Goal: Contribute content: Contribute content

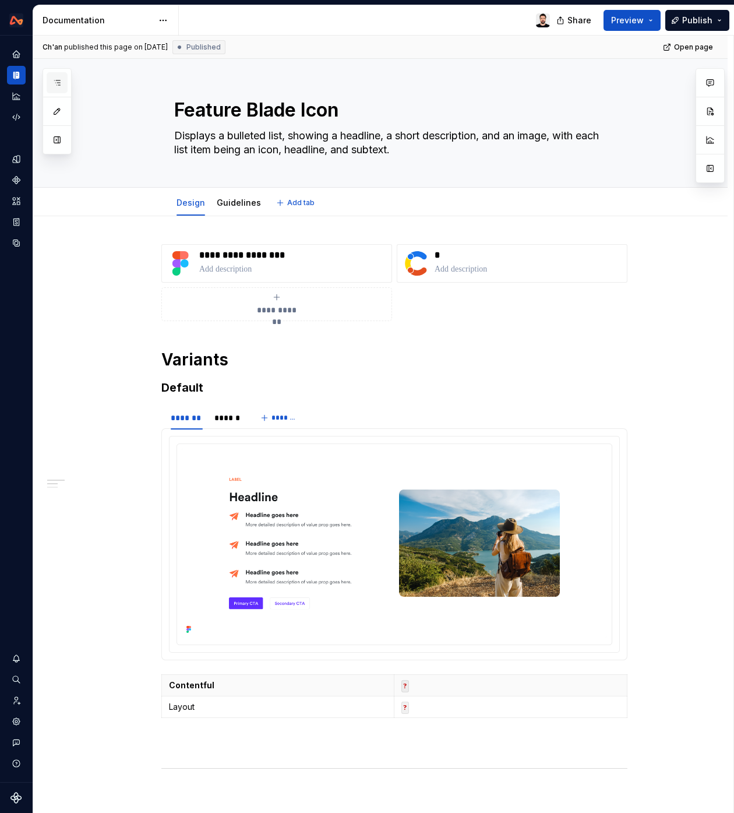
scroll to position [1, 0]
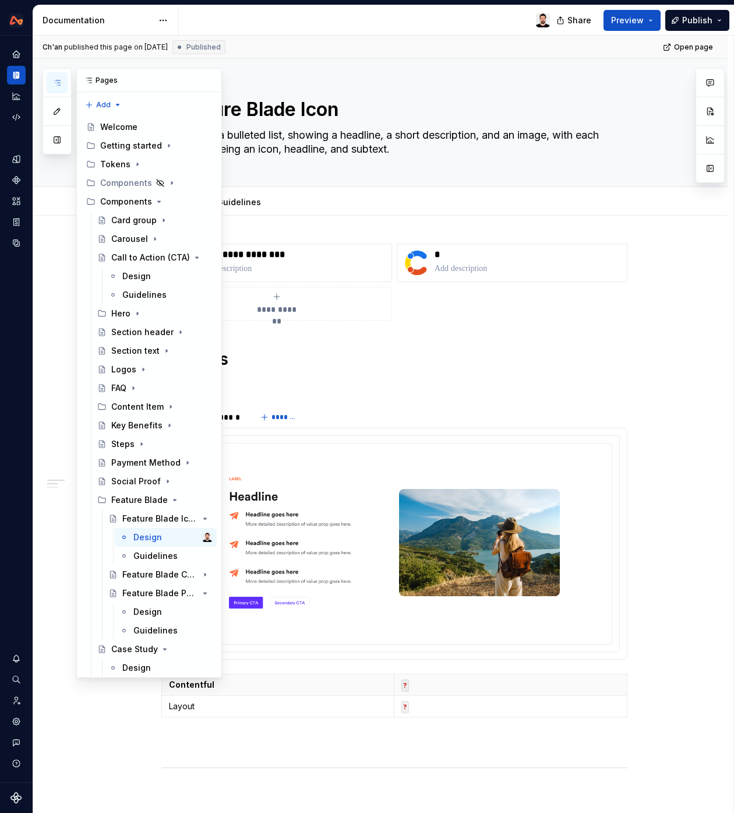
click at [61, 79] on icon "button" at bounding box center [56, 82] width 9 height 9
drag, startPoint x: 316, startPoint y: 78, endPoint x: 143, endPoint y: 87, distance: 172.7
click at [306, 78] on div "Edit header" at bounding box center [357, 78] width 648 height 21
click at [60, 142] on button "button" at bounding box center [57, 139] width 21 height 21
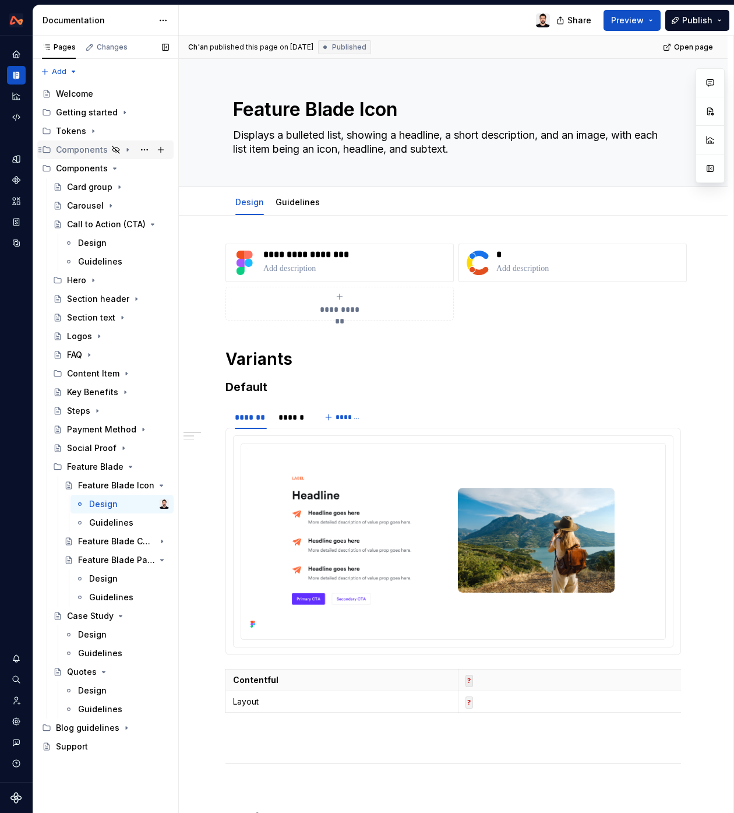
click at [73, 150] on div "Components" at bounding box center [82, 150] width 52 height 12
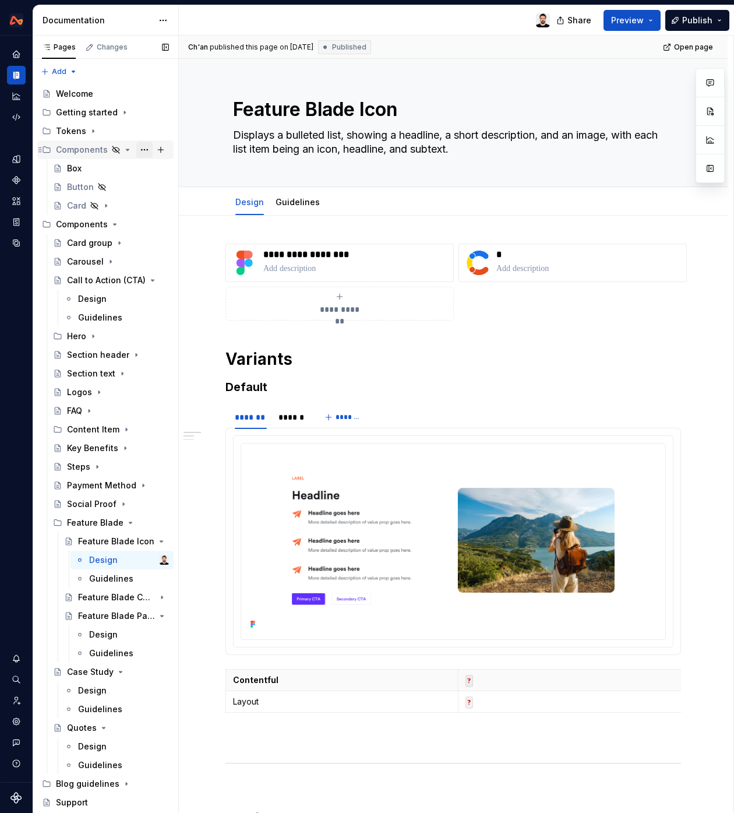
click at [140, 152] on button "Page tree" at bounding box center [144, 150] width 16 height 16
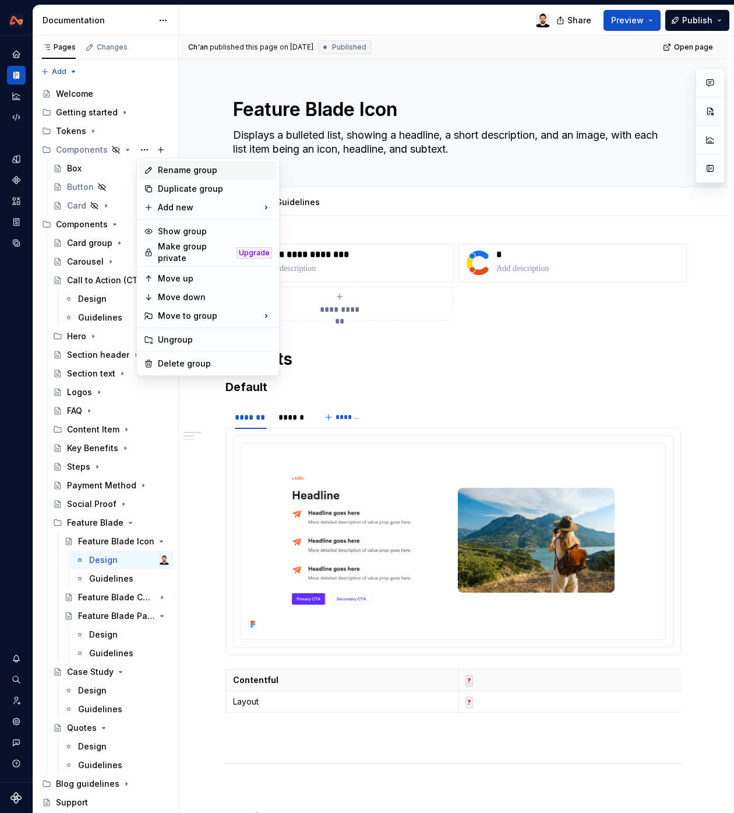
type textarea "*"
click at [189, 175] on div "Rename group" at bounding box center [215, 170] width 114 height 12
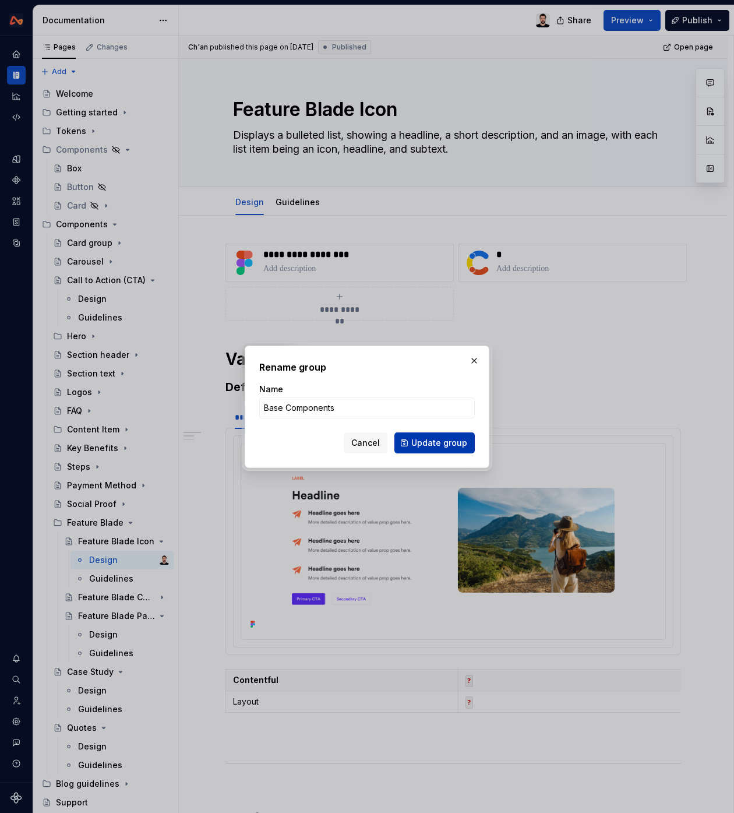
type input "Base Components"
click at [423, 445] on span "Update group" at bounding box center [439, 443] width 56 height 12
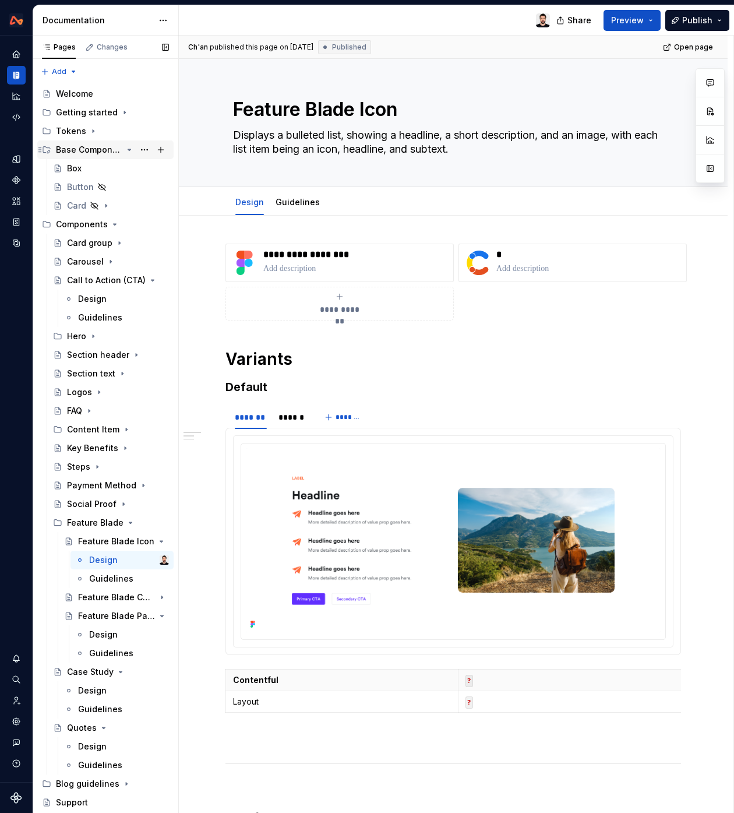
click at [132, 152] on icon "Page tree" at bounding box center [129, 149] width 9 height 9
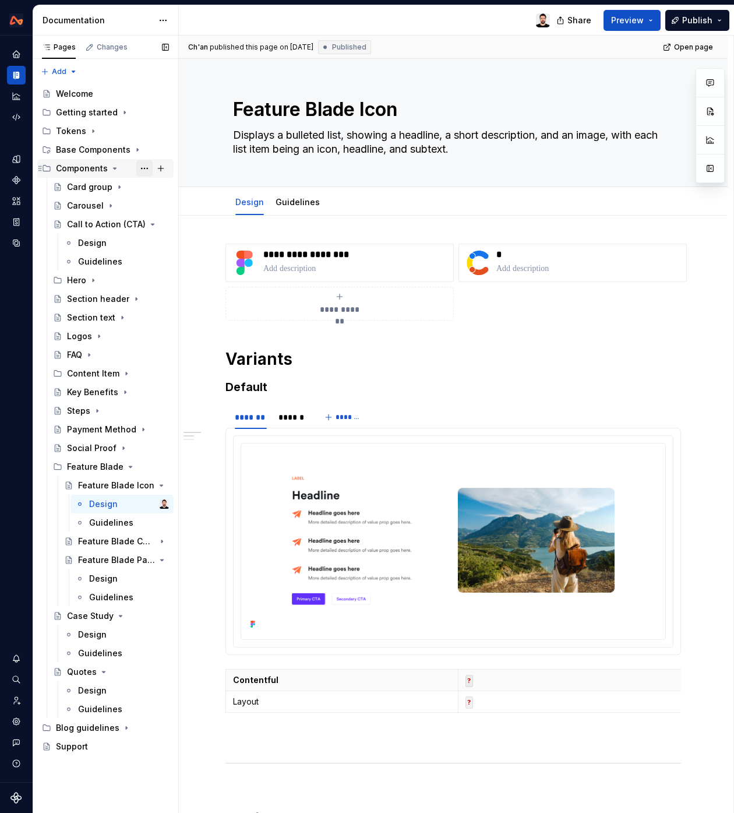
click at [142, 170] on button "Page tree" at bounding box center [144, 168] width 16 height 16
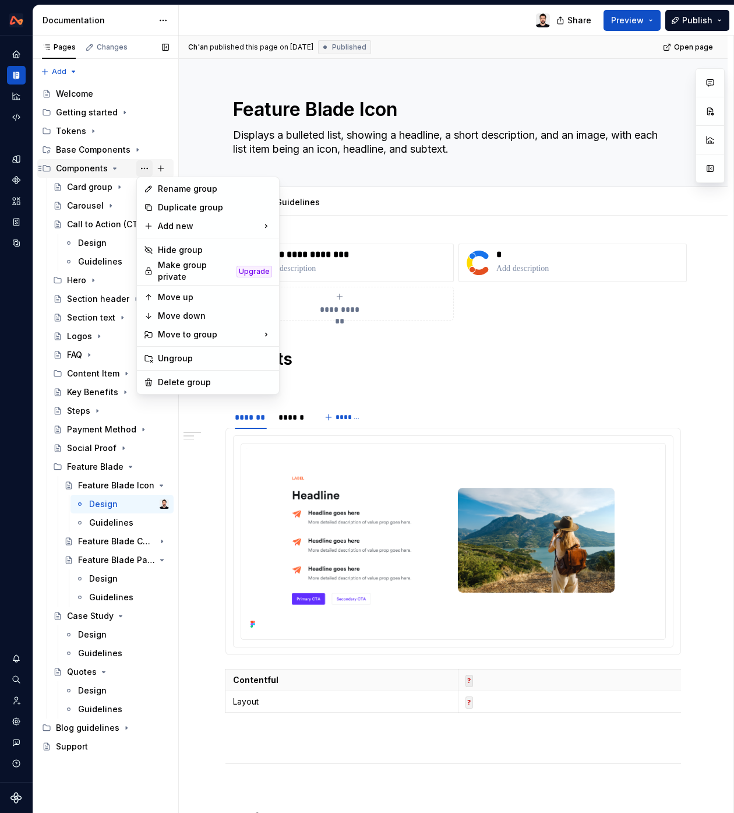
type textarea "*"
click at [312, 244] on div "New group" at bounding box center [336, 249] width 76 height 12
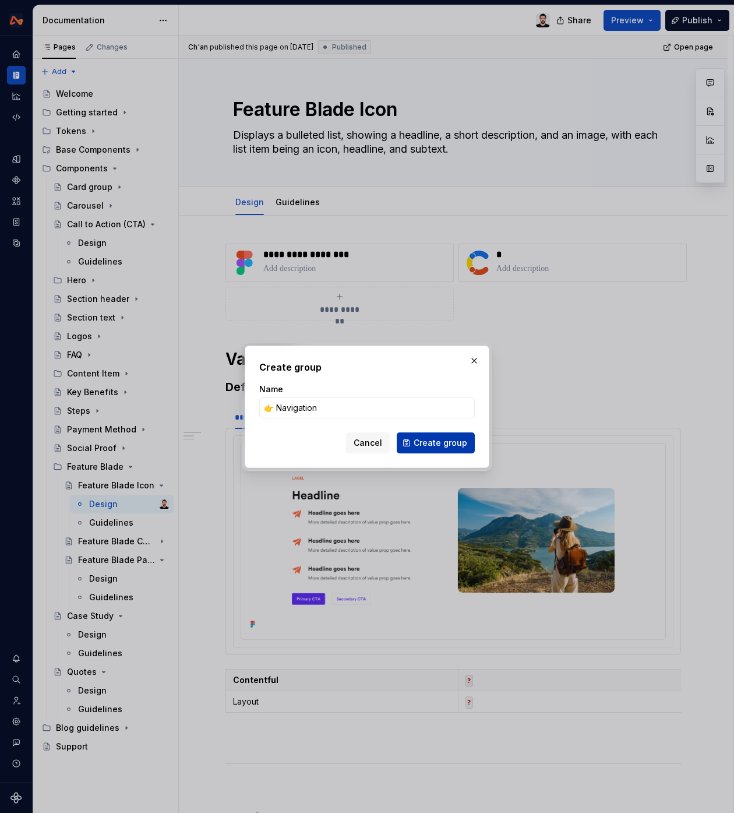
type input "👉 Navigation"
click at [436, 444] on span "Create group" at bounding box center [441, 443] width 54 height 12
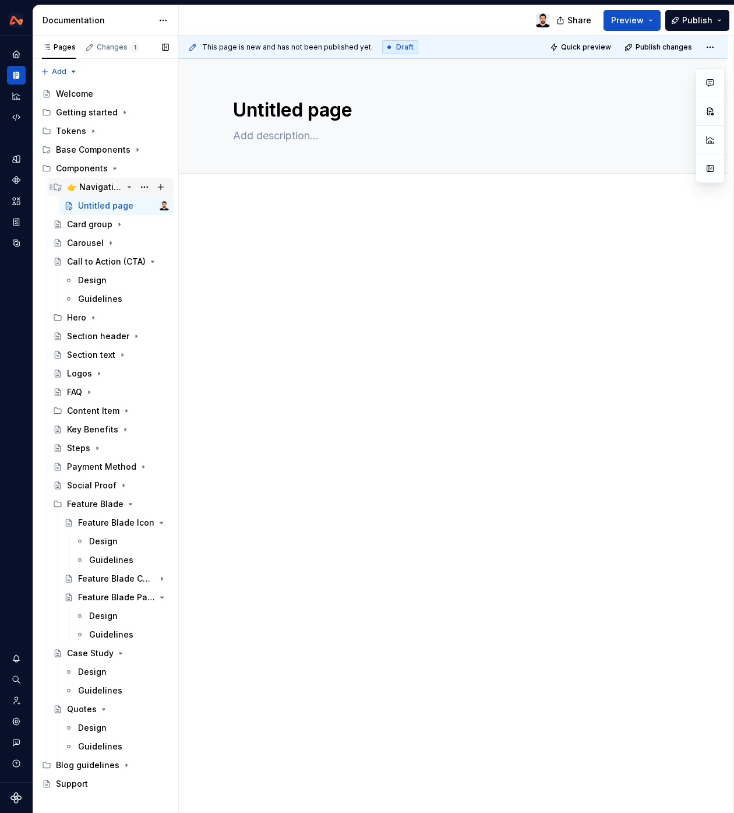
click at [125, 185] on icon "Page tree" at bounding box center [129, 186] width 9 height 9
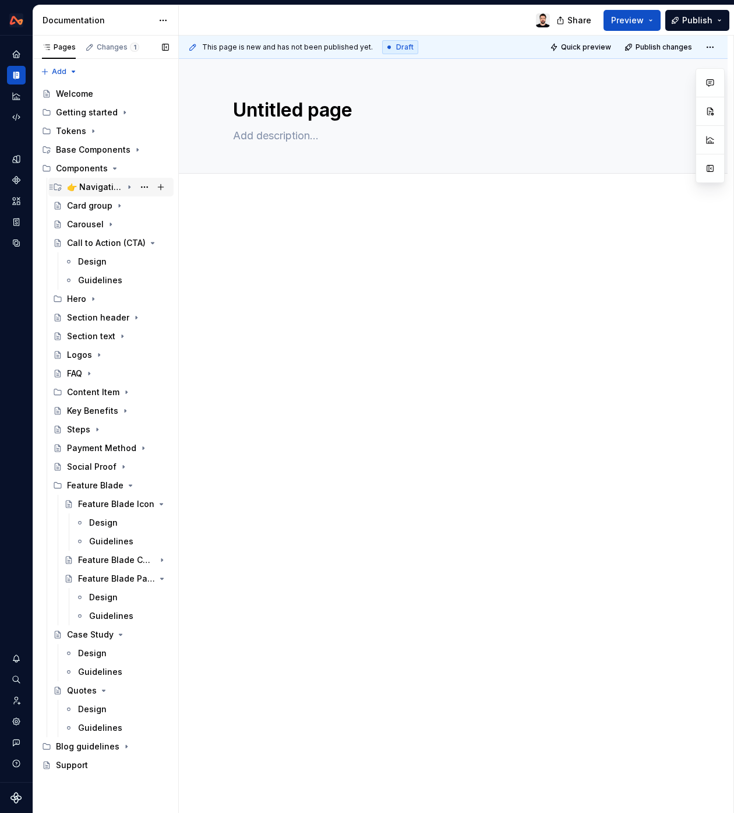
click at [125, 185] on icon "Page tree" at bounding box center [129, 186] width 9 height 9
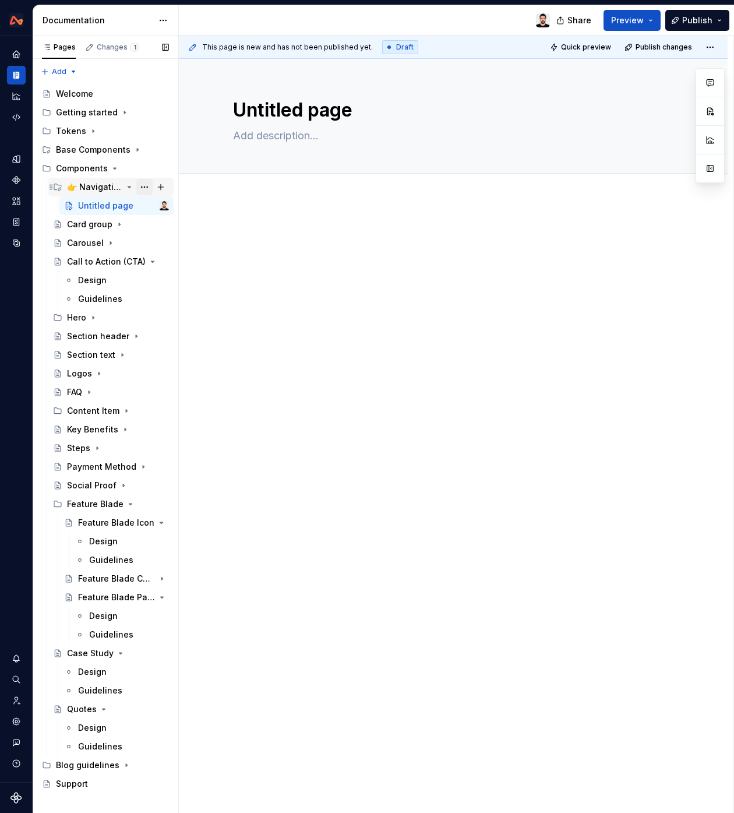
click at [141, 187] on button "Page tree" at bounding box center [144, 187] width 16 height 16
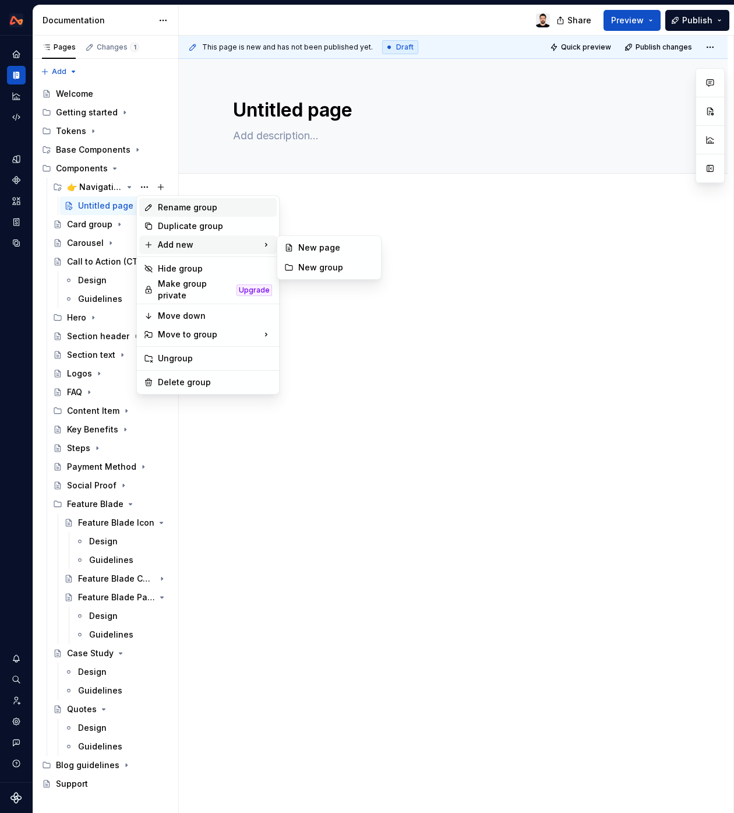
type textarea "*"
click at [217, 209] on div "Rename group" at bounding box center [215, 208] width 114 height 12
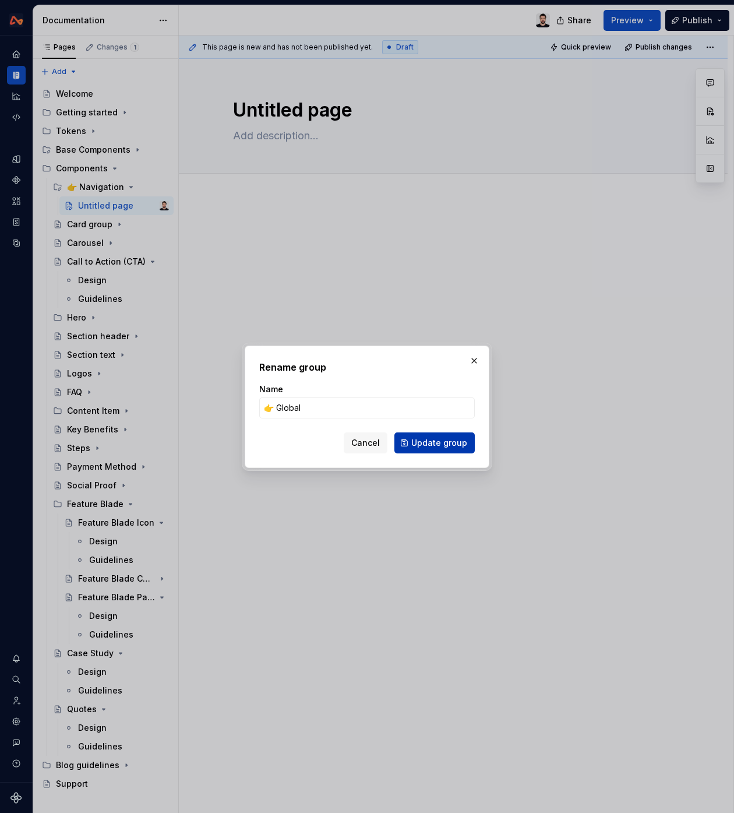
type input "👉 Global"
click at [418, 441] on span "Update group" at bounding box center [439, 443] width 56 height 12
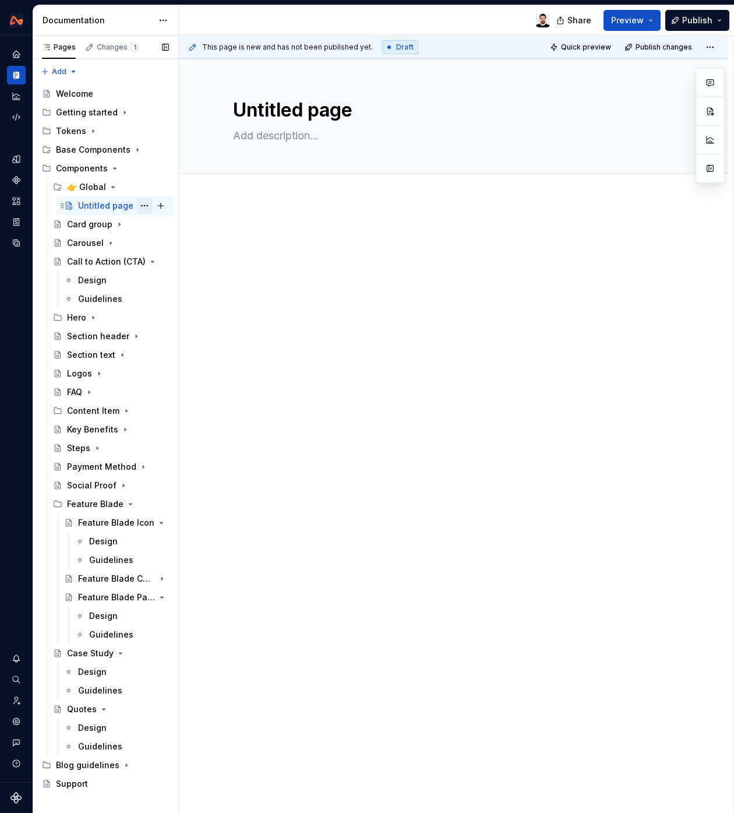
click at [138, 206] on button "Page tree" at bounding box center [144, 206] width 16 height 16
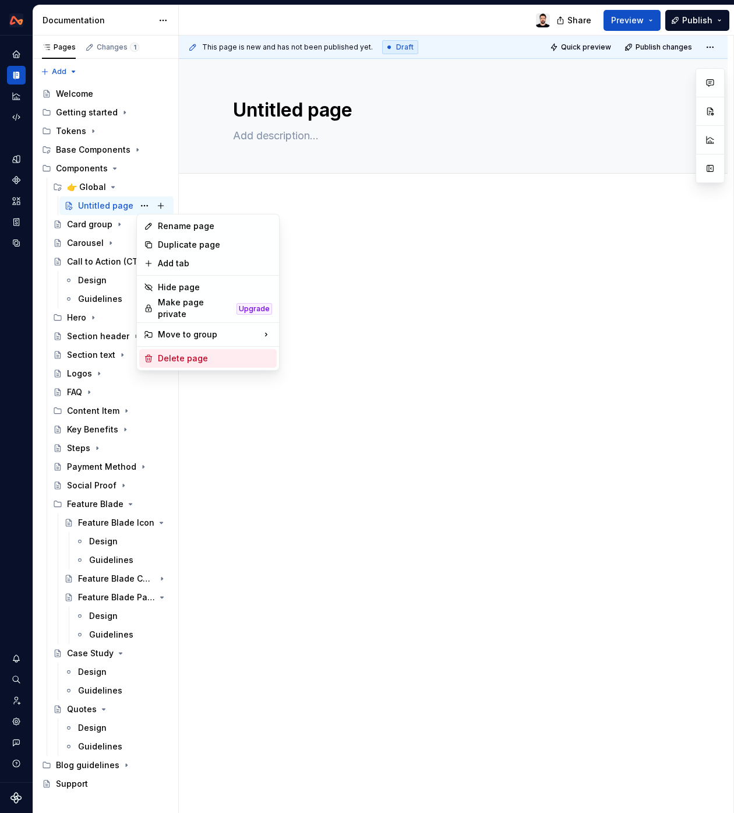
click at [220, 357] on div "Delete page" at bounding box center [215, 359] width 114 height 12
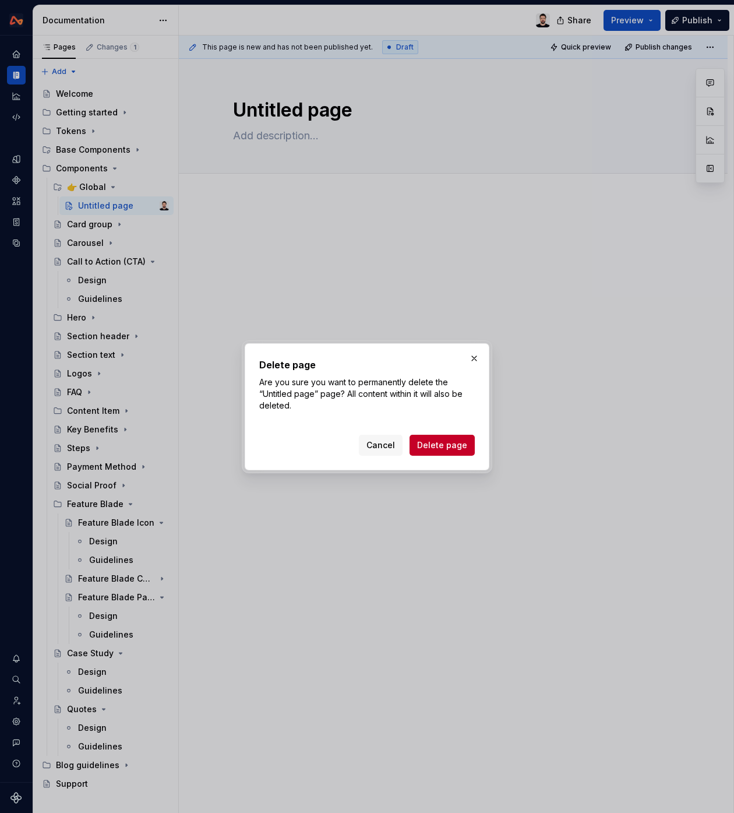
drag, startPoint x: 418, startPoint y: 442, endPoint x: 425, endPoint y: 409, distance: 34.6
click at [418, 442] on button "Delete page" at bounding box center [442, 445] width 65 height 21
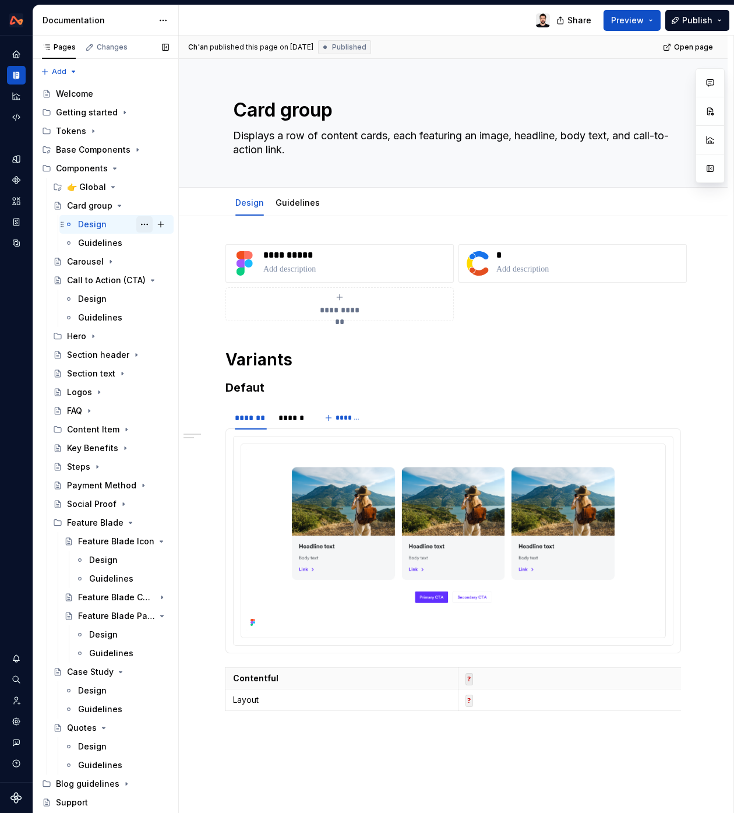
click at [144, 225] on button "Page tree" at bounding box center [144, 224] width 16 height 16
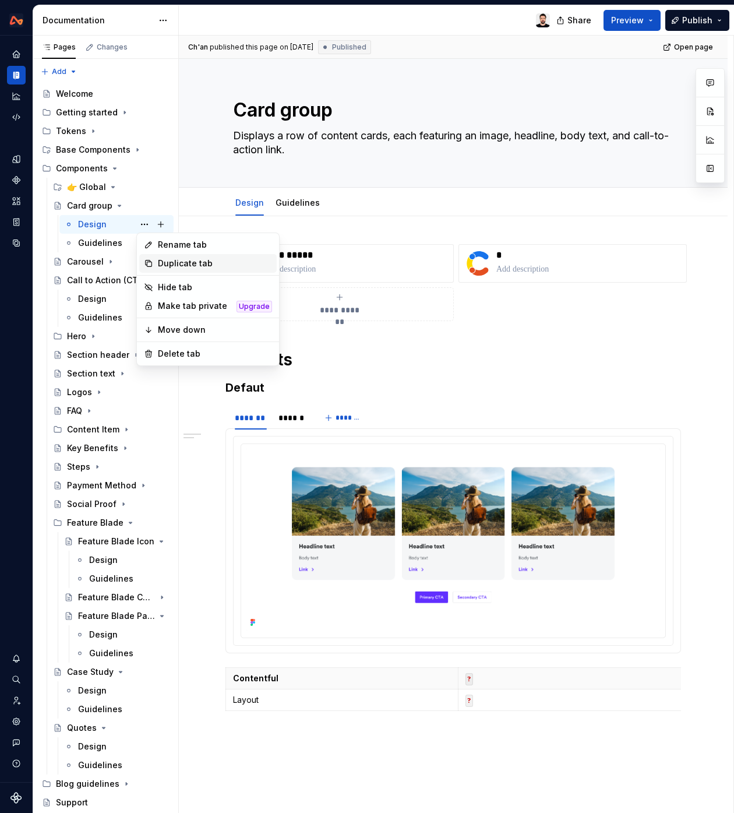
click at [238, 262] on div "Duplicate tab" at bounding box center [215, 264] width 114 height 12
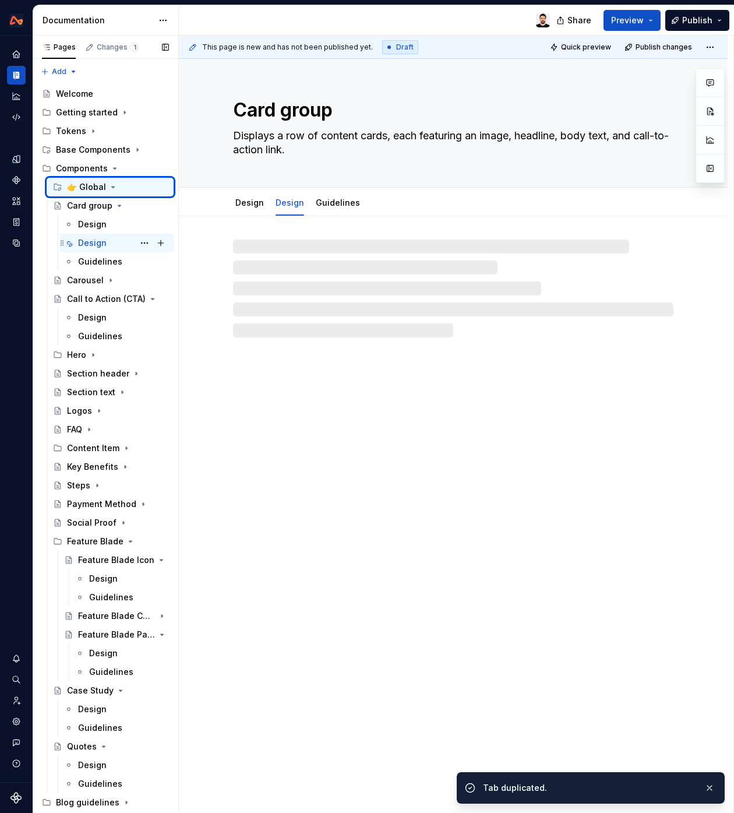
type textarea "*"
type textarea "Design"
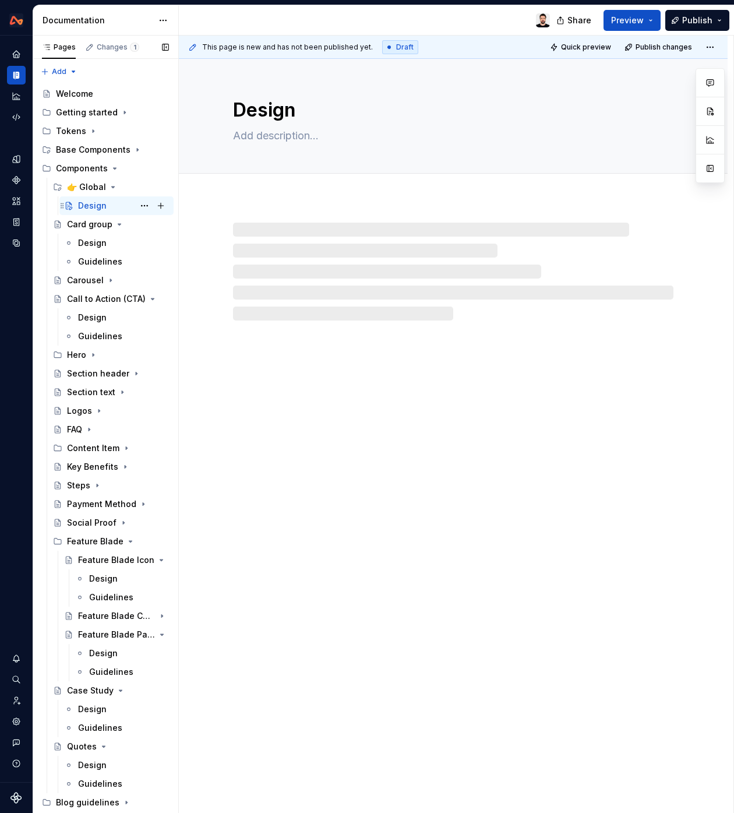
scroll to position [1, 0]
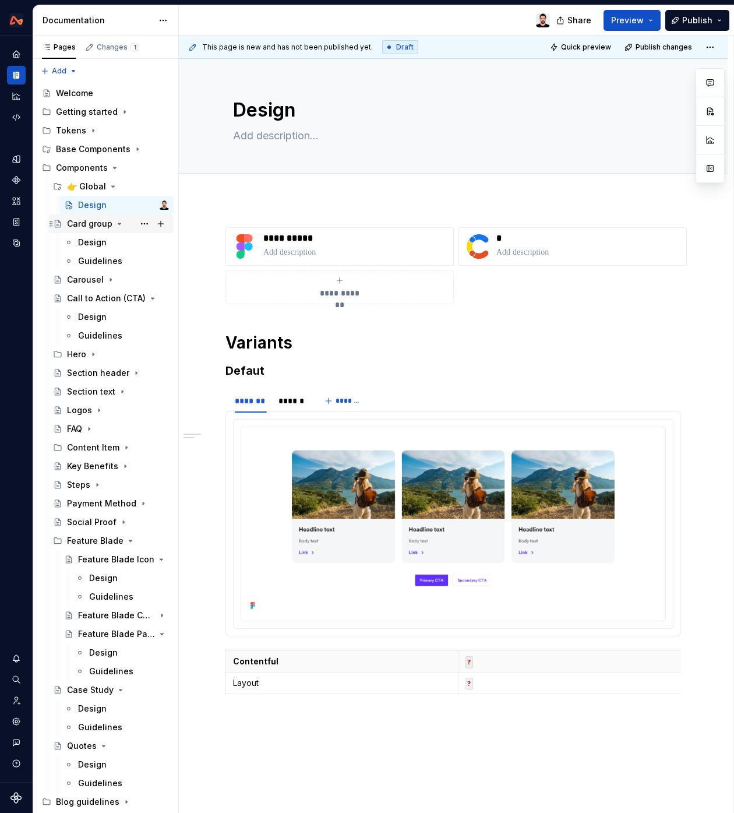
click at [101, 224] on div "Card group" at bounding box center [89, 224] width 45 height 12
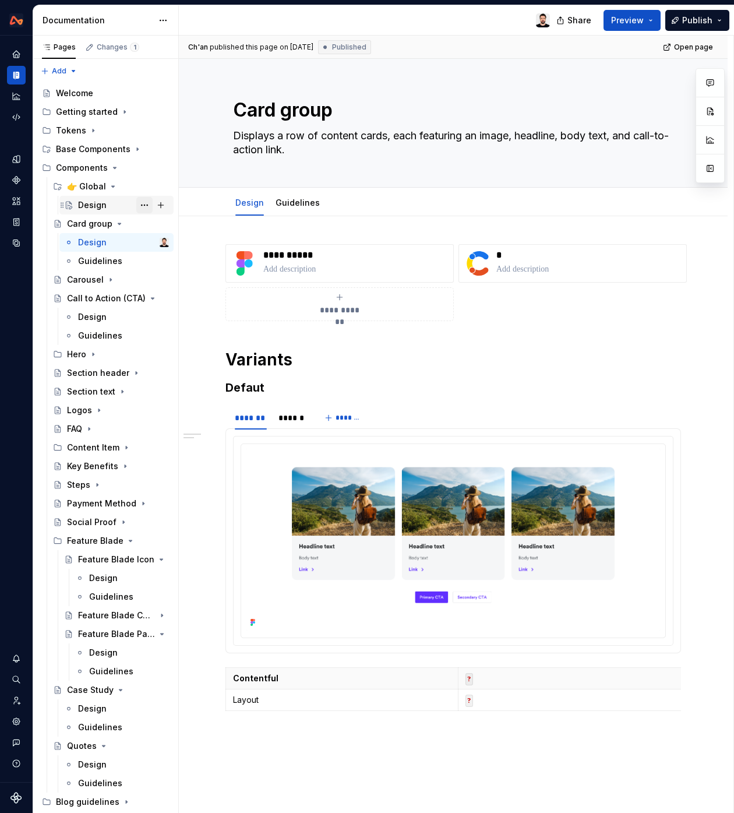
click at [145, 207] on button "Page tree" at bounding box center [144, 205] width 16 height 16
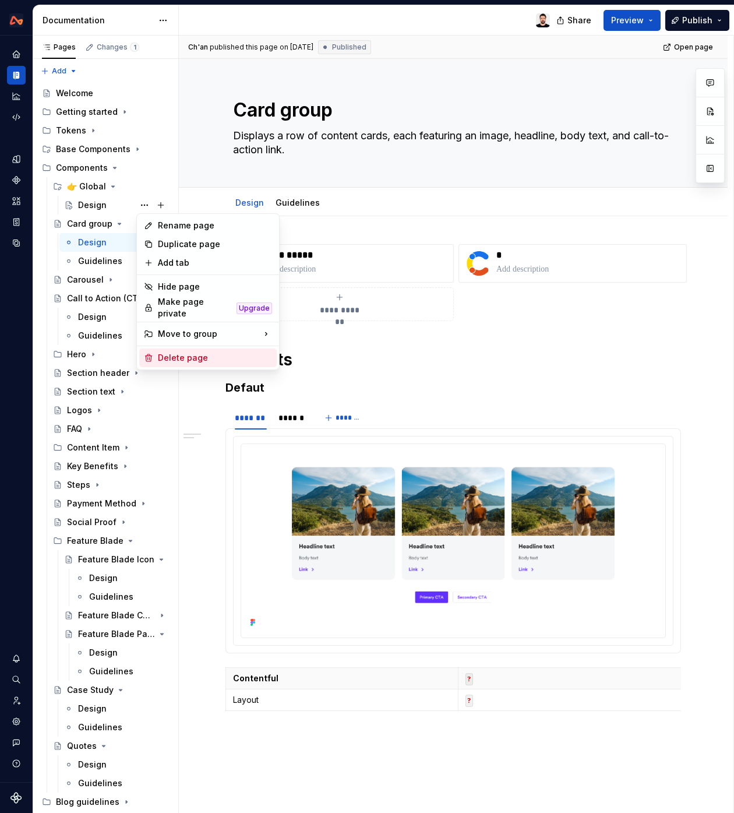
click at [214, 353] on div "Delete page" at bounding box center [215, 358] width 114 height 12
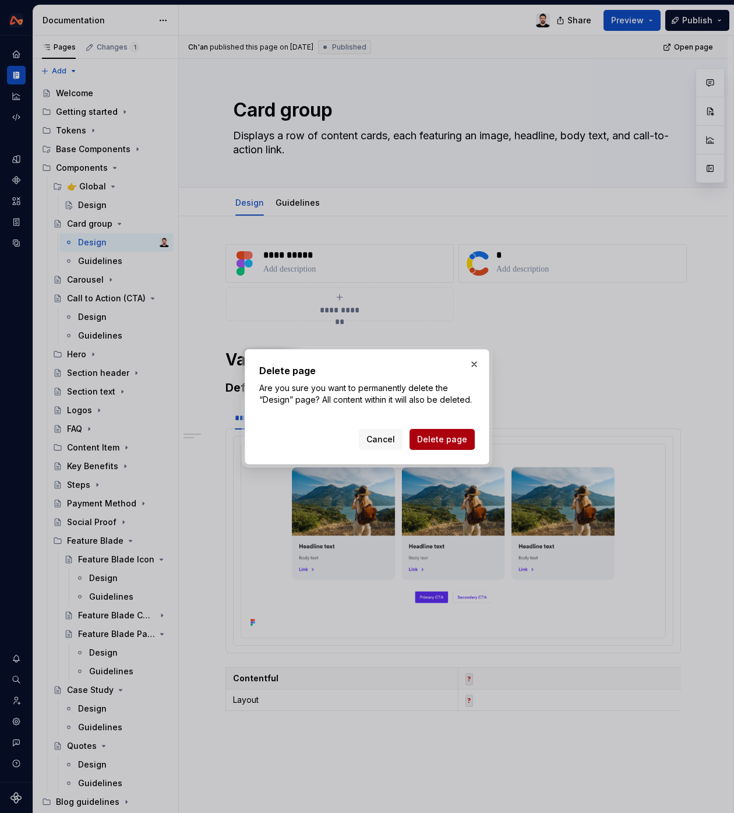
click at [434, 442] on span "Delete page" at bounding box center [442, 440] width 50 height 12
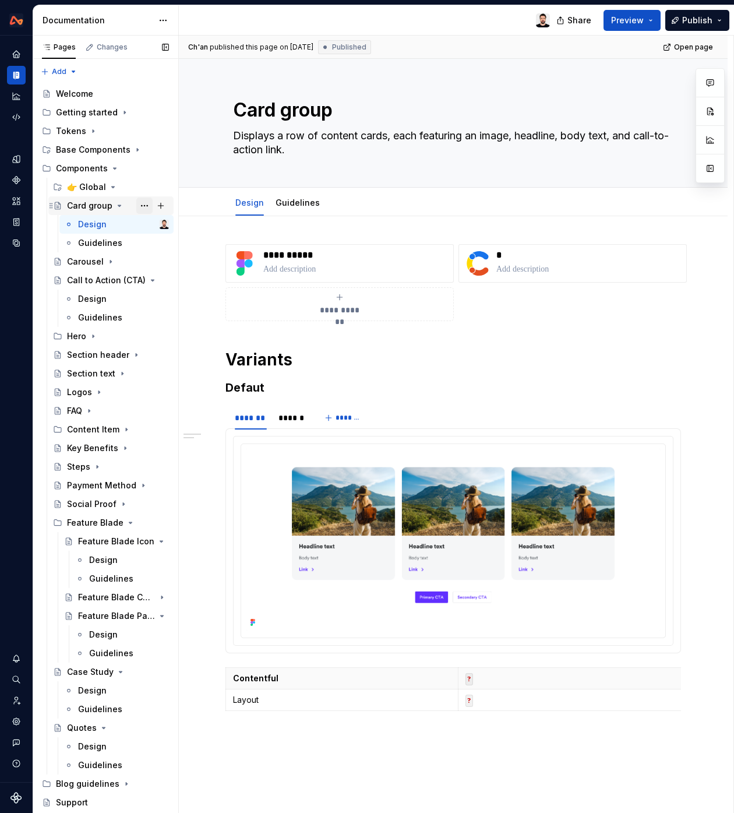
click at [143, 206] on button "Page tree" at bounding box center [144, 206] width 16 height 16
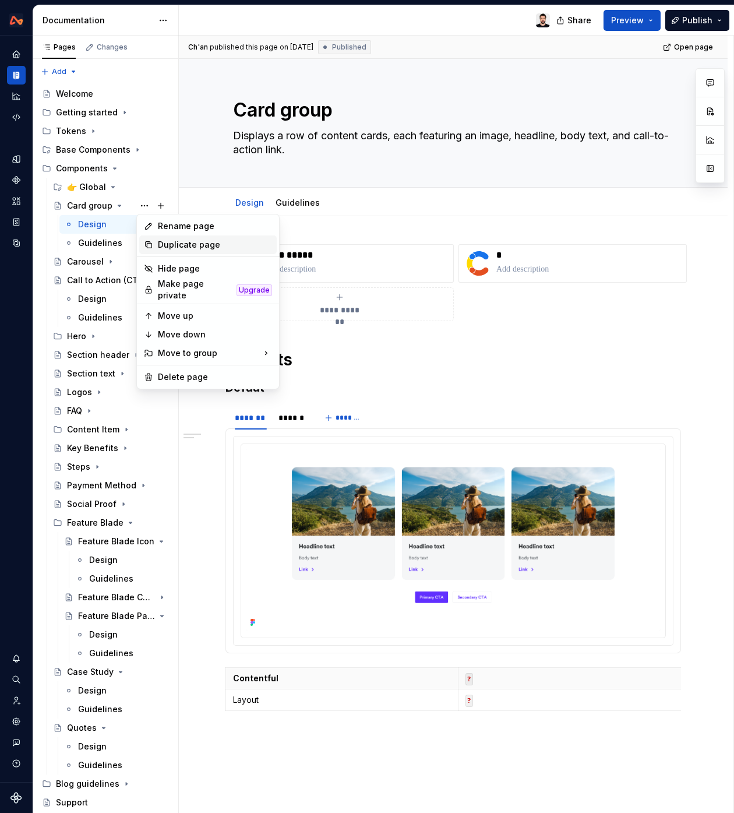
click at [171, 246] on div "Duplicate page" at bounding box center [215, 245] width 114 height 12
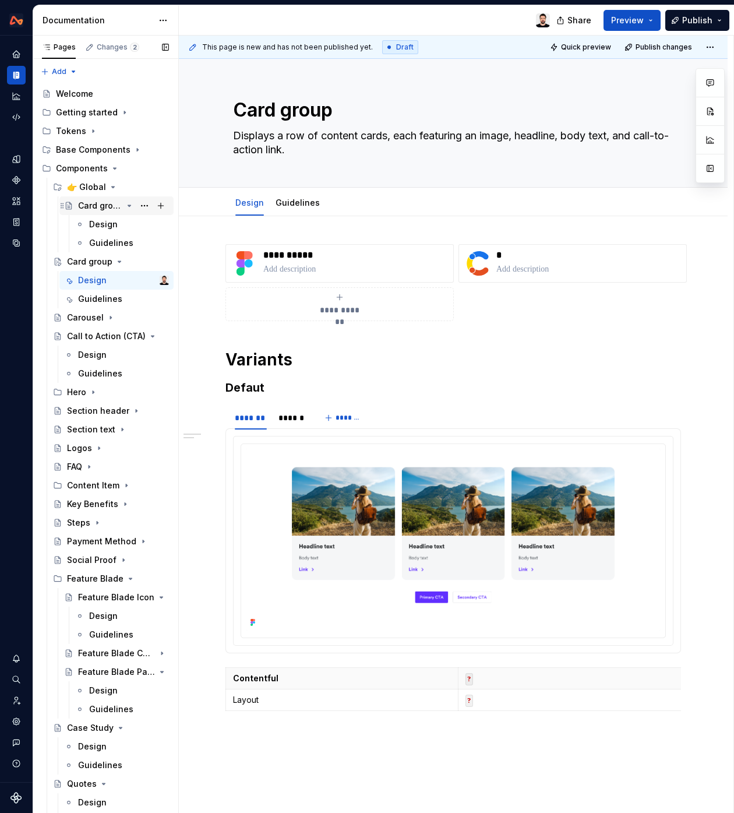
click at [105, 205] on div "Card group" at bounding box center [100, 206] width 44 height 12
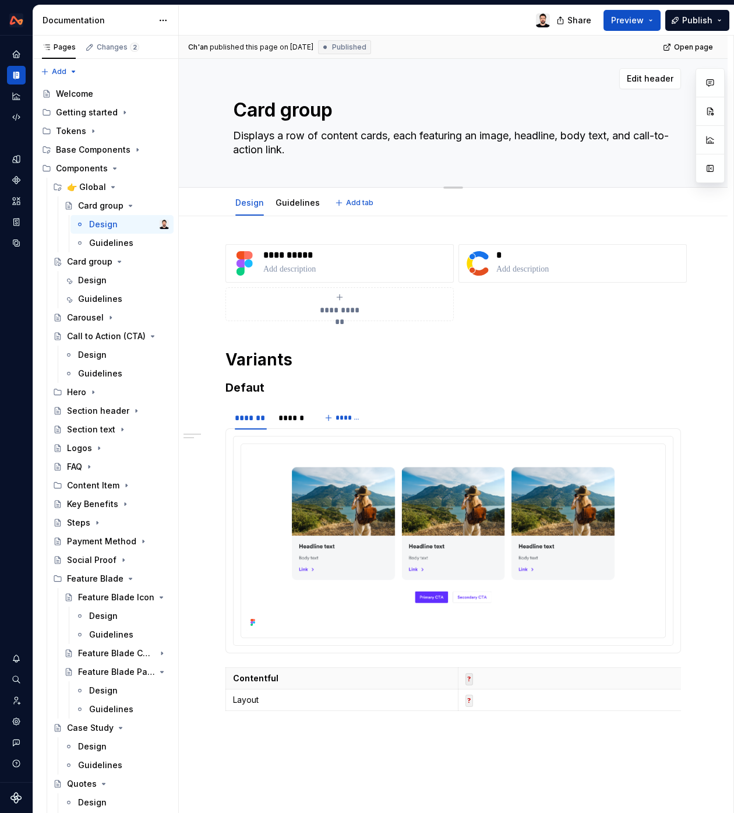
click at [322, 105] on textarea "Card group" at bounding box center [451, 110] width 441 height 28
type textarea "*"
type textarea "N"
type textarea "*"
type textarea "Na"
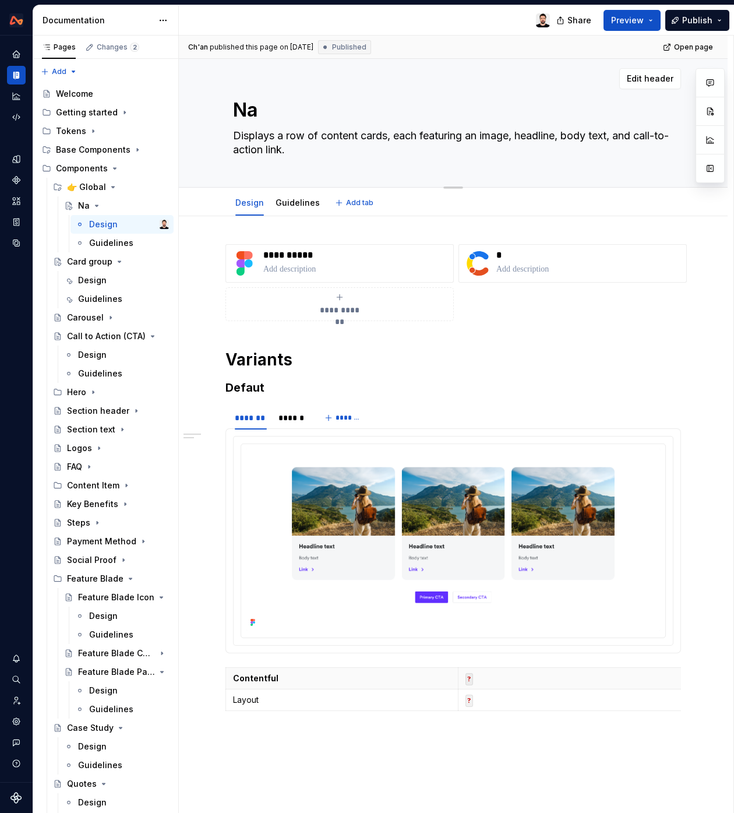
type textarea "*"
type textarea "Nav"
type textarea "*"
type textarea "Navi"
type textarea "*"
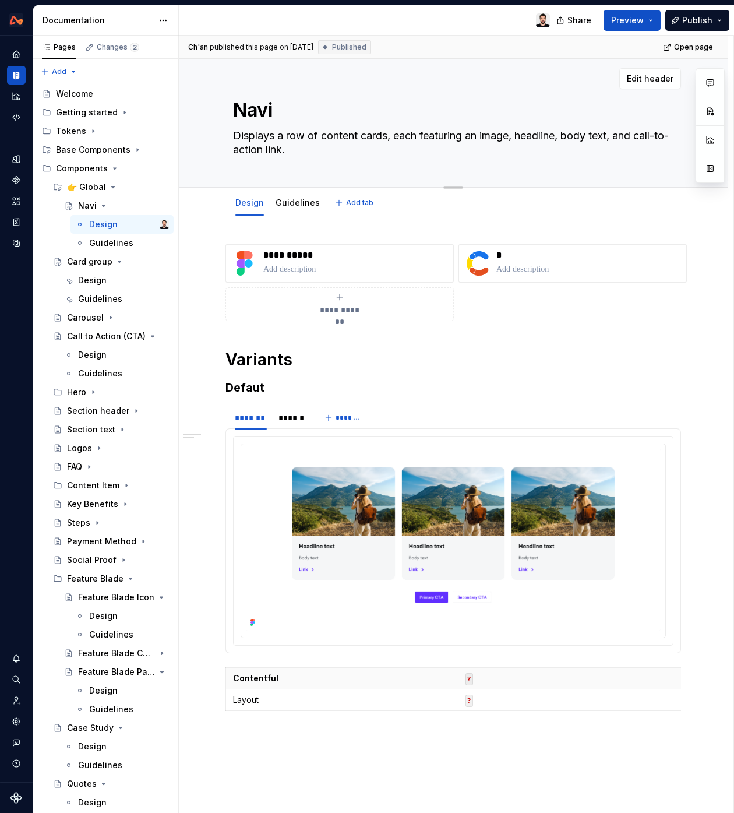
type textarea "Navig"
type textarea "*"
type textarea "Naviga"
type textarea "*"
type textarea "Navigat"
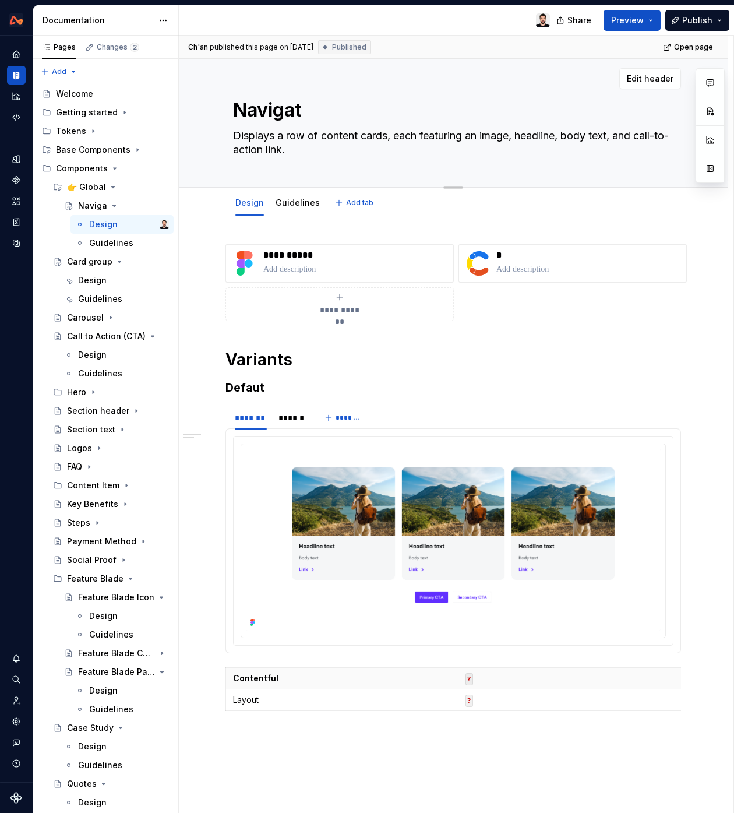
type textarea "*"
type textarea "Navigati"
type textarea "*"
type textarea "Navigation"
type textarea "*"
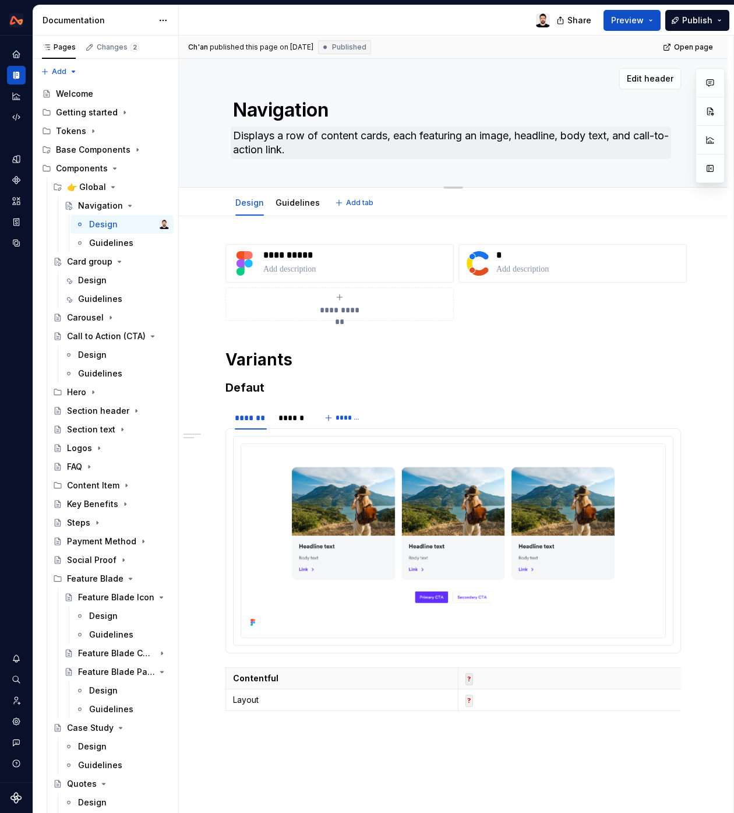
type textarea "Navigation"
click at [305, 149] on textarea "Displays a row of content cards, each featuring an image, headline, body text, …" at bounding box center [451, 142] width 441 height 33
type textarea "*"
type textarea "G"
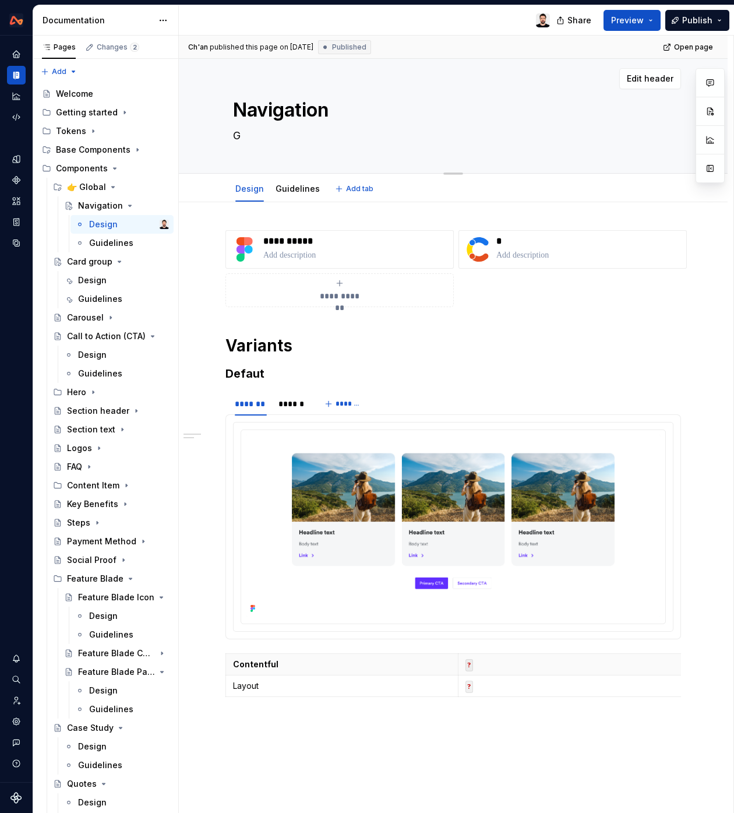
type textarea "*"
type textarea "Gl"
type textarea "*"
type textarea "Glo"
type textarea "*"
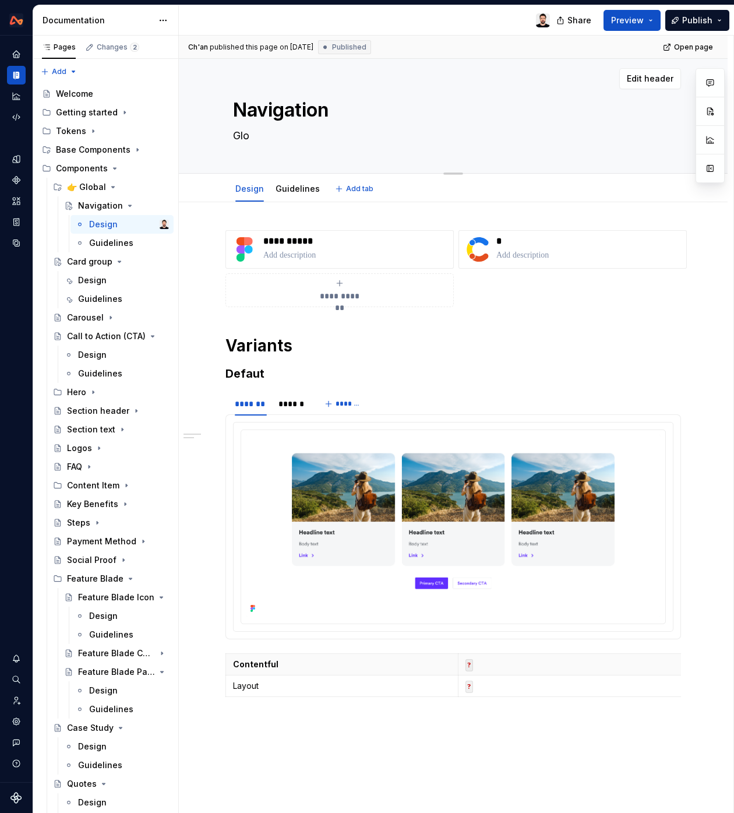
type textarea "Glob"
type textarea "*"
type textarea "Globa"
type textarea "*"
type textarea "Globai"
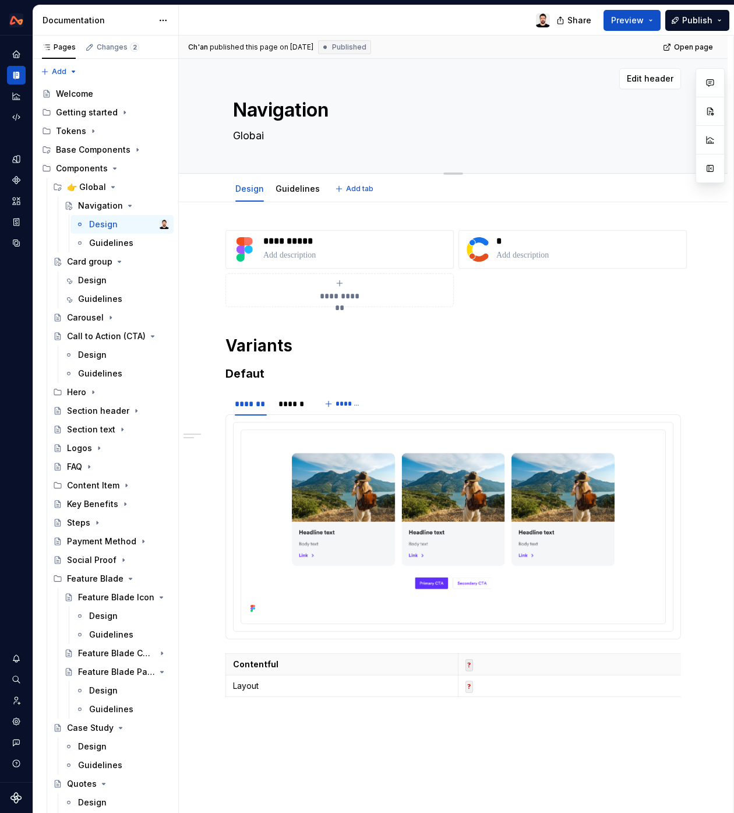
type textarea "*"
type textarea "Globail"
type textarea "*"
type textarea "Globail"
type textarea "*"
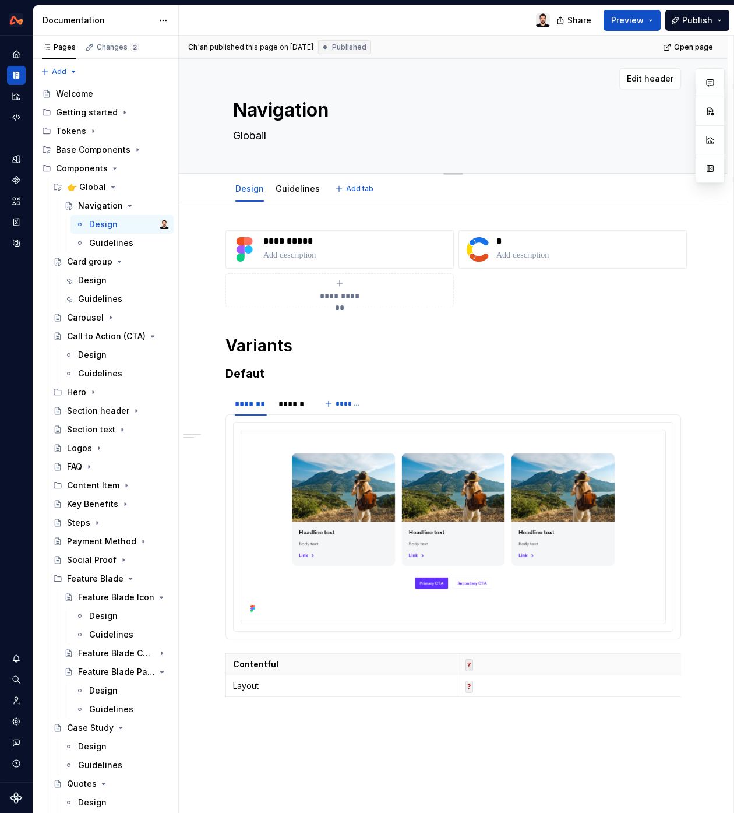
type textarea "Globail"
type textarea "*"
type textarea "Globai"
type textarea "*"
type textarea "Globa"
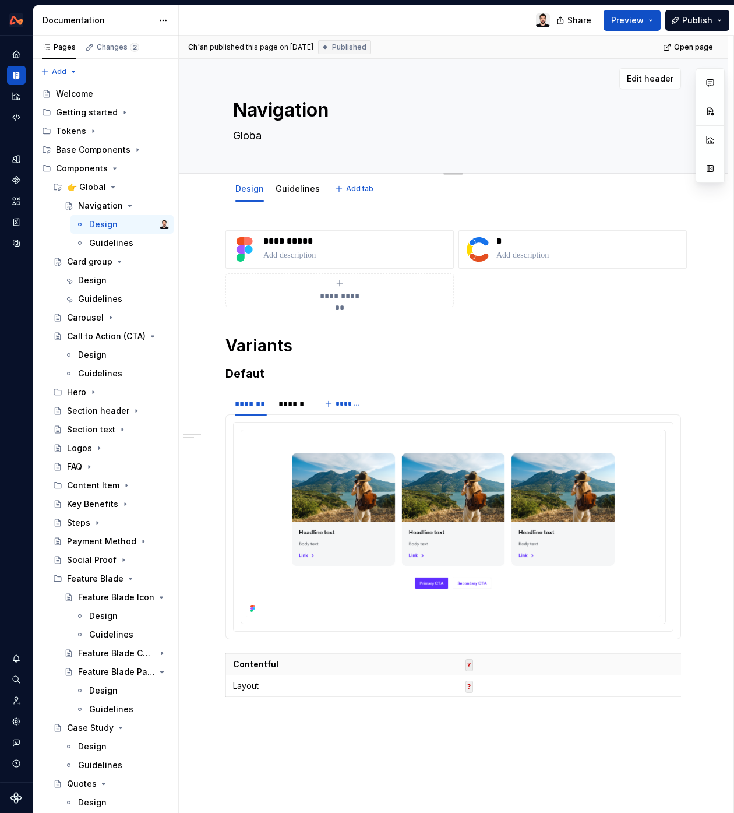
type textarea "*"
type textarea "Glob"
type textarea "*"
type textarea "Glo"
type textarea "*"
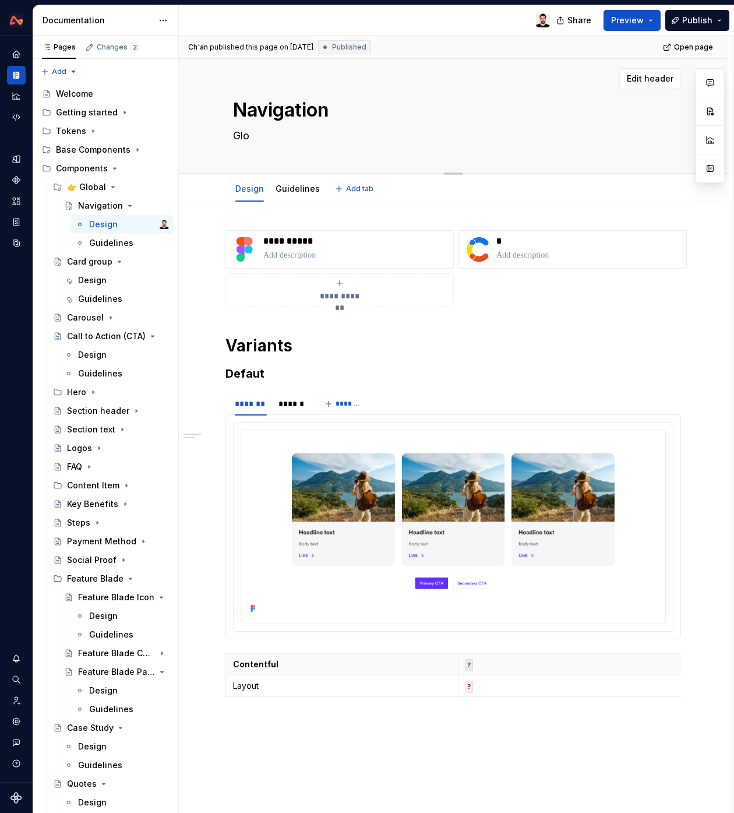
type textarea "Gl"
type textarea "*"
type textarea "G"
type textarea "*"
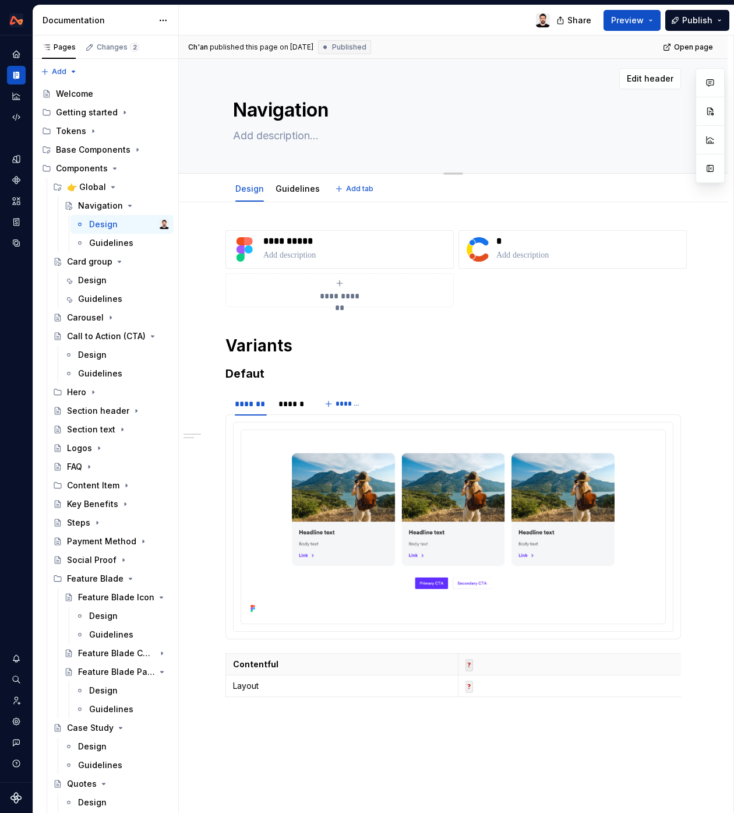
type textarea "G"
type textarea "*"
type textarea "Gl"
type textarea "*"
type textarea "Glo"
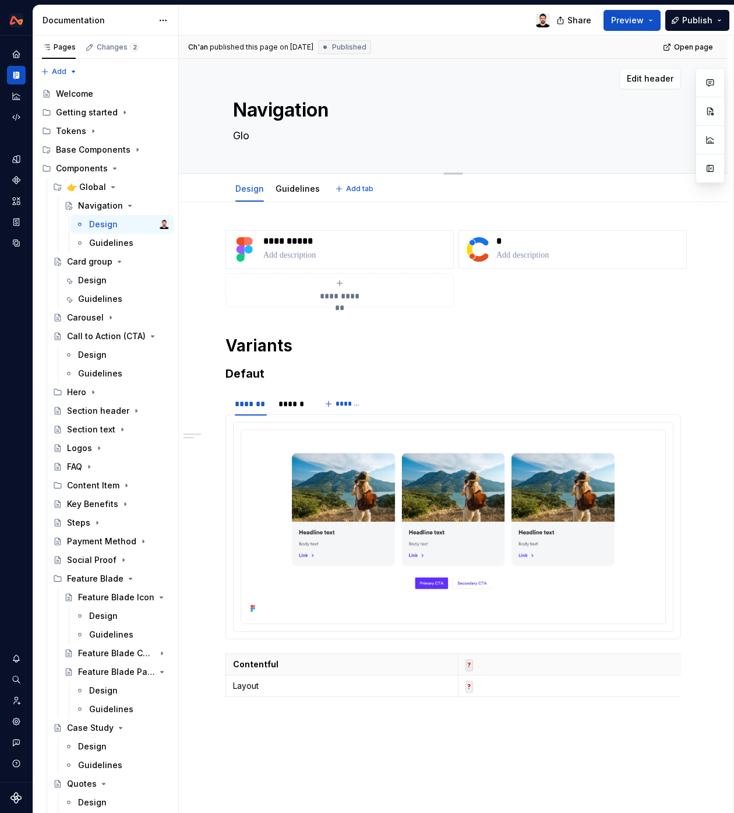
type textarea "*"
type textarea "Glob"
type textarea "*"
type textarea "Global"
type textarea "*"
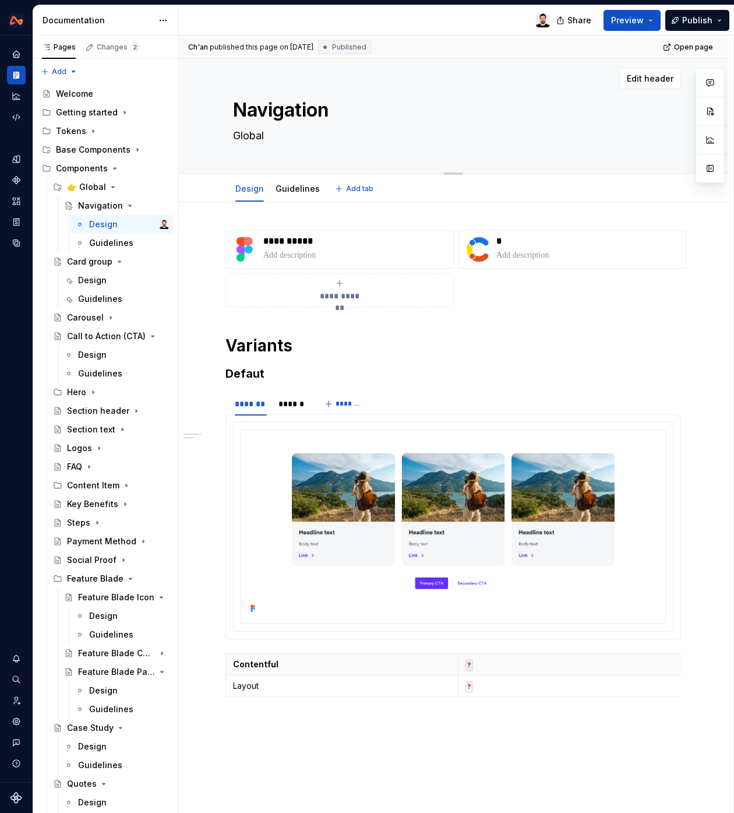
type textarea "Global"
type textarea "*"
type textarea "Global n"
type textarea "*"
type textarea "Global na"
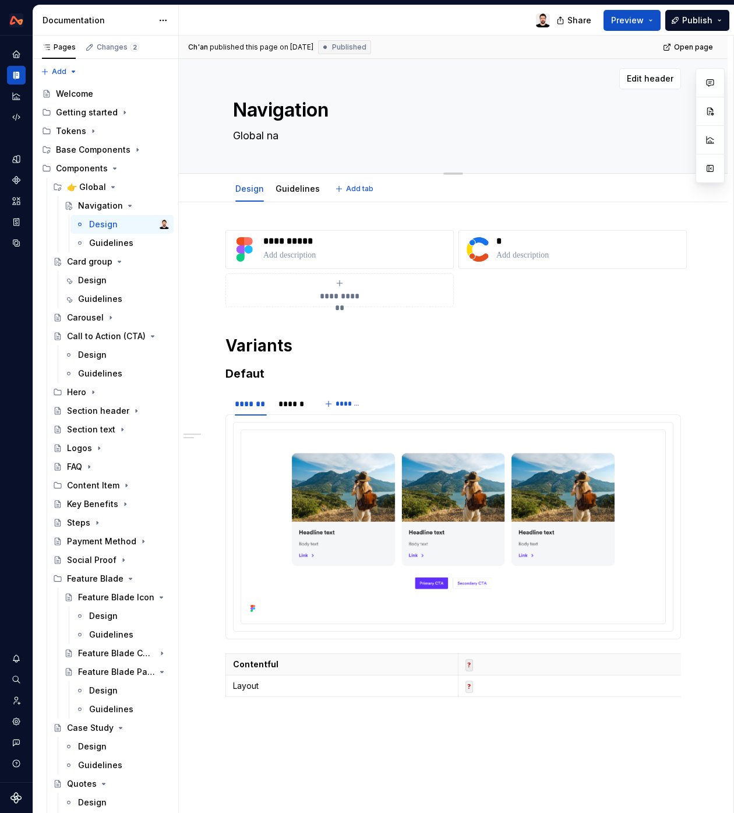
type textarea "*"
type textarea "Global nav"
type textarea "*"
type textarea "Global navi"
type textarea "*"
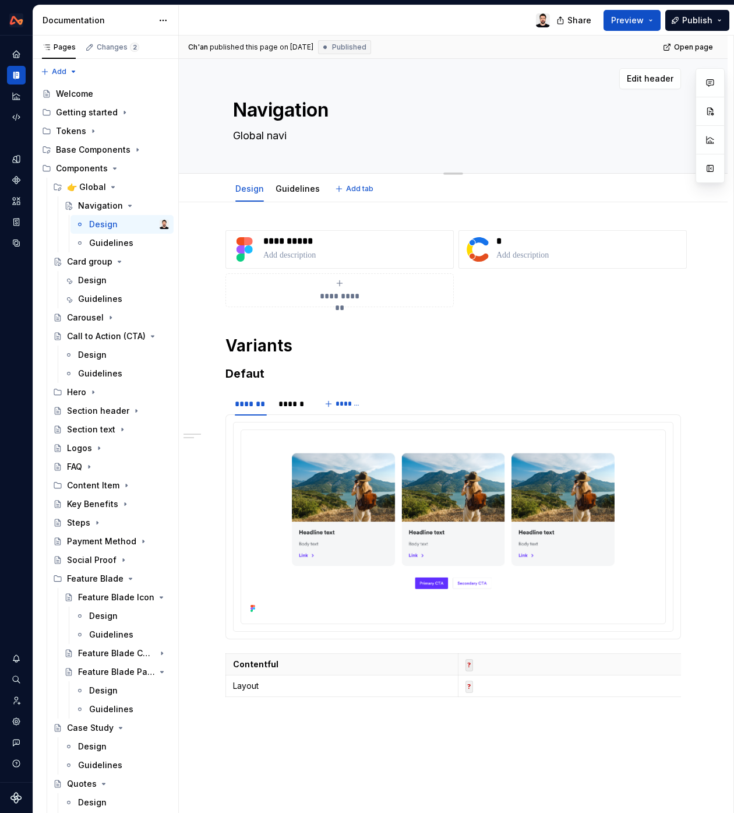
type textarea "Global navig"
type textarea "*"
type textarea "Global naviga"
type textarea "*"
type textarea "Global navigat"
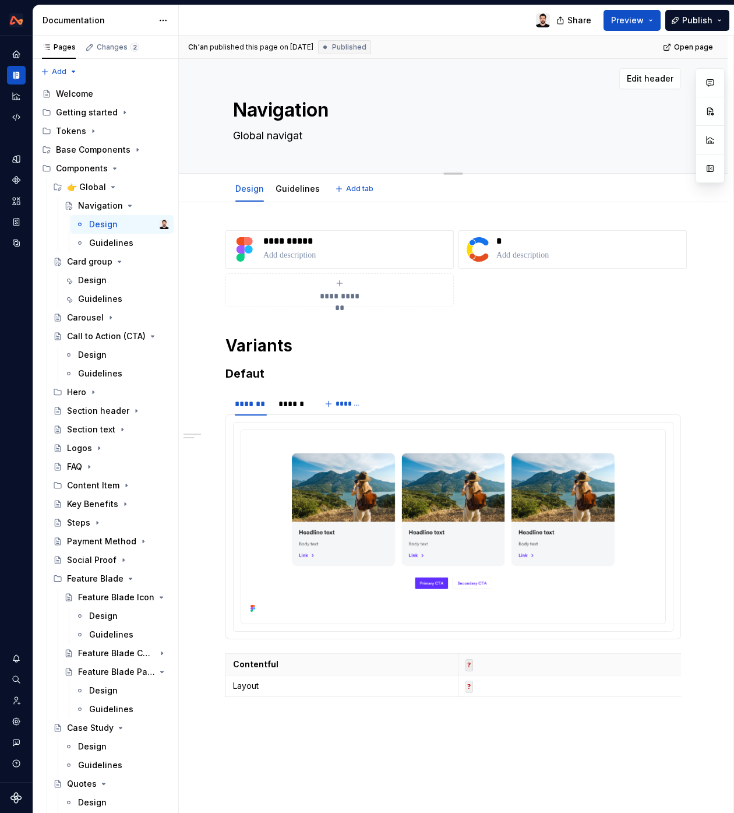
type textarea "*"
type textarea "Global navigati"
type textarea "*"
type textarea "Global navigatio"
type textarea "*"
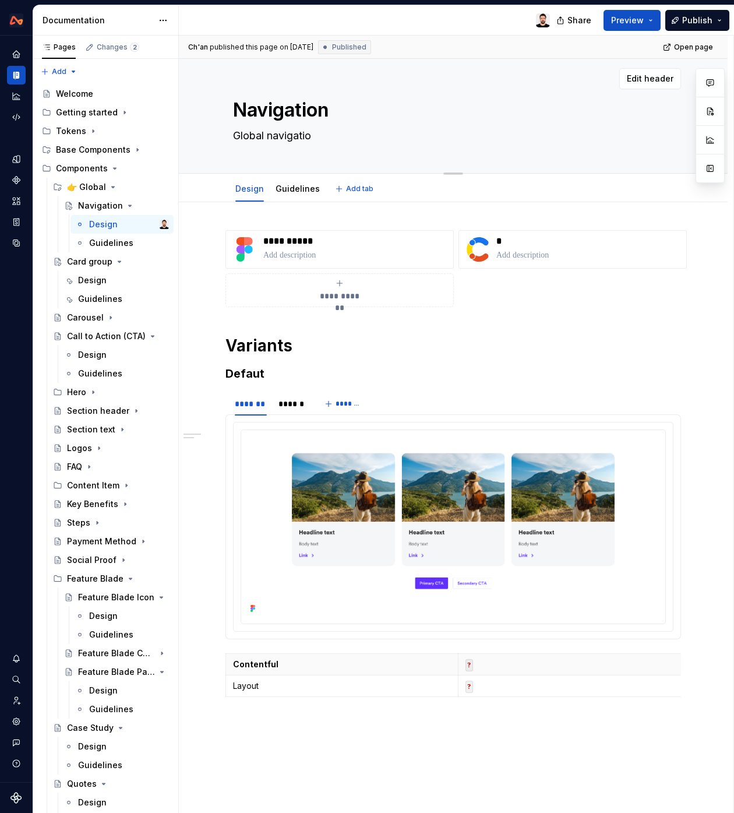
type textarea "Global navigation"
type textarea "*"
type textarea "Global navigation."
type textarea "*"
type textarea "Global navigation."
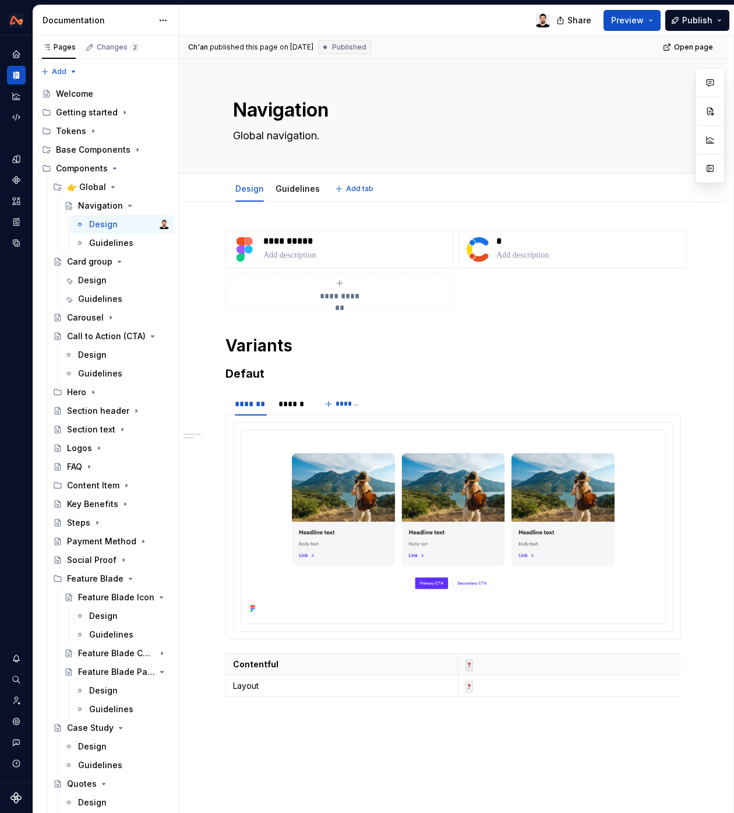
type textarea "*"
type textarea "Global navigation."
click at [298, 245] on p "**********" at bounding box center [355, 241] width 185 height 12
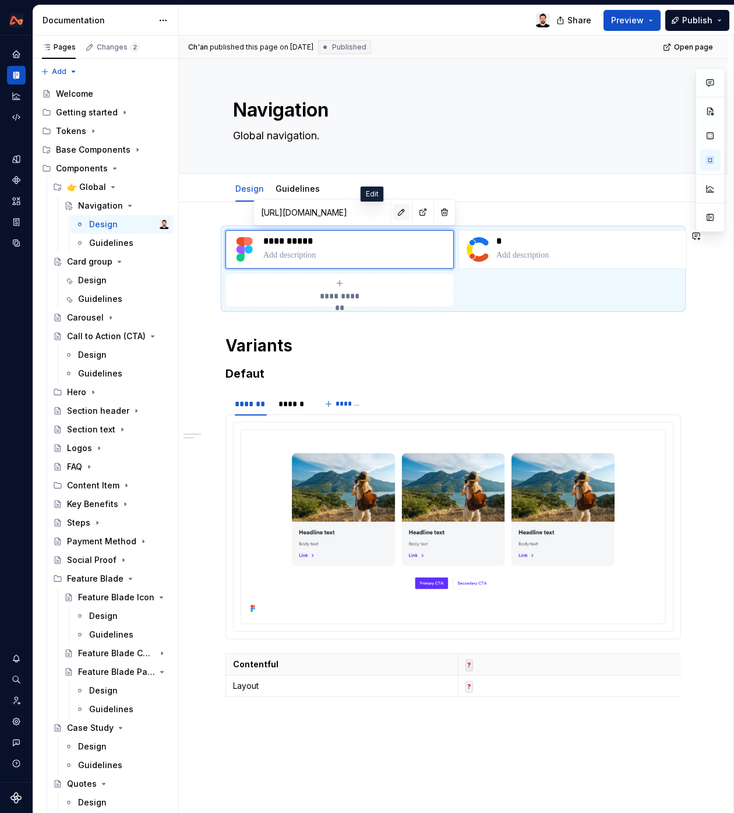
click at [393, 209] on button "button" at bounding box center [401, 212] width 16 height 16
type textarea "*"
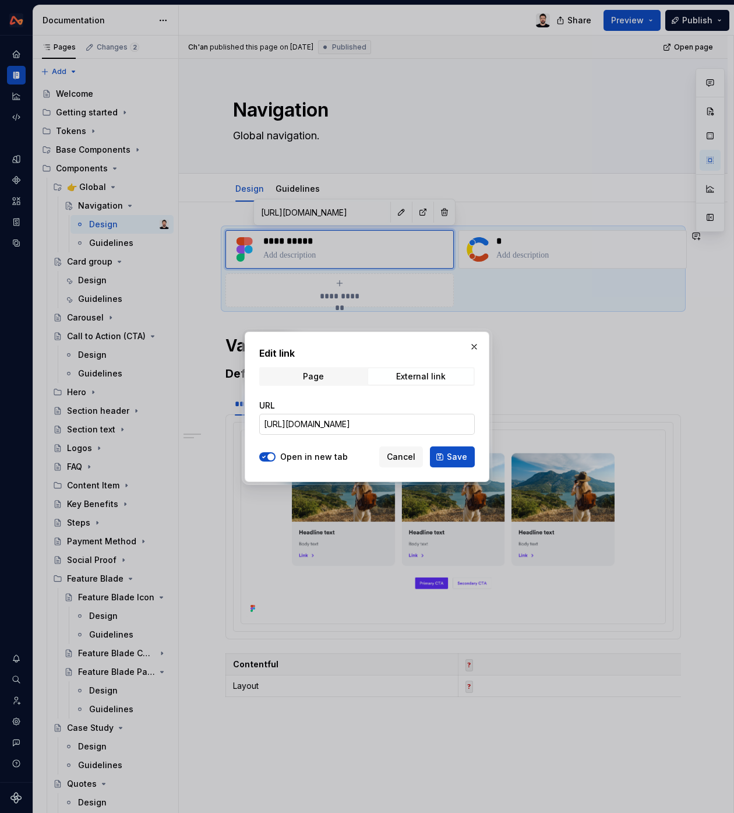
click at [340, 419] on input "[URL][DOMAIN_NAME]" at bounding box center [367, 424] width 216 height 21
paste input "111-1087&t=HVw9AKn8Bg4D3VMc"
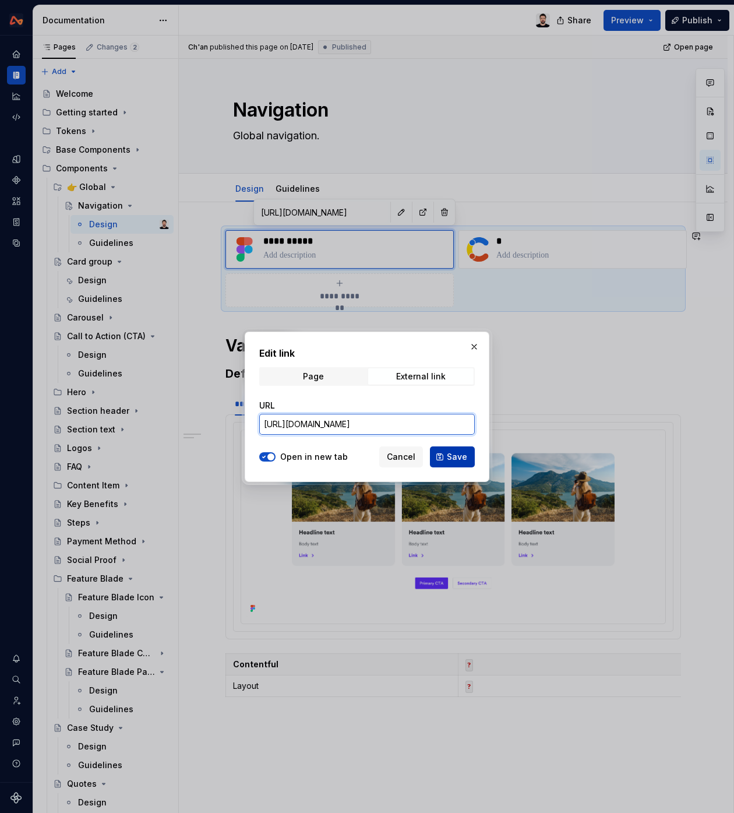
type input "[URL][DOMAIN_NAME]"
click at [460, 461] on span "Save" at bounding box center [457, 457] width 20 height 12
type textarea "*"
type input "[URL][DOMAIN_NAME]"
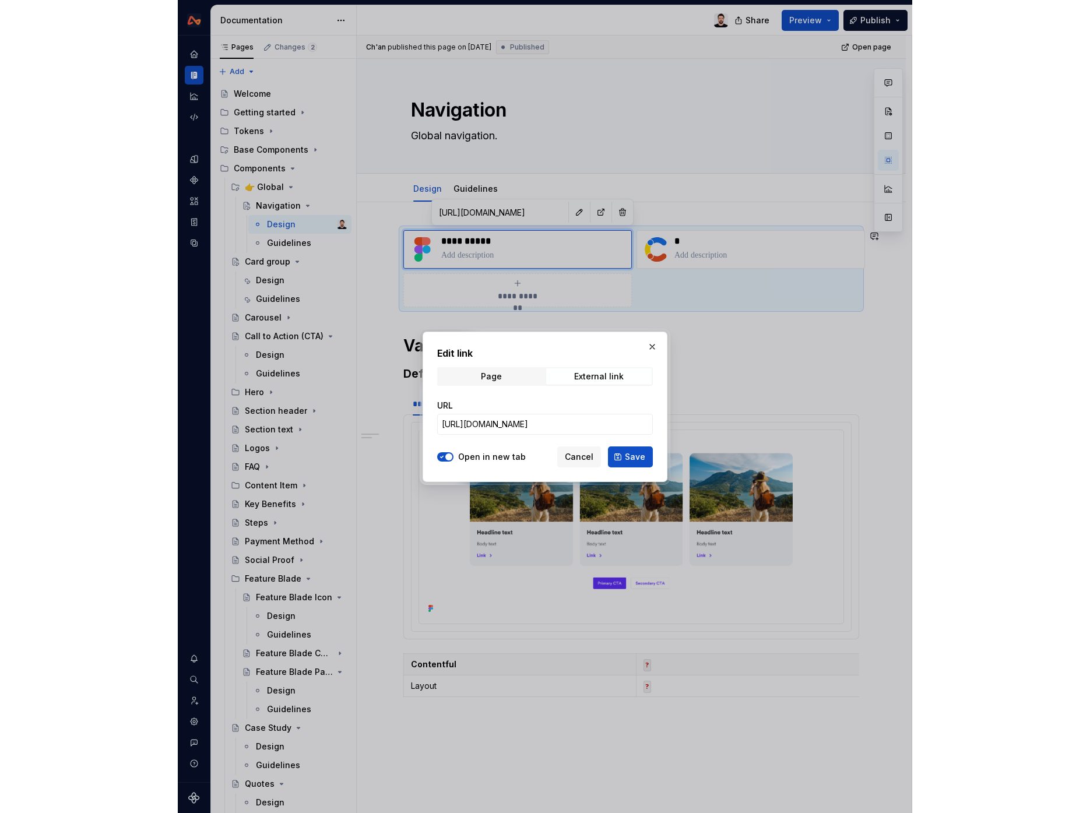
scroll to position [0, 0]
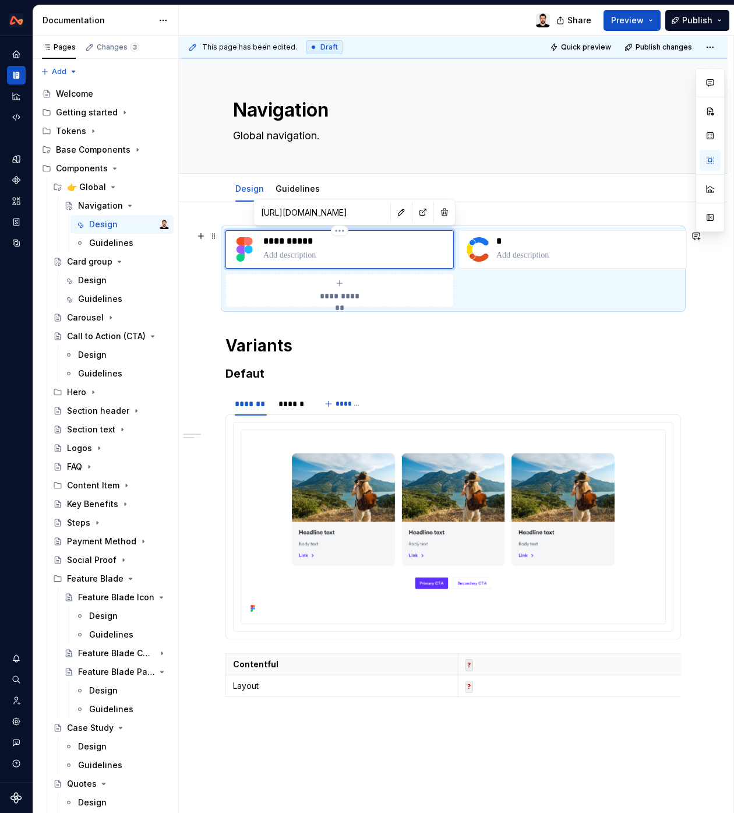
click at [302, 244] on p "**********" at bounding box center [355, 241] width 185 height 12
drag, startPoint x: 295, startPoint y: 241, endPoint x: 262, endPoint y: 242, distance: 33.3
click at [266, 239] on p "**********" at bounding box center [355, 241] width 185 height 12
type textarea "*"
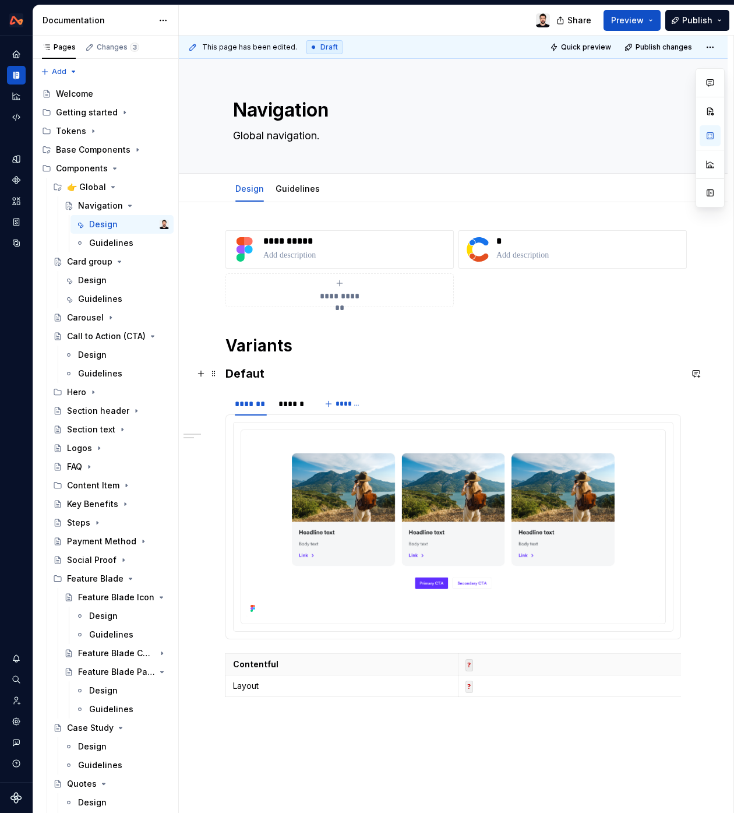
click at [289, 377] on h3 "Defaut" at bounding box center [454, 373] width 456 height 16
click at [329, 476] on img at bounding box center [453, 526] width 415 height 182
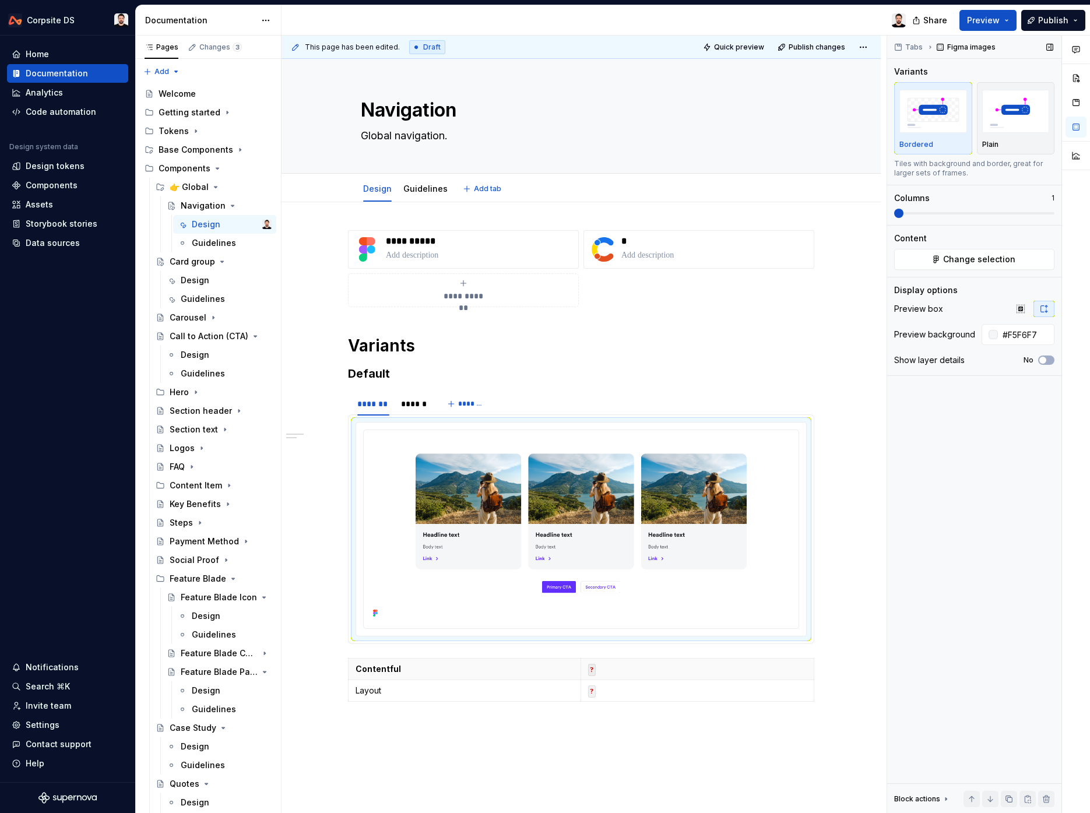
type textarea "*"
click at [1007, 254] on span "Change selection" at bounding box center [979, 260] width 72 height 12
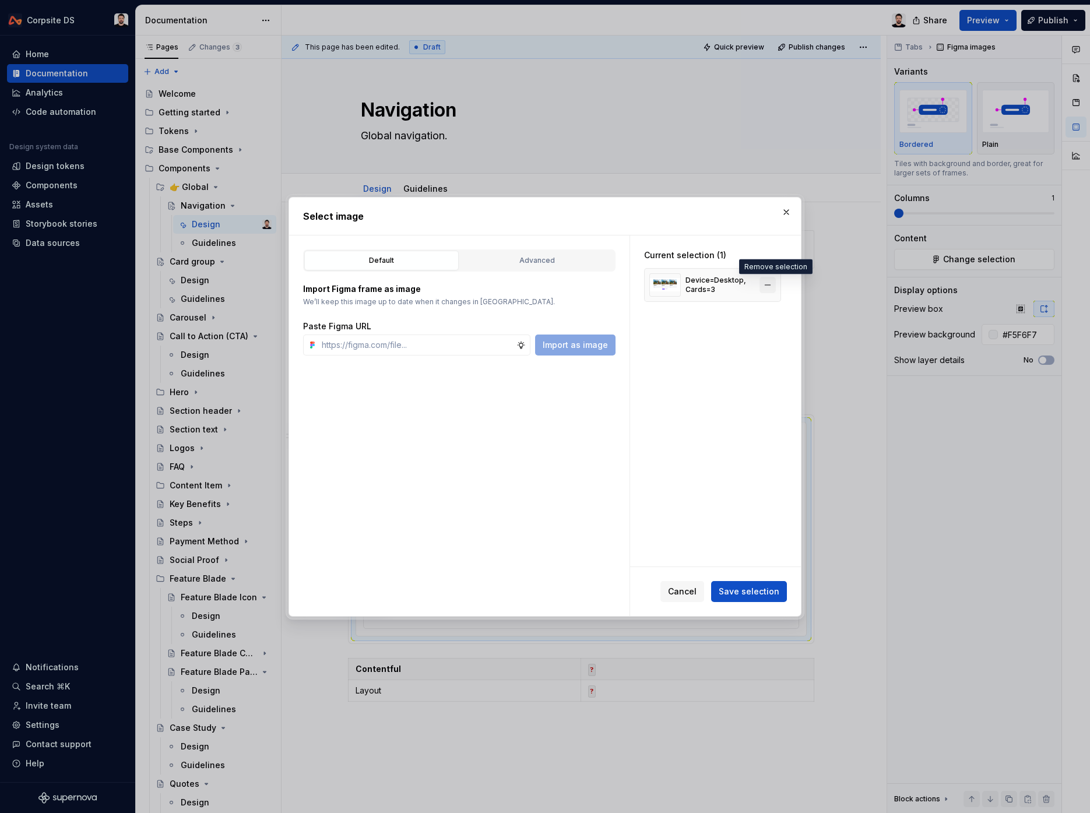
click at [769, 284] on button "button" at bounding box center [767, 285] width 16 height 16
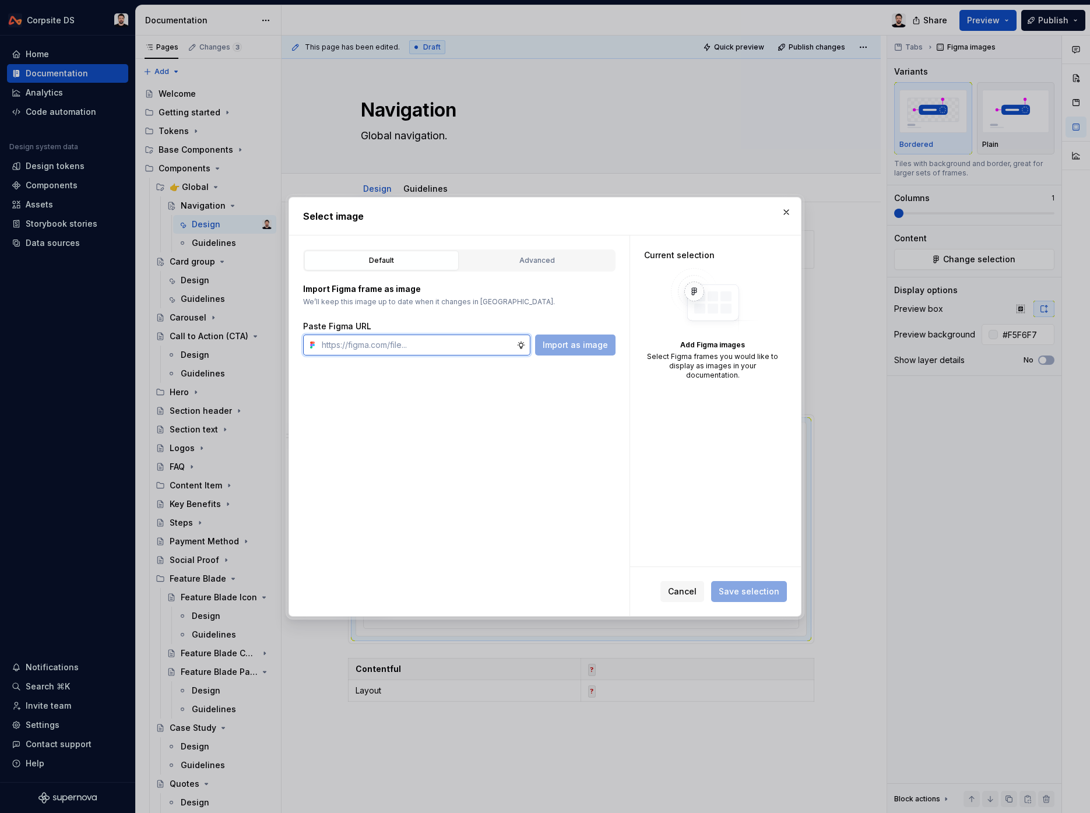
click at [477, 343] on input "text" at bounding box center [416, 345] width 199 height 21
paste input "[URL][DOMAIN_NAME]"
type input "[URL][DOMAIN_NAME]"
click at [568, 349] on span "Import as image" at bounding box center [575, 345] width 65 height 12
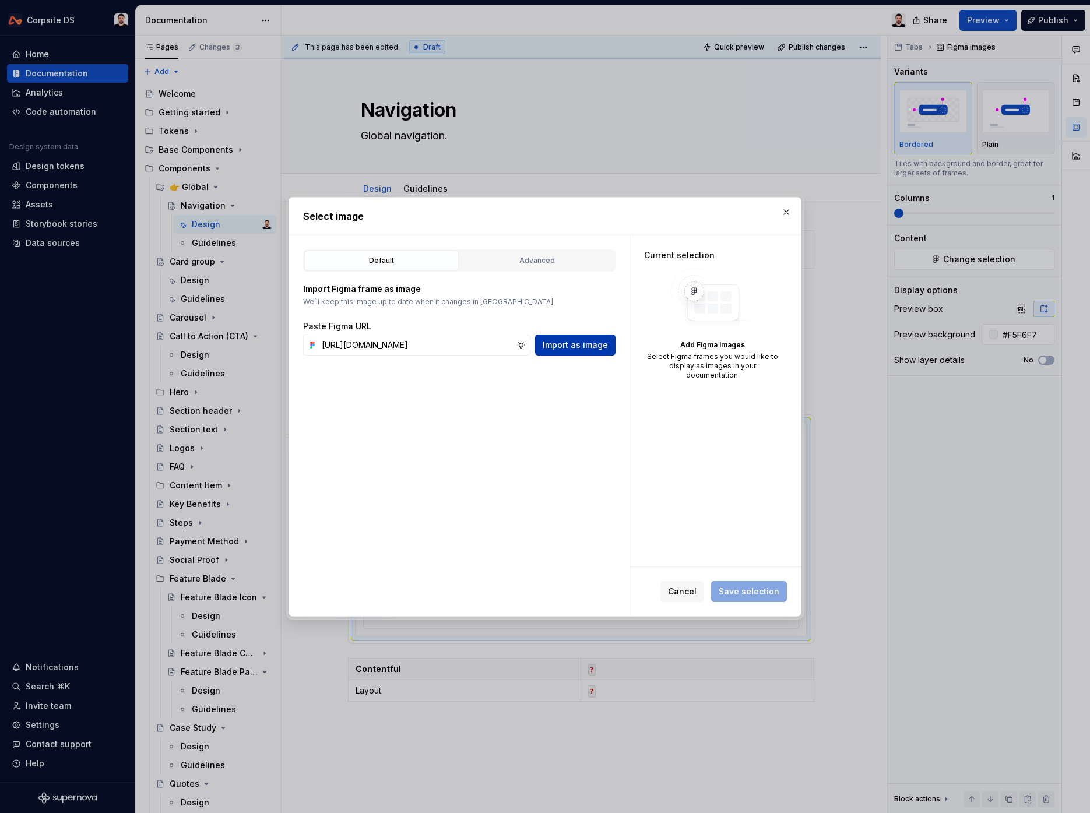
scroll to position [0, 0]
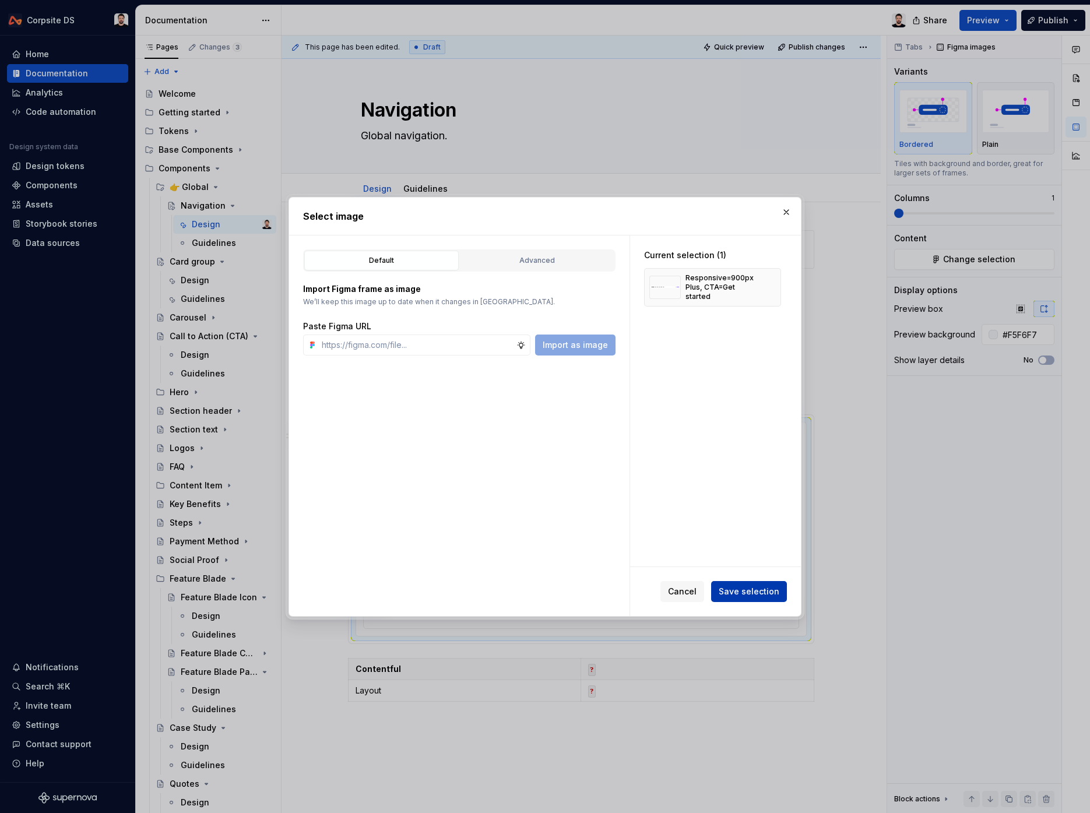
click at [744, 588] on span "Save selection" at bounding box center [749, 592] width 61 height 12
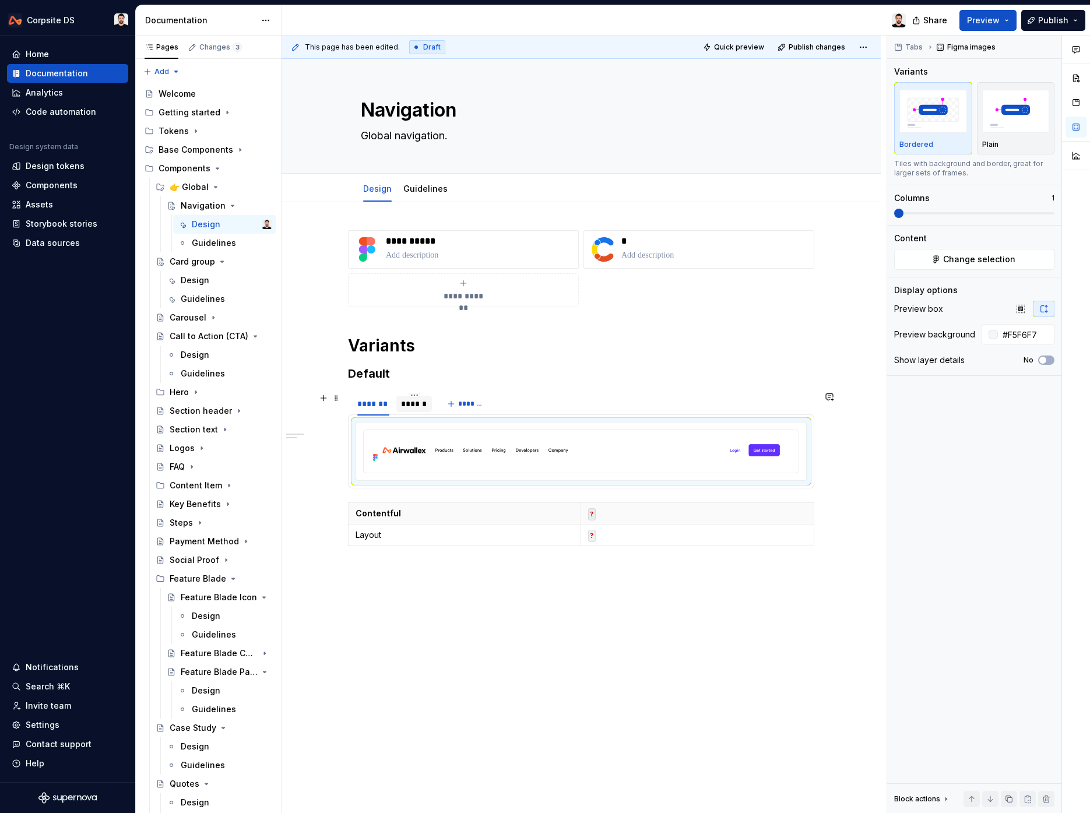
click at [426, 403] on div "******" at bounding box center [414, 404] width 26 height 12
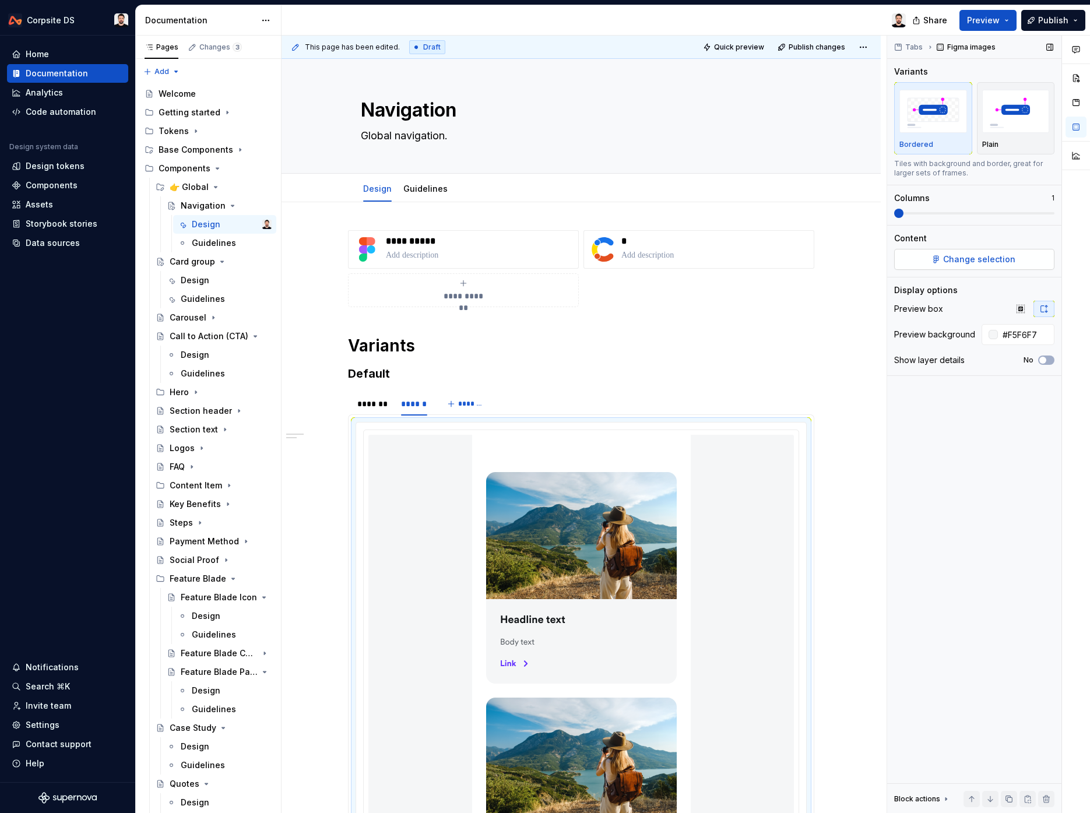
click at [963, 252] on button "Change selection" at bounding box center [974, 259] width 160 height 21
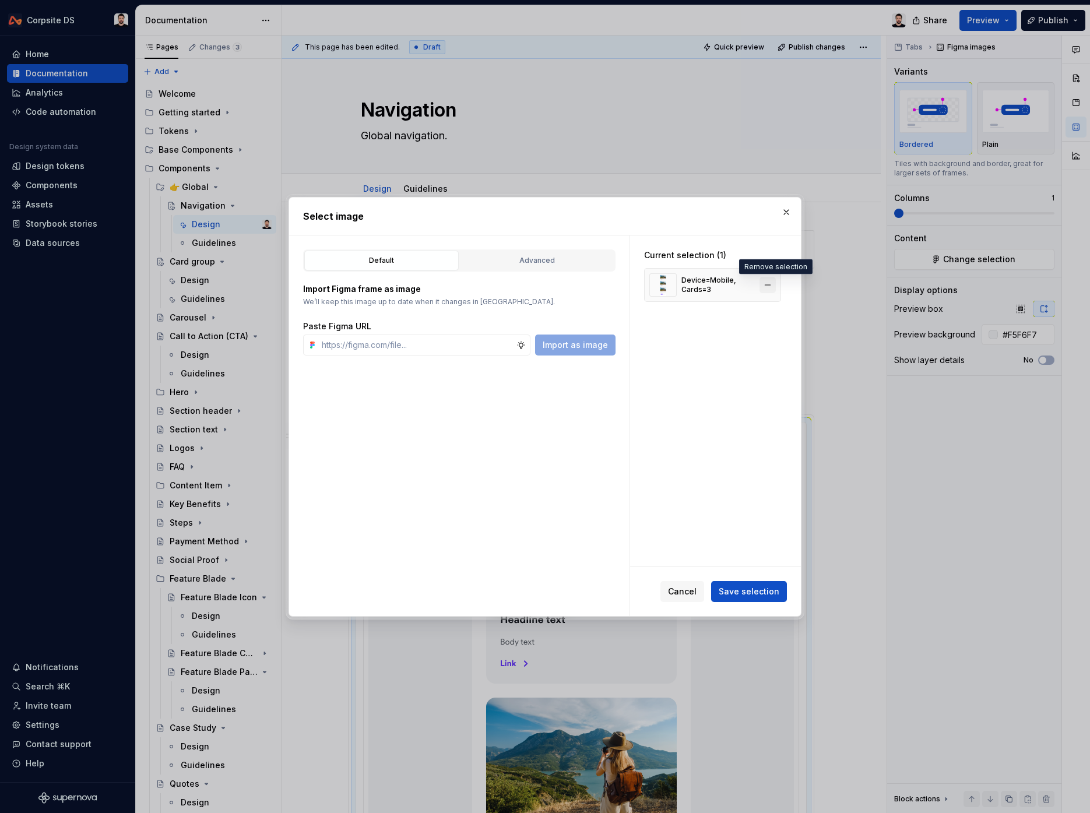
type textarea "*"
drag, startPoint x: 773, startPoint y: 283, endPoint x: 608, endPoint y: 322, distance: 168.9
click at [767, 286] on button "button" at bounding box center [767, 285] width 16 height 16
click at [459, 344] on input "text" at bounding box center [416, 345] width 199 height 21
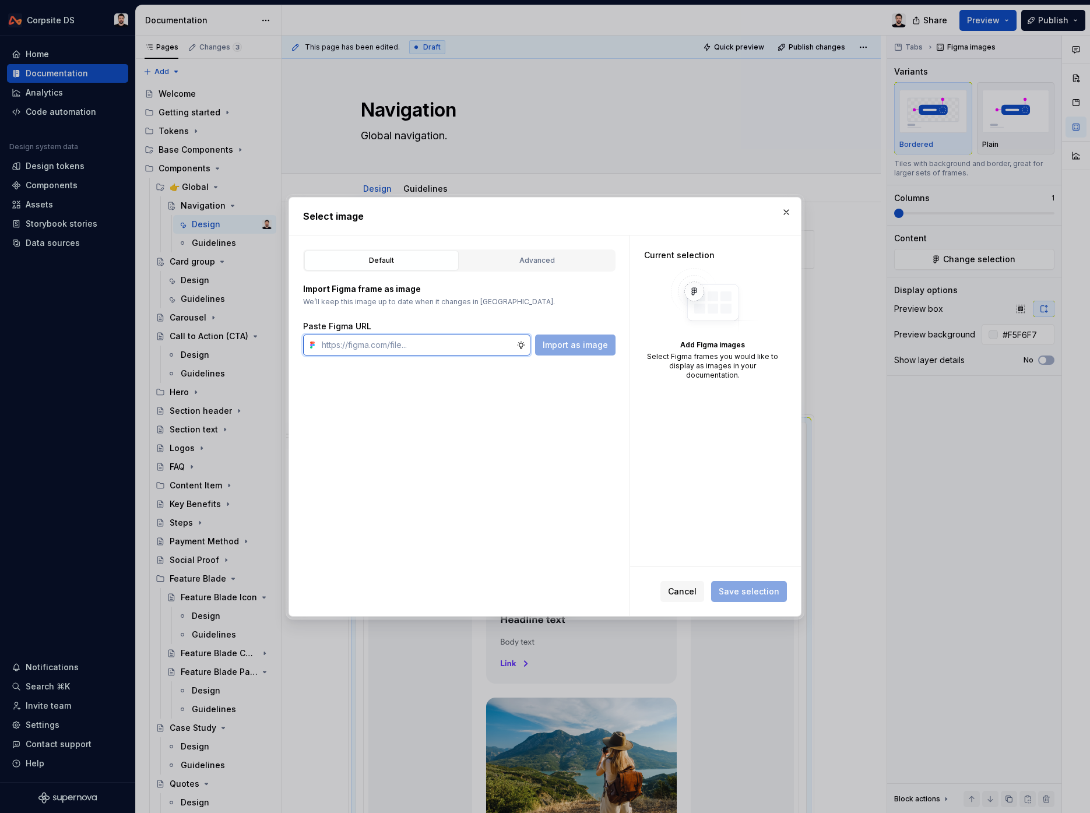
paste input "[URL][DOMAIN_NAME]"
type input "[URL][DOMAIN_NAME]"
click at [562, 343] on span "Import as image" at bounding box center [575, 345] width 65 height 12
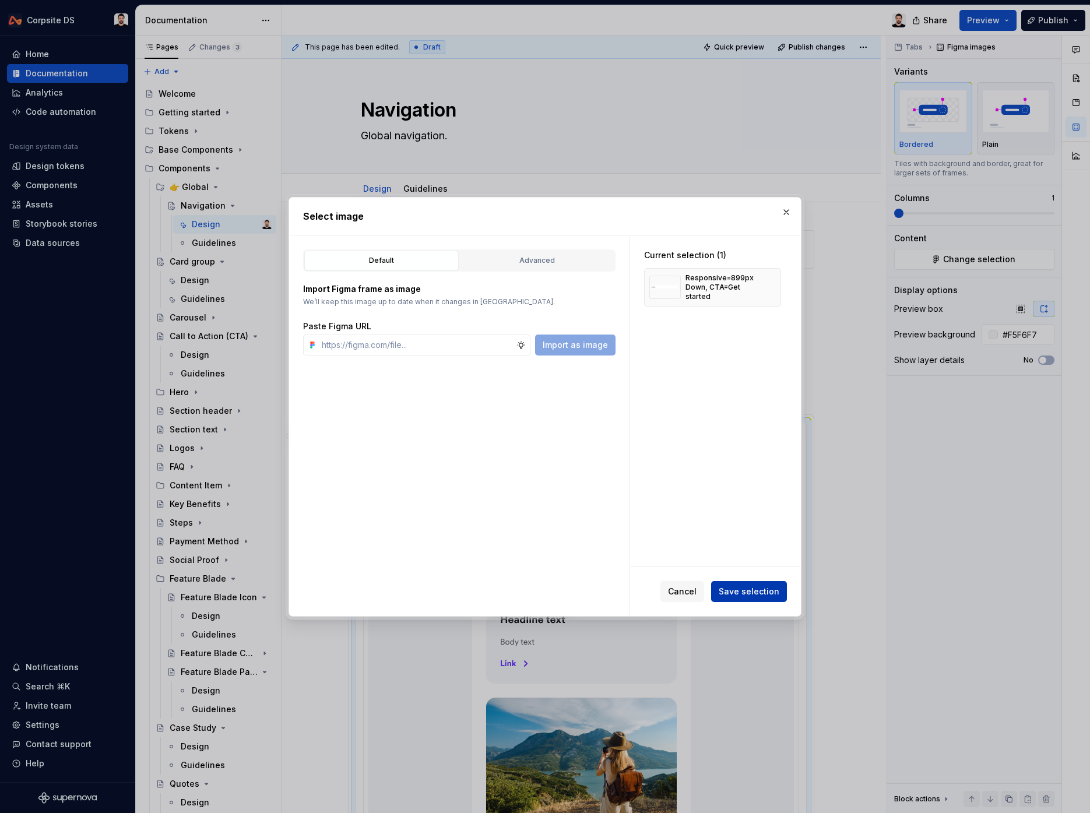
click at [756, 597] on button "Save selection" at bounding box center [749, 591] width 76 height 21
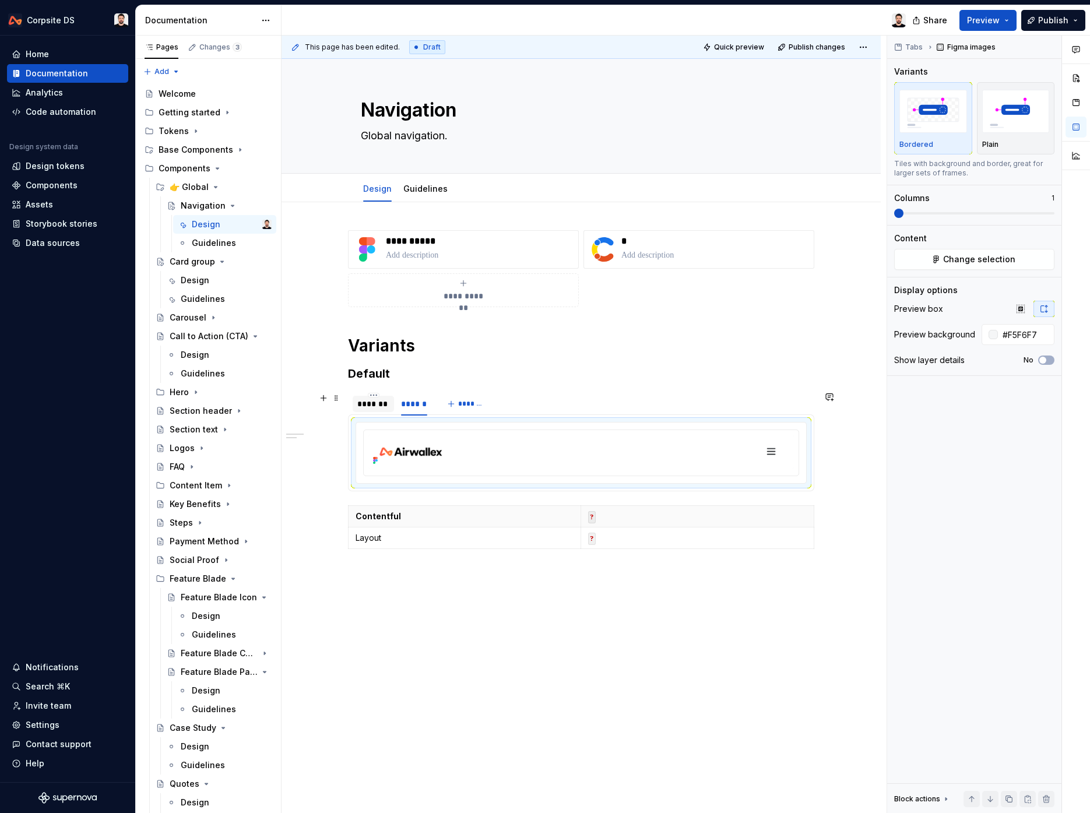
click at [384, 408] on div "*******" at bounding box center [373, 404] width 32 height 12
click at [467, 131] on textarea "Global navigation." at bounding box center [578, 135] width 441 height 19
type textarea "*"
type textarea "Global navigation."
type textarea "*"
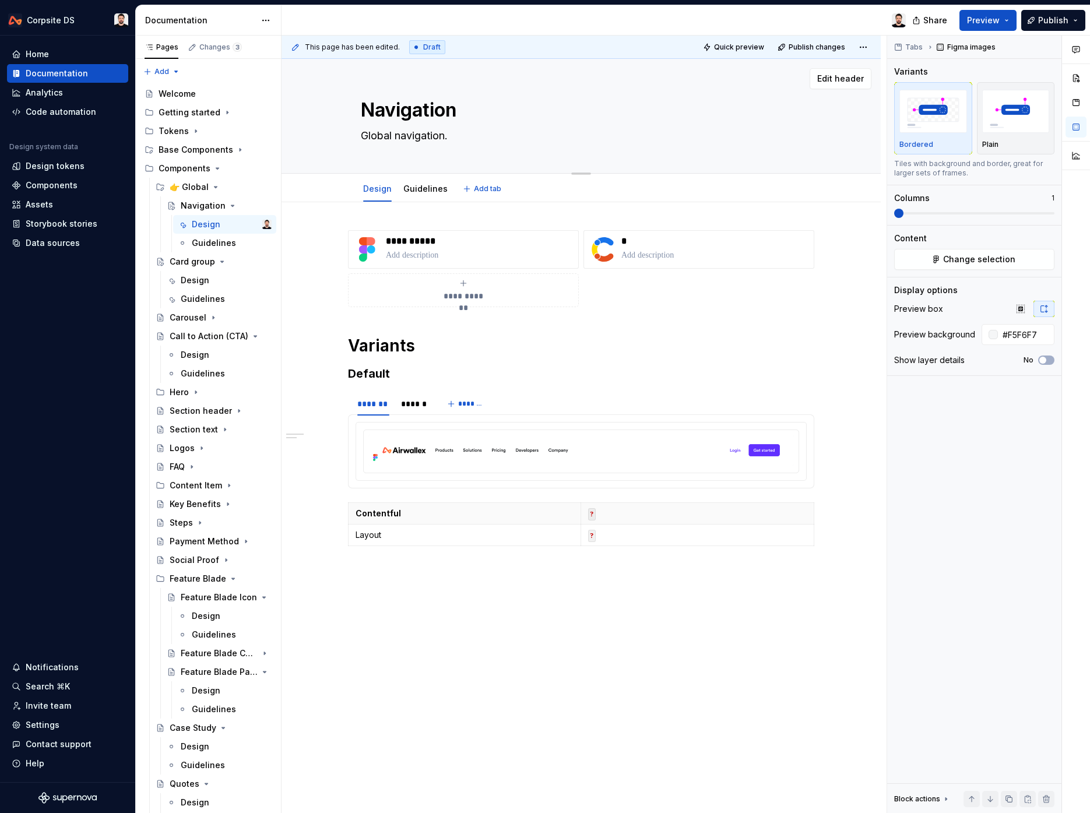
type textarea "Global navigation"
type textarea "*"
type textarea "Global navigation"
paste textarea "a persistent header that provides site-wide access to primary pages"
type textarea "*"
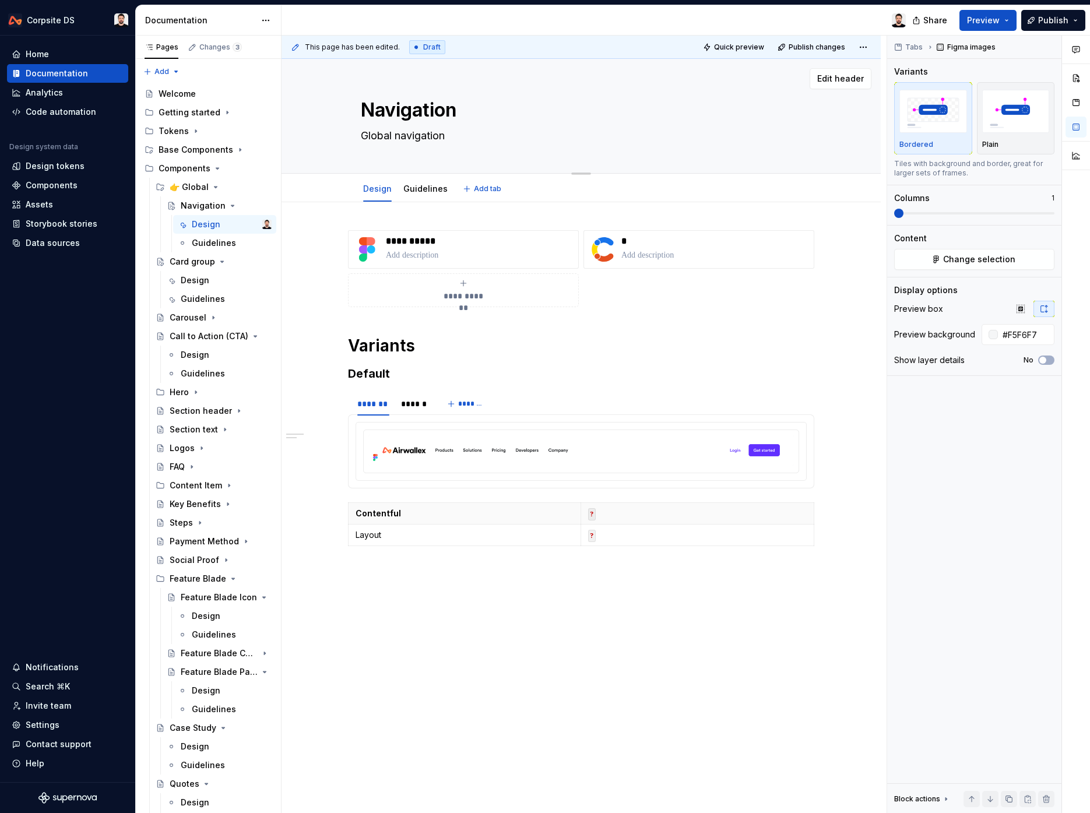
type textarea "Global navigation a persistent header that provides site-wide access to primary…"
click at [462, 139] on textarea "Global navigation a persistent header that provides site-wide access to primary…" at bounding box center [578, 135] width 441 height 19
type textarea "*"
type textarea "Global navigation a persistent header that provides site-wide access to primary…"
click at [245, 205] on button "Page tree" at bounding box center [247, 206] width 16 height 16
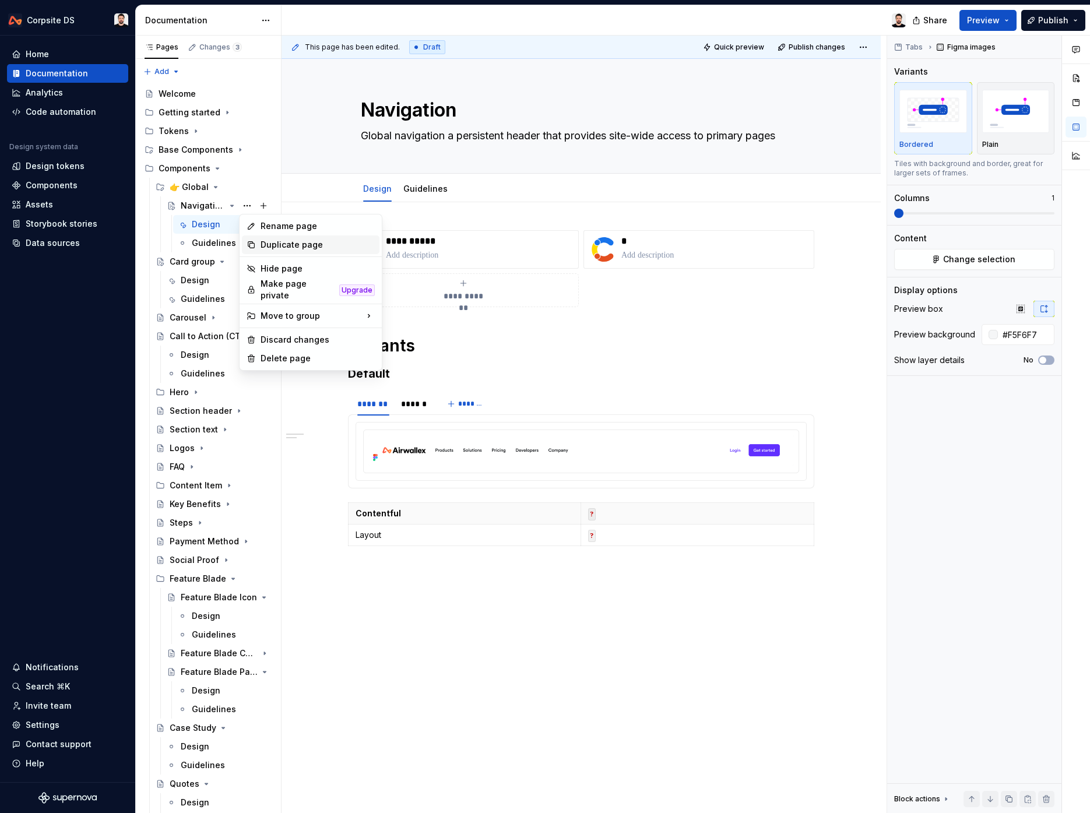
click at [284, 239] on div "Duplicate page" at bounding box center [318, 245] width 114 height 12
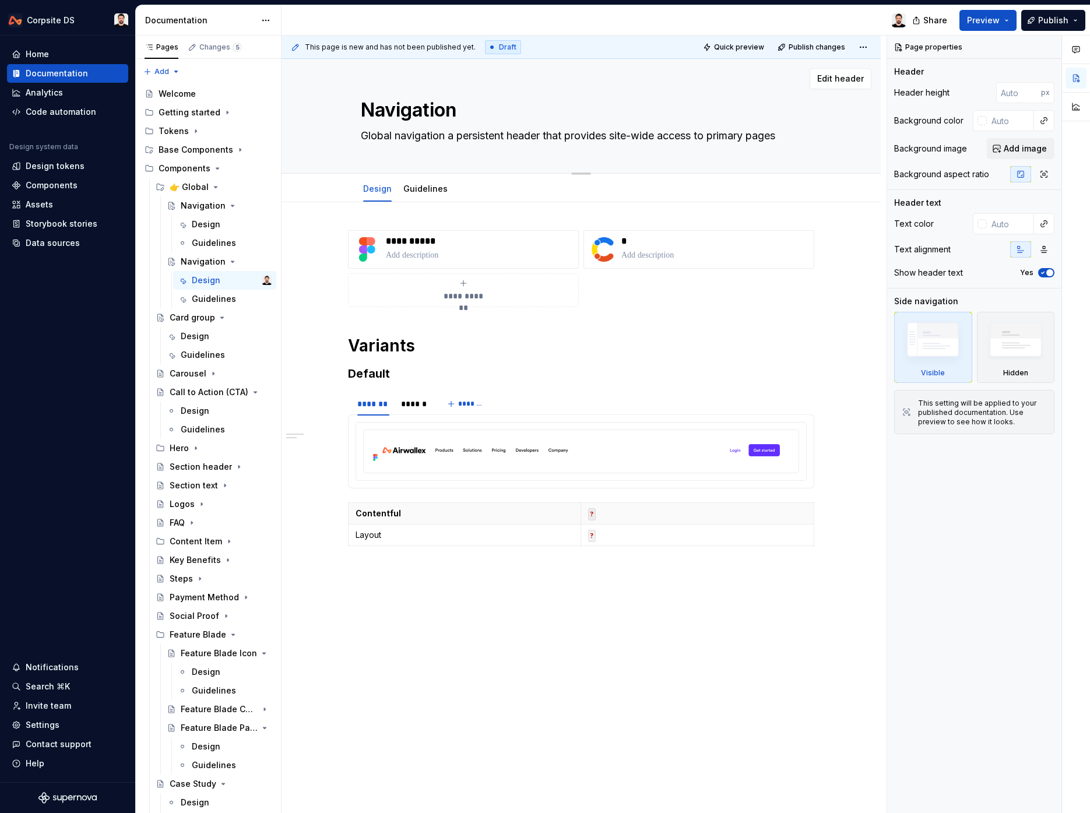
click at [416, 106] on textarea "Navigation" at bounding box center [578, 110] width 441 height 28
type textarea "*"
type textarea "F"
type textarea "*"
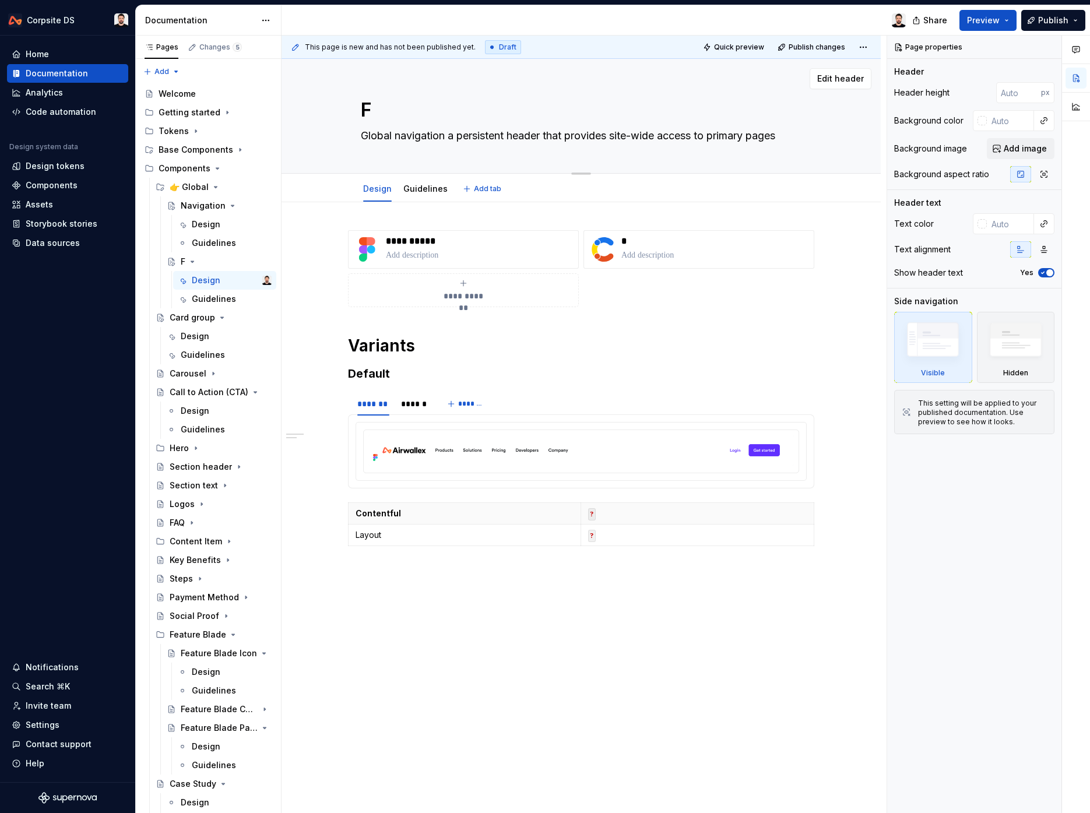
type textarea "Fo"
type textarea "*"
type textarea "Foo"
type textarea "*"
type textarea "Foot"
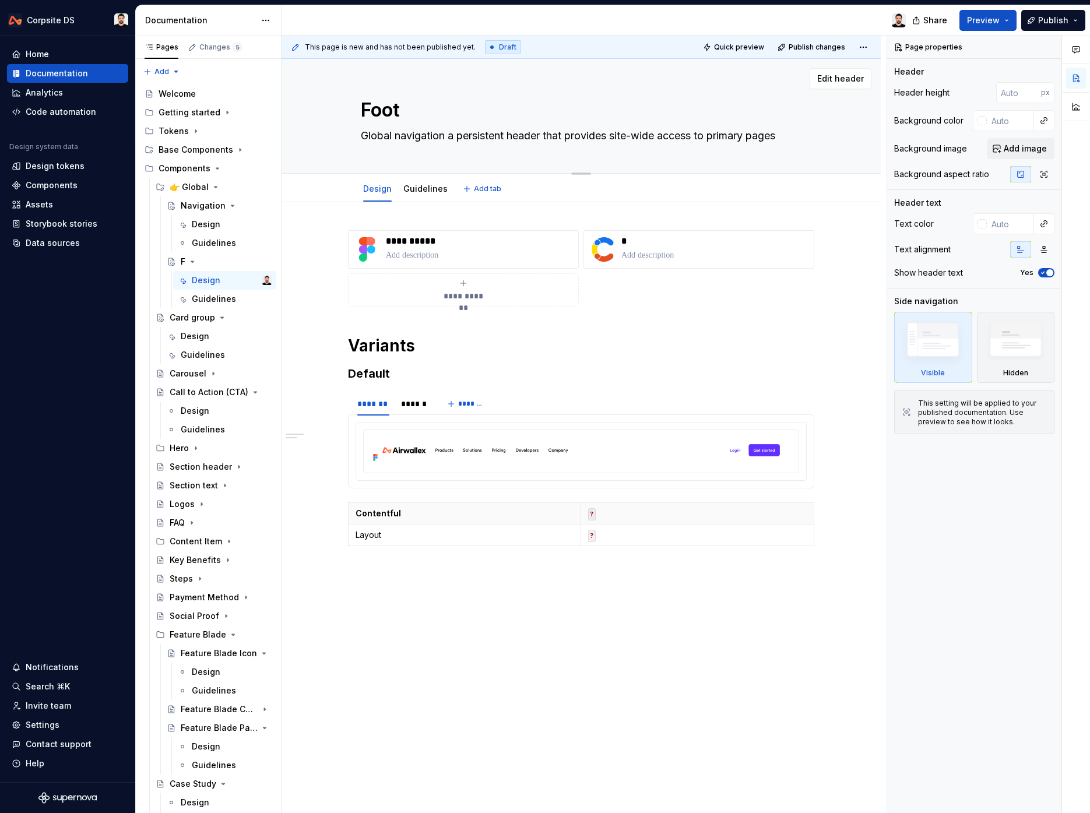
type textarea "*"
type textarea "[PERSON_NAME]"
type textarea "*"
type textarea "Footer"
type textarea "*"
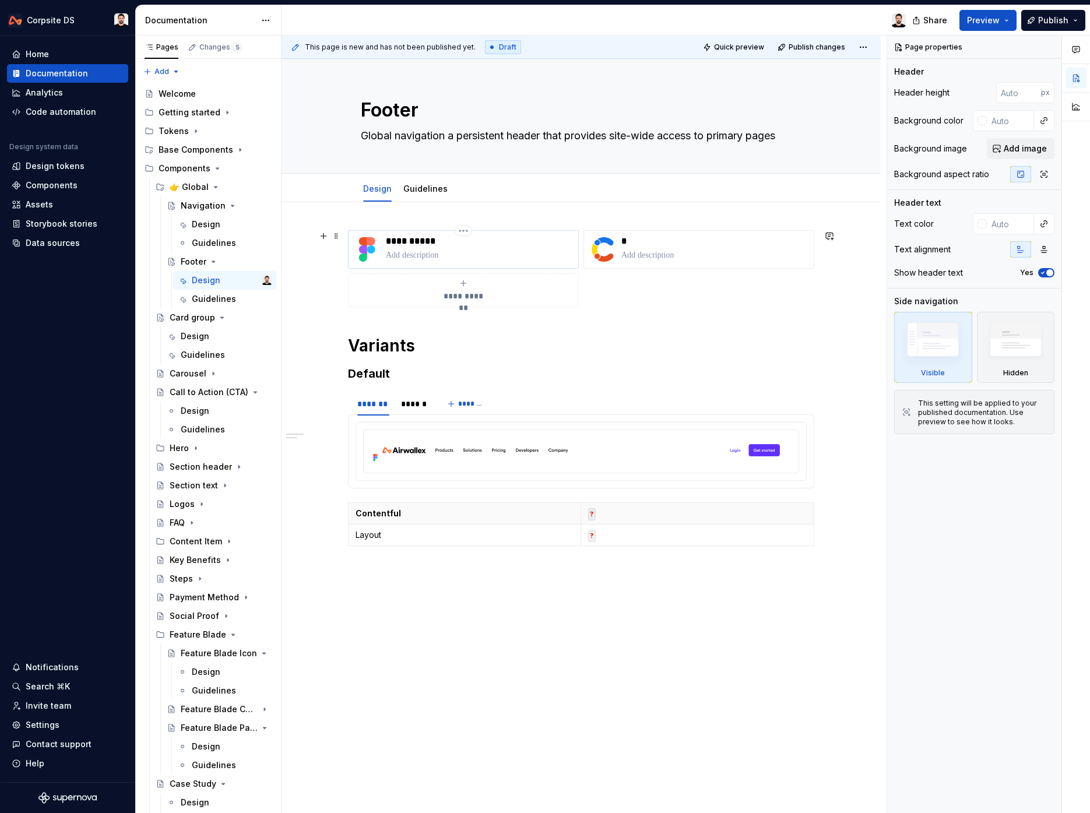
type textarea "Footer"
click at [423, 242] on p "**********" at bounding box center [480, 241] width 188 height 12
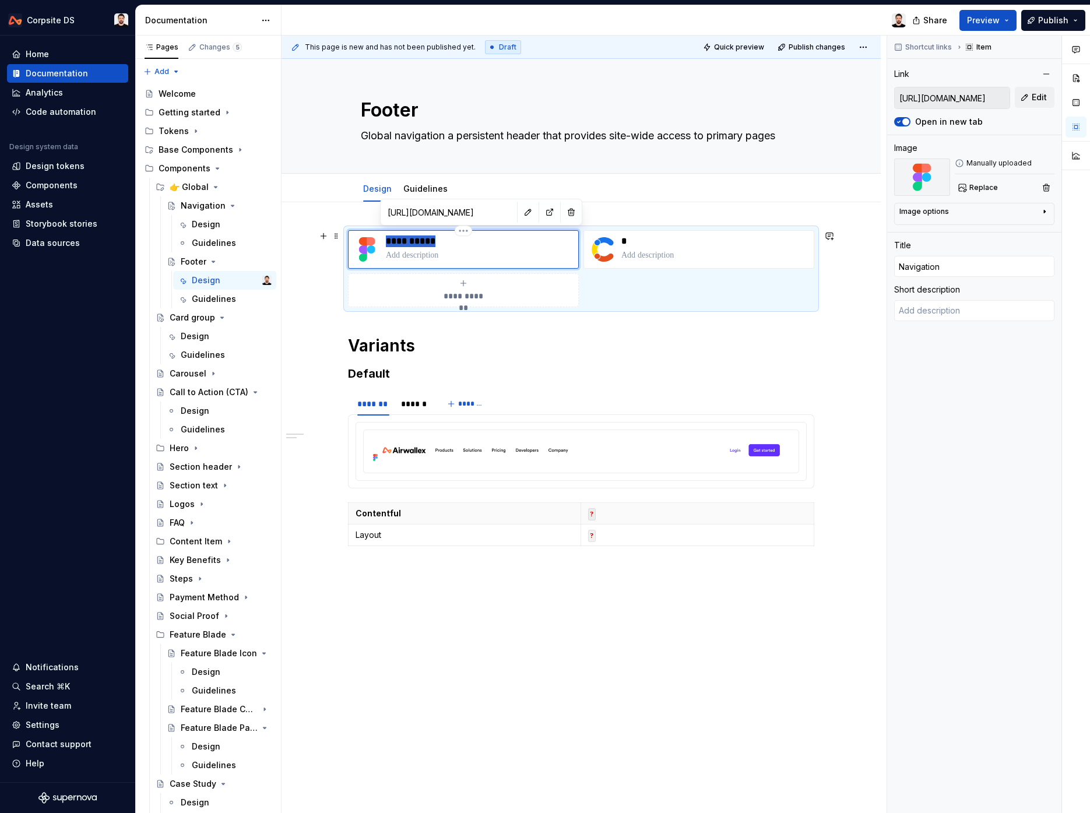
click at [420, 243] on p "**********" at bounding box center [480, 241] width 188 height 12
type textarea "*"
type input "F"
type textarea "*"
type input "Fo"
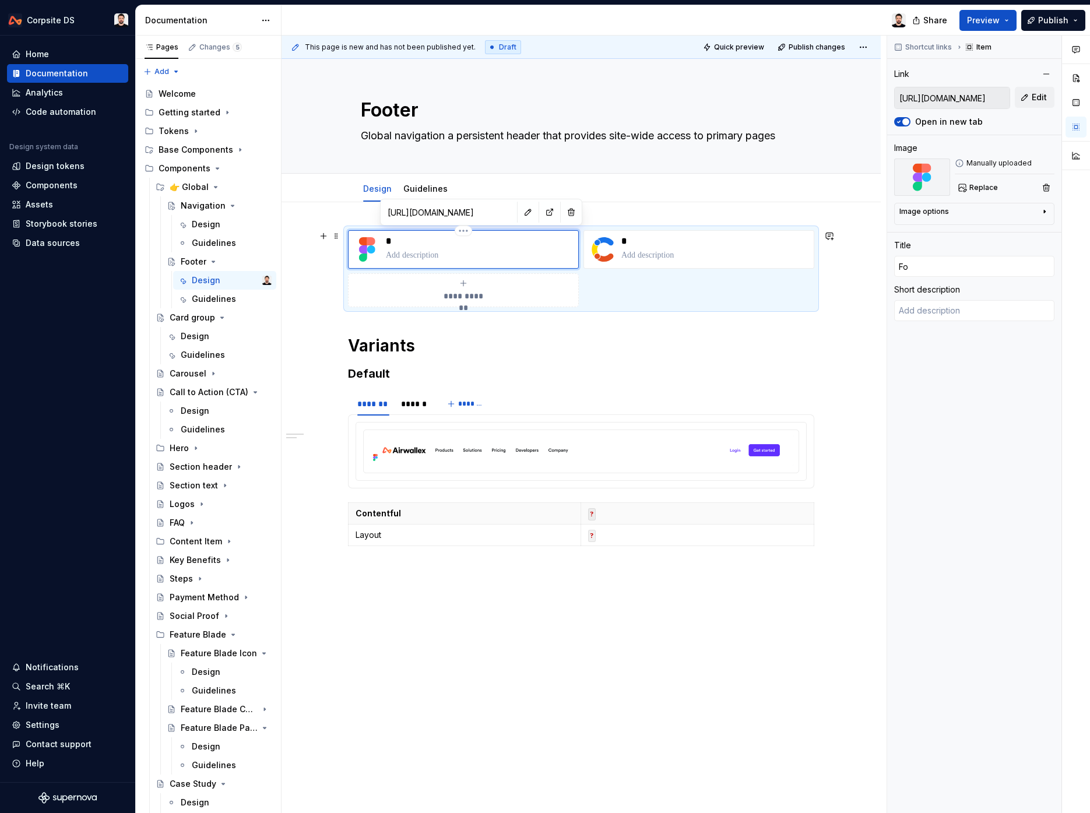
type textarea "*"
type input "Foo"
type textarea "*"
type input "Foot"
type textarea "*"
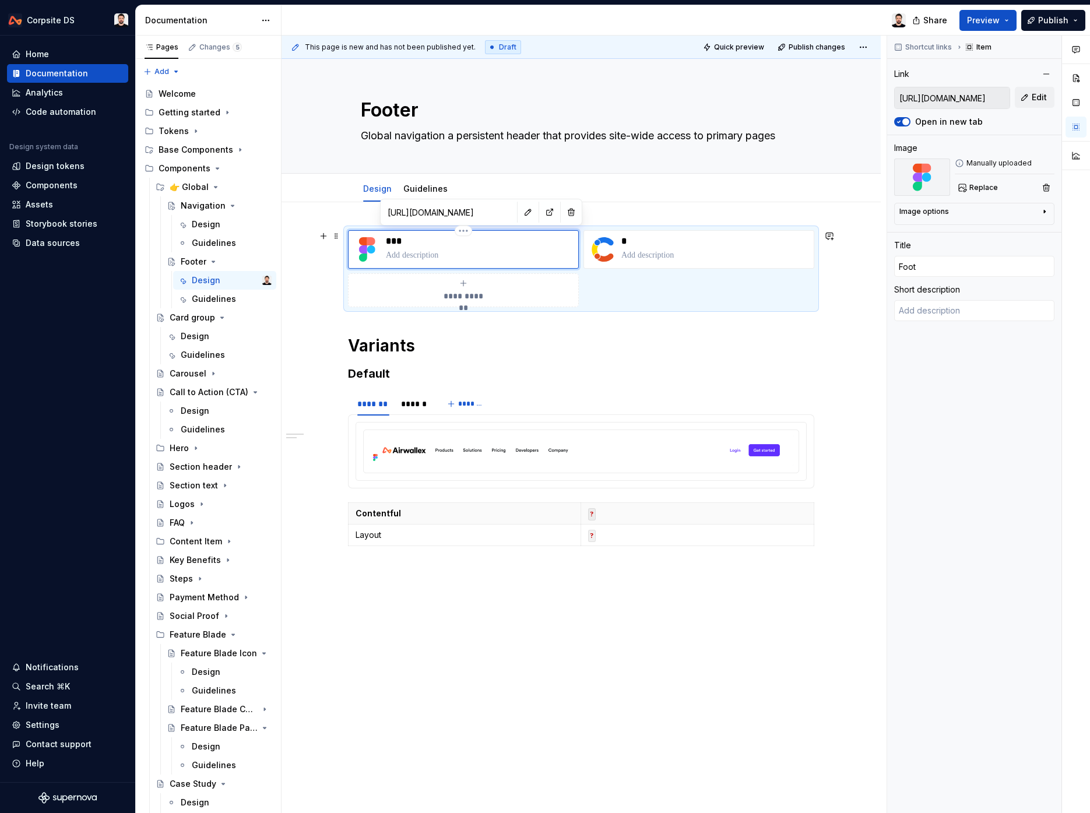
type input "[PERSON_NAME]"
type textarea "*"
type input "Footer"
click at [520, 215] on button "button" at bounding box center [528, 212] width 16 height 16
type textarea "*"
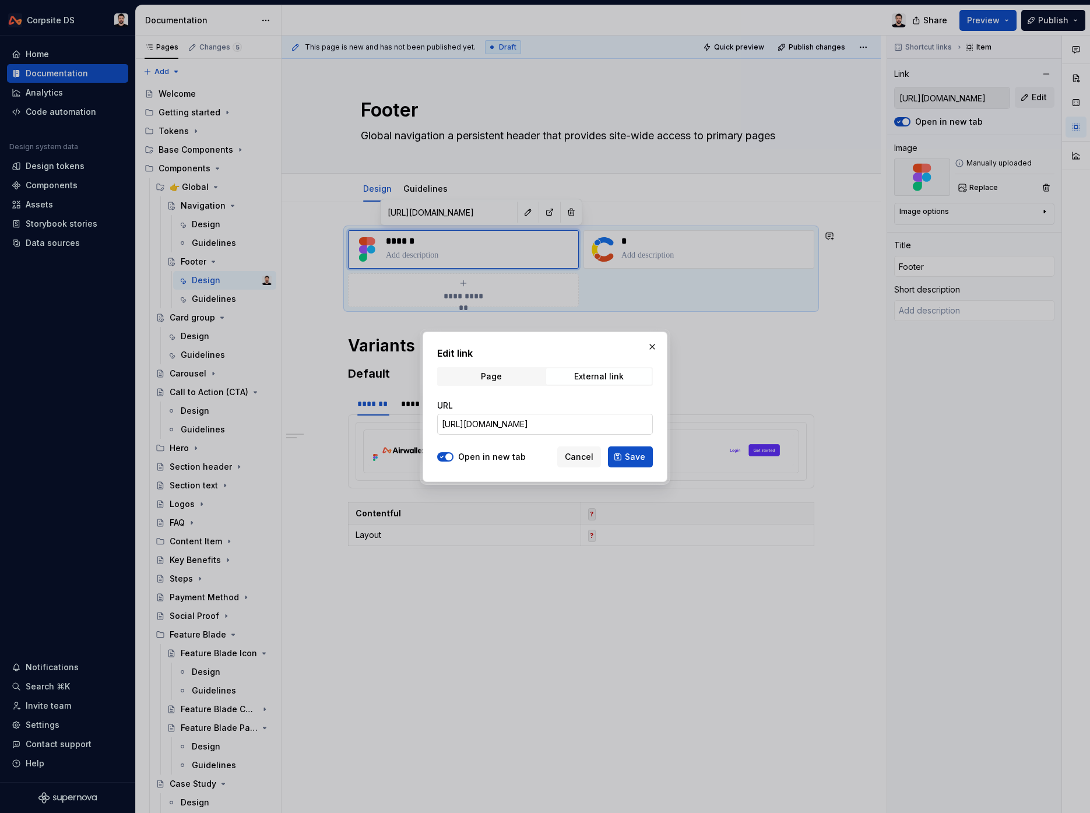
click at [576, 420] on input "[URL][DOMAIN_NAME]" at bounding box center [545, 424] width 216 height 21
click at [575, 420] on input "[URL][DOMAIN_NAME]" at bounding box center [545, 424] width 216 height 21
paste input "[URL][DOMAIN_NAME]"
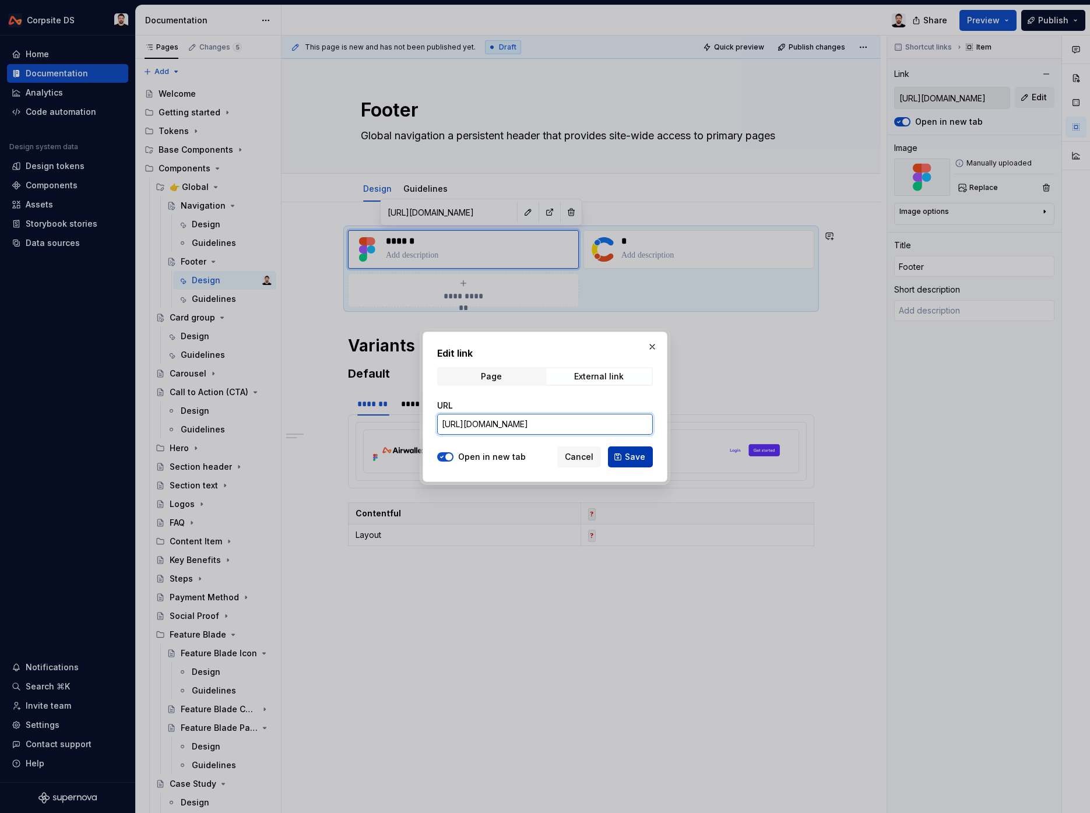
type input "[URL][DOMAIN_NAME]"
click at [625, 458] on button "Save" at bounding box center [630, 456] width 45 height 21
type textarea "*"
type input "[URL][DOMAIN_NAME]"
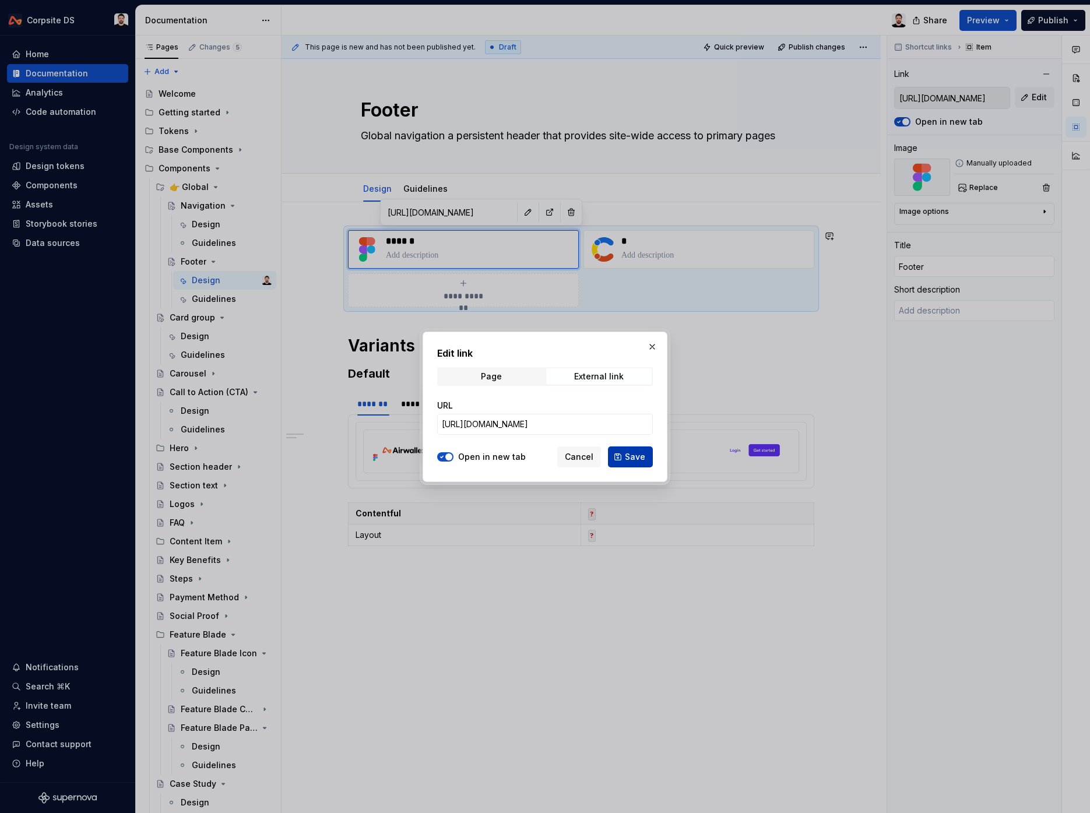
scroll to position [0, 0]
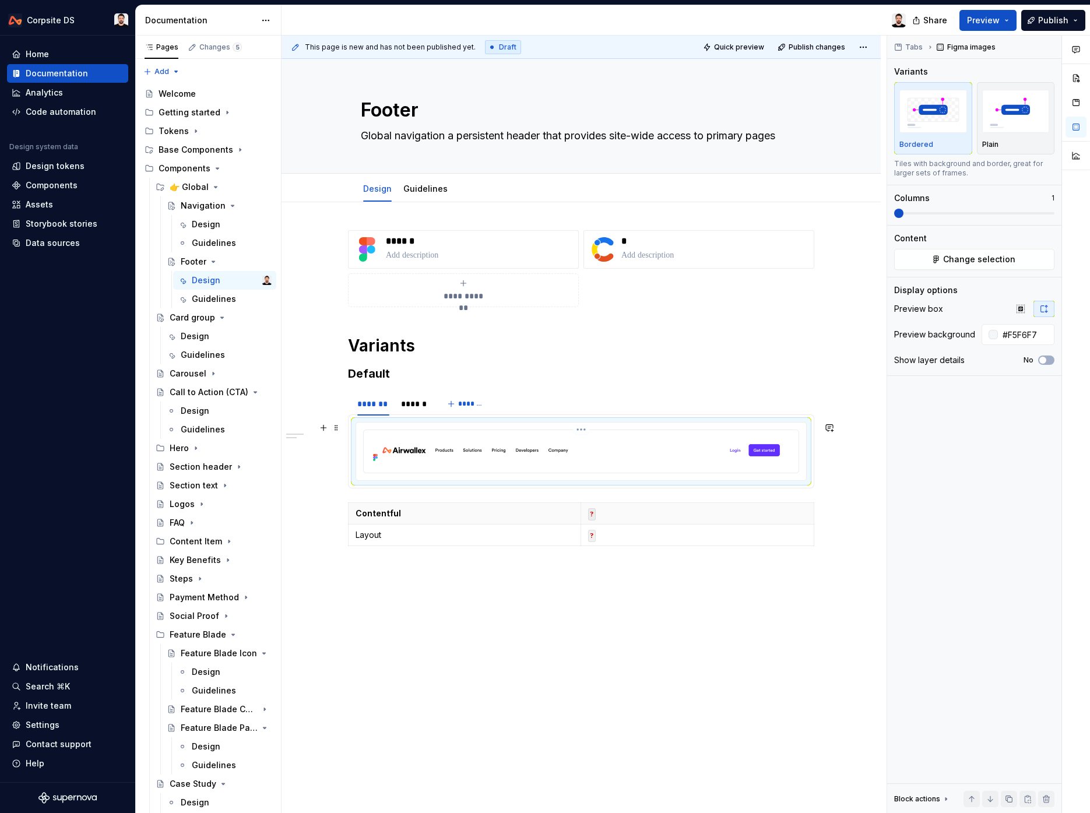
click at [425, 454] on img at bounding box center [580, 450] width 425 height 31
click at [923, 268] on button "Change selection" at bounding box center [974, 259] width 160 height 21
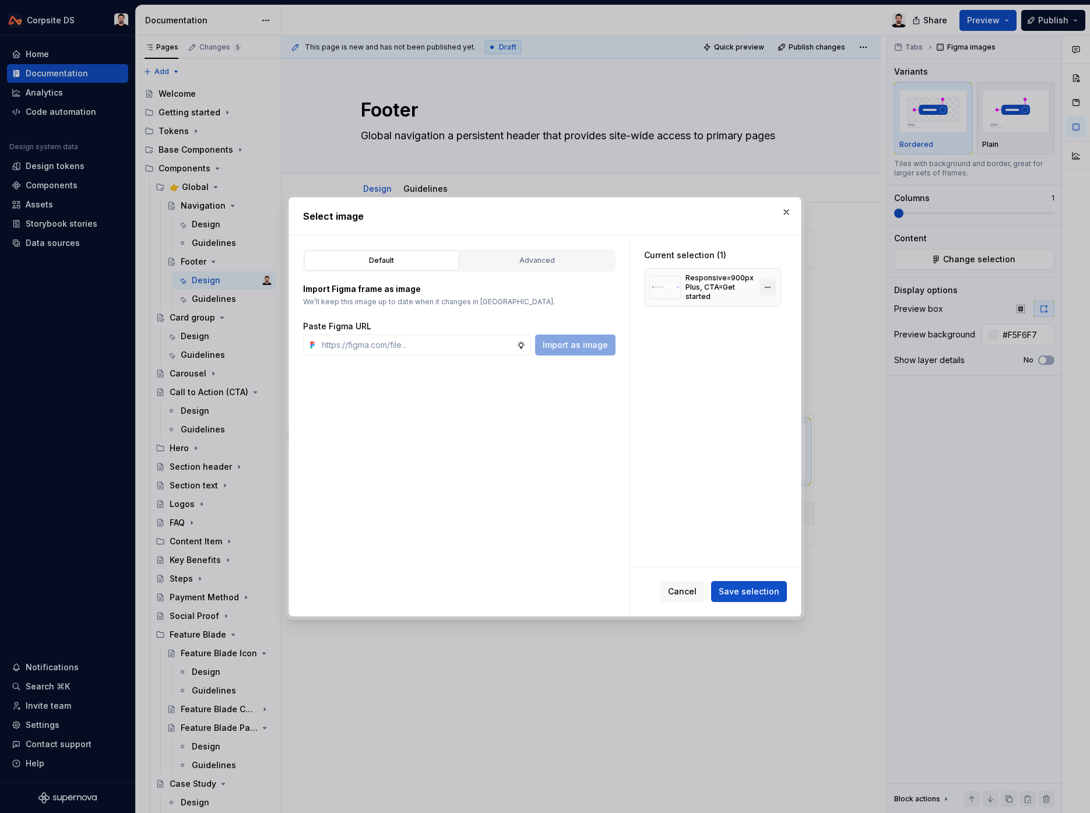
click at [769, 287] on button "button" at bounding box center [767, 287] width 16 height 16
click at [418, 351] on input "text" at bounding box center [416, 345] width 199 height 21
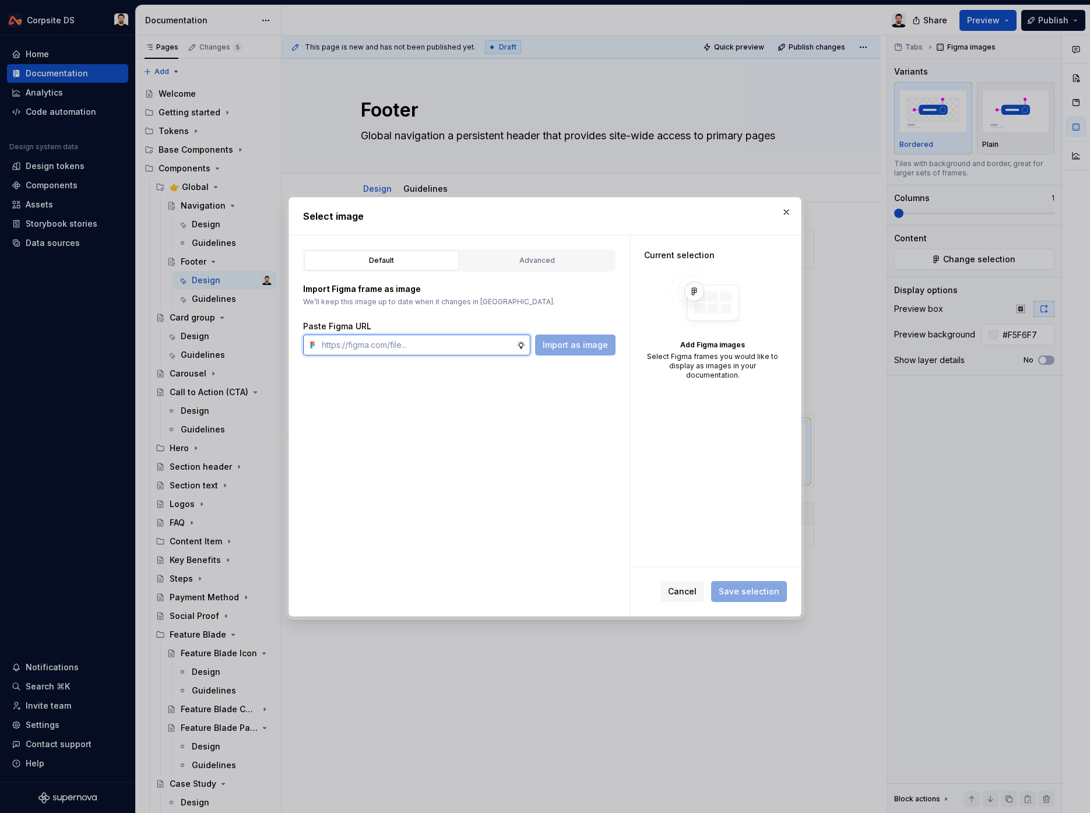
paste input "[URL][DOMAIN_NAME]"
type input "[URL][DOMAIN_NAME]"
click at [583, 343] on span "Import as image" at bounding box center [575, 345] width 65 height 12
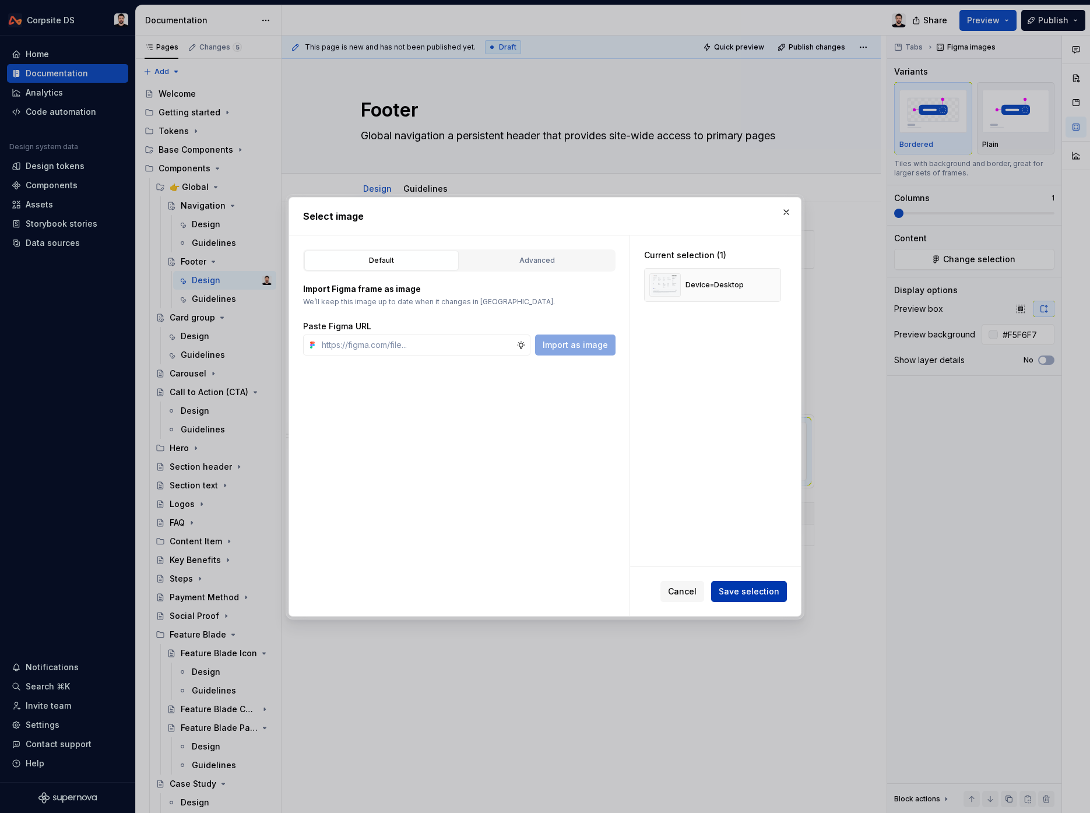
click at [769, 597] on button "Save selection" at bounding box center [749, 591] width 76 height 21
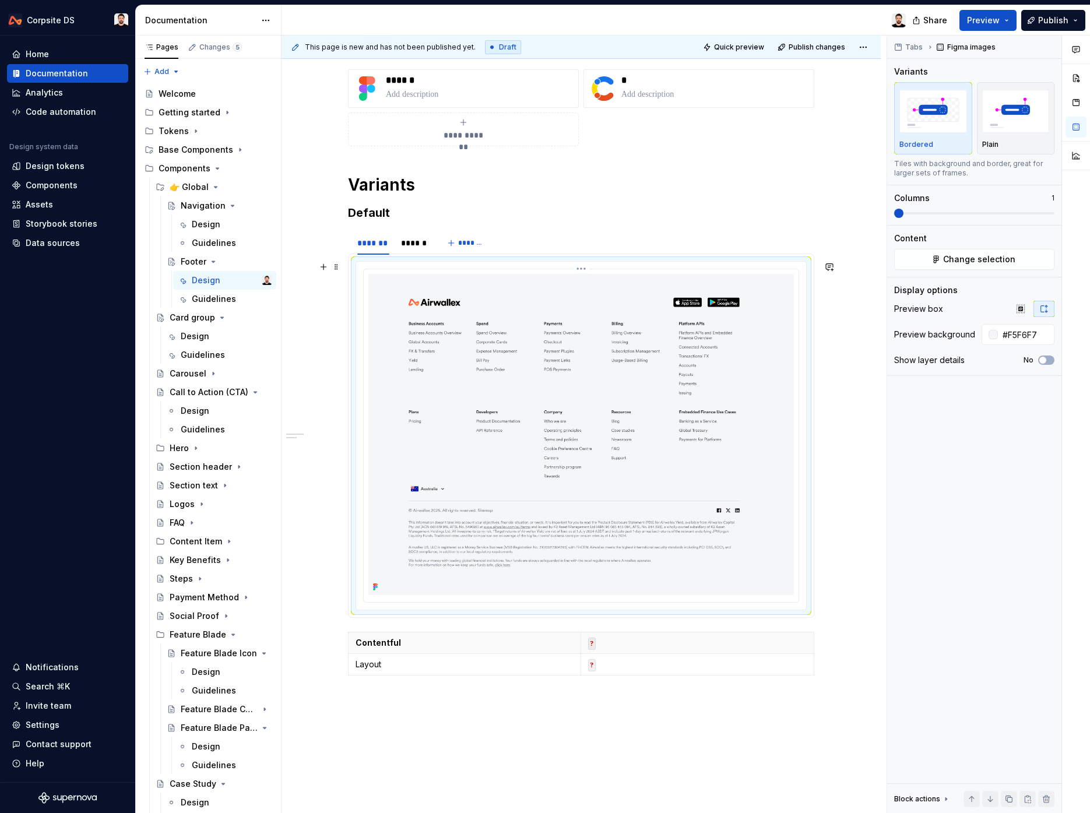
scroll to position [162, 0]
drag, startPoint x: 418, startPoint y: 244, endPoint x: 459, endPoint y: 237, distance: 40.8
click at [418, 244] on div "******" at bounding box center [414, 242] width 26 height 12
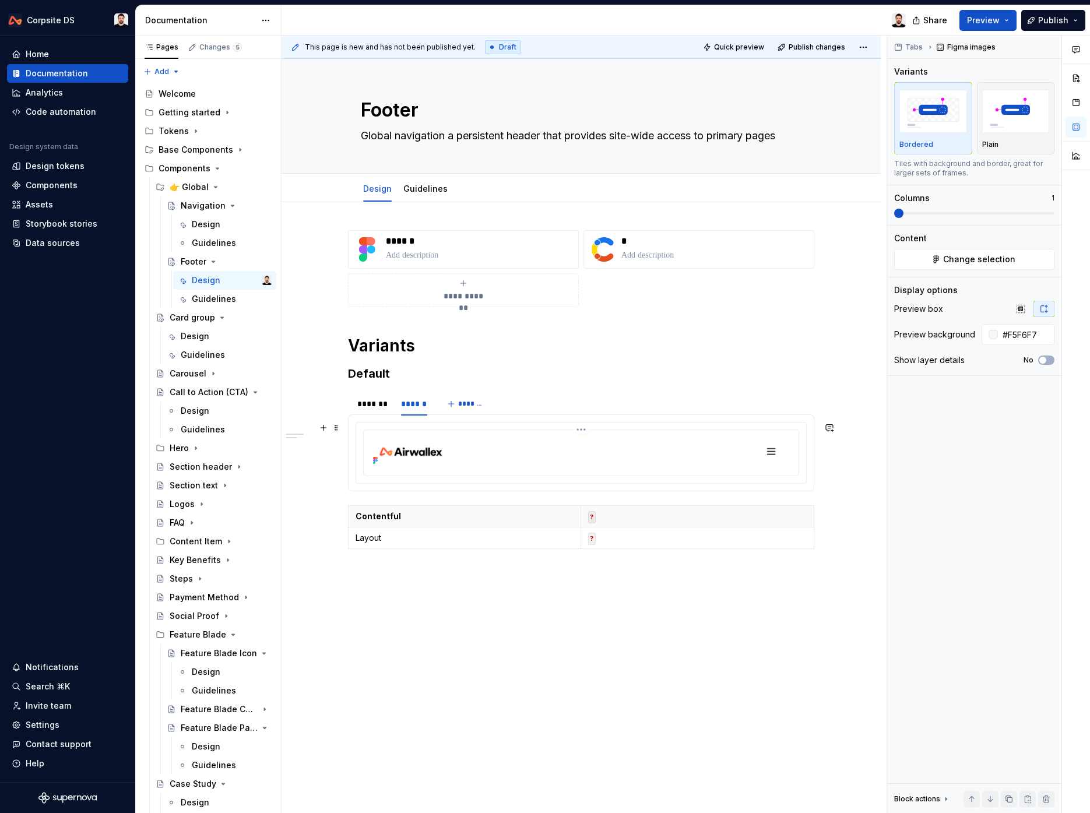
click at [479, 450] on img at bounding box center [580, 452] width 425 height 34
click at [914, 263] on button "Change selection" at bounding box center [974, 259] width 160 height 21
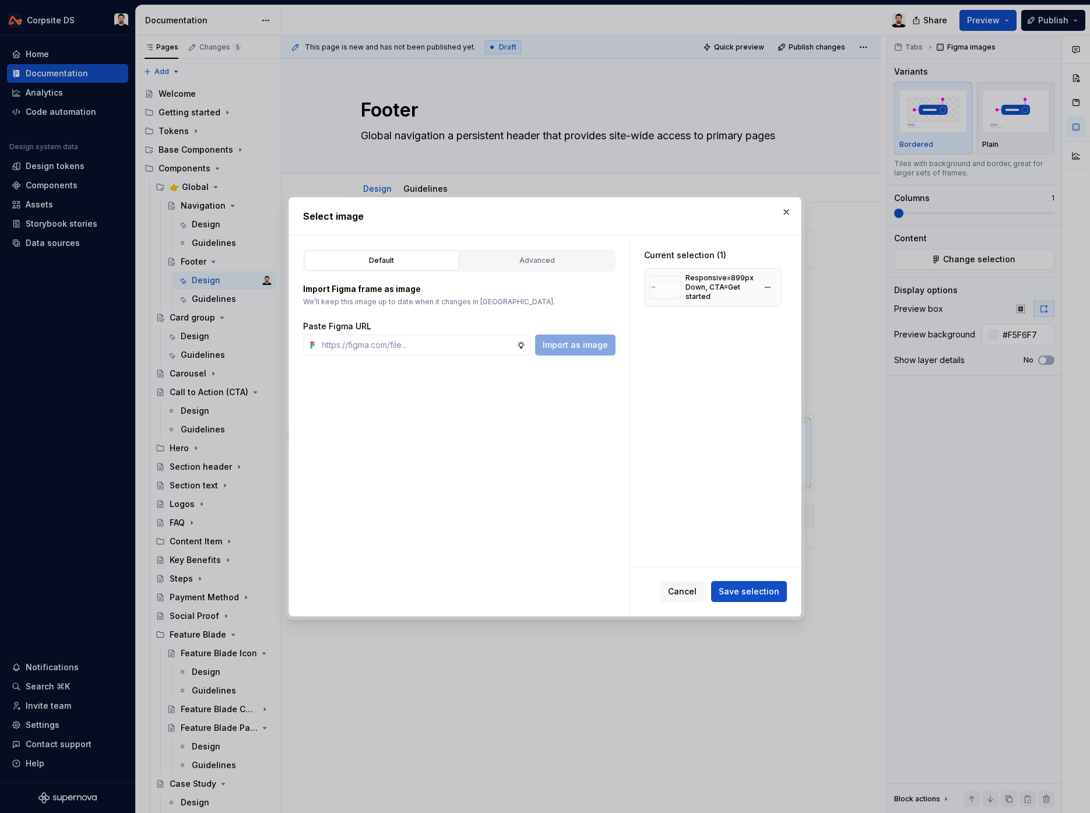
type textarea "*"
click at [770, 287] on button "button" at bounding box center [767, 287] width 16 height 16
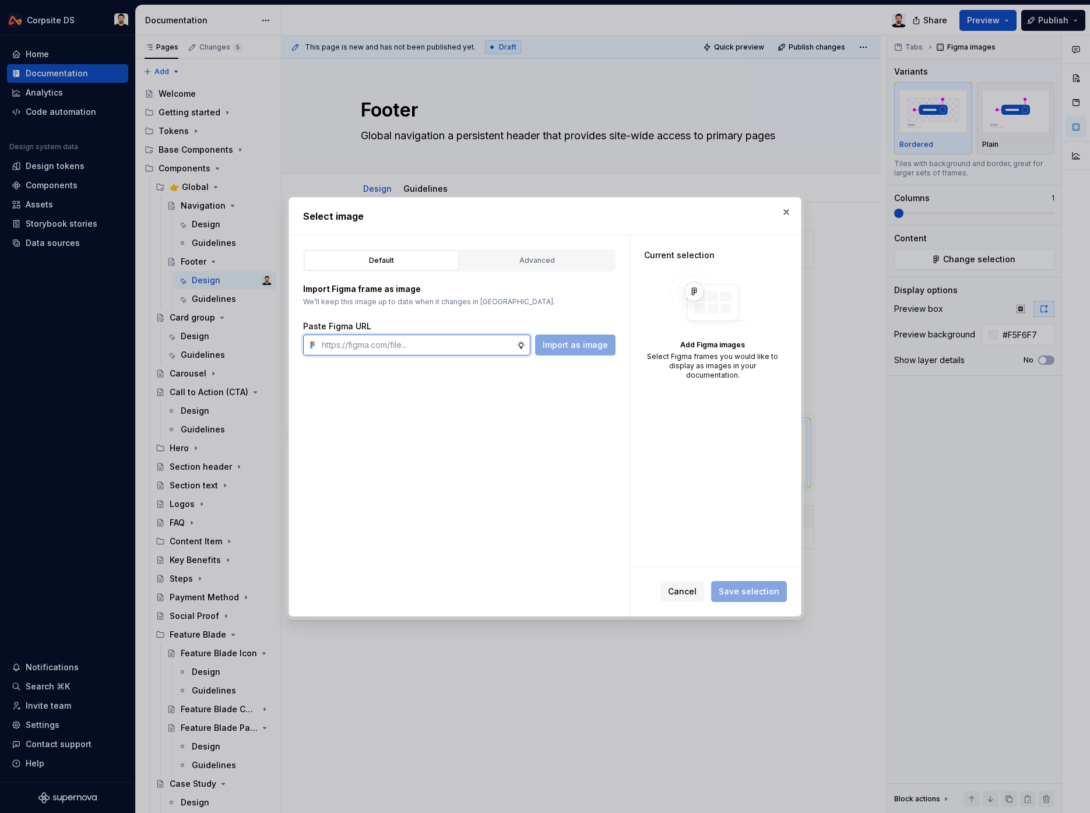
click at [477, 342] on input "text" at bounding box center [416, 345] width 199 height 21
paste input "[URL][DOMAIN_NAME]"
type input "[URL][DOMAIN_NAME]"
click at [554, 342] on span "Import as image" at bounding box center [575, 345] width 65 height 12
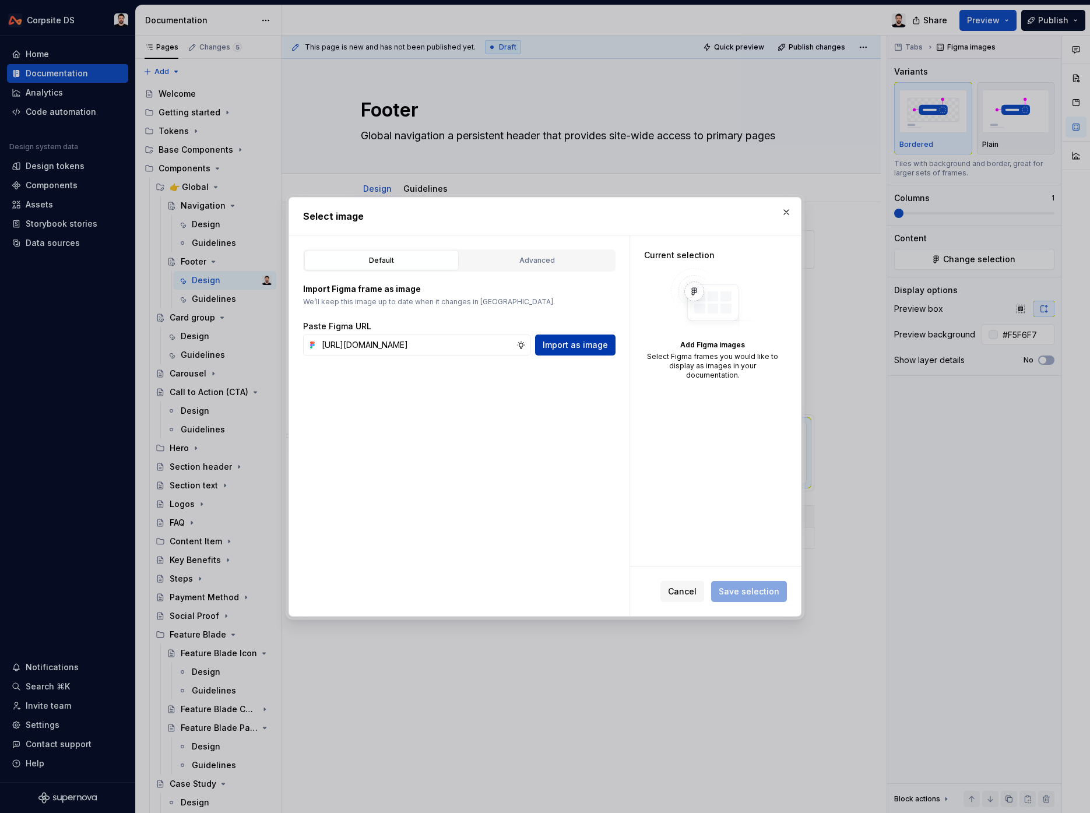
scroll to position [0, 0]
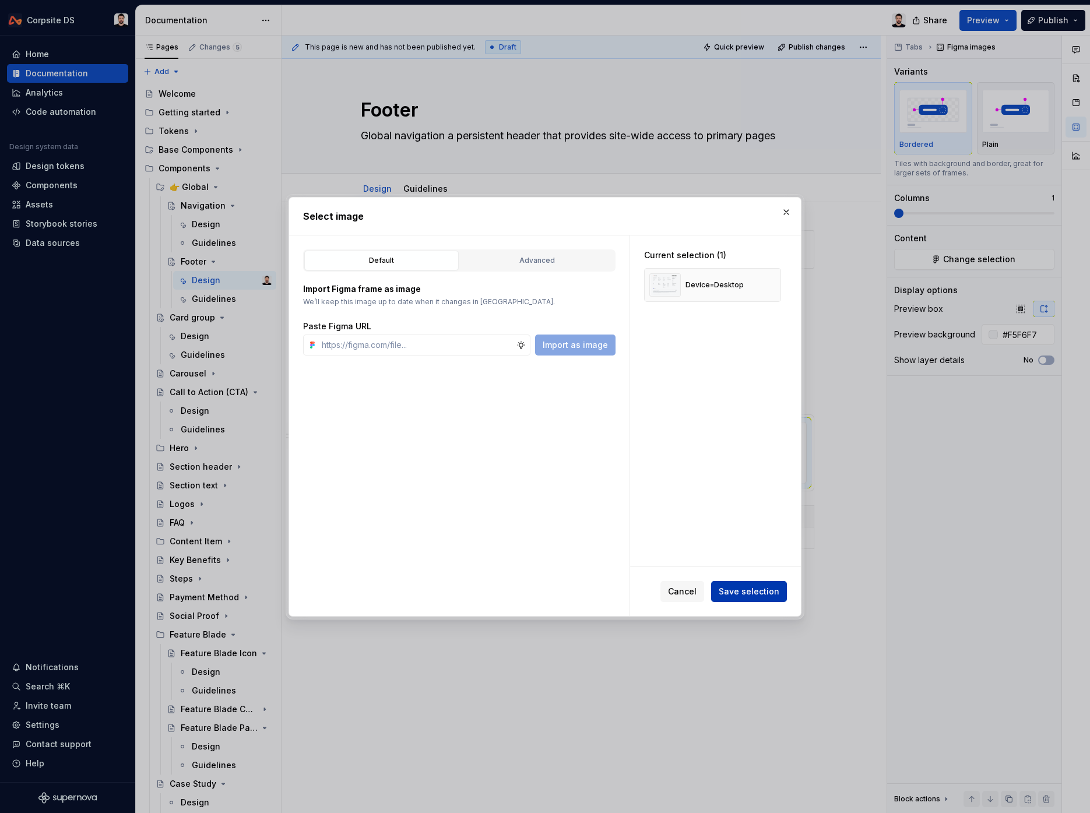
click at [743, 587] on span "Save selection" at bounding box center [749, 592] width 61 height 12
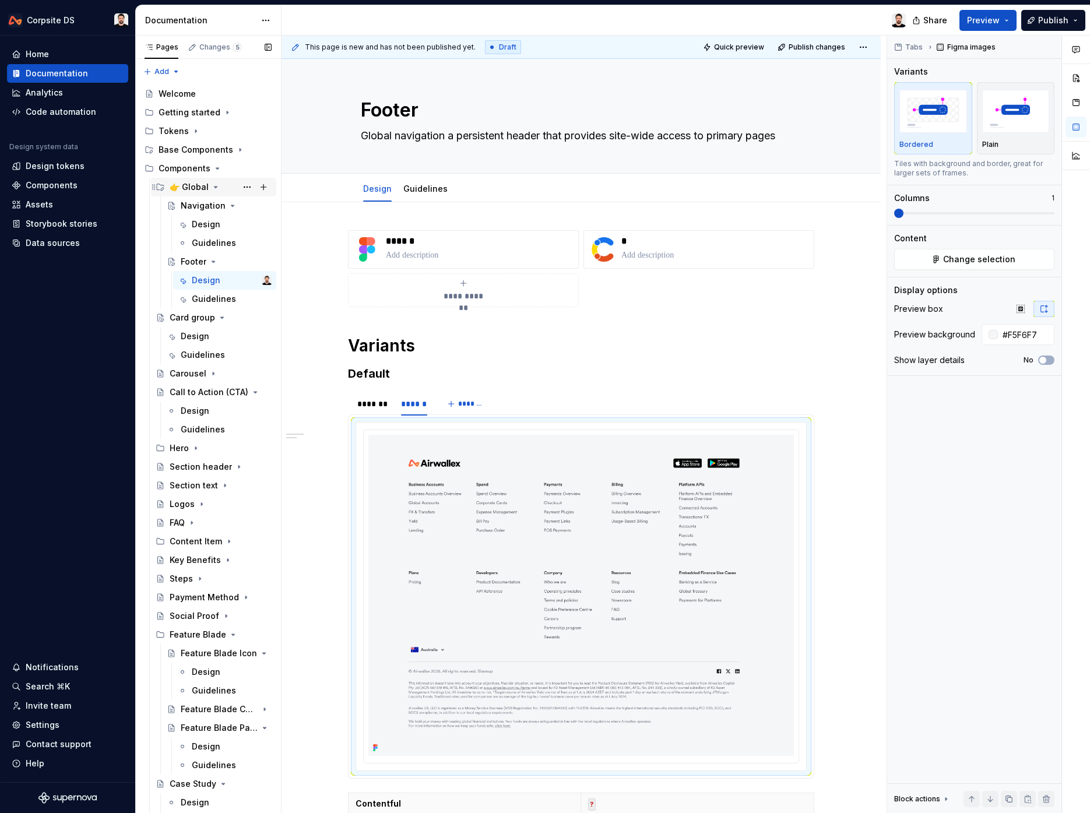
click at [211, 188] on icon "Page tree" at bounding box center [215, 186] width 9 height 9
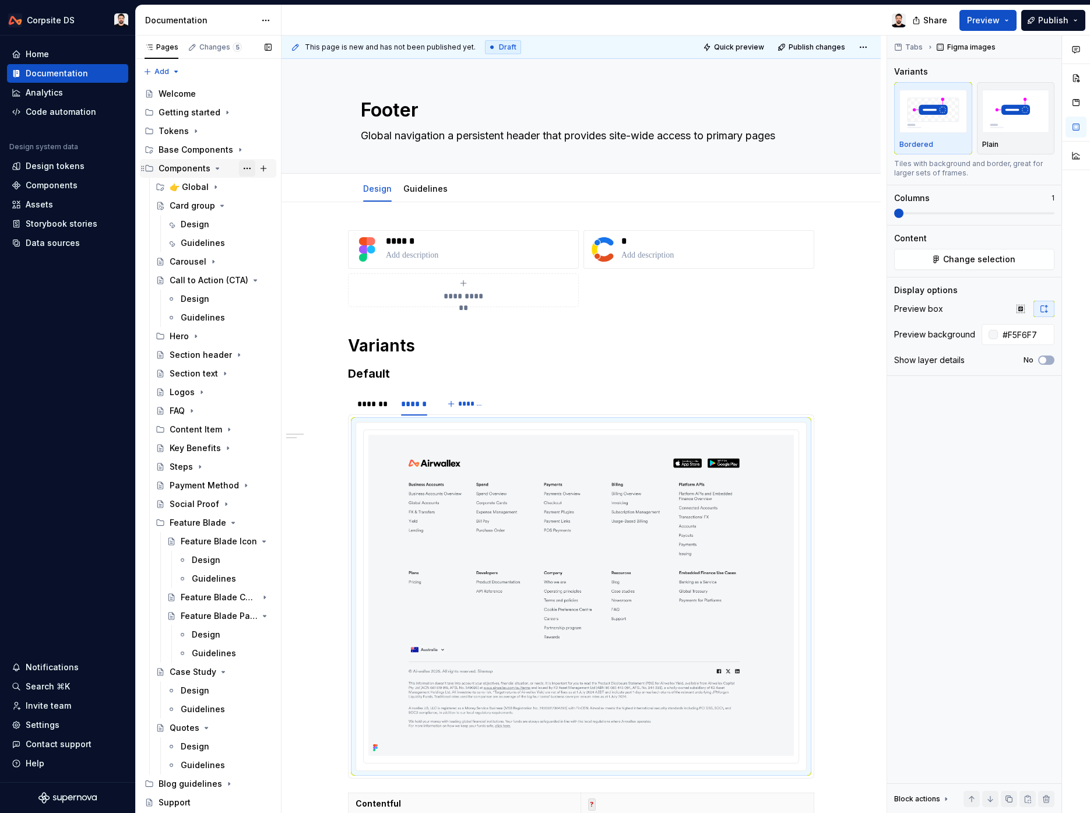
click at [247, 170] on button "Page tree" at bounding box center [247, 168] width 16 height 16
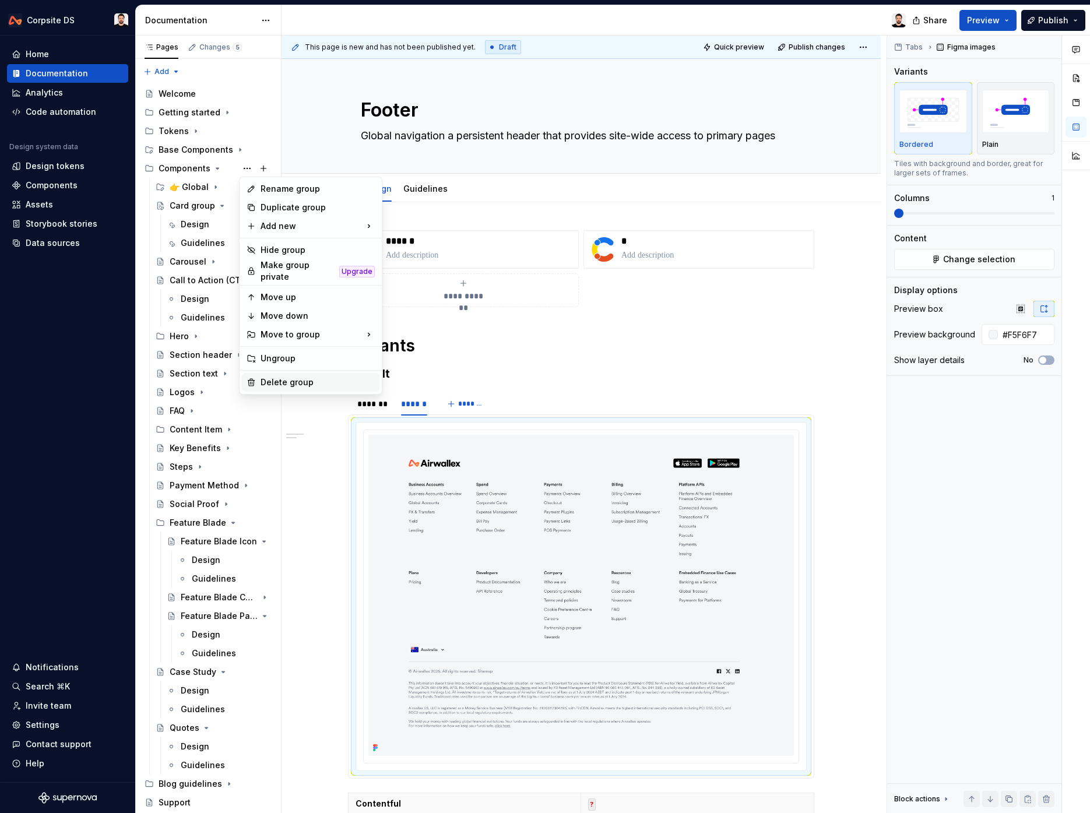
type textarea "*"
click at [407, 241] on div "New group" at bounding box center [431, 249] width 99 height 19
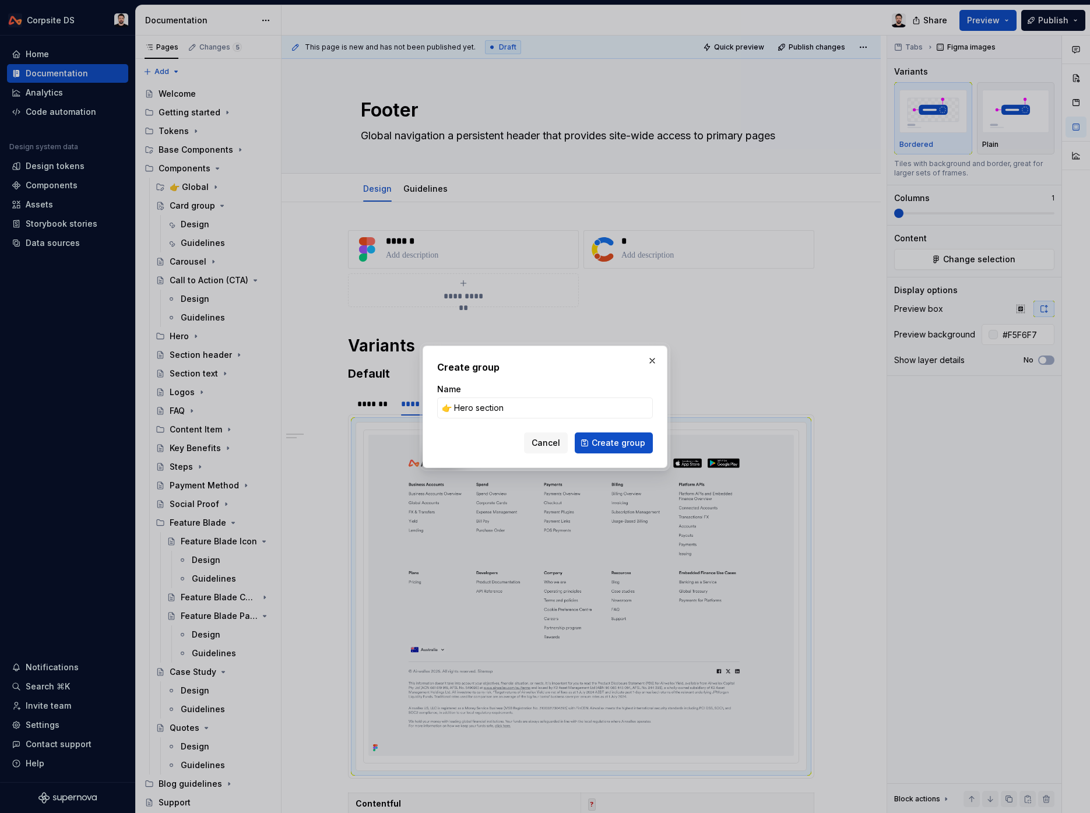
type input "👉 Hero sections"
click button "Create group" at bounding box center [614, 442] width 78 height 21
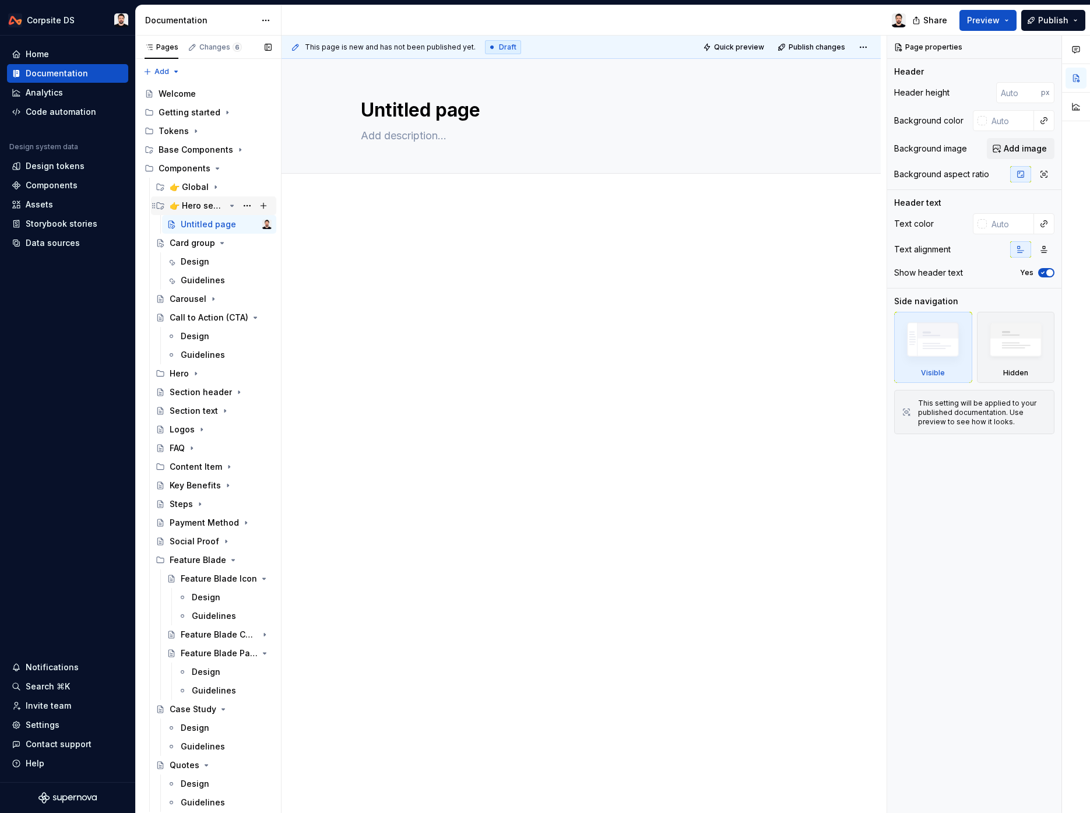
click at [203, 205] on div "👉 Hero sections" at bounding box center [197, 206] width 55 height 12
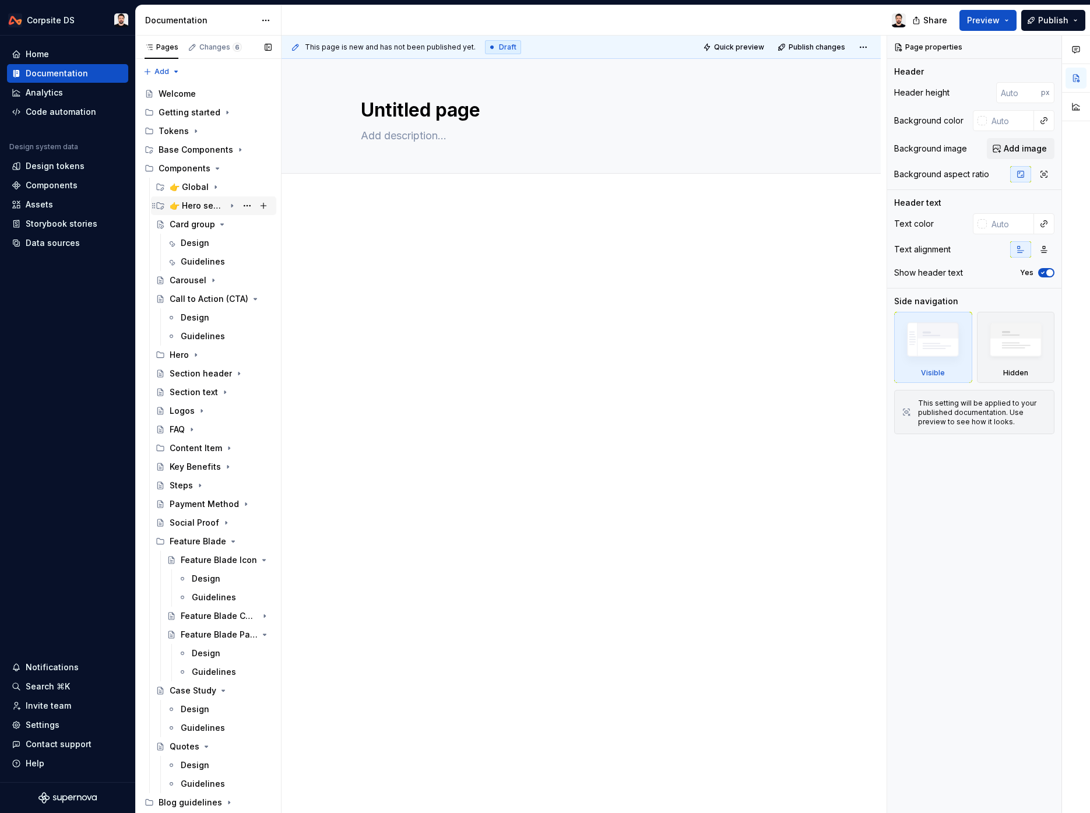
click at [203, 205] on div "👉 Hero sections" at bounding box center [197, 206] width 55 height 12
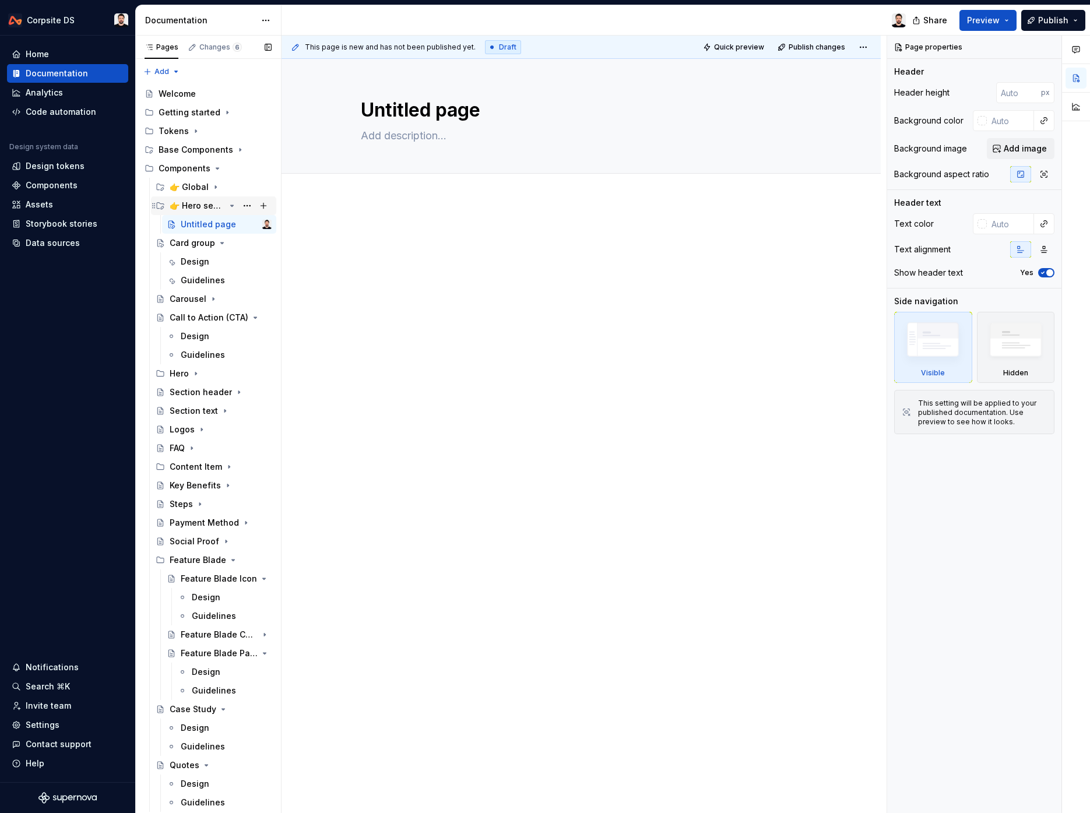
click at [200, 206] on div "👉 Hero sections" at bounding box center [197, 206] width 55 height 12
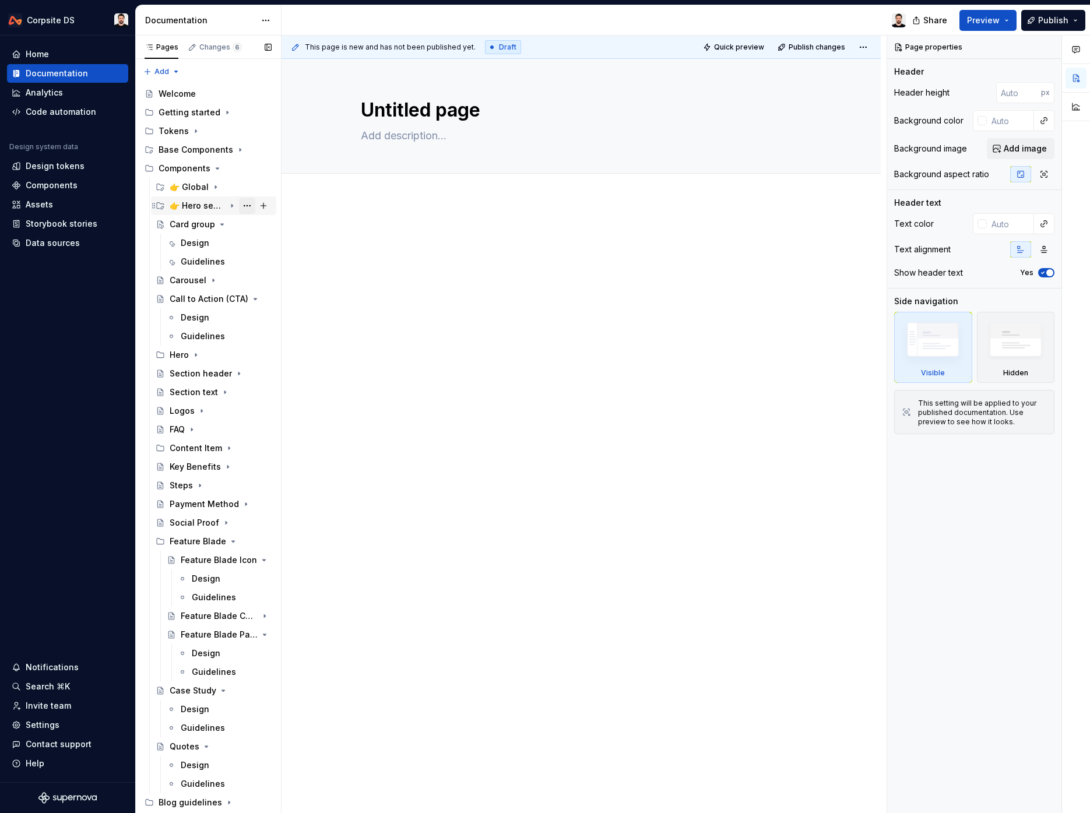
click at [245, 204] on button "Page tree" at bounding box center [247, 206] width 16 height 16
type textarea "*"
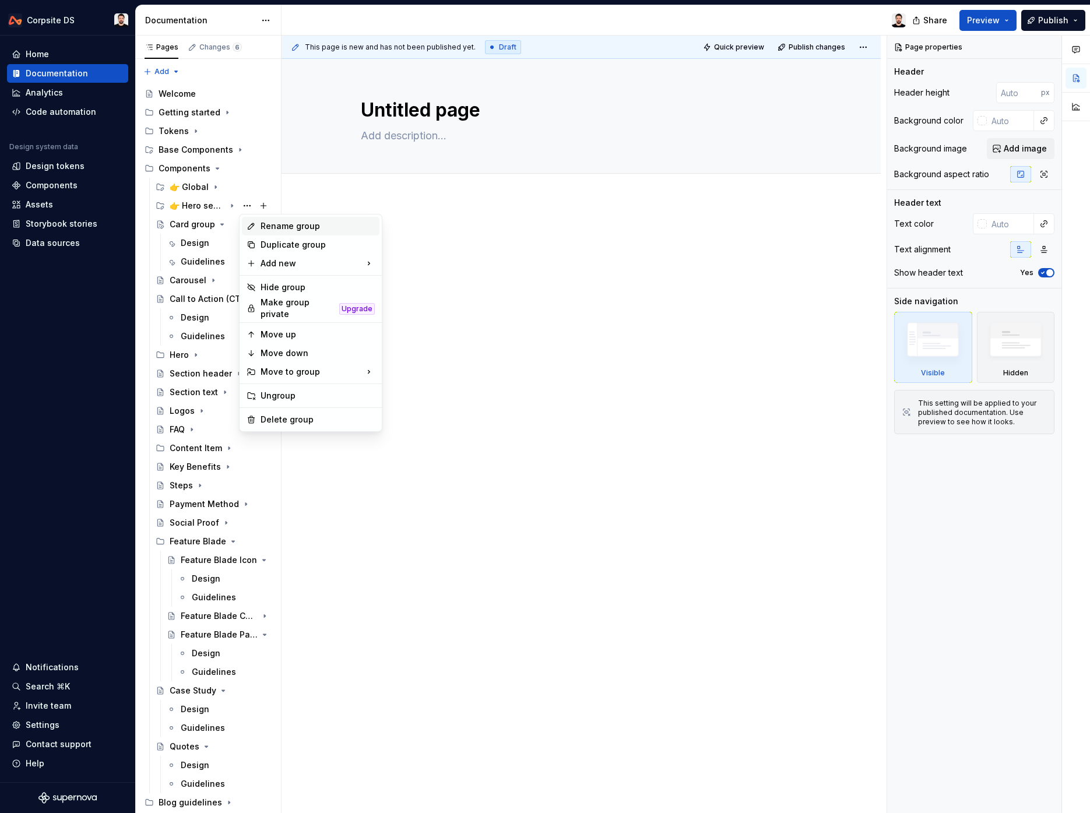
click at [300, 227] on div "Rename group" at bounding box center [318, 226] width 114 height 12
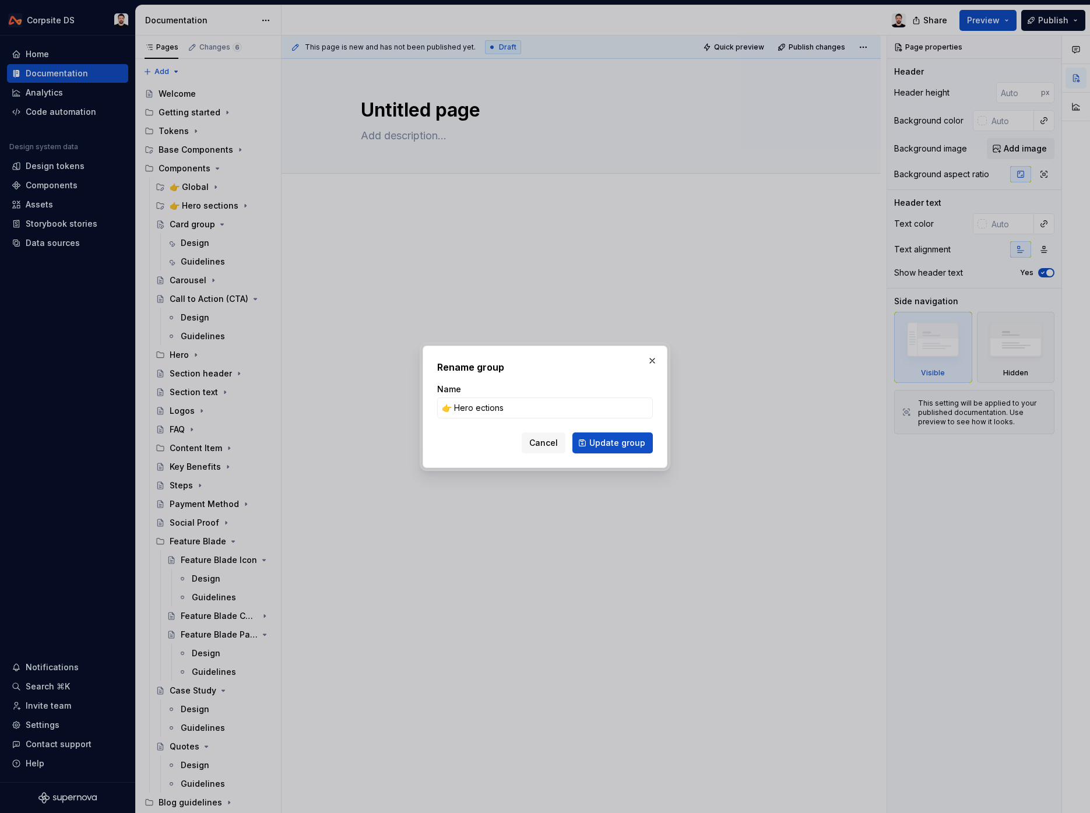
type input "👉 Hero Sections"
click button "Update group" at bounding box center [612, 442] width 80 height 21
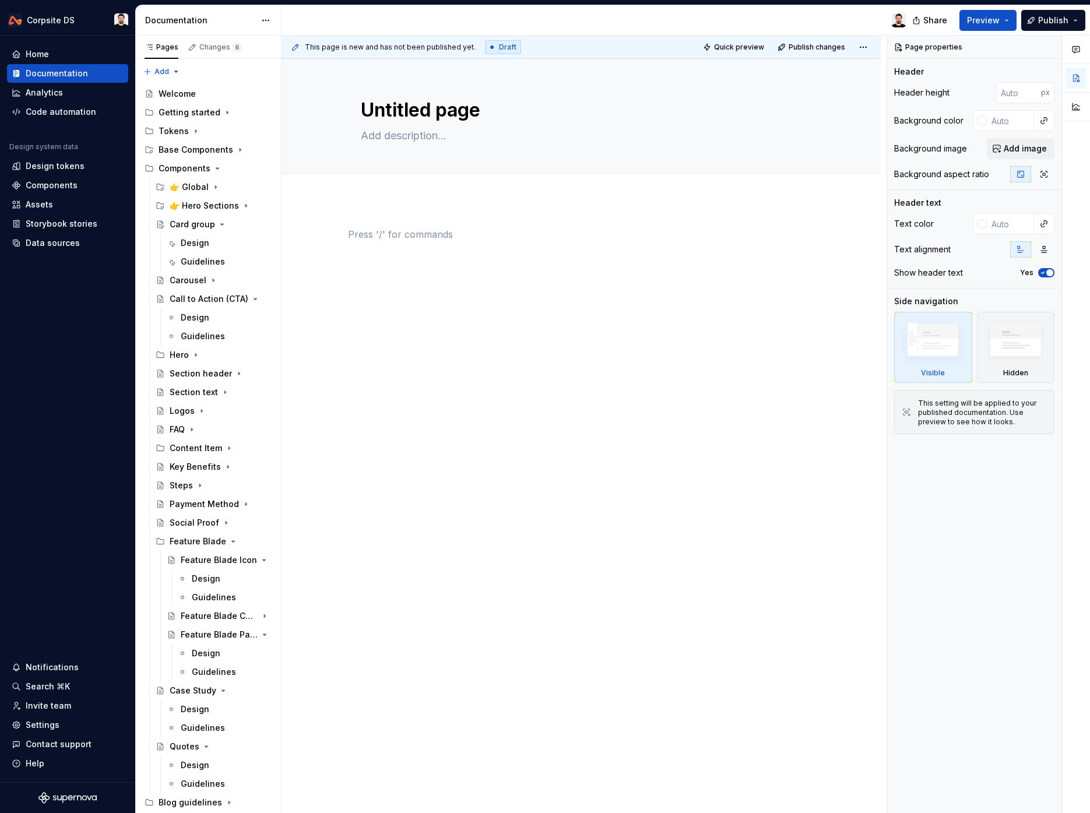
click at [660, 251] on div at bounding box center [581, 249] width 466 height 44
click at [211, 189] on icon "Page tree" at bounding box center [215, 186] width 9 height 9
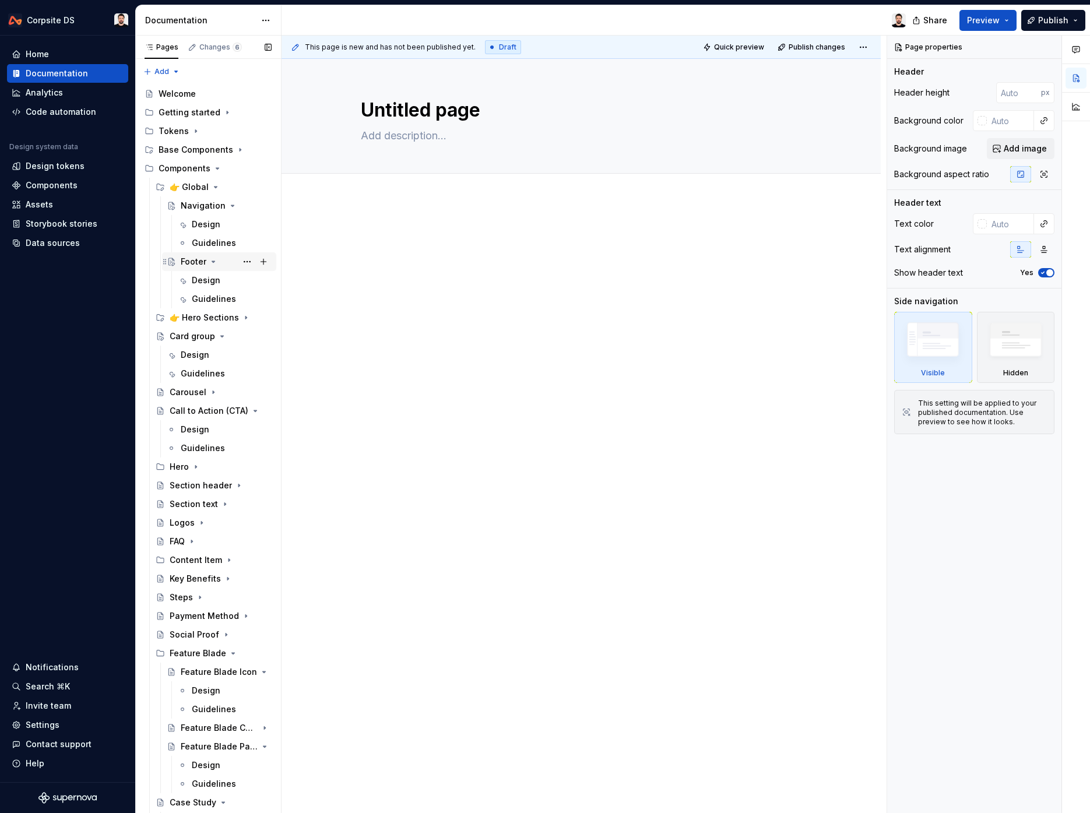
click at [197, 256] on div "Footer" at bounding box center [194, 262] width 26 height 12
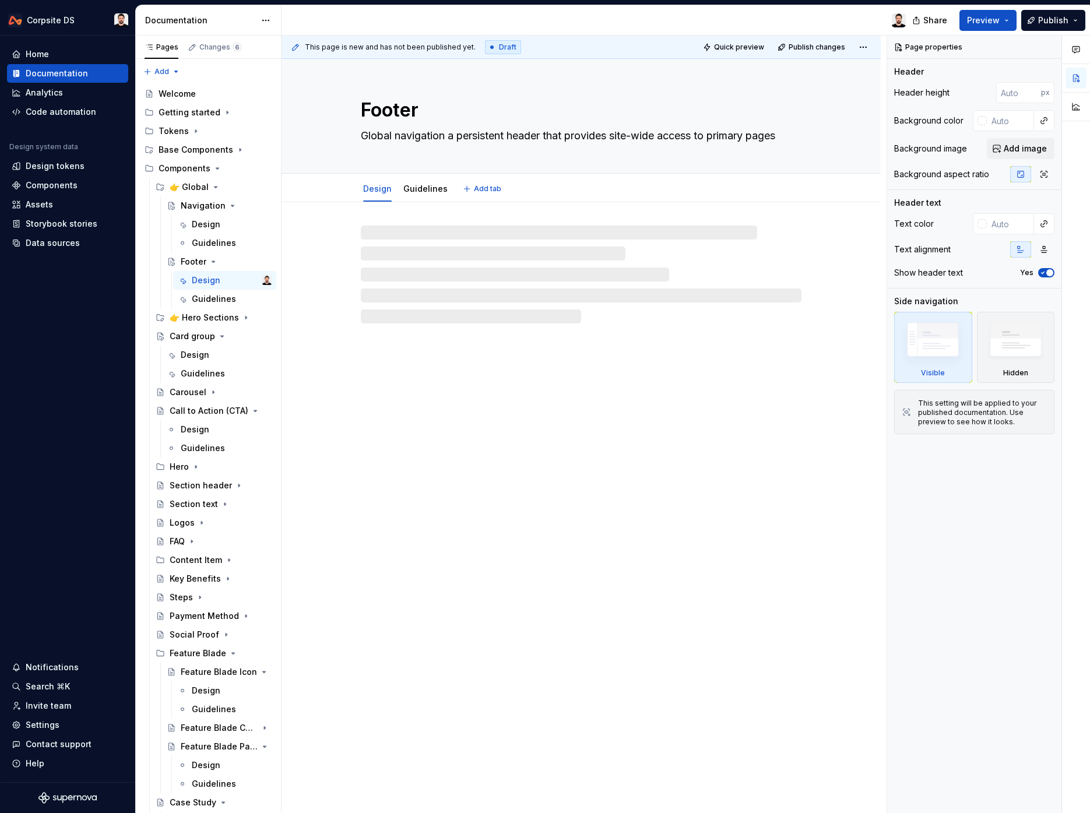
click at [441, 139] on textarea "Global navigation a persistent header that provides site-wide access to primary…" at bounding box center [578, 135] width 441 height 19
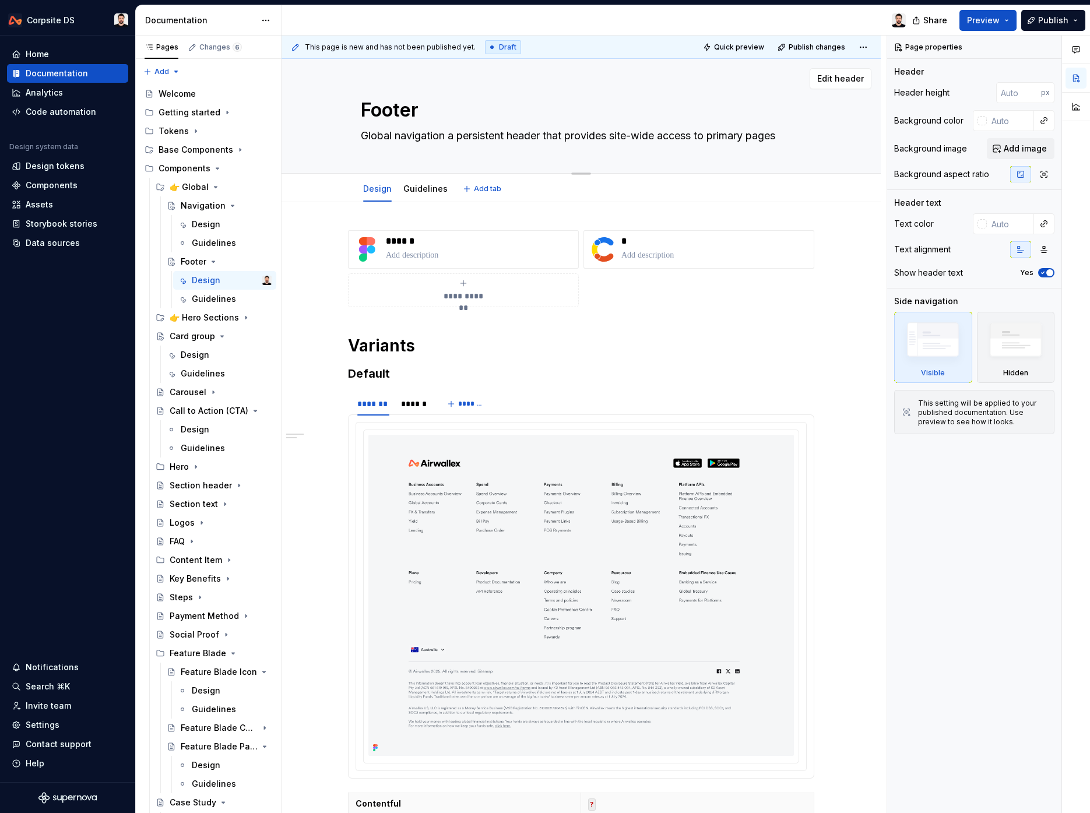
paste textarea "global component at the bottom of every page that provides comprehensive second…"
type textarea "*"
type textarea "global component at the bottom of every page that provides comprehensive second…"
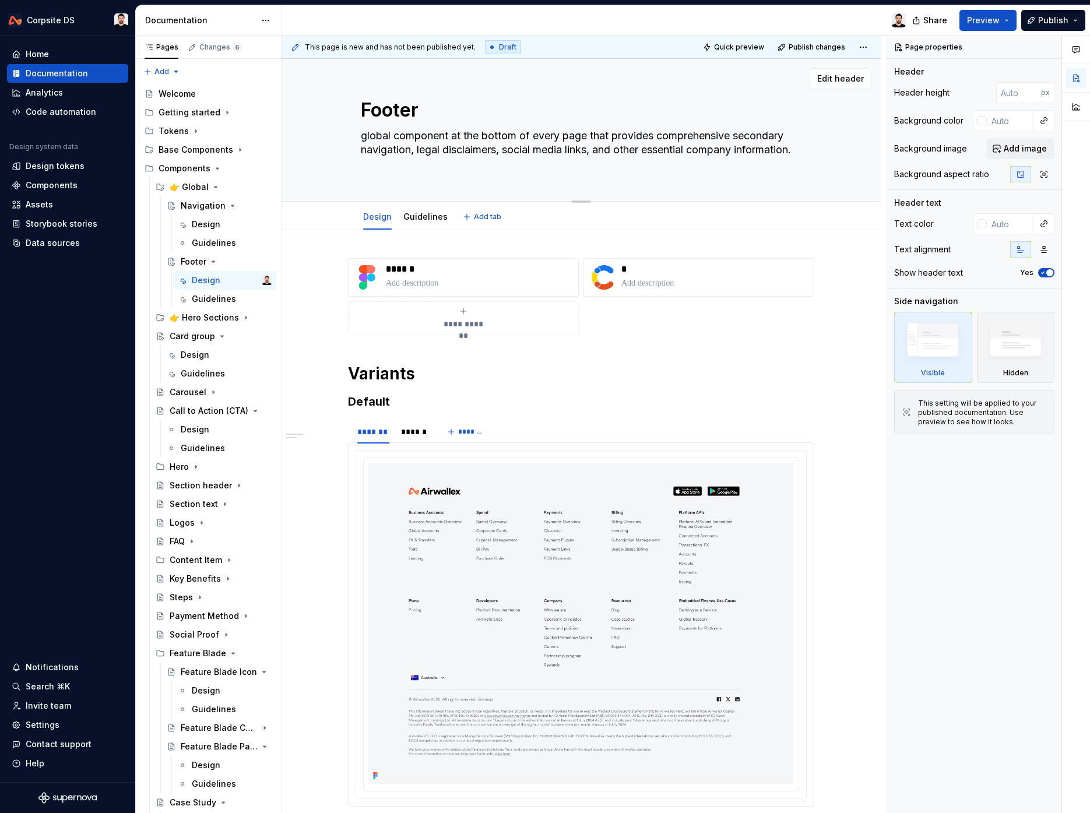
click at [375, 133] on textarea "global component at the bottom of every page that provides comprehensive second…" at bounding box center [578, 149] width 441 height 47
type textarea "*"
type textarea "lobal component at the bottom of every page that provides comprehensive seconda…"
type textarea "*"
type textarea "Global component at the bottom of every page that provides comprehensive second…"
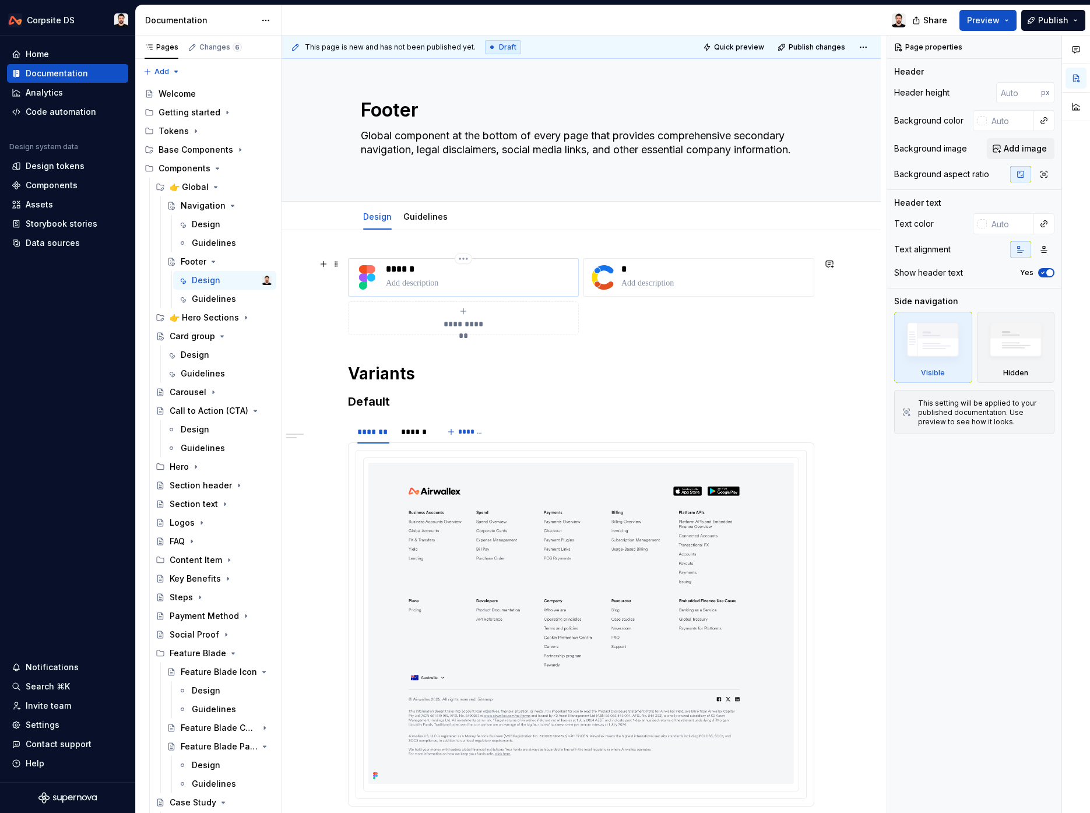
type textarea "*"
type textarea "Global component at the bottom of every page that provides comprehensive second…"
click at [205, 315] on div "👉 Hero Sections" at bounding box center [197, 318] width 55 height 12
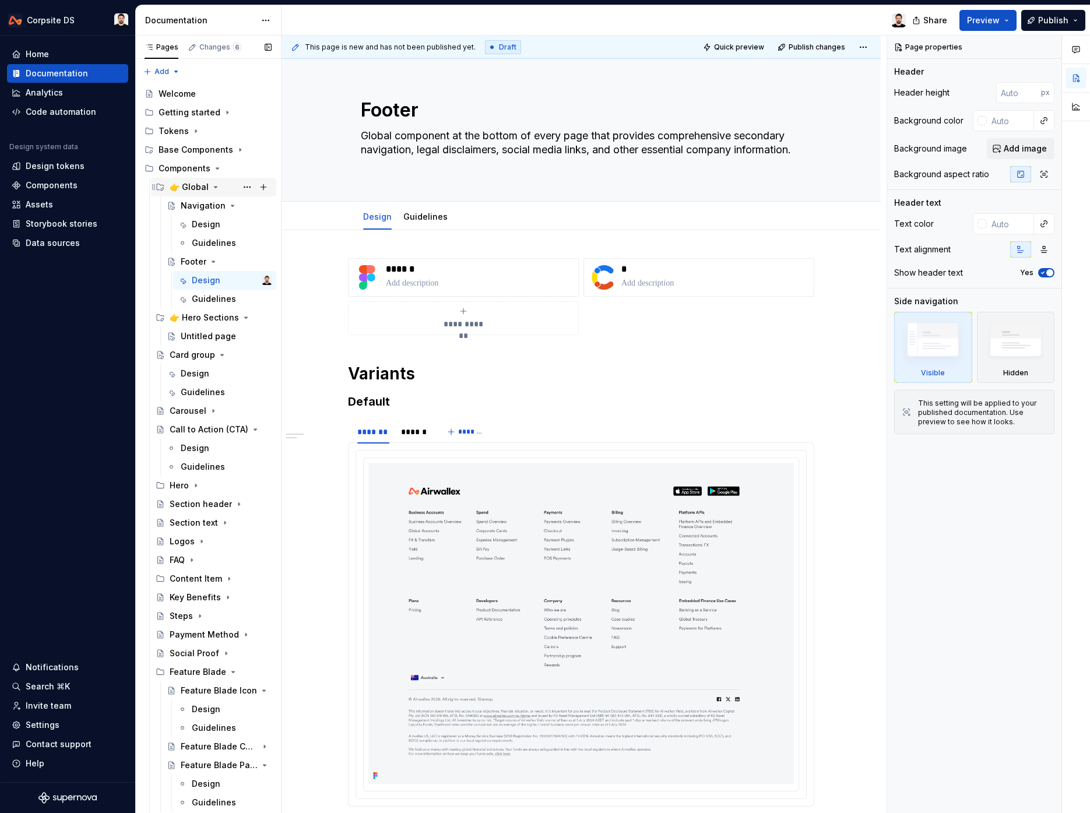
click at [214, 187] on icon "Page tree" at bounding box center [215, 187] width 3 height 1
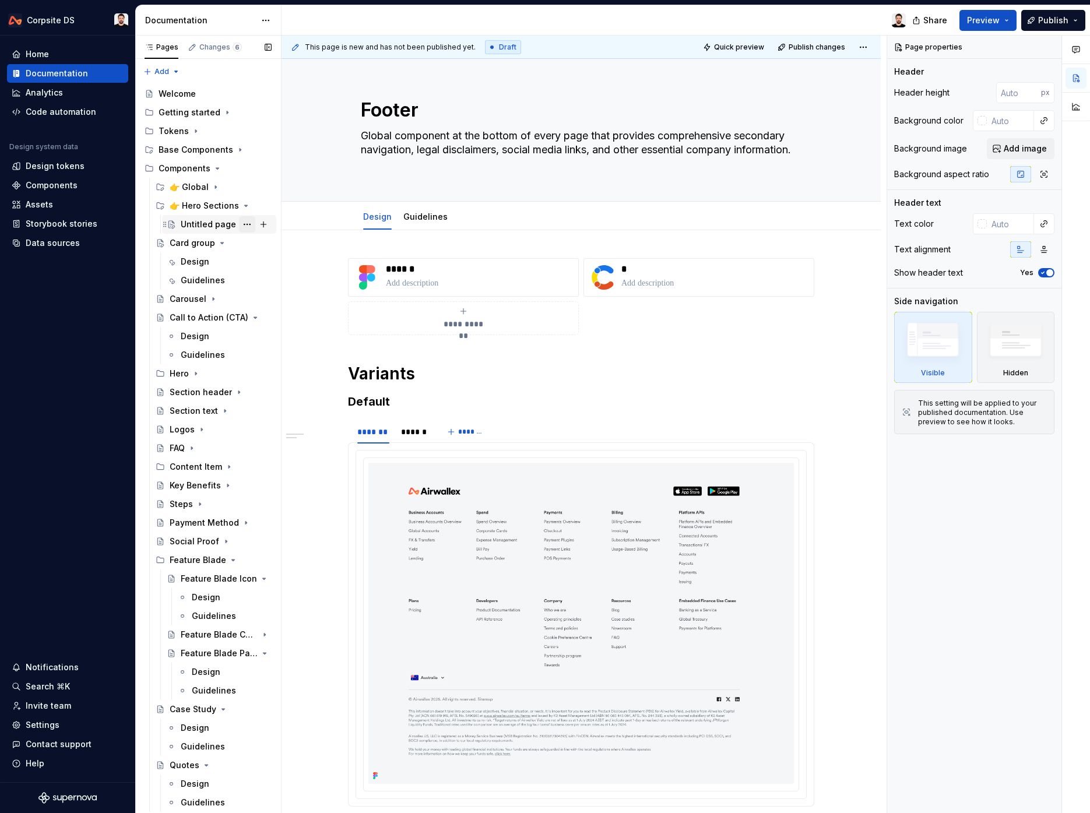
click at [246, 224] on button "Page tree" at bounding box center [247, 224] width 16 height 16
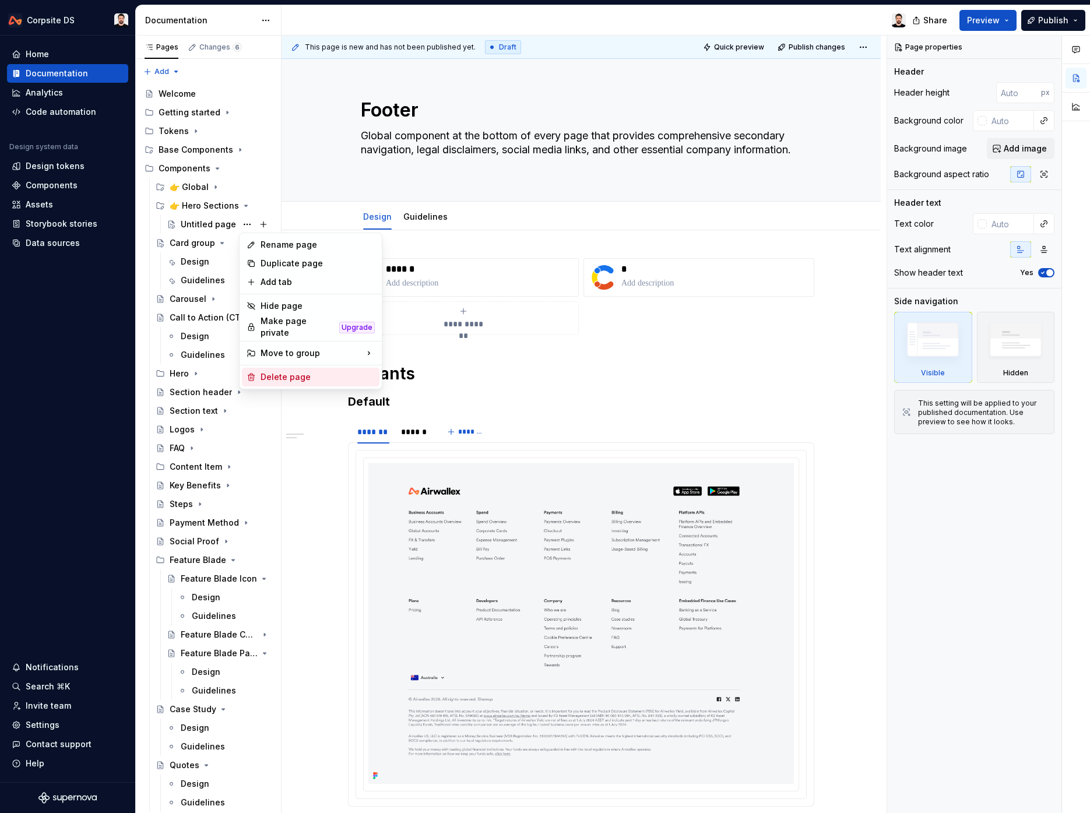
click at [293, 371] on div "Delete page" at bounding box center [318, 377] width 114 height 12
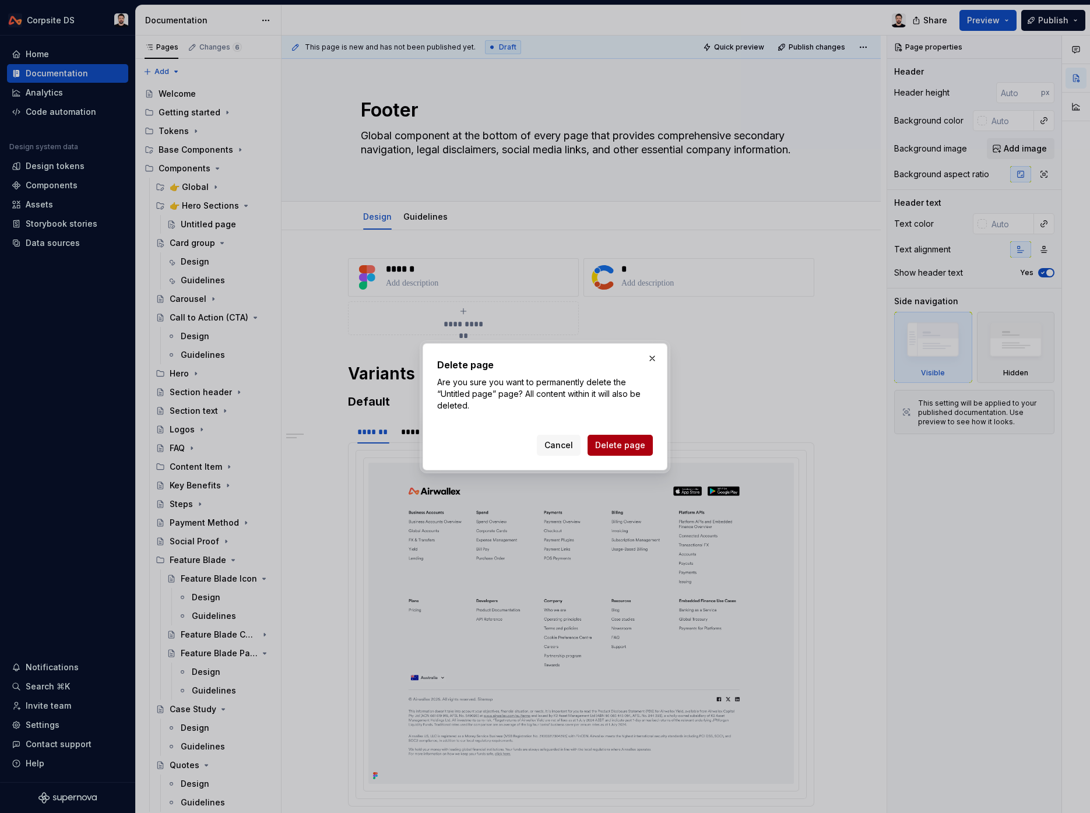
click at [606, 439] on span "Delete page" at bounding box center [620, 445] width 50 height 12
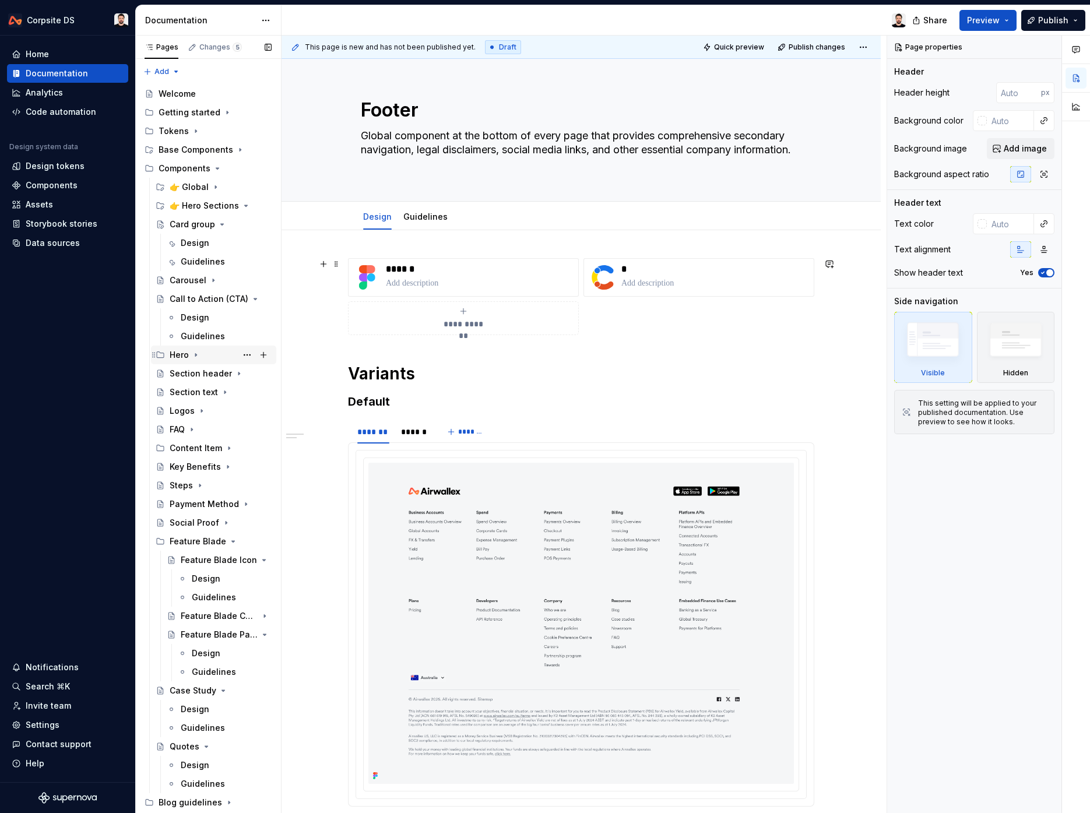
click at [196, 355] on icon "Page tree" at bounding box center [195, 354] width 9 height 9
click at [196, 355] on icon "Page tree" at bounding box center [195, 355] width 1 height 3
click at [251, 300] on button "Page tree" at bounding box center [247, 299] width 16 height 16
click at [231, 300] on icon "Page tree" at bounding box center [232, 298] width 3 height 1
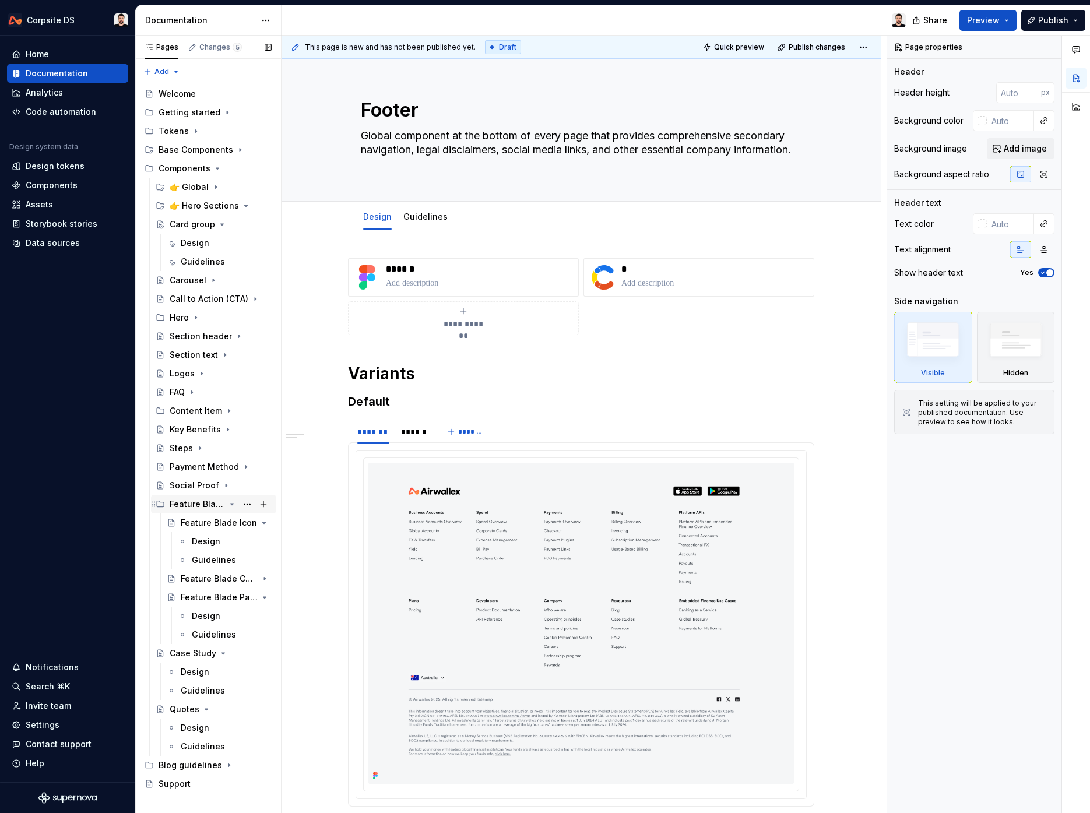
click at [231, 505] on icon "Page tree" at bounding box center [232, 504] width 3 height 1
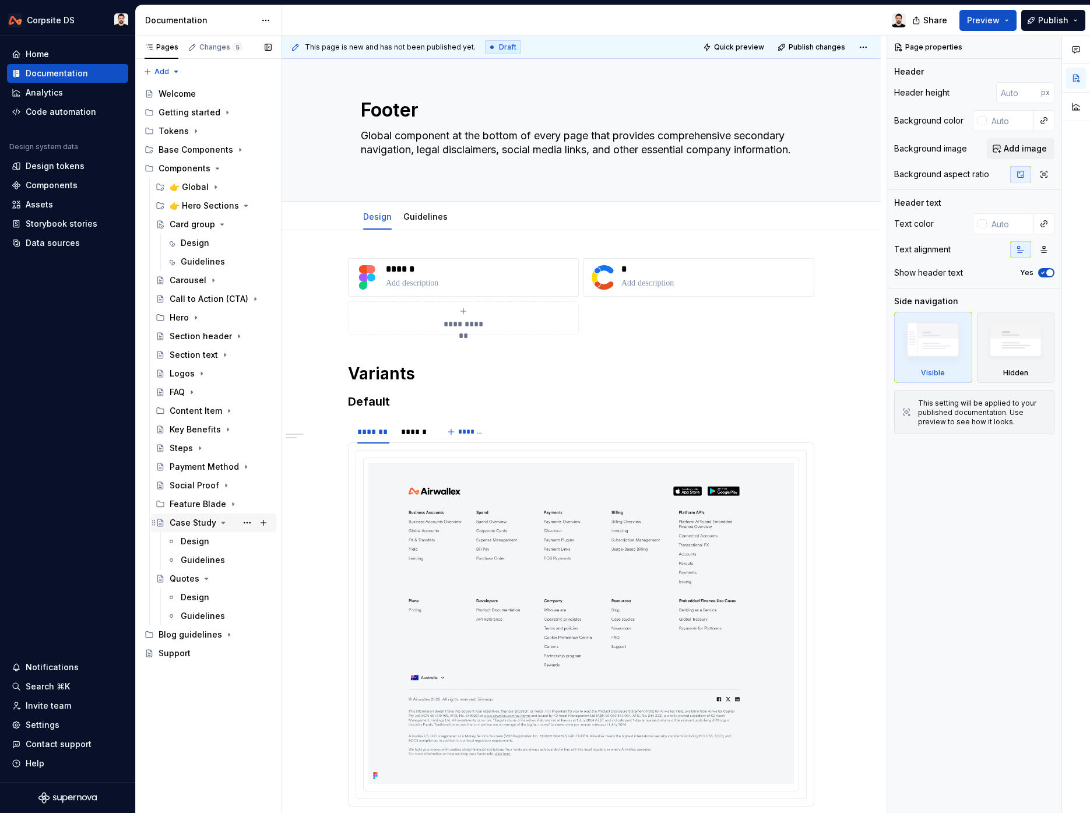
click at [223, 522] on icon "Page tree" at bounding box center [223, 522] width 3 height 1
click at [205, 543] on icon "Page tree" at bounding box center [206, 541] width 9 height 9
click at [194, 315] on icon "Page tree" at bounding box center [195, 317] width 9 height 9
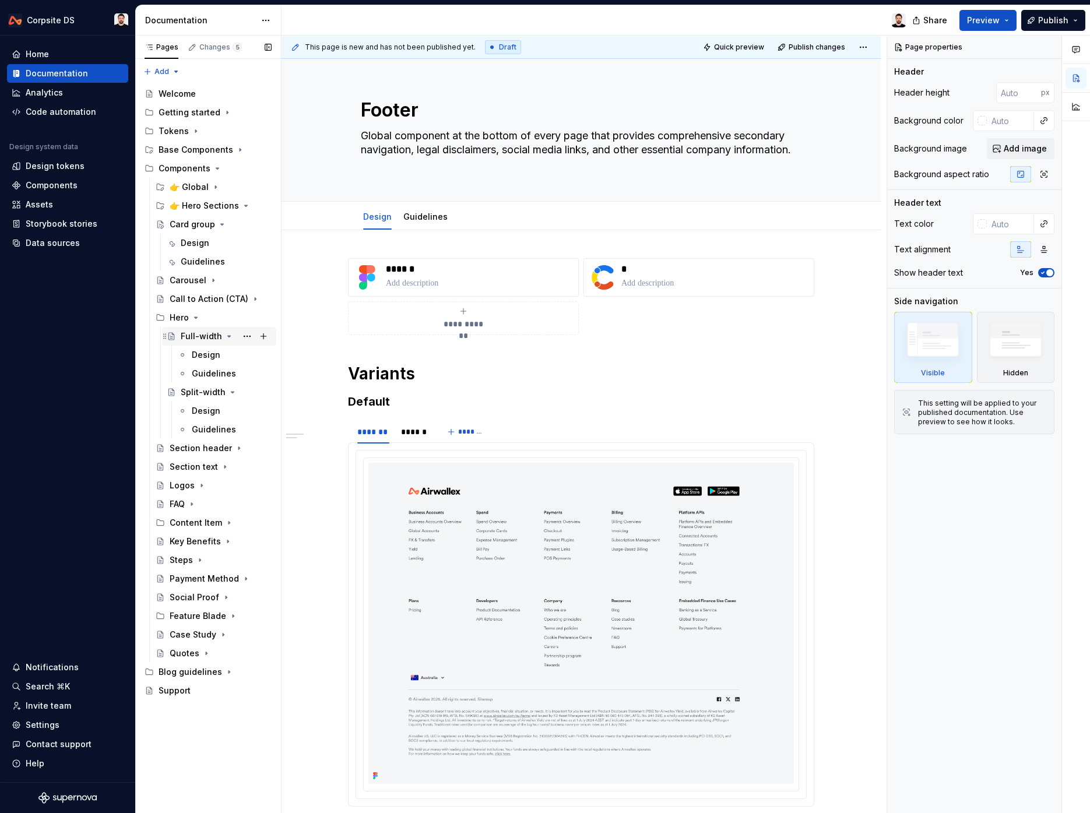
click at [192, 336] on div "Full-width" at bounding box center [201, 336] width 41 height 12
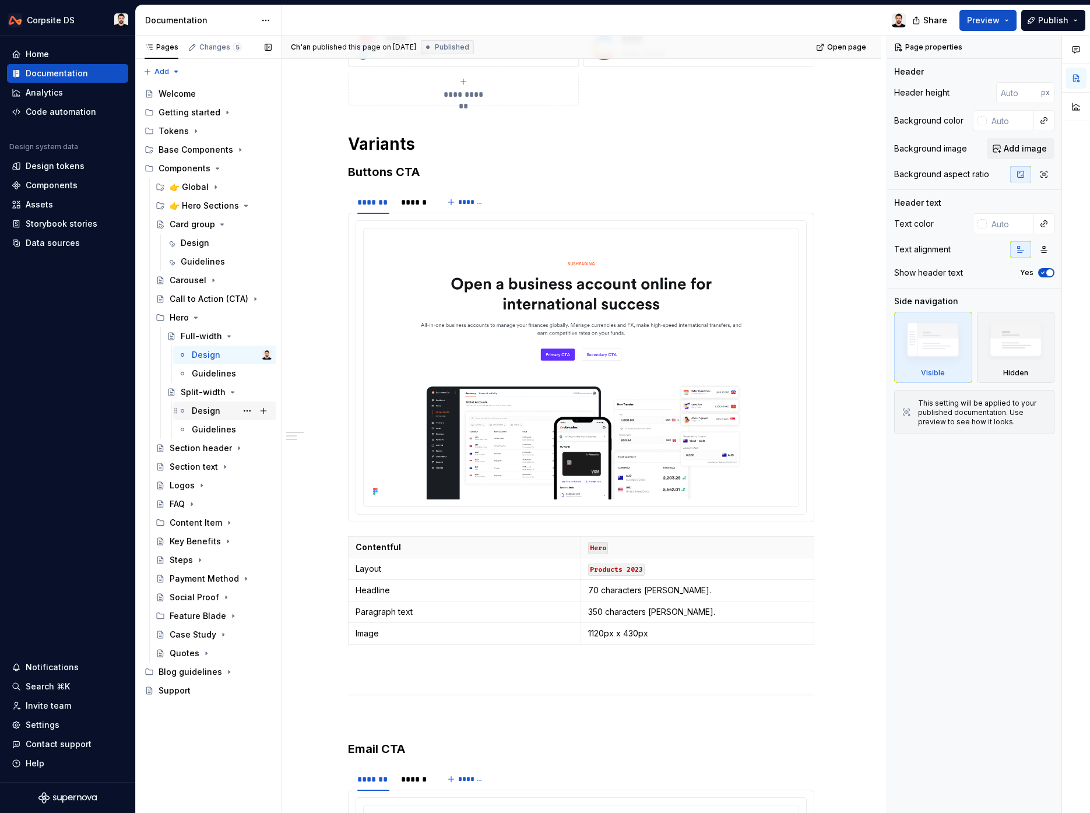
scroll to position [215, 0]
click at [212, 395] on div "Split-width" at bounding box center [203, 392] width 44 height 12
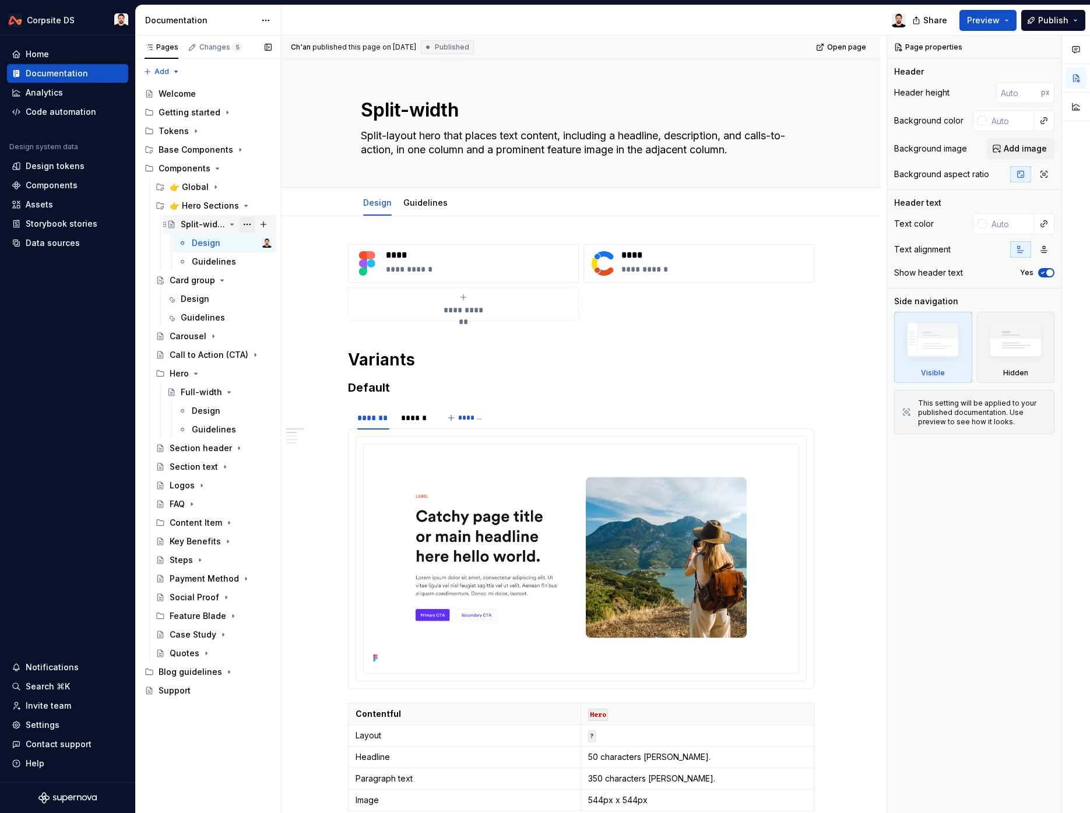
click at [247, 226] on button "Page tree" at bounding box center [247, 224] width 16 height 16
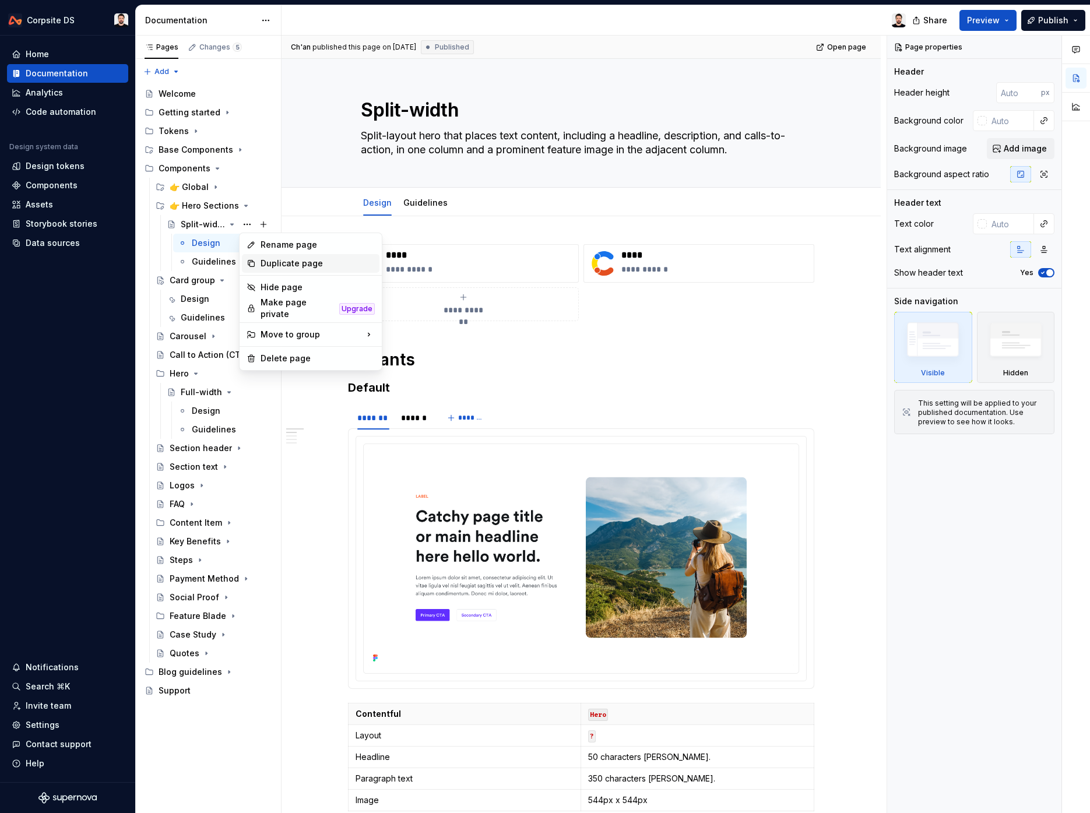
click at [280, 265] on div "Duplicate page" at bounding box center [318, 264] width 114 height 12
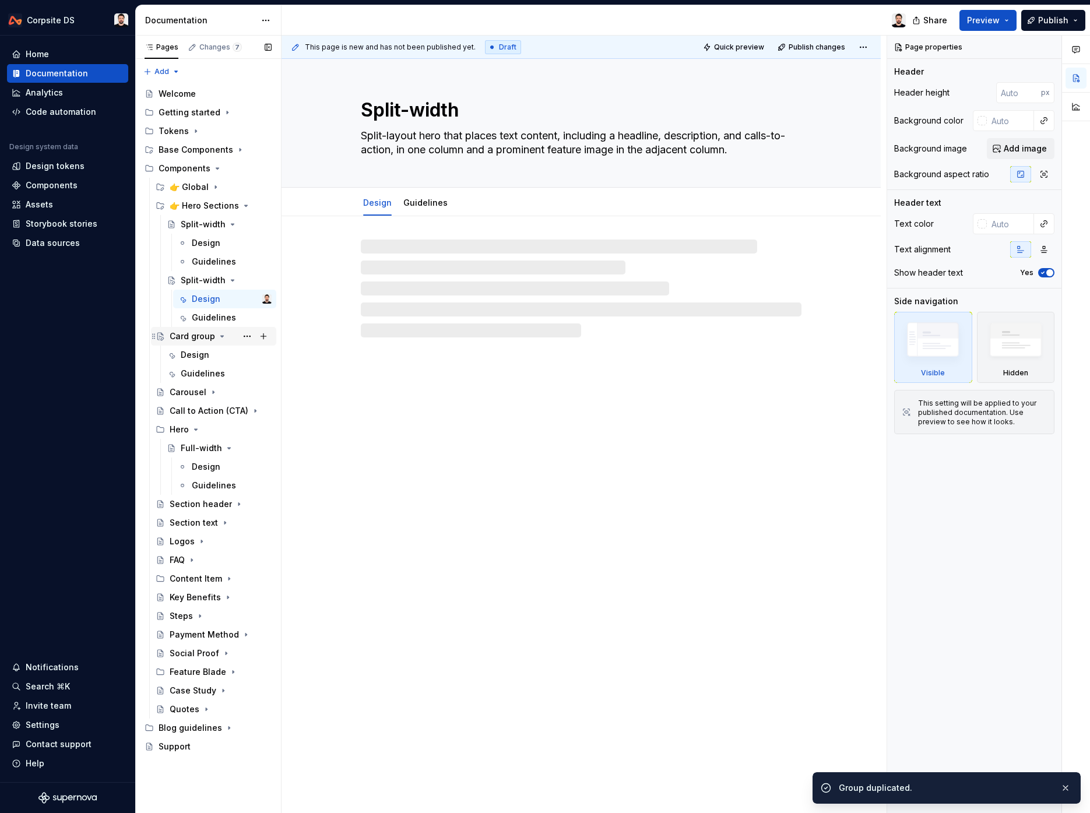
click at [222, 337] on icon "Page tree" at bounding box center [221, 336] width 9 height 9
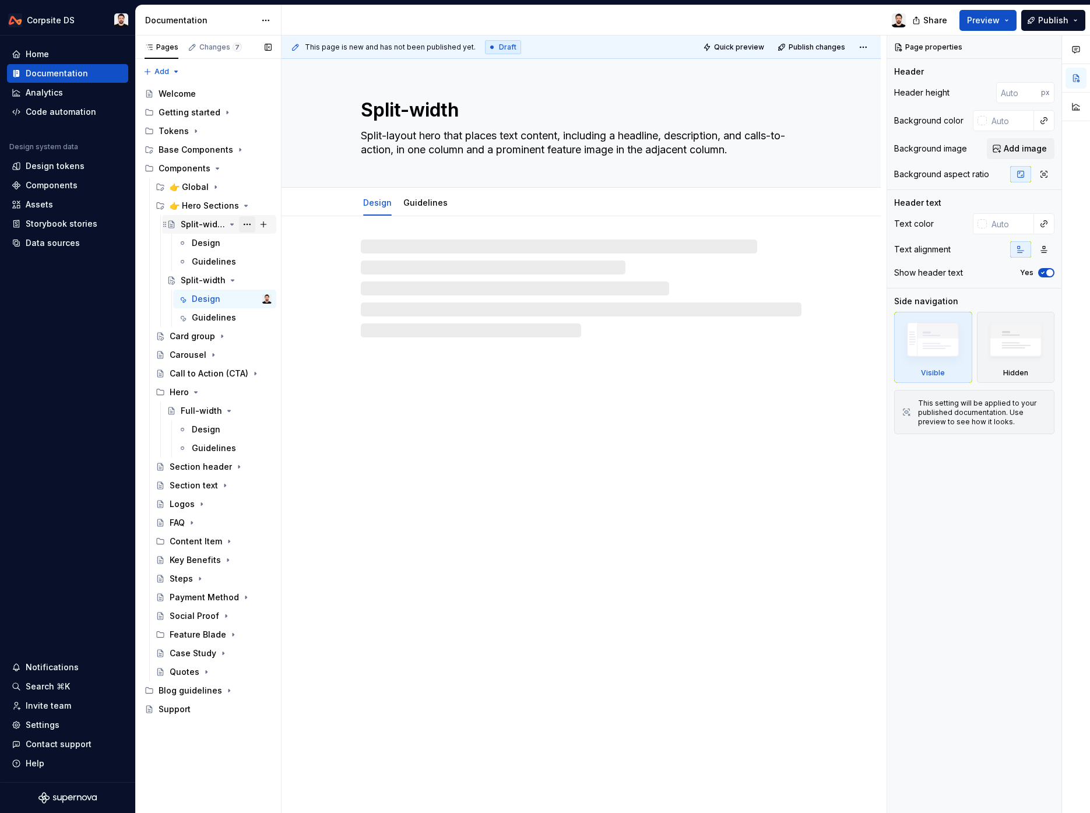
click at [245, 226] on button "Page tree" at bounding box center [247, 224] width 16 height 16
click at [273, 265] on div "Duplicate page" at bounding box center [318, 264] width 114 height 12
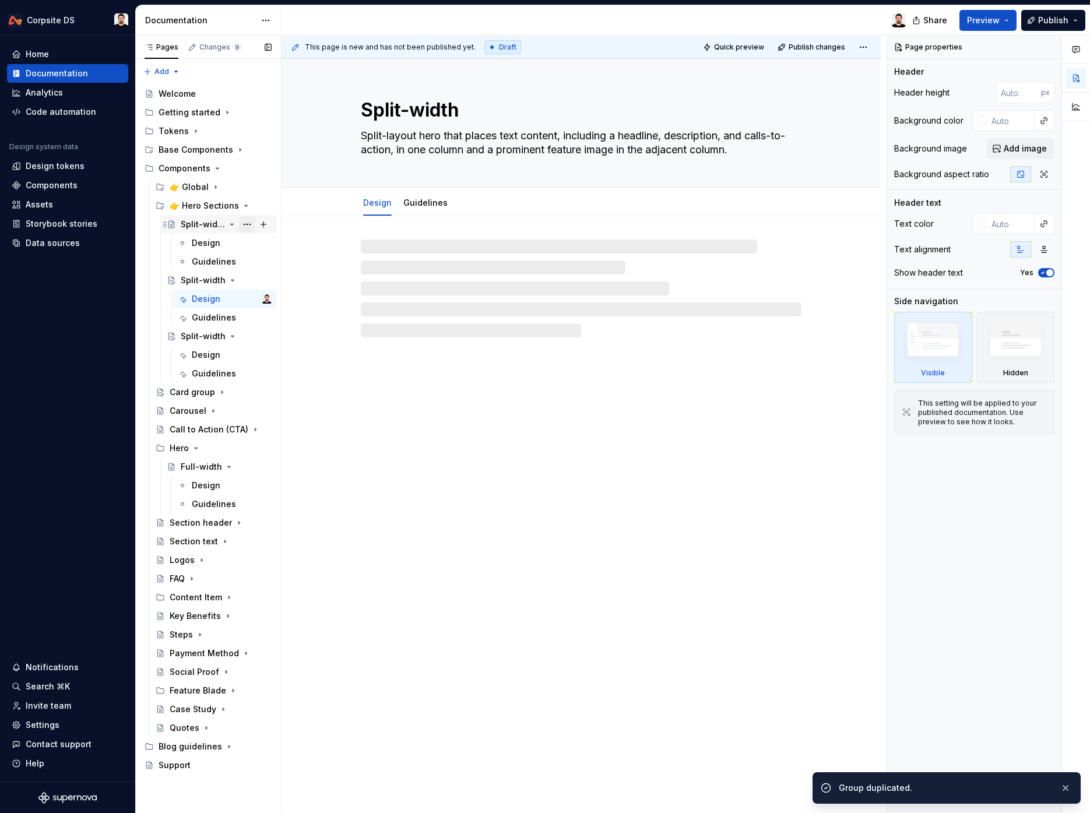
click at [244, 223] on button "Page tree" at bounding box center [247, 224] width 16 height 16
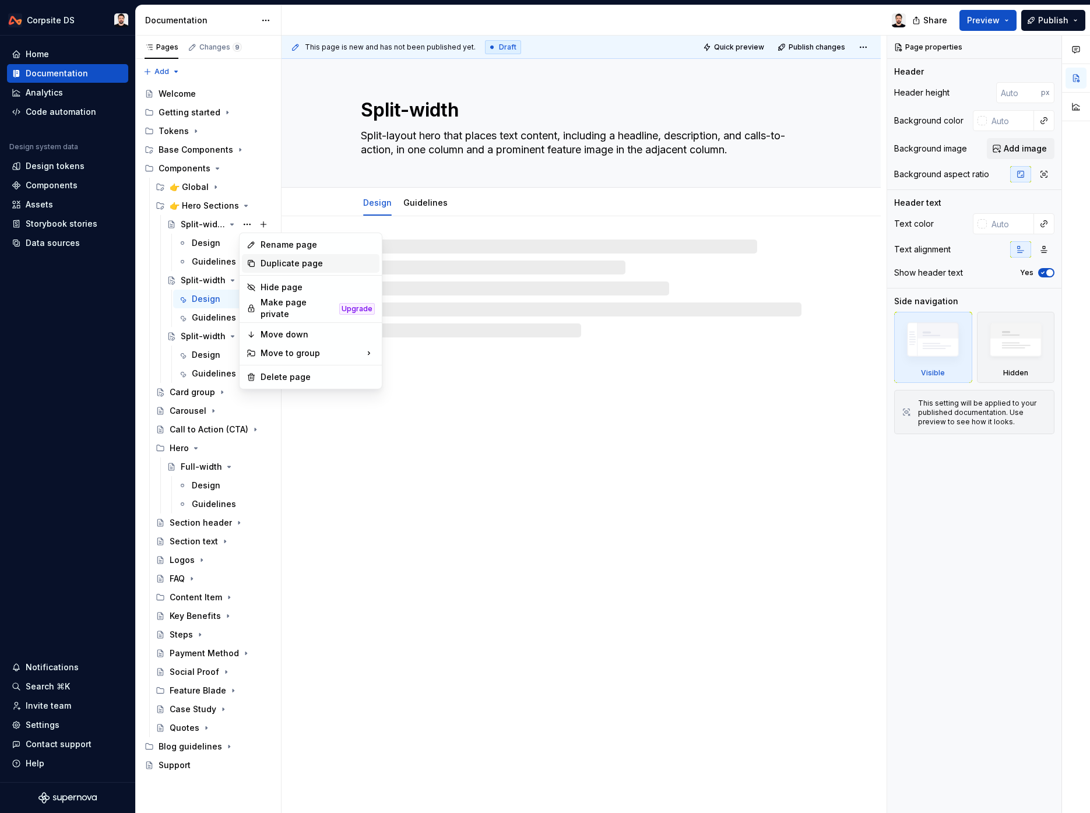
click at [286, 262] on div "Duplicate page" at bounding box center [318, 264] width 114 height 12
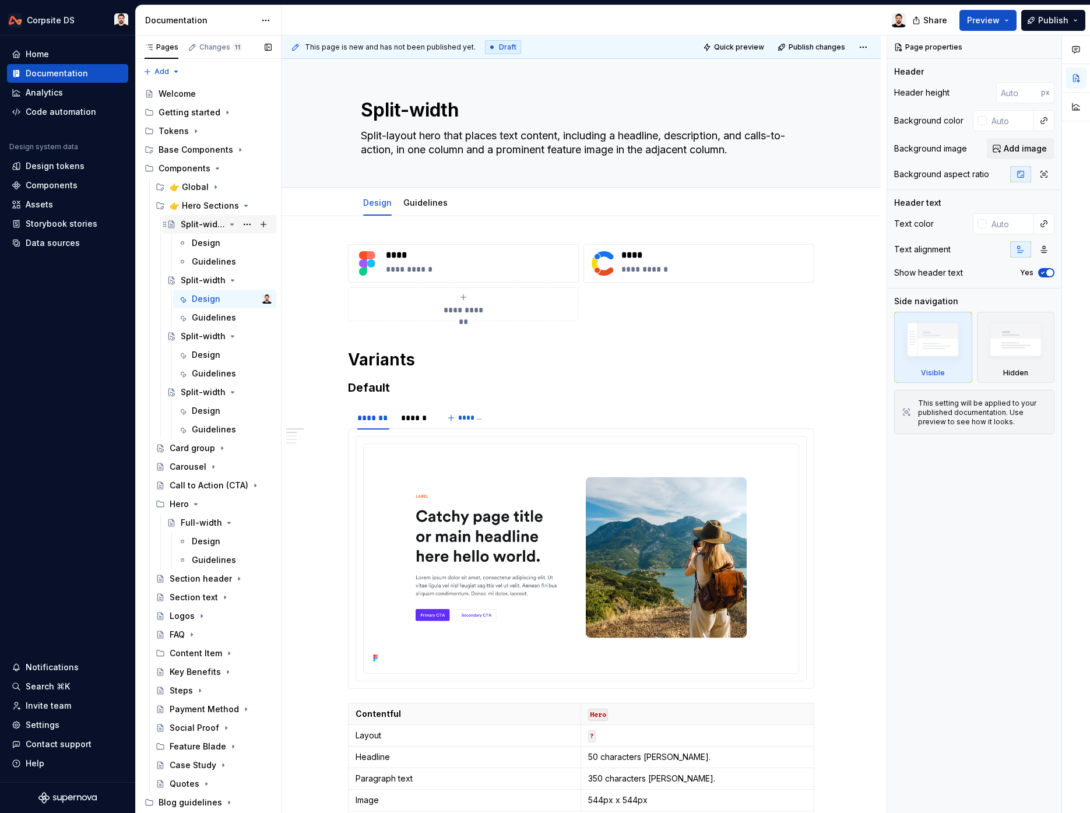
click at [200, 224] on div "Split-width" at bounding box center [203, 225] width 44 height 12
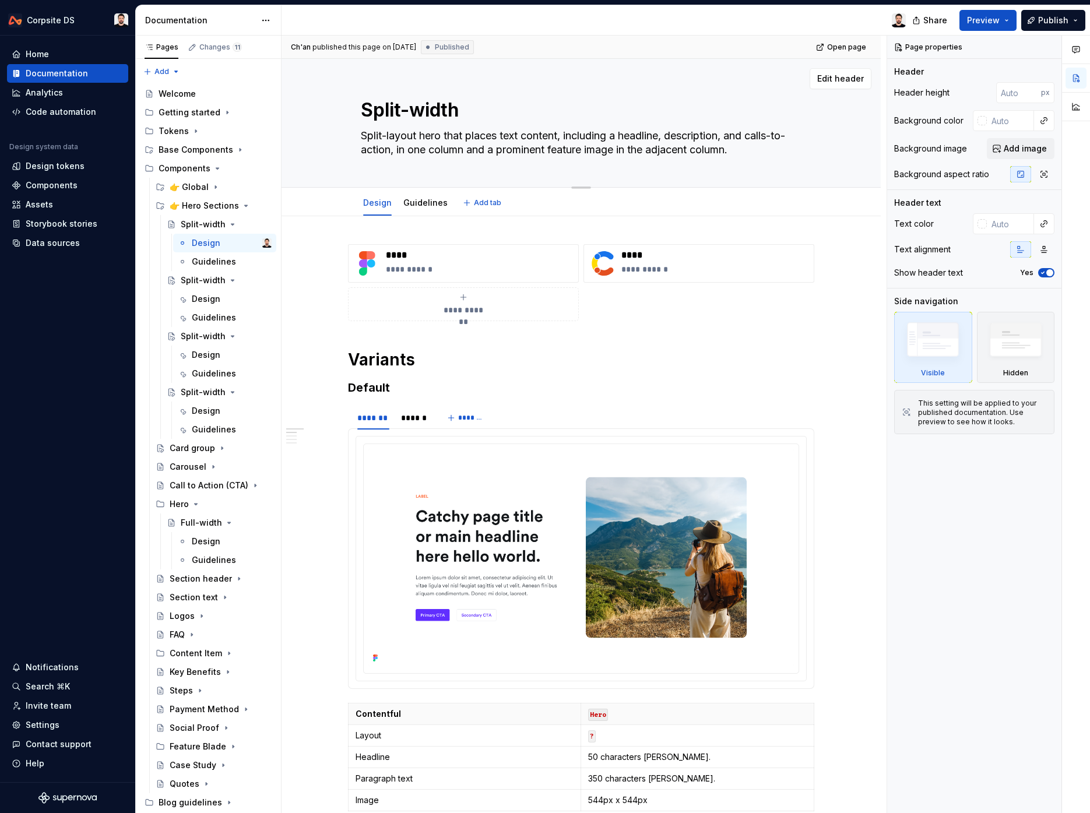
click at [435, 111] on textarea "Split-width" at bounding box center [578, 110] width 441 height 28
paste textarea "Hero with Image"
type textarea "*"
type textarea "Hero with Image"
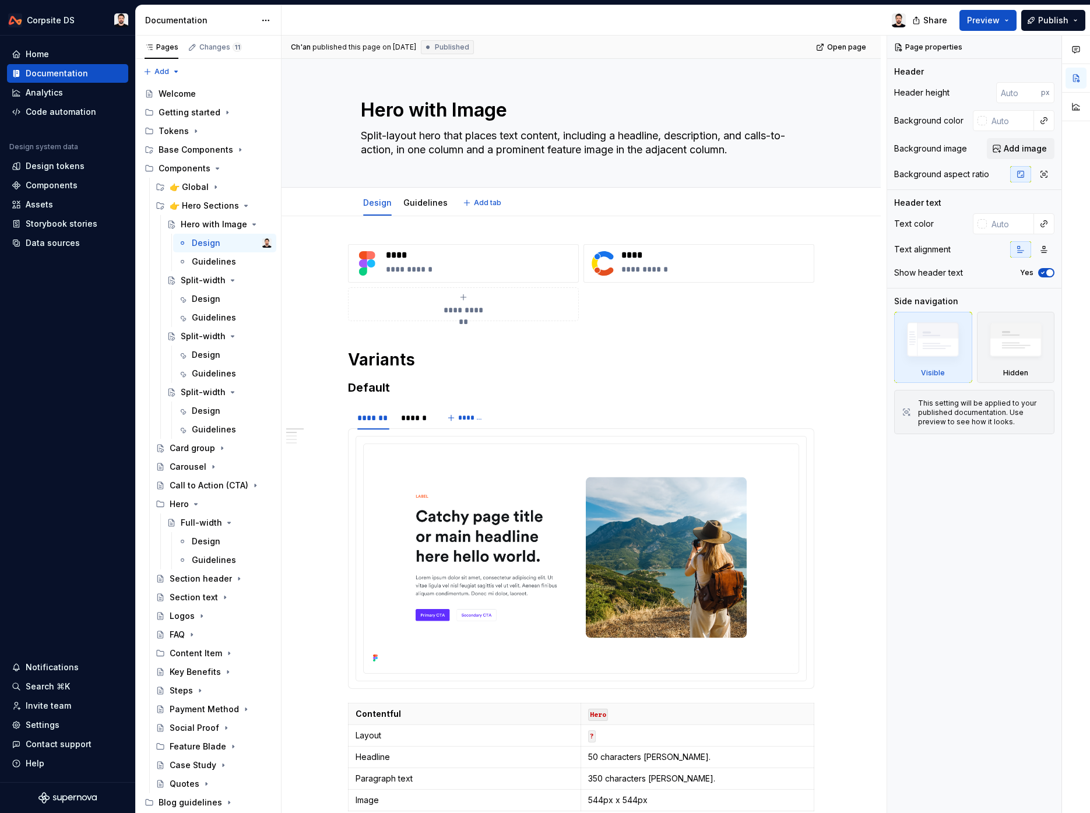
type textarea "*"
type textarea "Hero with Image"
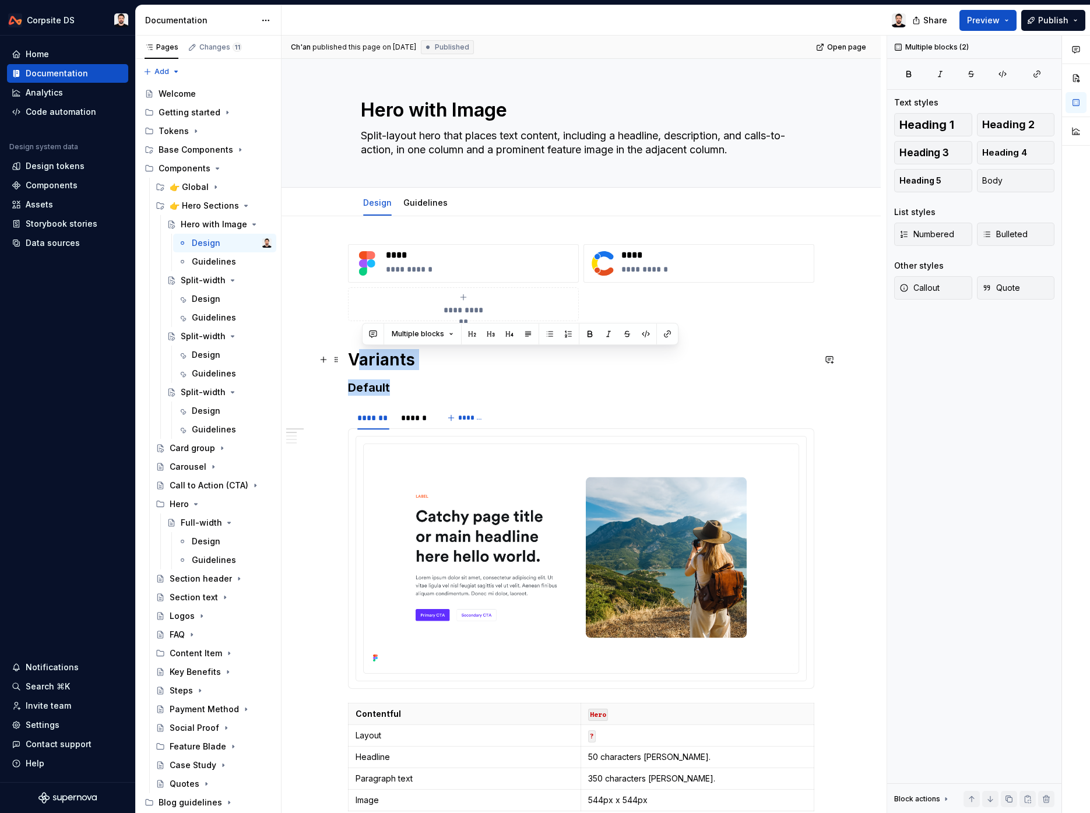
drag, startPoint x: 400, startPoint y: 390, endPoint x: 365, endPoint y: 367, distance: 42.0
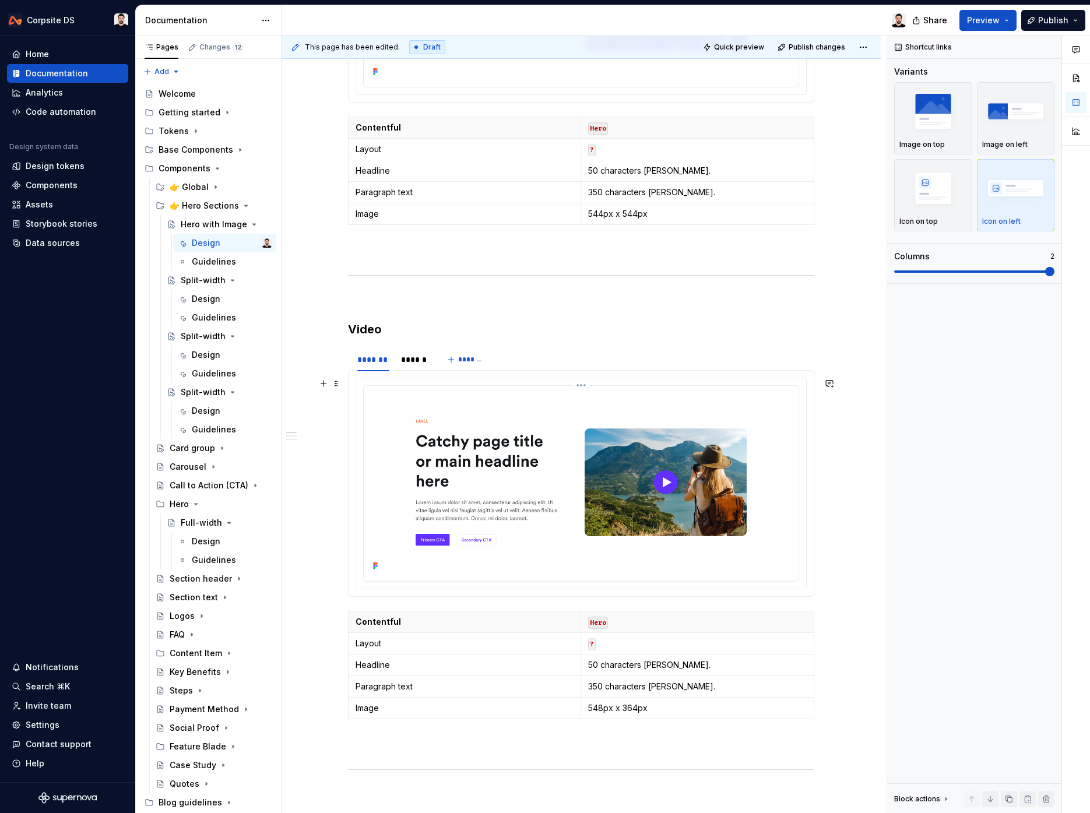
scroll to position [527, 0]
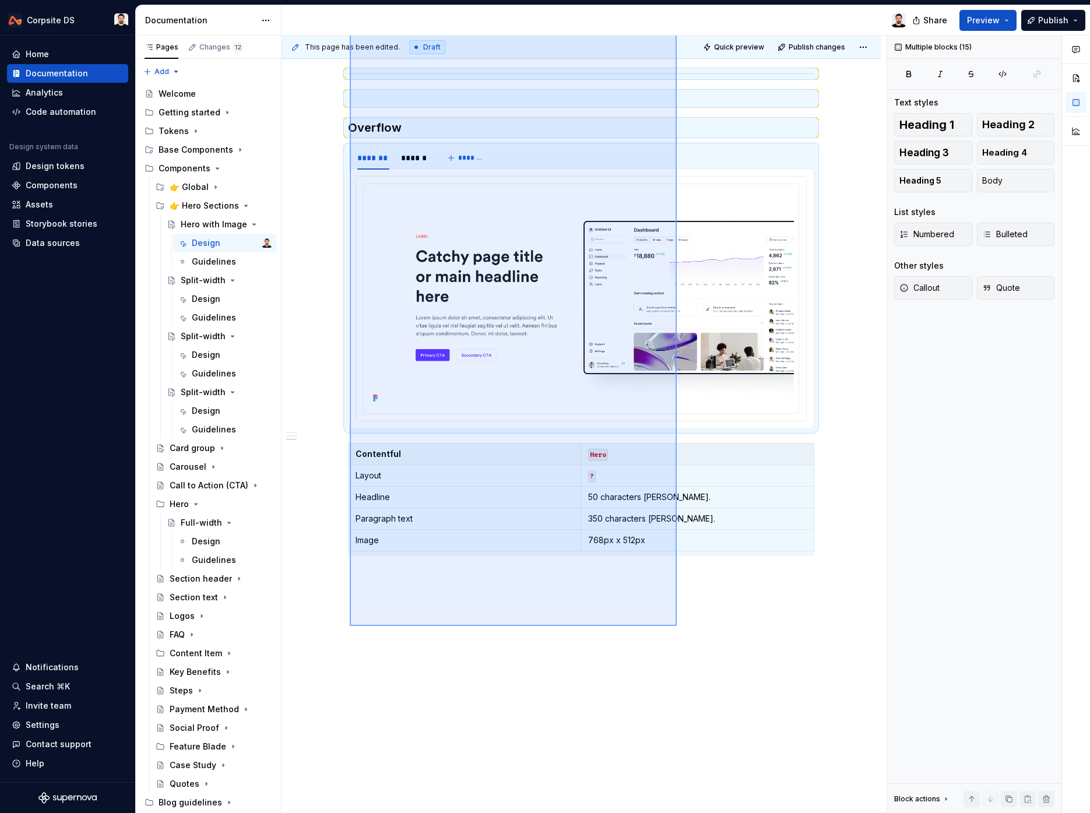
drag, startPoint x: 350, startPoint y: 314, endPoint x: 677, endPoint y: 626, distance: 451.8
click at [677, 626] on div "**********" at bounding box center [584, 425] width 605 height 778
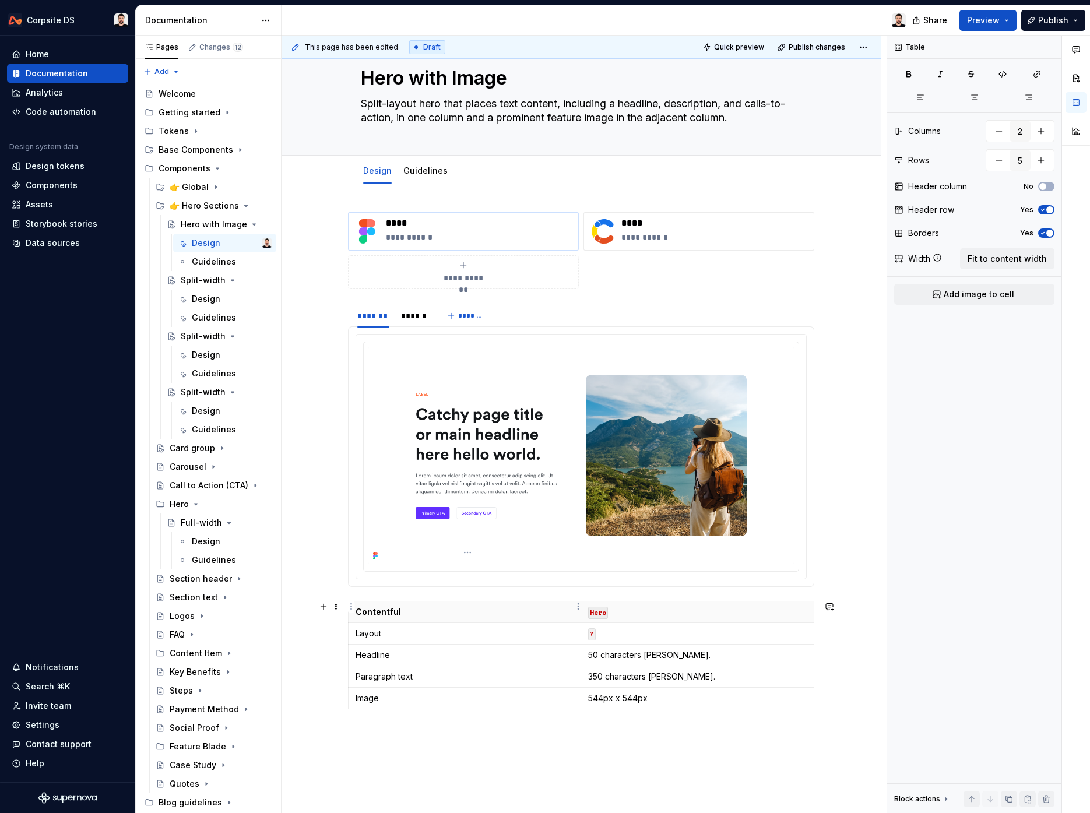
scroll to position [0, 0]
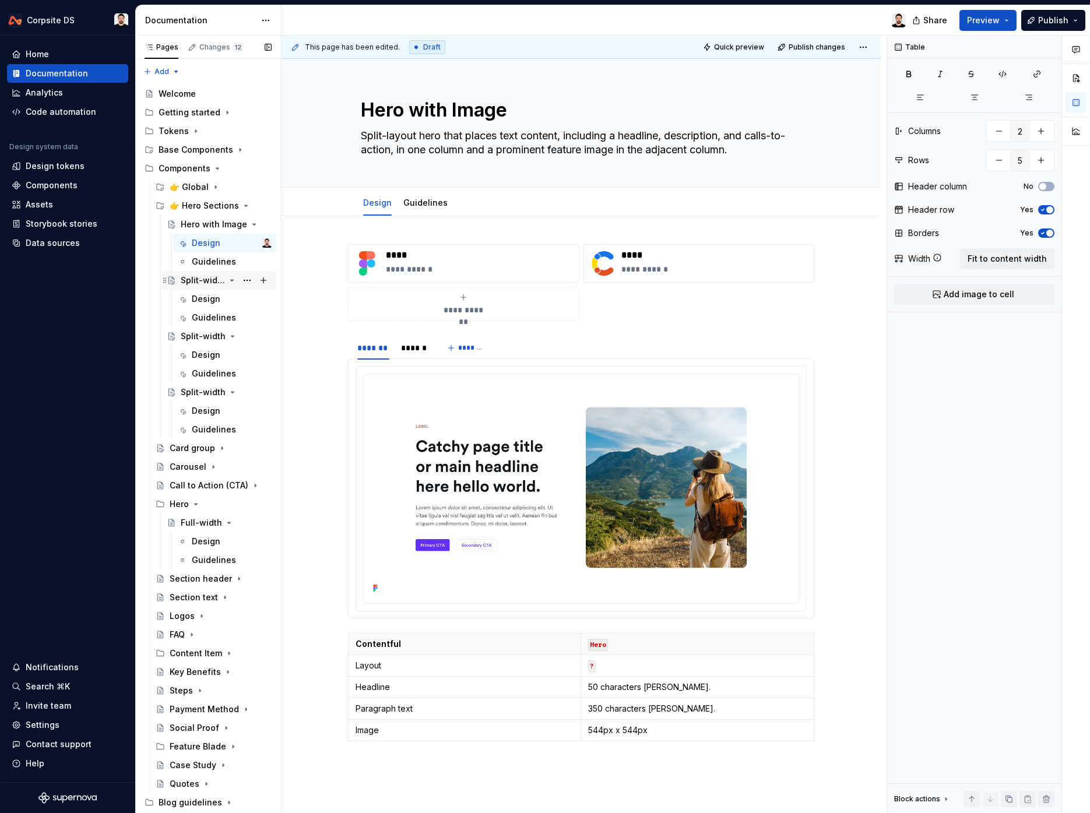
click at [209, 282] on div "Split-width" at bounding box center [203, 281] width 44 height 12
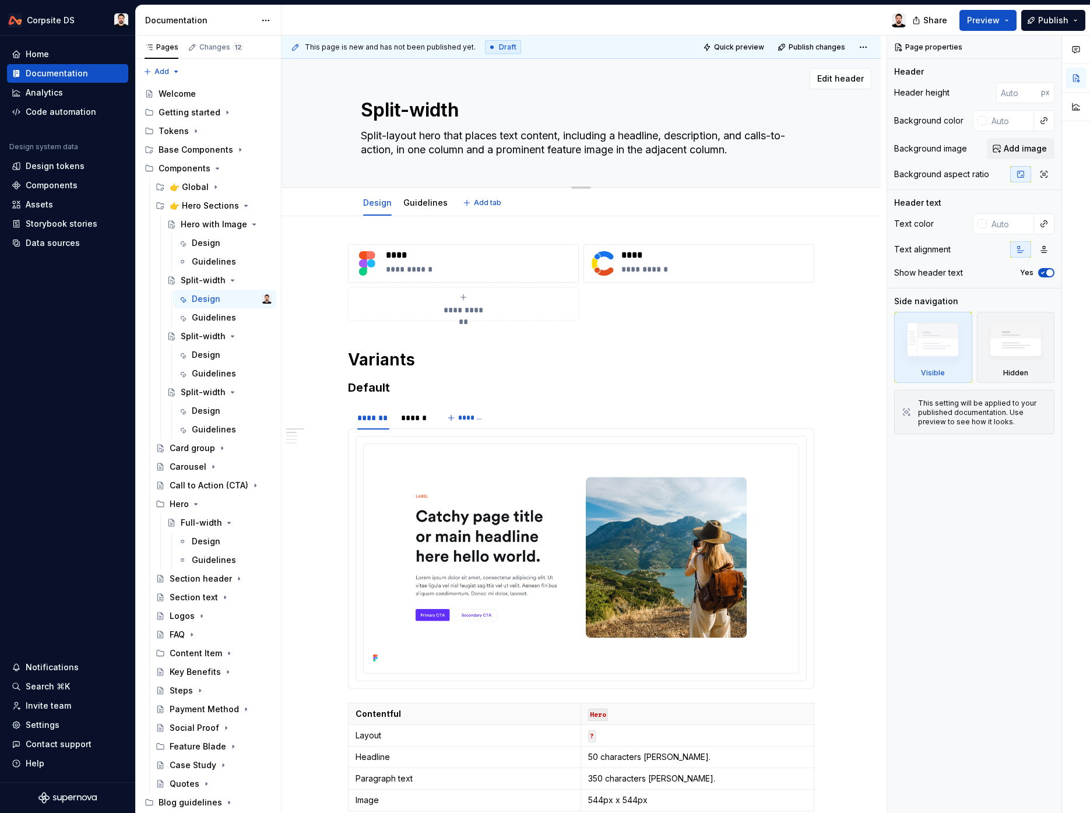
click at [411, 113] on textarea "Split-width" at bounding box center [578, 110] width 441 height 28
paste textarea "Hefo with Video"
type textarea "*"
type textarea "Hefo with Video"
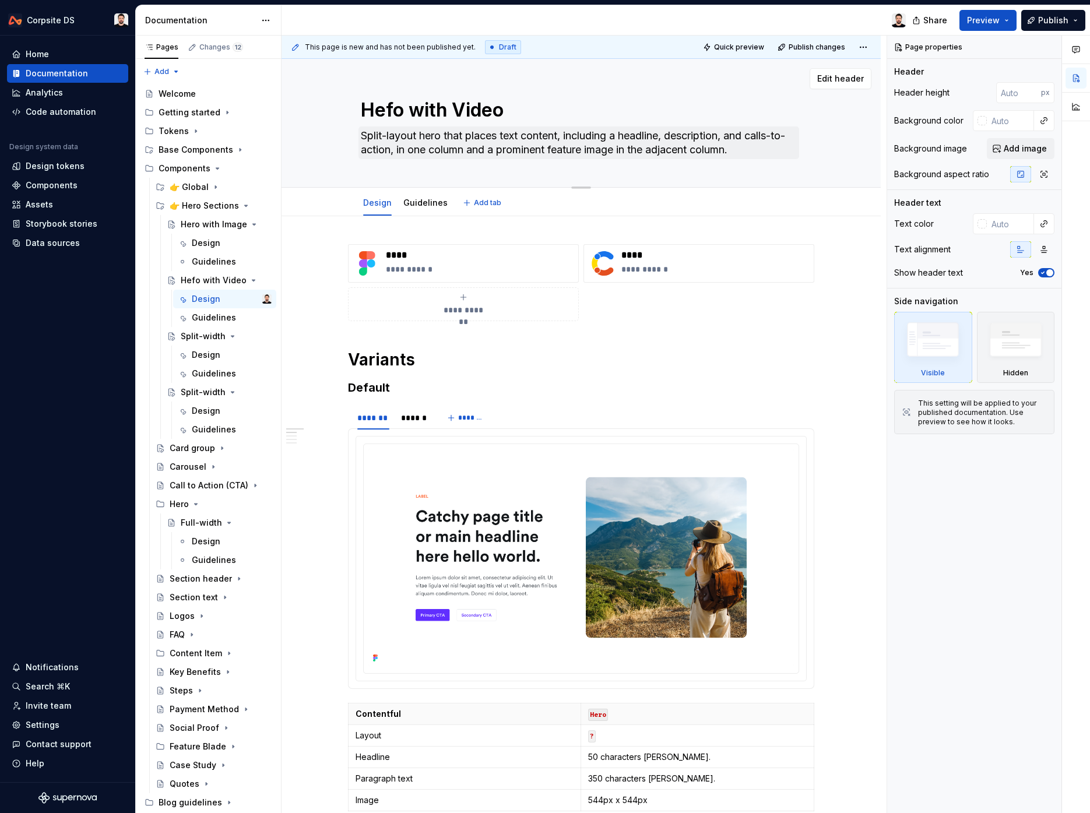
type textarea "*"
type textarea "Hefo with Video"
click at [587, 153] on textarea "Split-layout hero that places text content, including a headline, description, …" at bounding box center [578, 142] width 441 height 33
click at [618, 150] on textarea "Split-layout hero that places text content, including a headline, description, …" at bounding box center [578, 142] width 441 height 33
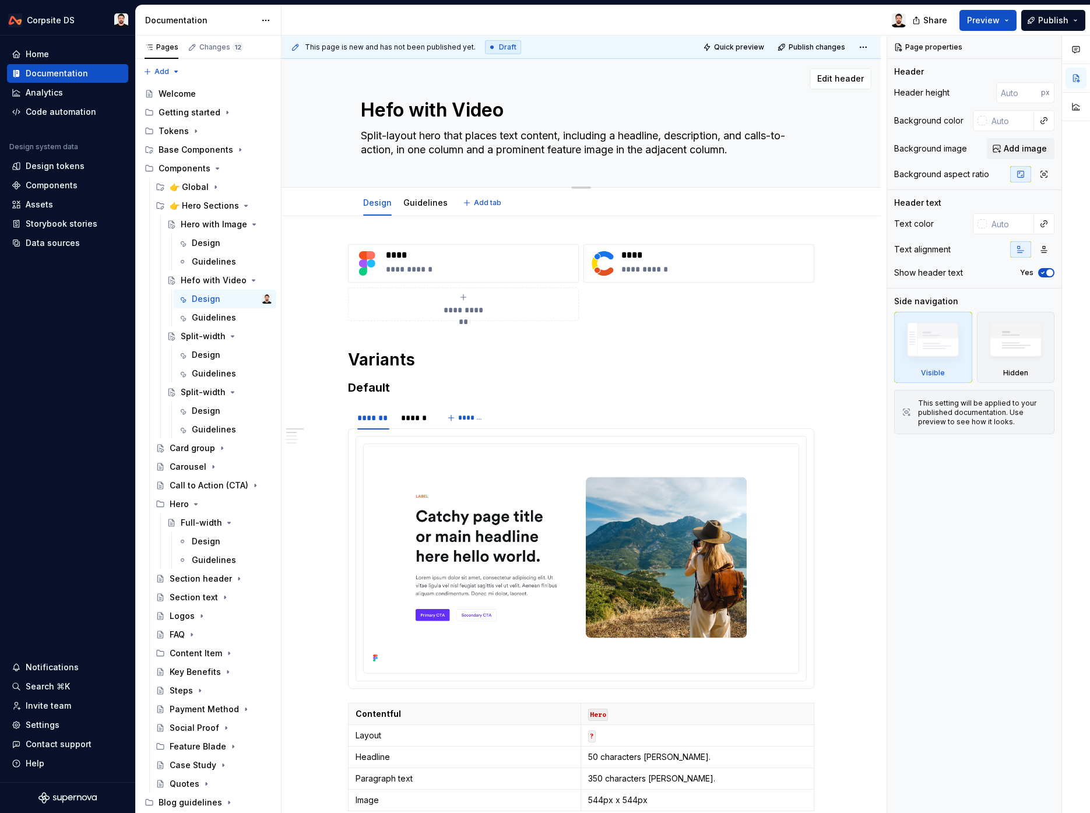
click at [618, 150] on textarea "Split-layout hero that places text content, including a headline, description, …" at bounding box center [578, 142] width 441 height 33
type textarea "*"
type textarea "Split-layout hero that places text content, including a headline, description, …"
type textarea "*"
type textarea "Split-layout hero that places text content, including a headline, description, …"
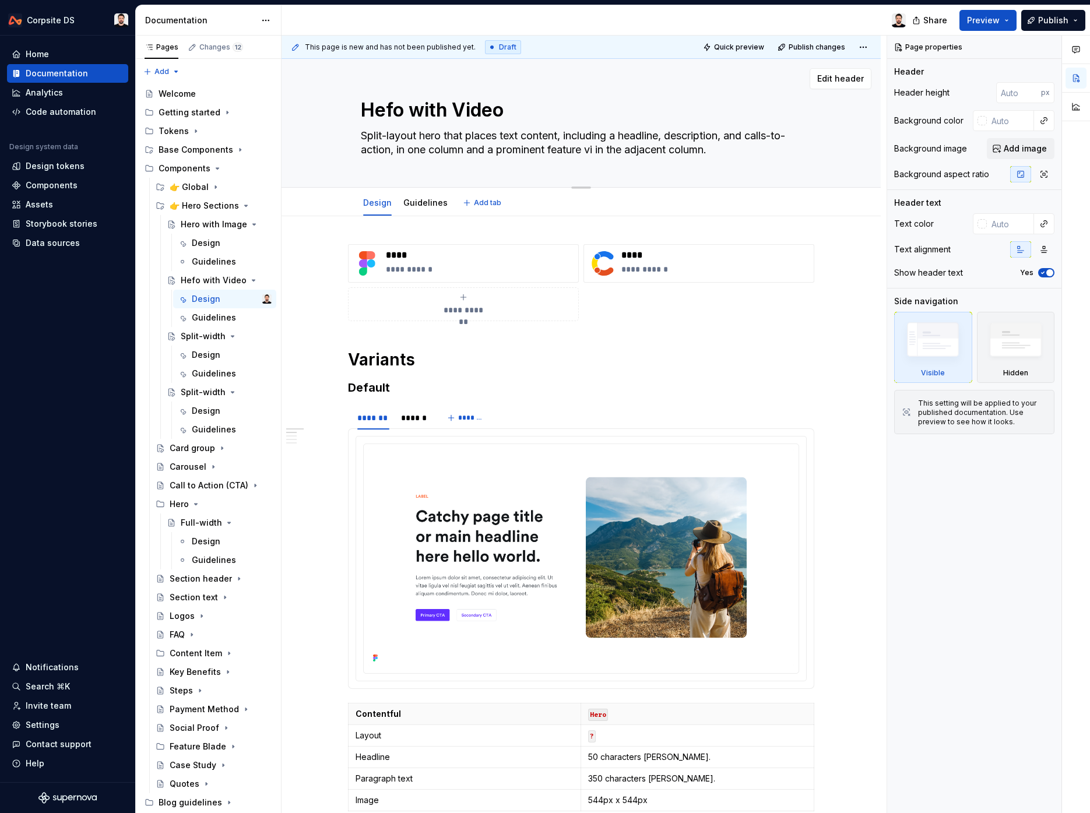
type textarea "*"
type textarea "Split-layout hero that places text content, including a headline, description, …"
type textarea "*"
type textarea "Split-layout hero that places text content, including a headline, description, …"
type textarea "*"
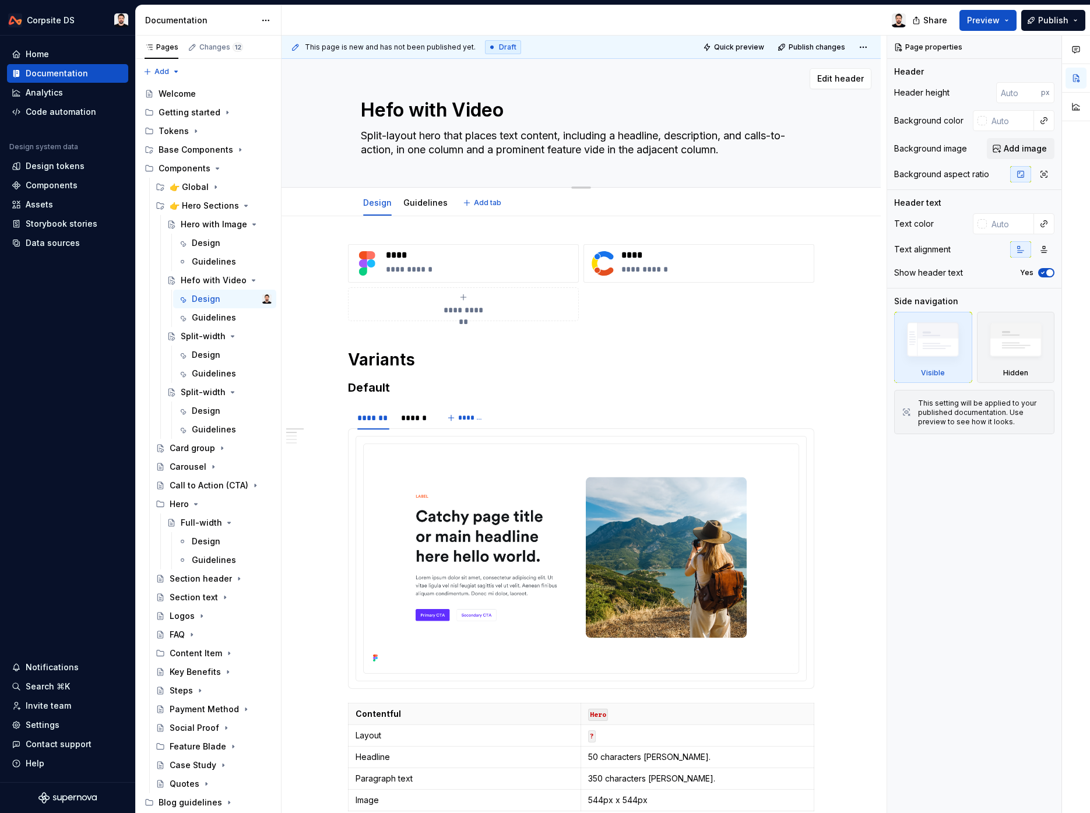
type textarea "Split-layout hero that places text content, including a headline, description, …"
type textarea "*"
type textarea "Split-layout hero that places text content, including a headline, description, …"
click at [396, 112] on textarea "Hefo with Video" at bounding box center [578, 110] width 441 height 28
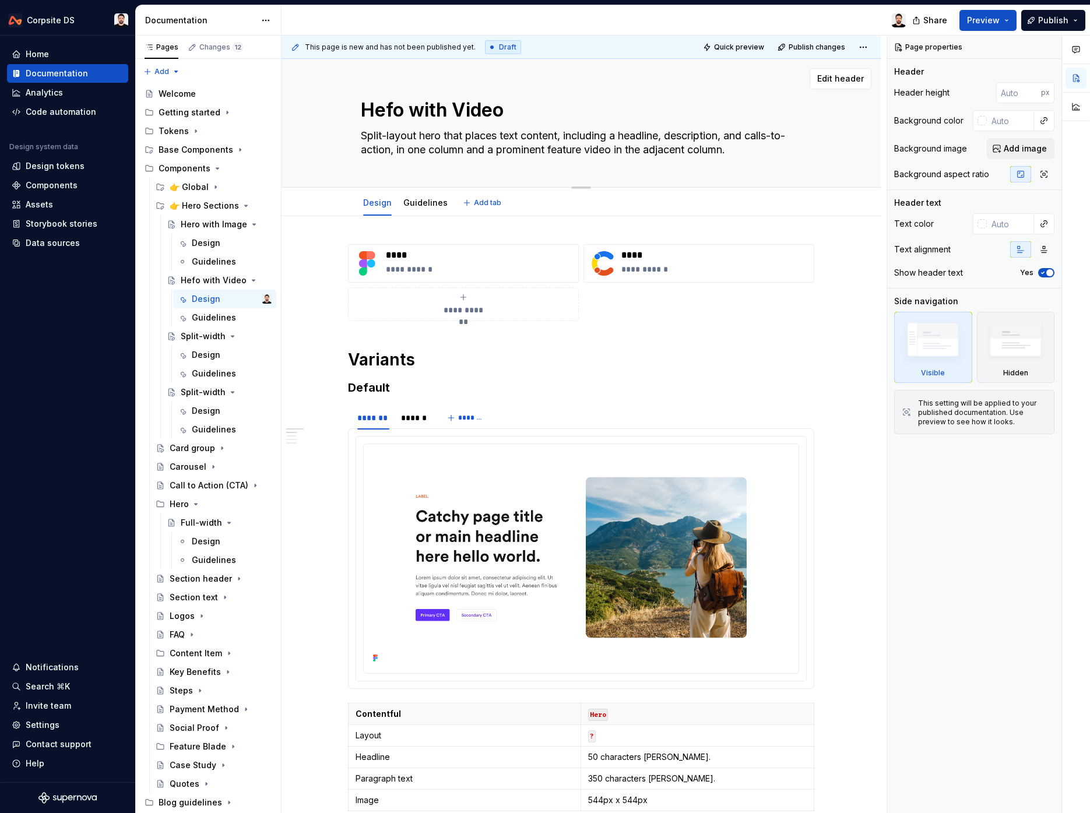
type textarea "*"
type textarea "Heo with Video"
type textarea "*"
type textarea "Hero with Video"
type textarea "*"
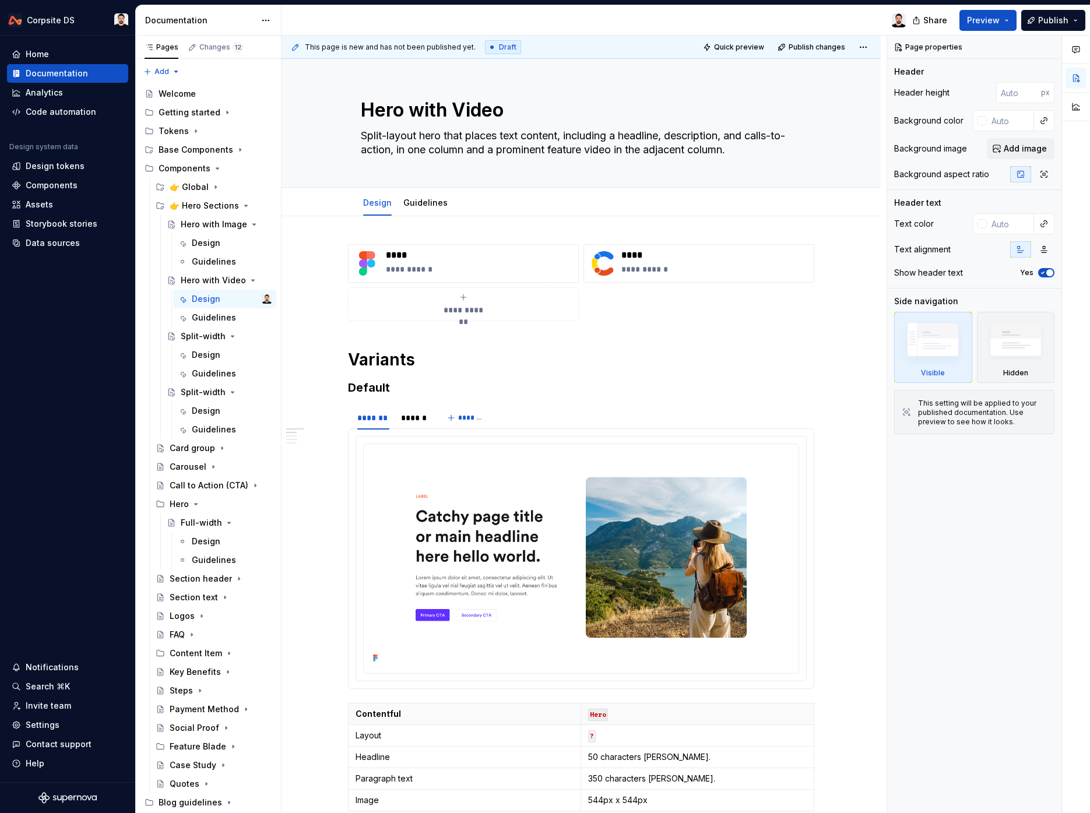
type textarea "Hero with Video"
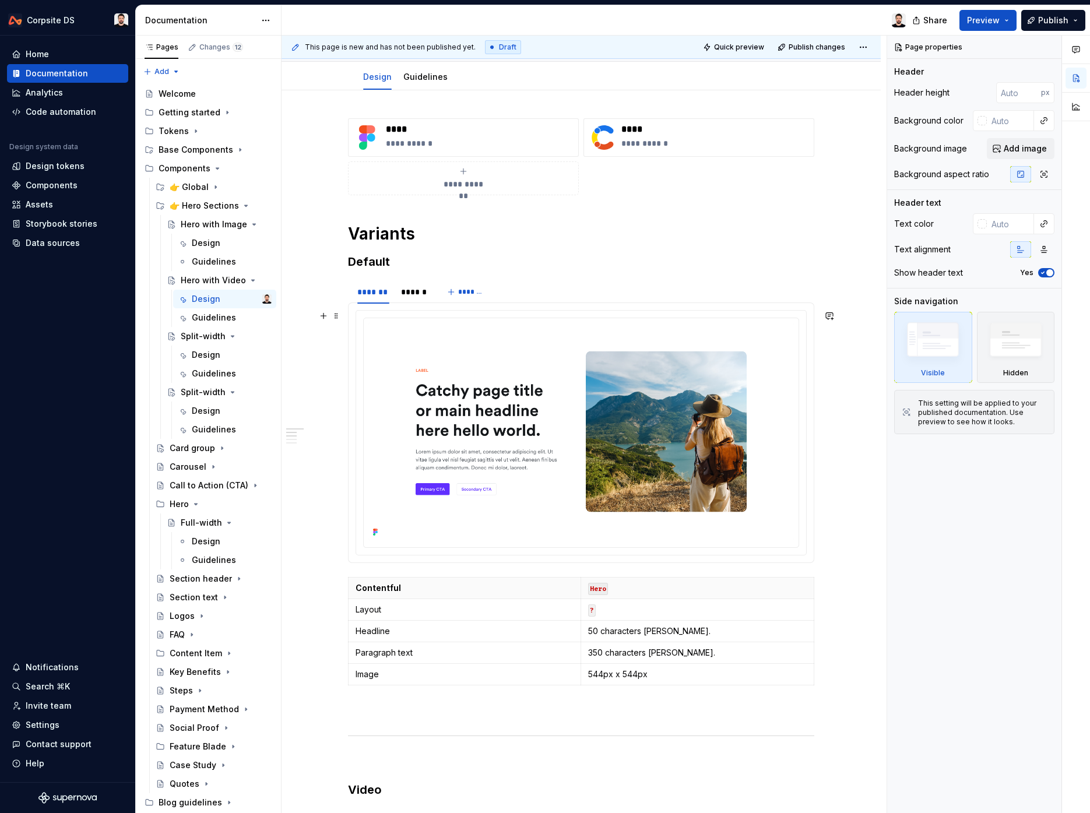
scroll to position [136, 0]
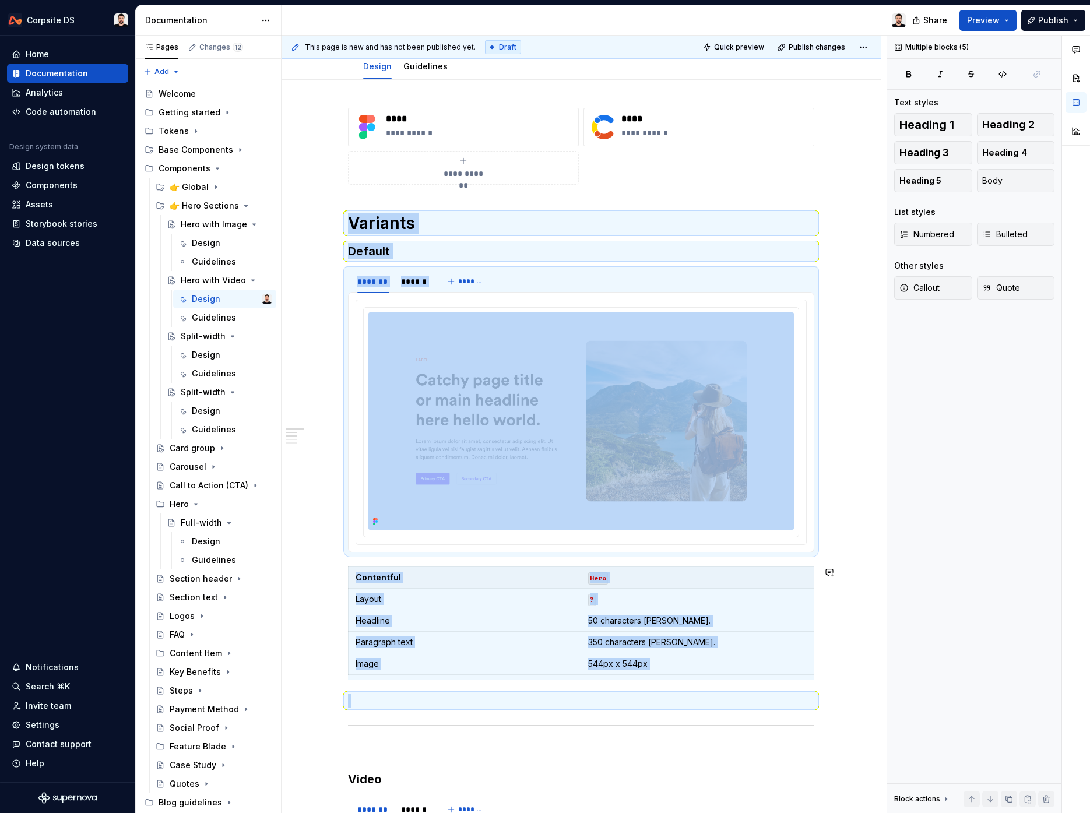
drag, startPoint x: 445, startPoint y: 301, endPoint x: 600, endPoint y: 686, distance: 415.0
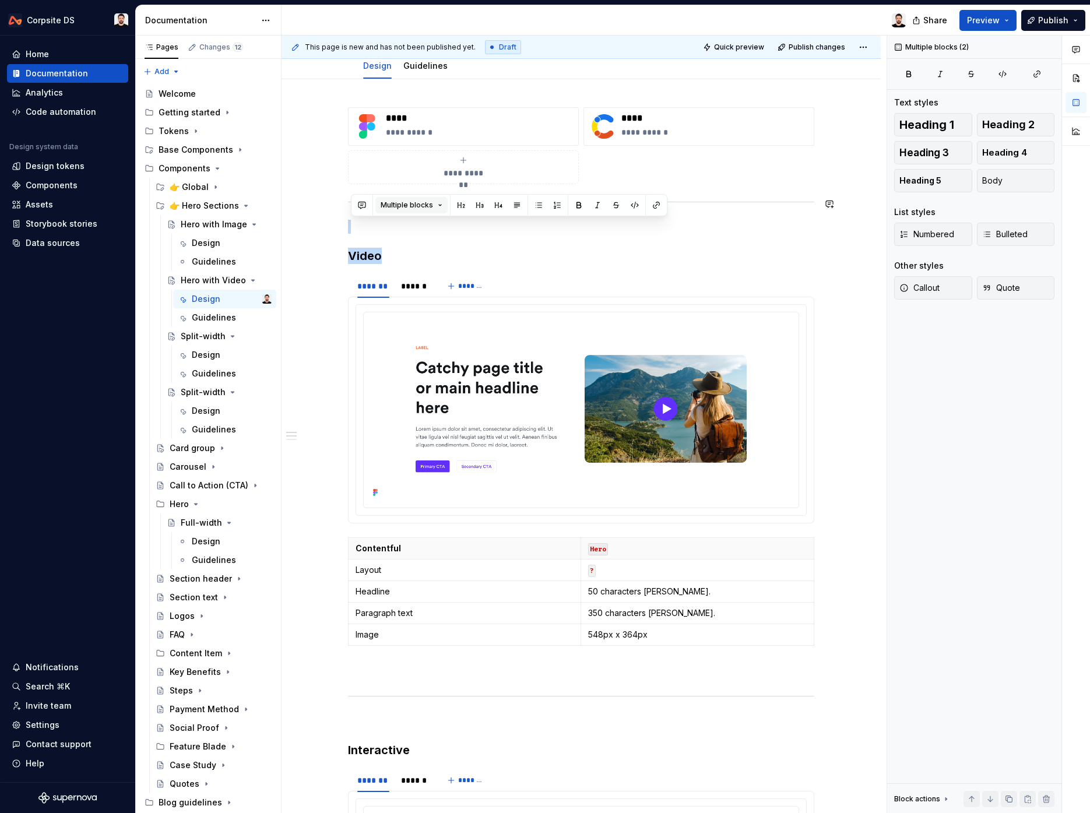
drag, startPoint x: 396, startPoint y: 261, endPoint x: 402, endPoint y: 201, distance: 60.4
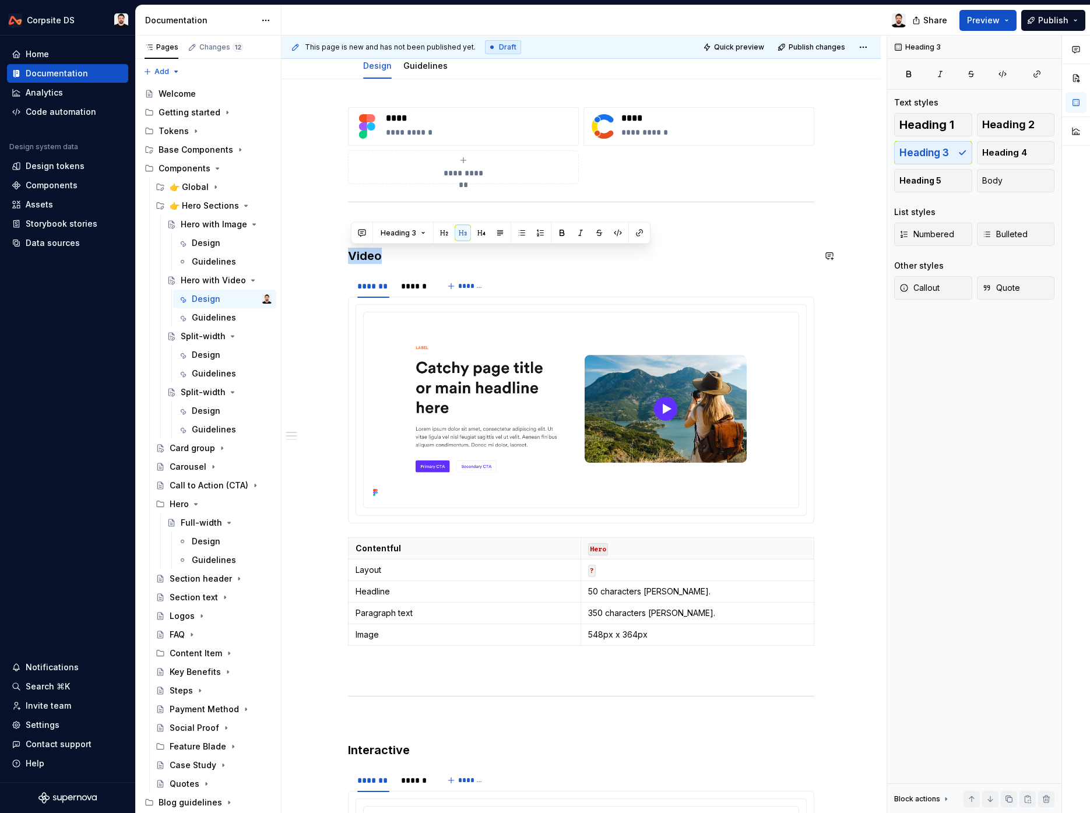
drag, startPoint x: 393, startPoint y: 257, endPoint x: 516, endPoint y: 269, distance: 123.5
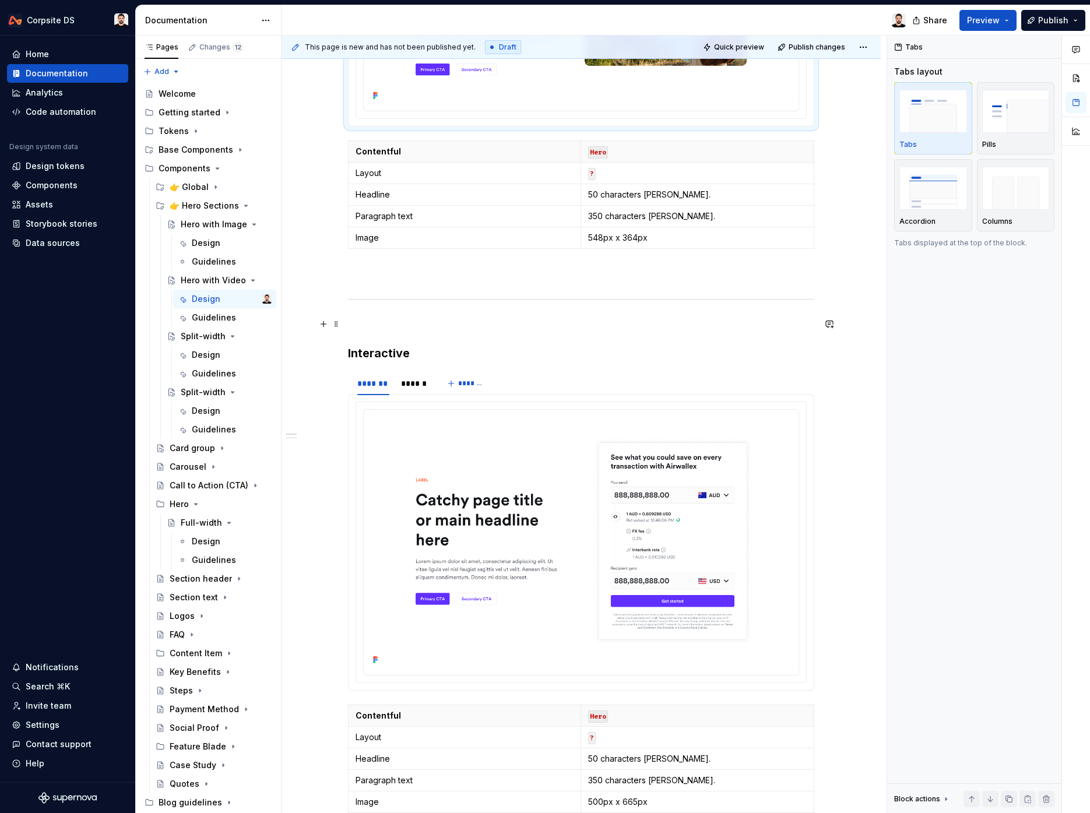
scroll to position [461, 0]
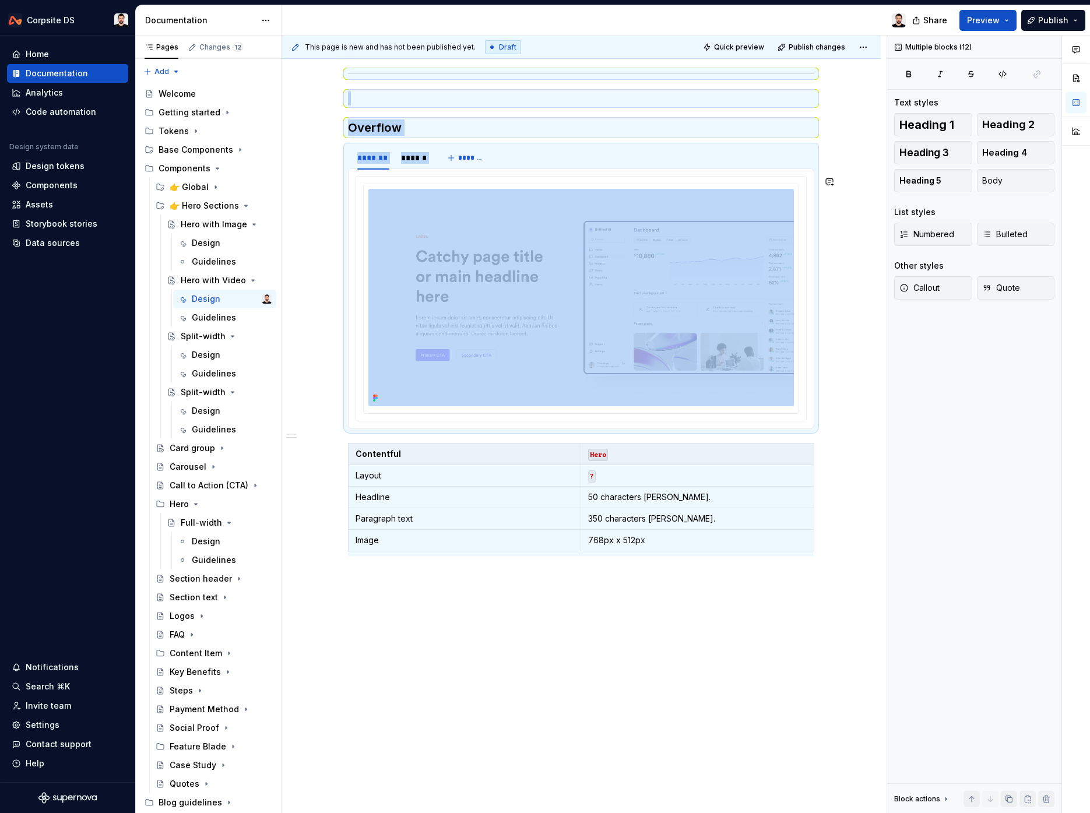
drag, startPoint x: 360, startPoint y: 270, endPoint x: 590, endPoint y: 598, distance: 400.5
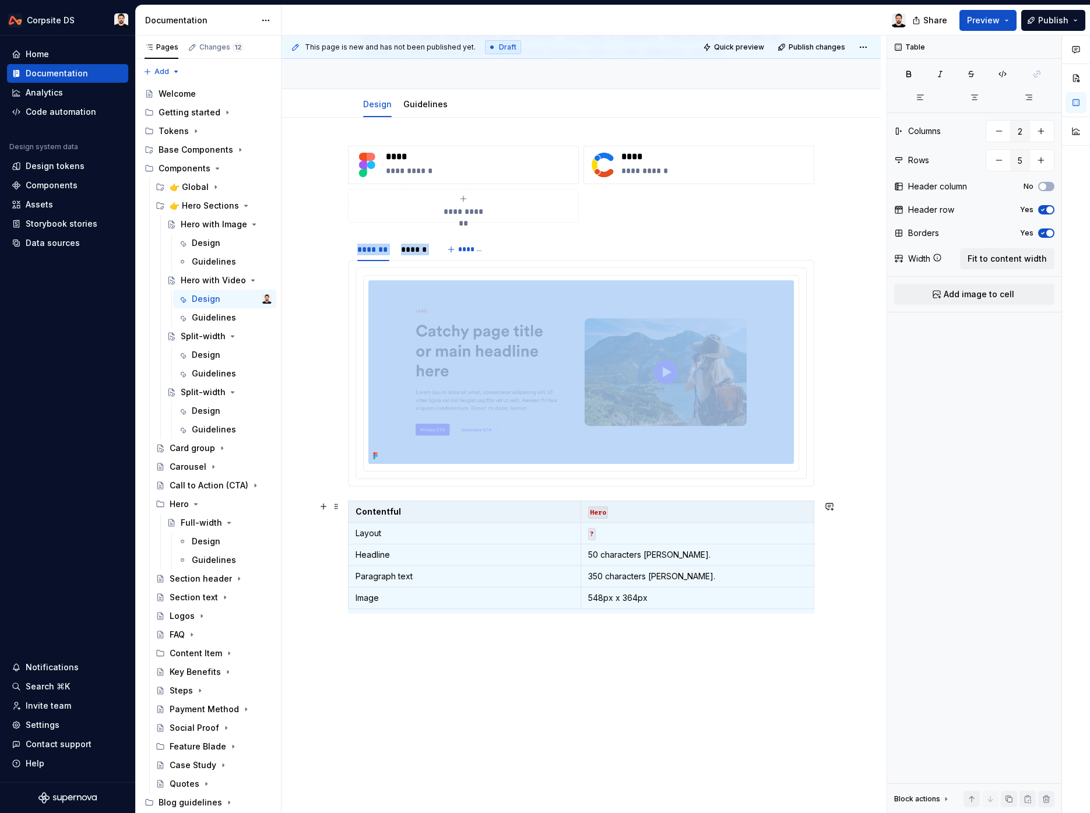
scroll to position [0, 0]
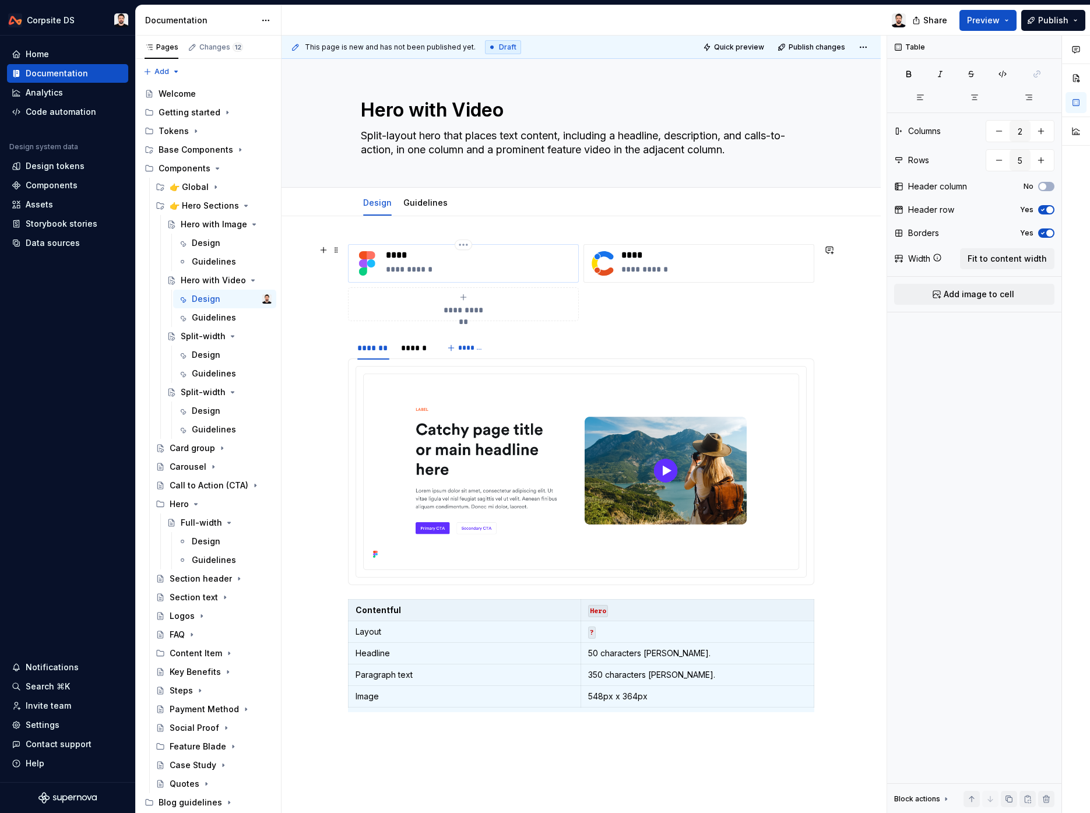
click at [430, 254] on p "****" at bounding box center [480, 255] width 188 height 12
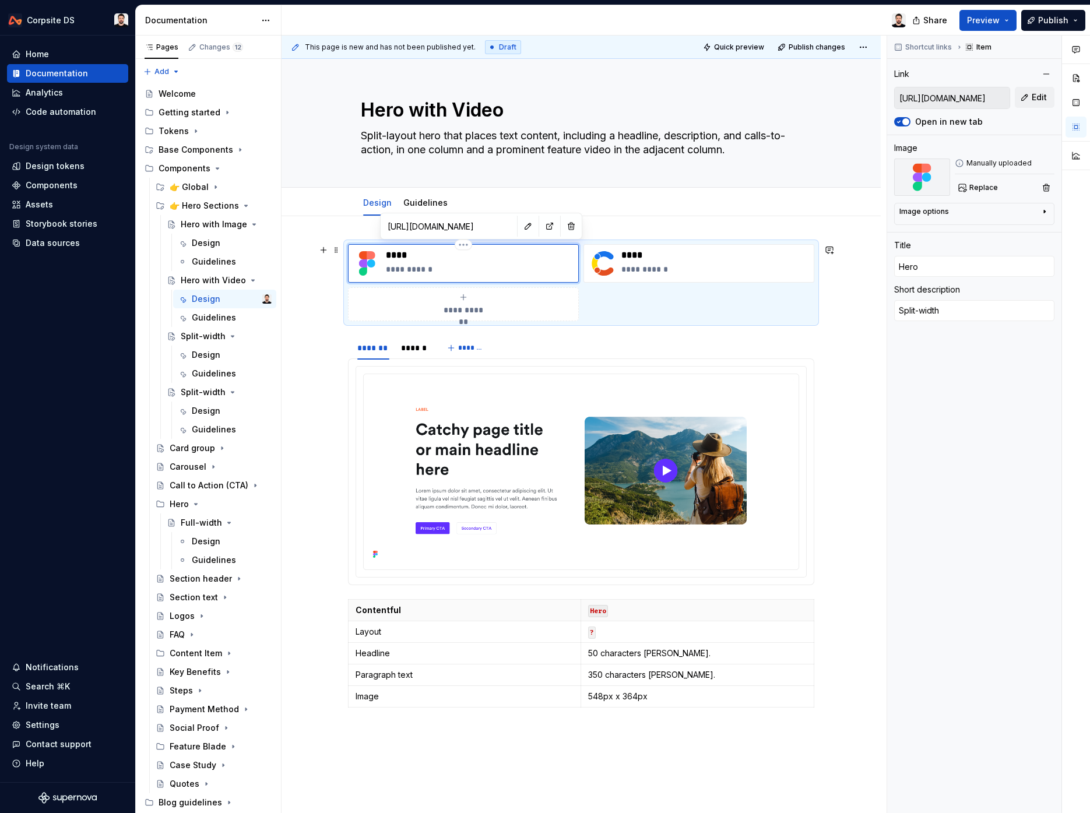
type textarea "*"
click at [520, 226] on button "button" at bounding box center [528, 226] width 16 height 16
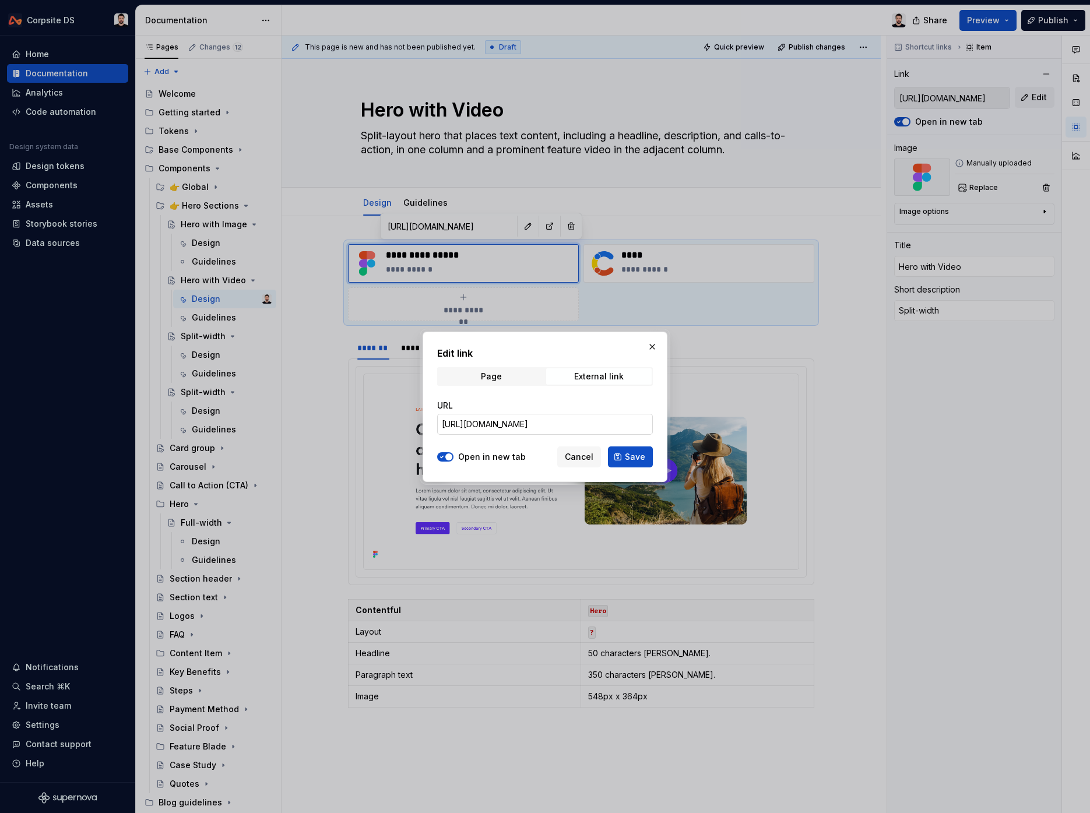
click at [540, 427] on input "[URL][DOMAIN_NAME]" at bounding box center [545, 424] width 216 height 21
click at [537, 428] on input "[URL][DOMAIN_NAME]" at bounding box center [545, 424] width 216 height 21
paste input "[URL][DOMAIN_NAME]"
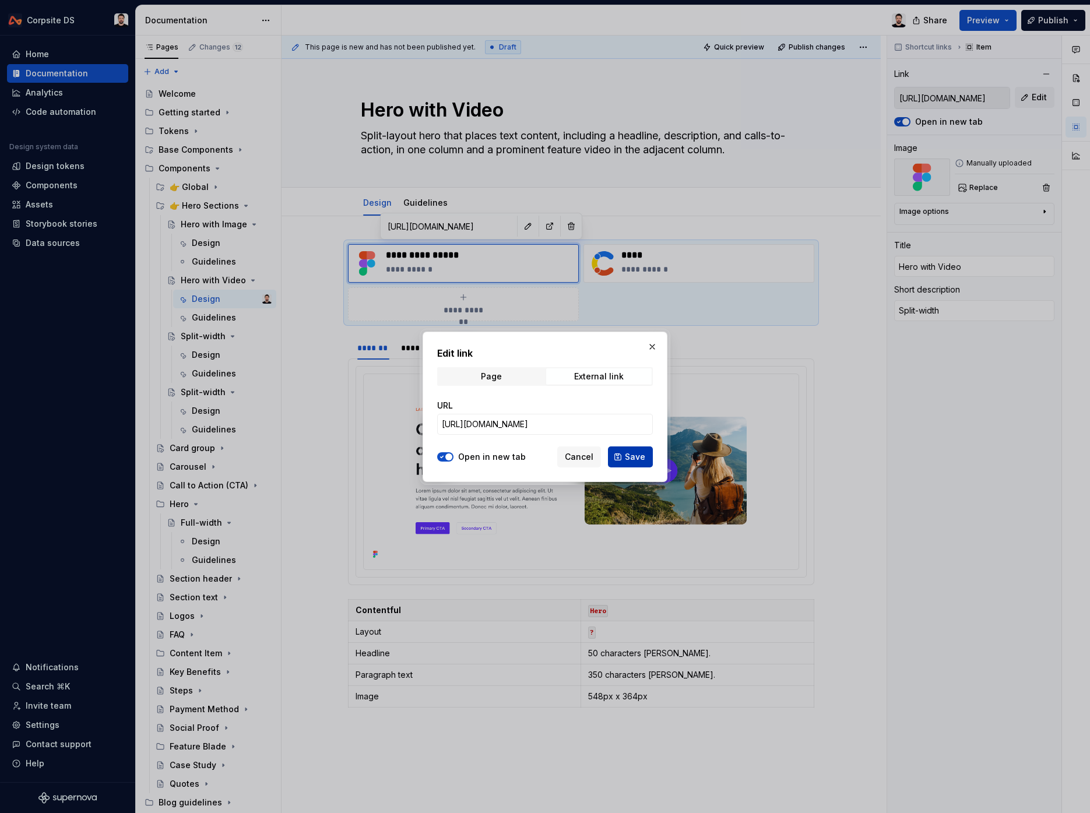
click at [616, 453] on button "Save" at bounding box center [630, 456] width 45 height 21
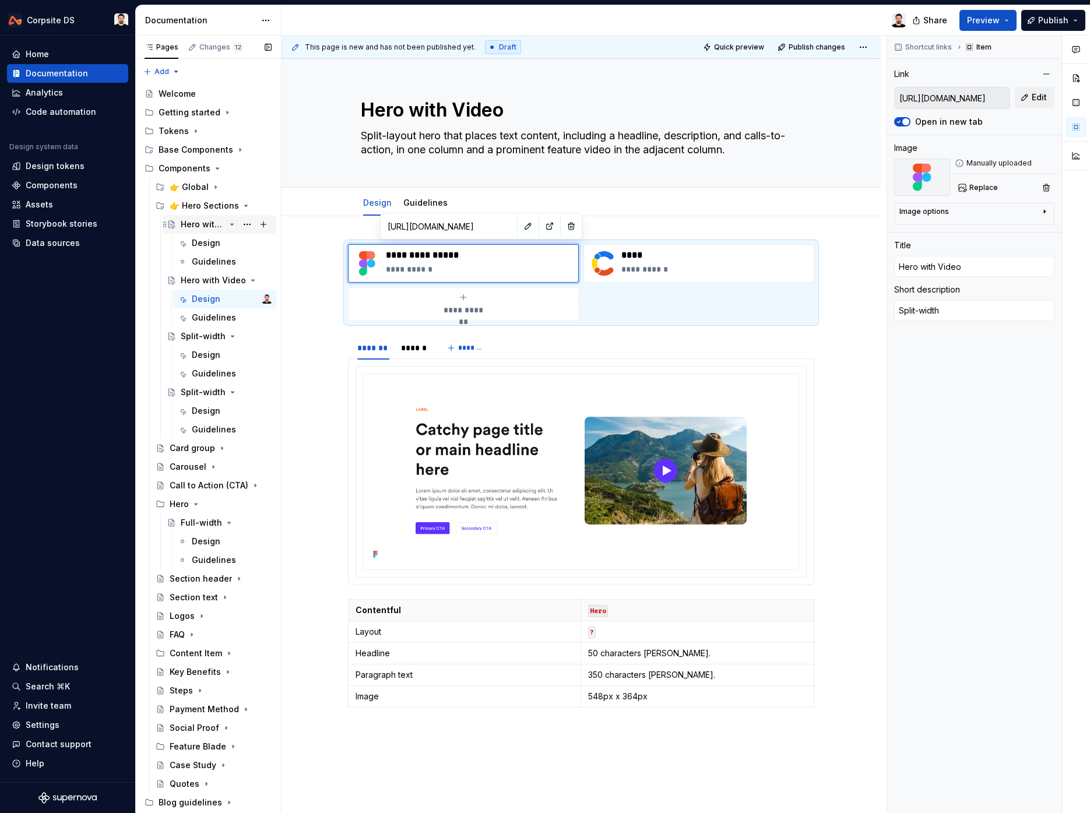
click at [202, 227] on div "Hero with Image" at bounding box center [203, 225] width 44 height 12
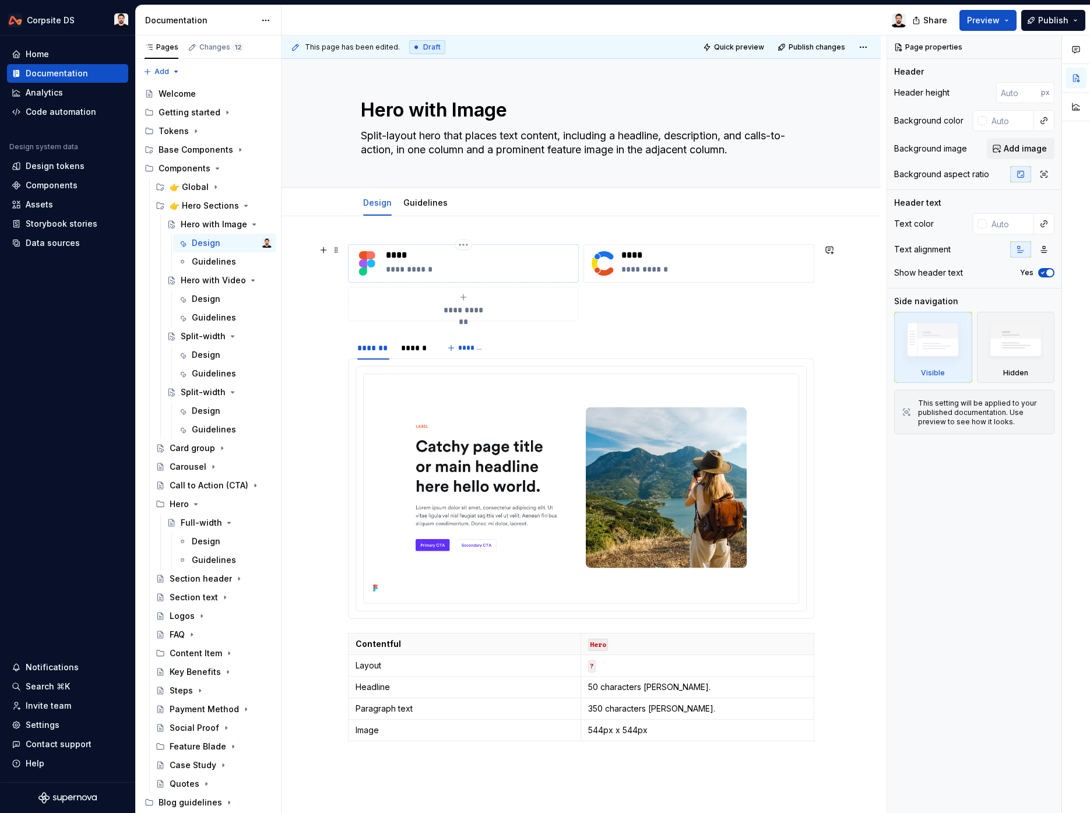
click at [417, 251] on p "****" at bounding box center [480, 255] width 188 height 12
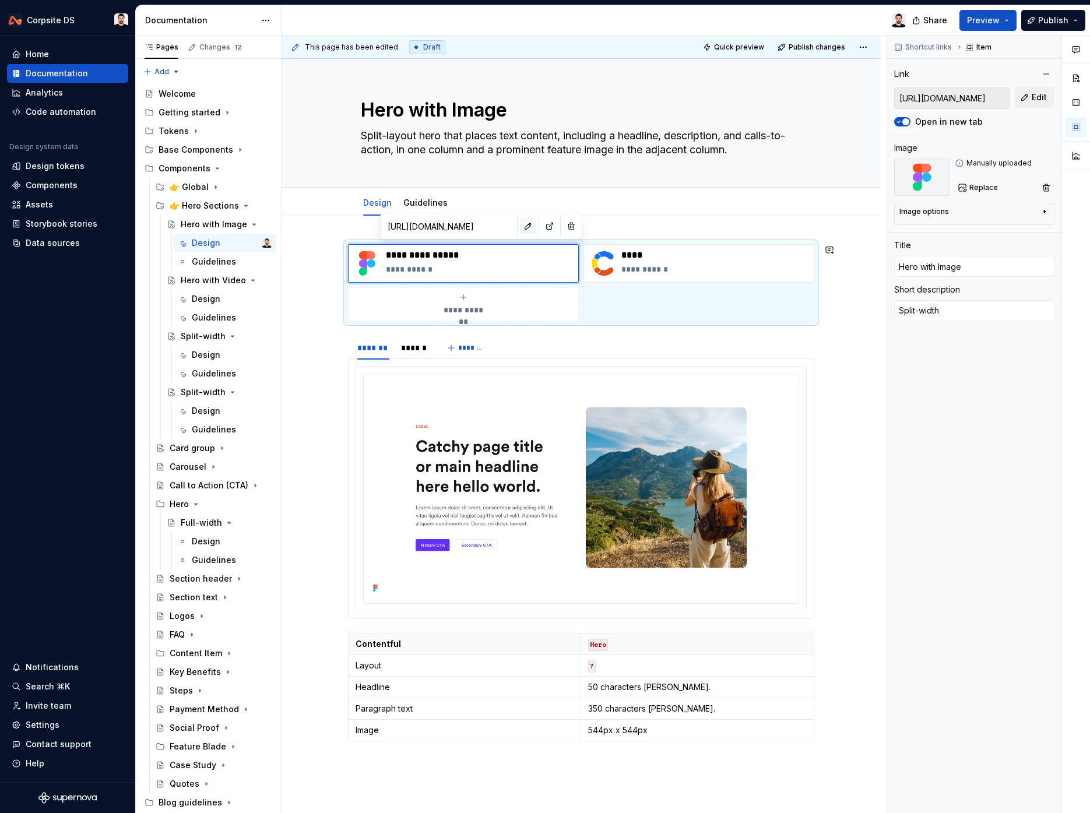
click at [520, 230] on button "button" at bounding box center [528, 226] width 16 height 16
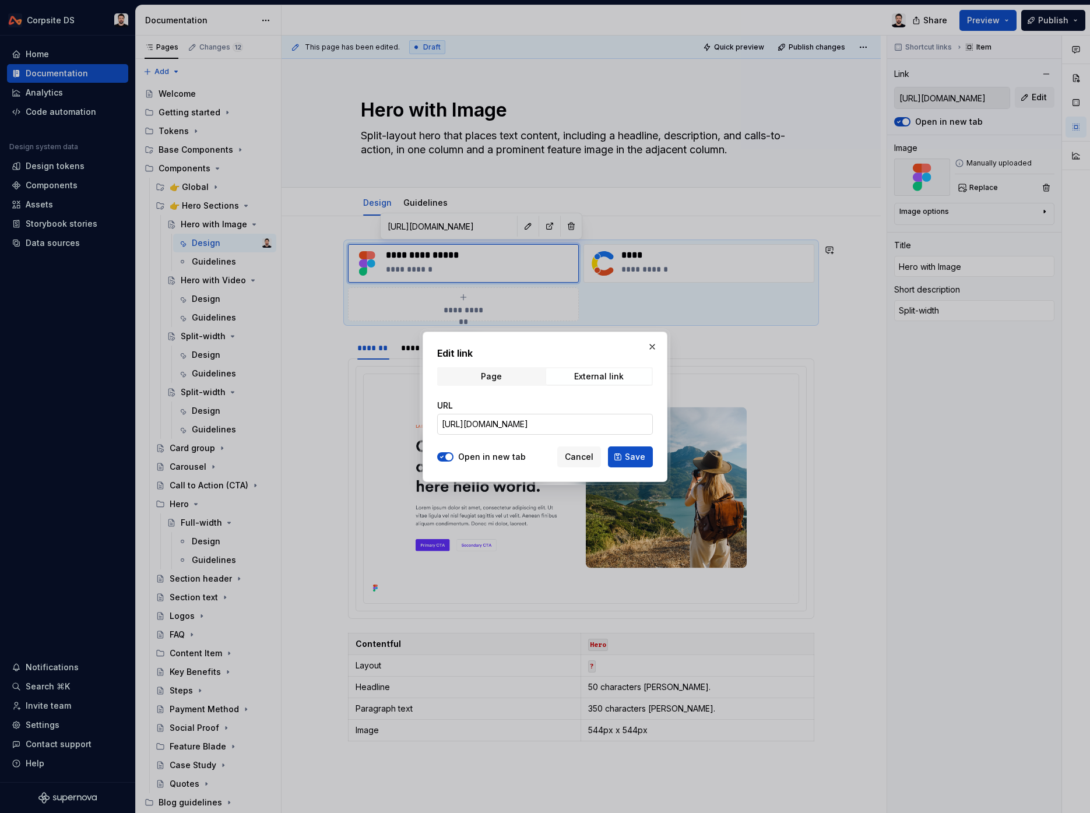
click at [538, 421] on input "[URL][DOMAIN_NAME]" at bounding box center [545, 424] width 216 height 21
click at [537, 421] on input "[URL][DOMAIN_NAME]" at bounding box center [545, 424] width 216 height 21
paste input "[URL][DOMAIN_NAME]"
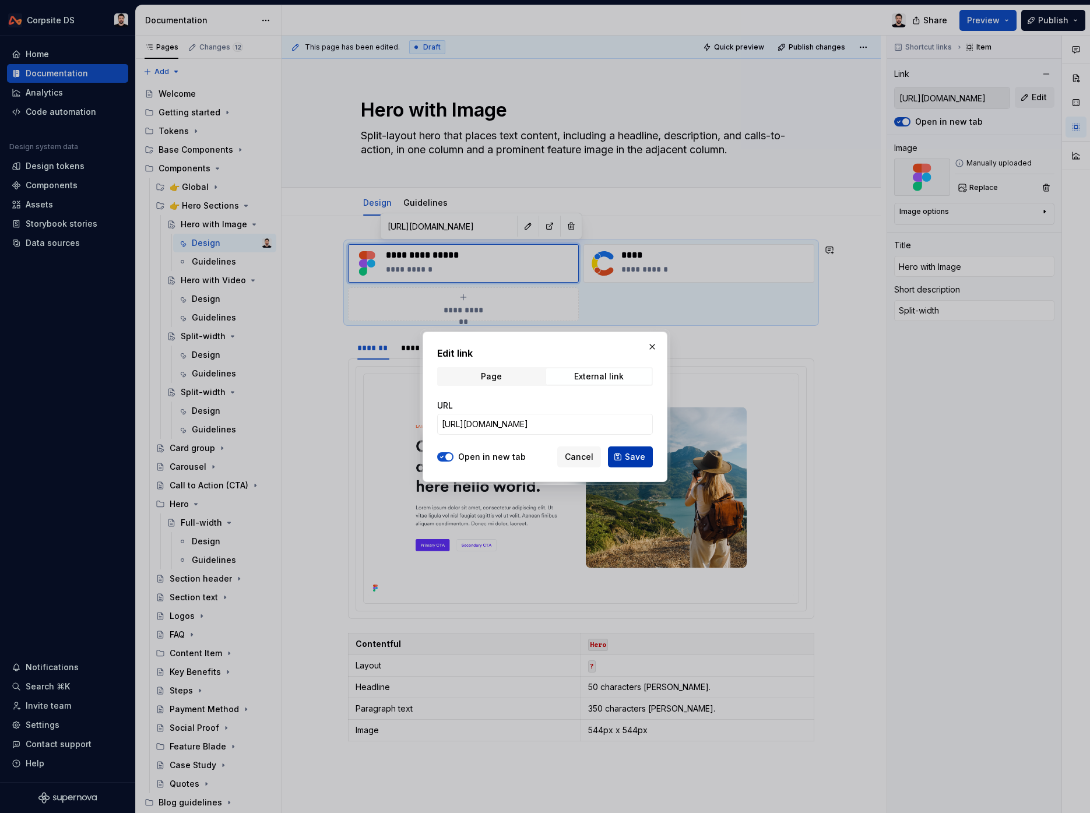
click at [622, 460] on button "Save" at bounding box center [630, 456] width 45 height 21
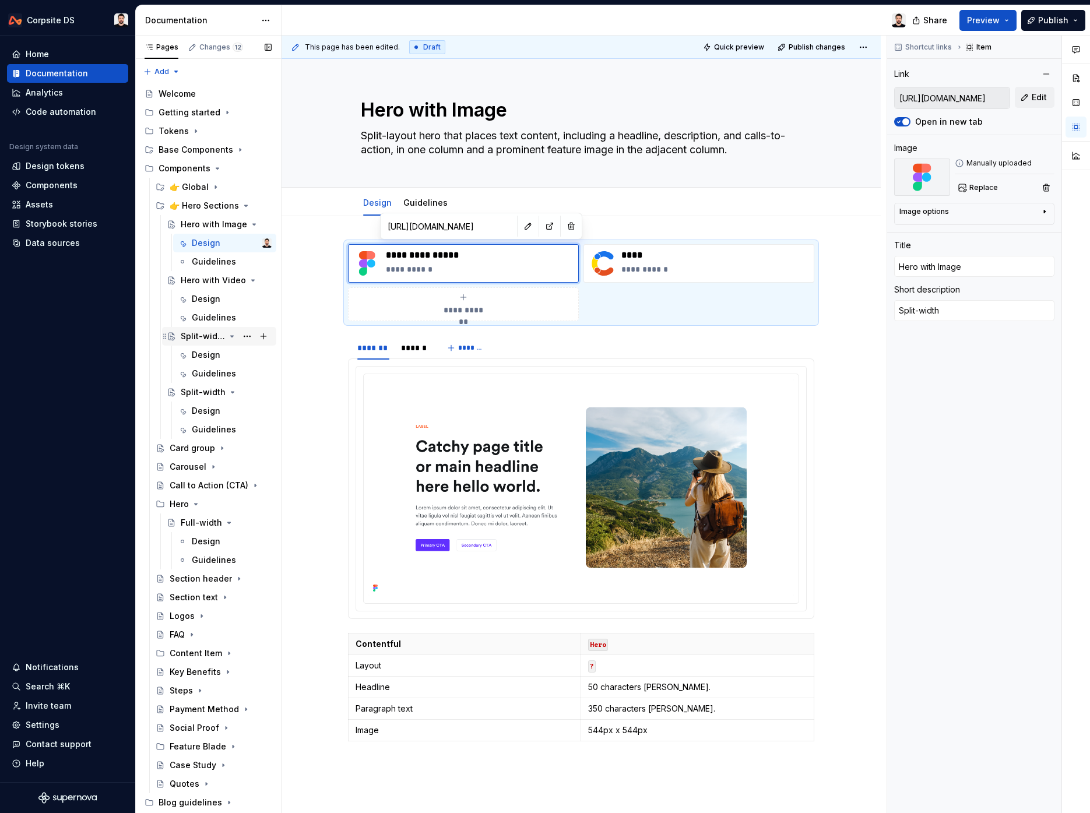
click at [191, 335] on div "Split-width" at bounding box center [203, 336] width 44 height 12
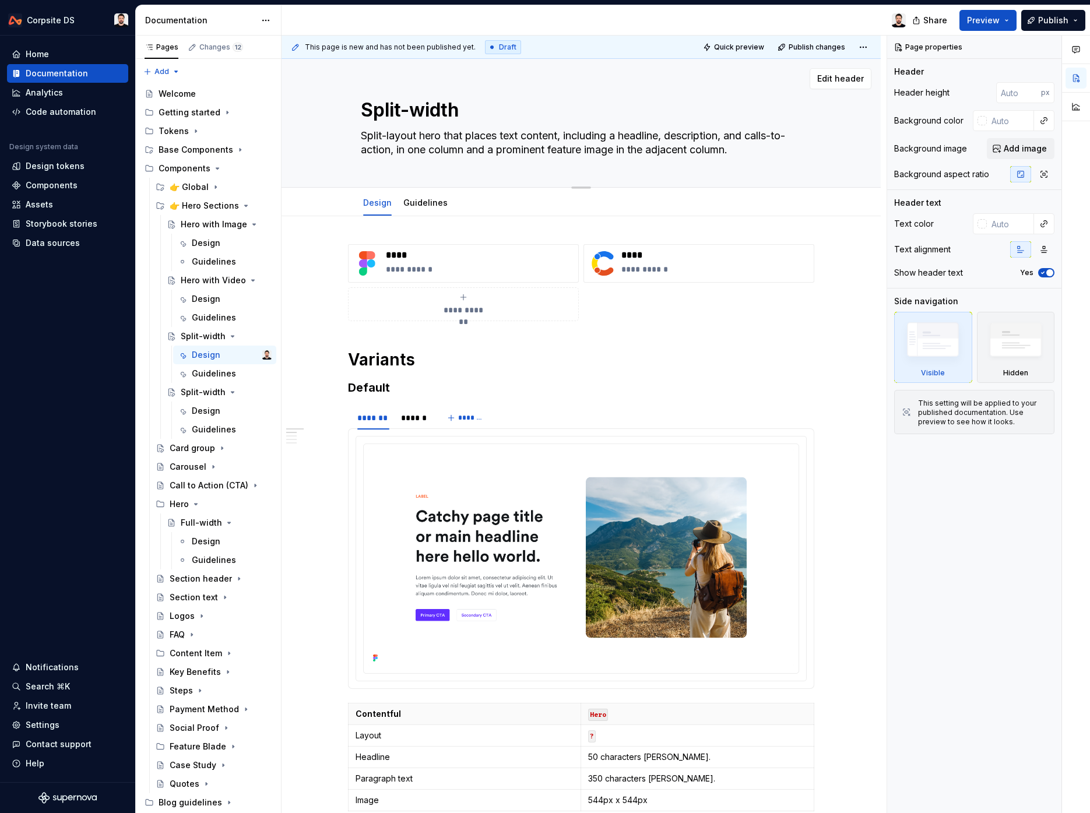
click at [442, 114] on textarea "Split-width" at bounding box center [578, 110] width 441 height 28
paste textarea "Hero with Interactive"
click at [444, 149] on textarea "Split-layout hero that places text content, including a headline, description, …" at bounding box center [578, 142] width 441 height 33
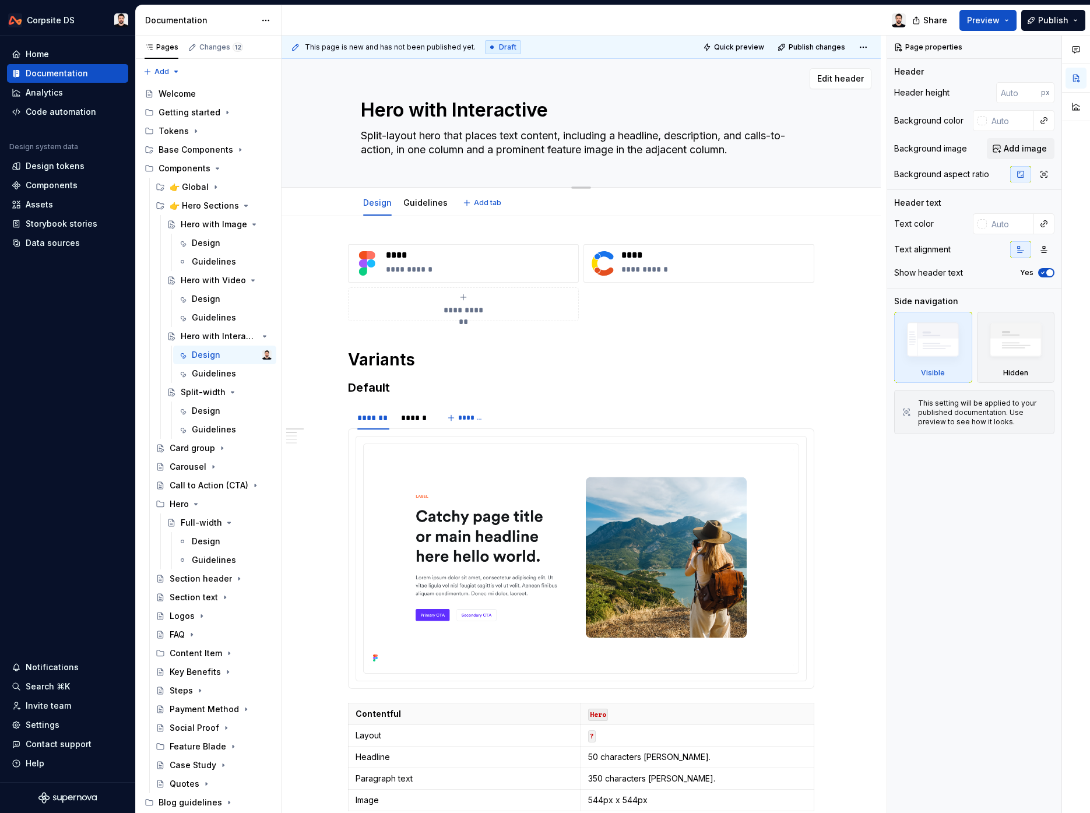
click at [593, 155] on textarea "Split-layout hero that places text content, including a headline, description, …" at bounding box center [578, 142] width 441 height 33
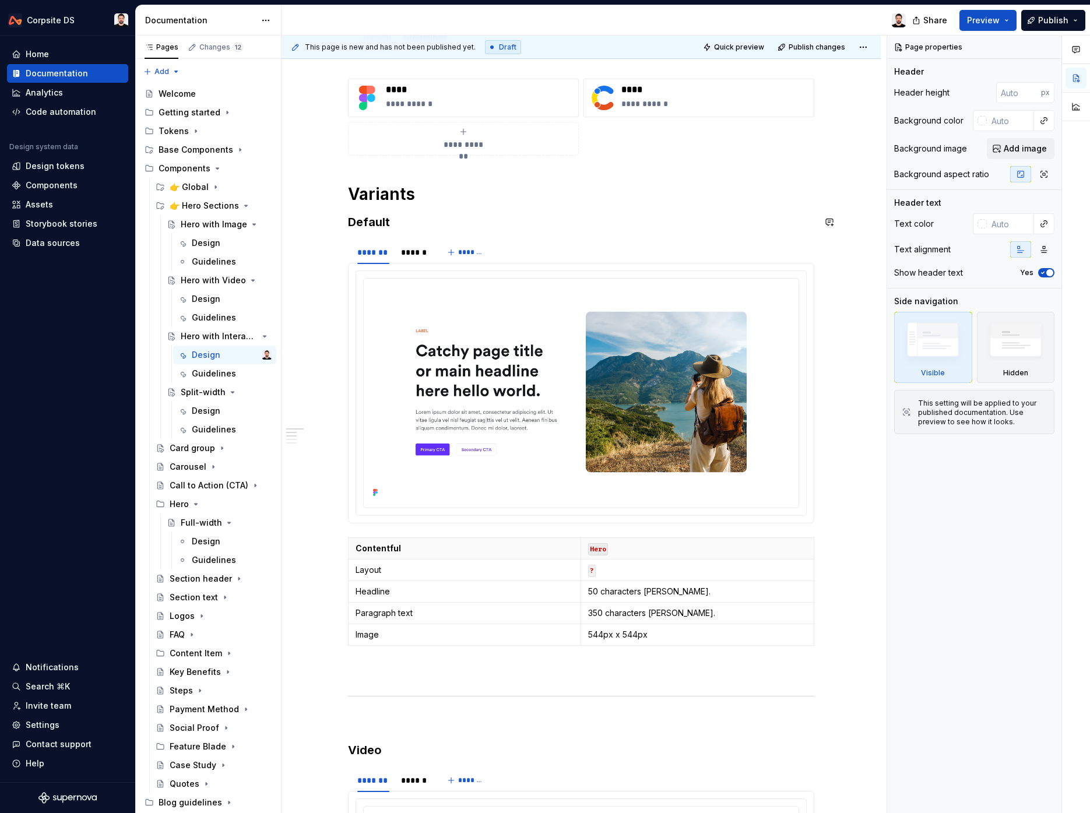
scroll to position [175, 0]
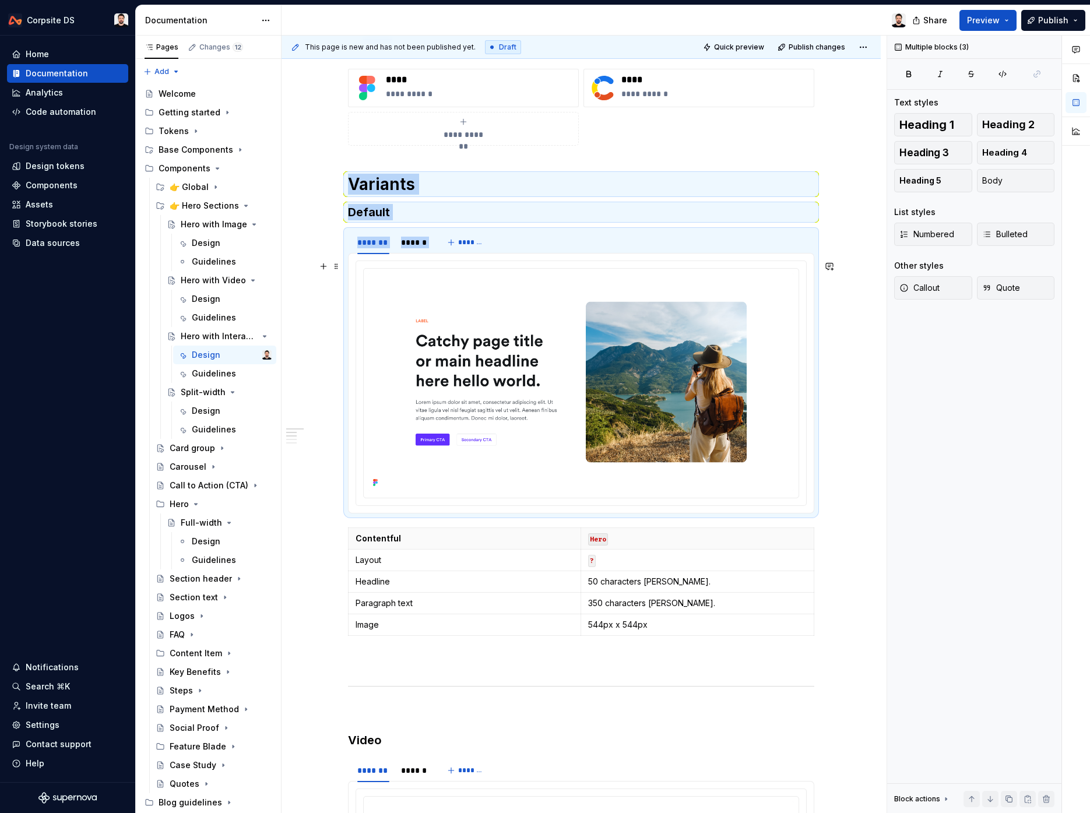
drag, startPoint x: 363, startPoint y: 181, endPoint x: 530, endPoint y: 264, distance: 187.4
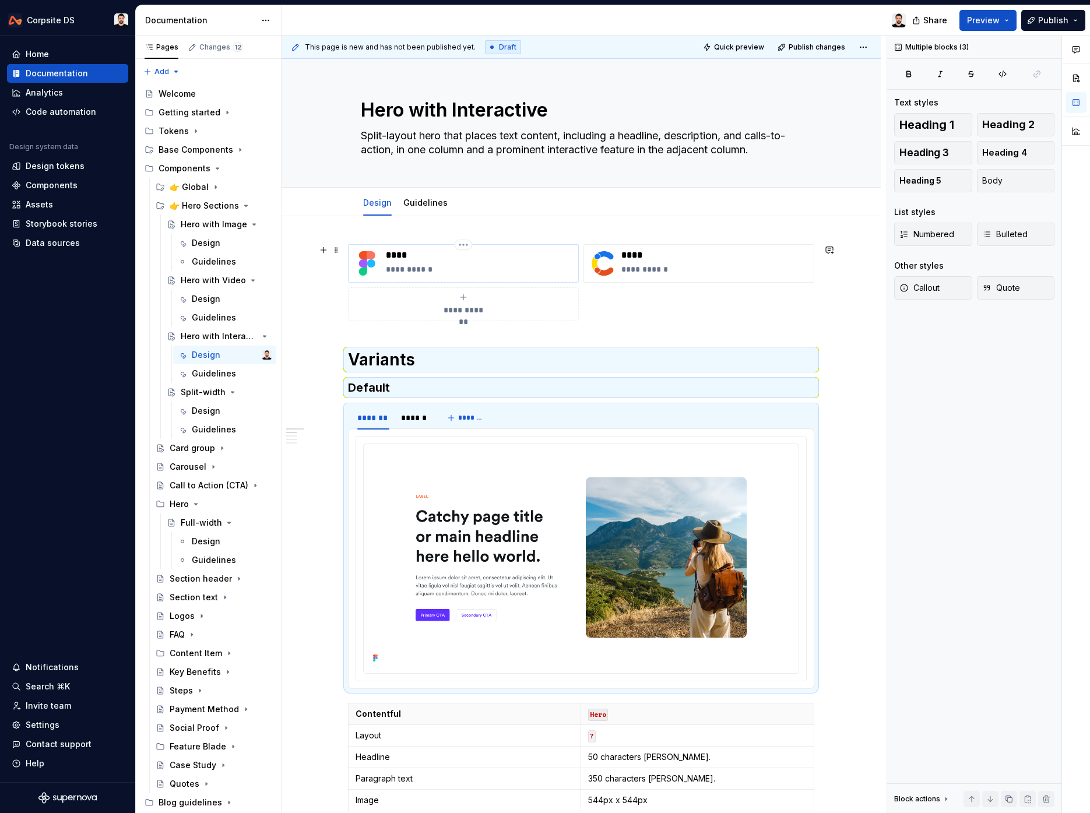
click at [423, 251] on p "****" at bounding box center [480, 255] width 188 height 12
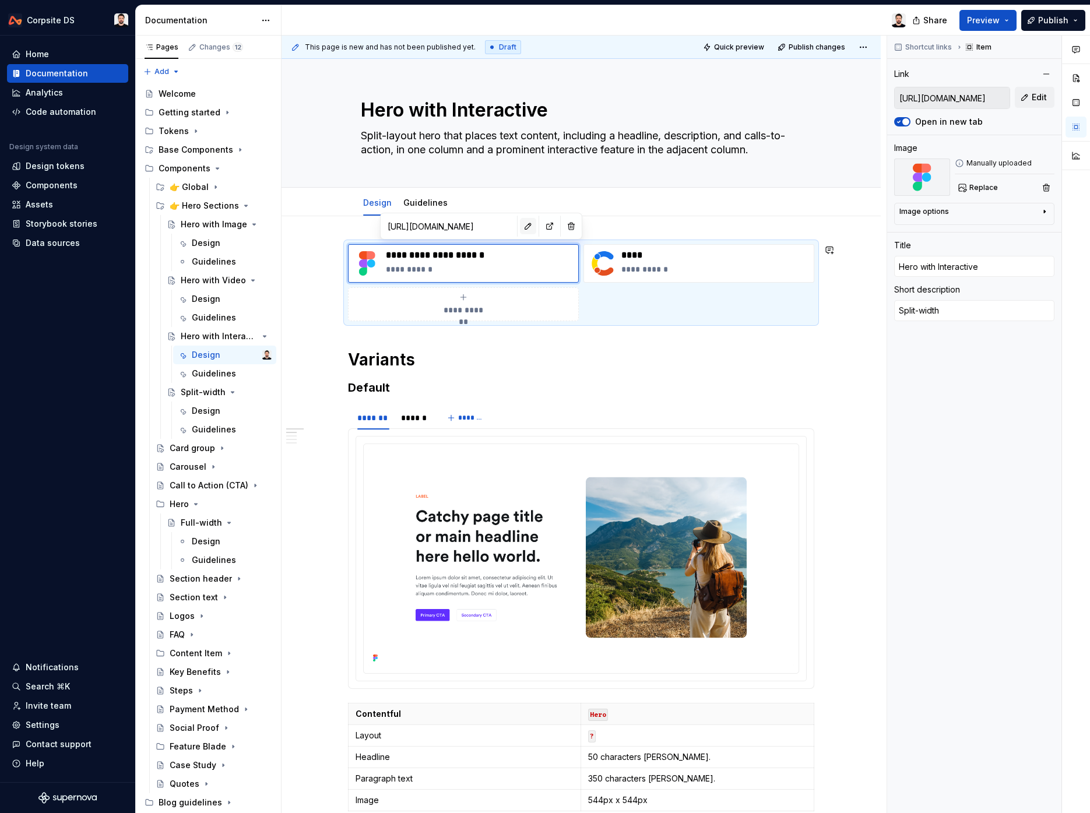
click at [520, 228] on button "button" at bounding box center [528, 226] width 16 height 16
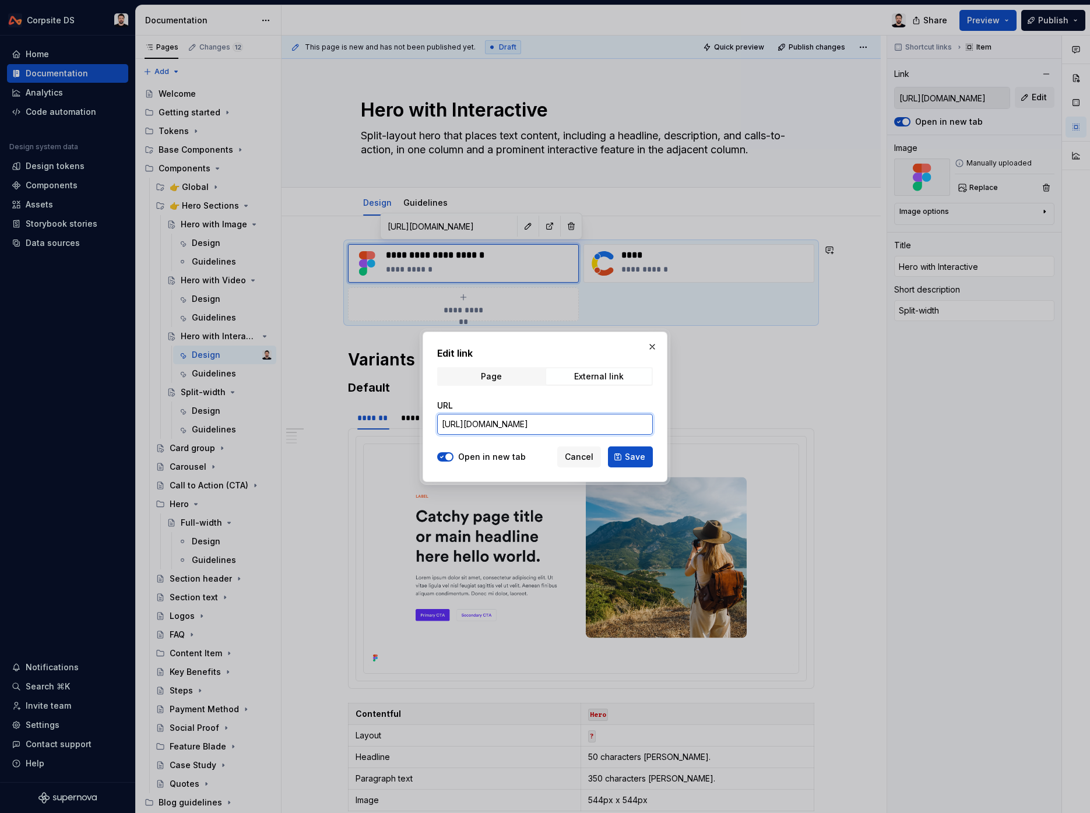
click at [547, 420] on input "[URL][DOMAIN_NAME]" at bounding box center [545, 424] width 216 height 21
paste input "[URL][DOMAIN_NAME]"
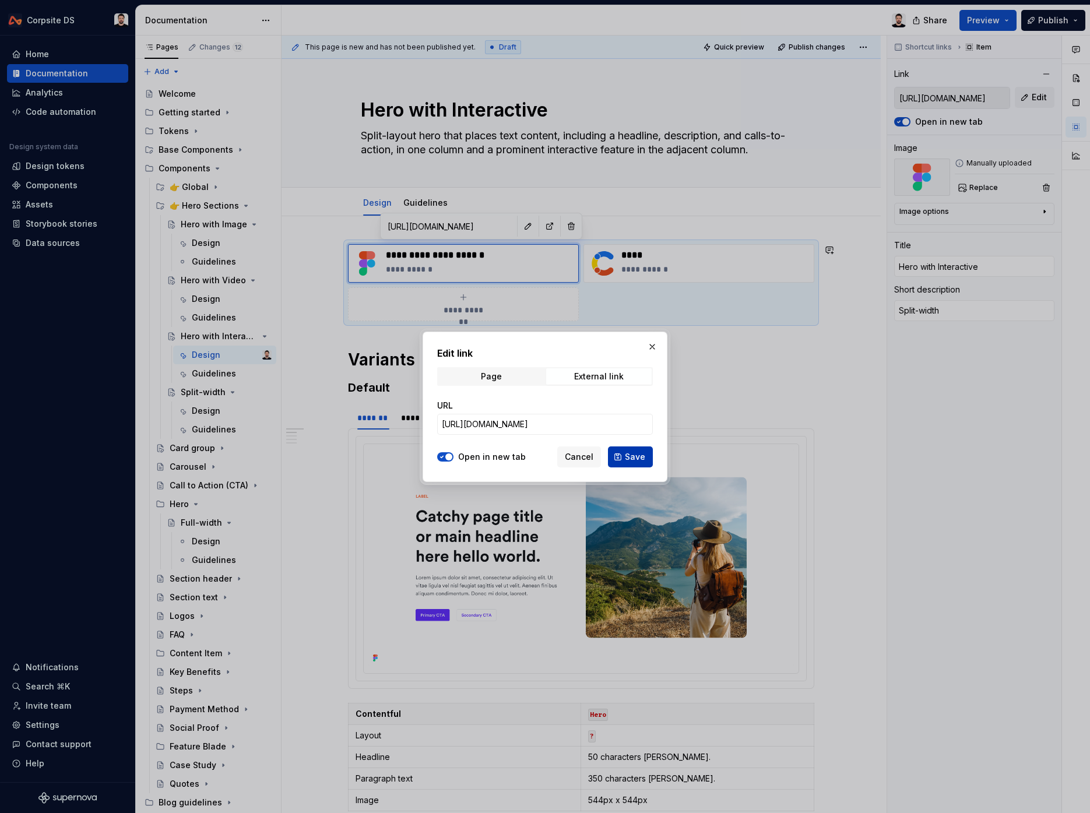
click at [635, 458] on span "Save" at bounding box center [635, 457] width 20 height 12
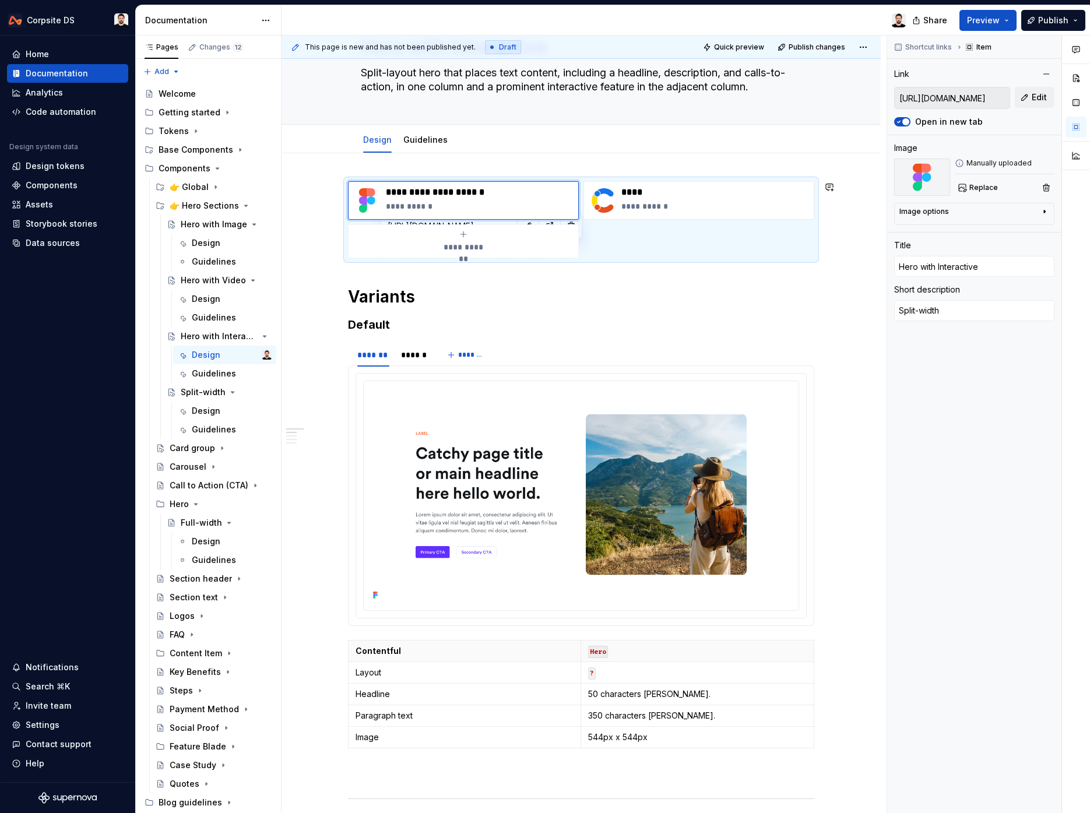
scroll to position [66, 0]
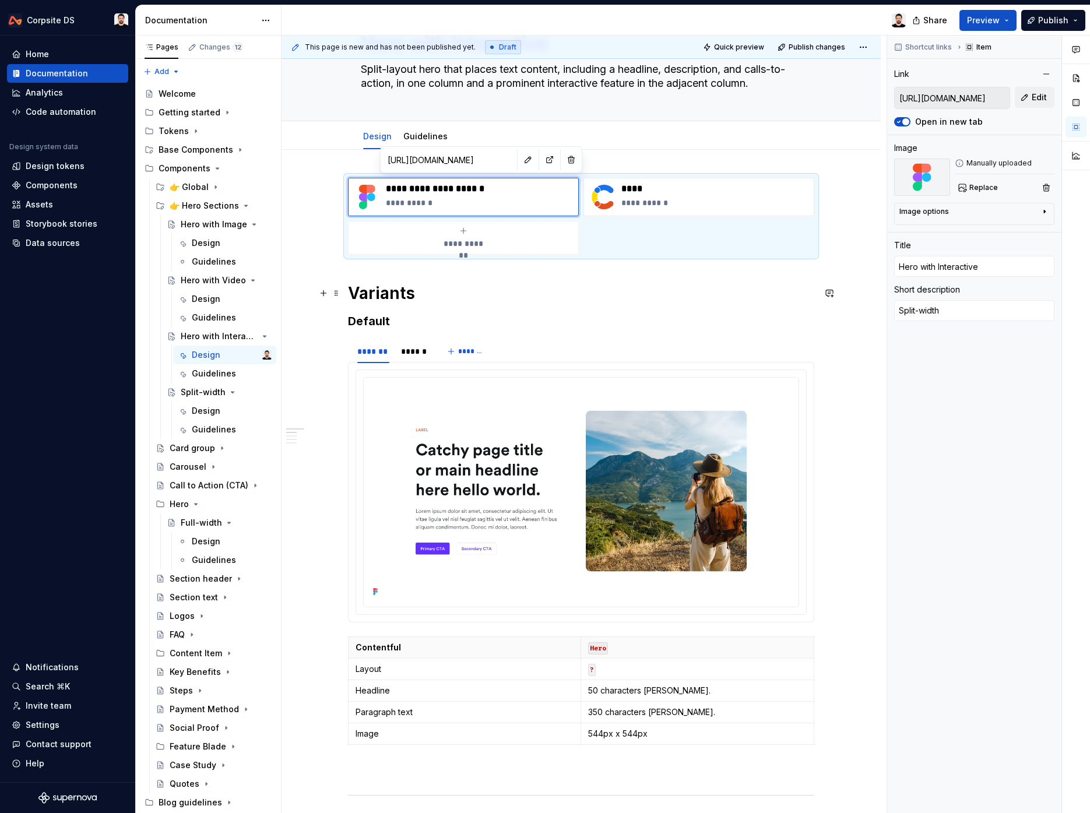
click at [547, 294] on h1 "Variants" at bounding box center [581, 293] width 466 height 21
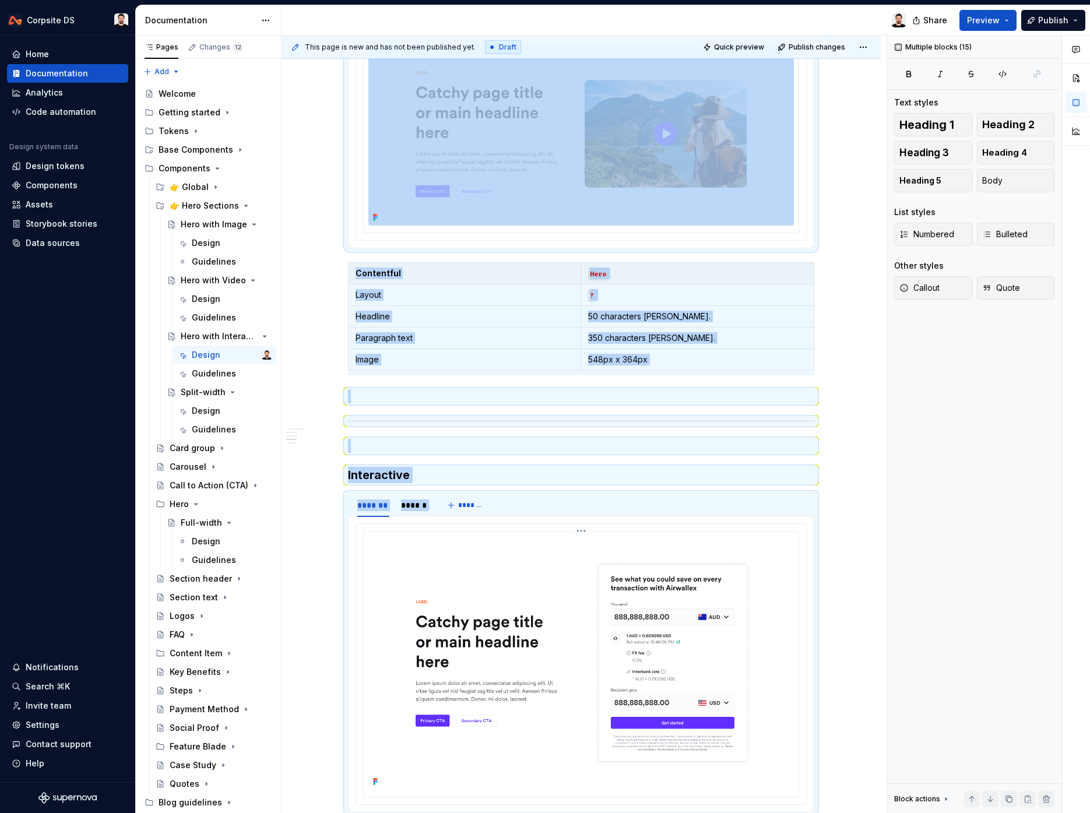
scroll to position [975, 0]
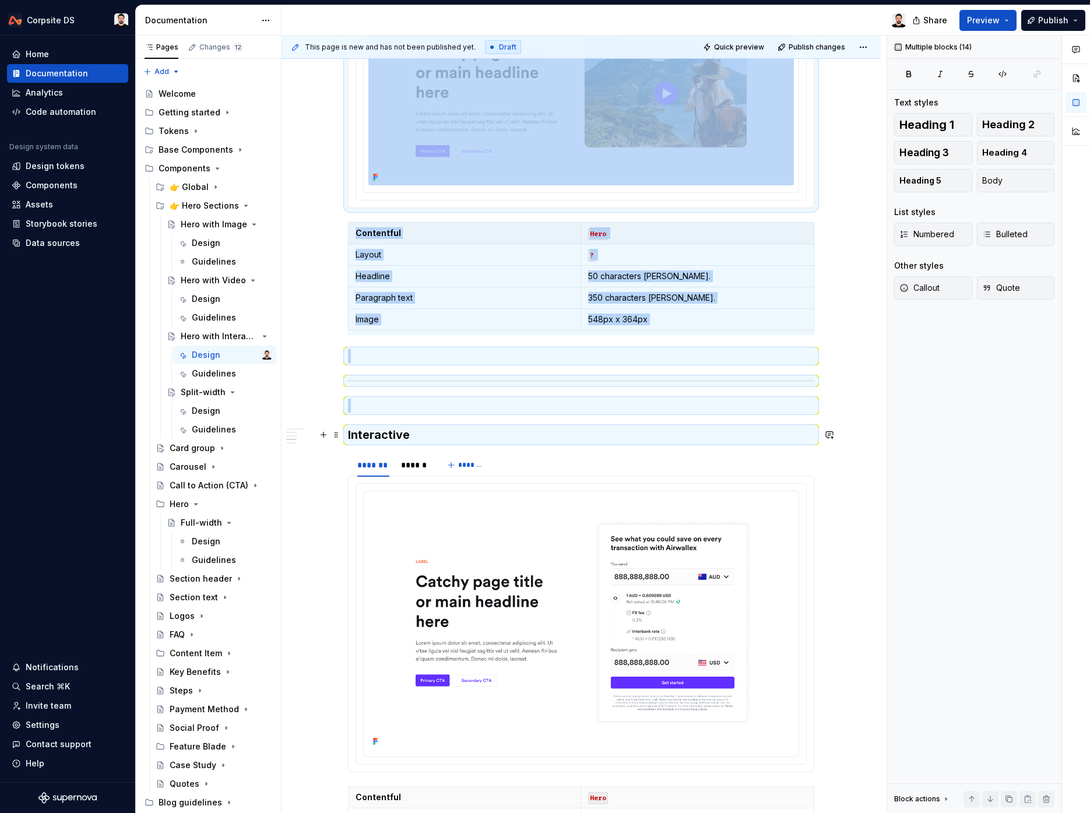
drag, startPoint x: 354, startPoint y: 292, endPoint x: 560, endPoint y: 430, distance: 247.5
click at [560, 430] on div "**********" at bounding box center [581, 348] width 466 height 2158
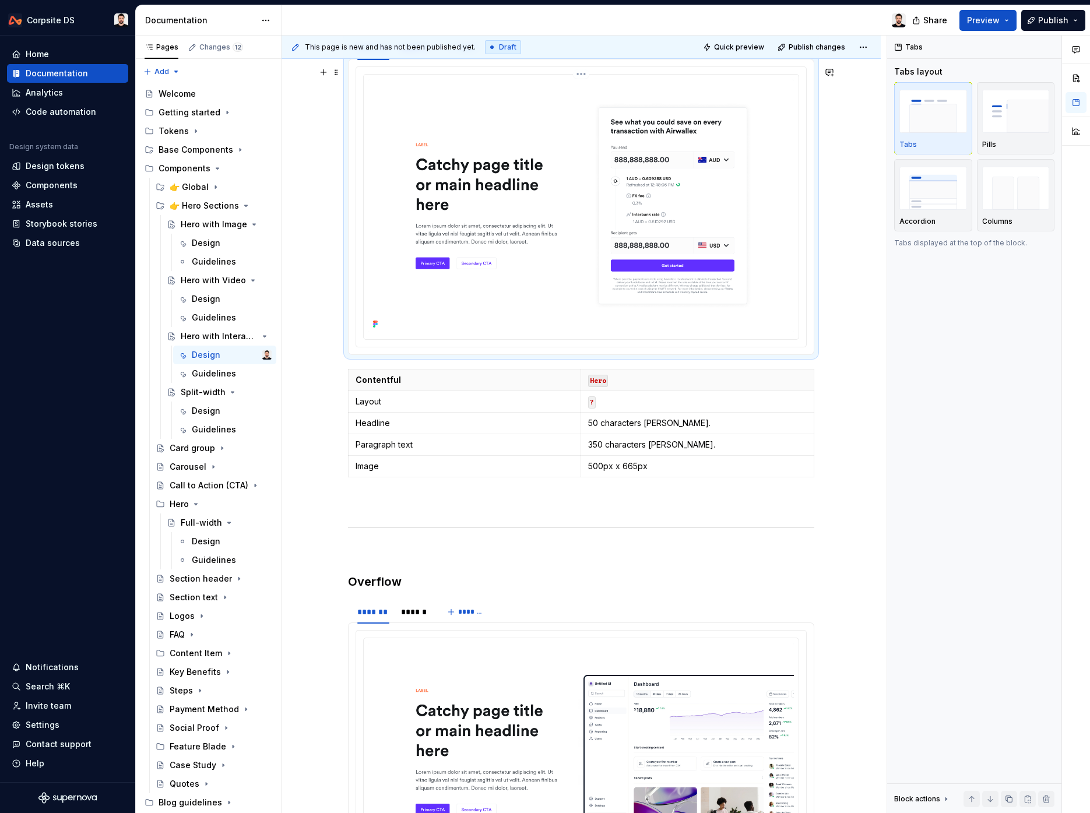
scroll to position [373, 0]
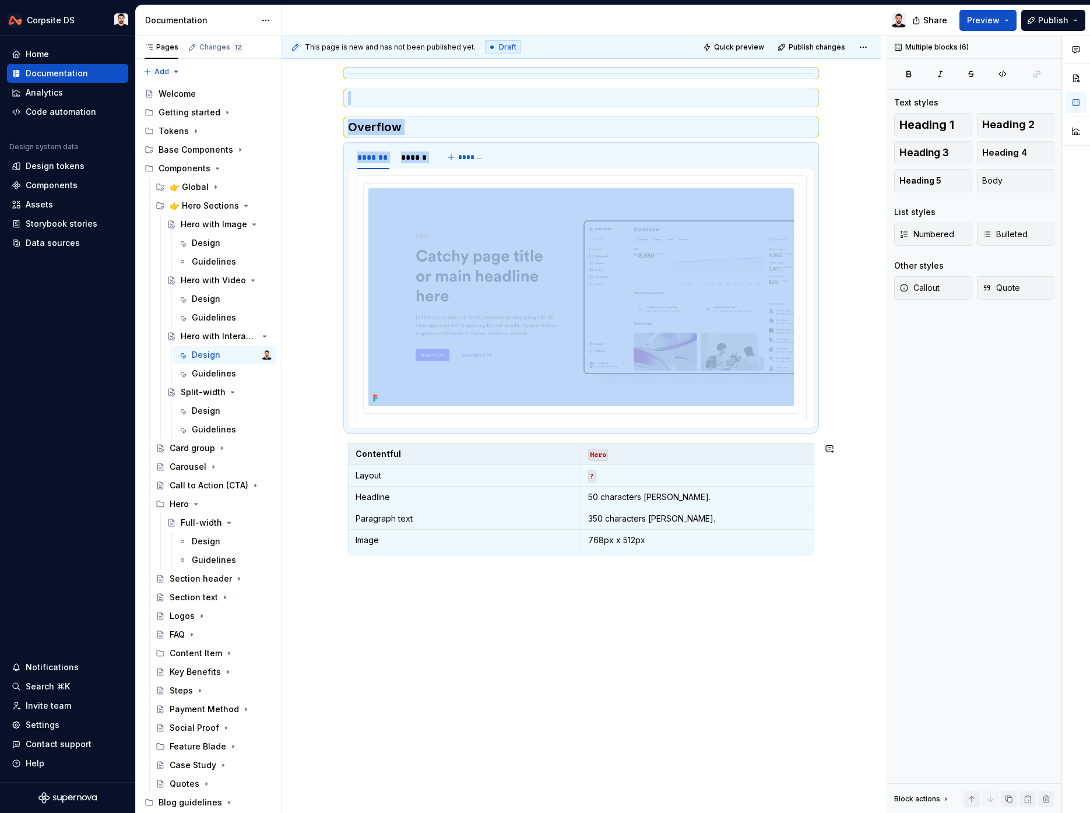
drag, startPoint x: 379, startPoint y: 417, endPoint x: 636, endPoint y: 806, distance: 466.5
click at [636, 687] on div "**********" at bounding box center [581, 138] width 599 height 1352
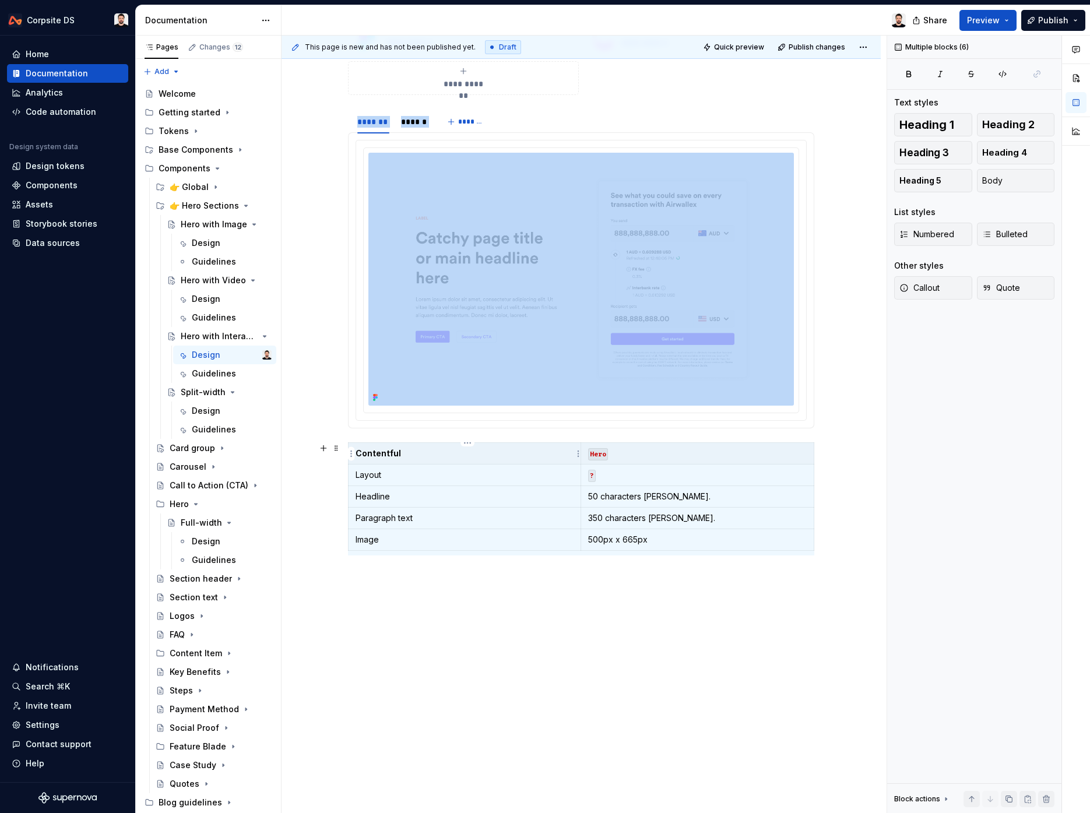
scroll to position [226, 0]
click at [543, 602] on div "**********" at bounding box center [581, 402] width 599 height 824
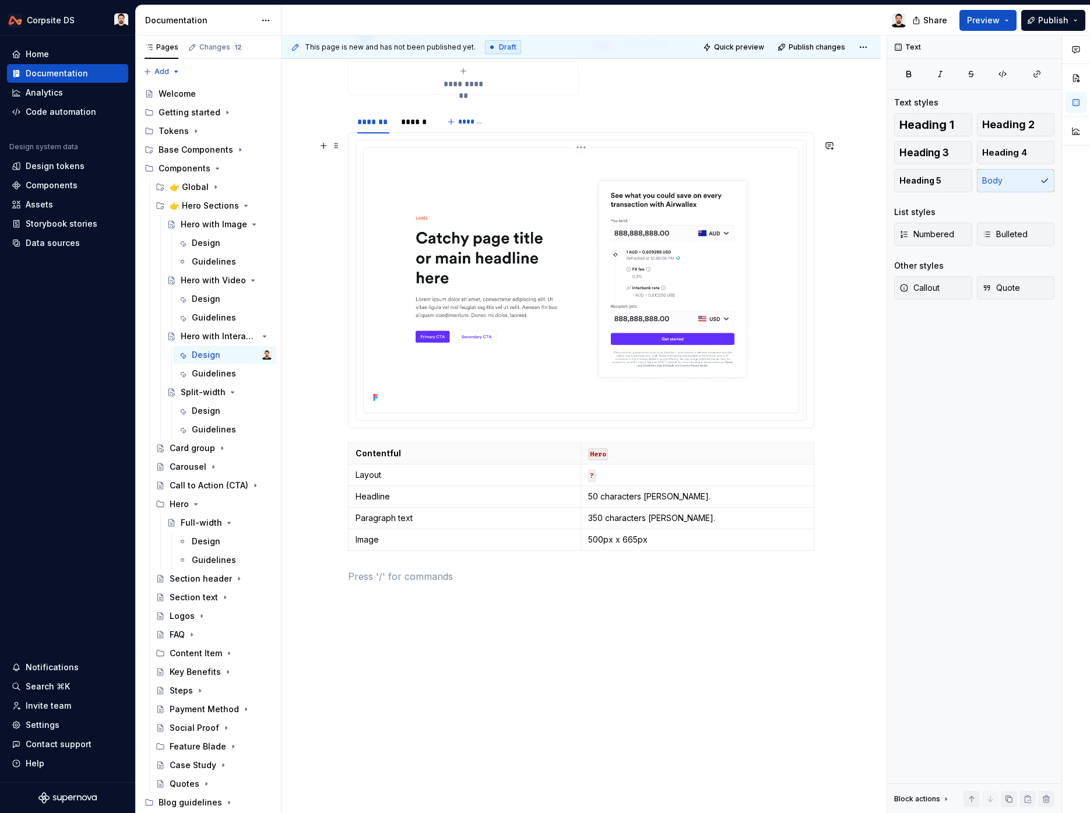
scroll to position [0, 0]
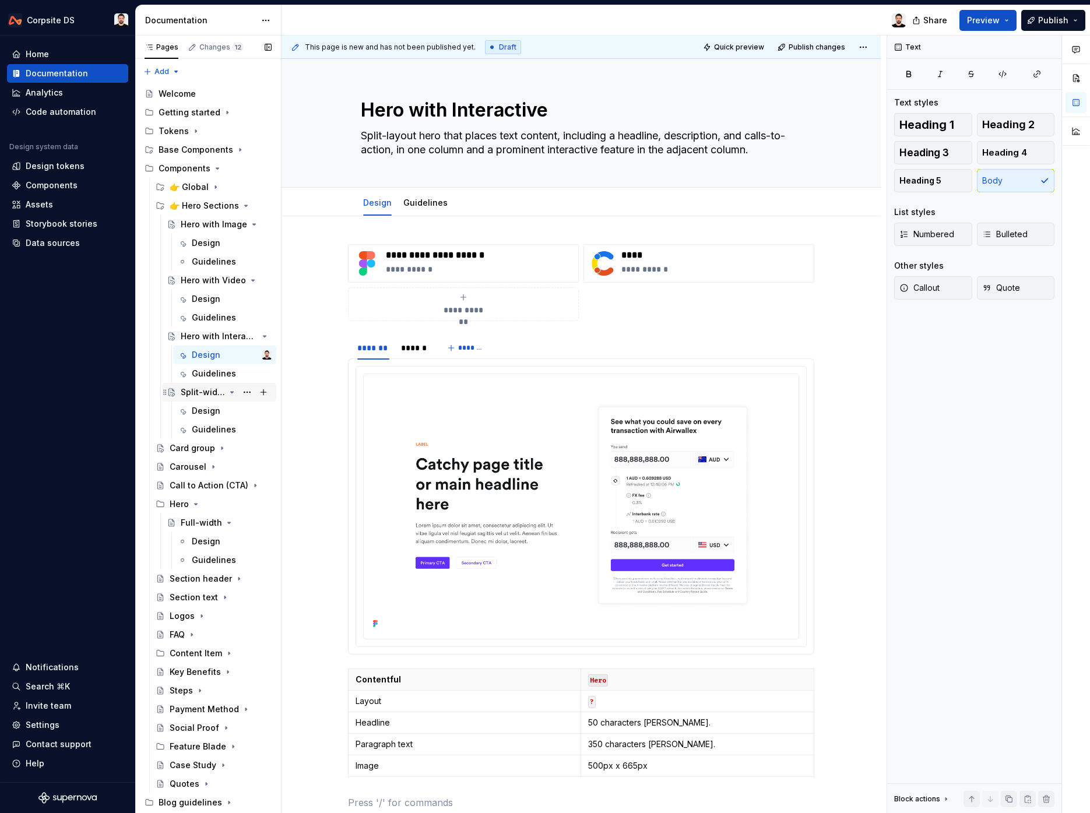
click at [209, 396] on div "Split-width" at bounding box center [203, 392] width 44 height 12
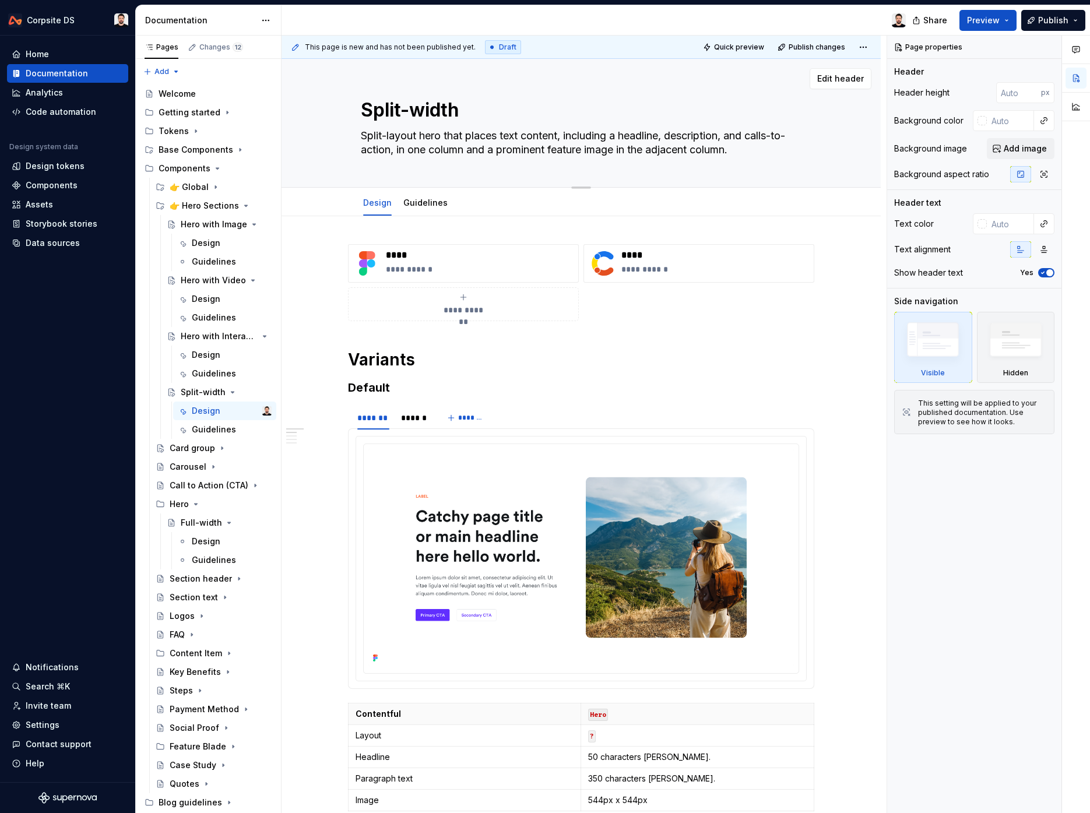
click at [420, 115] on textarea "Split-width" at bounding box center [578, 110] width 441 height 28
click at [419, 115] on textarea "Split-width" at bounding box center [578, 110] width 441 height 28
paste textarea "Hero with Overflow"
click at [582, 152] on textarea "Split-layout hero that places text content, including a headline, description, …" at bounding box center [578, 142] width 441 height 33
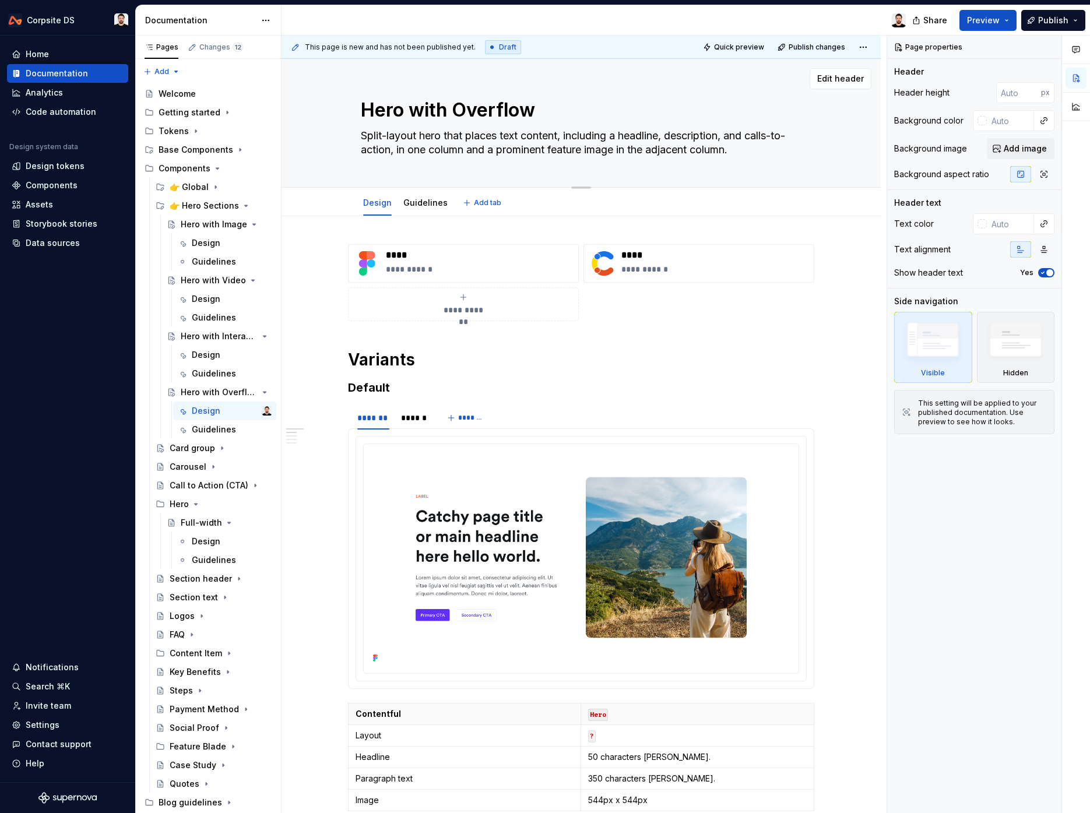
click at [582, 152] on textarea "Split-layout hero that places text content, including a headline, description, …" at bounding box center [578, 142] width 441 height 33
click at [637, 147] on textarea "Split-layout hero that places text content, including a headline, description, …" at bounding box center [578, 142] width 441 height 33
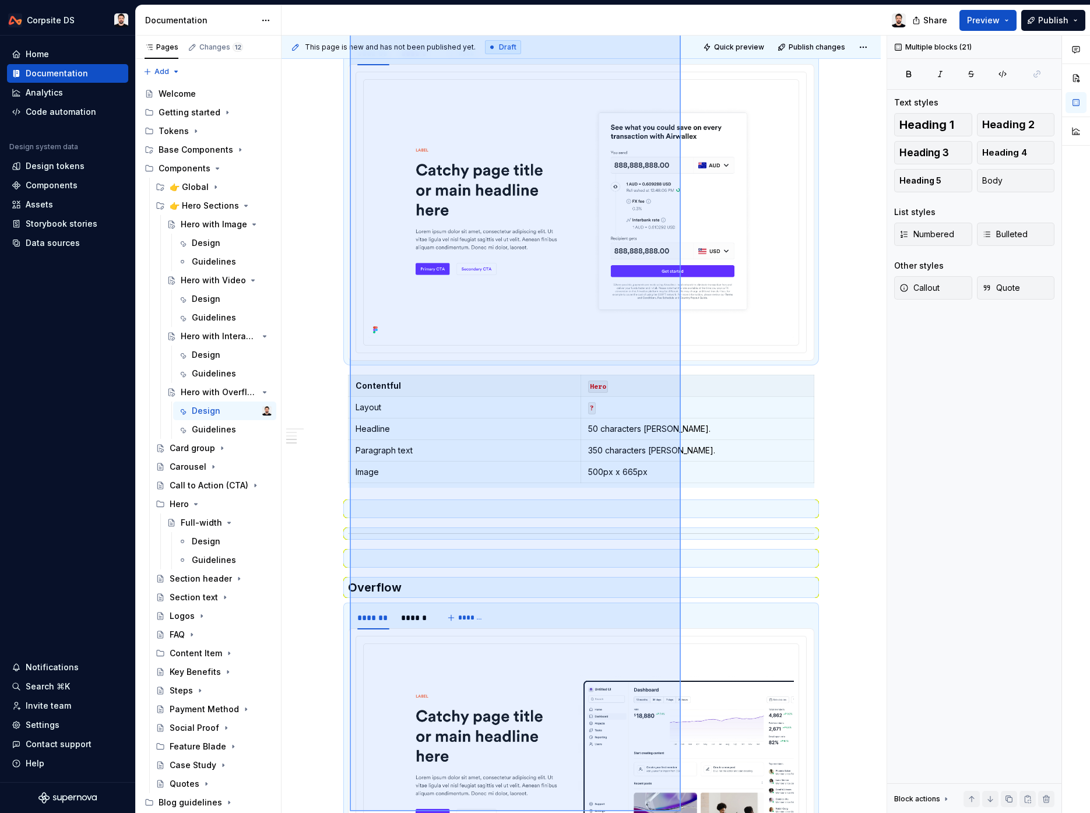
scroll to position [1405, 0]
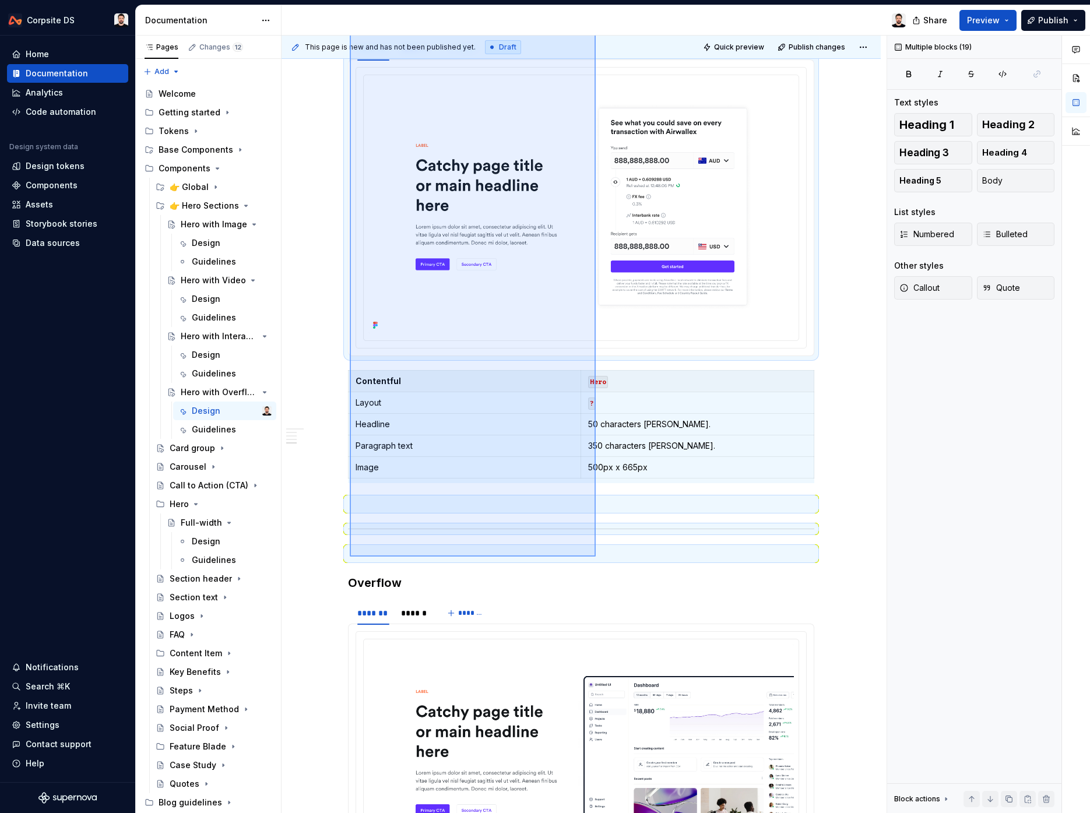
drag, startPoint x: 367, startPoint y: 374, endPoint x: 597, endPoint y: 557, distance: 294.1
click at [596, 557] on div "**********" at bounding box center [584, 425] width 605 height 778
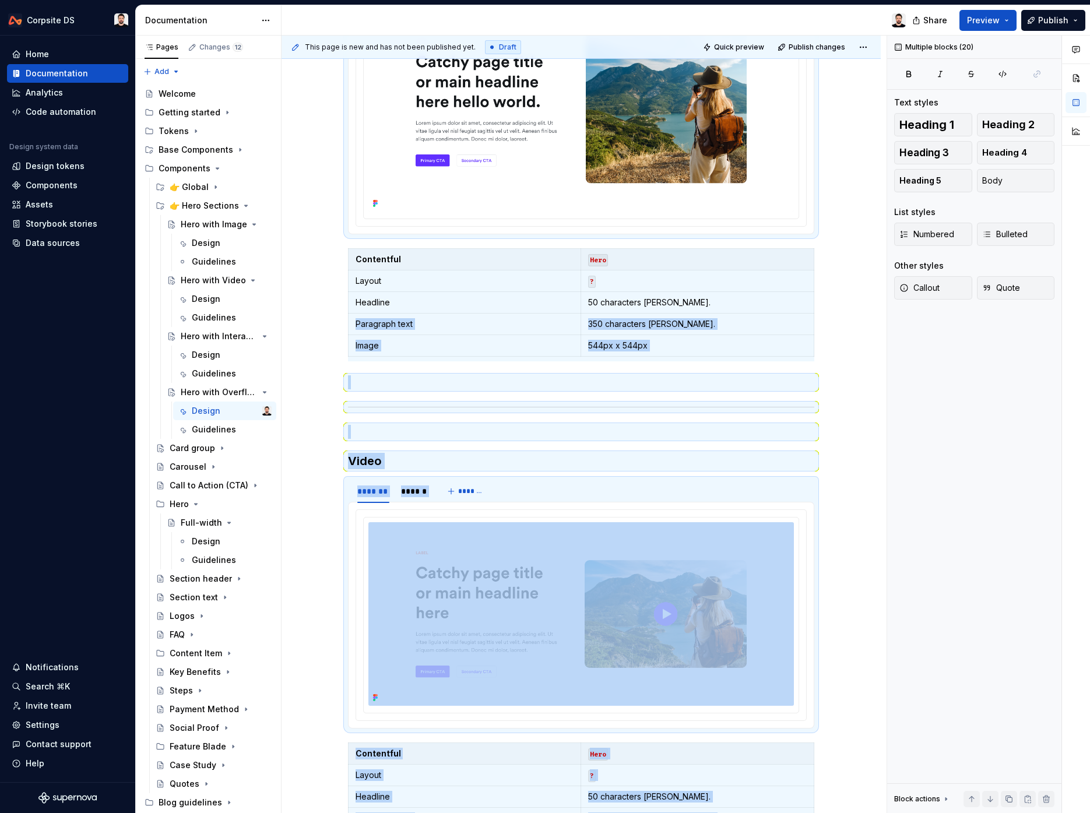
scroll to position [0, 0]
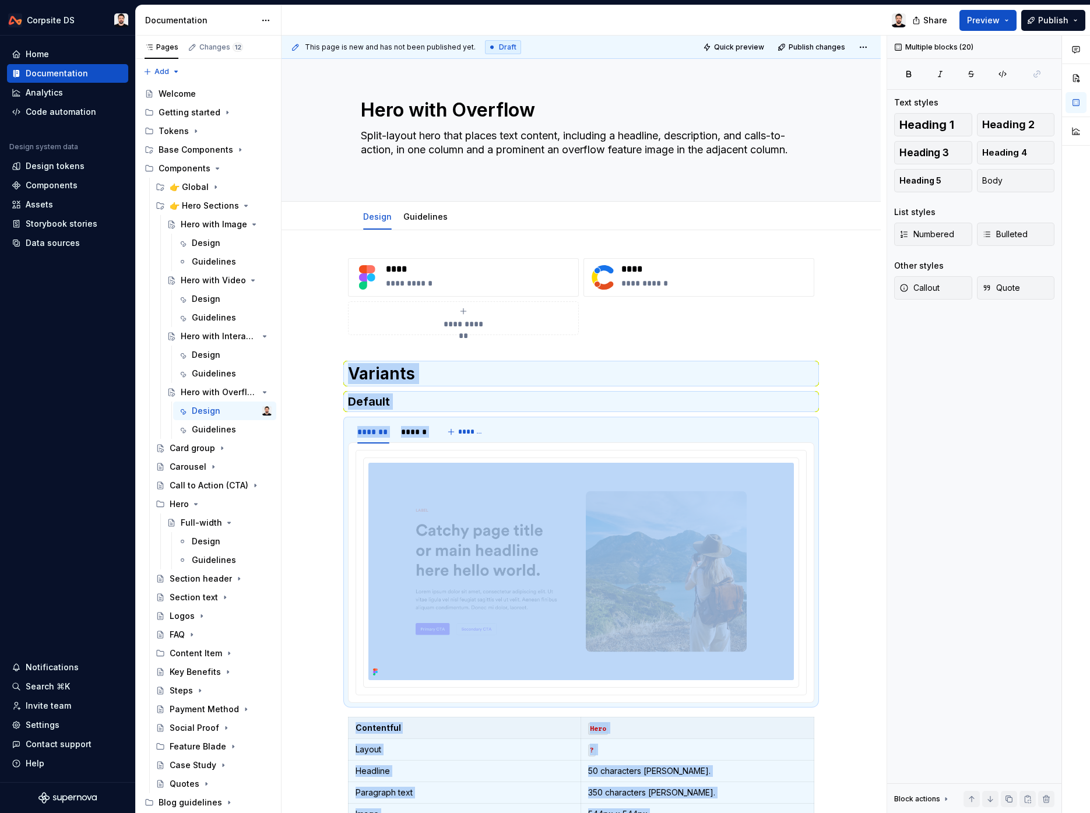
drag, startPoint x: 404, startPoint y: 512, endPoint x: 410, endPoint y: -8, distance: 519.9
click at [410, 0] on html "Corpsite DS Home Documentation Analytics Code automation Design system data Des…" at bounding box center [545, 406] width 1090 height 813
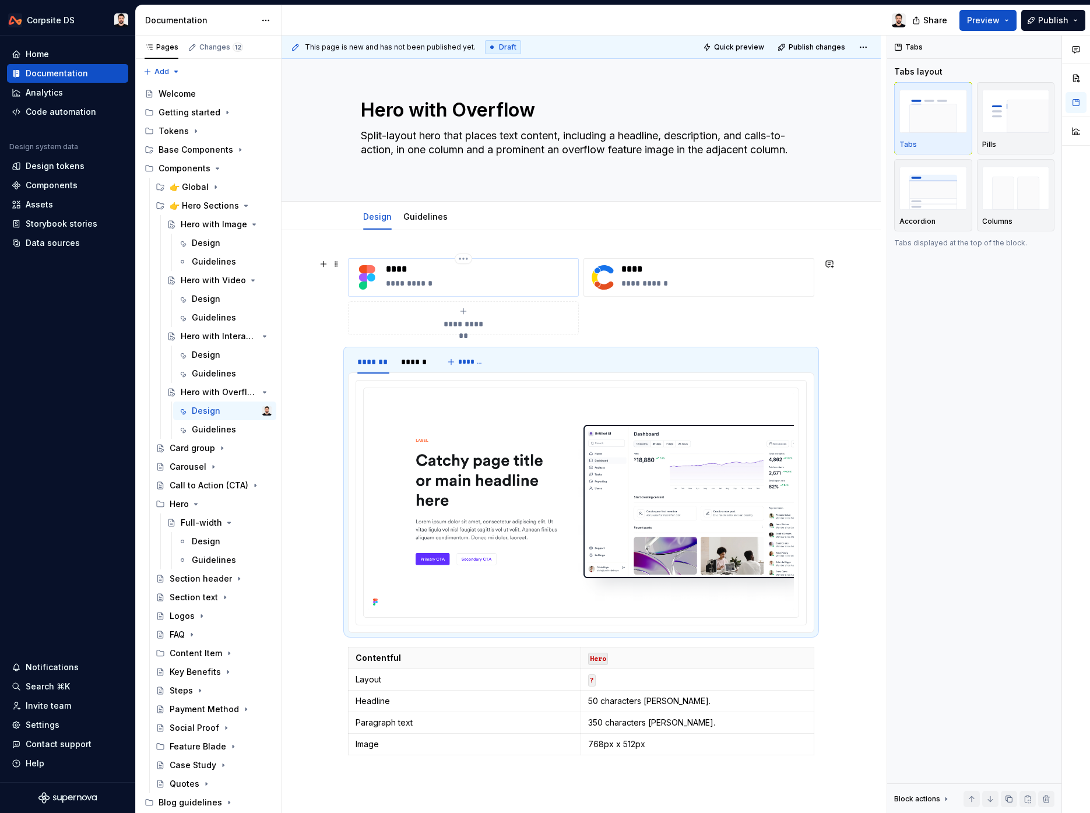
click at [439, 273] on p "****" at bounding box center [480, 269] width 188 height 12
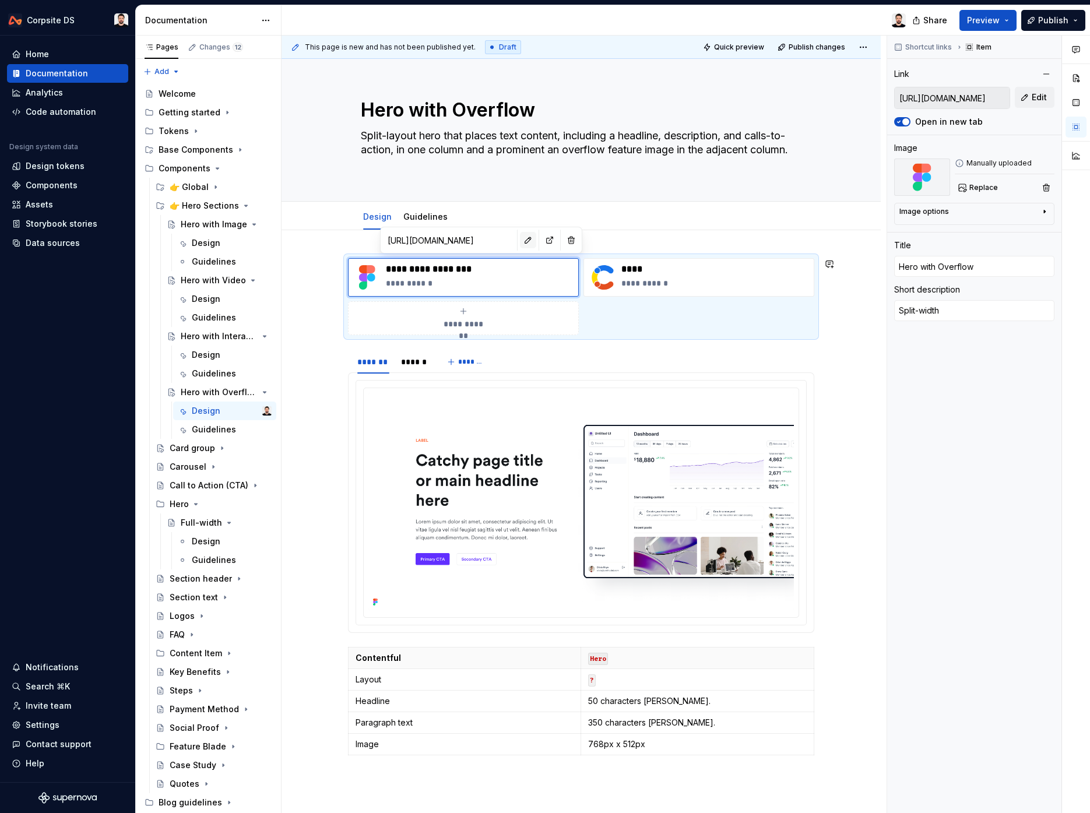
click at [520, 244] on button "button" at bounding box center [528, 240] width 16 height 16
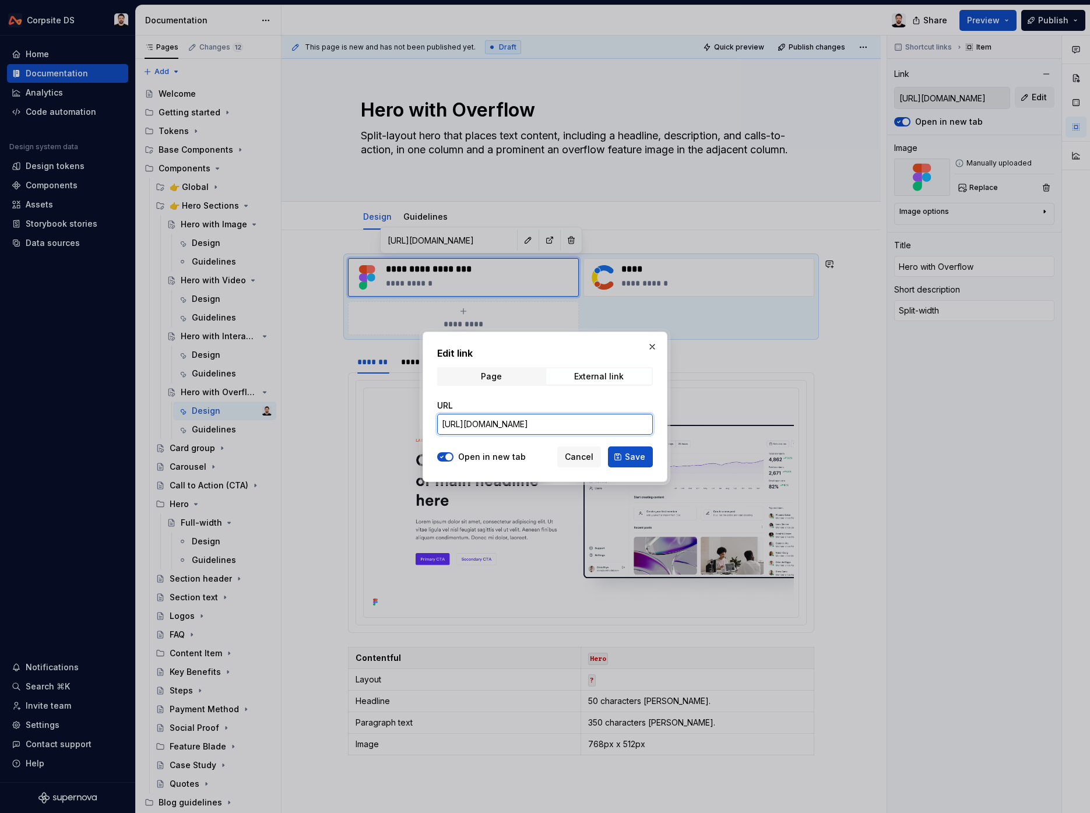
click at [519, 420] on input "[URL][DOMAIN_NAME]" at bounding box center [545, 424] width 216 height 21
paste input "2426-6495&t=HVw9AKn8Bg4D3VMc"
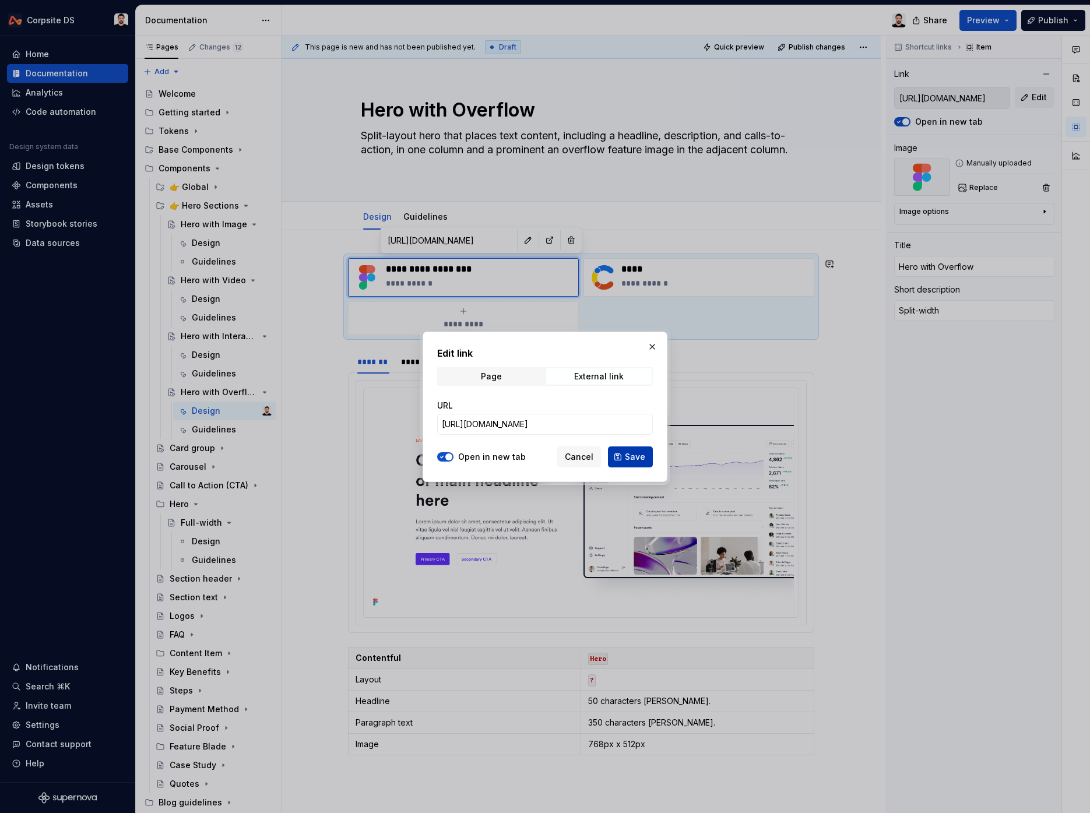
click at [636, 462] on span "Save" at bounding box center [635, 457] width 20 height 12
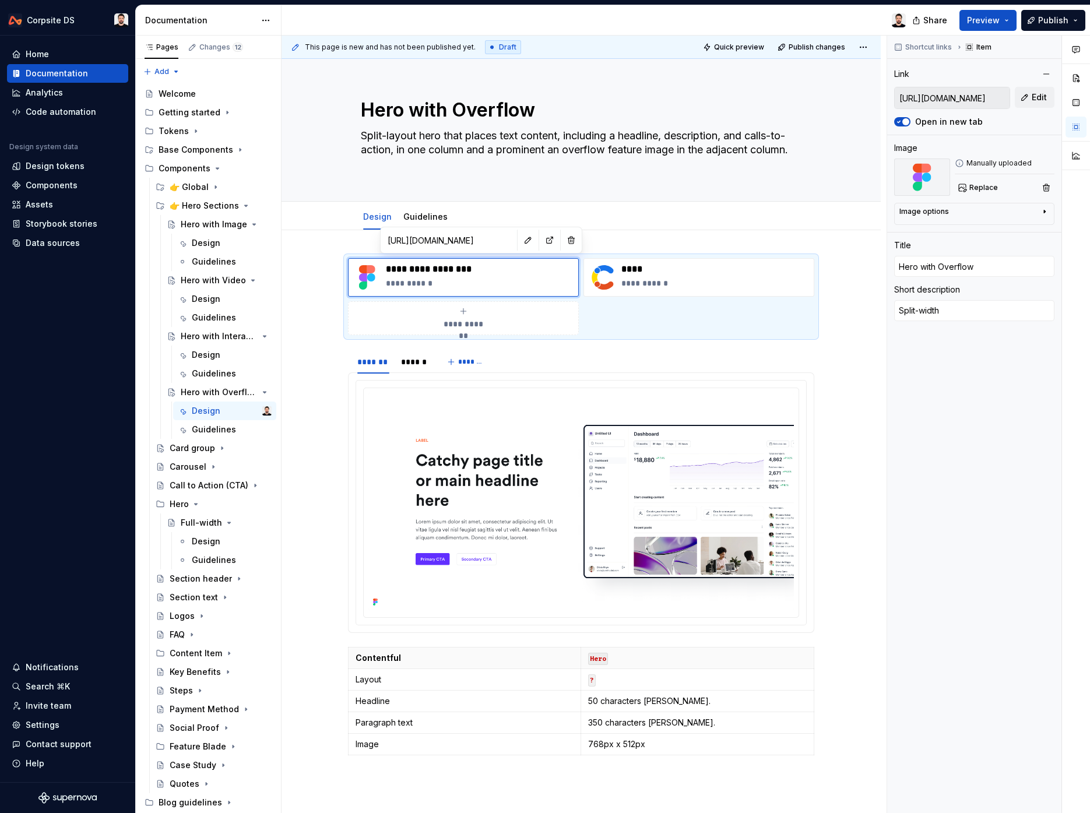
scroll to position [15, 0]
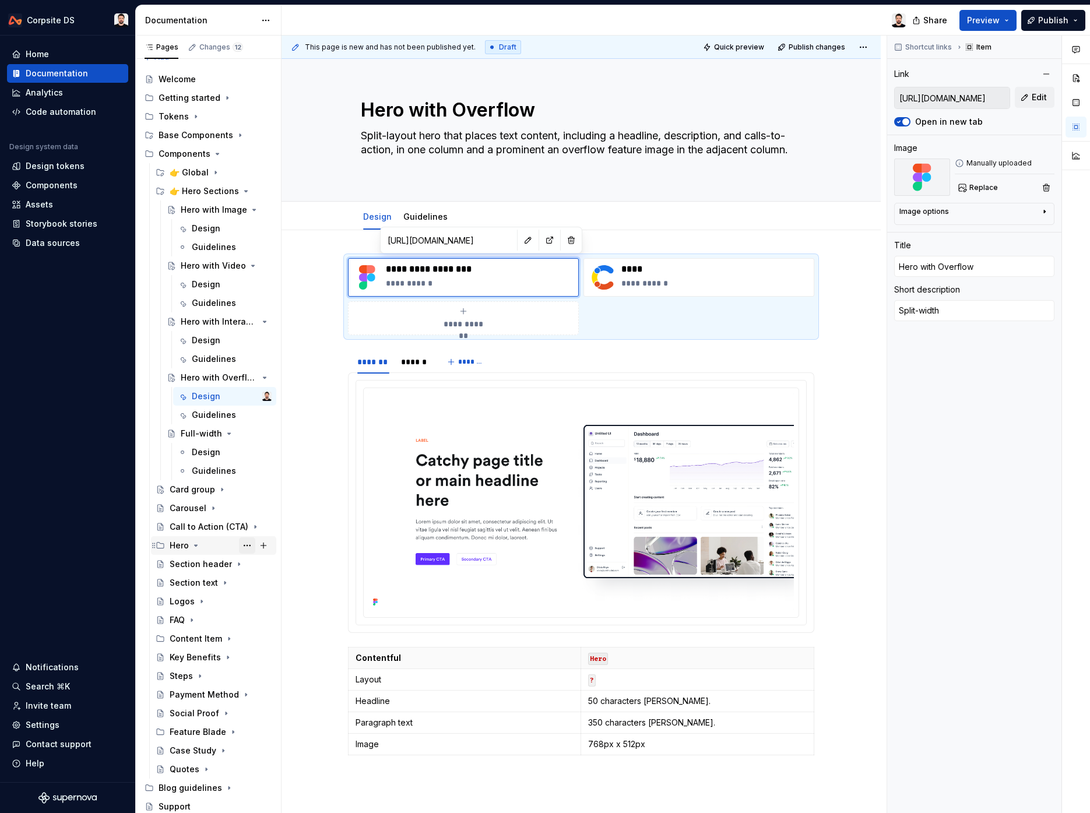
click at [248, 546] on button "Page tree" at bounding box center [247, 545] width 16 height 16
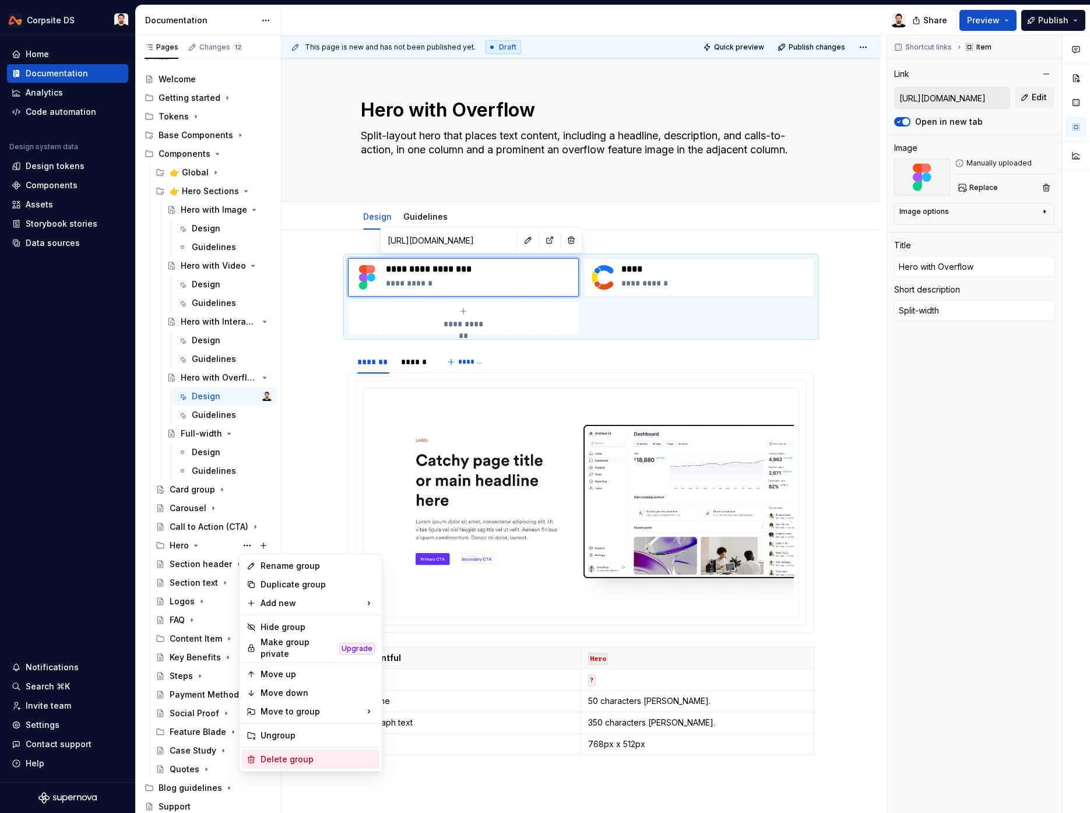
click at [287, 687] on div "Delete group" at bounding box center [318, 760] width 114 height 12
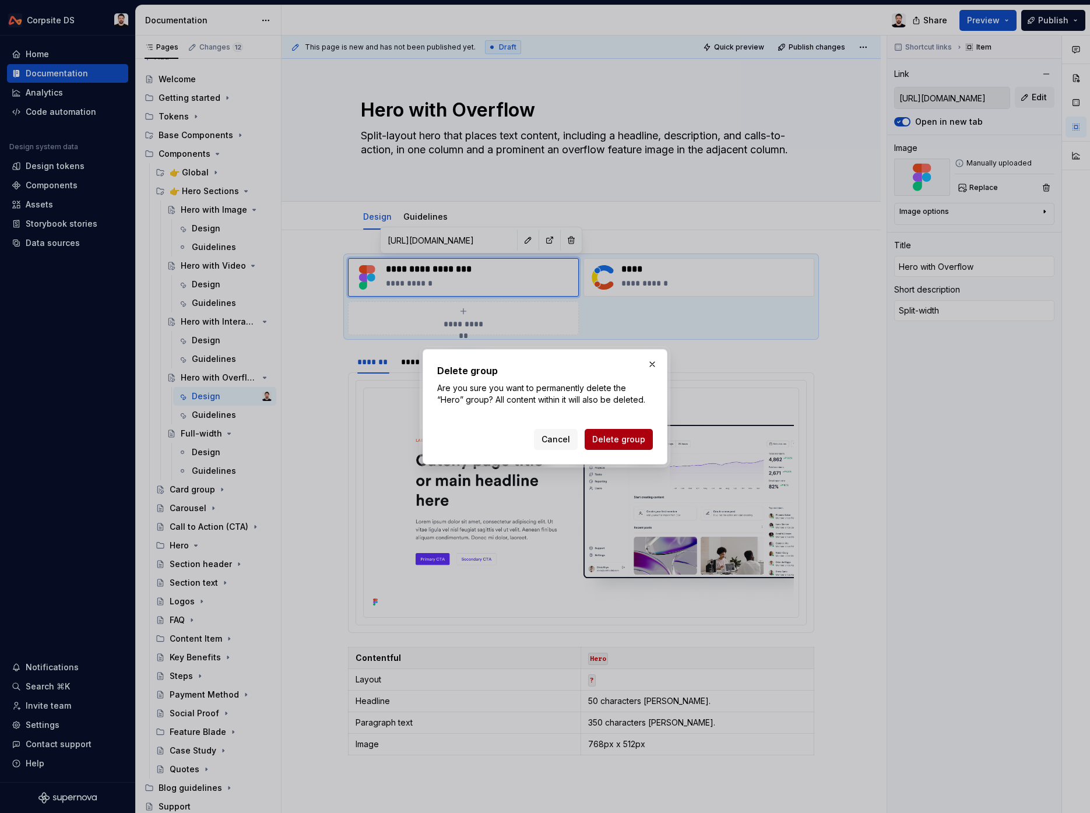
click at [609, 449] on button "Delete group" at bounding box center [619, 439] width 68 height 21
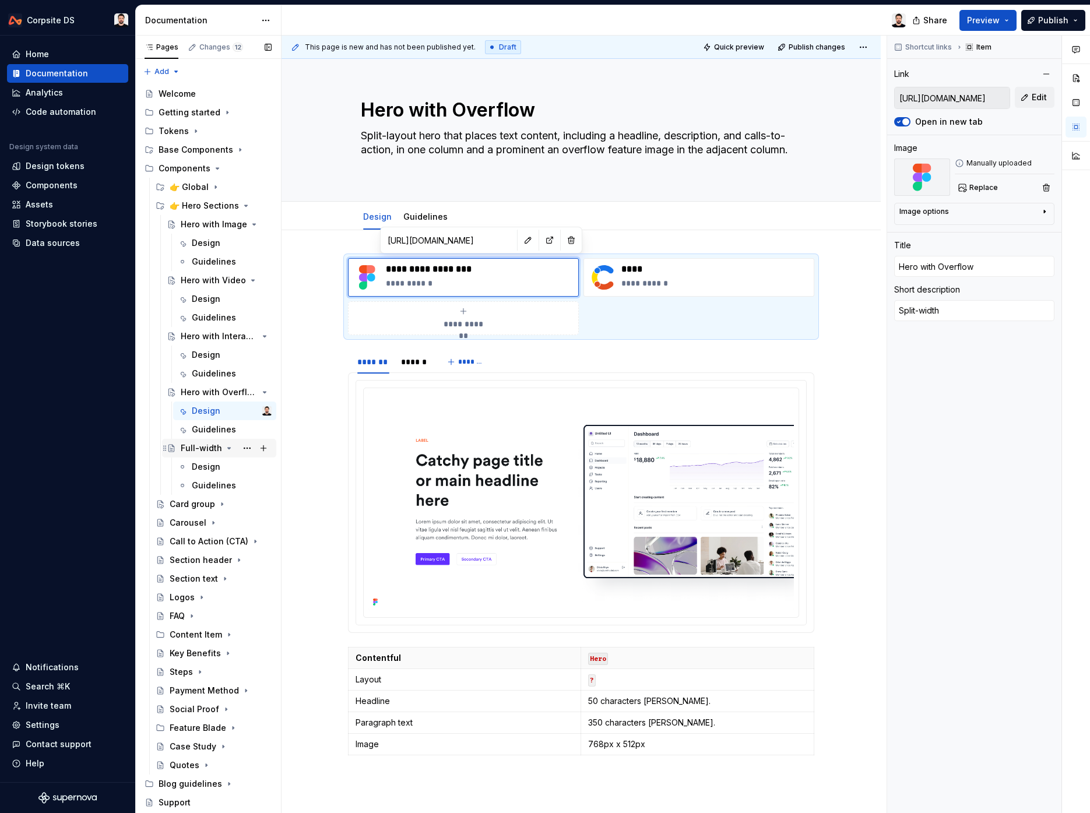
click at [201, 449] on div "Full-width" at bounding box center [201, 448] width 41 height 12
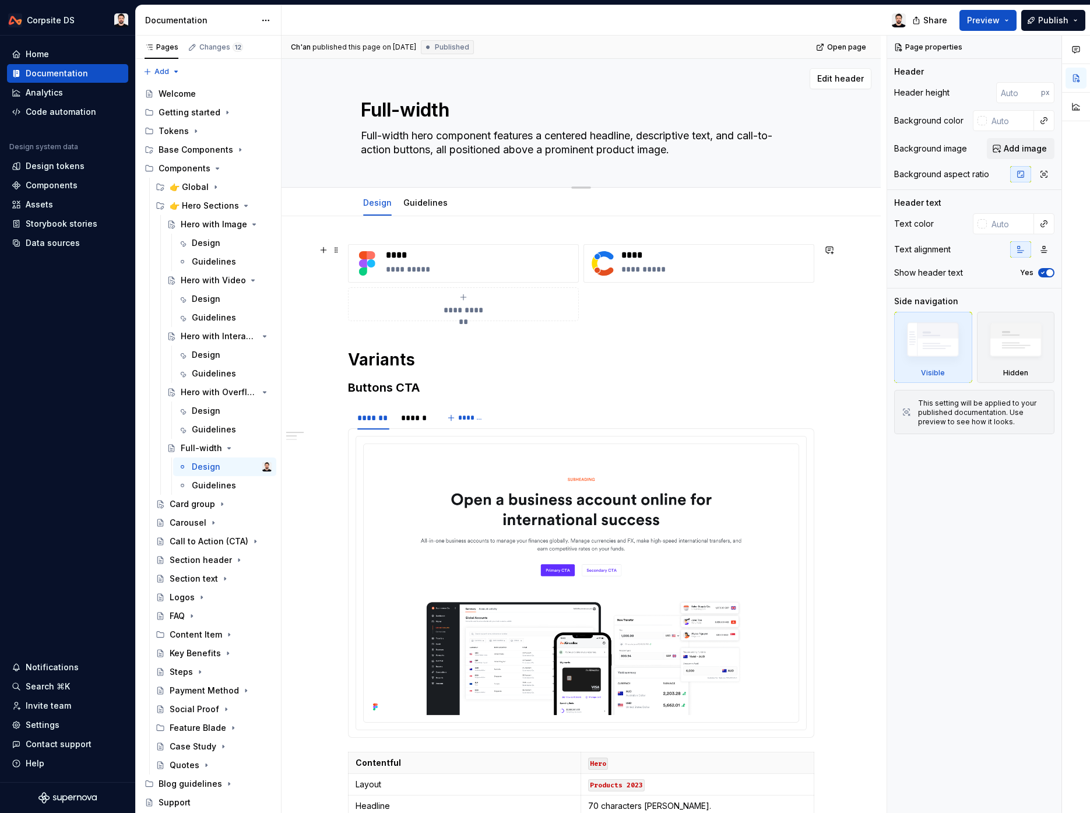
click at [405, 116] on textarea "Full-width" at bounding box center [578, 110] width 441 height 28
paste textarea "Hero Centered"
click at [501, 153] on textarea "Full-width hero component features a centered headline, descriptive text, and c…" at bounding box center [578, 142] width 441 height 33
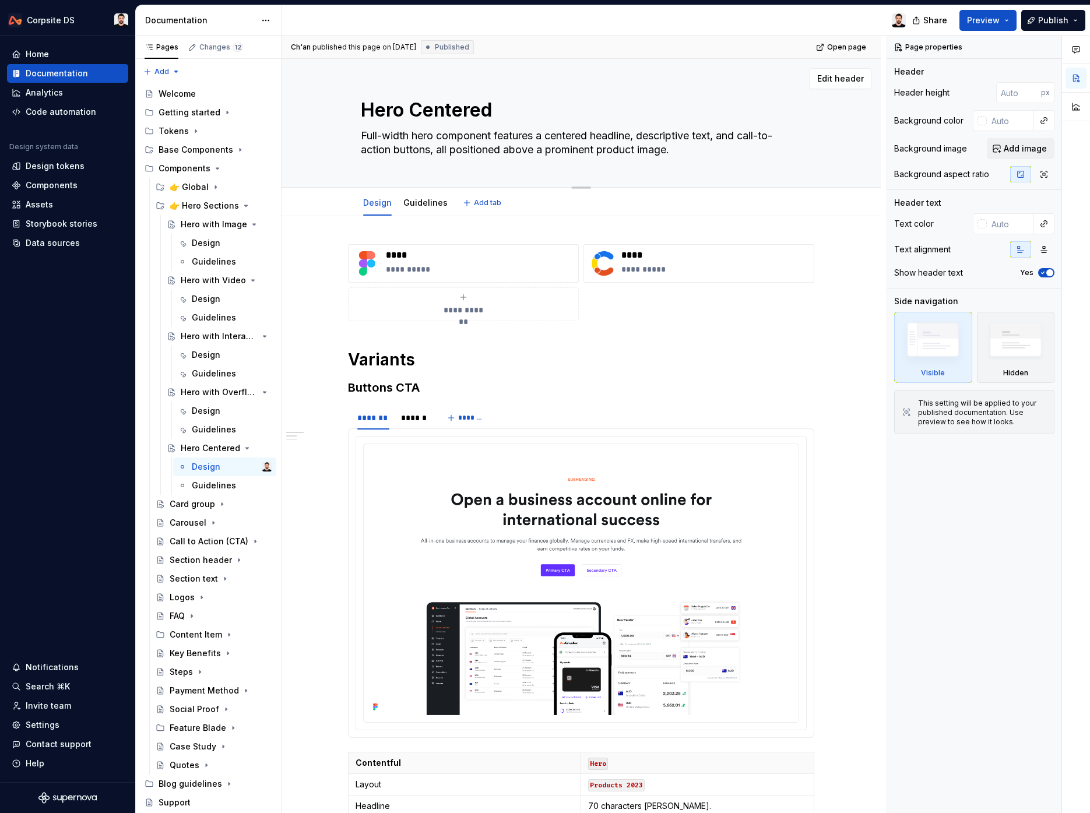
click at [568, 149] on textarea "Full-width hero component features a centered headline, descriptive text, and c…" at bounding box center [578, 142] width 441 height 33
click at [568, 136] on textarea "Full-width hero component features a centered headline, descriptive text, and c…" at bounding box center [578, 142] width 441 height 33
click at [420, 255] on p "****" at bounding box center [480, 255] width 188 height 12
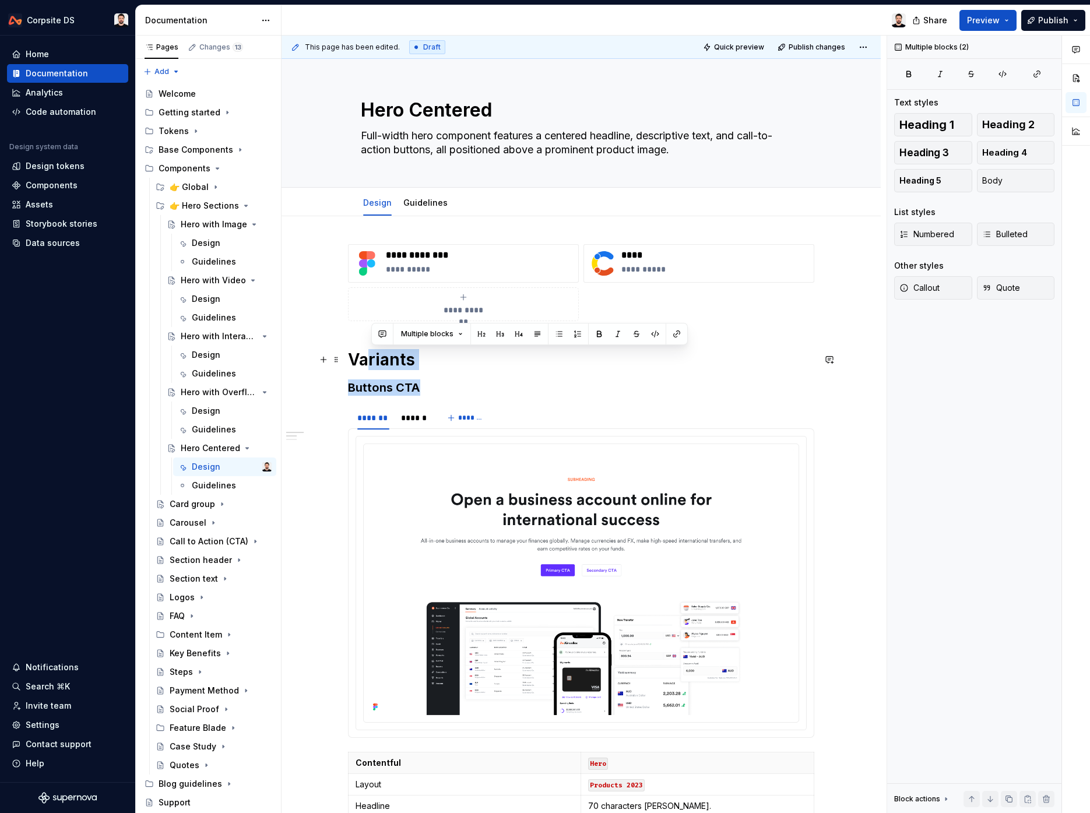
drag, startPoint x: 394, startPoint y: 371, endPoint x: 371, endPoint y: 359, distance: 26.3
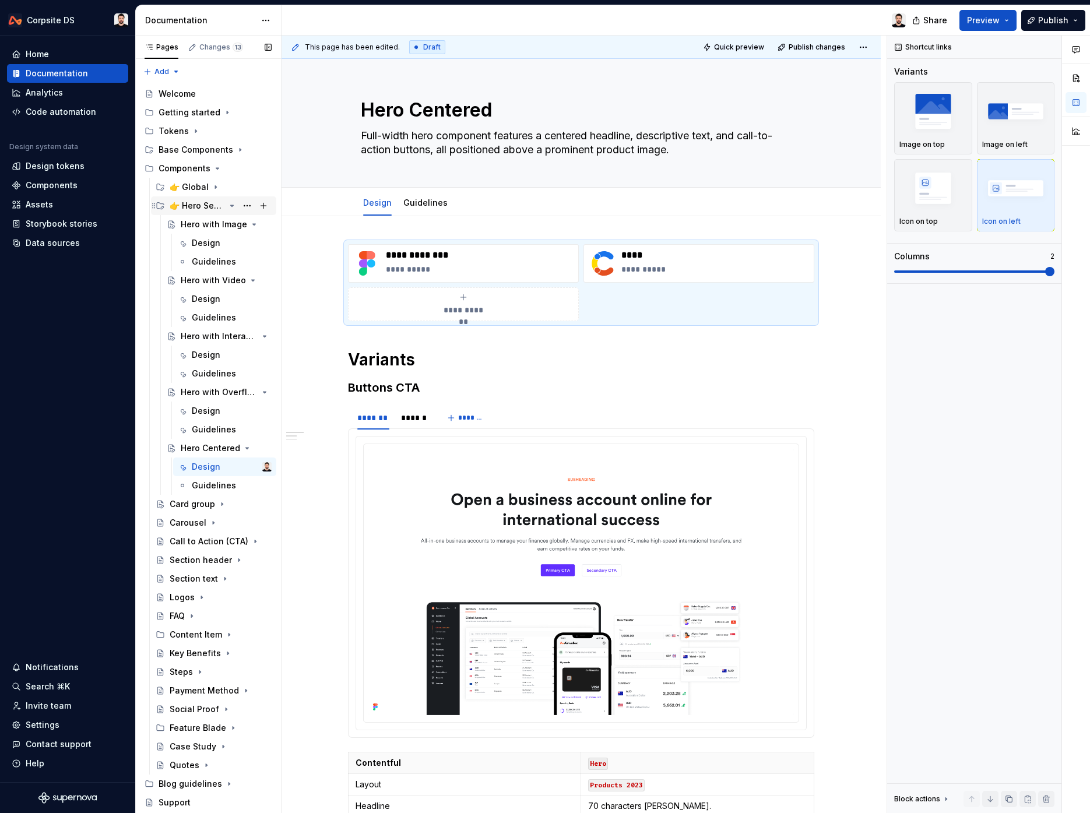
click at [233, 206] on icon "Page tree" at bounding box center [231, 205] width 9 height 9
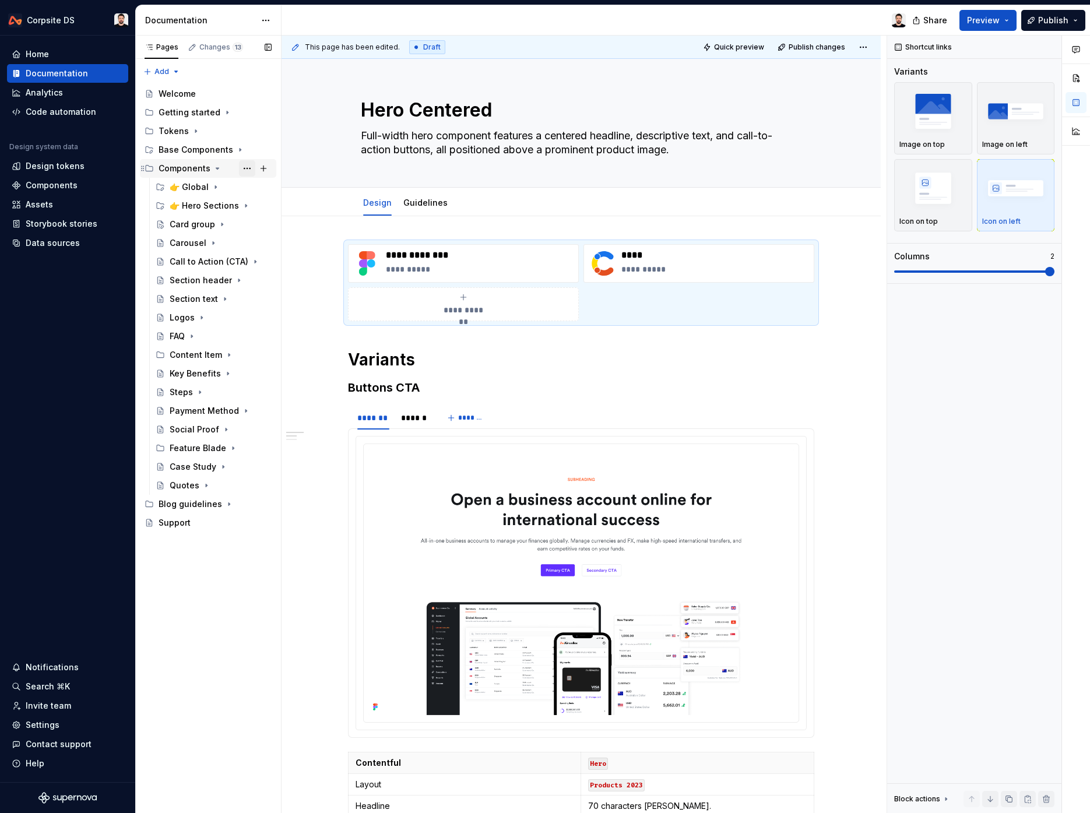
click at [245, 169] on button "Page tree" at bounding box center [247, 168] width 16 height 16
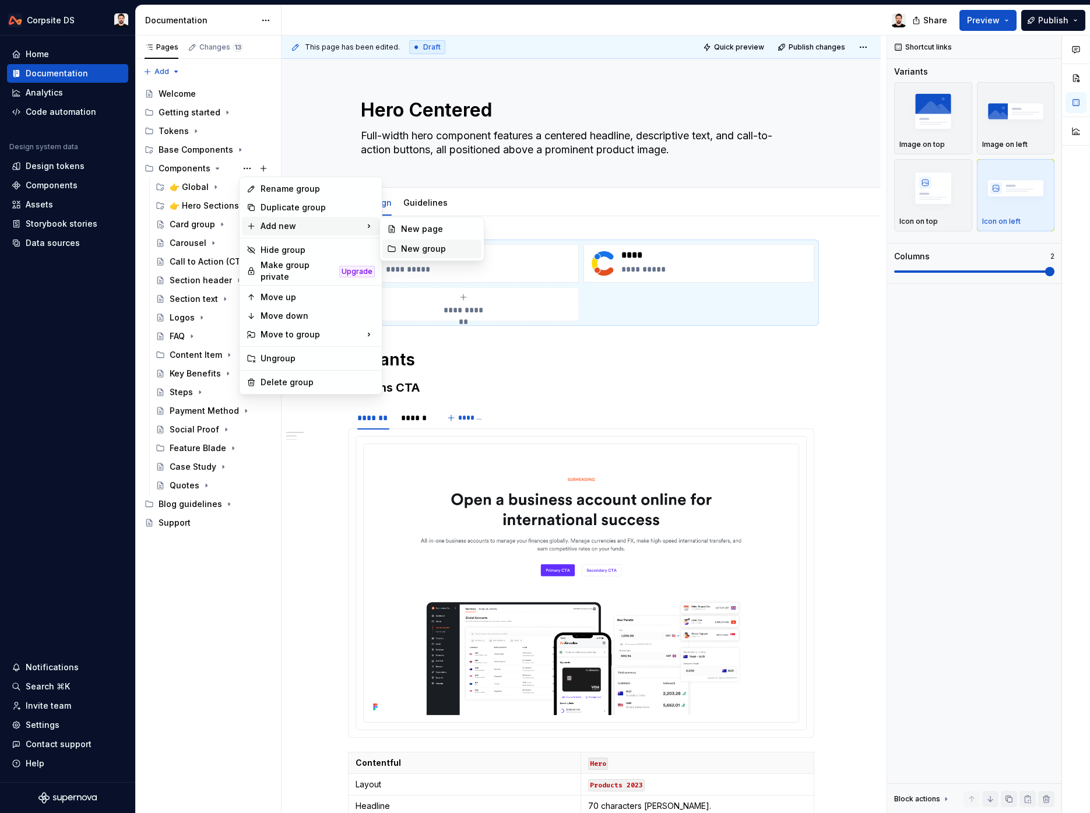
click at [446, 246] on div "New group" at bounding box center [439, 249] width 76 height 12
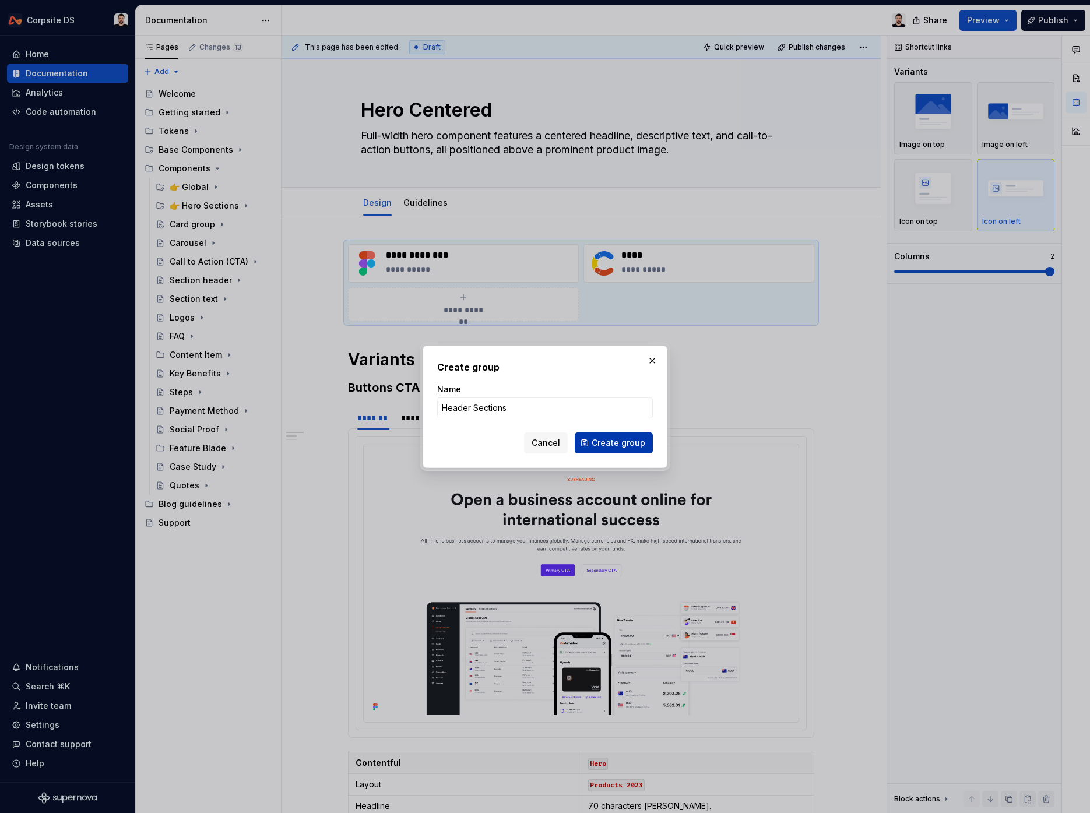
click at [641, 443] on span "Create group" at bounding box center [619, 443] width 54 height 12
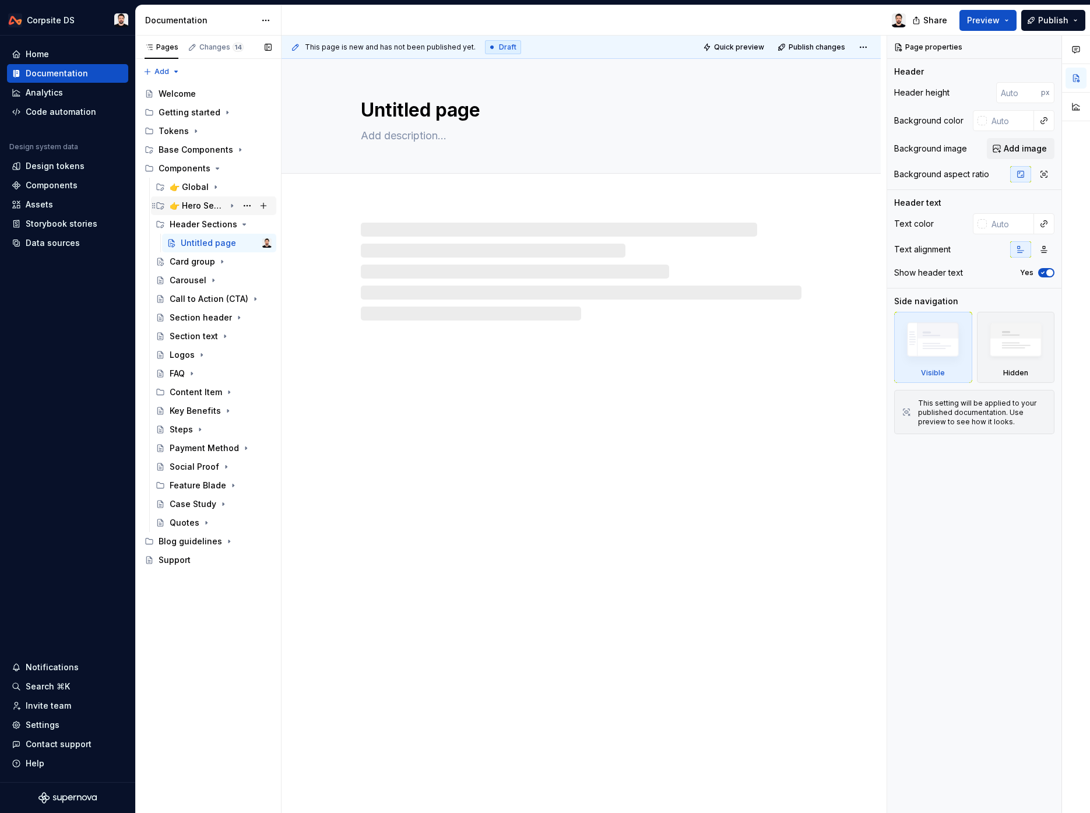
click at [212, 206] on div "👉 Hero Sections" at bounding box center [197, 206] width 55 height 12
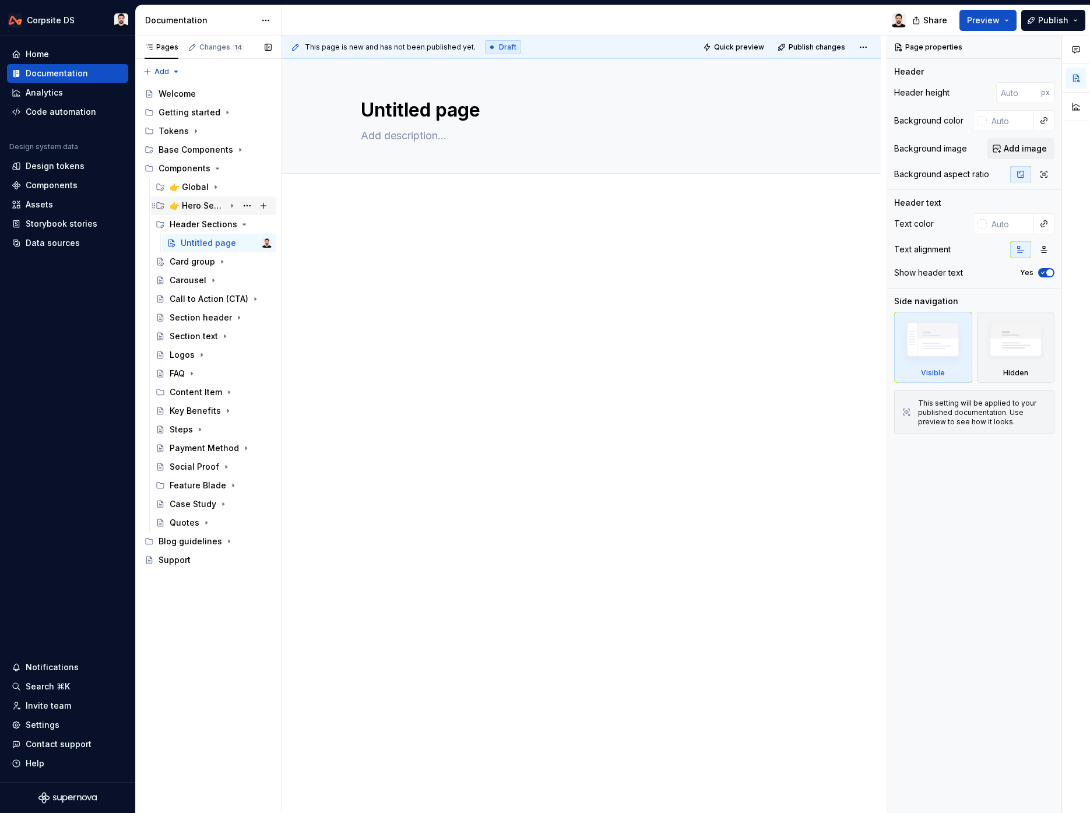
click at [207, 207] on div "👉 Hero Sections" at bounding box center [197, 206] width 55 height 12
click at [246, 206] on button "Page tree" at bounding box center [247, 206] width 16 height 16
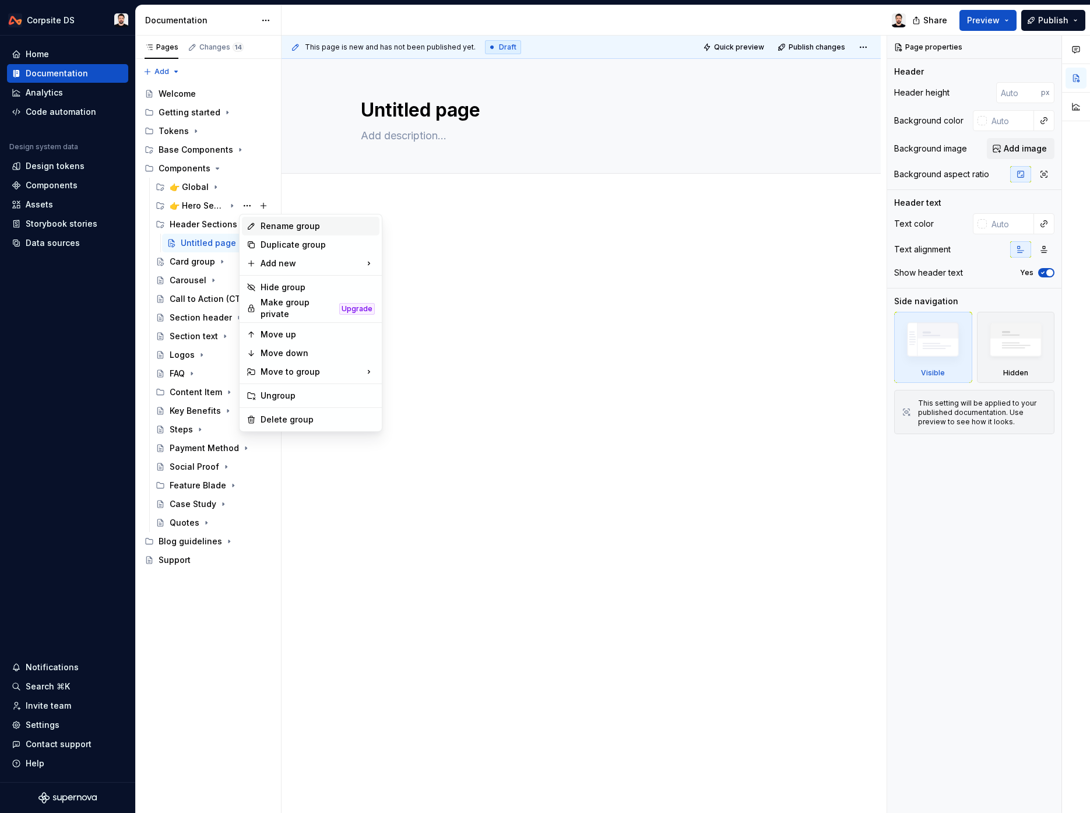
click at [312, 230] on div "Rename group" at bounding box center [318, 226] width 114 height 12
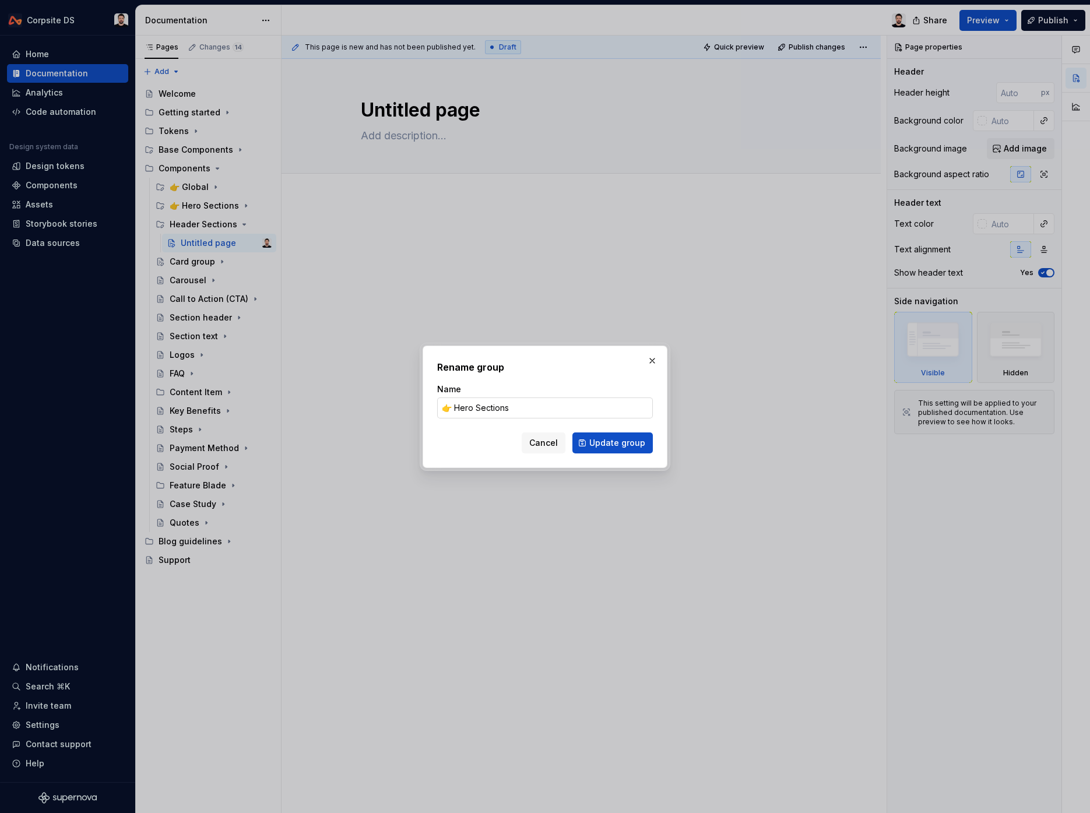
click at [458, 407] on input "👉 Hero Sections" at bounding box center [545, 407] width 216 height 21
click button "Update group" at bounding box center [612, 442] width 80 height 21
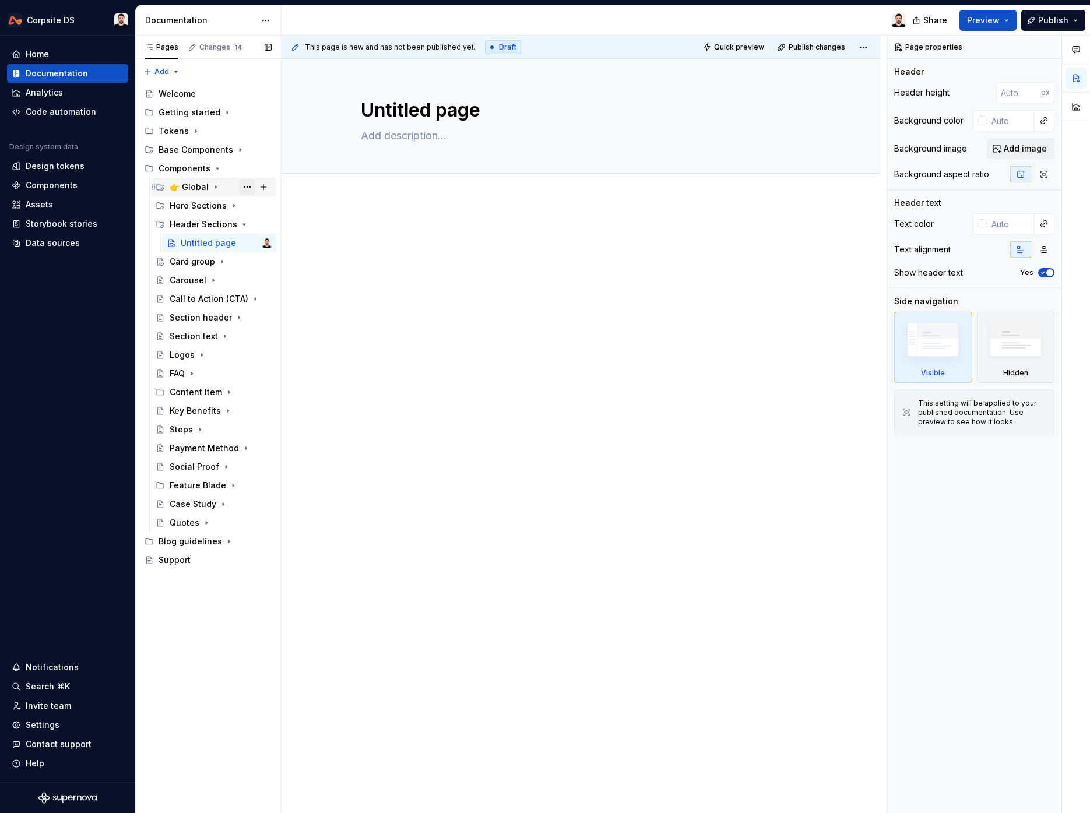
click at [247, 188] on button "Page tree" at bounding box center [247, 187] width 16 height 16
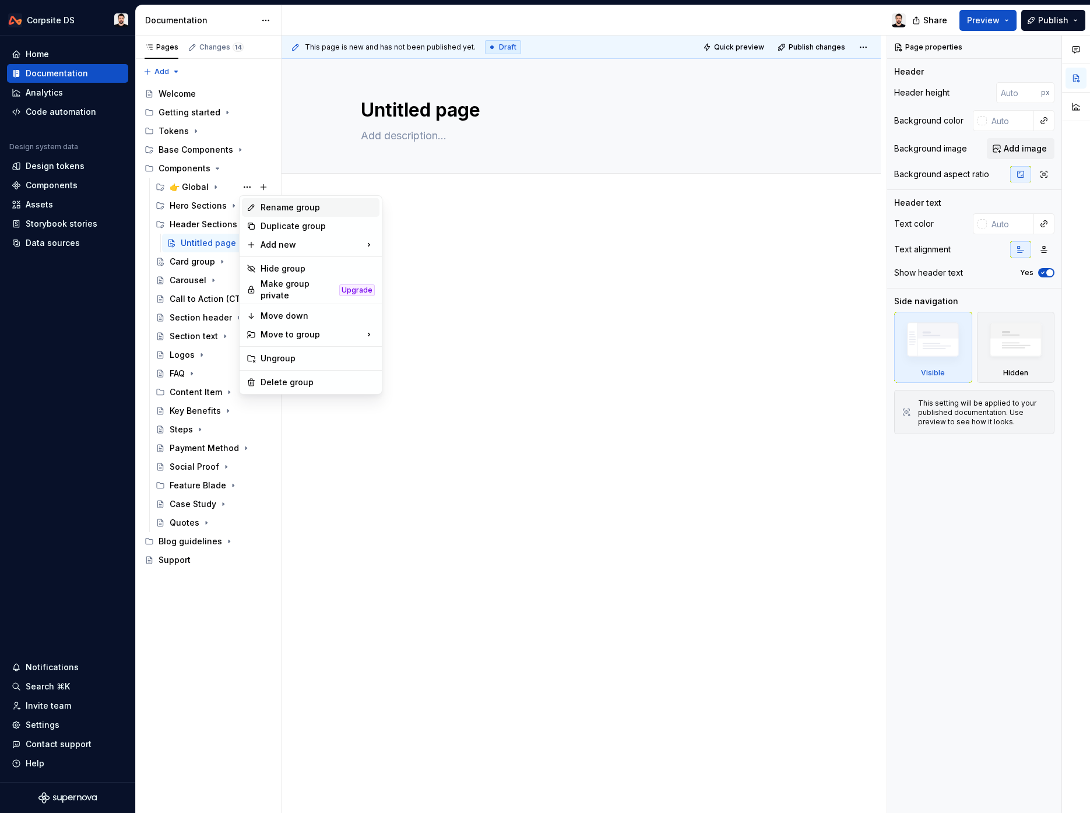
click at [319, 213] on div "Rename group" at bounding box center [311, 207] width 138 height 19
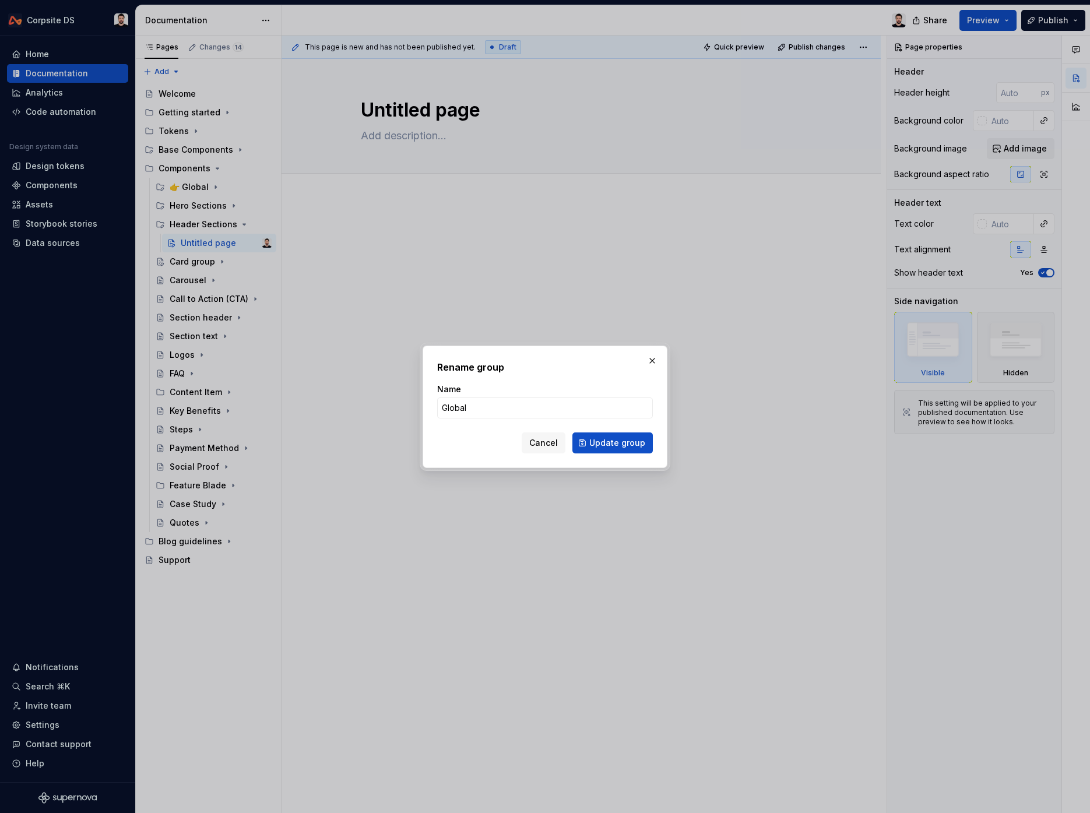
click button "Update group" at bounding box center [612, 442] width 80 height 21
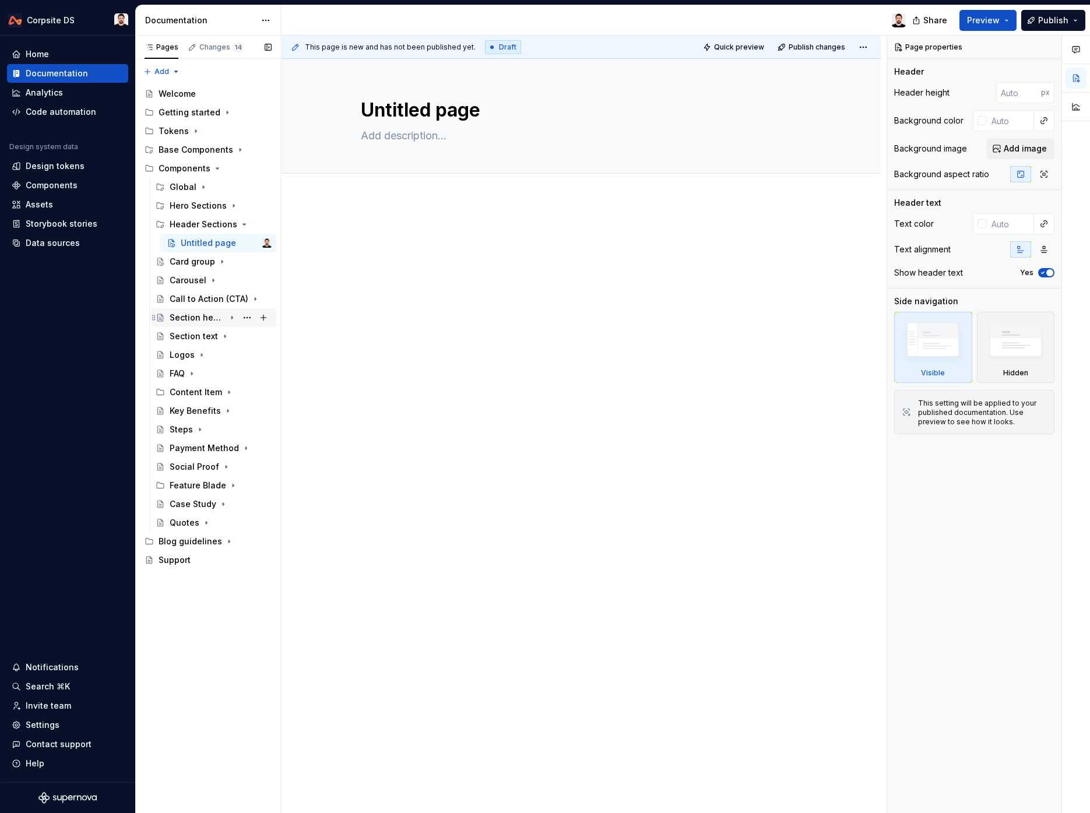
click at [229, 318] on icon "Page tree" at bounding box center [231, 317] width 9 height 9
click at [199, 318] on div "Section header" at bounding box center [197, 318] width 55 height 12
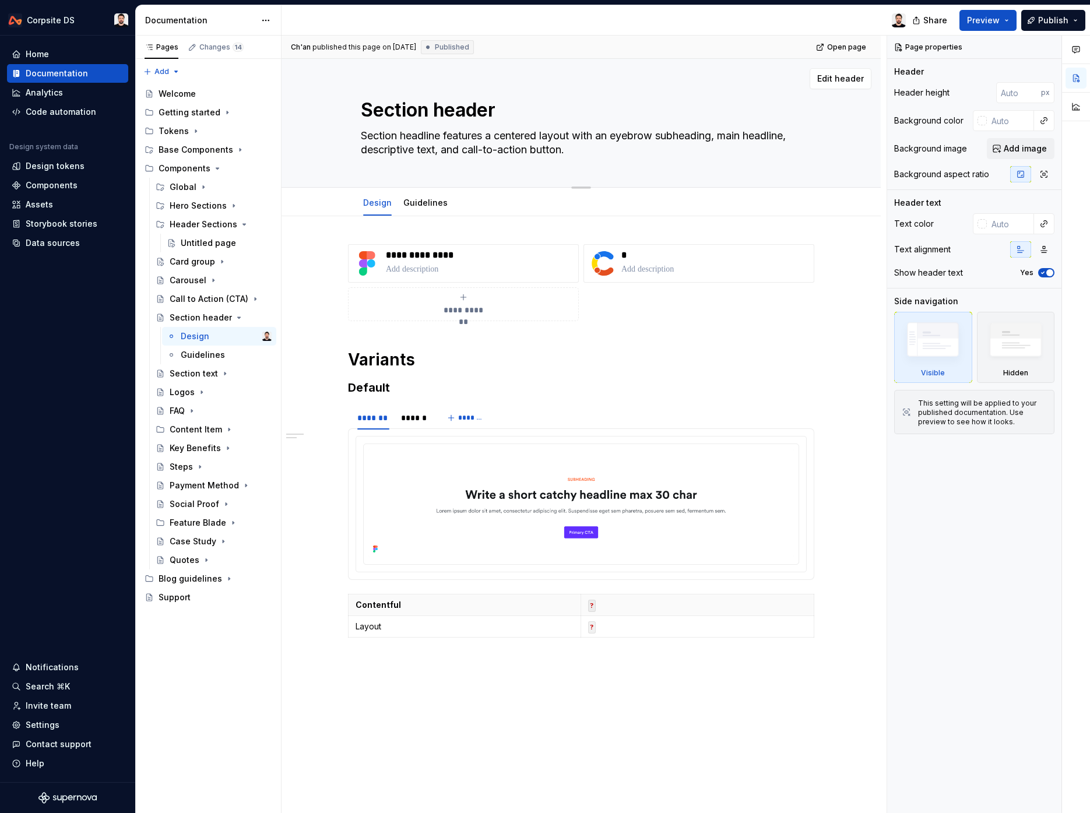
click at [442, 117] on textarea "Section header" at bounding box center [578, 110] width 441 height 28
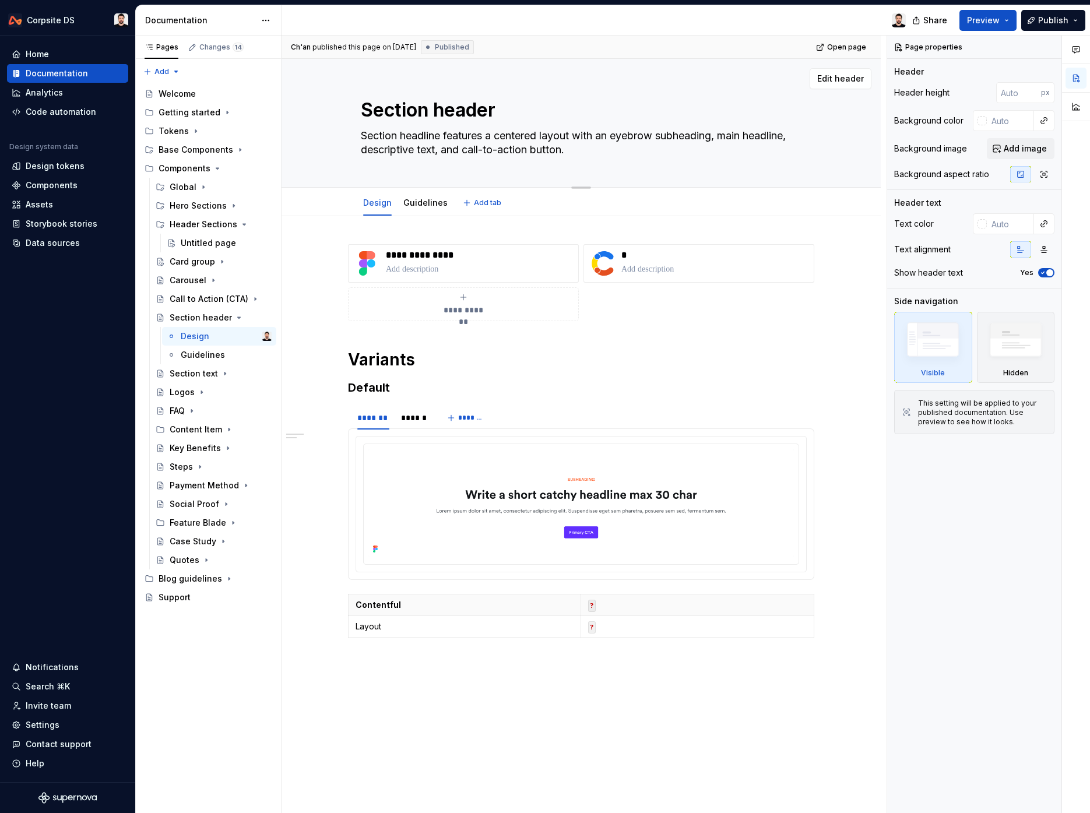
click at [442, 117] on textarea "Section header" at bounding box center [578, 110] width 441 height 28
paste textarea "Header Centered"
click at [432, 252] on p "**********" at bounding box center [480, 255] width 188 height 12
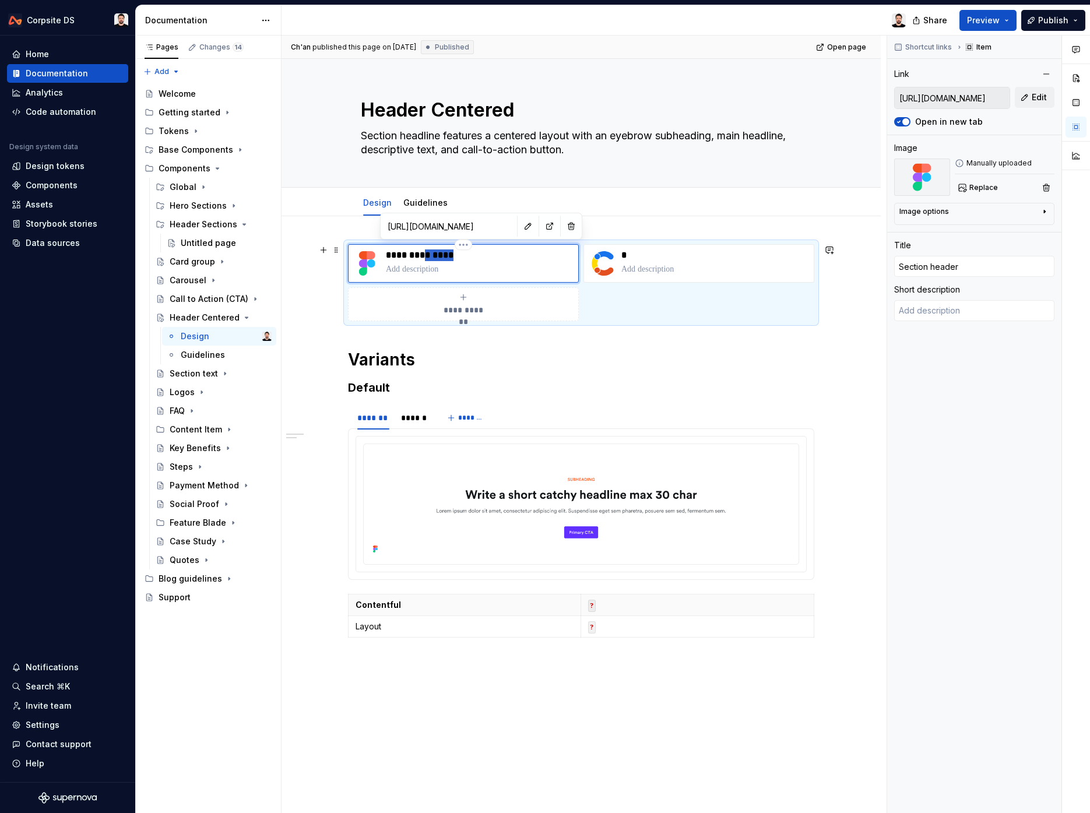
click at [432, 252] on p "**********" at bounding box center [480, 255] width 188 height 12
click at [431, 252] on p "**********" at bounding box center [480, 255] width 188 height 12
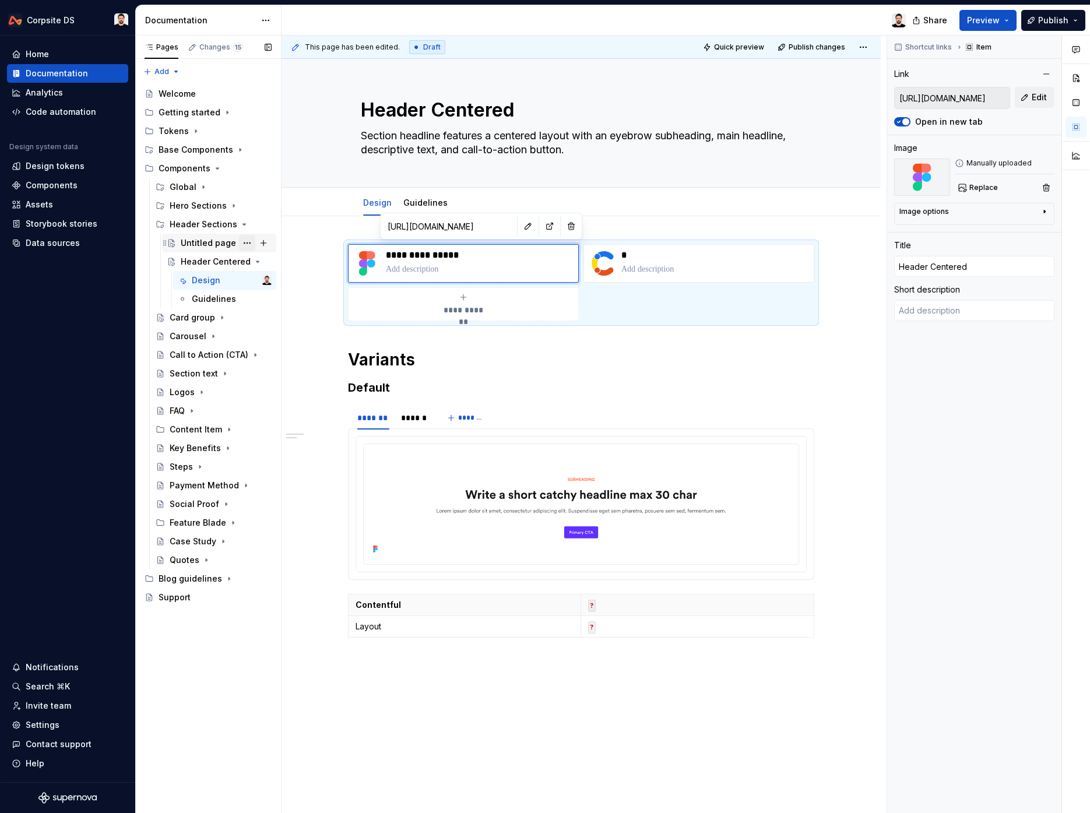
click at [249, 245] on button "Page tree" at bounding box center [247, 243] width 16 height 16
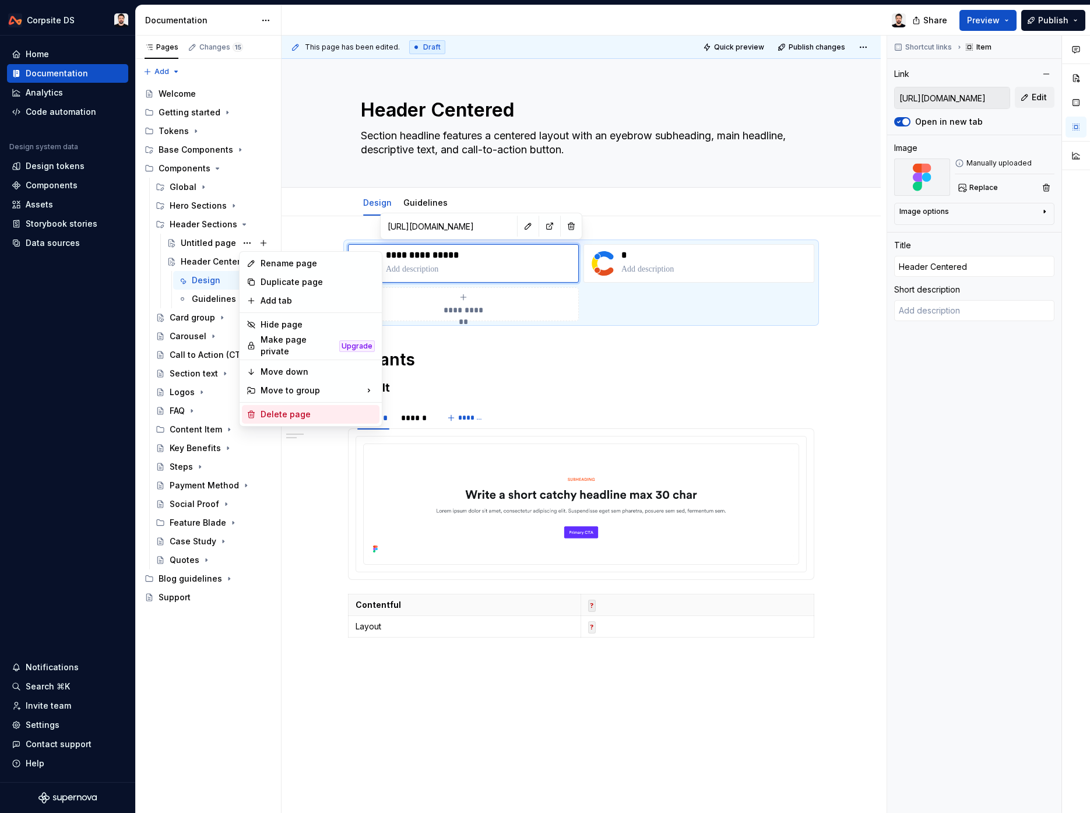
click at [300, 413] on div "Delete page" at bounding box center [318, 415] width 114 height 12
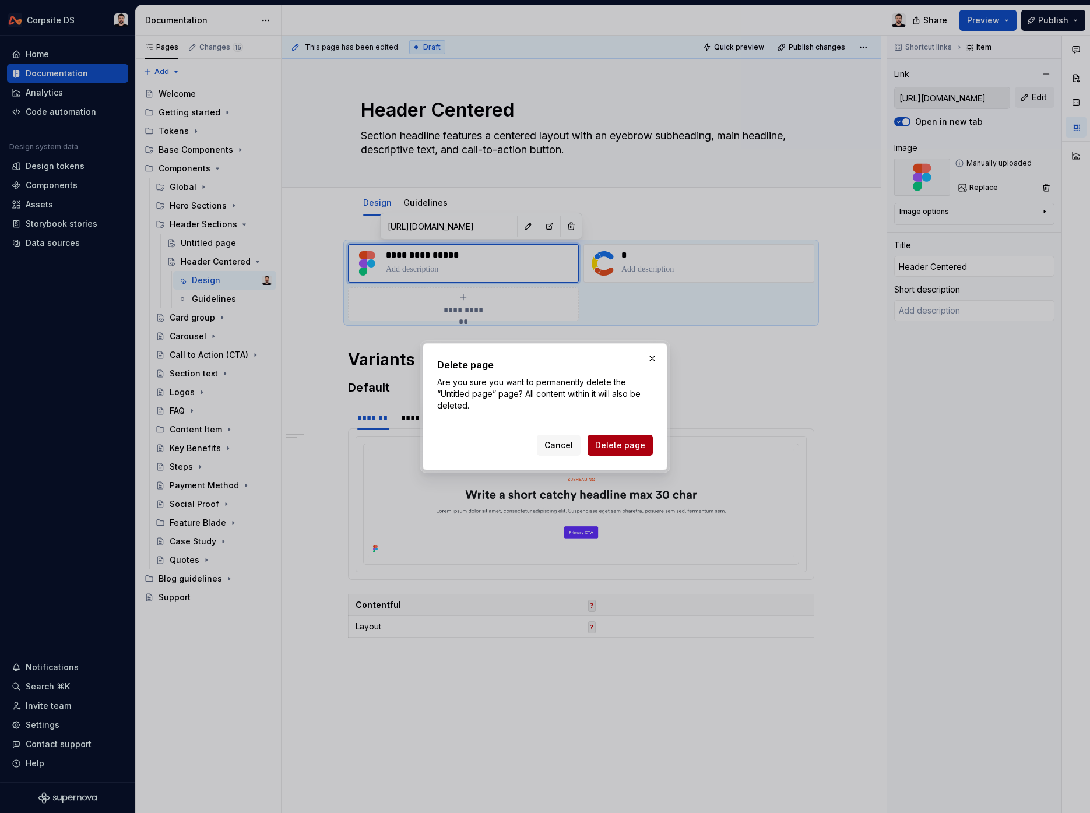
click at [619, 451] on button "Delete page" at bounding box center [619, 445] width 65 height 21
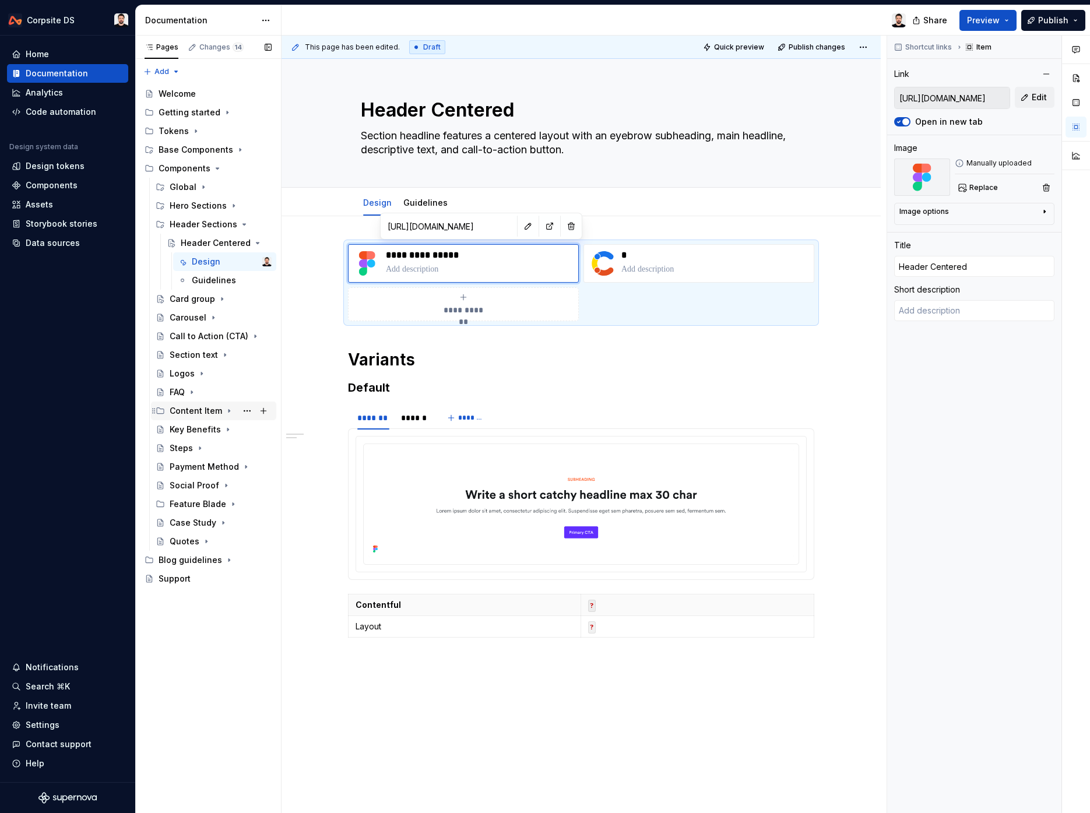
click at [228, 411] on icon "Page tree" at bounding box center [228, 411] width 1 height 3
click at [200, 467] on div "Untitled page" at bounding box center [208, 467] width 55 height 12
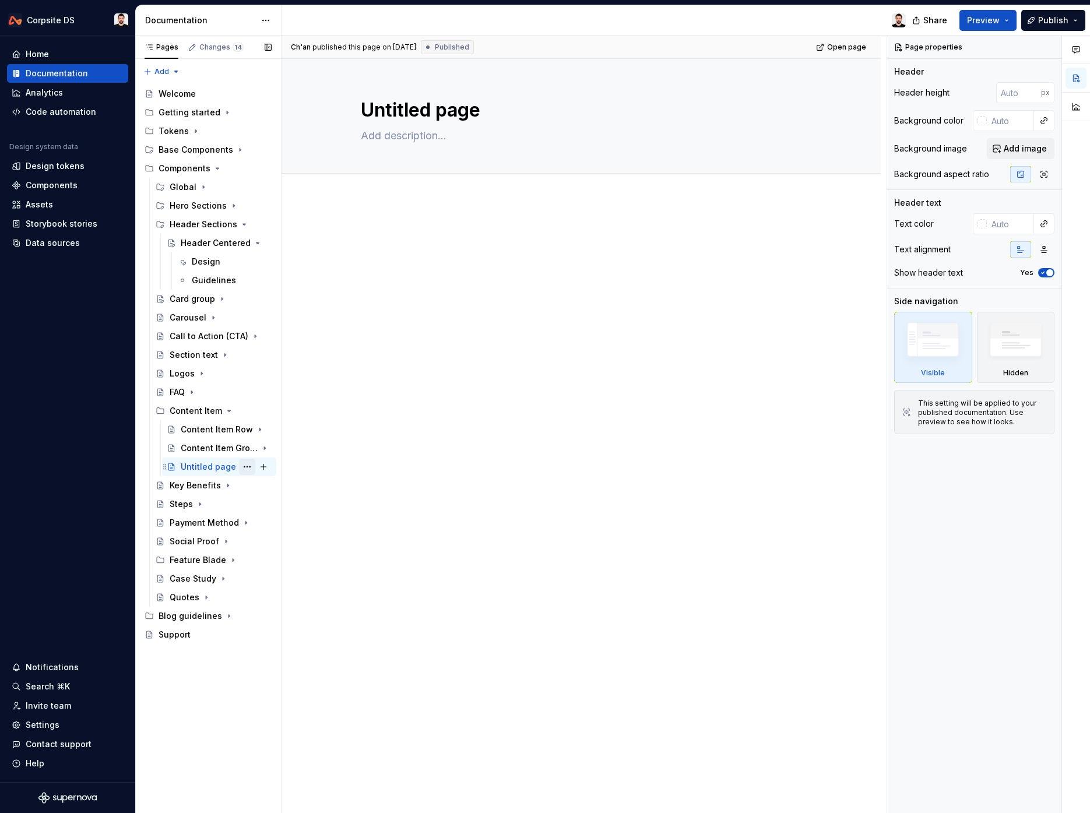
click at [246, 468] on button "Page tree" at bounding box center [247, 467] width 16 height 16
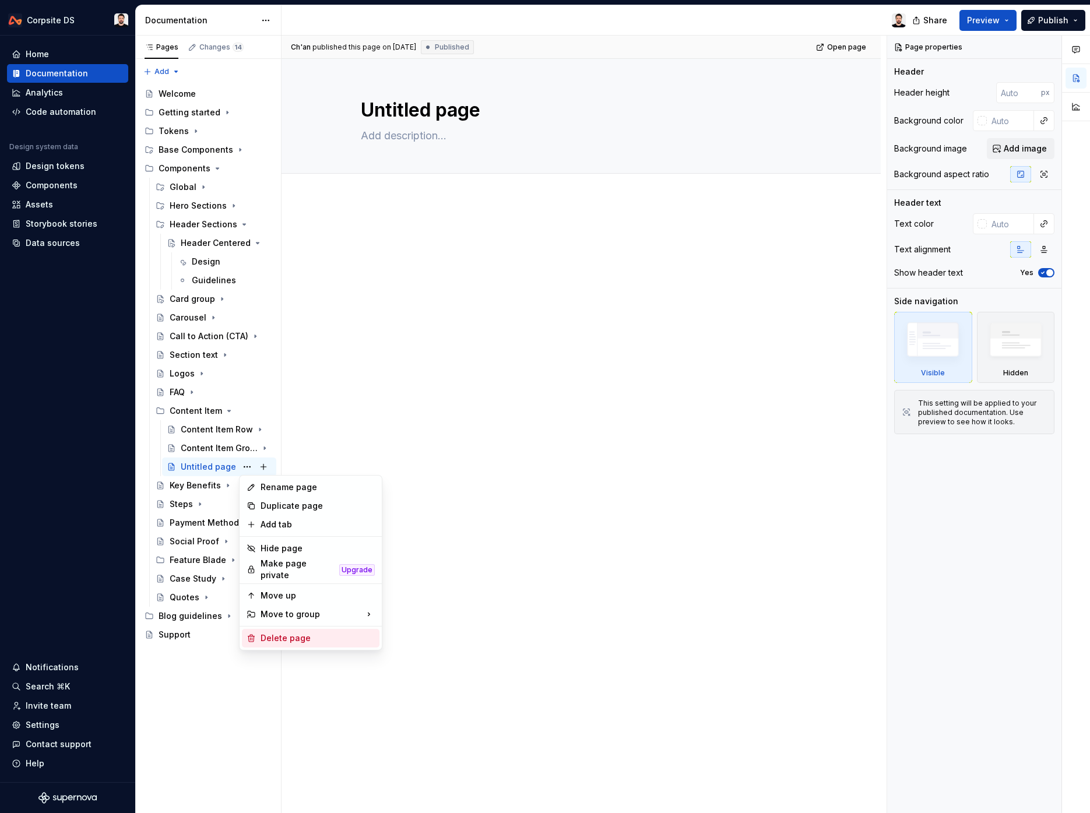
click at [278, 632] on div "Delete page" at bounding box center [318, 638] width 114 height 12
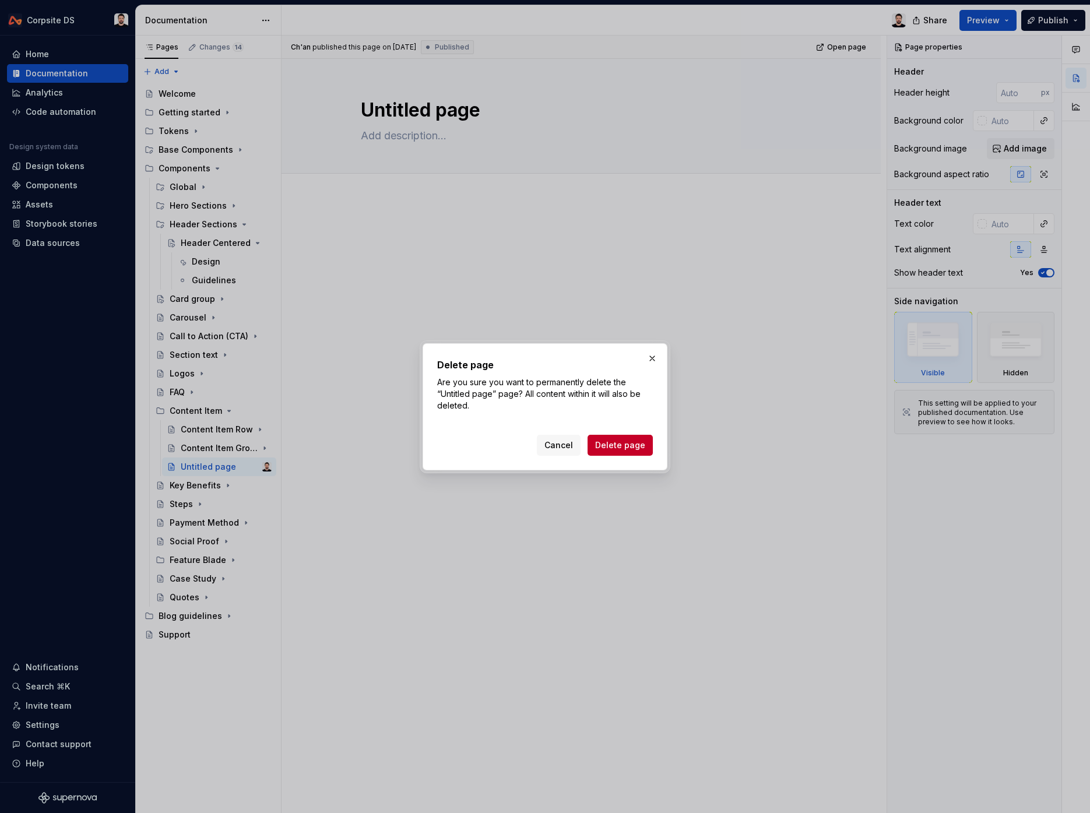
click at [604, 448] on span "Delete page" at bounding box center [620, 445] width 50 height 12
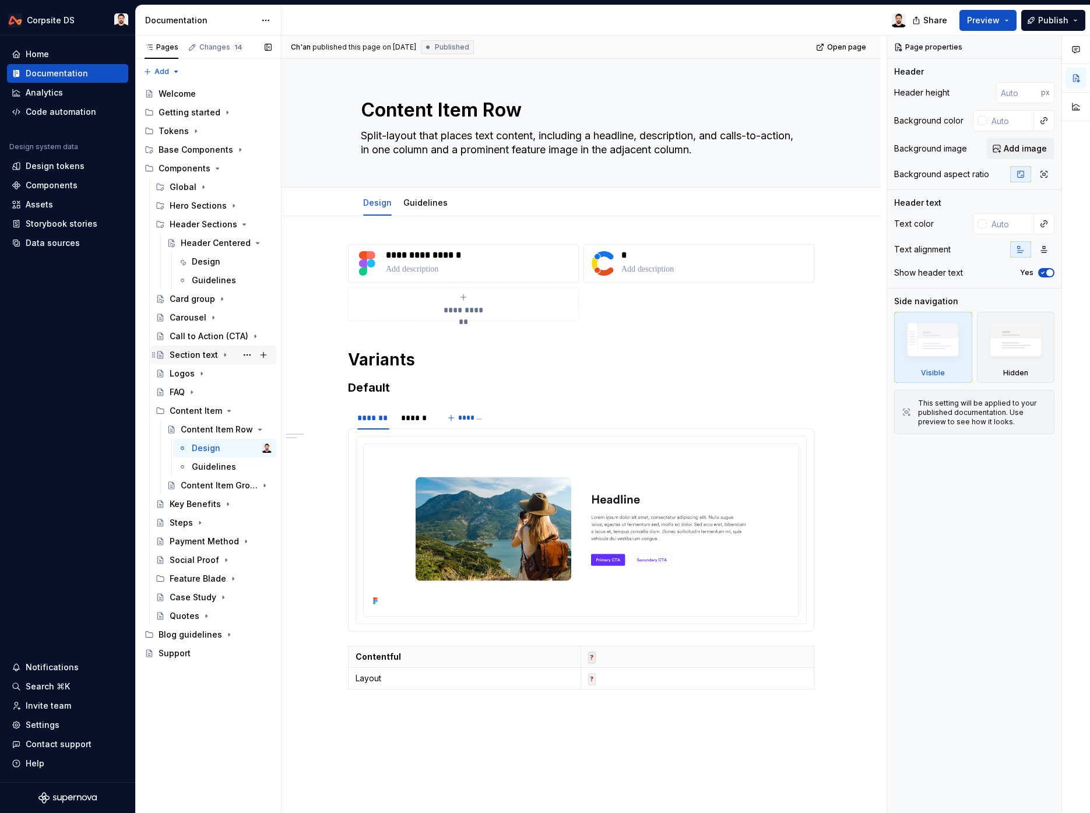
click at [198, 358] on div "Section text" at bounding box center [194, 355] width 48 height 12
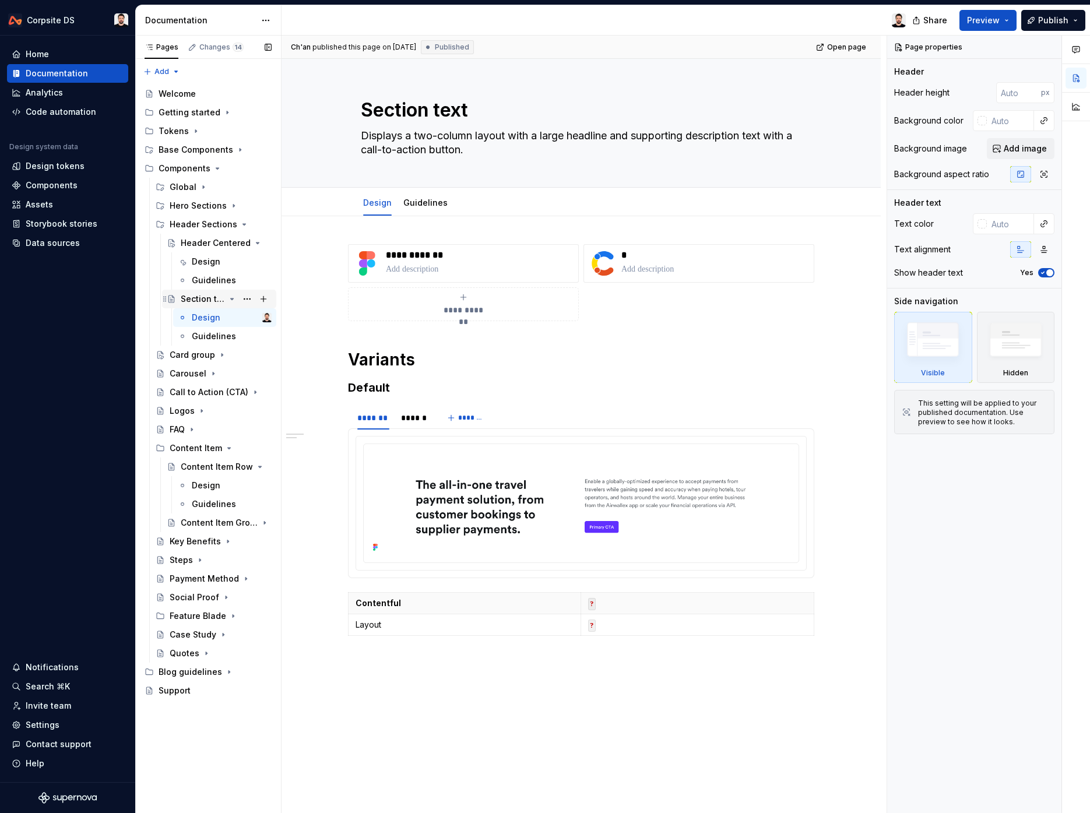
click at [198, 298] on div "Section text" at bounding box center [203, 299] width 44 height 12
click at [436, 98] on textarea "Section text" at bounding box center [578, 110] width 441 height 28
click at [489, 105] on textarea "Section text" at bounding box center [578, 110] width 441 height 28
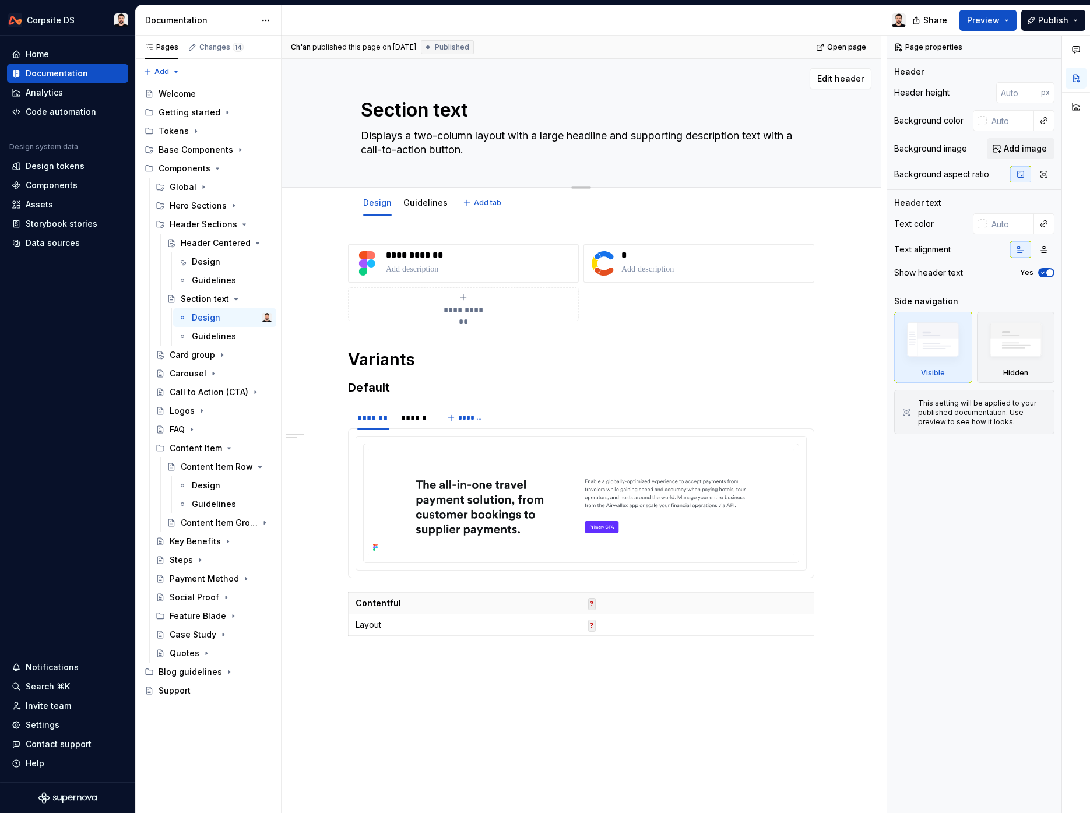
drag, startPoint x: 492, startPoint y: 105, endPoint x: 350, endPoint y: 106, distance: 142.2
click at [350, 106] on div "Section text Displays a two-column layout with a large headline and supporting …" at bounding box center [581, 123] width 506 height 128
paste textarea "Header with Paragraph"
click at [422, 255] on p "**********" at bounding box center [480, 255] width 188 height 12
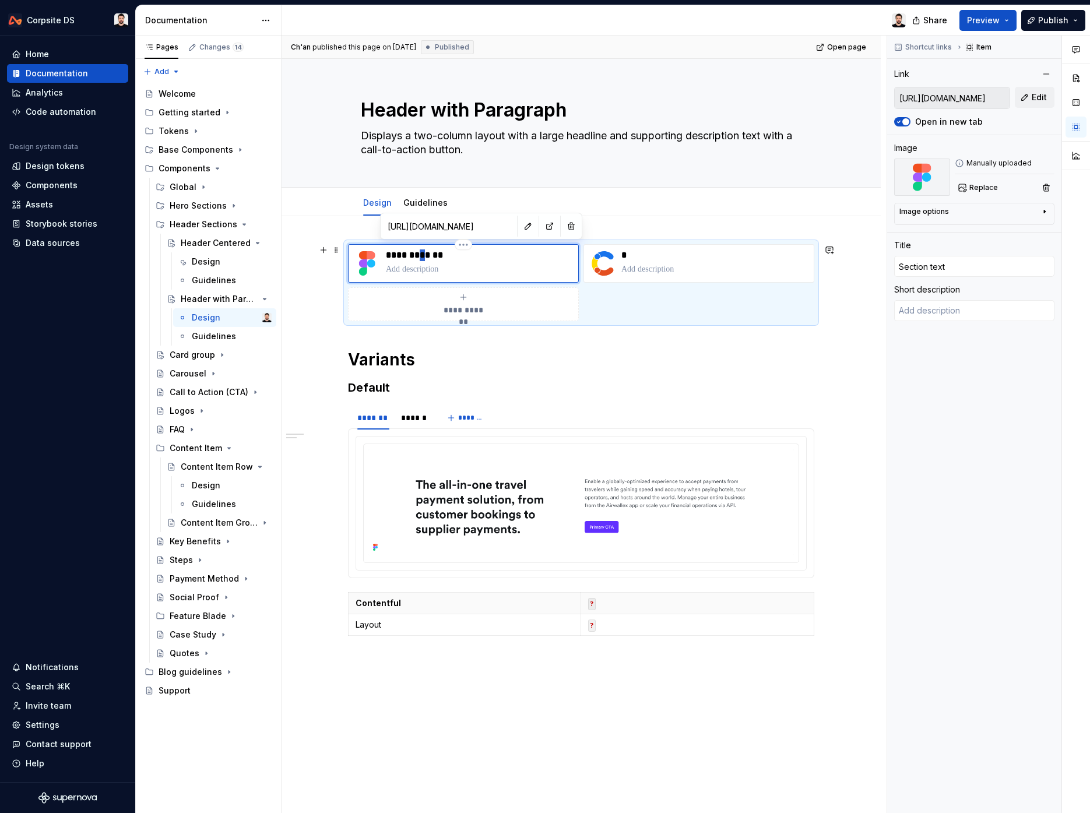
click at [422, 255] on p "**********" at bounding box center [480, 255] width 188 height 12
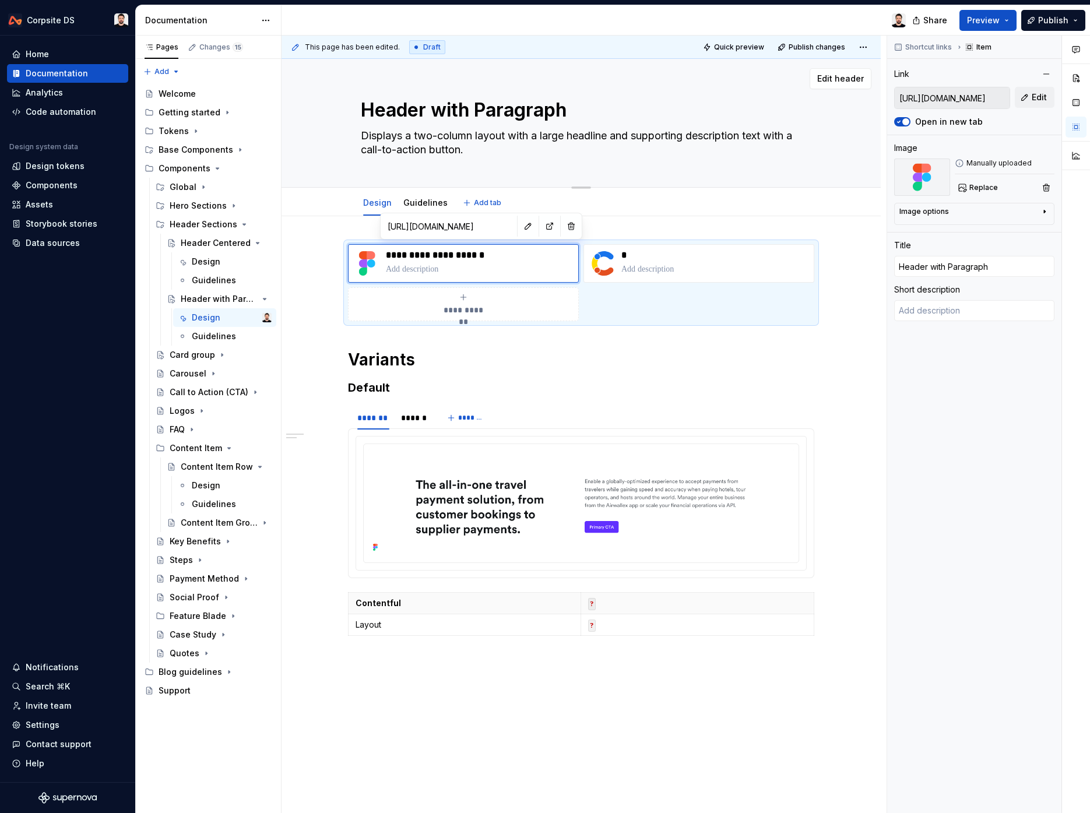
click at [596, 106] on textarea "Header with Paragraph" at bounding box center [578, 110] width 441 height 28
click at [228, 448] on icon "Page tree" at bounding box center [229, 448] width 3 height 1
click at [232, 226] on icon "Page tree" at bounding box center [231, 224] width 9 height 9
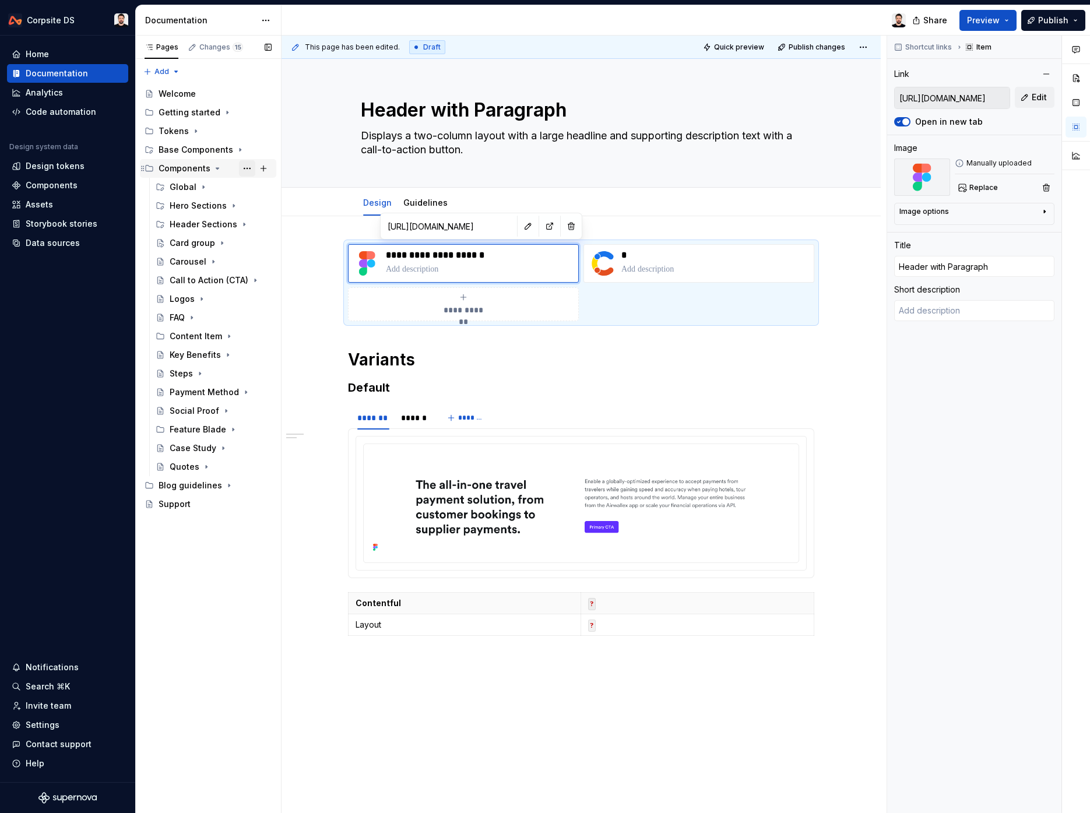
click at [245, 166] on button "Page tree" at bounding box center [247, 168] width 16 height 16
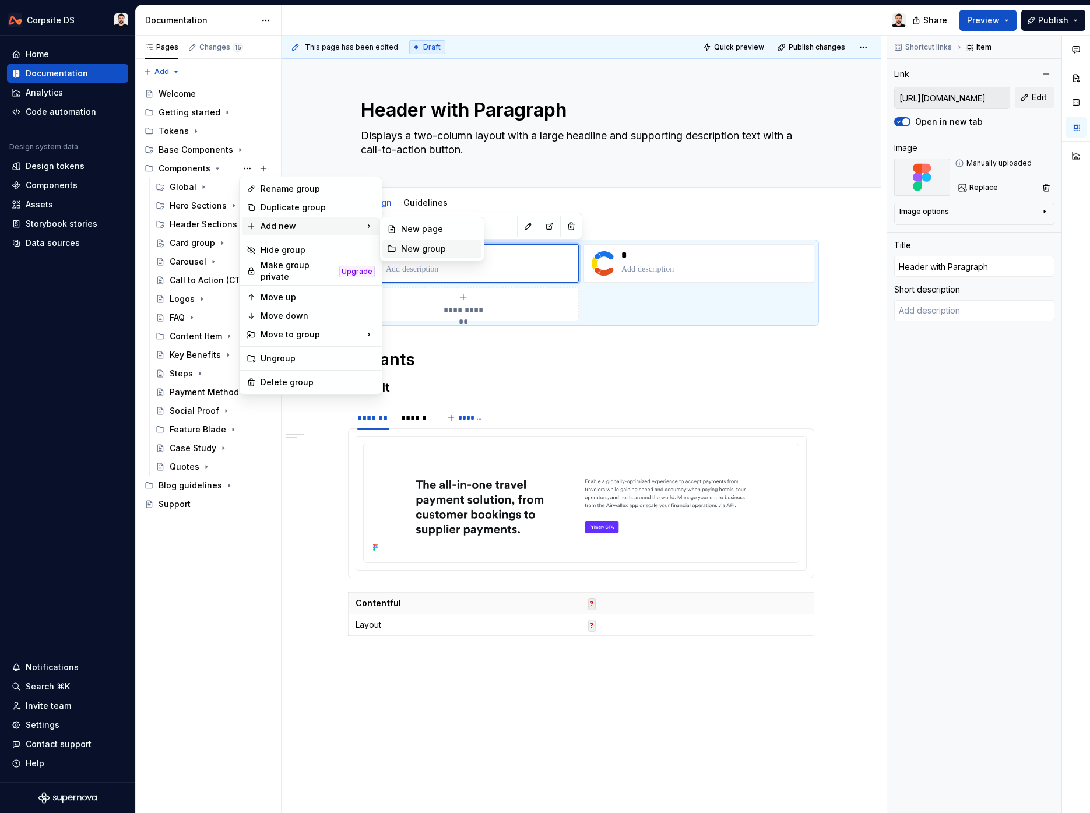
click at [422, 246] on div "New group" at bounding box center [439, 249] width 76 height 12
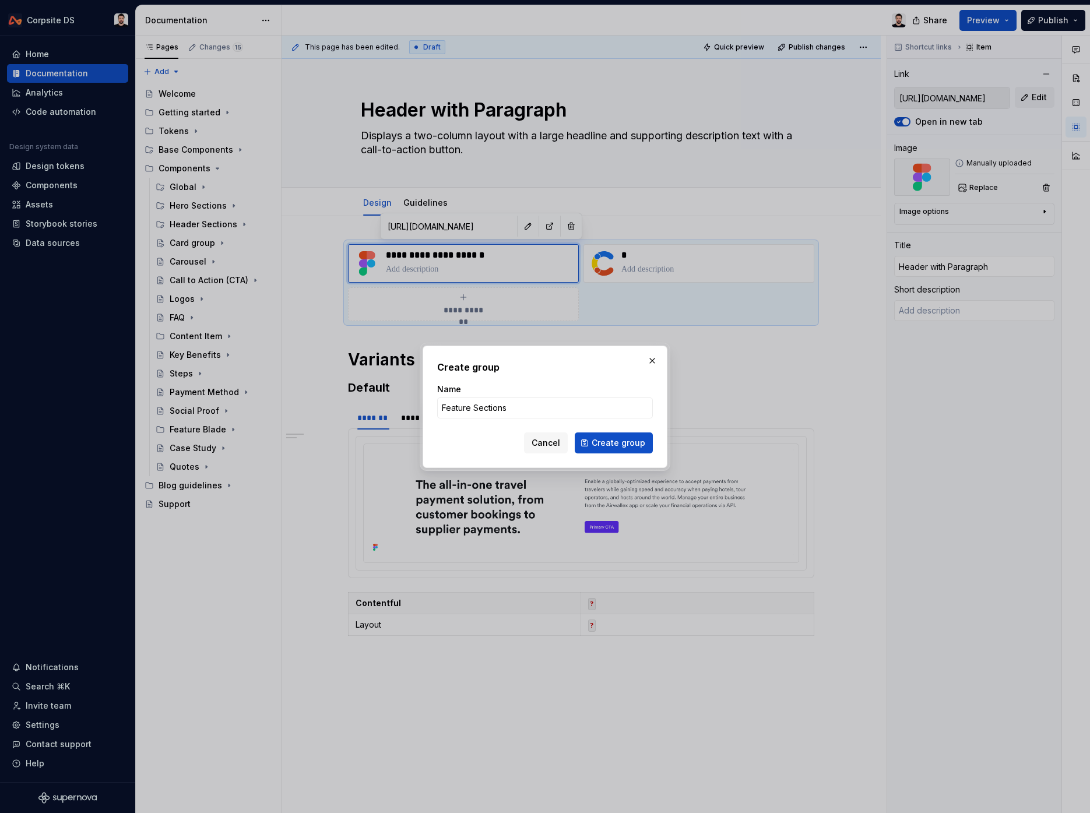
click button "Create group" at bounding box center [614, 442] width 78 height 21
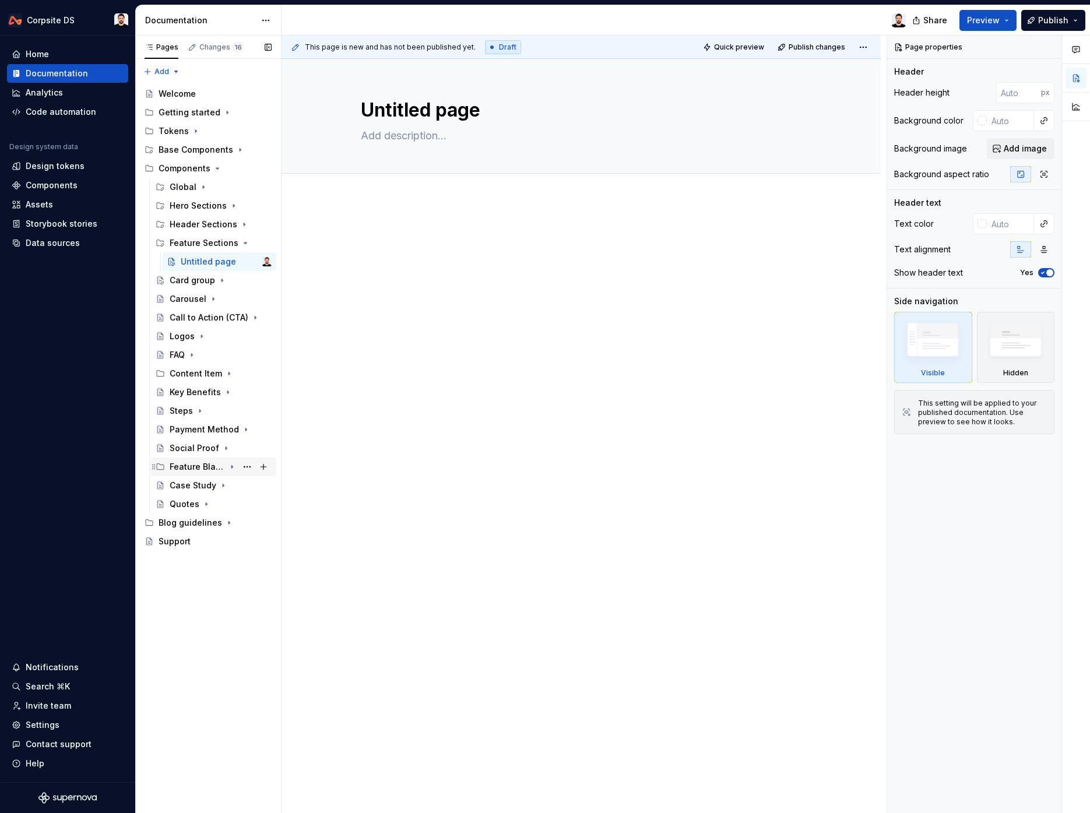
click at [231, 470] on icon "Page tree" at bounding box center [231, 466] width 9 height 9
click at [207, 486] on div "Feature Blade Icon" at bounding box center [203, 486] width 44 height 12
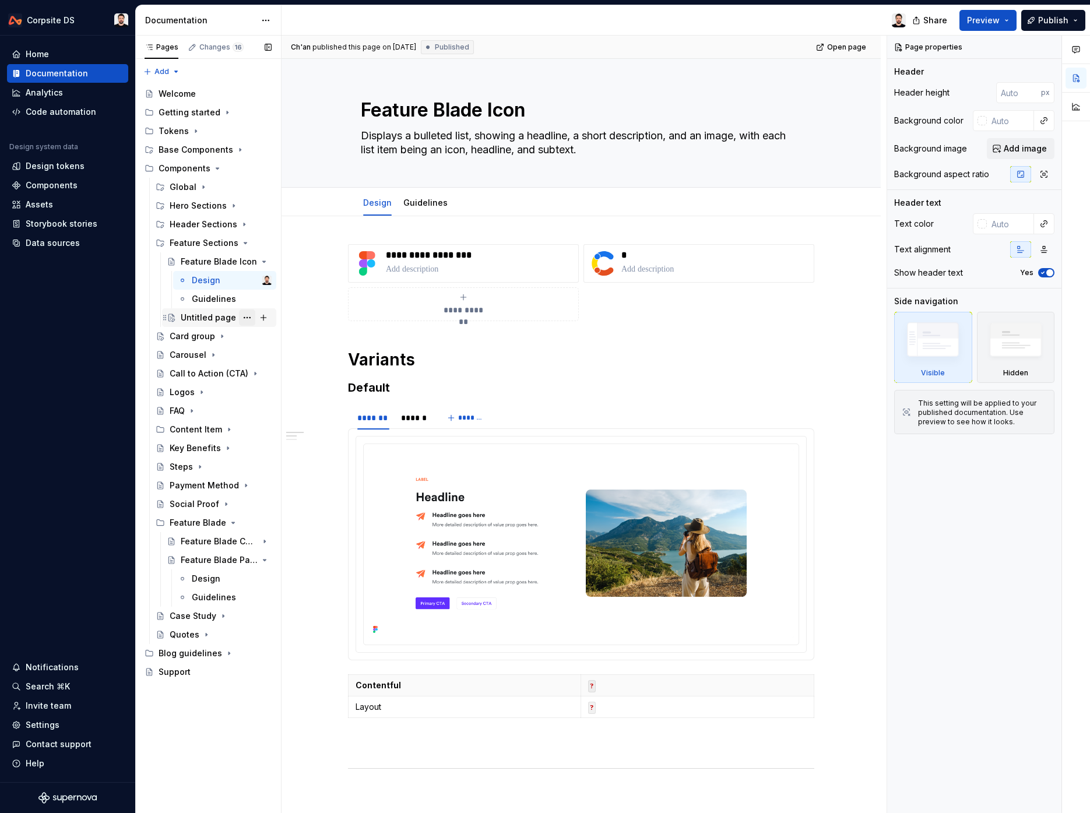
click at [247, 317] on button "Page tree" at bounding box center [247, 317] width 16 height 16
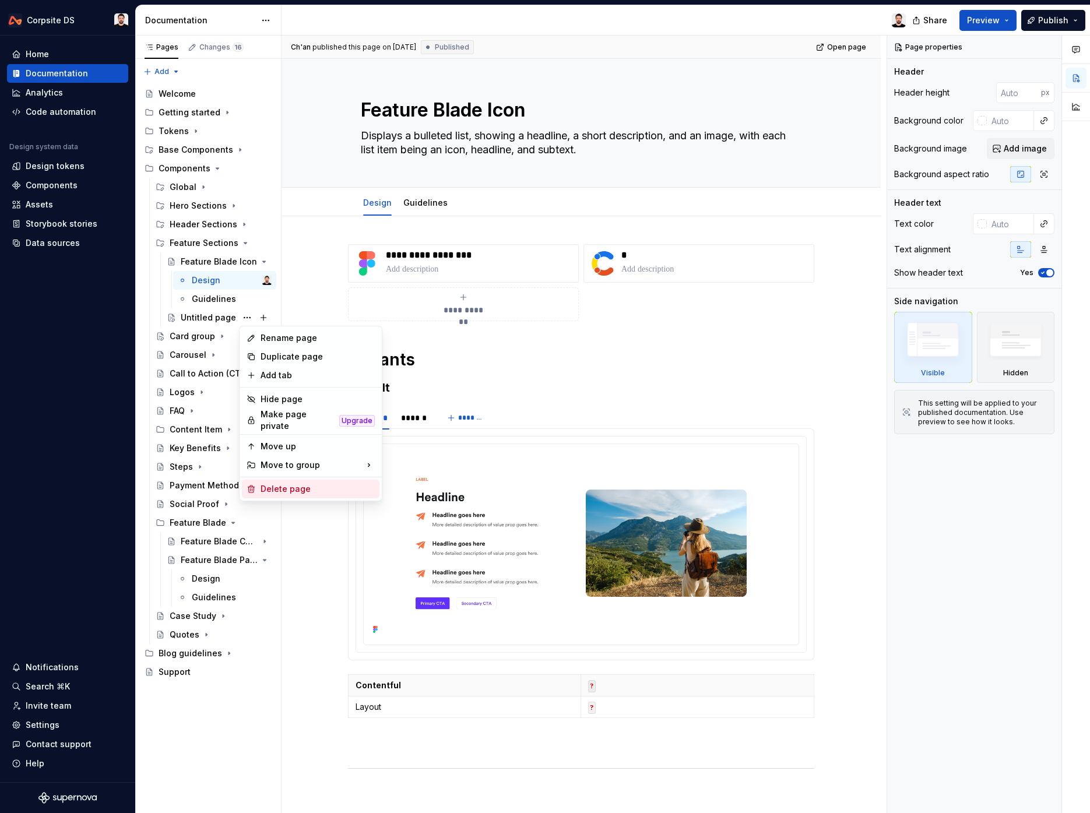
click at [315, 488] on div "Delete page" at bounding box center [318, 489] width 114 height 12
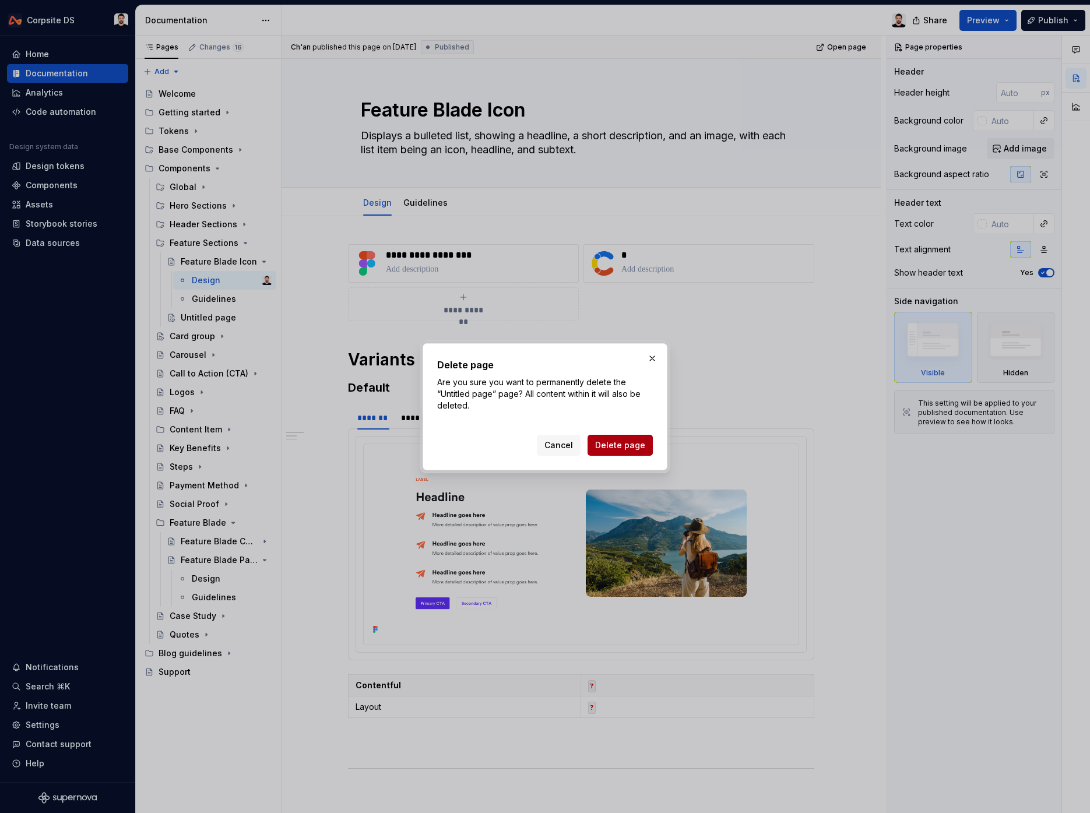
click at [610, 441] on span "Delete page" at bounding box center [620, 445] width 50 height 12
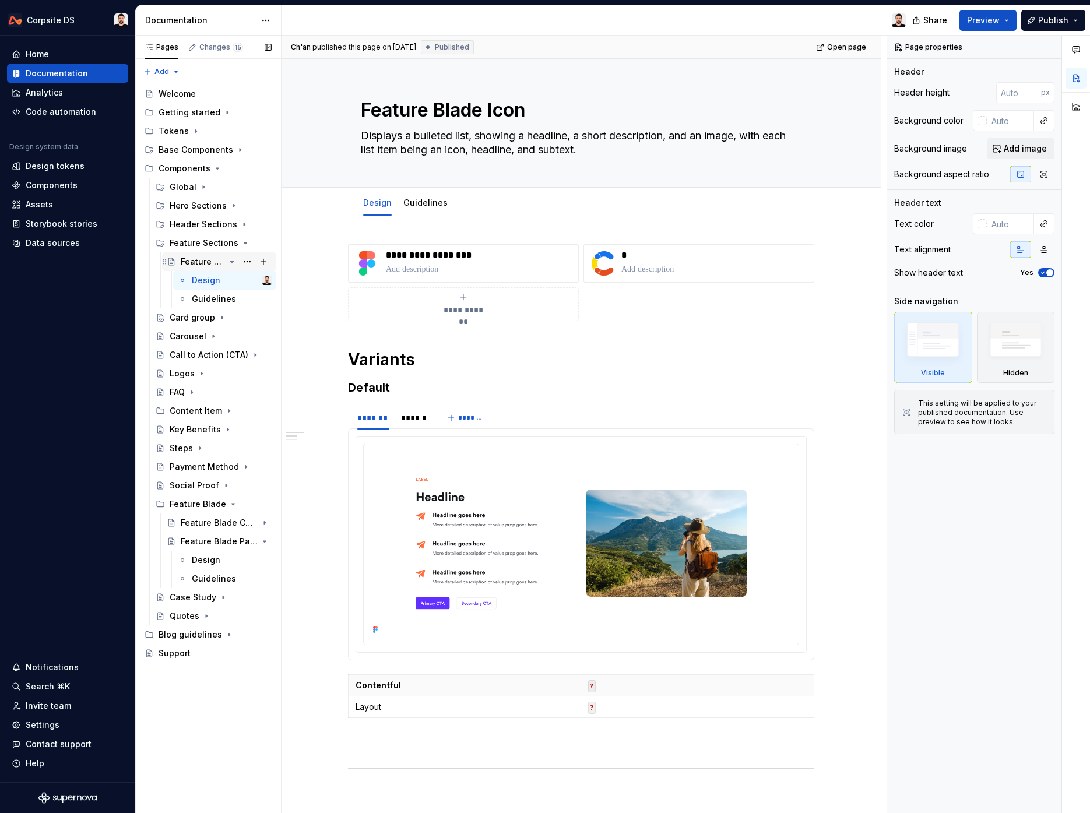
click at [207, 263] on div "Feature Blade Icon" at bounding box center [203, 262] width 44 height 12
click at [434, 117] on textarea "Feature Blade Icon" at bounding box center [578, 110] width 441 height 28
paste textarea "with Icons"
click at [451, 146] on textarea "Displays a bulleted list, showing a headline, a short description, and an image…" at bounding box center [578, 142] width 441 height 33
click at [434, 138] on textarea "Displays a bulleted list, showing a headline, a short description, and an image…" at bounding box center [578, 142] width 441 height 33
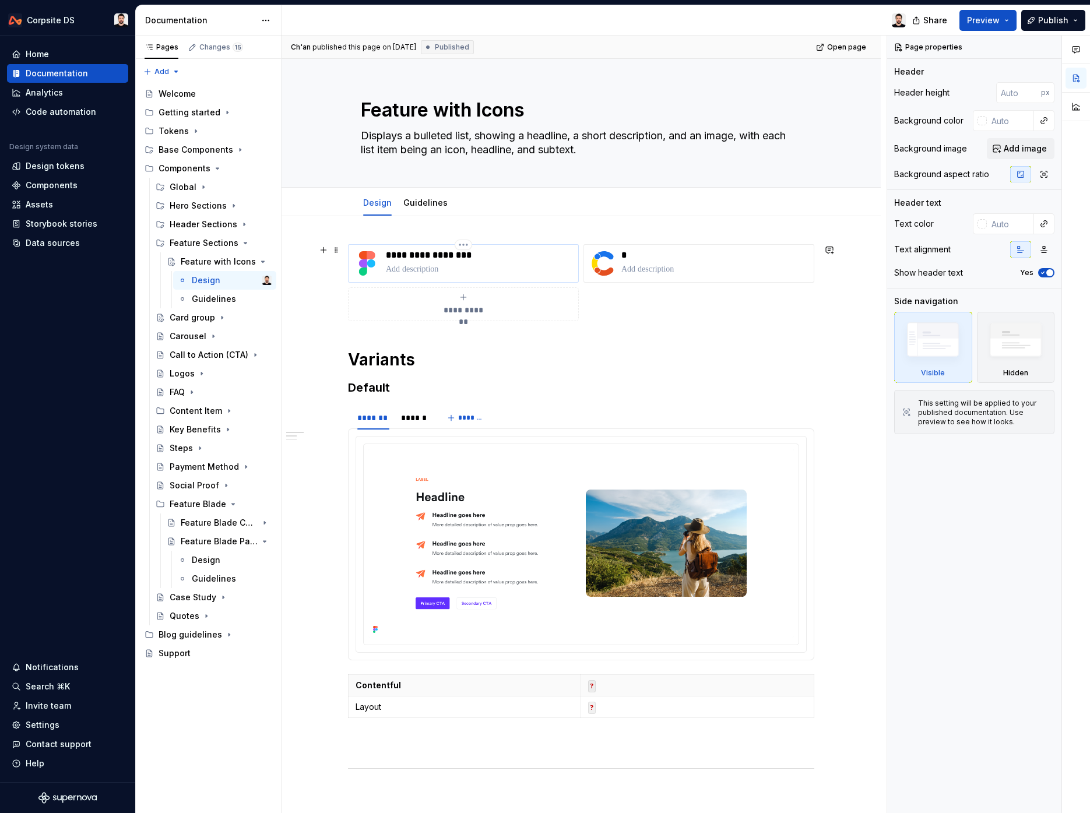
click at [432, 257] on p "**********" at bounding box center [480, 255] width 188 height 12
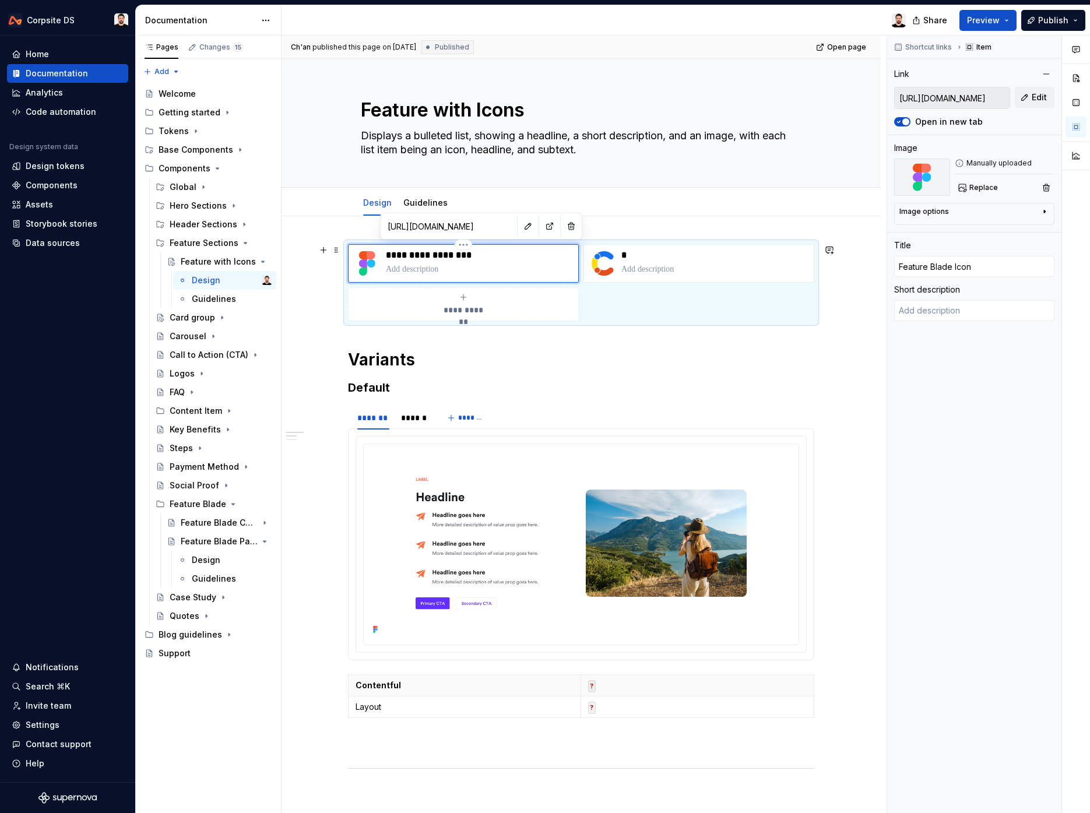
click at [435, 255] on p "**********" at bounding box center [480, 255] width 188 height 12
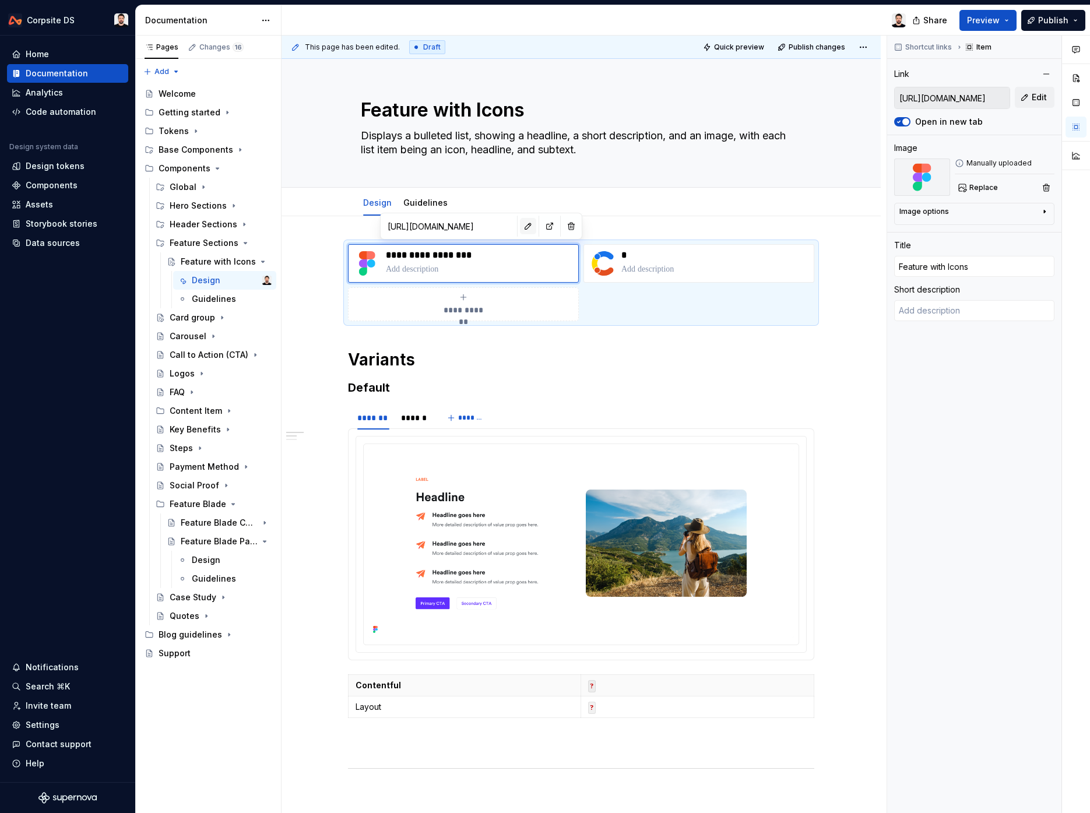
click at [520, 228] on button "button" at bounding box center [528, 226] width 16 height 16
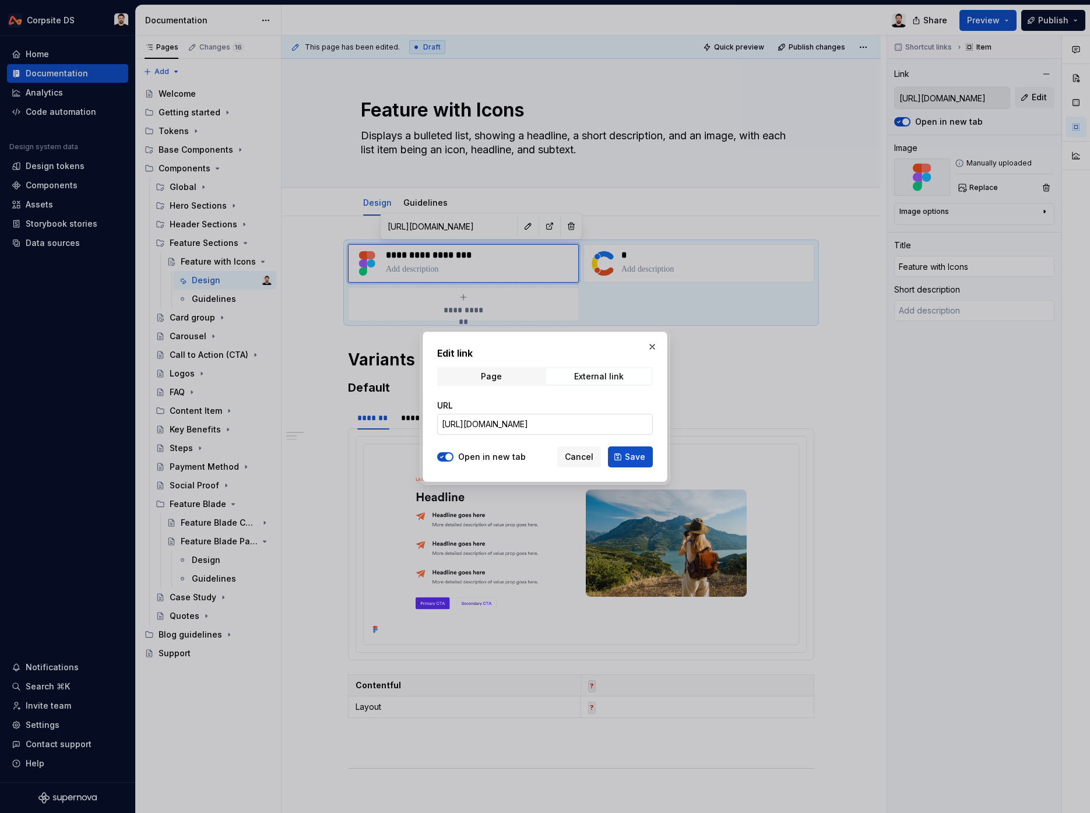
click at [555, 427] on input "[URL][DOMAIN_NAME]" at bounding box center [545, 424] width 216 height 21
click at [554, 427] on input "[URL][DOMAIN_NAME]" at bounding box center [545, 424] width 216 height 21
paste input "Vw9AKn8Bg4D3VMc"
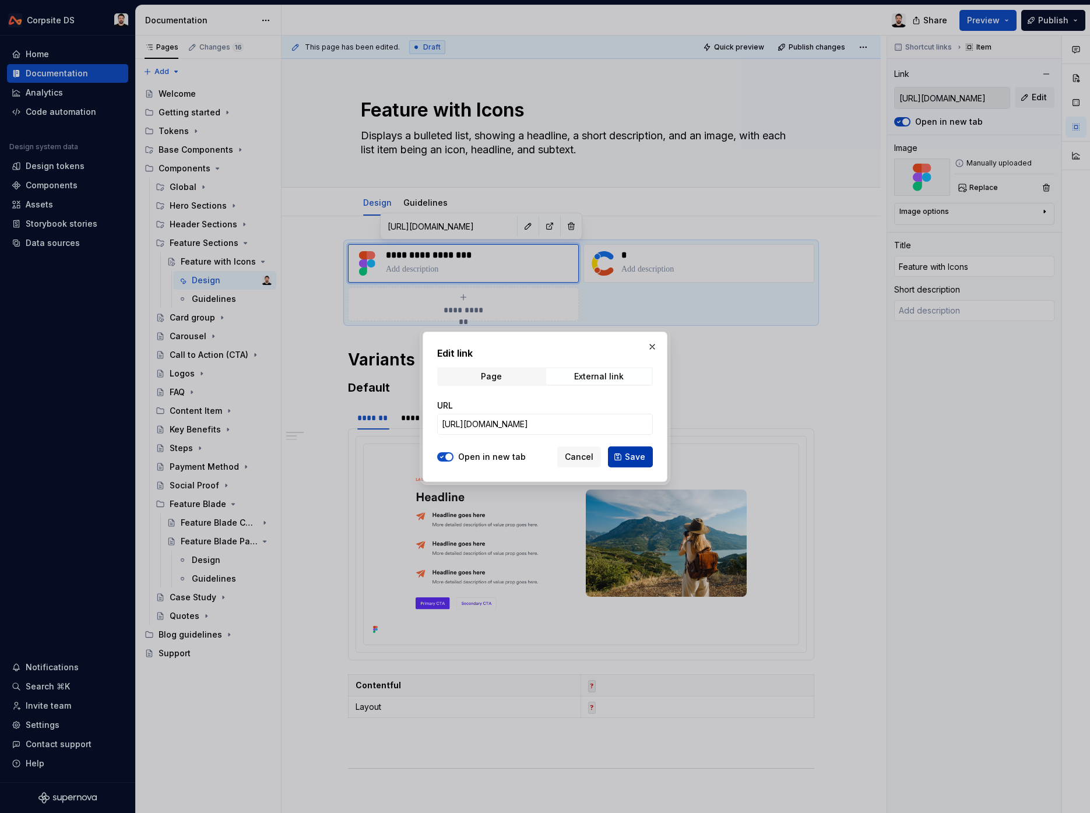
click at [622, 462] on button "Save" at bounding box center [630, 456] width 45 height 21
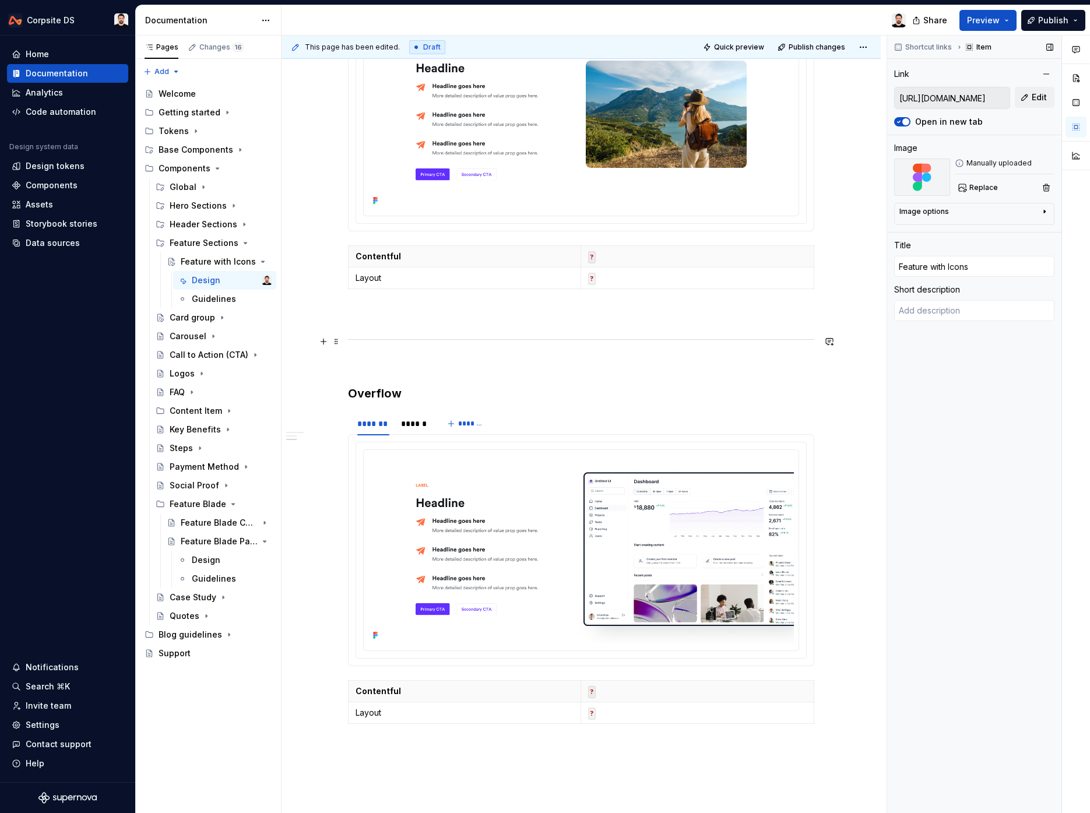
scroll to position [366, 0]
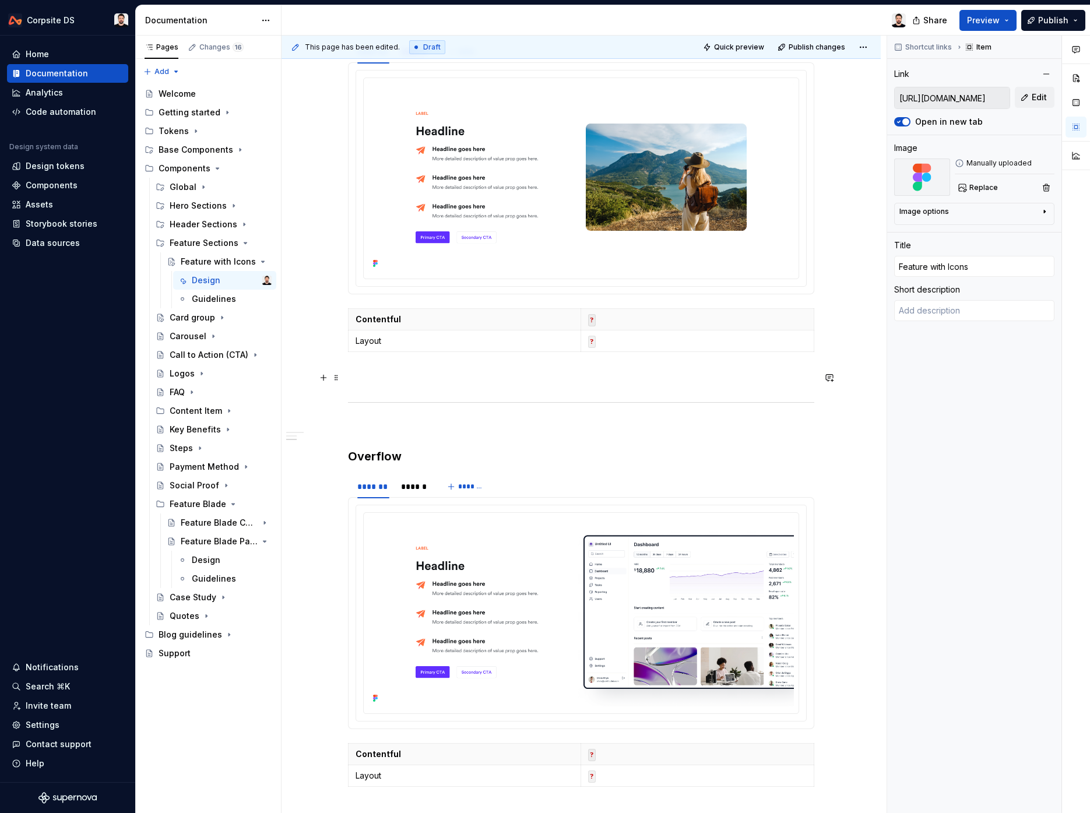
click at [432, 371] on p at bounding box center [581, 378] width 466 height 14
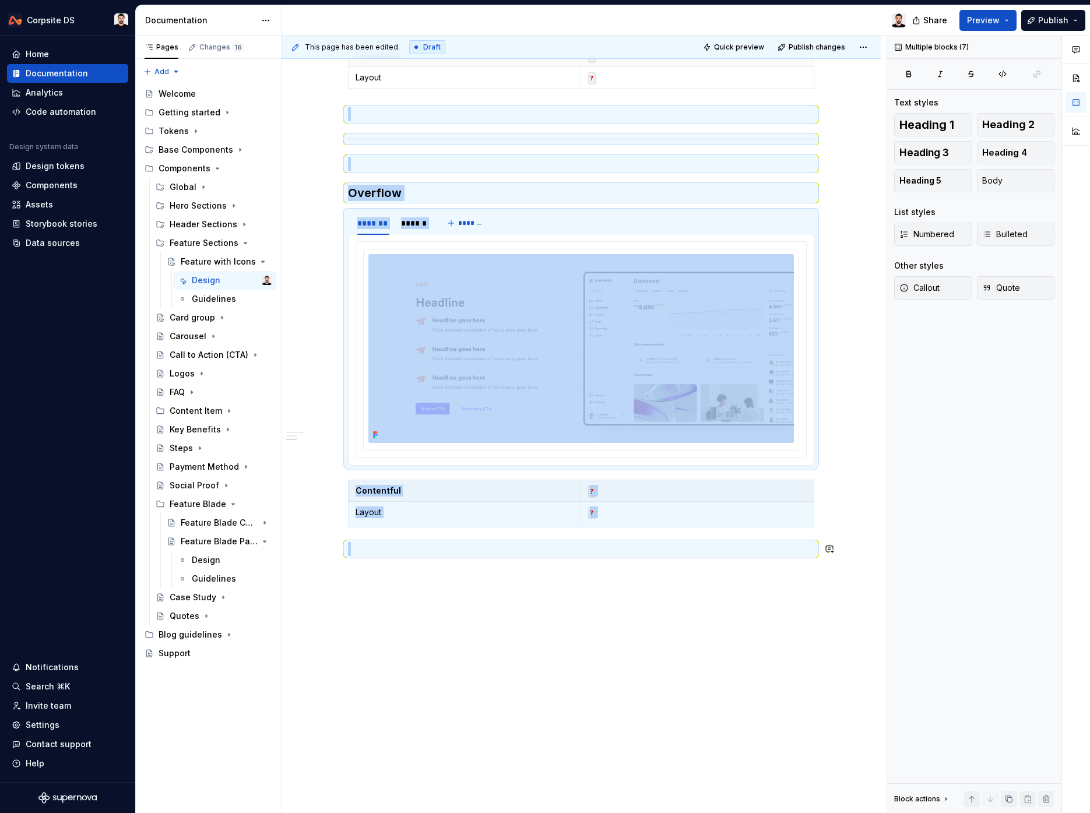
drag, startPoint x: 559, startPoint y: 583, endPoint x: 500, endPoint y: 491, distance: 108.8
click at [611, 687] on div "**********" at bounding box center [581, 200] width 599 height 1227
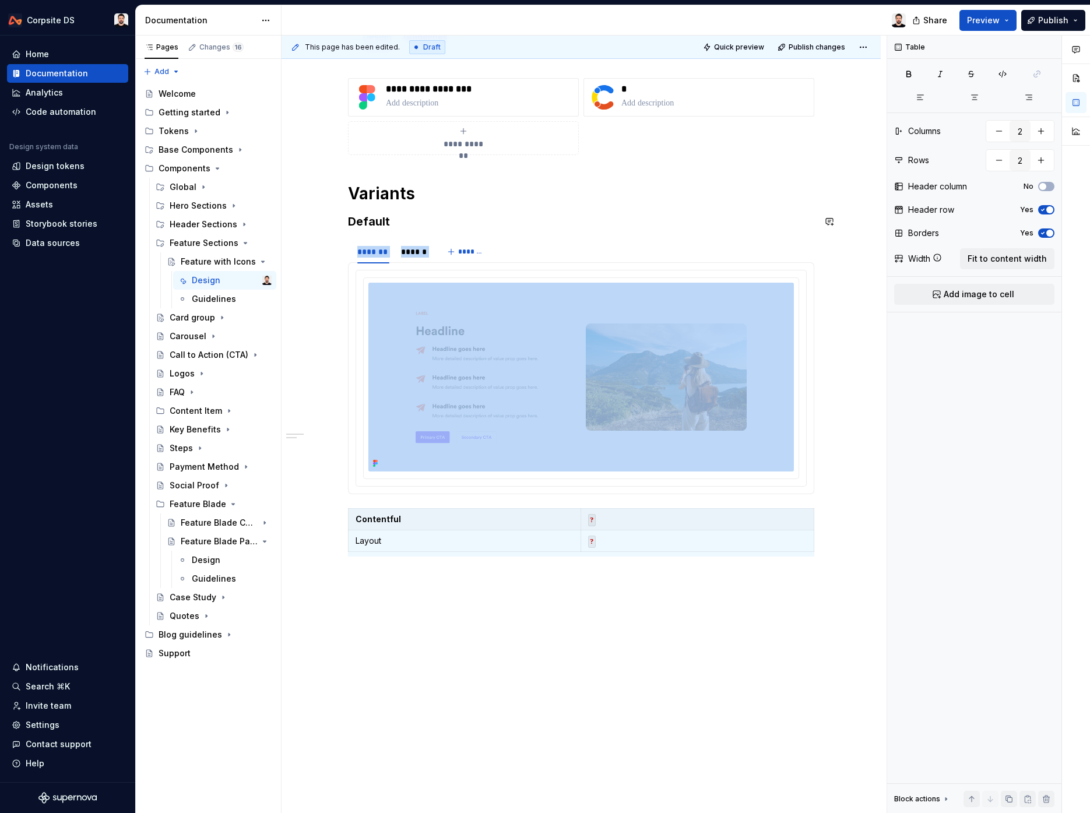
scroll to position [167, 0]
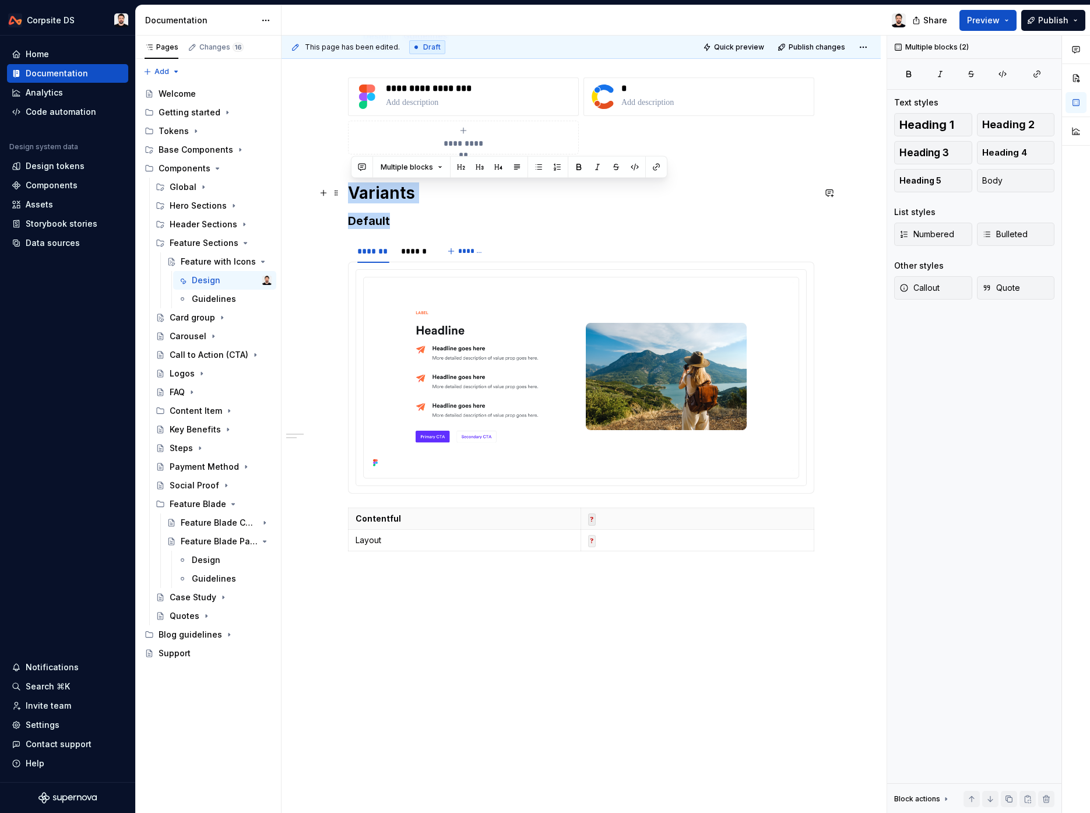
drag, startPoint x: 397, startPoint y: 221, endPoint x: 353, endPoint y: 197, distance: 50.6
click at [351, 195] on div "**********" at bounding box center [581, 317] width 466 height 479
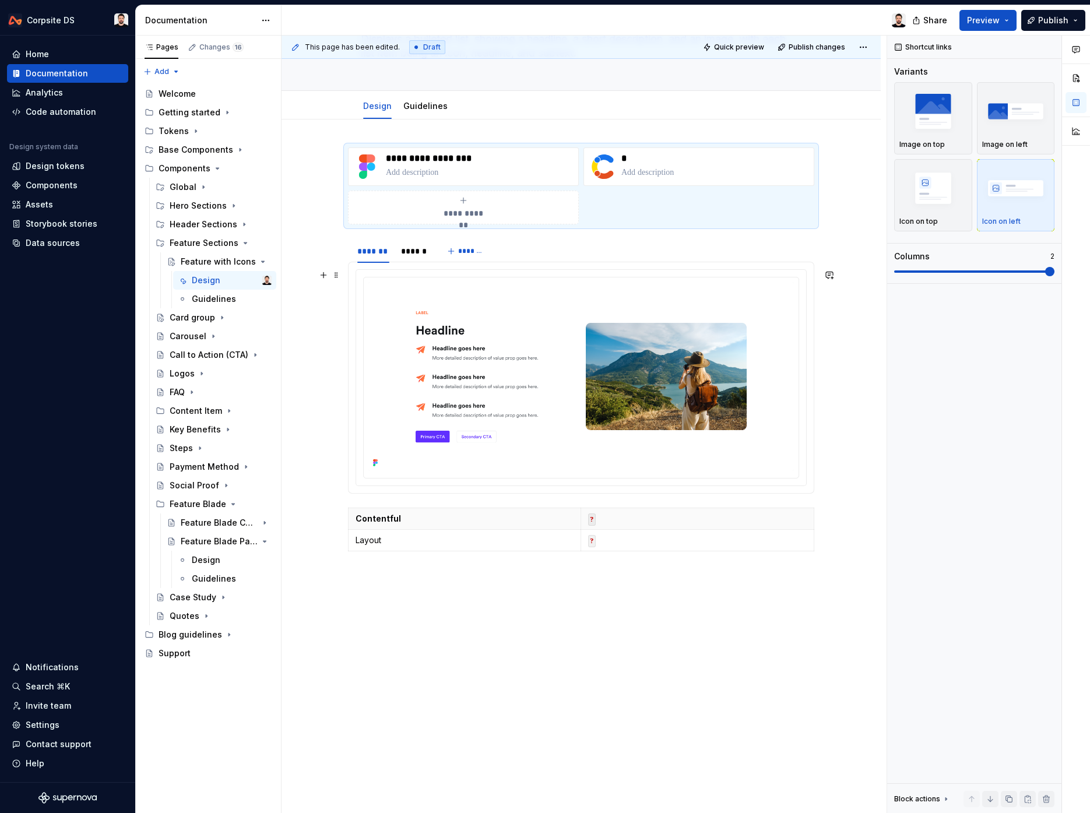
scroll to position [0, 0]
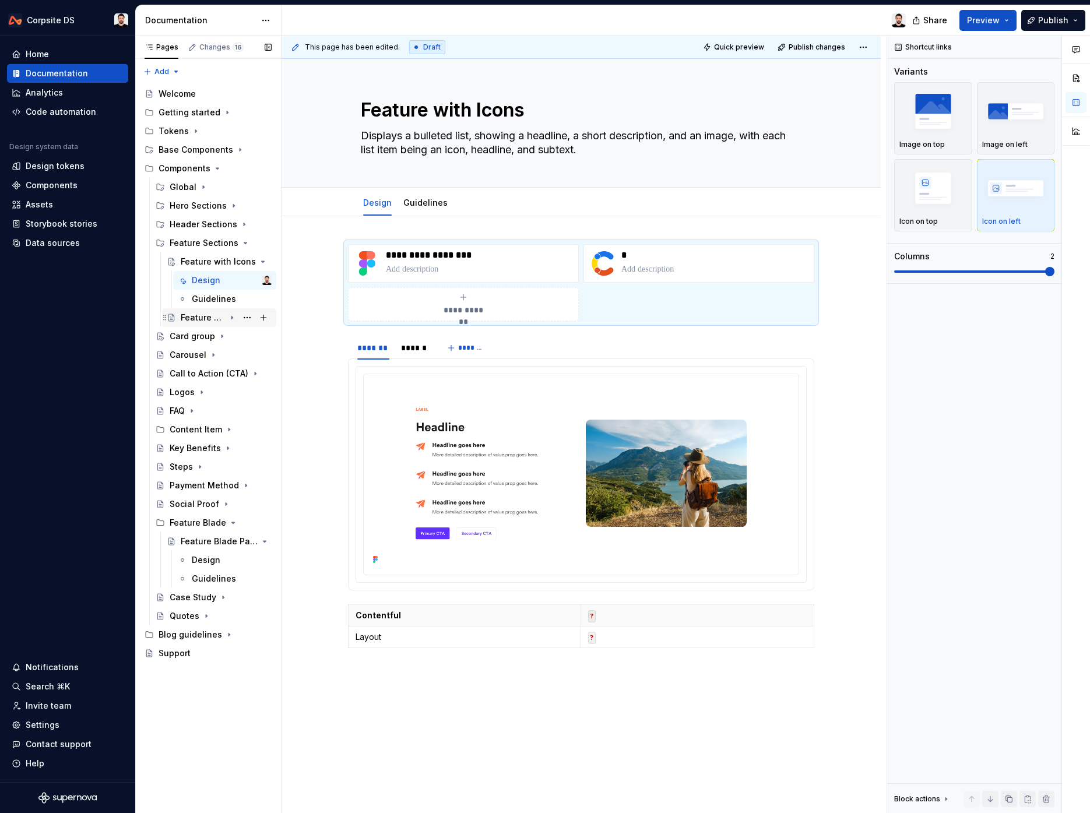
click at [199, 317] on div "Feature Blade Checklist" at bounding box center [203, 318] width 44 height 12
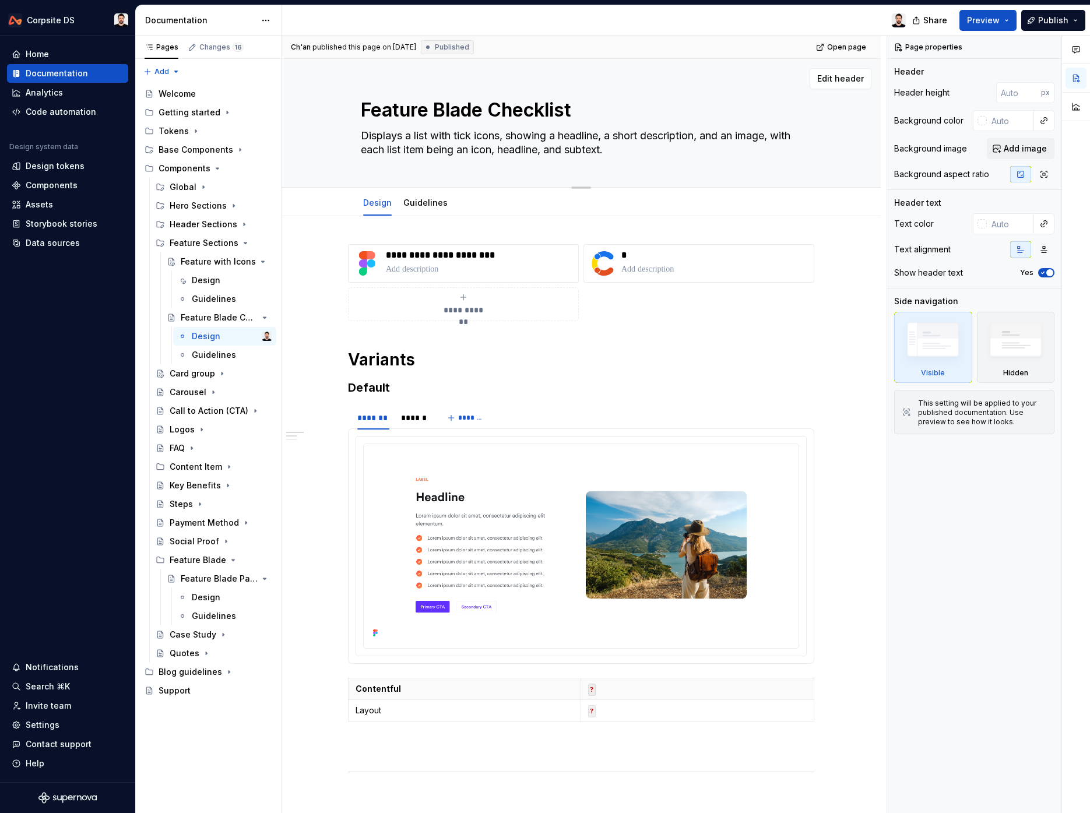
click at [525, 115] on textarea "Feature Blade Checklist" at bounding box center [578, 110] width 441 height 28
paste textarea "with"
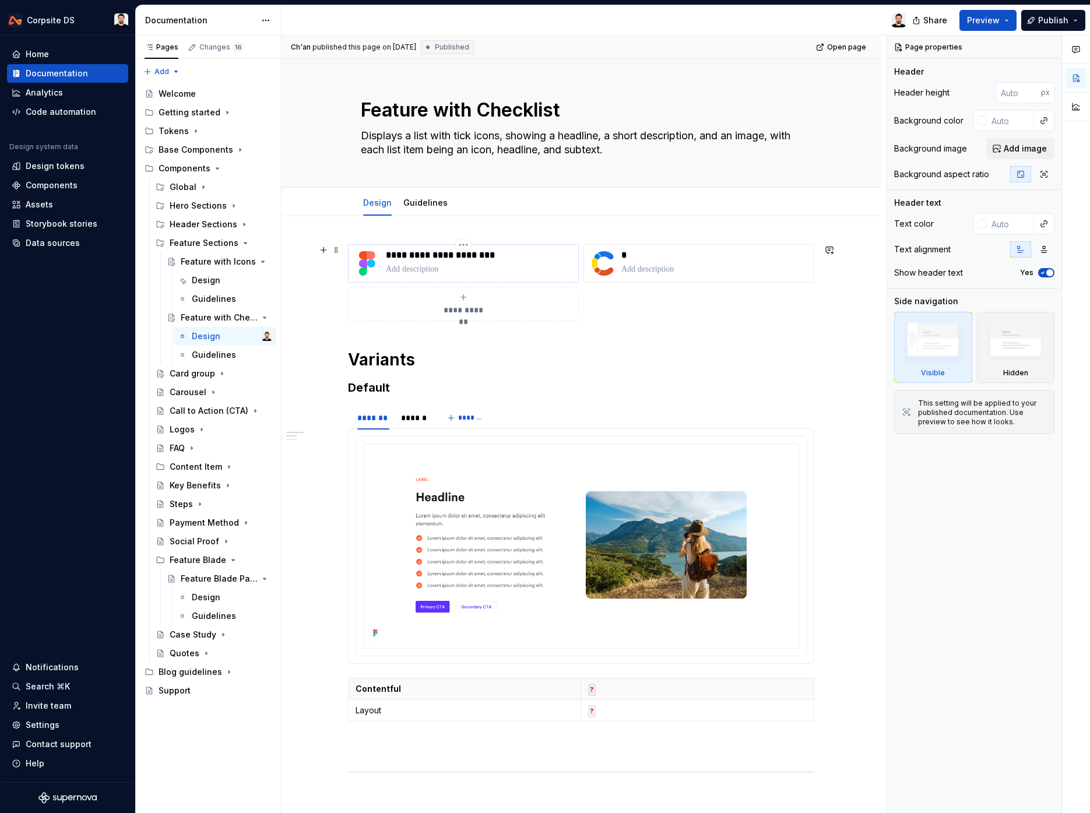
click at [455, 255] on p "**********" at bounding box center [480, 255] width 188 height 12
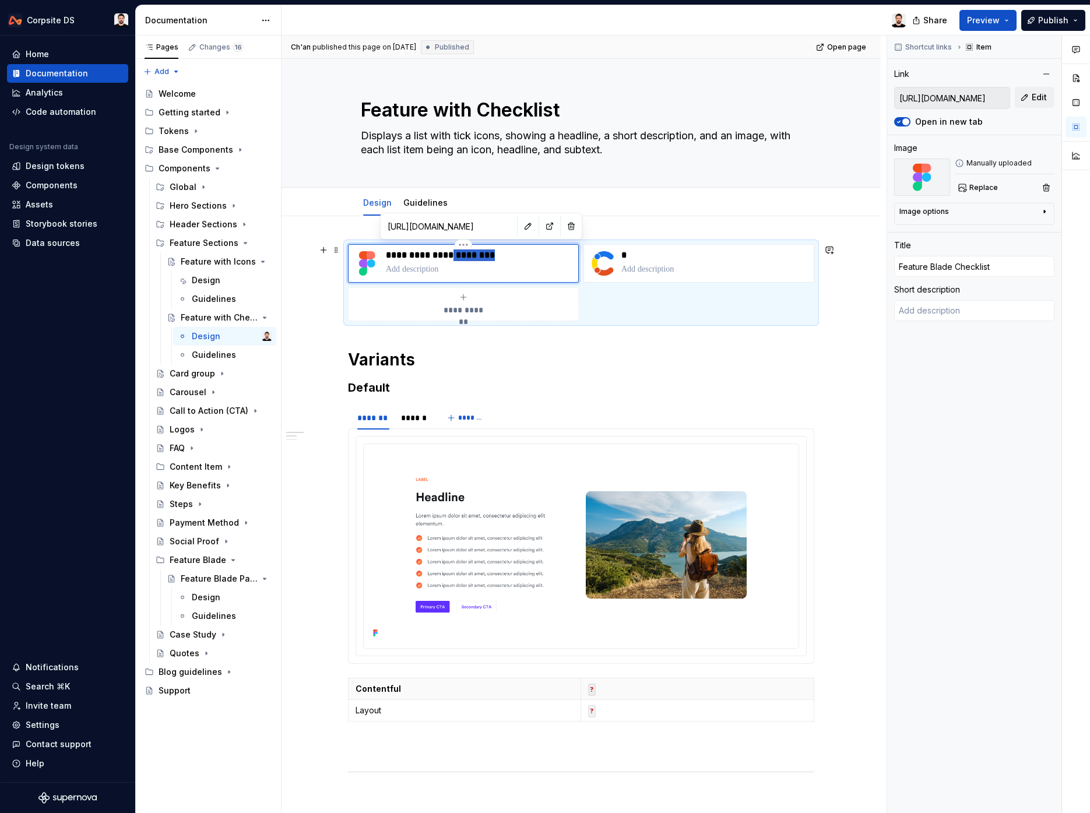
click at [455, 255] on p "**********" at bounding box center [480, 255] width 188 height 12
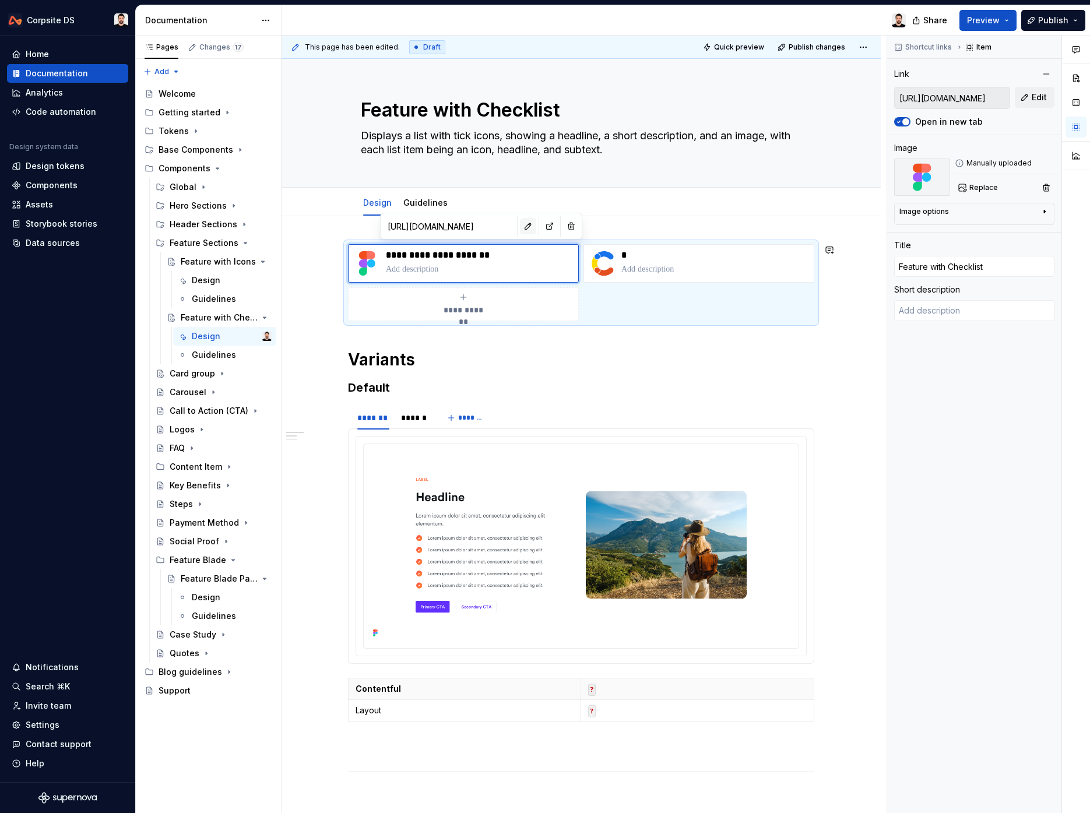
click at [520, 227] on button "button" at bounding box center [528, 226] width 16 height 16
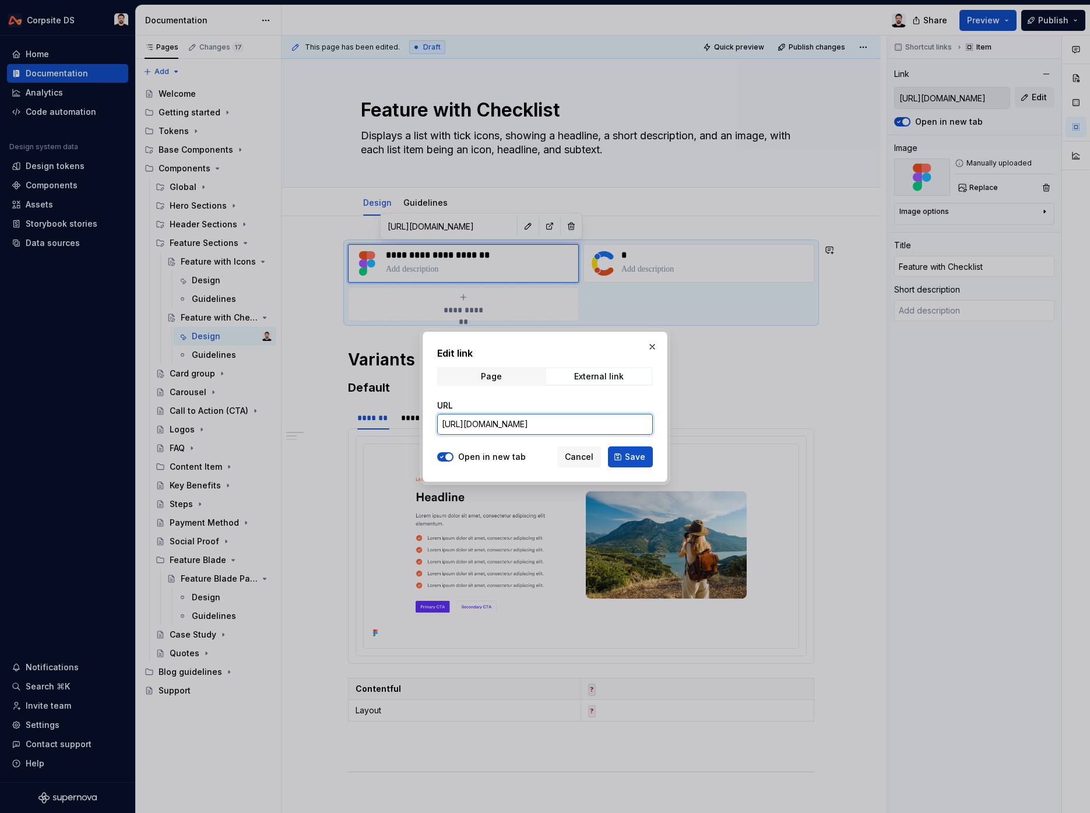
click at [547, 429] on input "[URL][DOMAIN_NAME]" at bounding box center [545, 424] width 216 height 21
paste input "HVw9AKn8Bg4D3VMc"
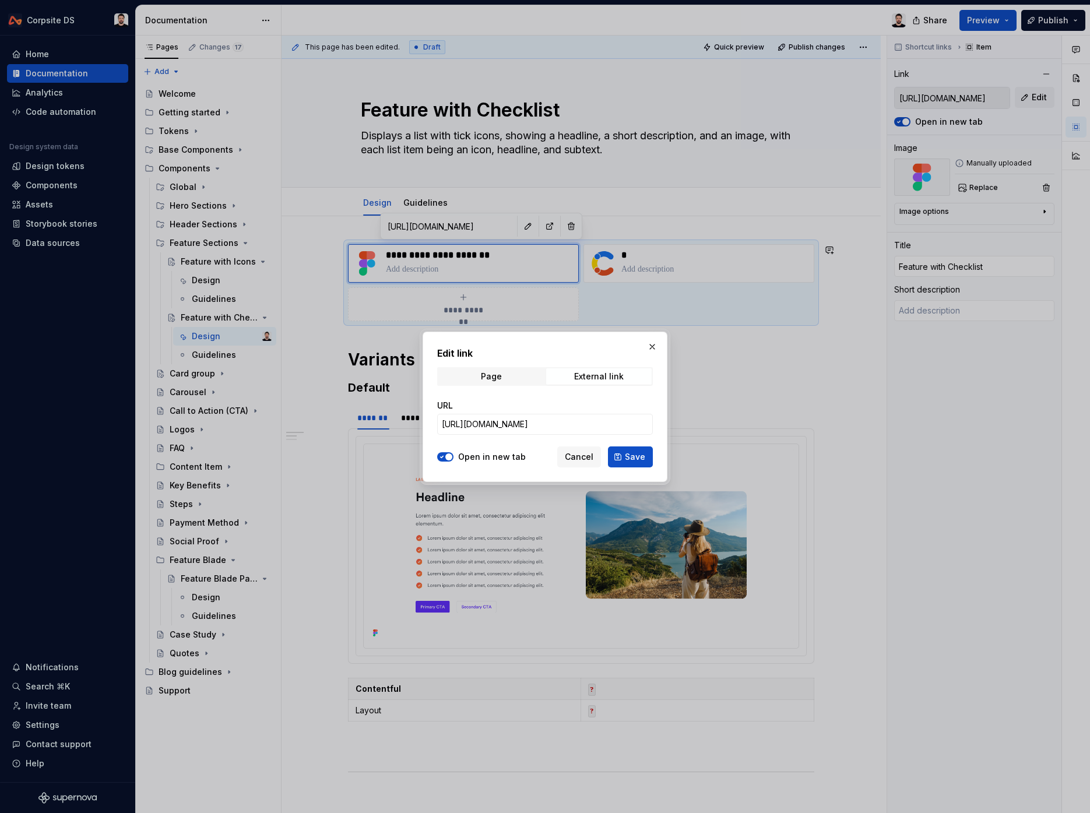
click at [636, 459] on span "Save" at bounding box center [635, 457] width 20 height 12
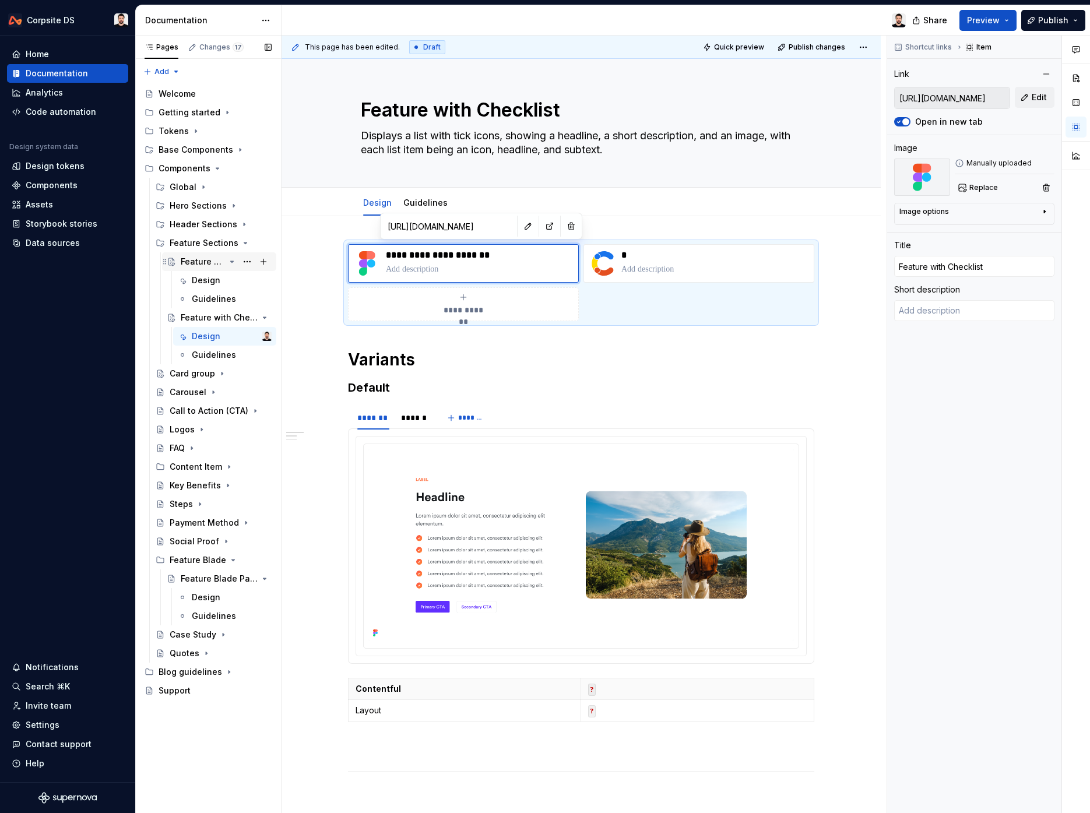
click at [202, 262] on div "Feature with Icons" at bounding box center [203, 262] width 44 height 12
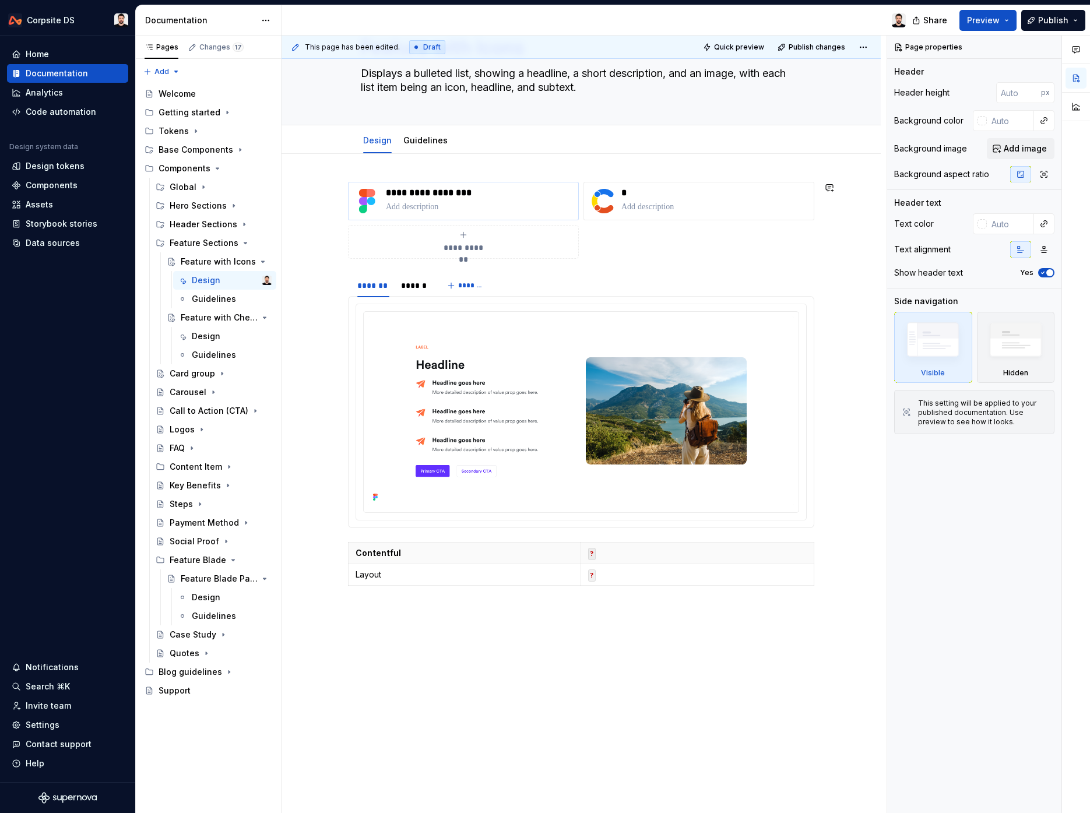
scroll to position [97, 0]
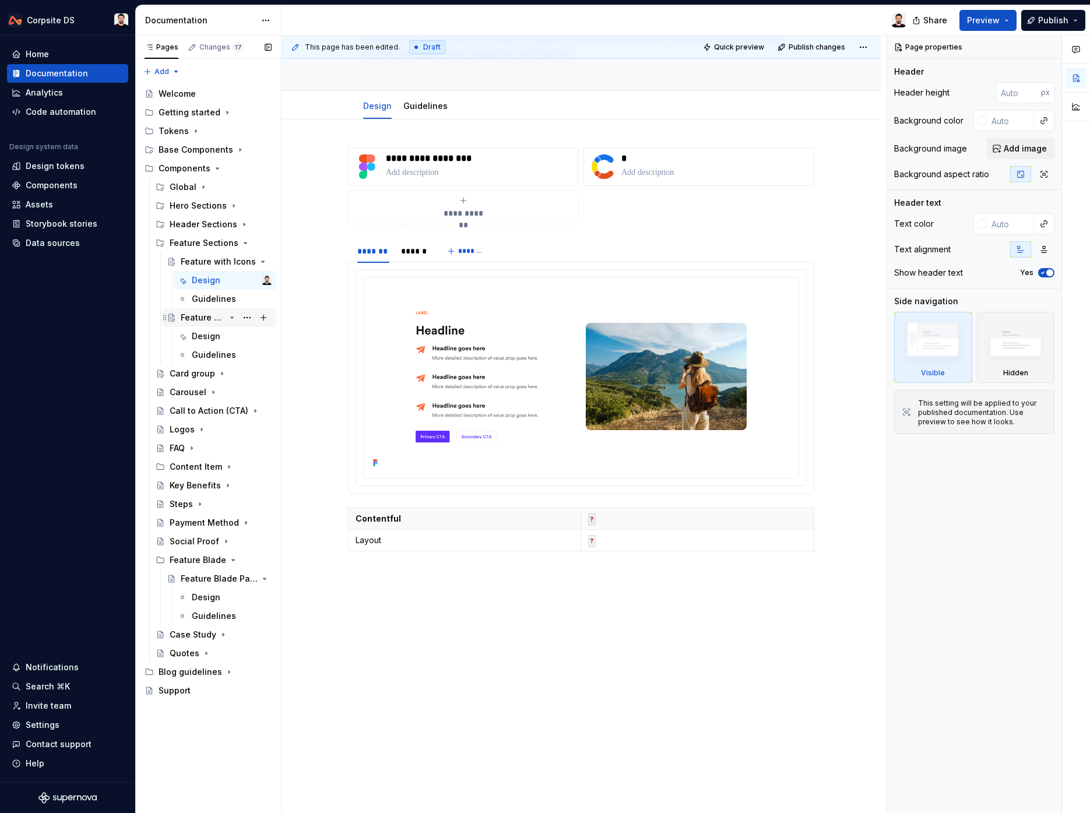
click at [193, 319] on div "Feature with Checklist" at bounding box center [203, 318] width 44 height 12
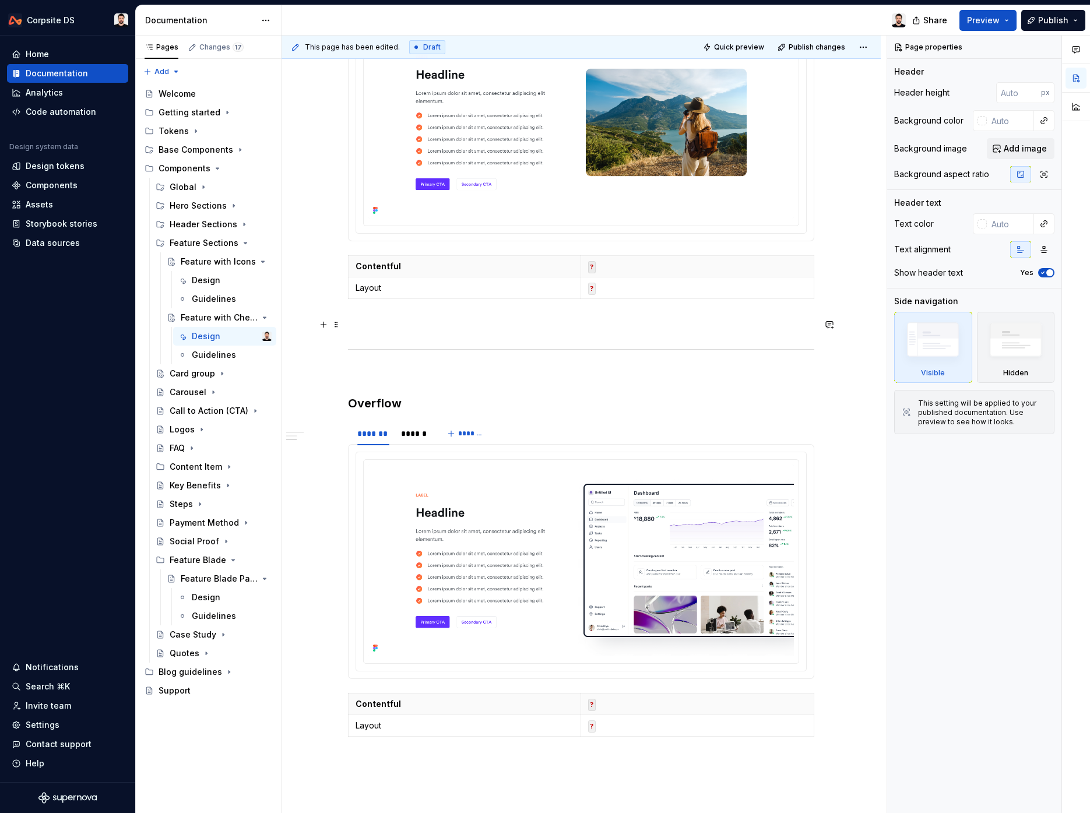
scroll to position [441, 0]
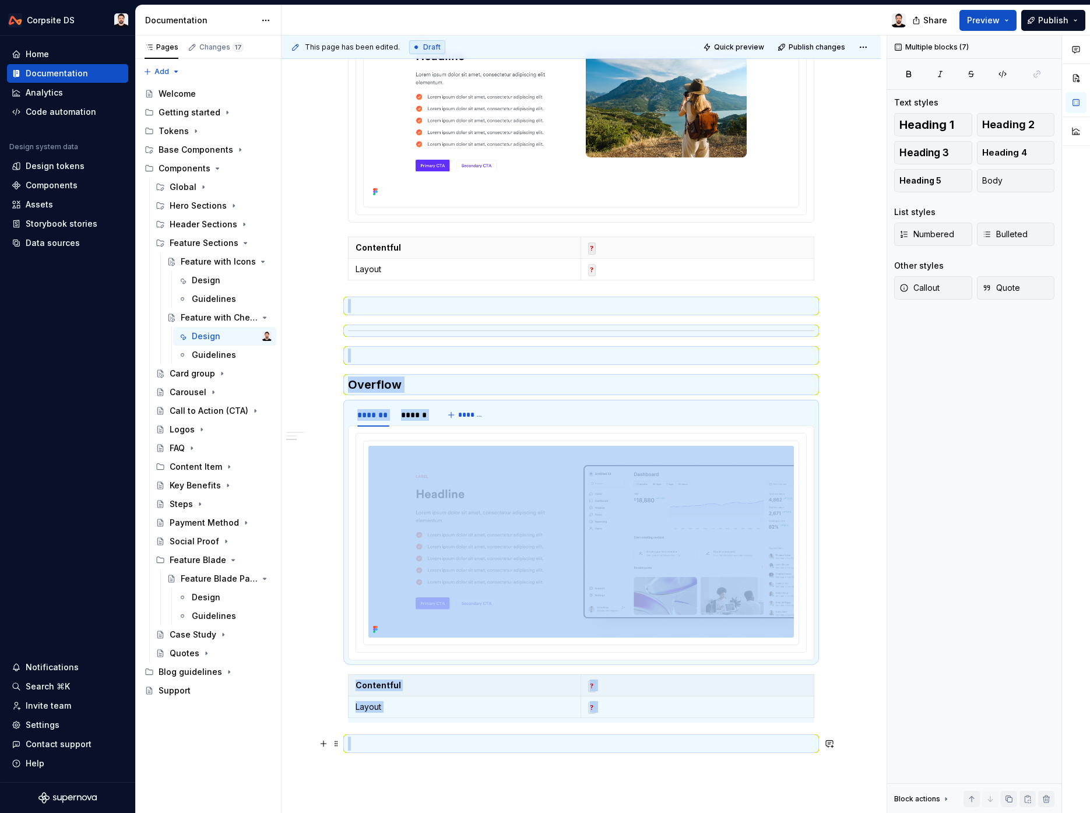
drag, startPoint x: 363, startPoint y: 297, endPoint x: 559, endPoint y: 751, distance: 493.9
click at [559, 687] on div "**********" at bounding box center [581, 277] width 466 height 948
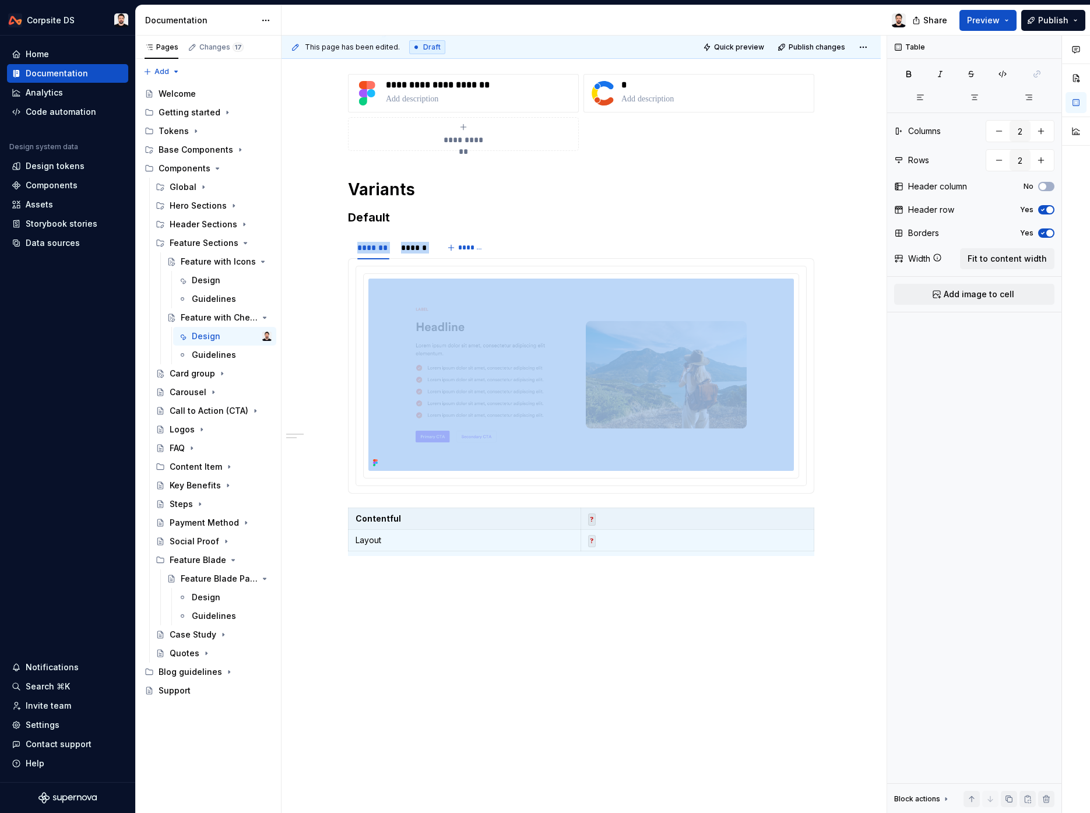
scroll to position [170, 0]
click at [192, 377] on div "Feature Blade Paragraph" at bounding box center [203, 374] width 44 height 12
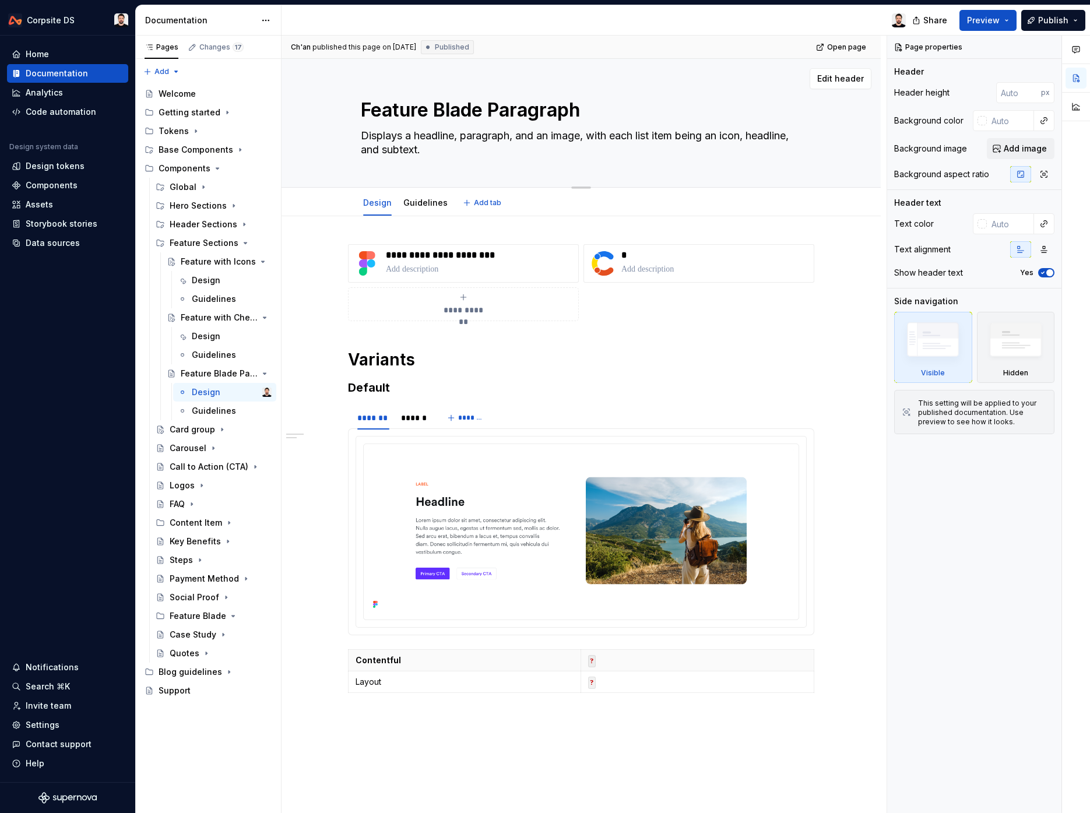
click at [466, 112] on textarea "Feature Blade Paragraph" at bounding box center [578, 110] width 441 height 28
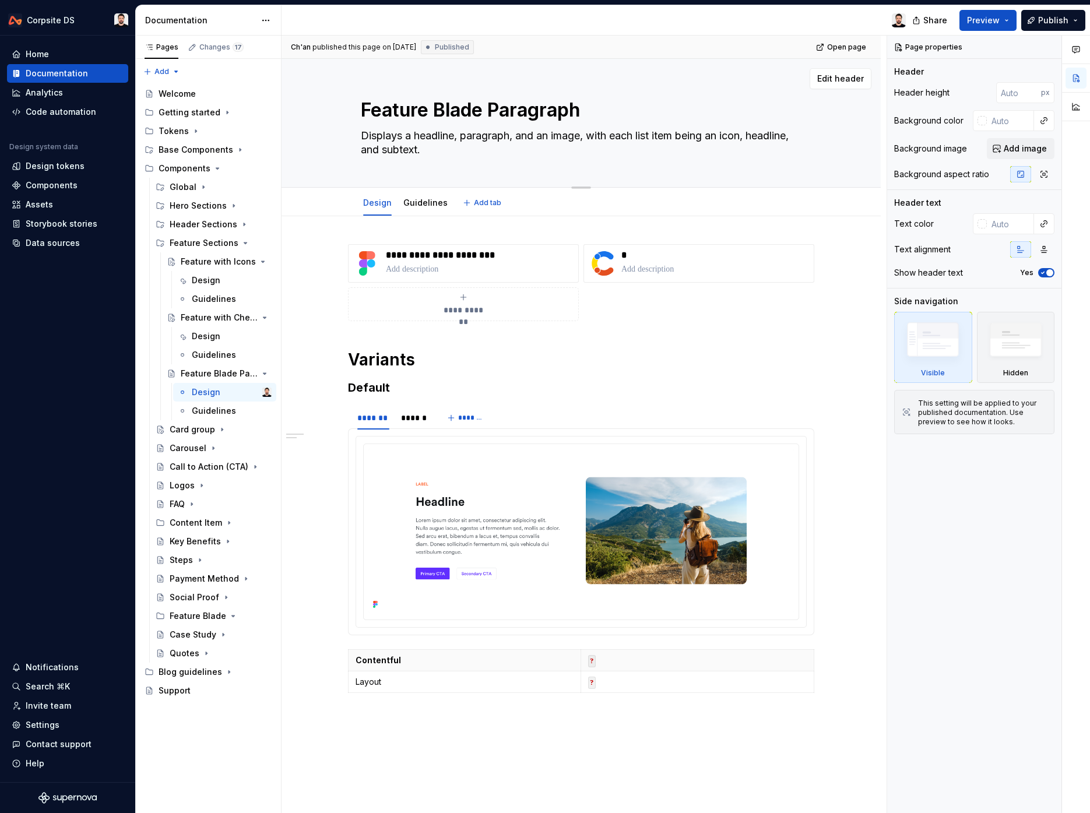
click at [476, 110] on textarea "Feature Blade Paragraph" at bounding box center [578, 110] width 441 height 28
click at [437, 256] on p "**********" at bounding box center [480, 255] width 188 height 12
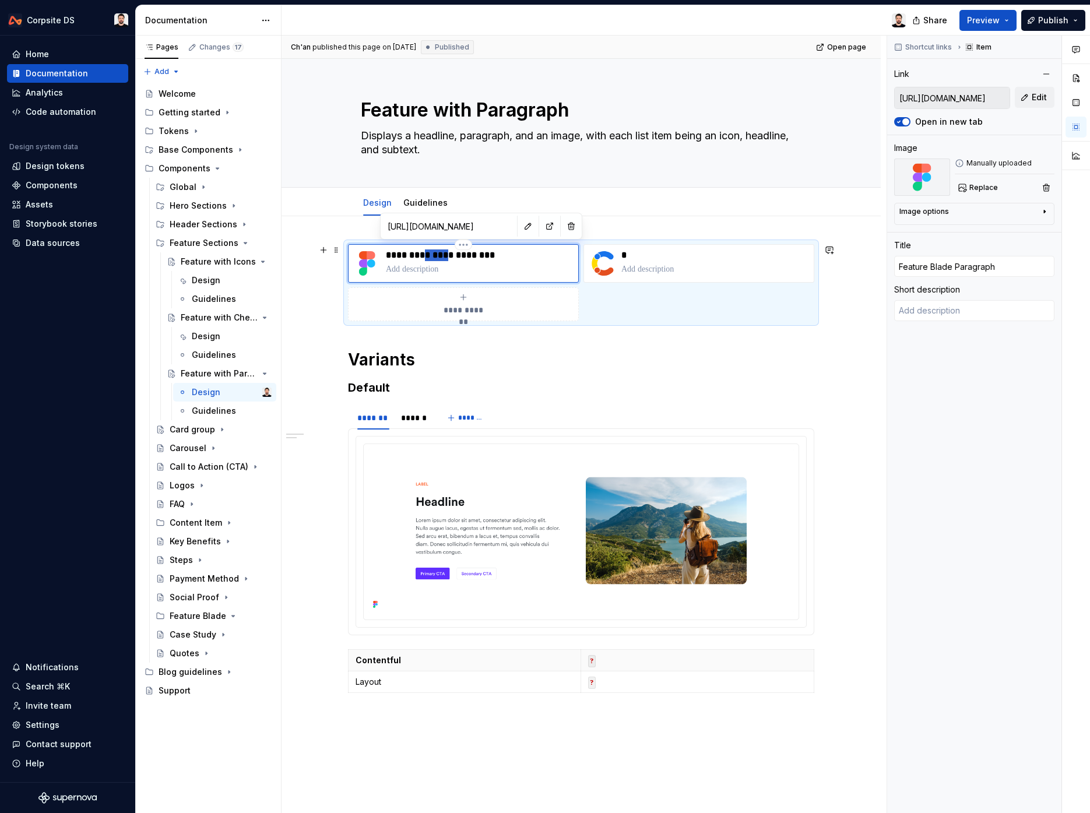
click at [437, 256] on p "**********" at bounding box center [480, 255] width 188 height 12
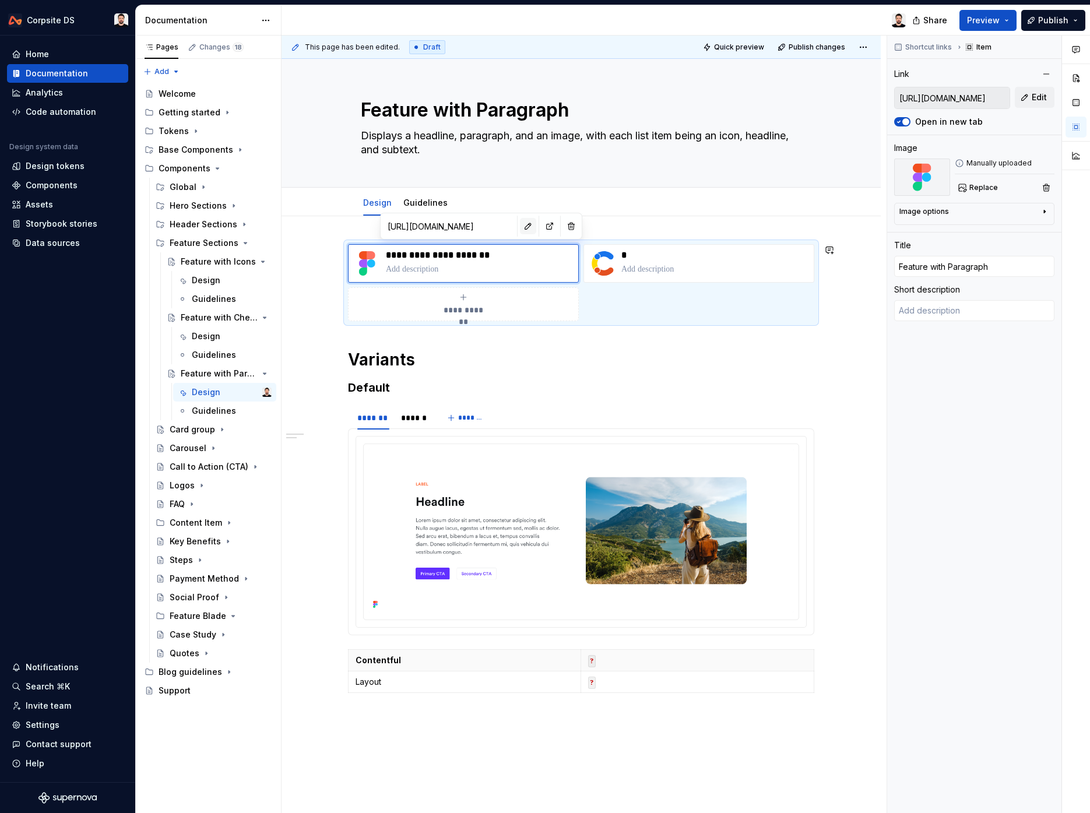
click at [520, 228] on button "button" at bounding box center [528, 226] width 16 height 16
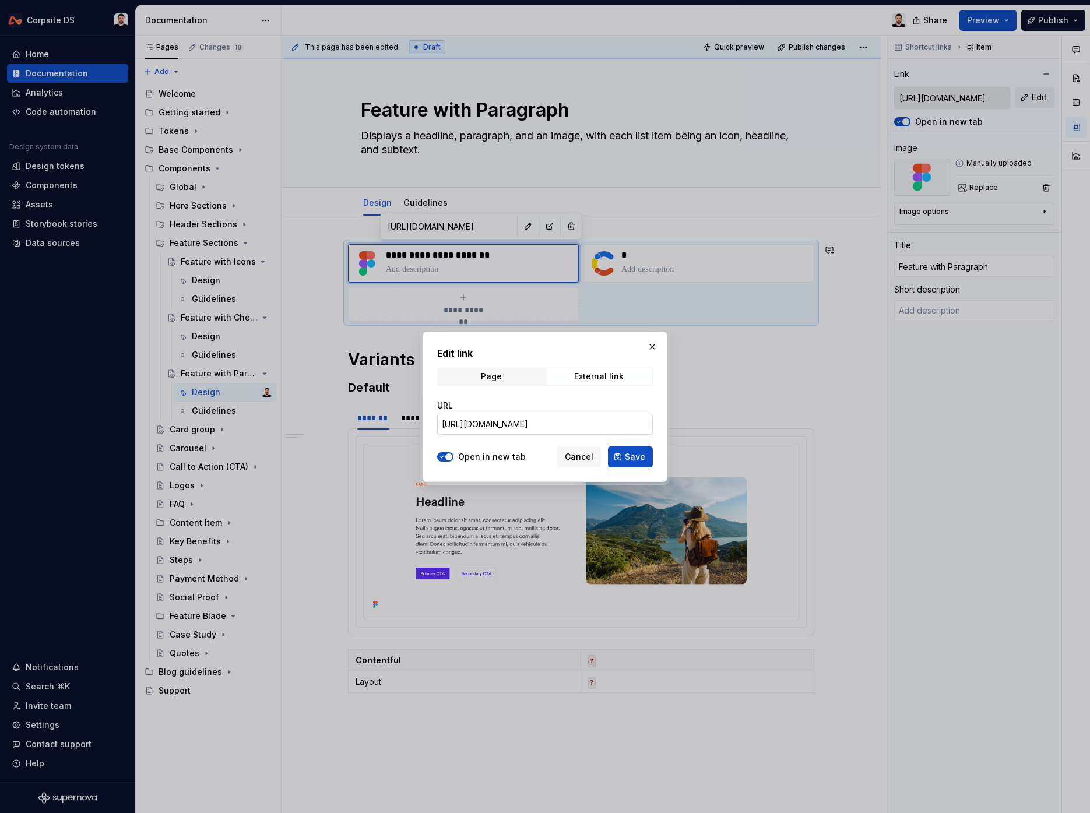
click at [516, 418] on input "[URL][DOMAIN_NAME]" at bounding box center [545, 424] width 216 height 21
click at [512, 418] on input "[URL][DOMAIN_NAME]" at bounding box center [545, 424] width 216 height 21
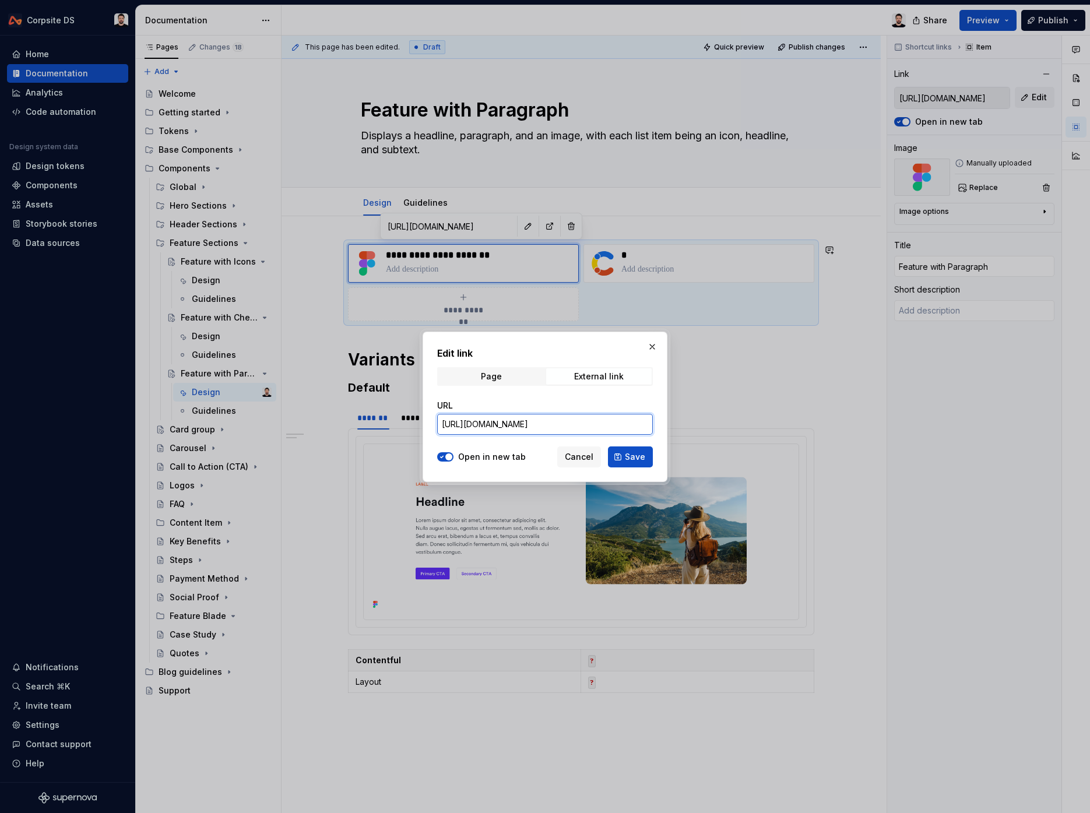
paste input "HVw9AKn8Bg4D3VMc"
click at [616, 453] on button "Save" at bounding box center [630, 456] width 45 height 21
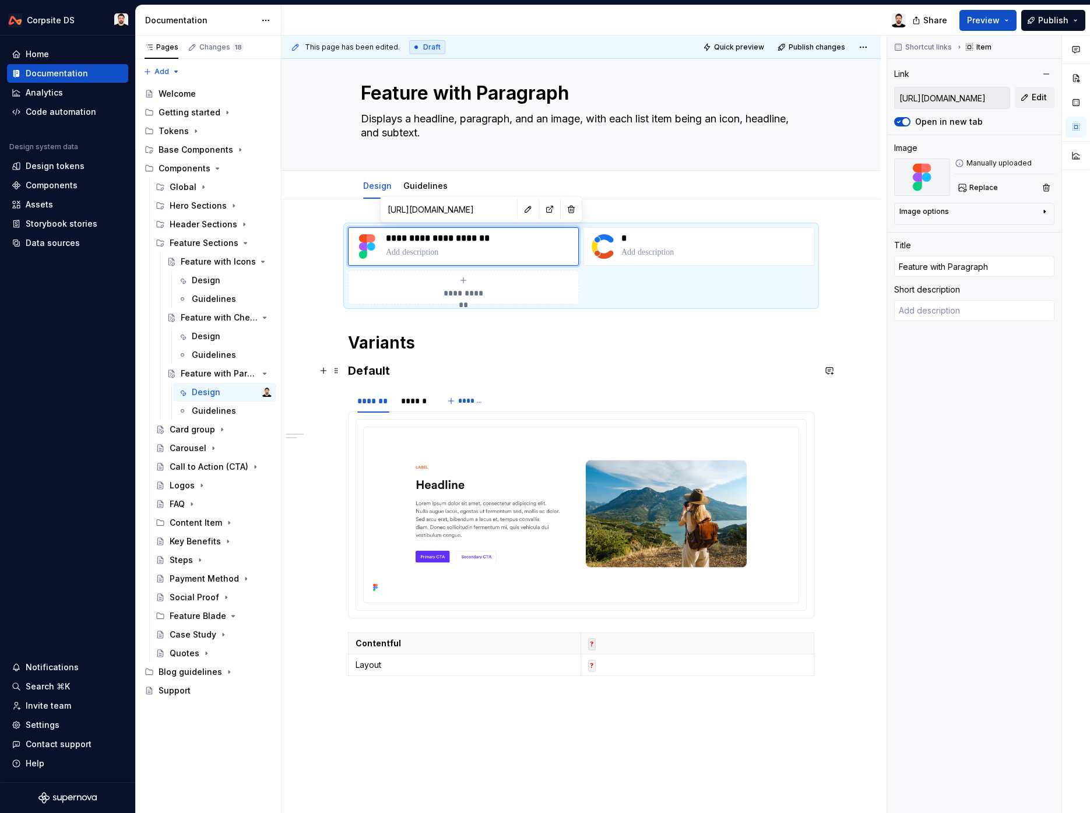
scroll to position [0, 0]
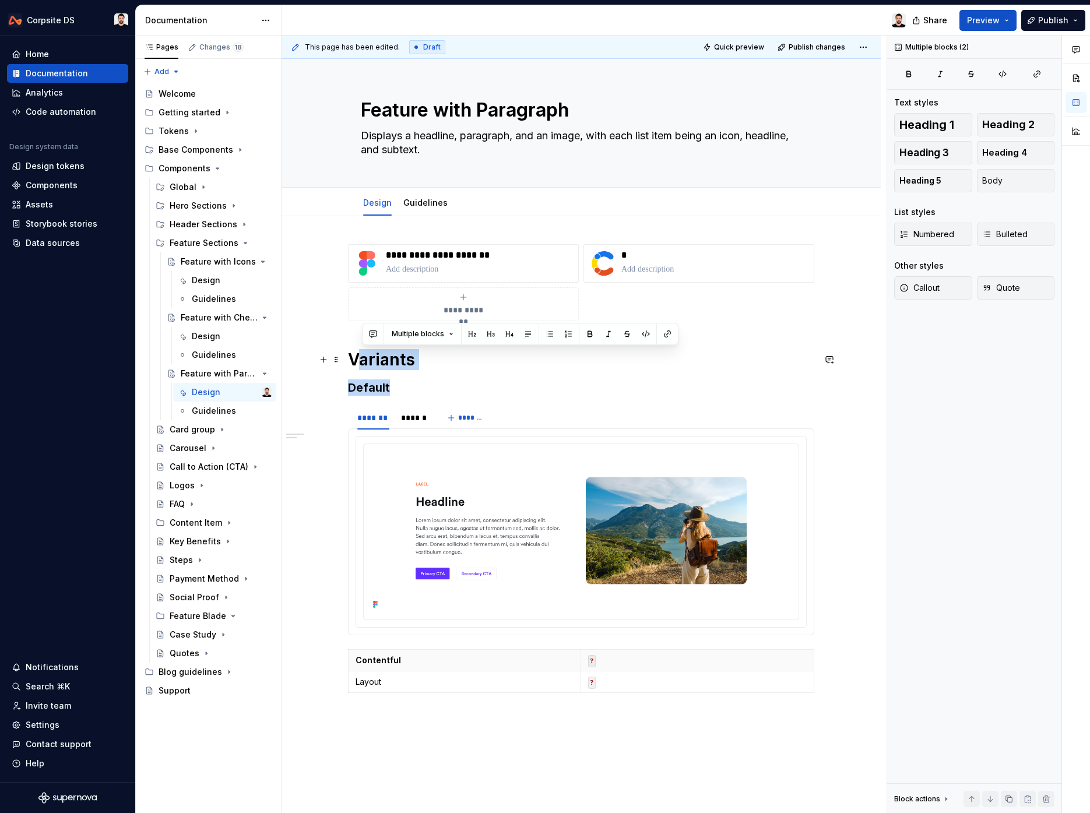
drag, startPoint x: 414, startPoint y: 393, endPoint x: 357, endPoint y: 364, distance: 64.1
click at [357, 364] on div "**********" at bounding box center [581, 470] width 466 height 453
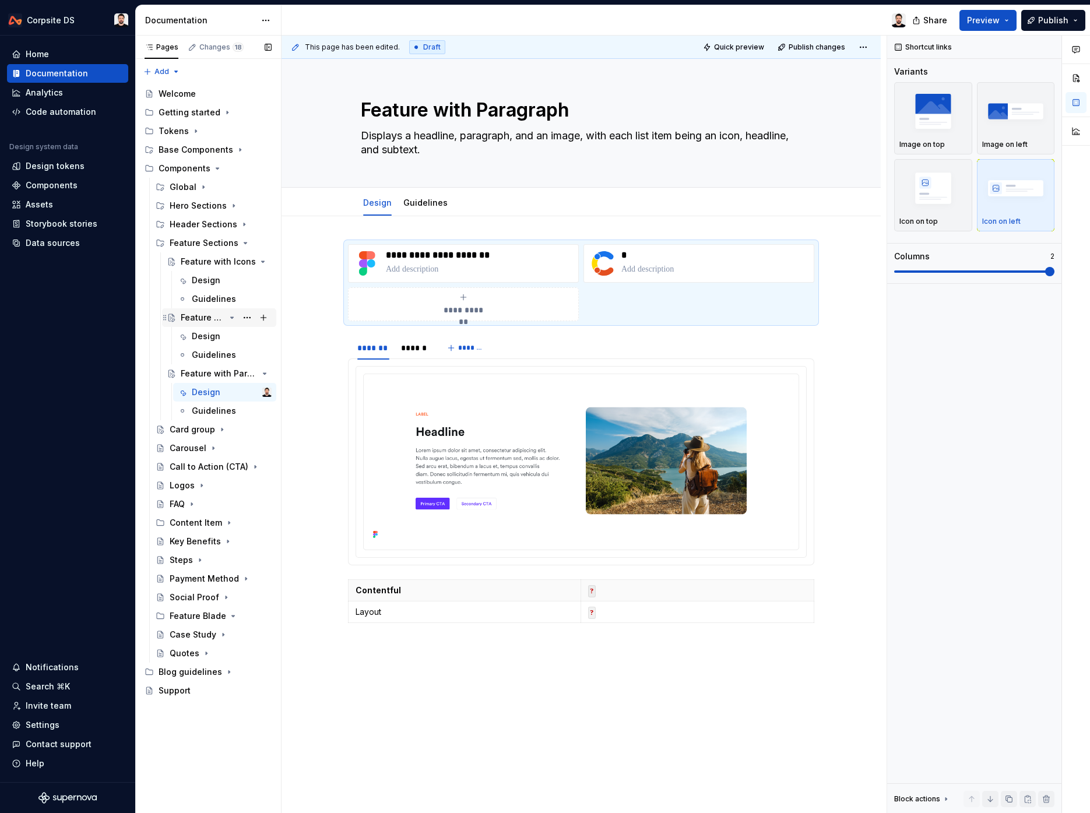
click at [214, 322] on div "Feature with Checklist" at bounding box center [203, 318] width 44 height 12
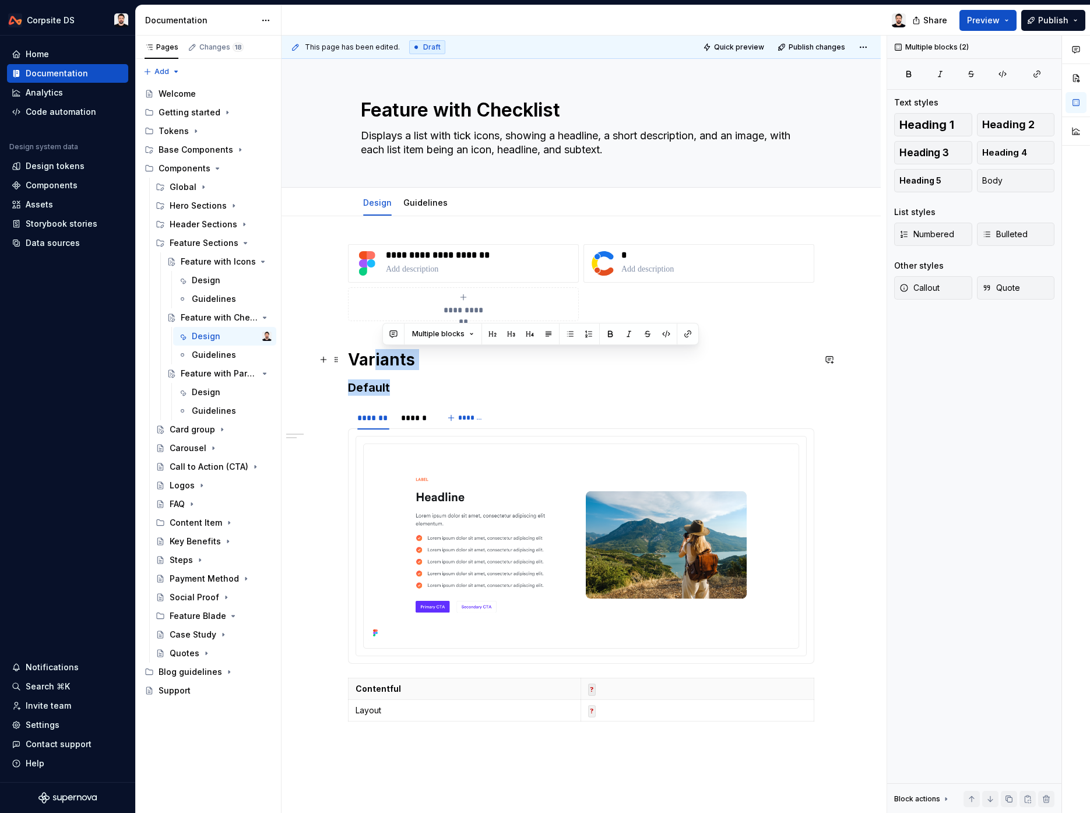
drag, startPoint x: 411, startPoint y: 388, endPoint x: 376, endPoint y: 363, distance: 42.7
click at [376, 363] on div "**********" at bounding box center [581, 485] width 466 height 482
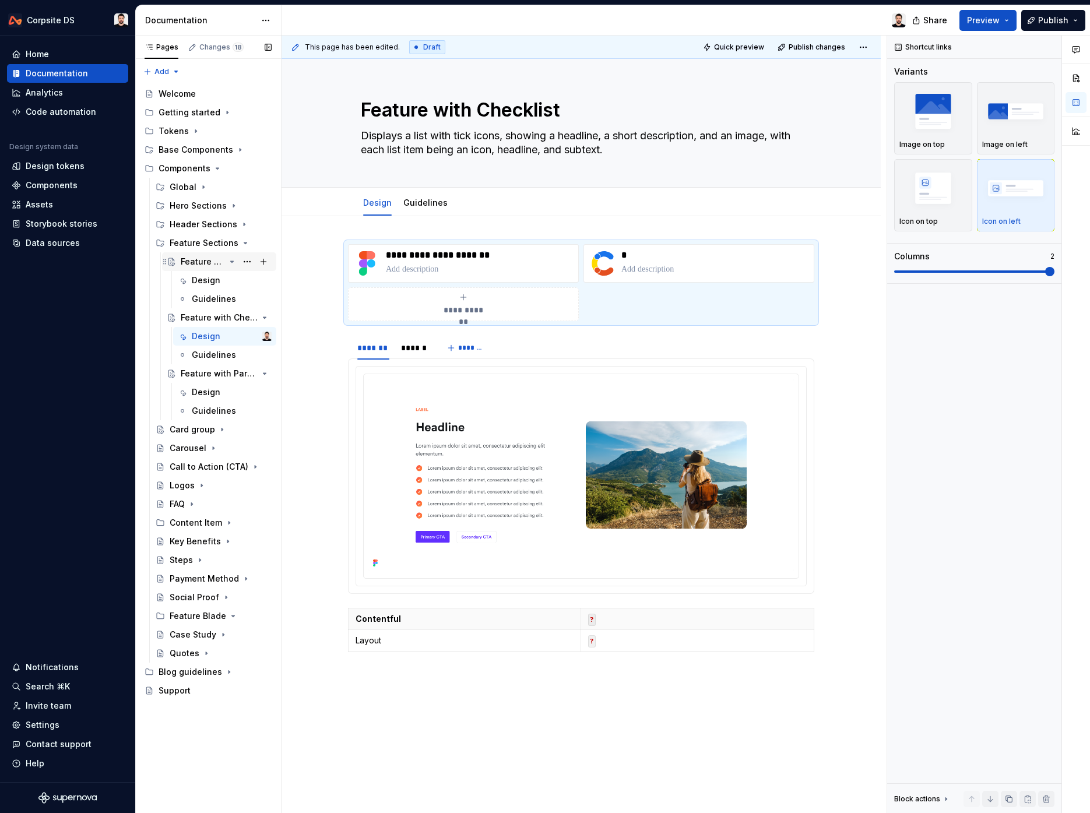
click at [213, 258] on div "Feature with Icons" at bounding box center [203, 262] width 44 height 12
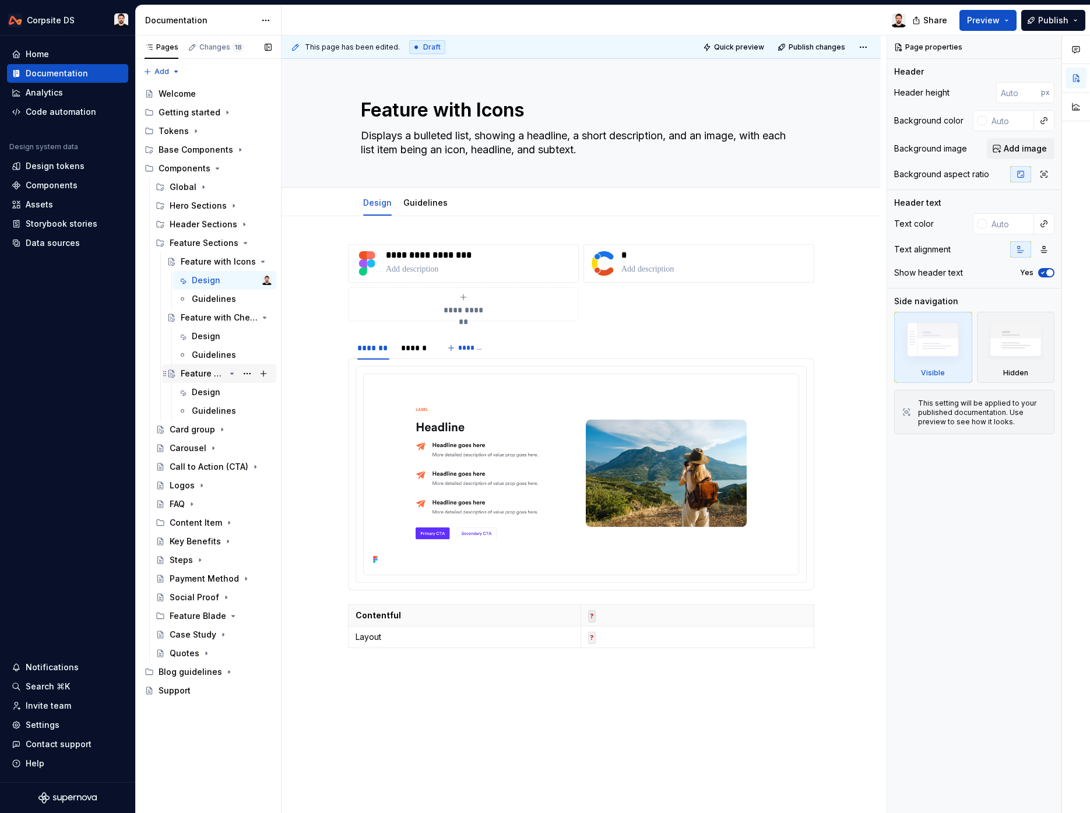
click at [200, 374] on div "Feature with Paragraph" at bounding box center [203, 374] width 44 height 12
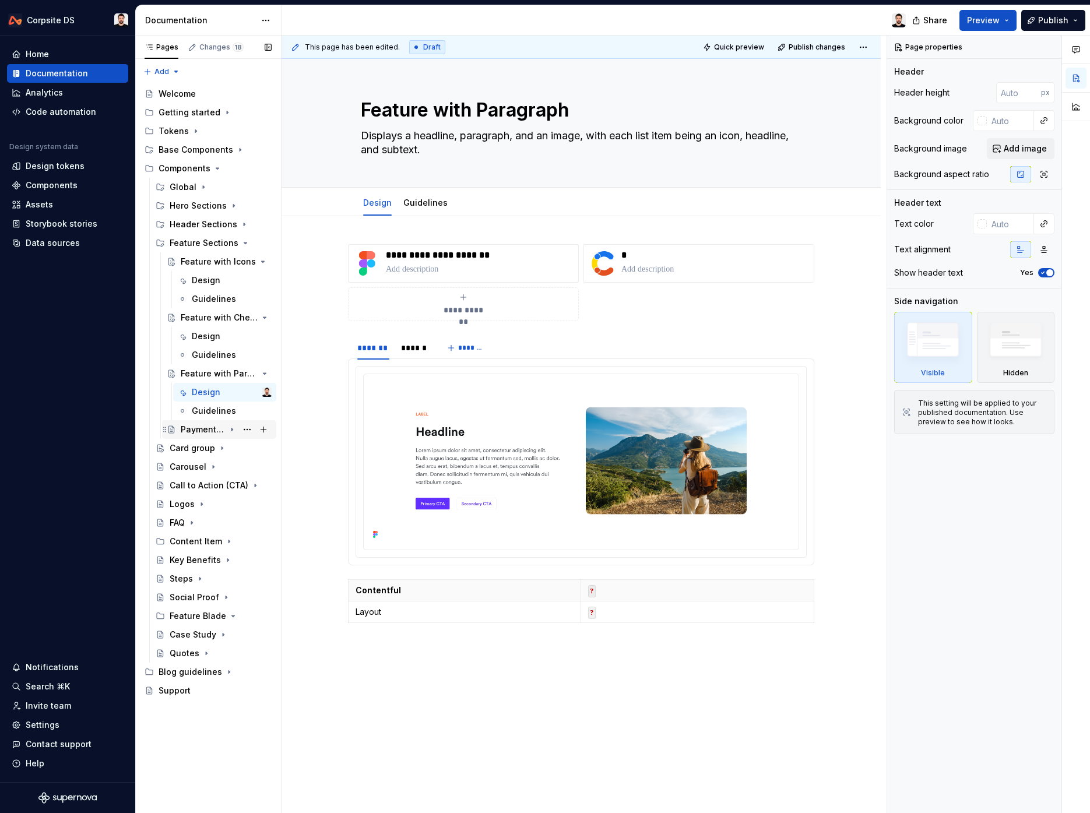
click at [202, 432] on div "Payment Method" at bounding box center [203, 430] width 44 height 12
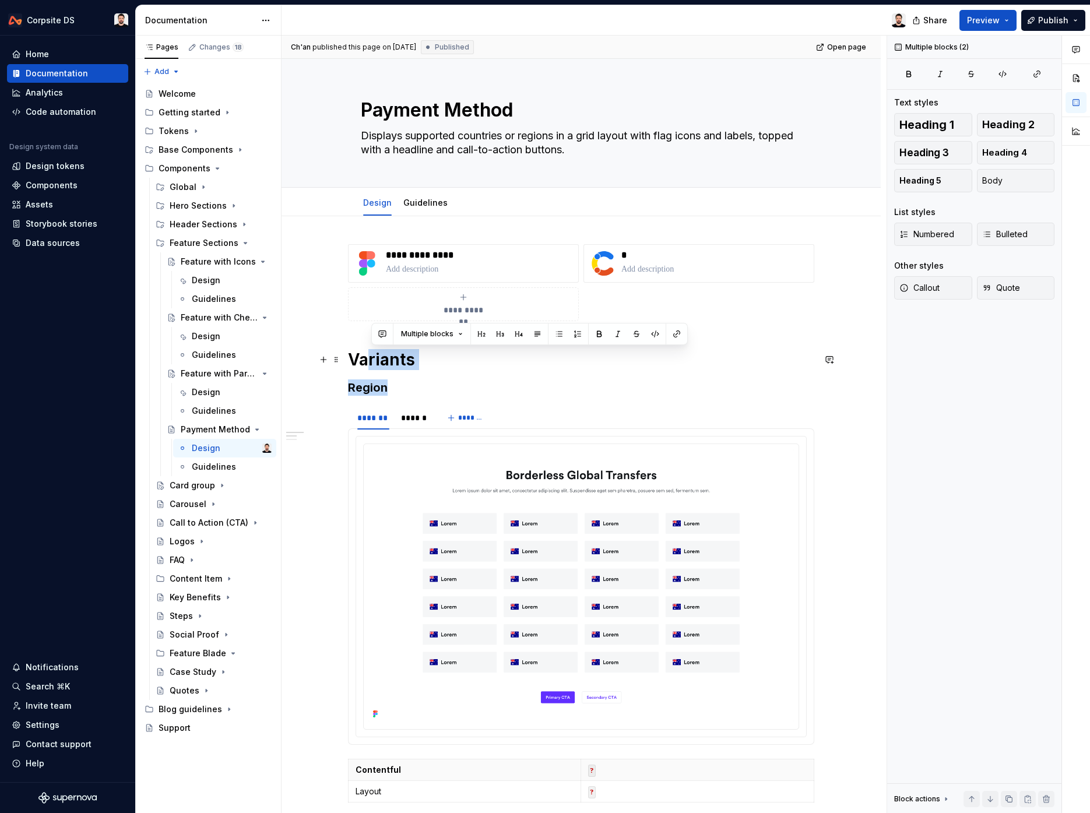
drag, startPoint x: 411, startPoint y: 393, endPoint x: 371, endPoint y: 362, distance: 50.2
click at [371, 362] on div "**********" at bounding box center [581, 799] width 466 height 1111
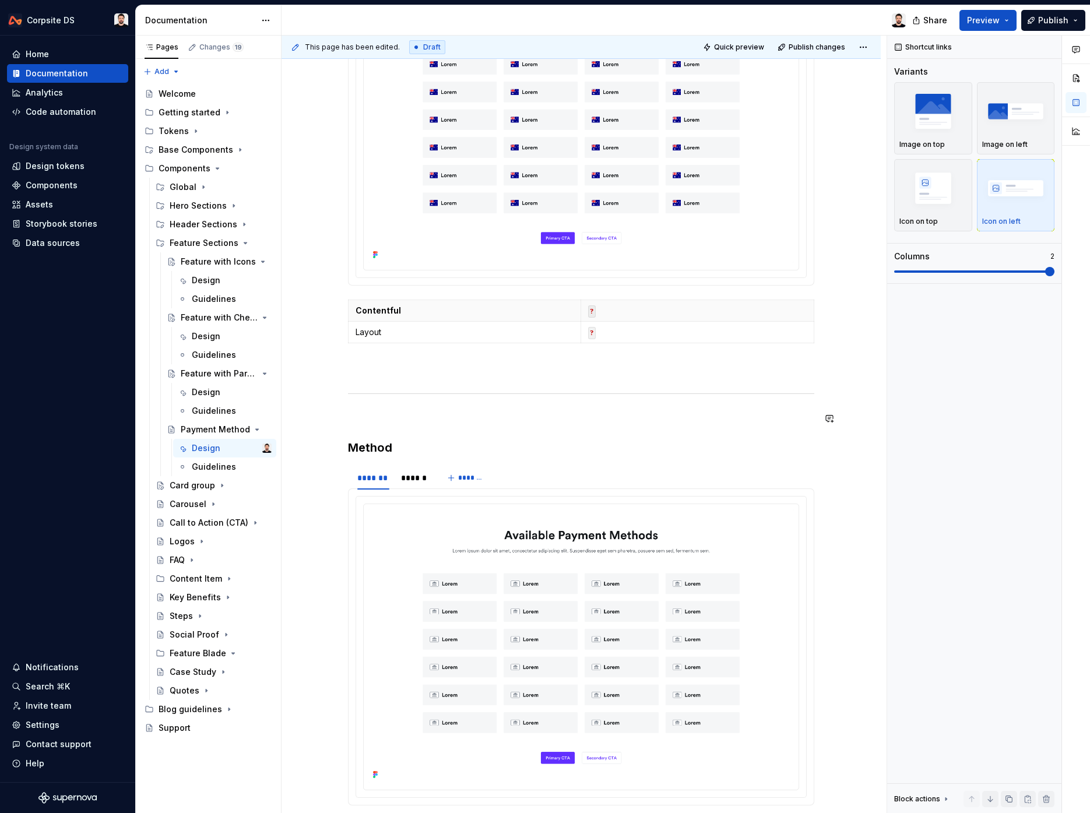
scroll to position [394, 0]
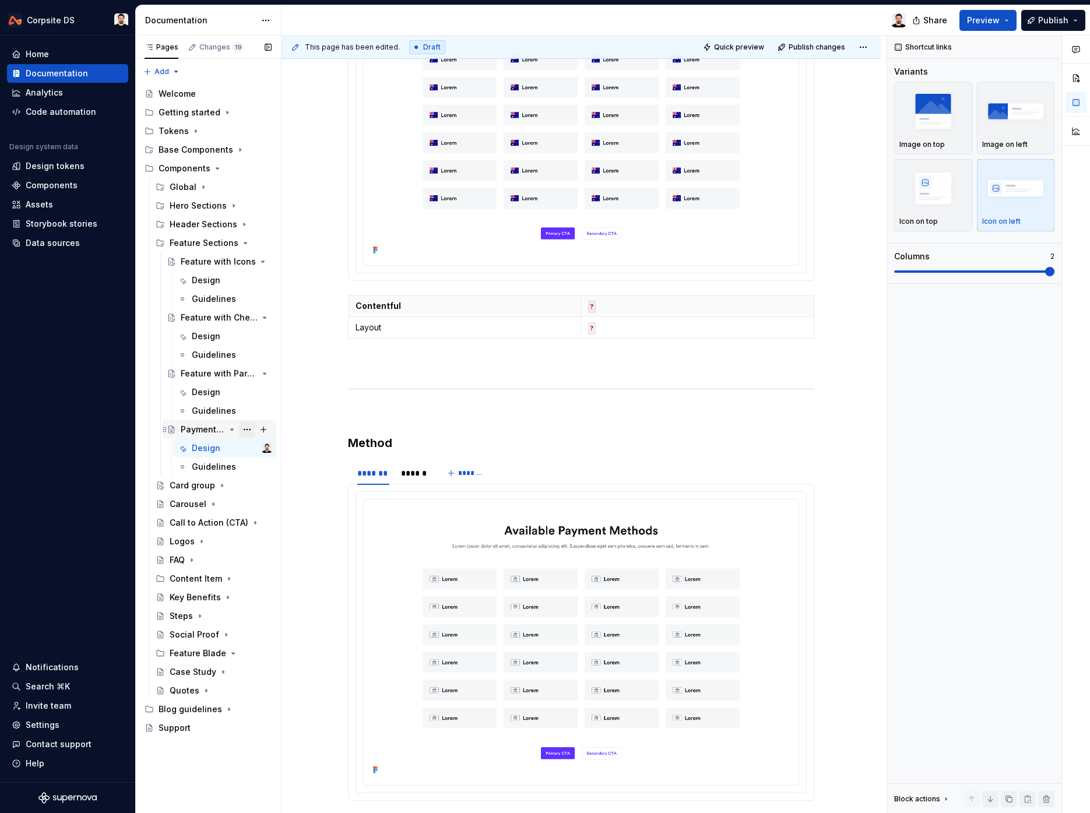
click at [244, 429] on button "Page tree" at bounding box center [247, 429] width 16 height 16
click at [272, 468] on div "Duplicate page" at bounding box center [318, 469] width 114 height 12
click at [208, 431] on div "Payment Method" at bounding box center [203, 430] width 44 height 12
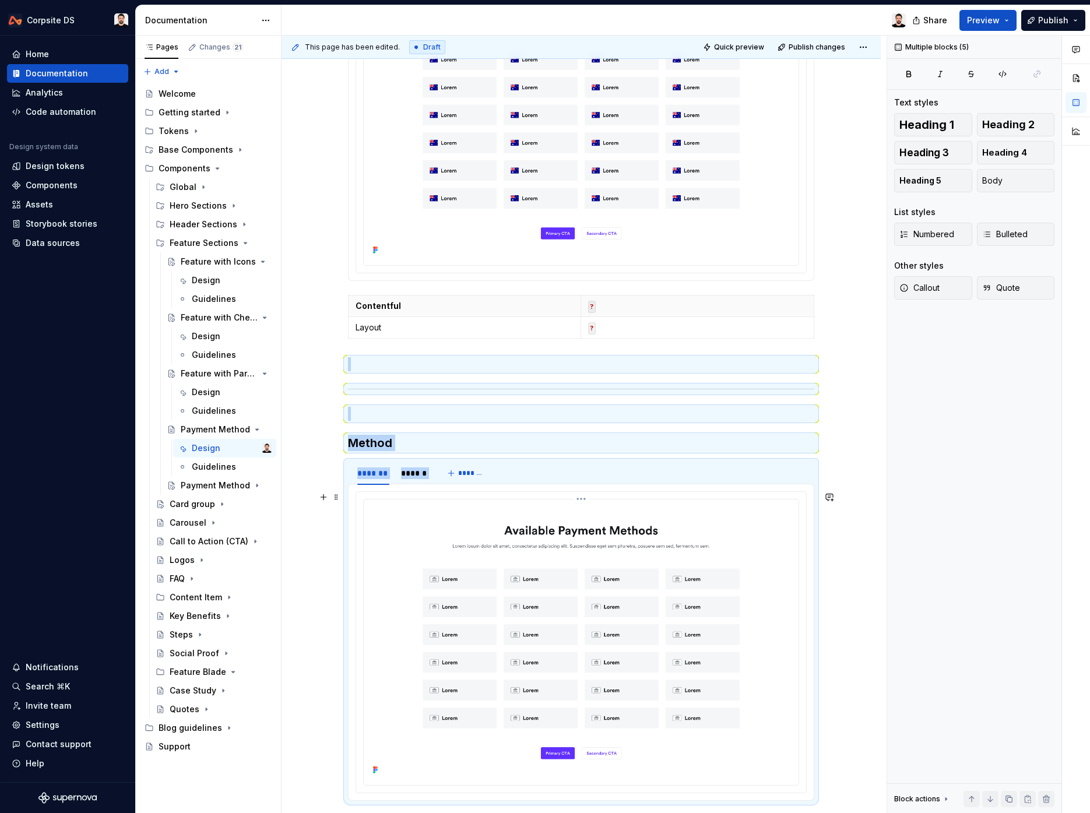
drag, startPoint x: 369, startPoint y: 363, endPoint x: 539, endPoint y: 661, distance: 343.5
click at [539, 661] on div "**********" at bounding box center [581, 370] width 466 height 1041
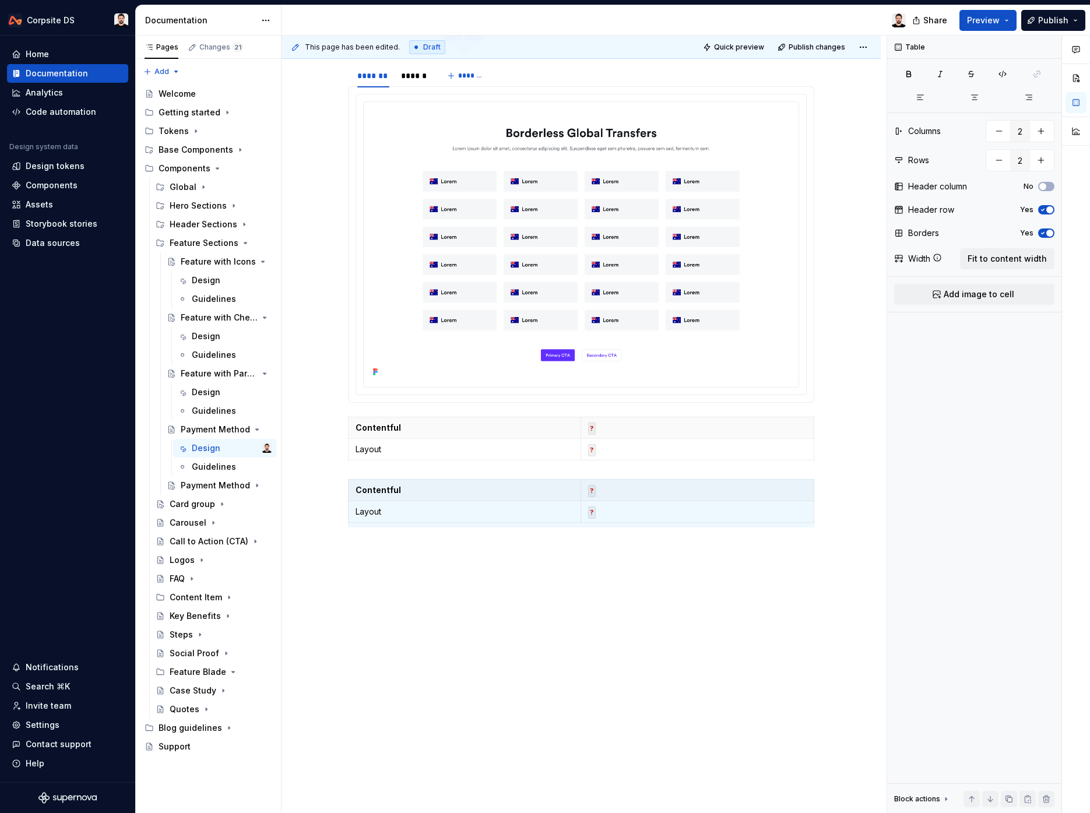
scroll to position [272, 0]
click at [467, 576] on div "**********" at bounding box center [581, 379] width 599 height 870
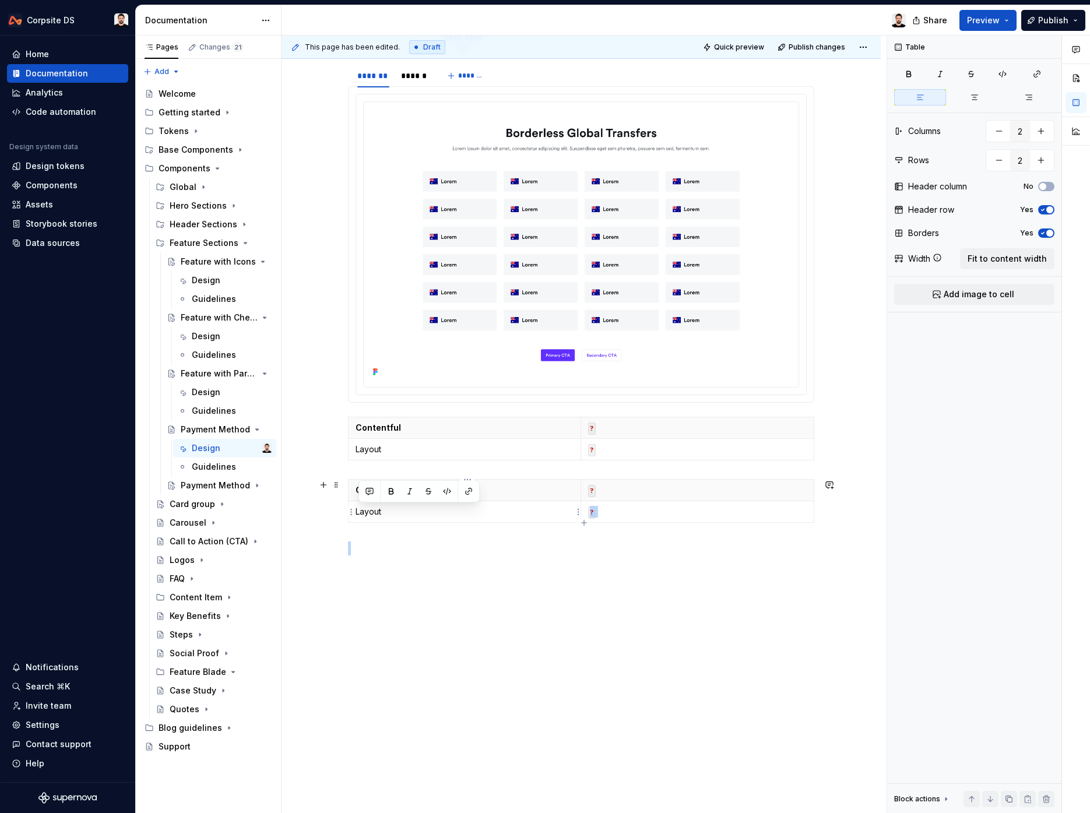
drag, startPoint x: 469, startPoint y: 554, endPoint x: 441, endPoint y: 509, distance: 52.1
click at [441, 509] on div "**********" at bounding box center [581, 263] width 466 height 583
click at [336, 488] on span at bounding box center [336, 485] width 9 height 16
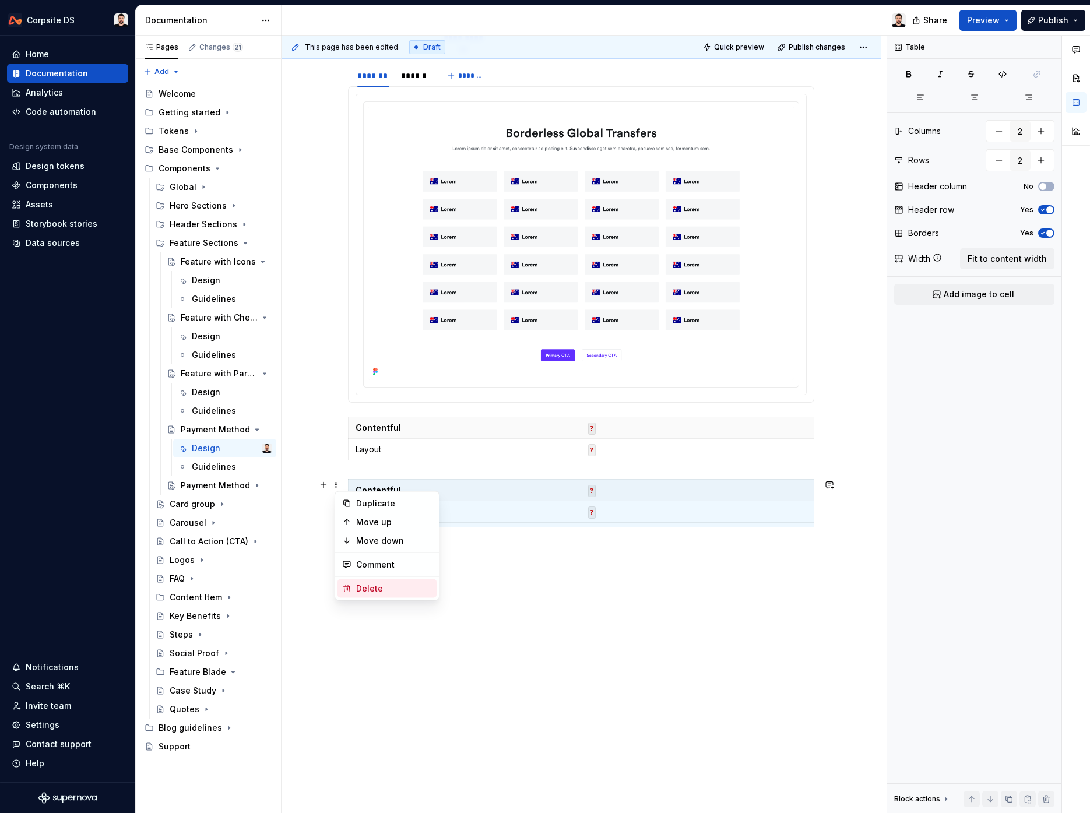
click at [378, 590] on div "Delete" at bounding box center [394, 589] width 76 height 12
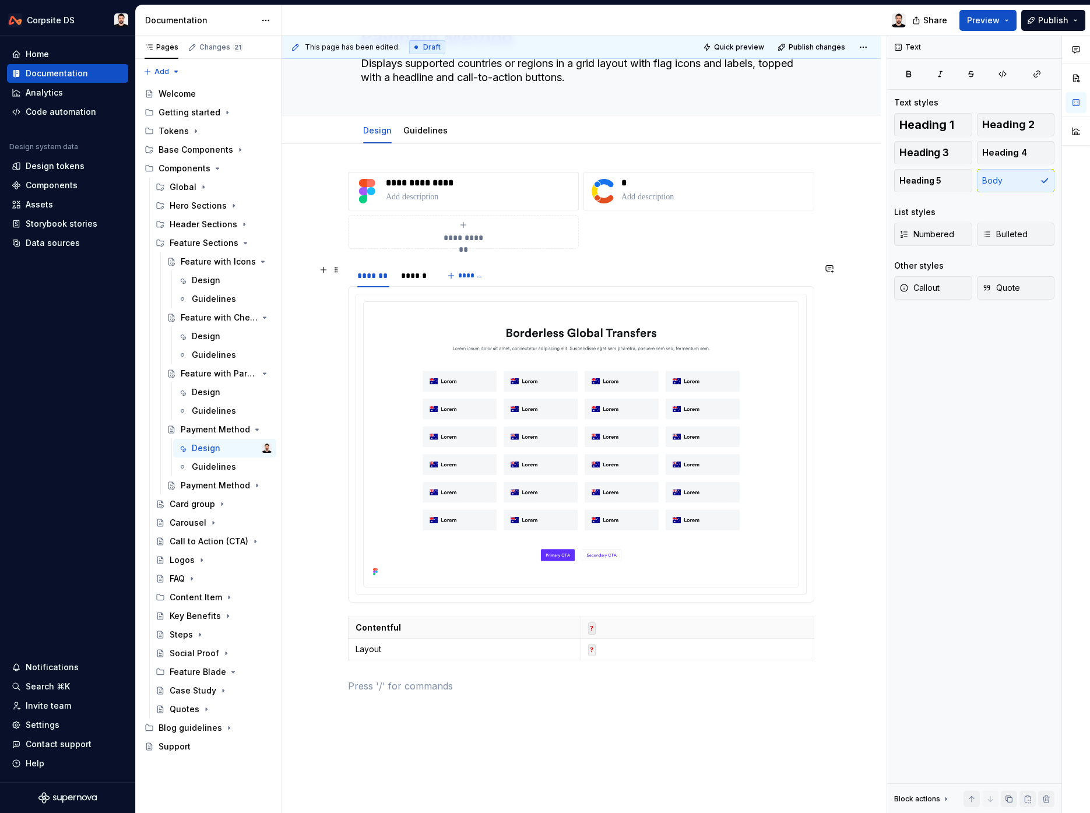
scroll to position [93, 0]
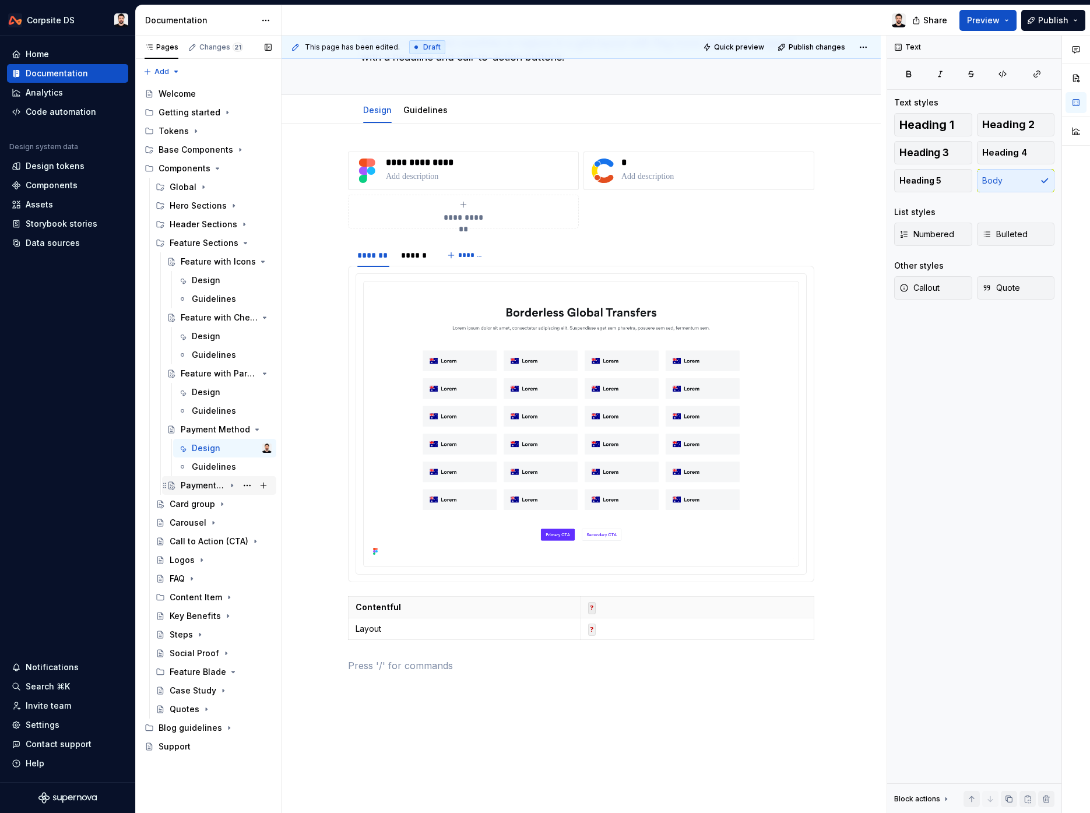
click at [202, 482] on div "Payment Method" at bounding box center [203, 486] width 44 height 12
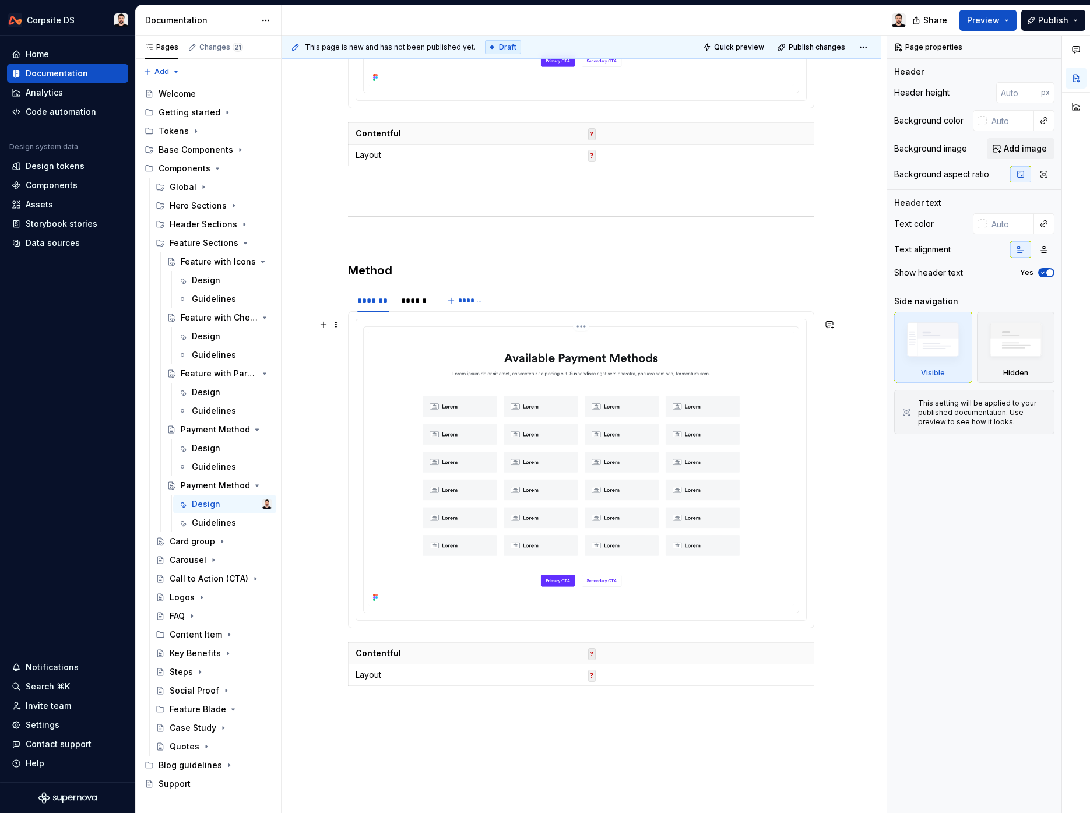
scroll to position [540, 0]
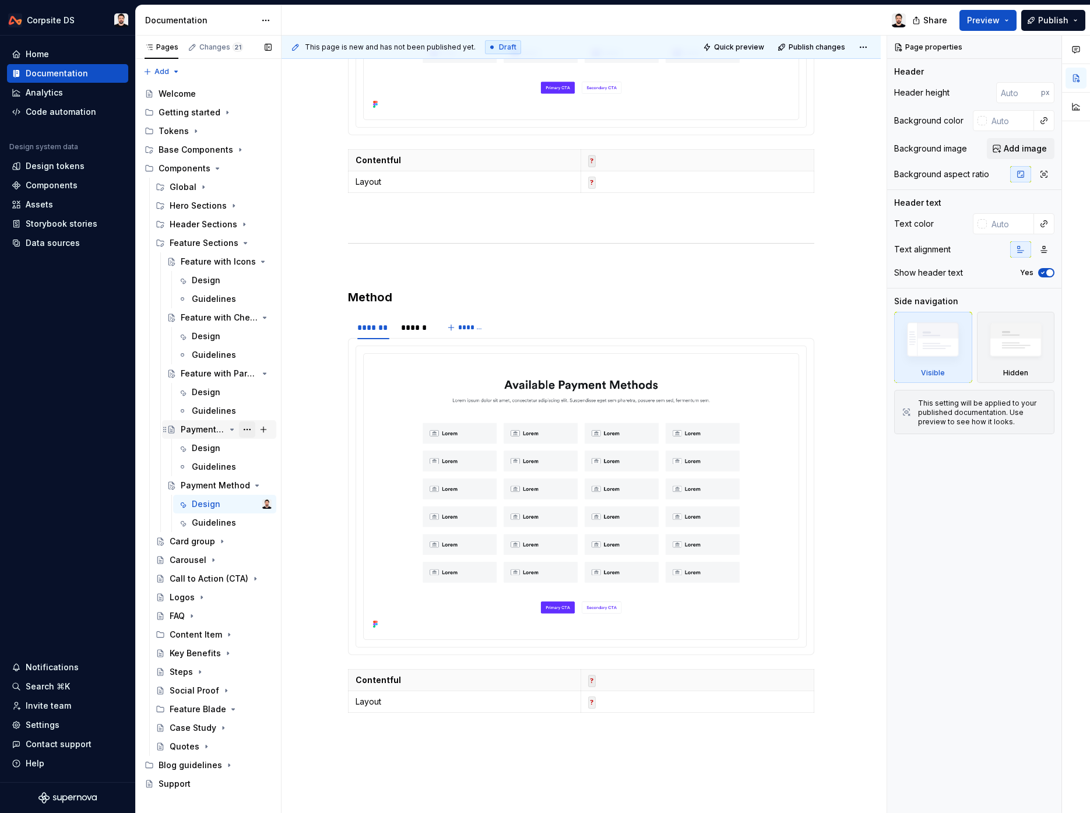
click at [250, 432] on button "Page tree" at bounding box center [247, 429] width 16 height 16
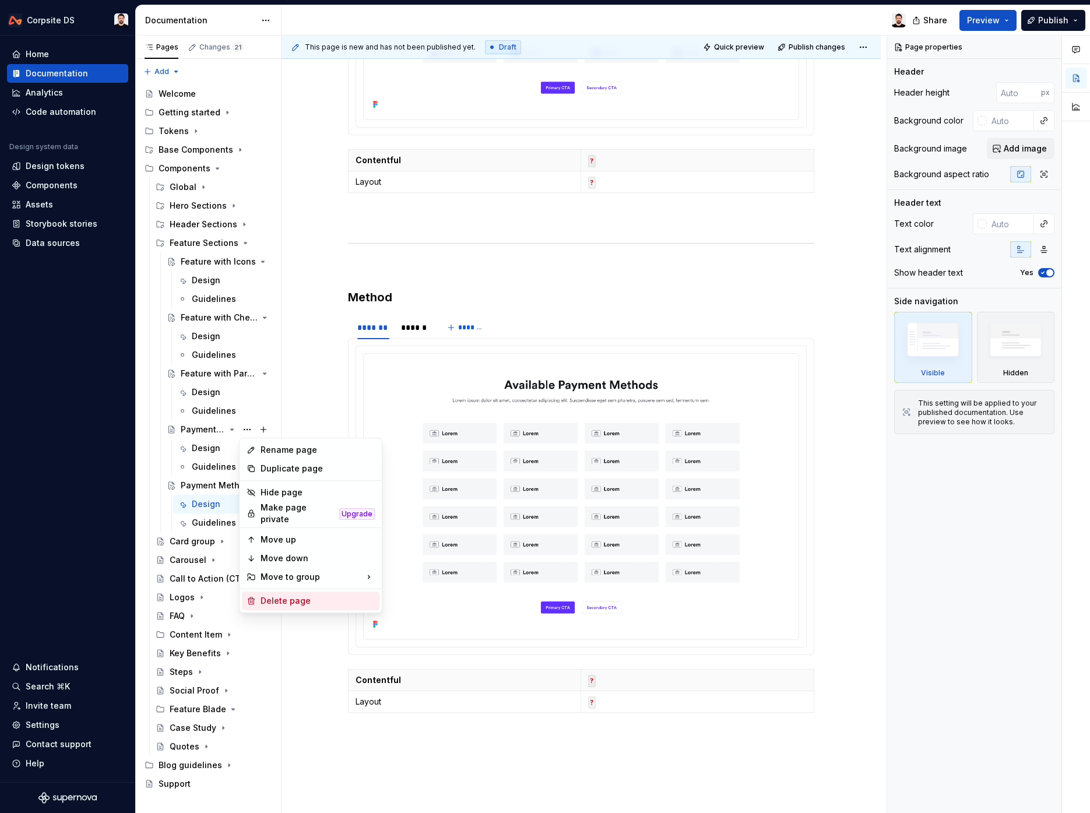
click at [302, 595] on div "Delete page" at bounding box center [318, 601] width 114 height 12
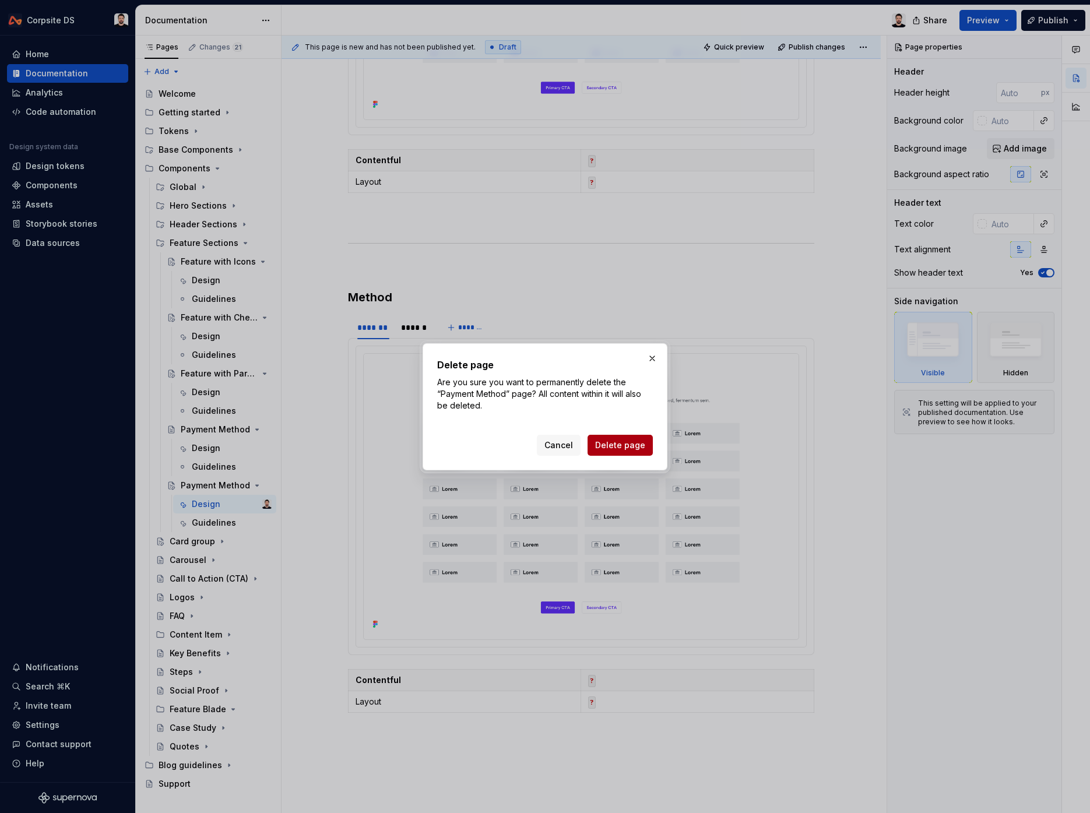
click at [604, 437] on button "Delete page" at bounding box center [619, 445] width 65 height 21
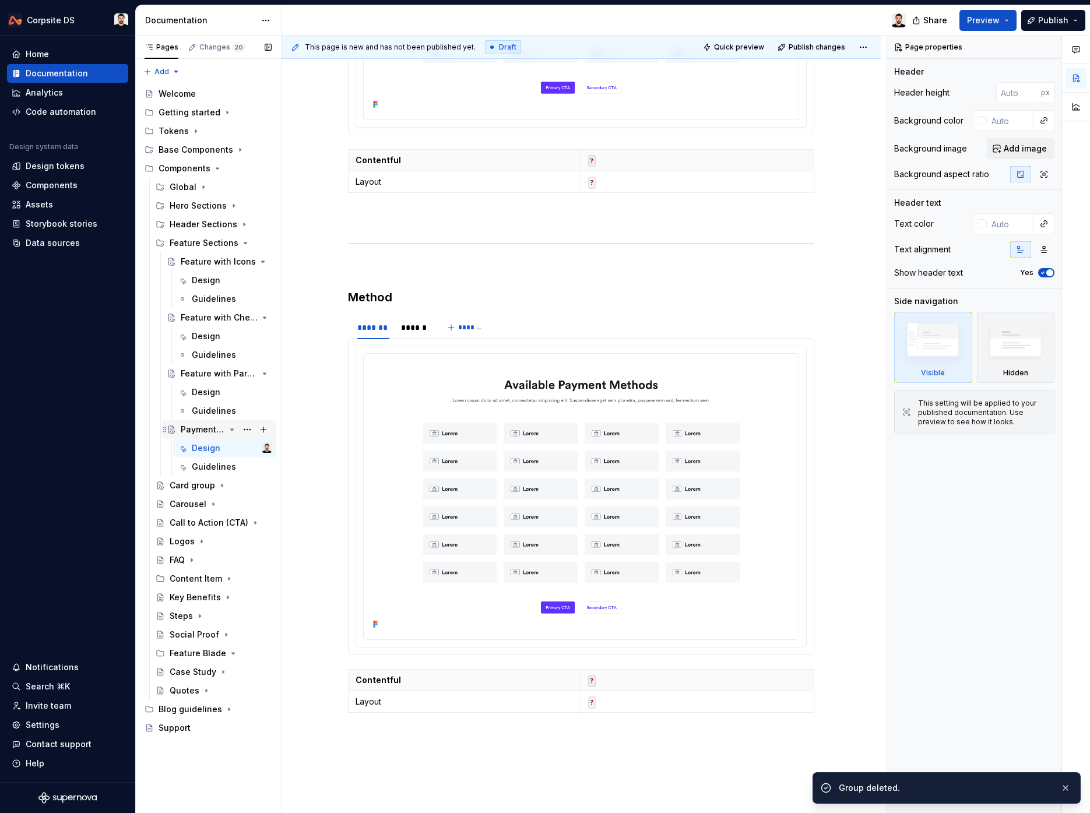
click at [202, 430] on div "Payment Method" at bounding box center [203, 430] width 44 height 12
click at [242, 431] on button "Page tree" at bounding box center [247, 429] width 16 height 16
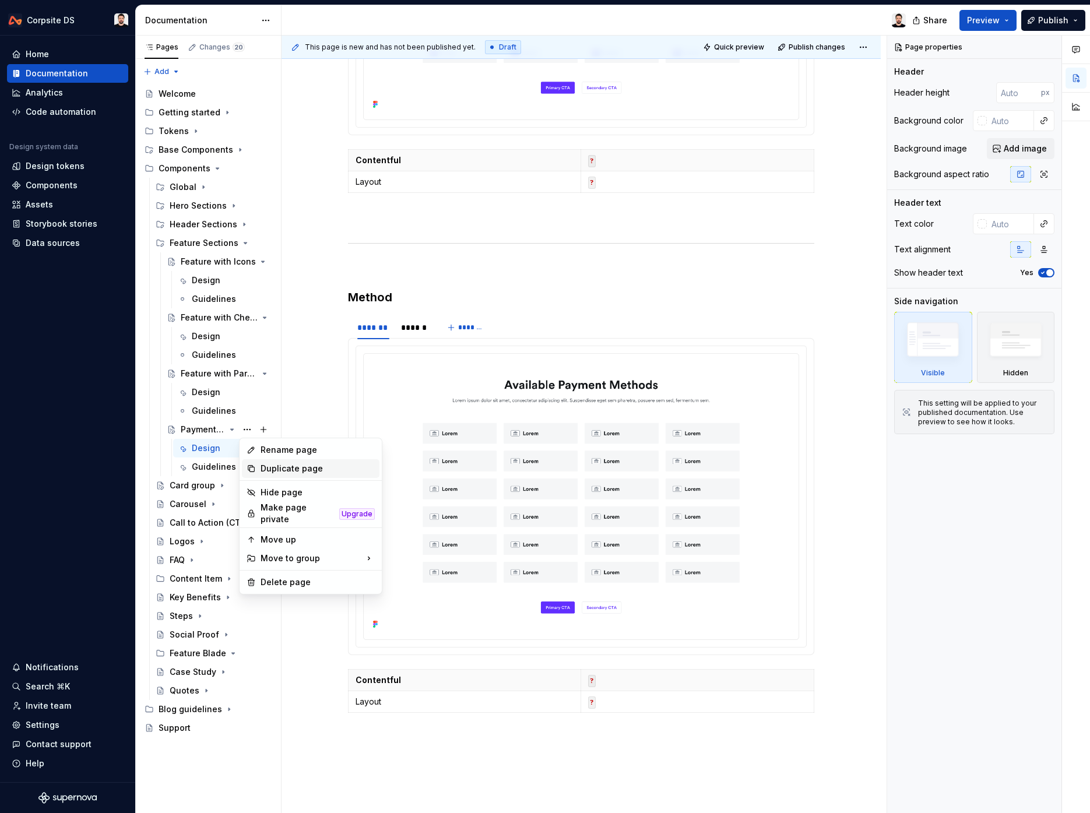
click at [279, 475] on div "Duplicate page" at bounding box center [311, 468] width 138 height 19
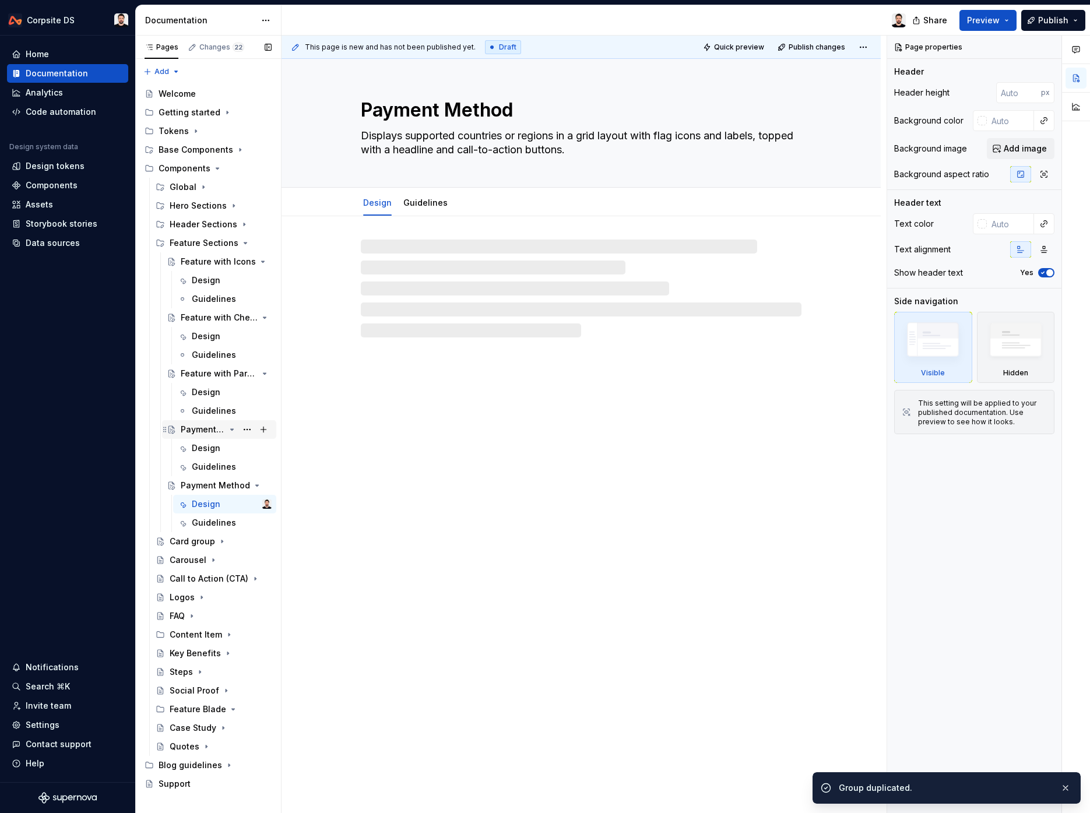
click at [206, 430] on div "Payment Method" at bounding box center [203, 430] width 44 height 12
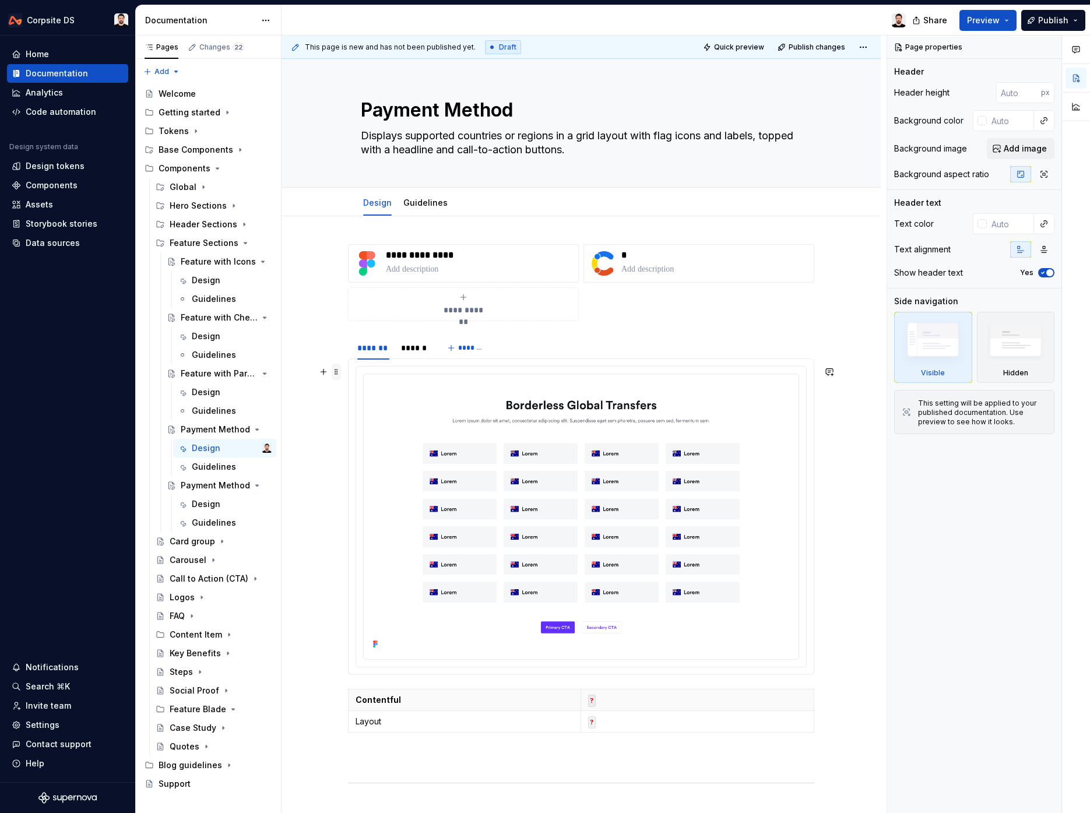
click at [340, 377] on span at bounding box center [336, 372] width 9 height 16
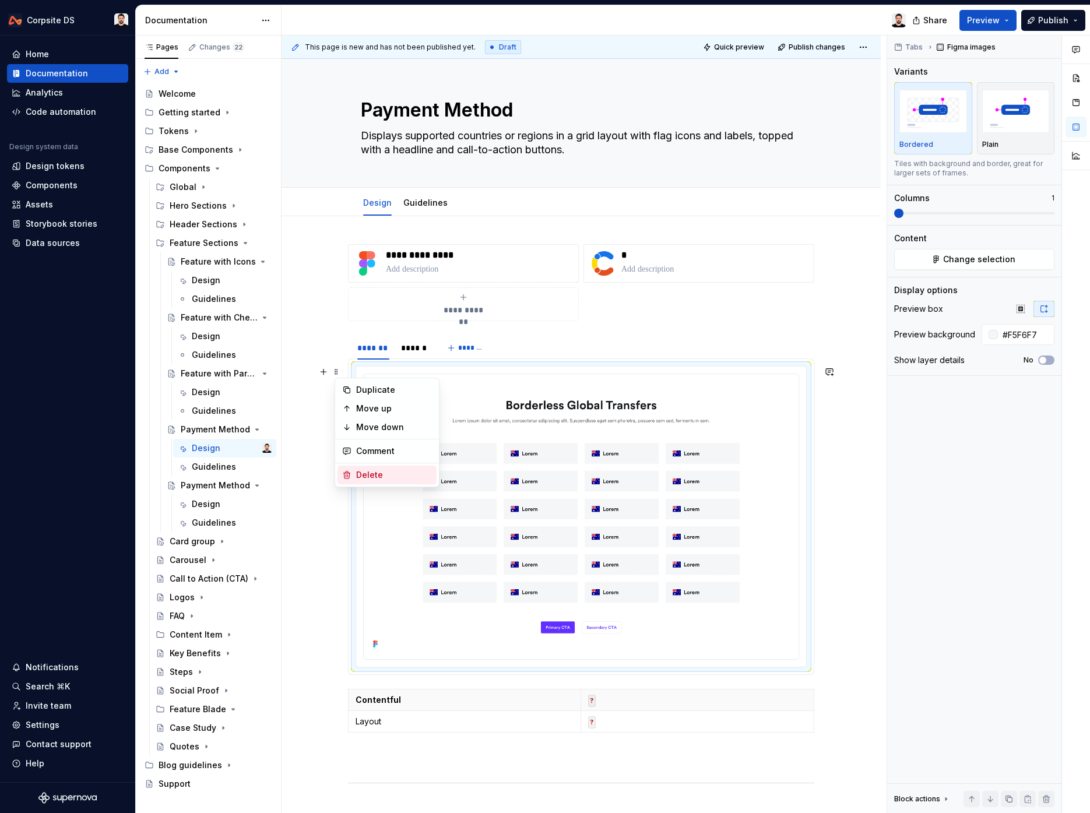
click at [362, 470] on div "Delete" at bounding box center [394, 475] width 76 height 12
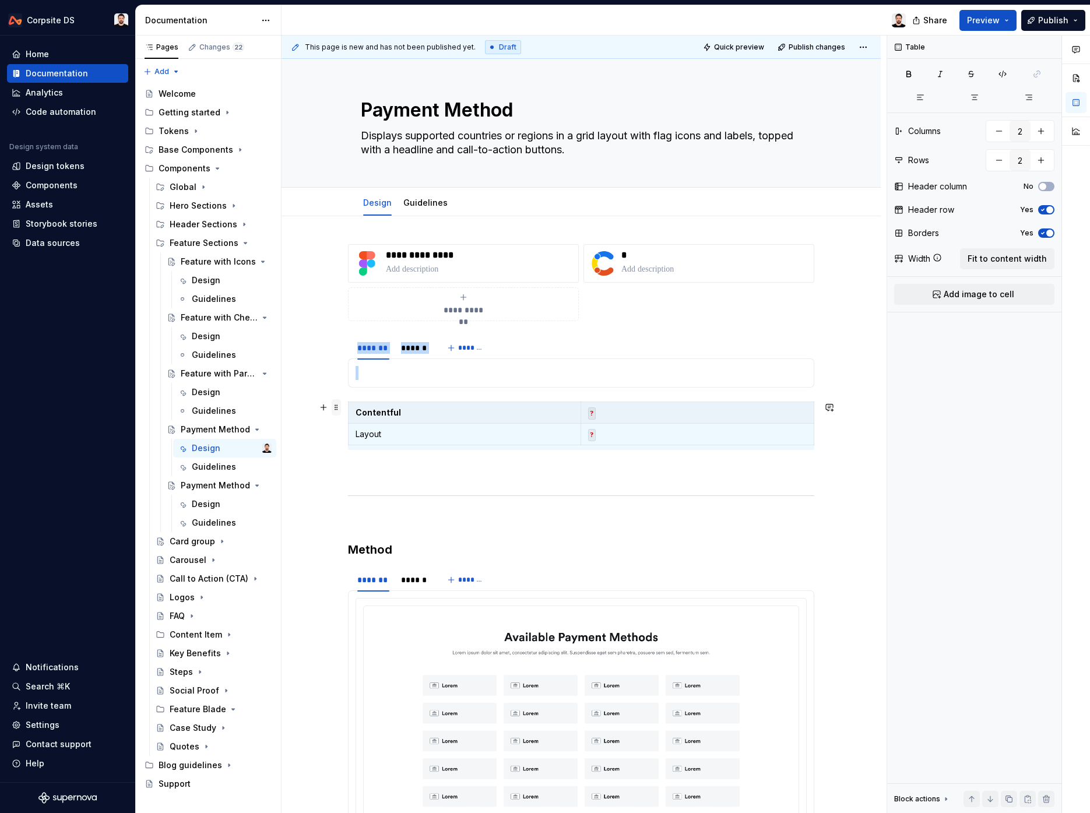
click at [341, 414] on span at bounding box center [336, 407] width 9 height 16
drag, startPoint x: 381, startPoint y: 506, endPoint x: 388, endPoint y: 425, distance: 81.3
click at [382, 506] on div "Delete" at bounding box center [394, 511] width 76 height 12
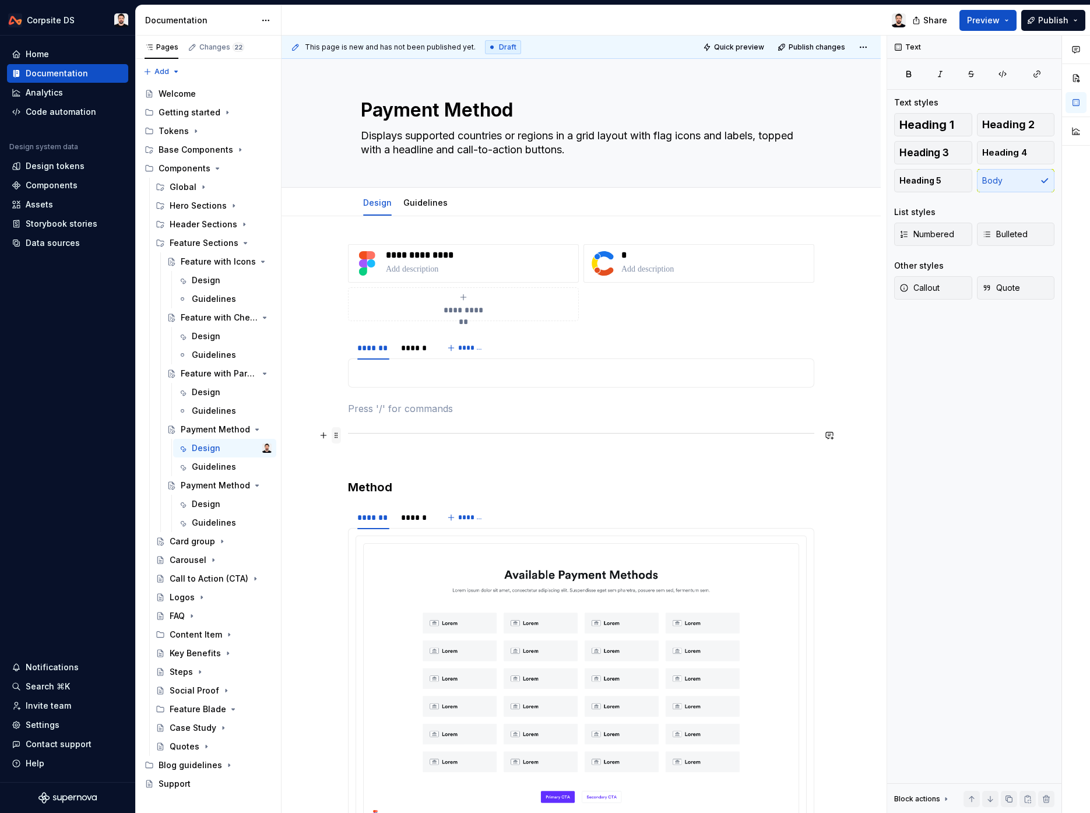
click at [340, 437] on span at bounding box center [336, 435] width 9 height 16
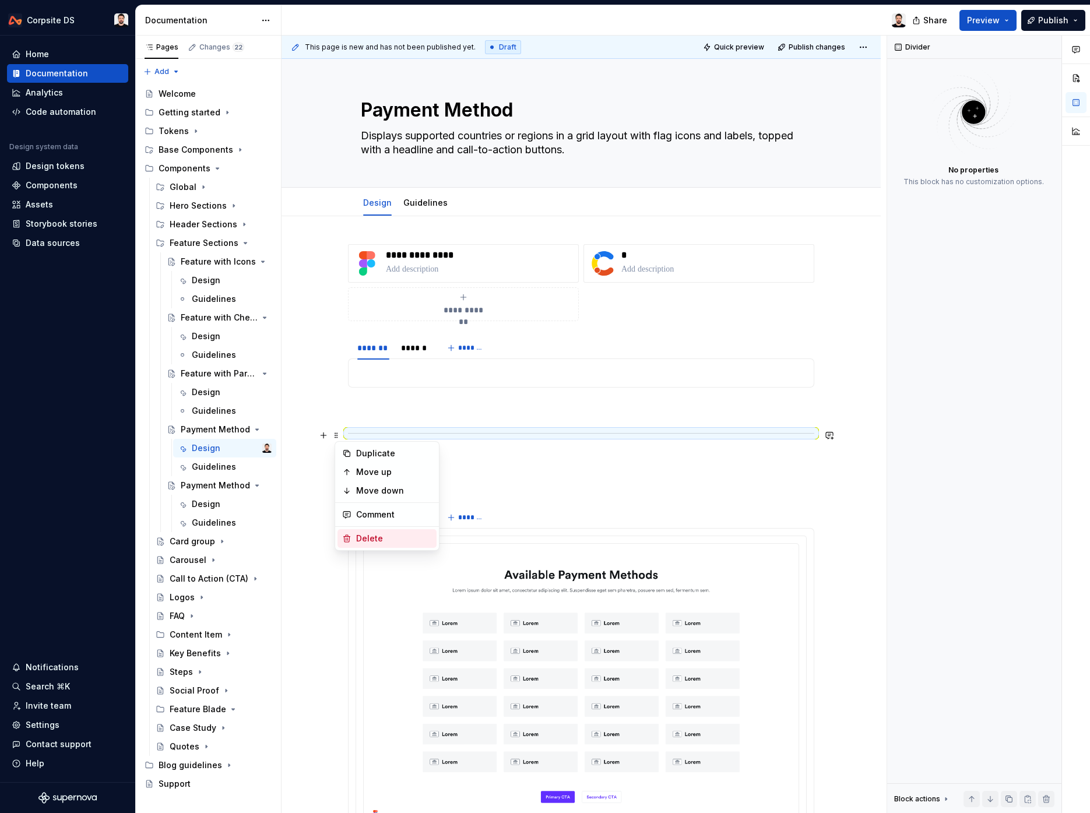
click at [402, 537] on div "Delete" at bounding box center [394, 539] width 76 height 12
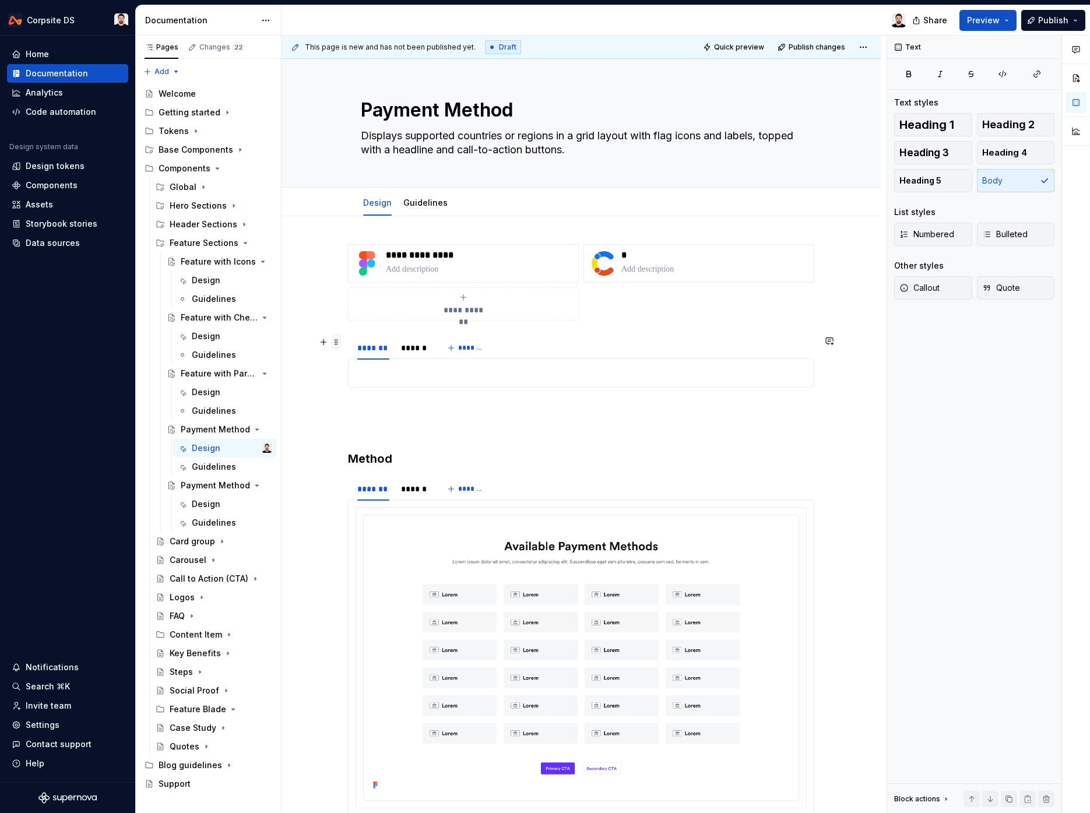
click at [339, 343] on span at bounding box center [336, 342] width 9 height 16
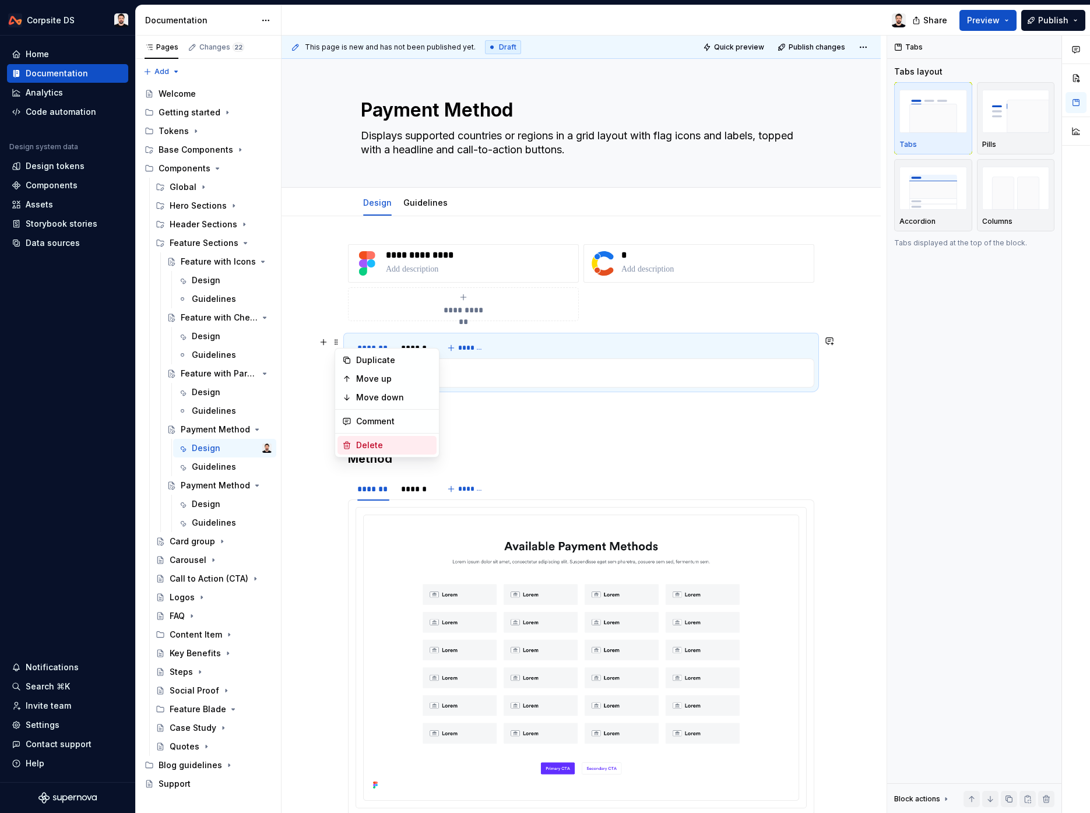
click at [384, 452] on div "Delete" at bounding box center [386, 445] width 99 height 19
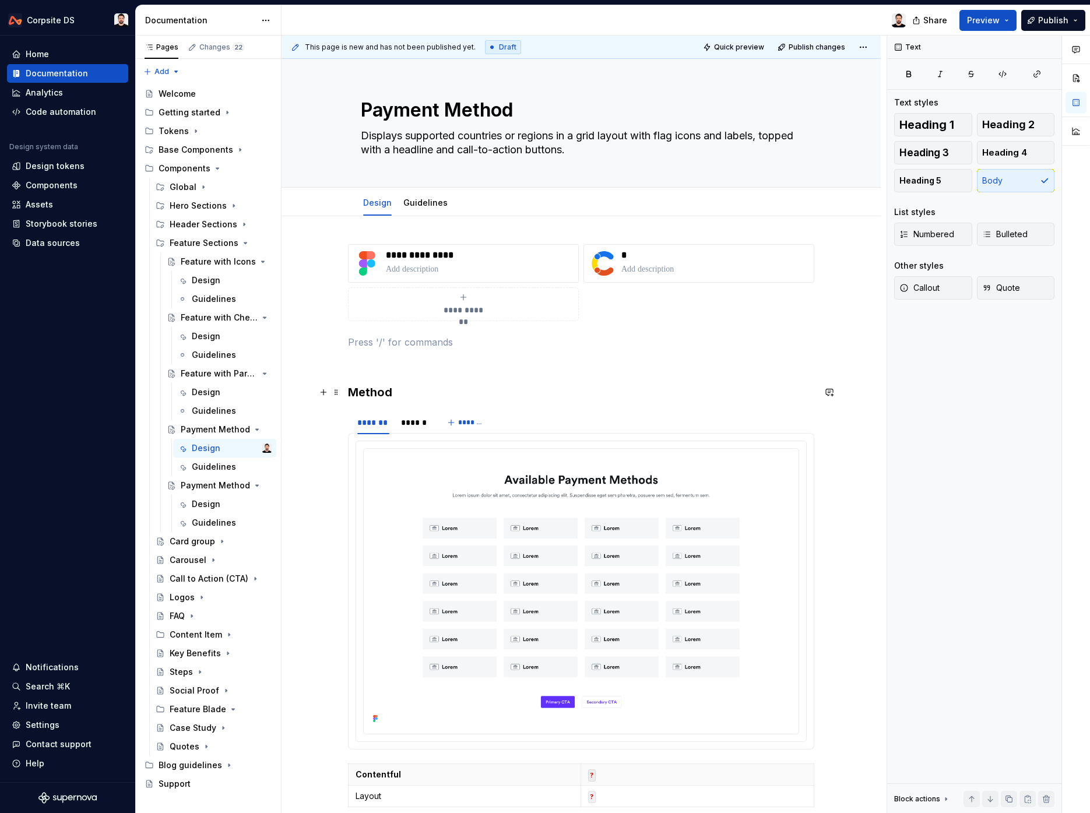
click at [347, 387] on div "**********" at bounding box center [581, 657] width 599 height 882
drag, startPoint x: 385, startPoint y: 395, endPoint x: 339, endPoint y: 342, distance: 69.4
click at [348, 342] on div "**********" at bounding box center [581, 549] width 466 height 610
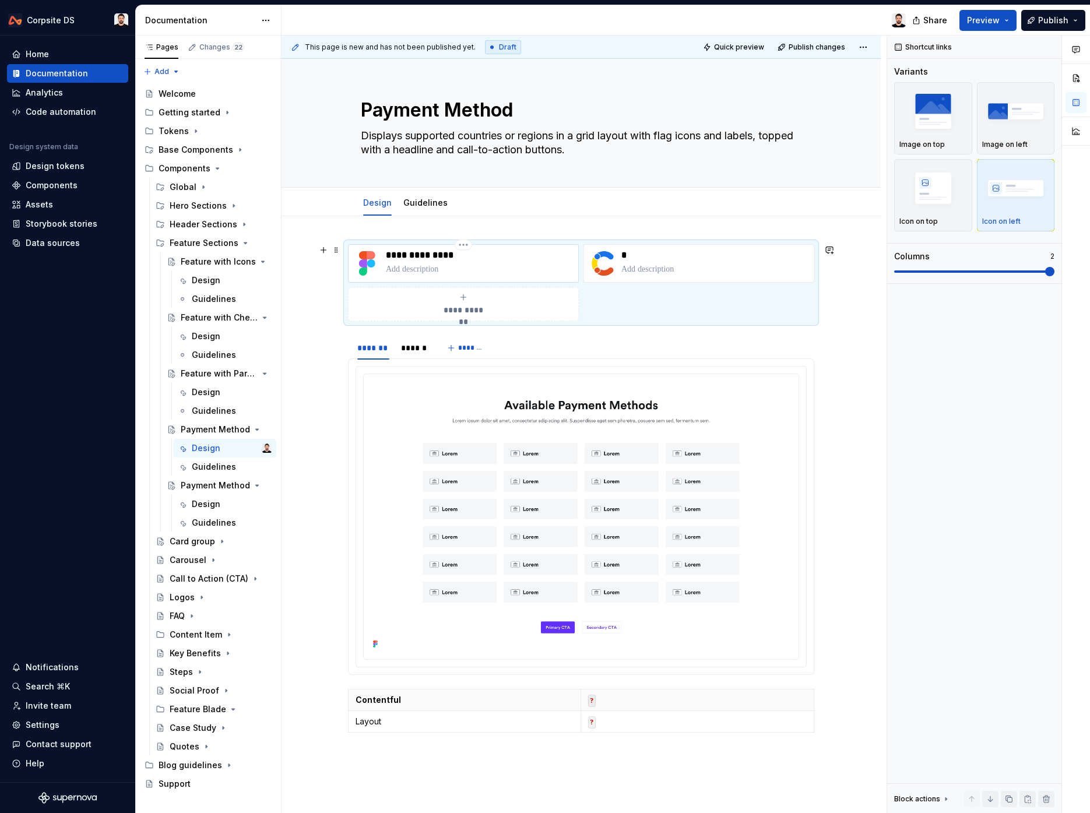
click at [440, 262] on div "**********" at bounding box center [480, 263] width 188 height 28
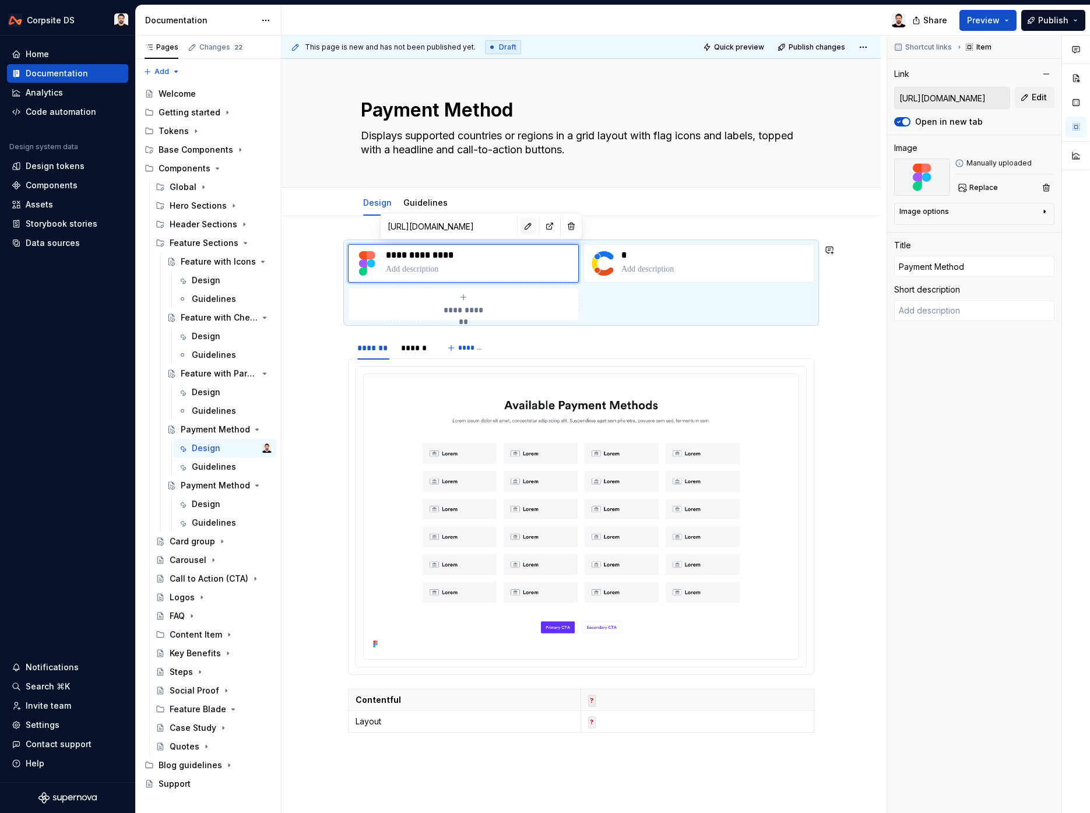
click at [520, 227] on button "button" at bounding box center [528, 226] width 16 height 16
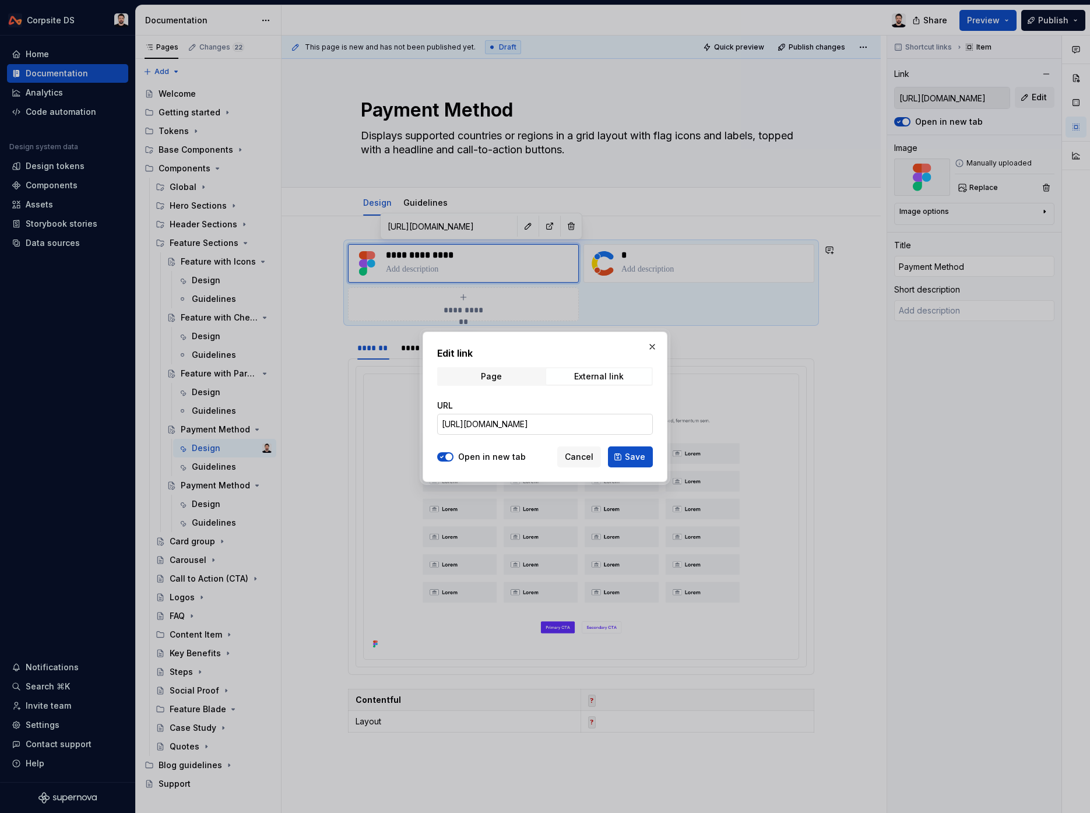
click at [533, 421] on input "[URL][DOMAIN_NAME]" at bounding box center [545, 424] width 216 height 21
click at [532, 421] on input "[URL][DOMAIN_NAME]" at bounding box center [545, 424] width 216 height 21
paste input "[URL][DOMAIN_NAME]"
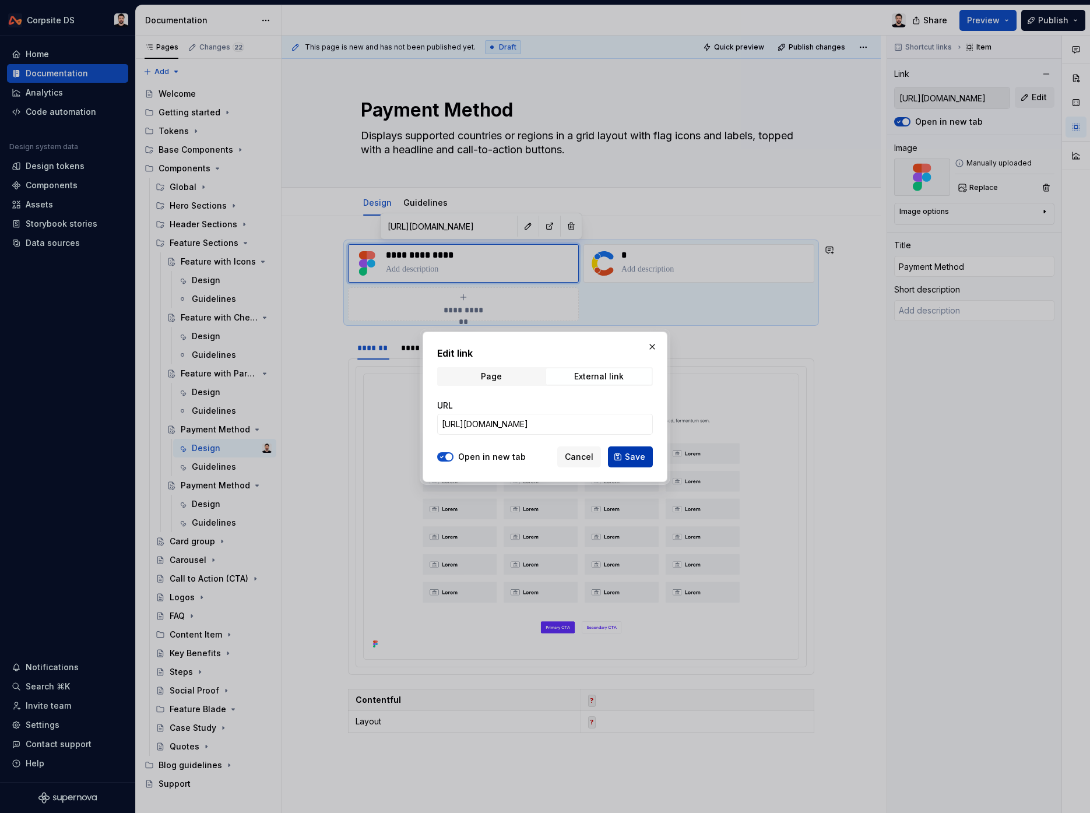
click at [620, 458] on button "Save" at bounding box center [630, 456] width 45 height 21
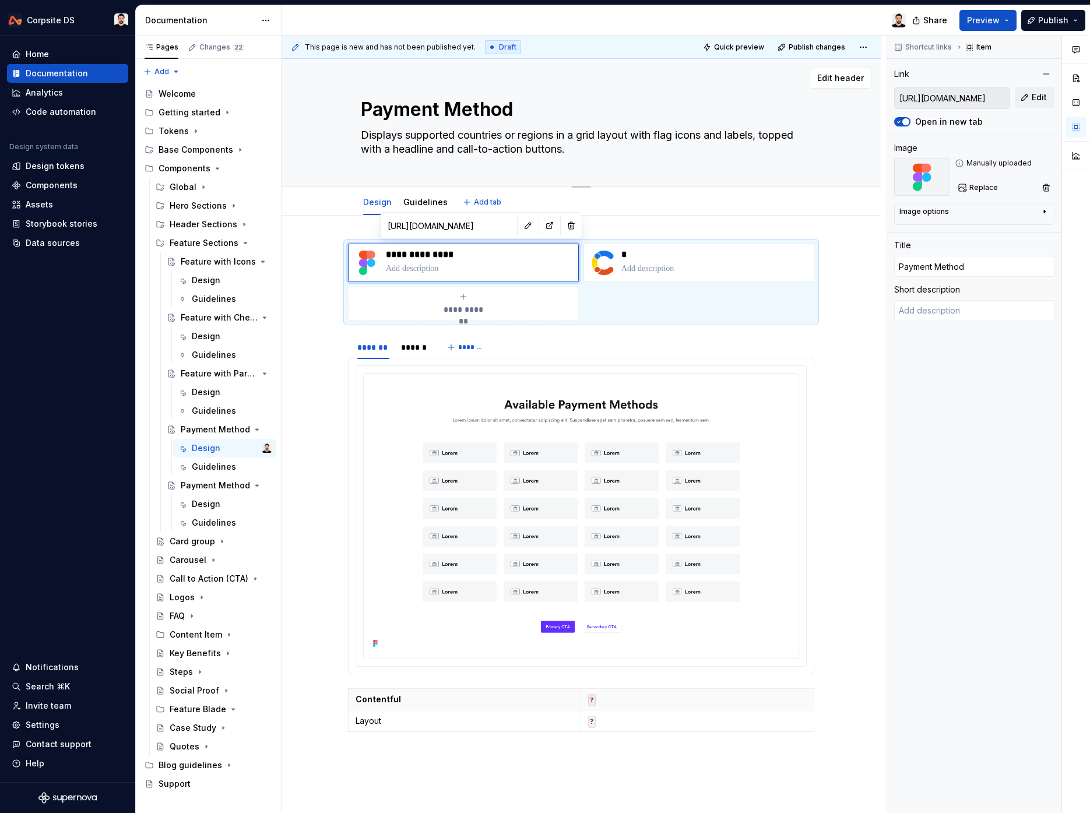
scroll to position [0, 0]
click at [212, 486] on div "Payment Method" at bounding box center [203, 486] width 44 height 12
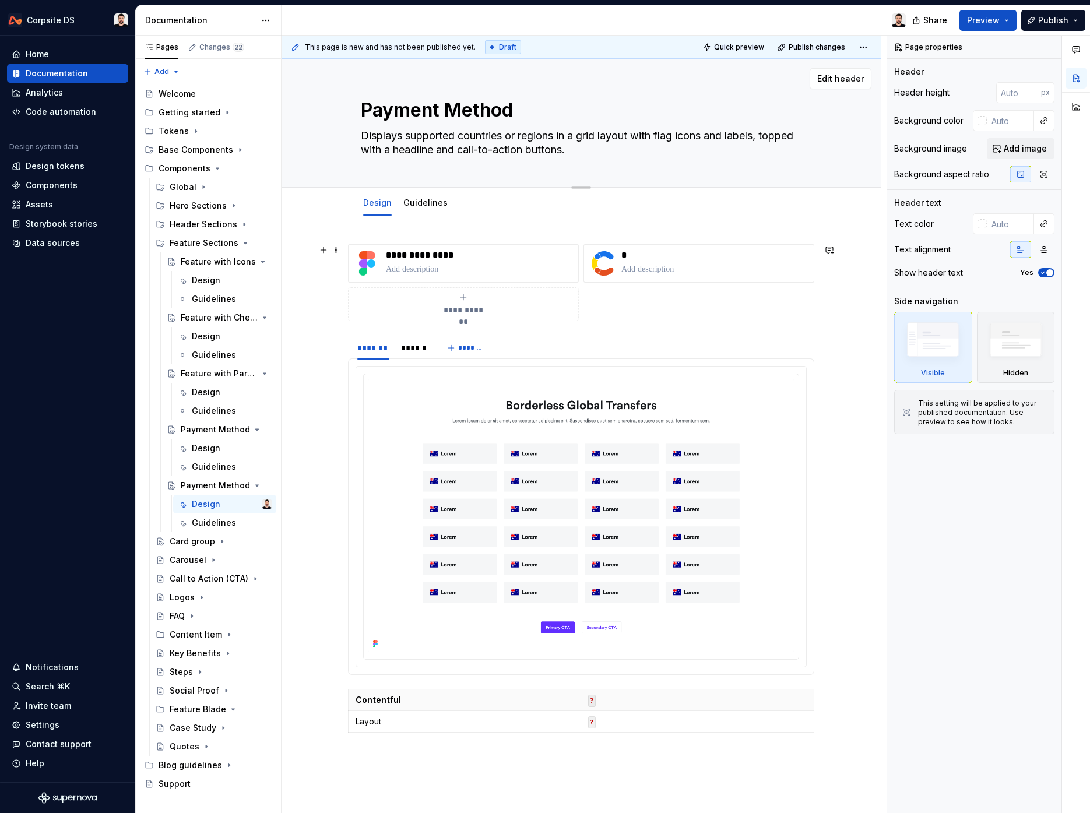
click at [450, 114] on textarea "Payment Method" at bounding box center [578, 110] width 441 height 28
click at [450, 115] on textarea "Payment Method" at bounding box center [578, 110] width 441 height 28
paste textarea "Regions Gri"
click at [498, 141] on textarea "Displays supported countries or regions in a grid layout with flag icons and la…" at bounding box center [578, 142] width 441 height 33
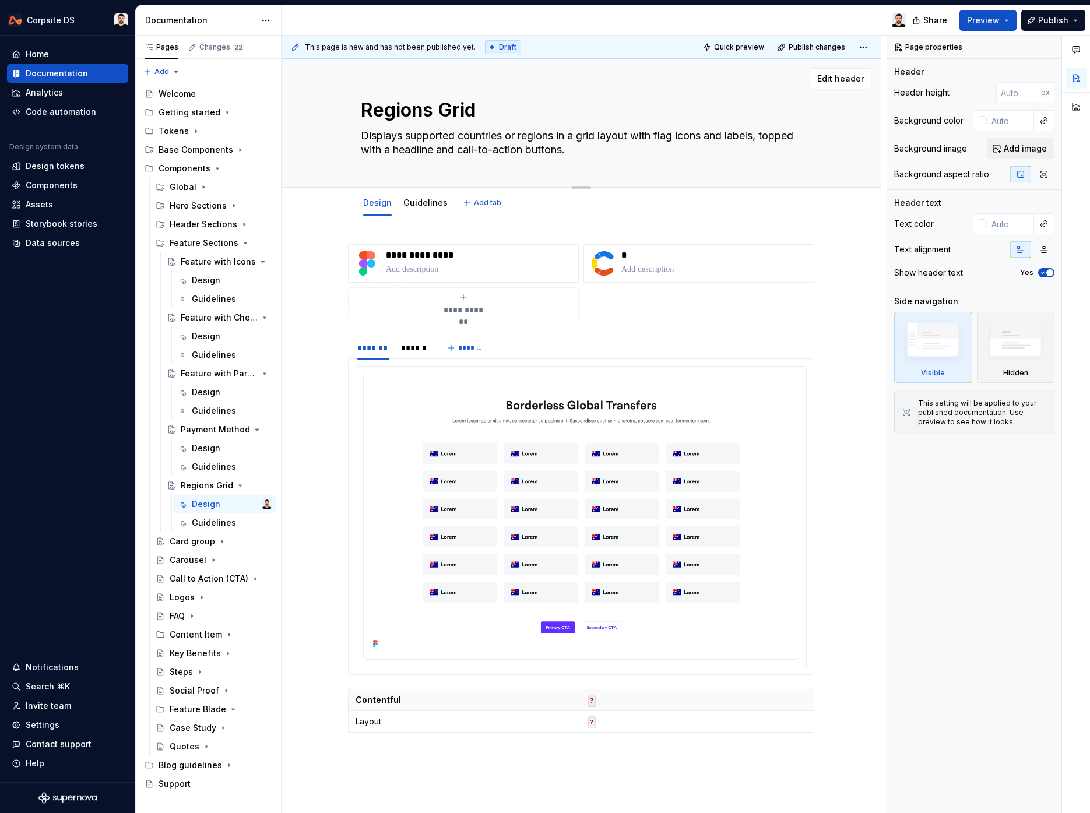
click at [516, 136] on textarea "Displays supported countries or regions in a grid layout with flag icons and la…" at bounding box center [578, 142] width 441 height 33
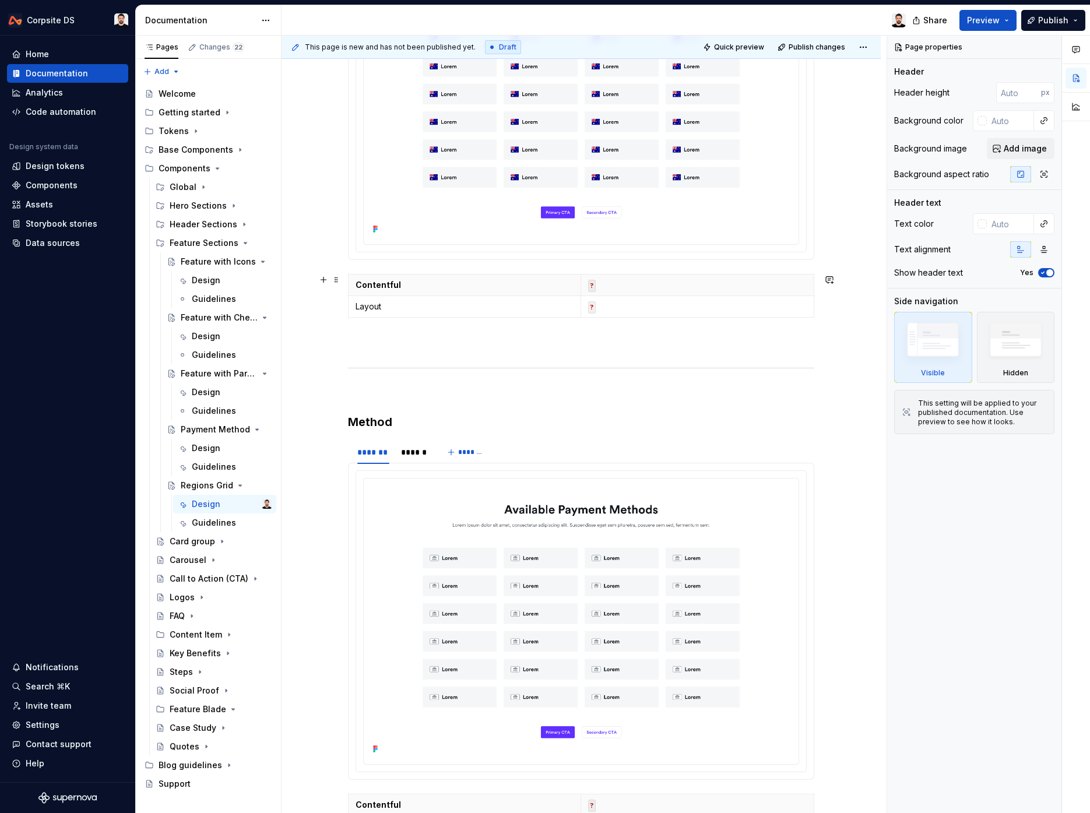
scroll to position [453, 0]
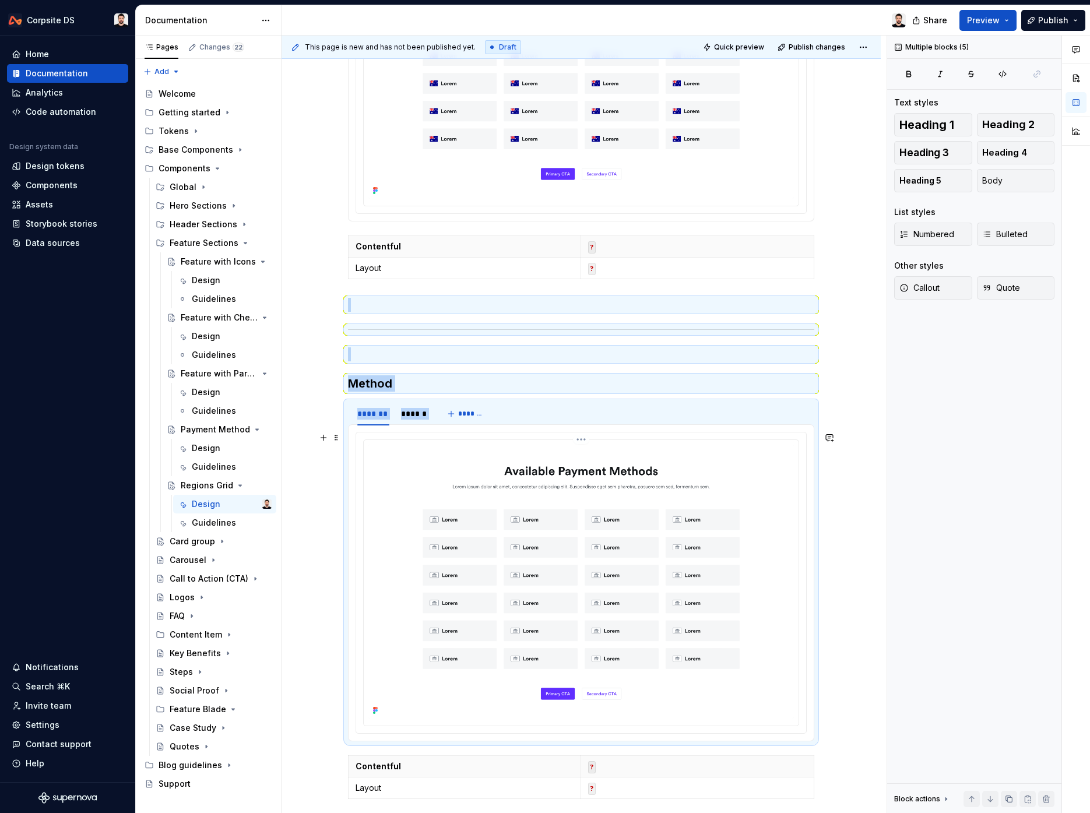
drag, startPoint x: 362, startPoint y: 315, endPoint x: 509, endPoint y: 553, distance: 279.8
click at [509, 553] on div "**********" at bounding box center [581, 311] width 466 height 1041
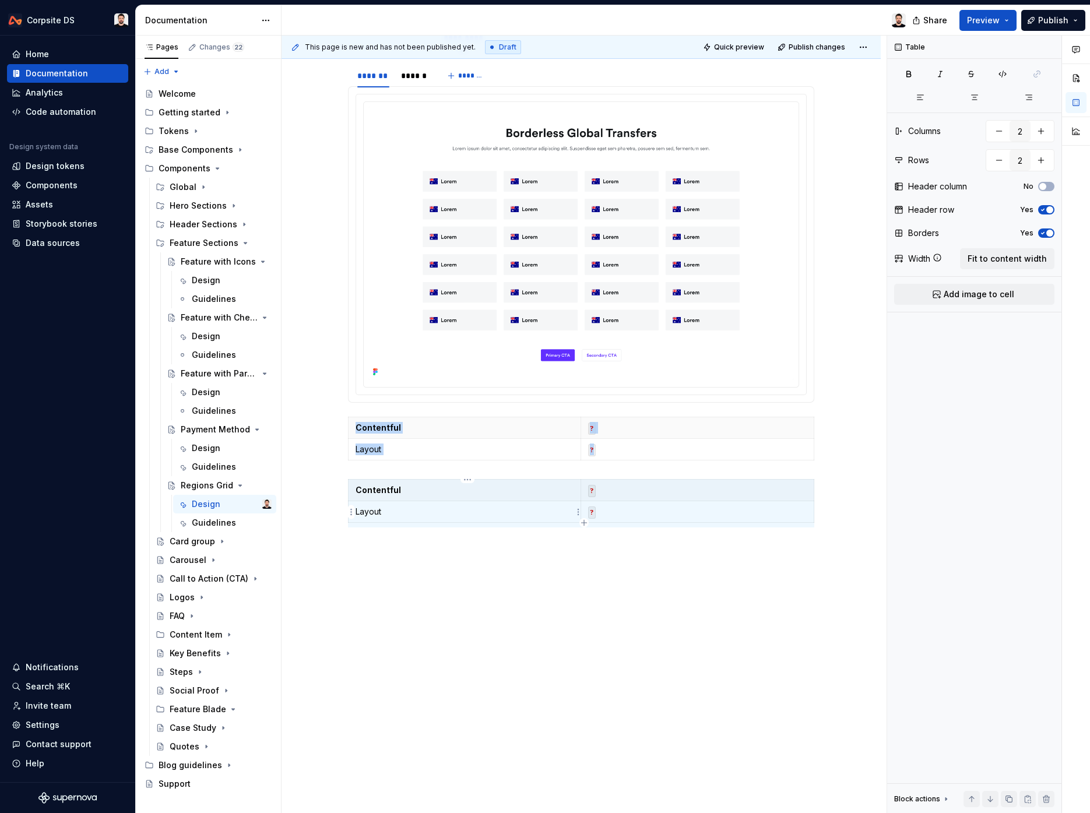
scroll to position [272, 0]
click at [392, 554] on p at bounding box center [581, 548] width 466 height 14
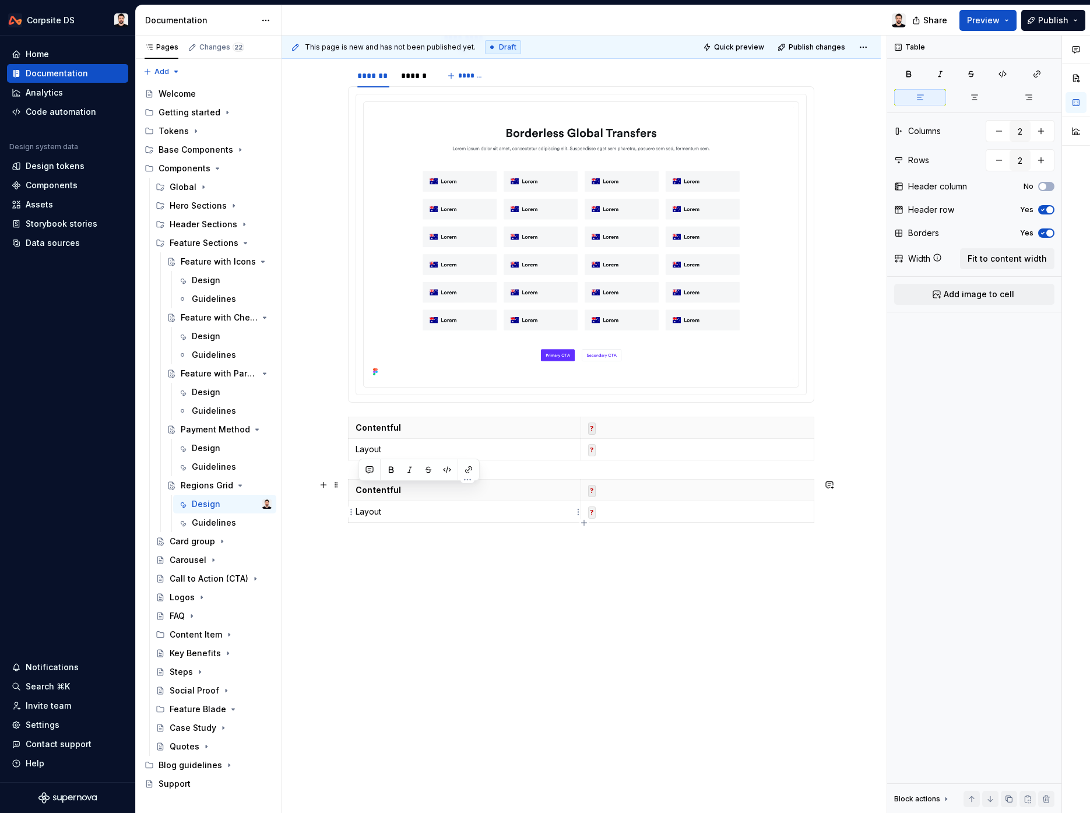
drag, startPoint x: 432, startPoint y: 563, endPoint x: 403, endPoint y: 505, distance: 65.4
click at [403, 505] on div "**********" at bounding box center [581, 270] width 466 height 597
click at [341, 490] on span at bounding box center [336, 485] width 9 height 16
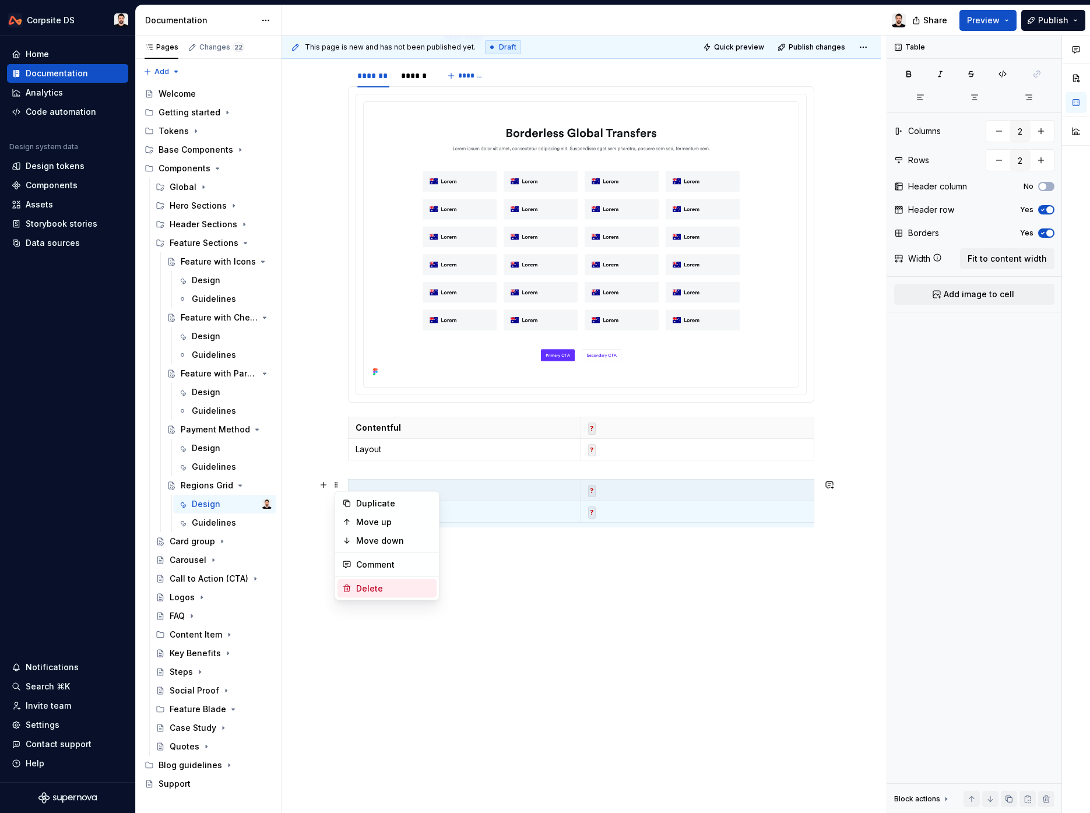
click at [370, 587] on div "Delete" at bounding box center [394, 589] width 76 height 12
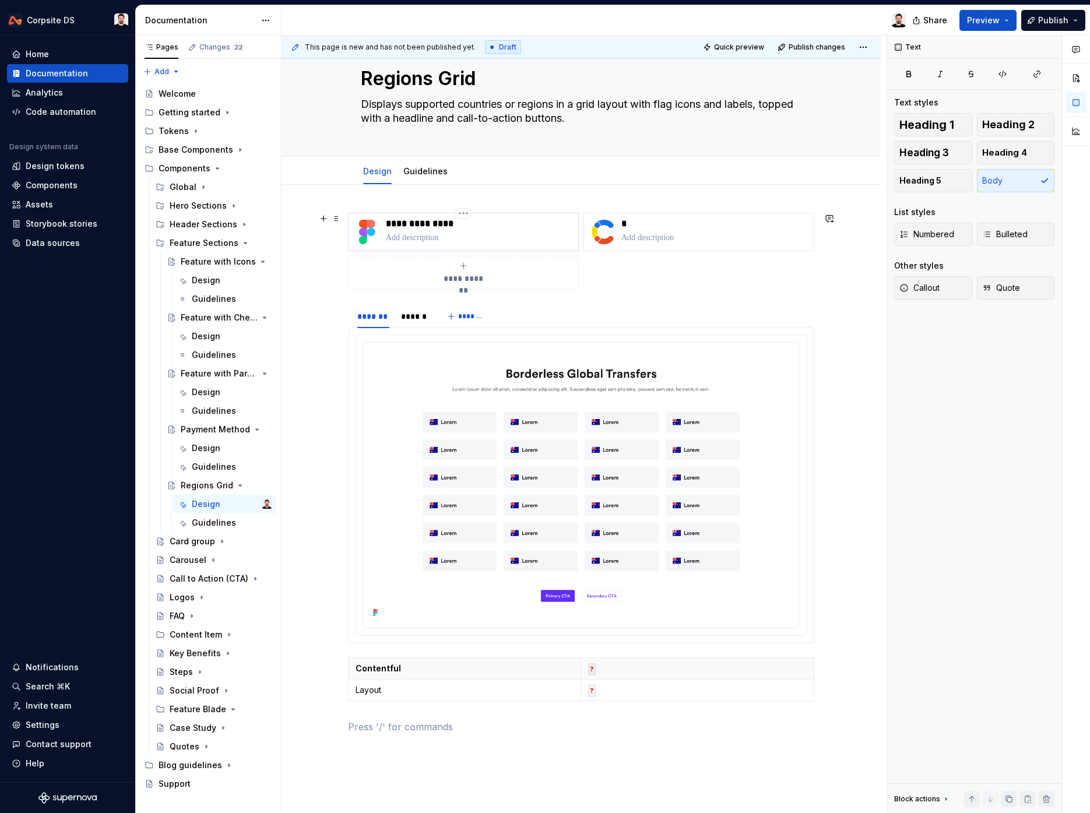
scroll to position [33, 0]
click at [442, 224] on p "**********" at bounding box center [480, 222] width 188 height 12
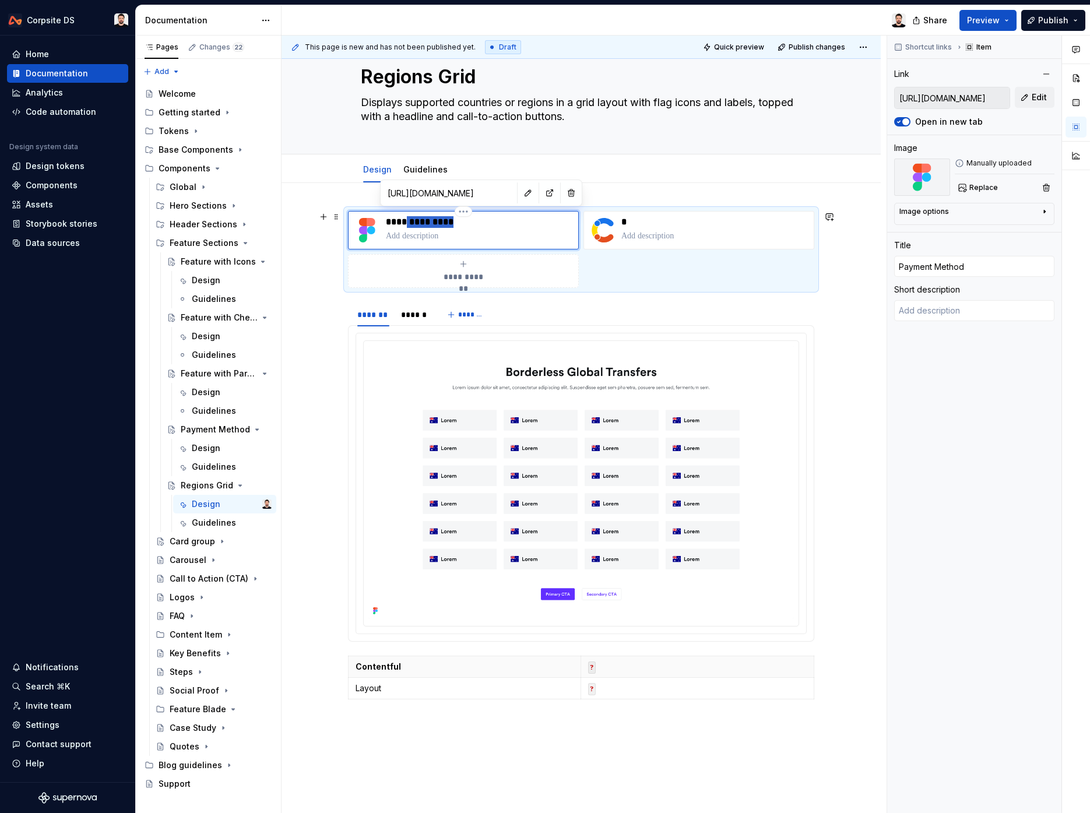
drag, startPoint x: 471, startPoint y: 222, endPoint x: 409, endPoint y: 224, distance: 61.8
click at [409, 224] on p "**********" at bounding box center [480, 222] width 188 height 12
click at [520, 198] on button "button" at bounding box center [528, 193] width 16 height 16
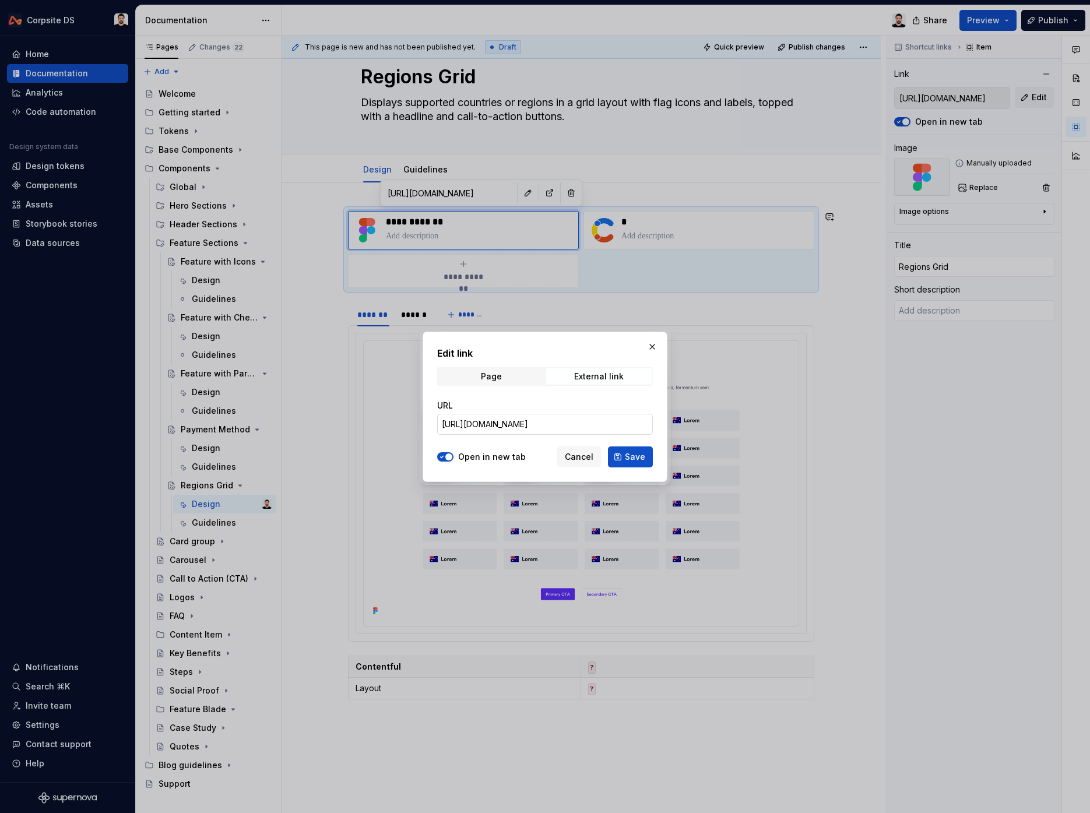
click at [525, 422] on input "[URL][DOMAIN_NAME]" at bounding box center [545, 424] width 216 height 21
paste input "2484-2331&t=HVw9AKn8Bg4D3VMc"
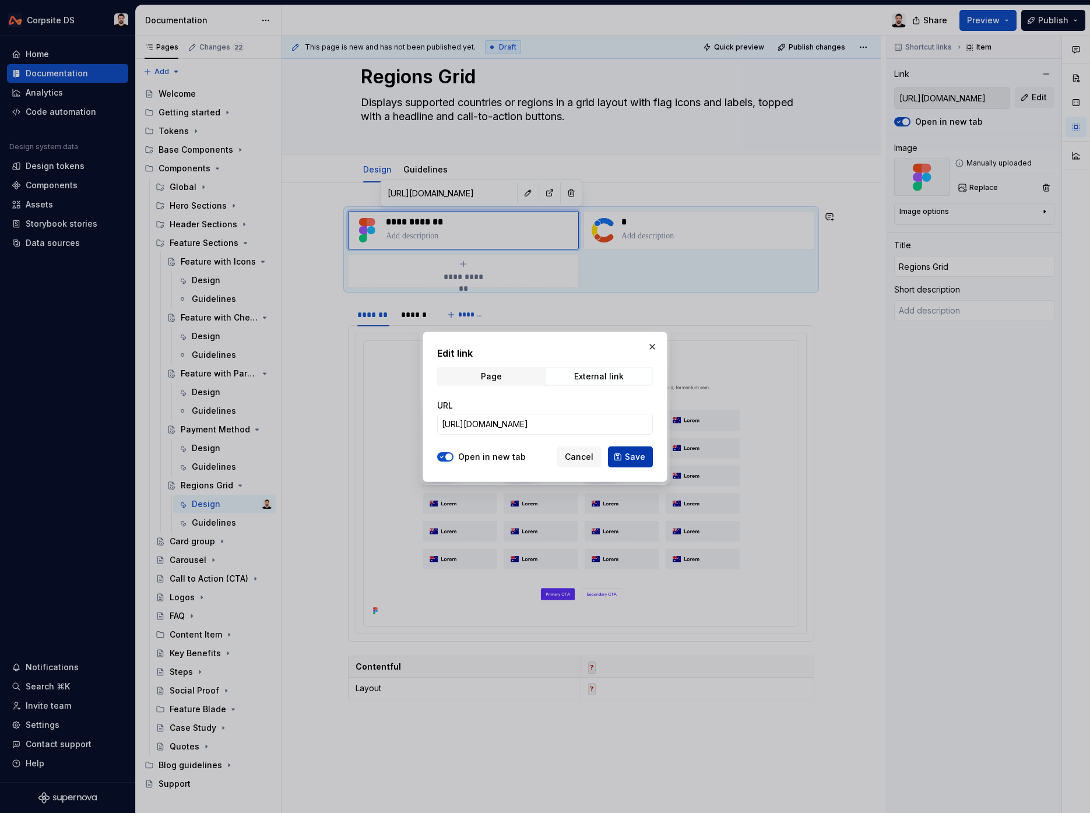
click at [613, 455] on button "Save" at bounding box center [630, 456] width 45 height 21
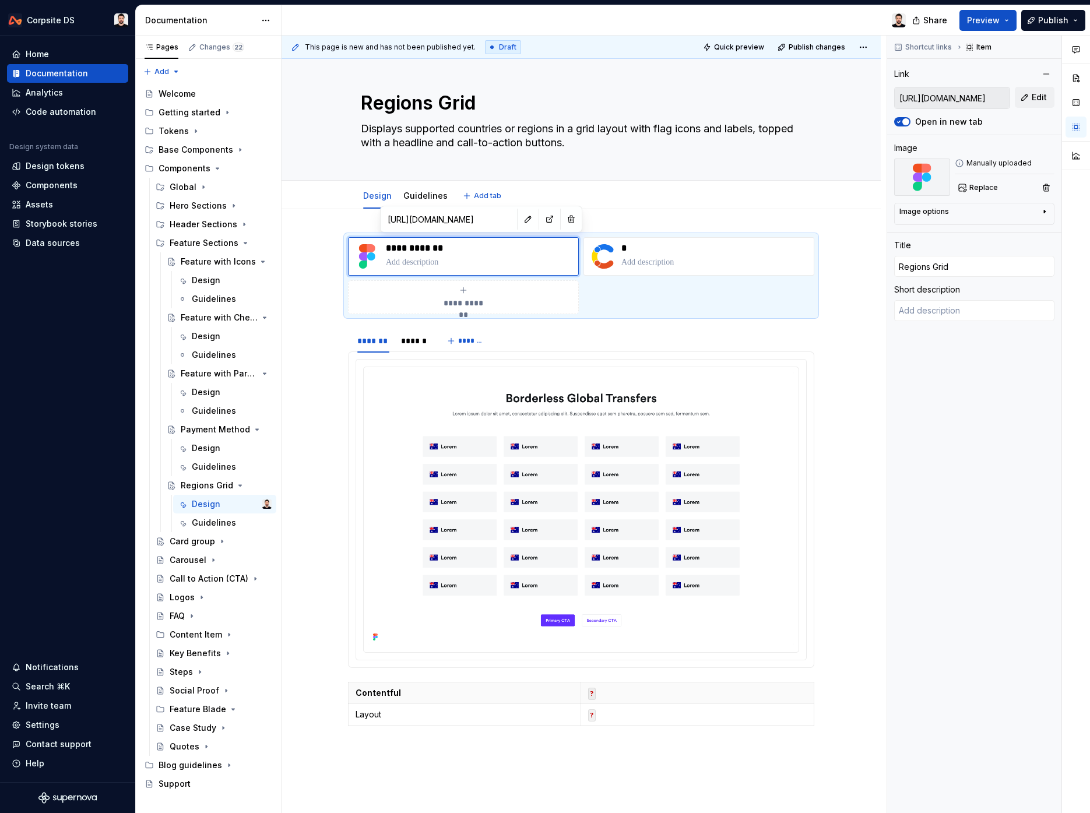
scroll to position [9, 0]
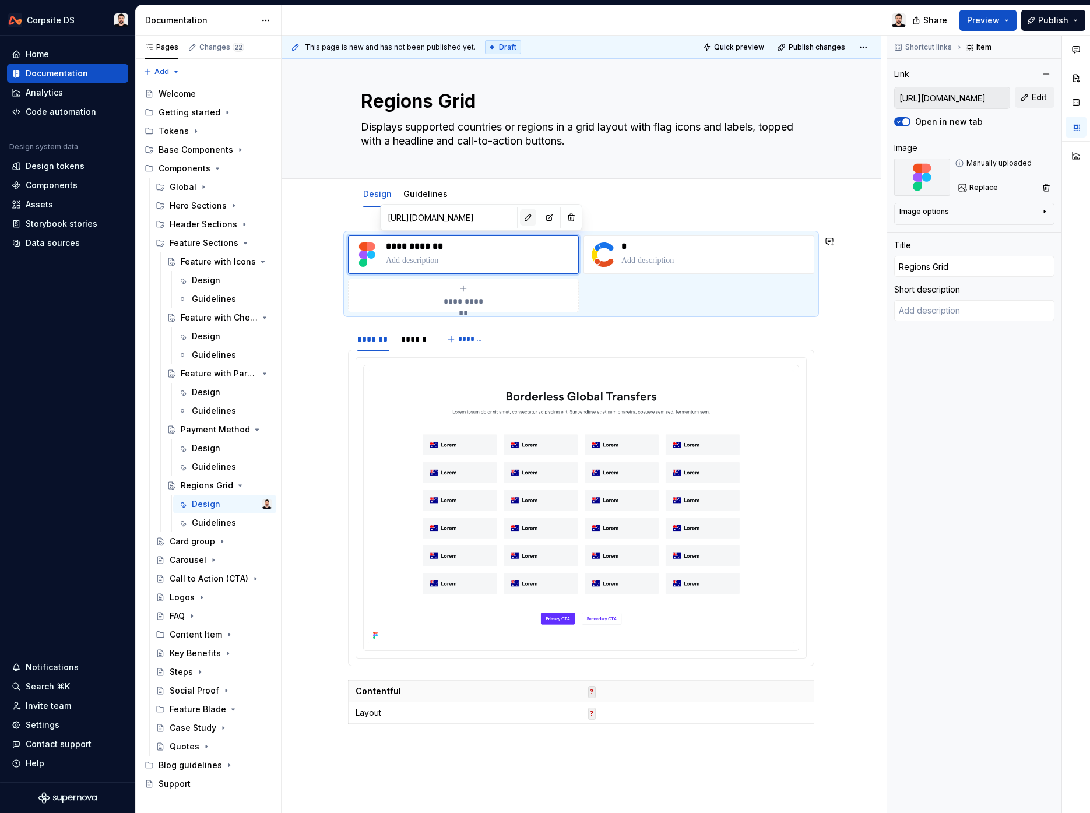
click at [520, 217] on button "button" at bounding box center [528, 217] width 16 height 16
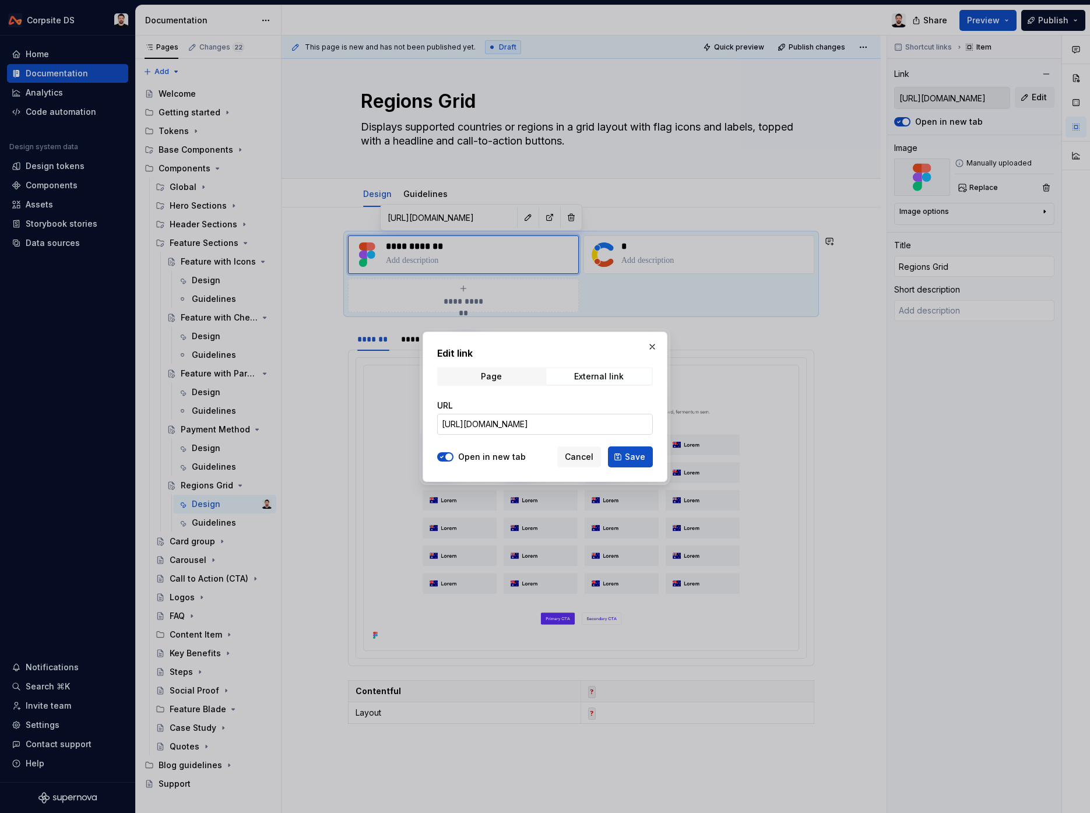
click at [526, 421] on input "[URL][DOMAIN_NAME]" at bounding box center [545, 424] width 216 height 21
click at [634, 456] on span "Save" at bounding box center [635, 457] width 20 height 12
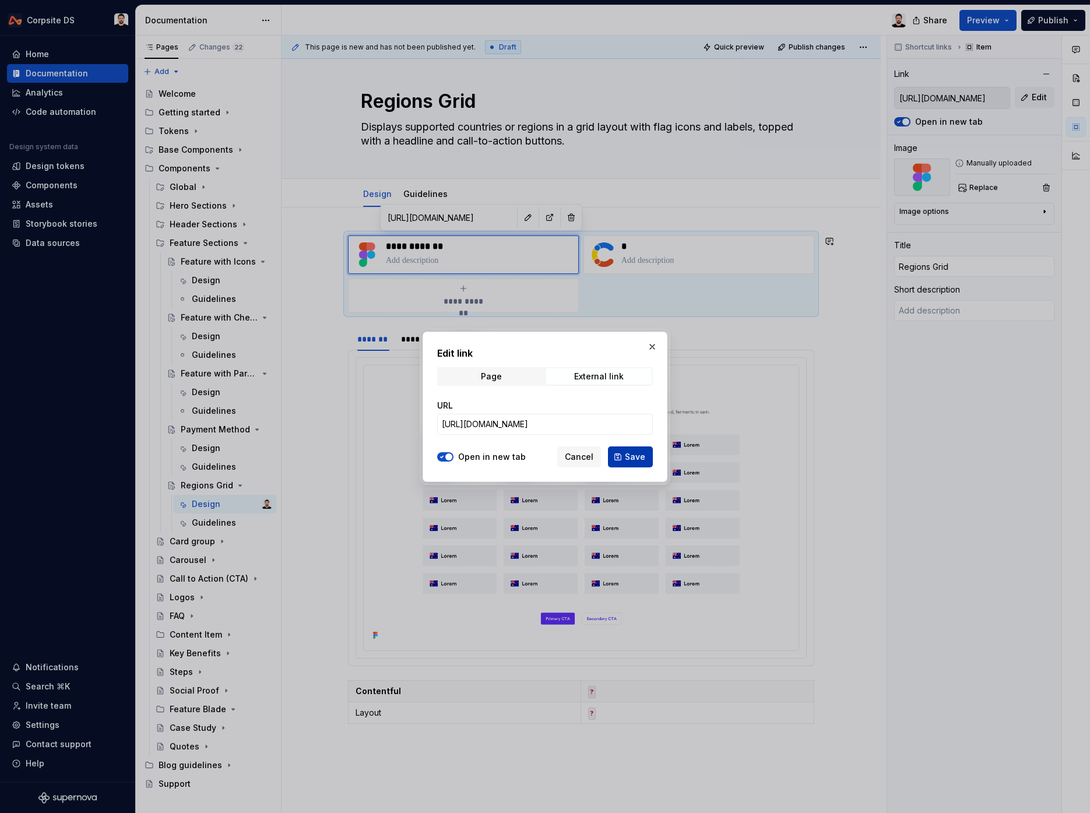
scroll to position [0, 0]
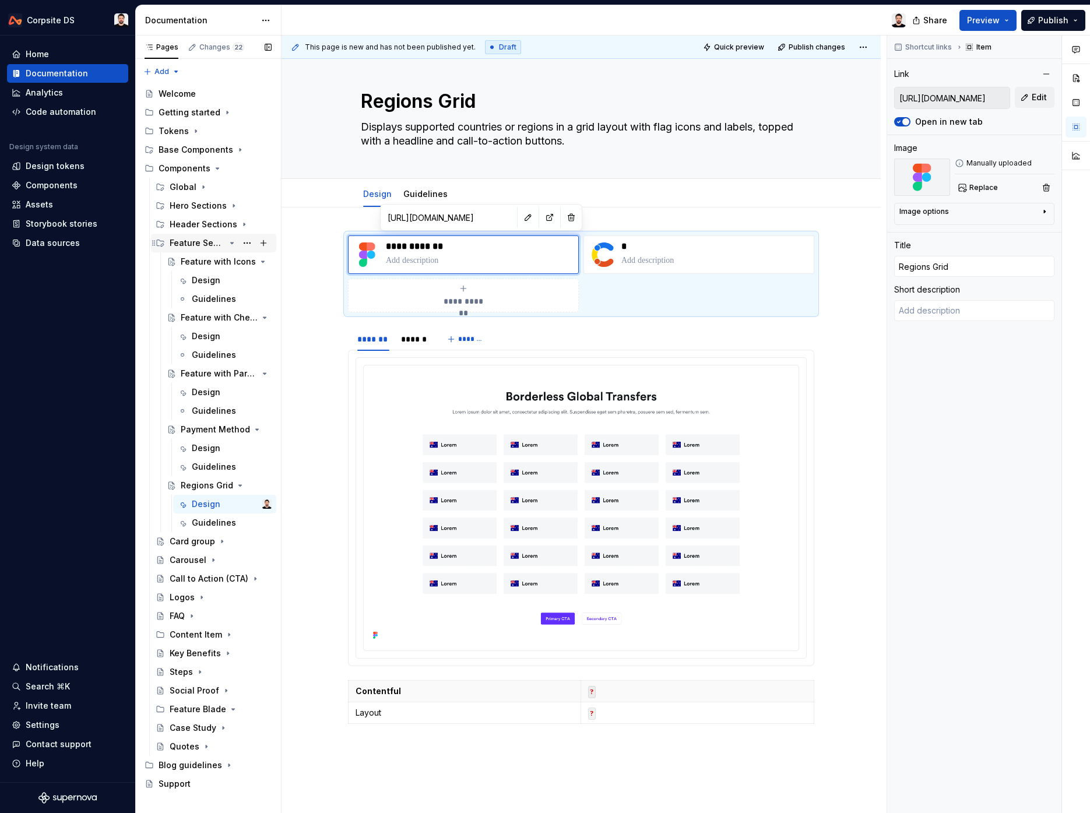
click at [231, 245] on icon "Page tree" at bounding box center [231, 242] width 9 height 9
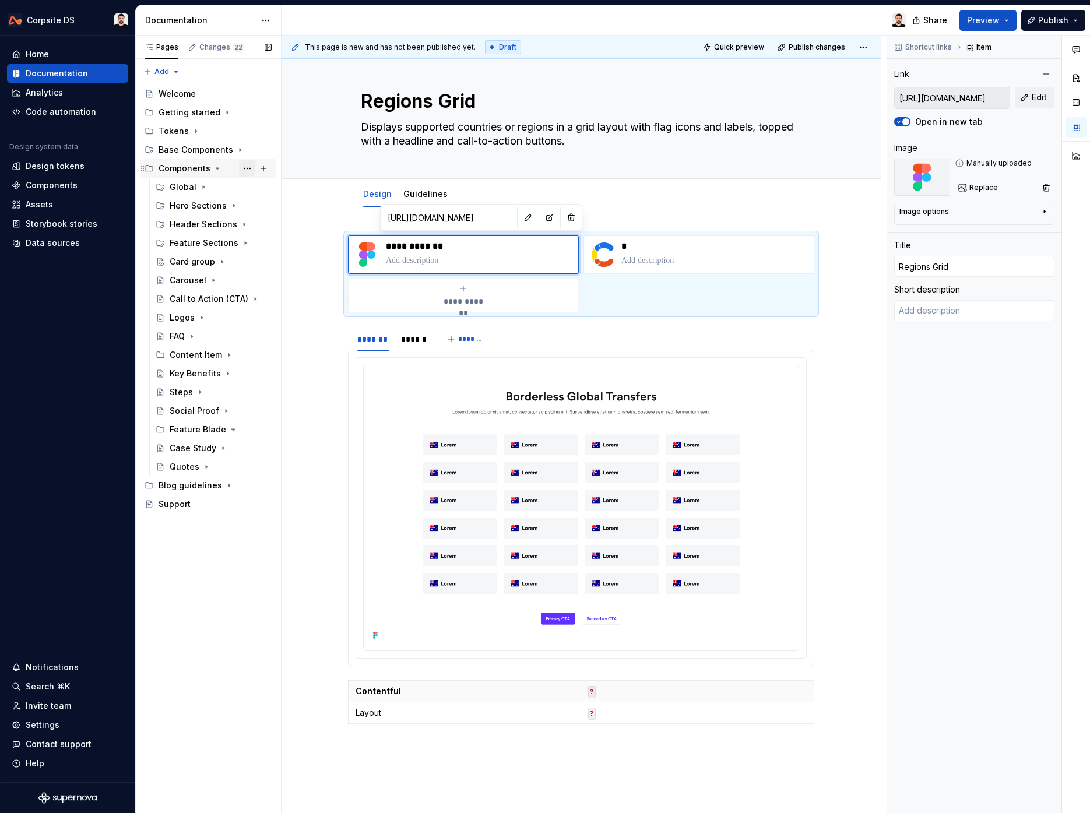
click at [248, 170] on button "Page tree" at bounding box center [247, 168] width 16 height 16
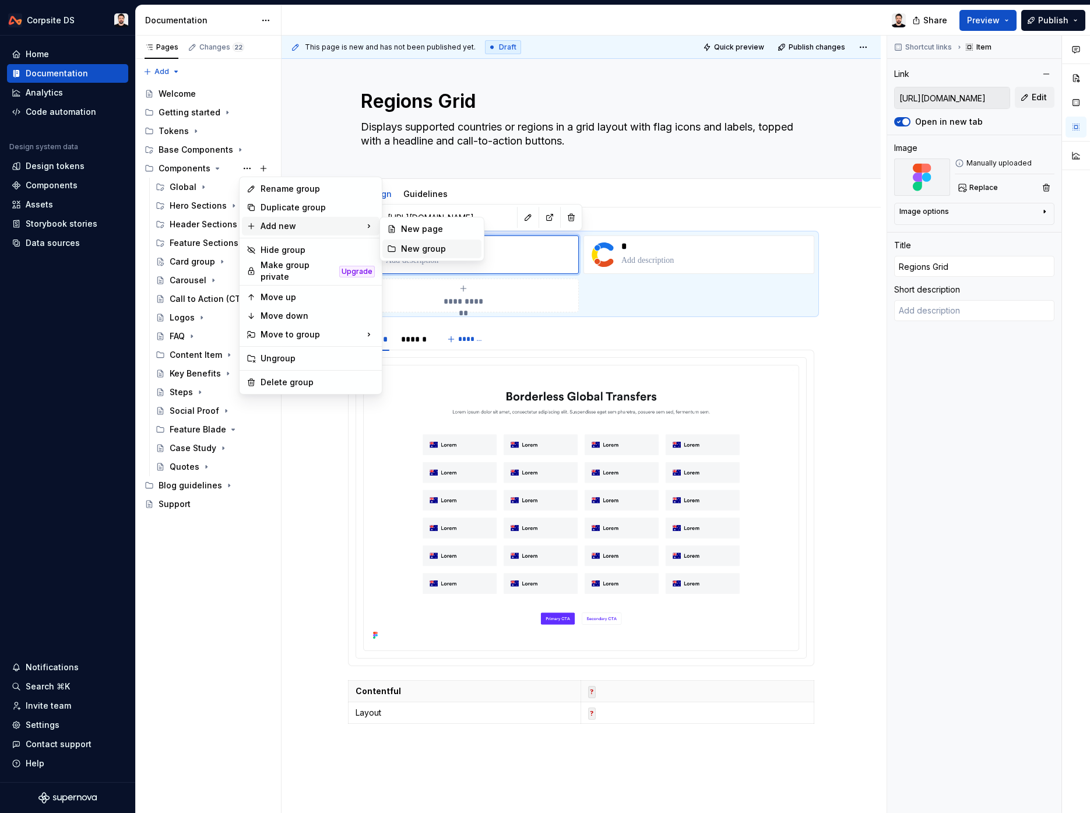
click at [413, 248] on div "New group" at bounding box center [439, 249] width 76 height 12
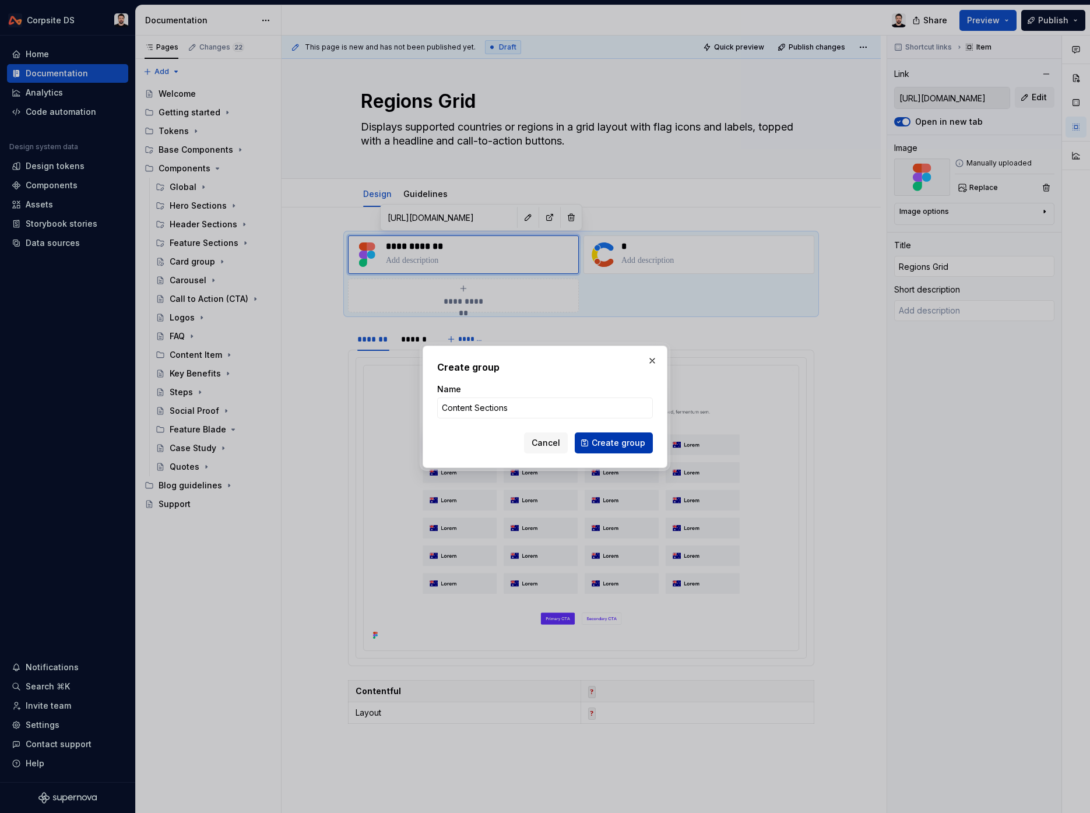
click at [589, 441] on button "Create group" at bounding box center [614, 442] width 78 height 21
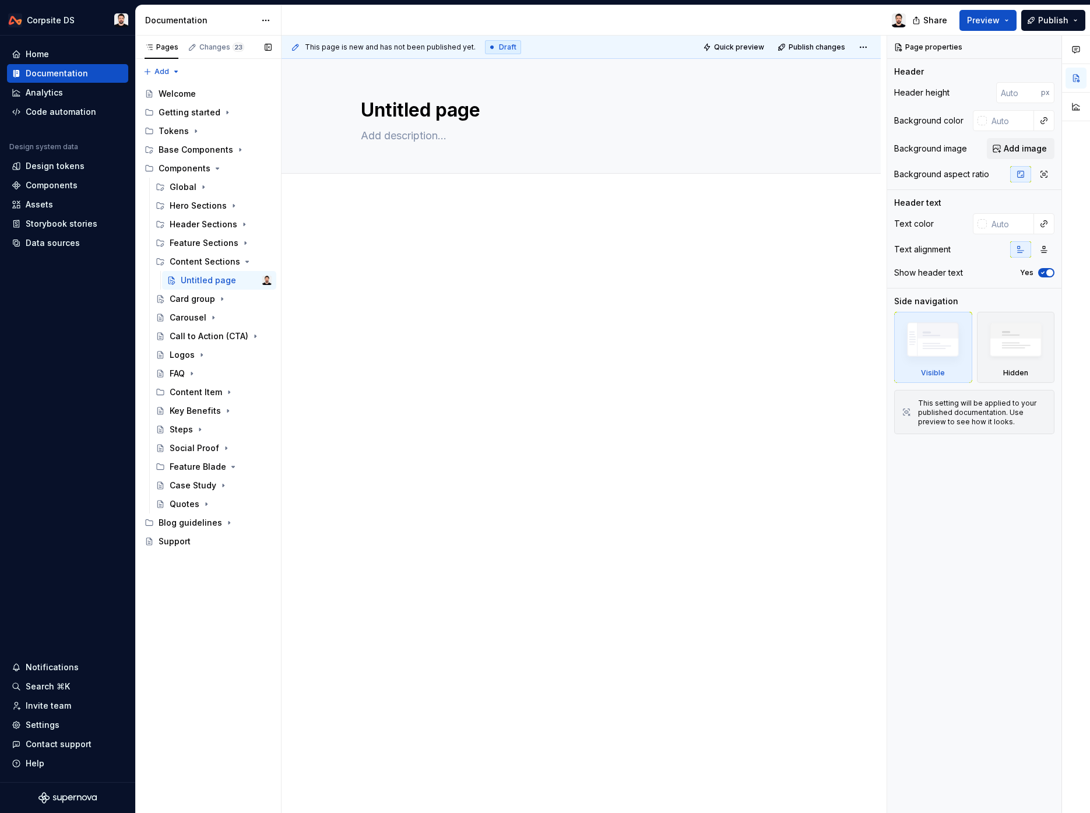
click at [0, 0] on button "Page tree" at bounding box center [0, 0] width 0 height 0
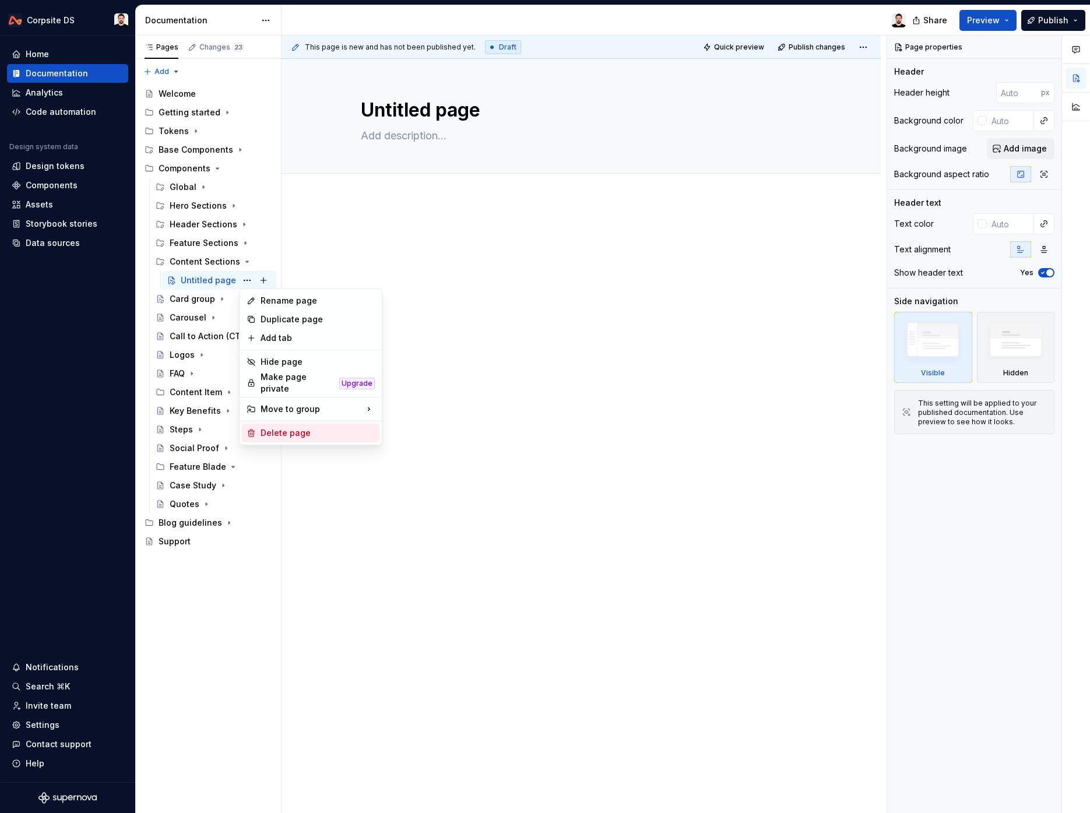
click at [307, 427] on div "Delete page" at bounding box center [318, 433] width 114 height 12
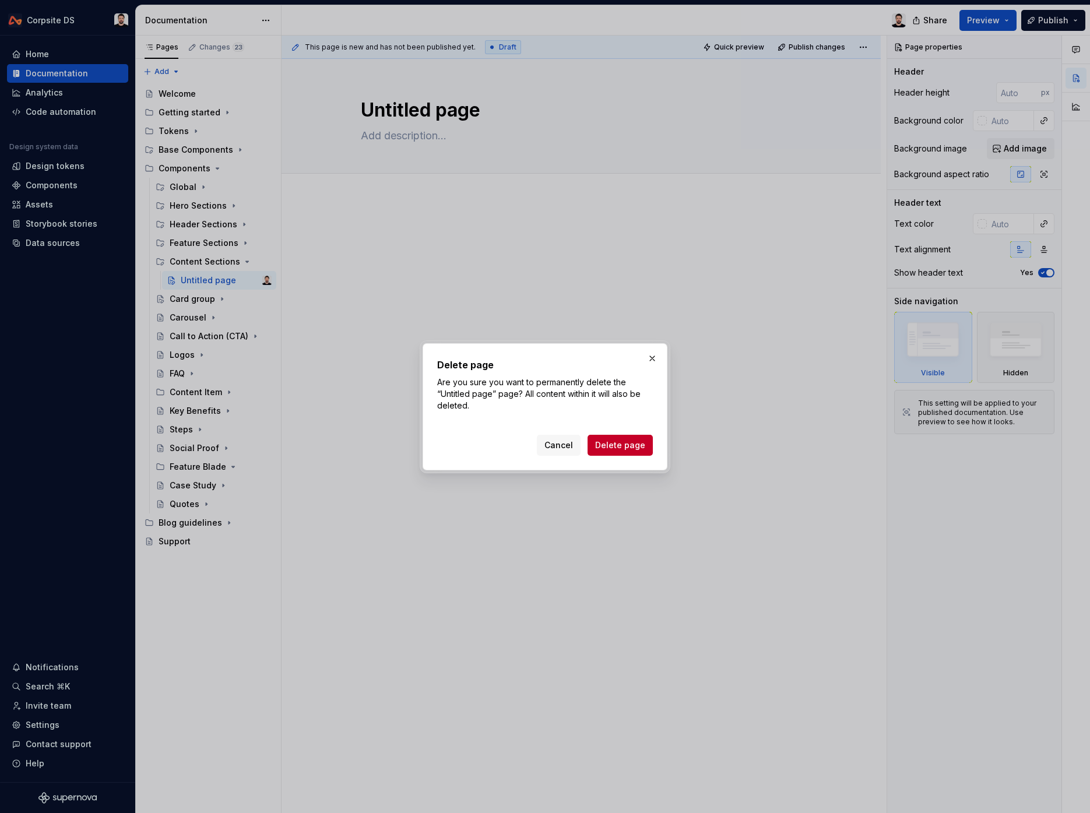
click at [612, 439] on span "Delete page" at bounding box center [620, 445] width 50 height 12
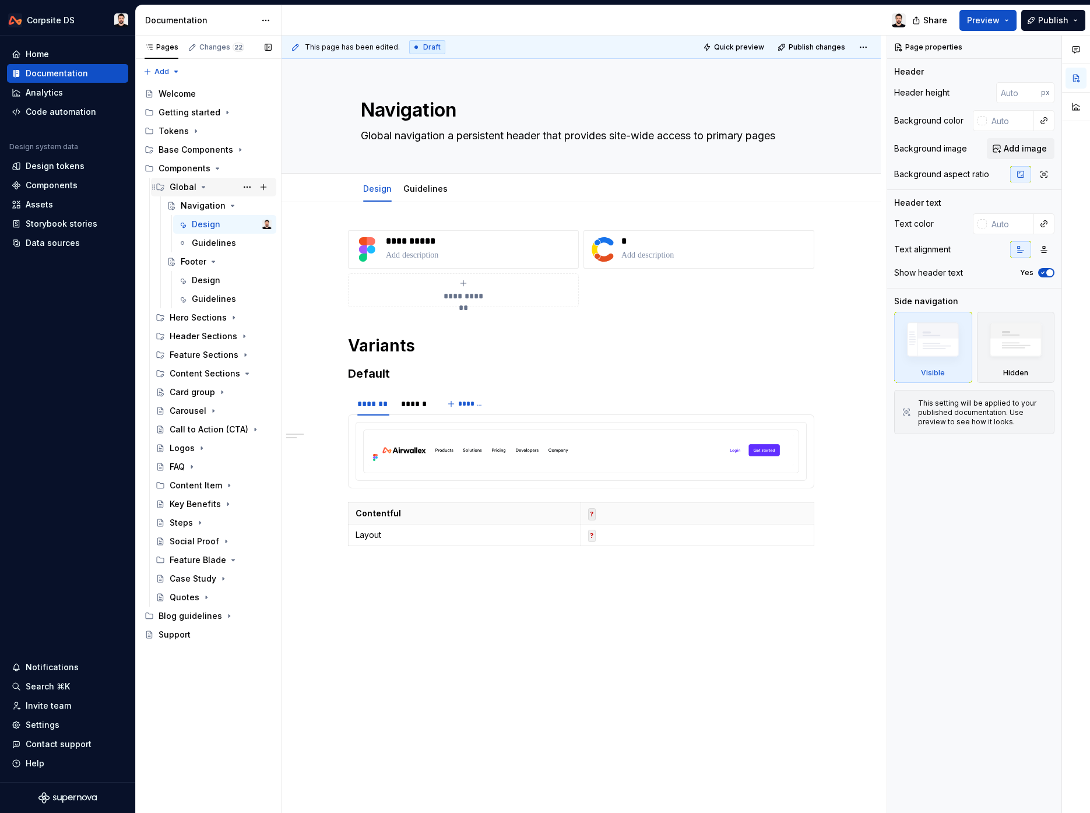
click at [202, 187] on icon "Page tree" at bounding box center [203, 186] width 9 height 9
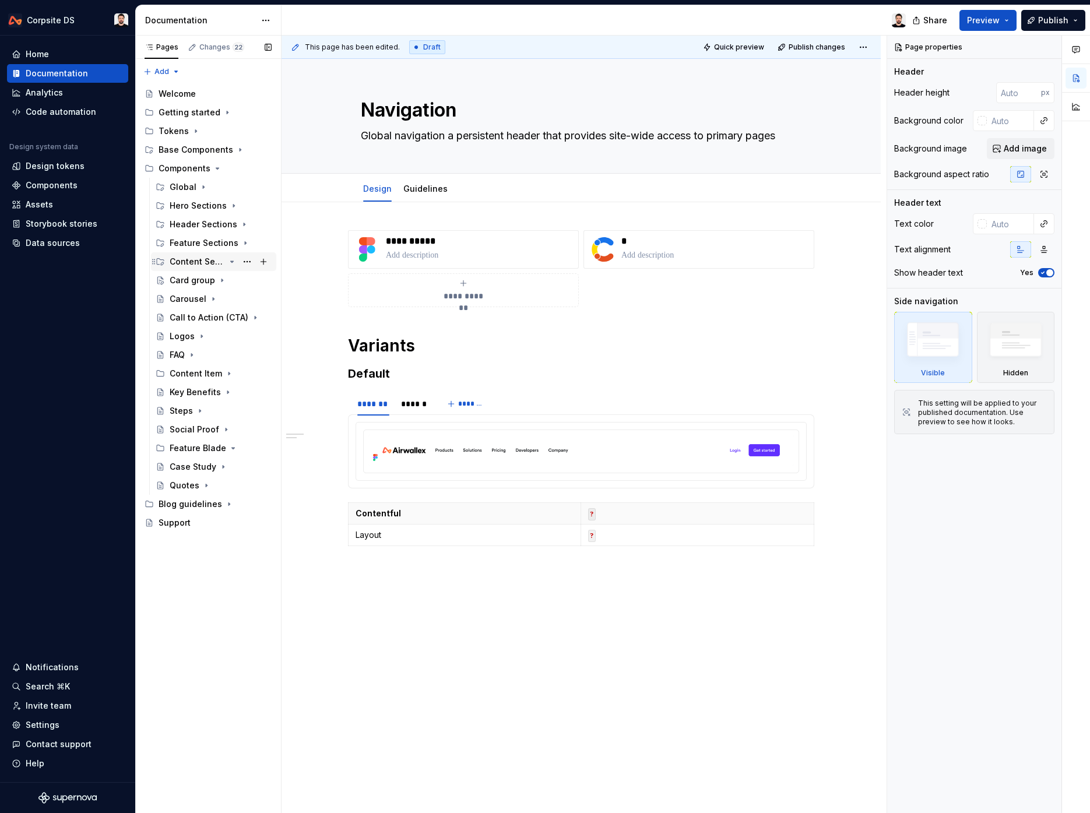
click at [233, 263] on icon "Page tree" at bounding box center [231, 261] width 9 height 9
click at [189, 282] on div "Card group" at bounding box center [192, 281] width 45 height 12
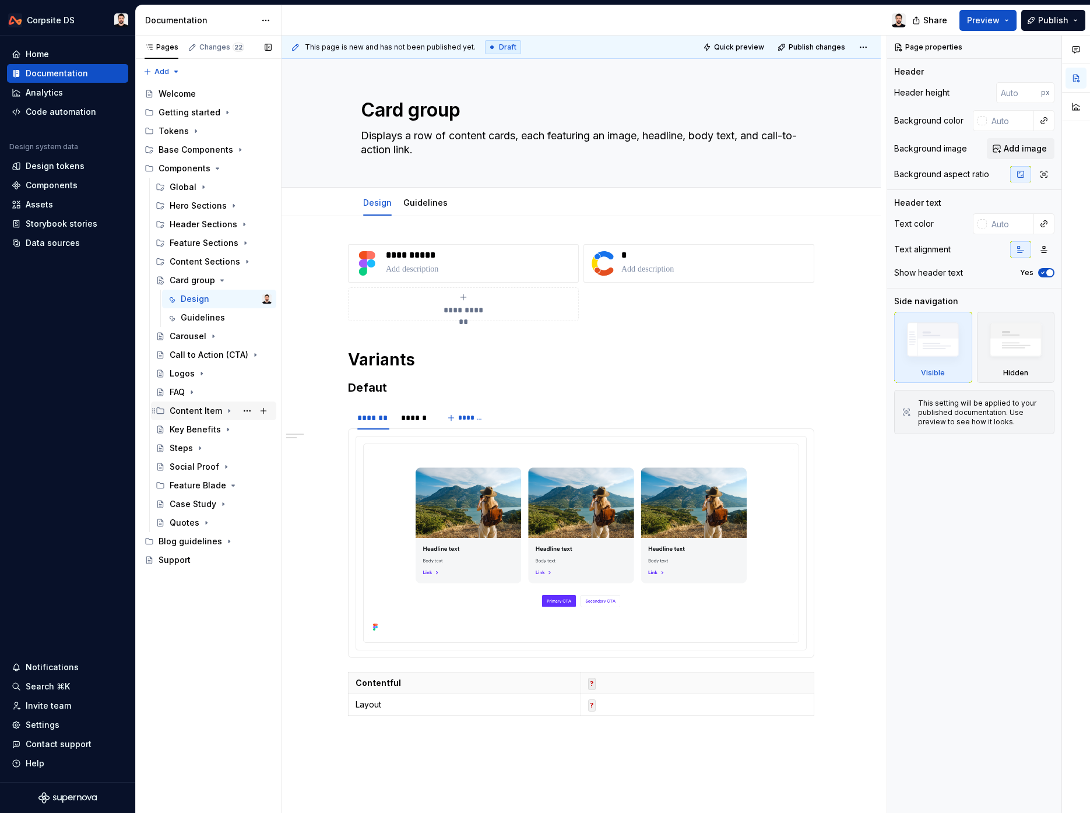
click at [221, 411] on div "Content Item" at bounding box center [221, 411] width 102 height 16
click at [216, 487] on div "Content Item Group" at bounding box center [203, 486] width 44 height 12
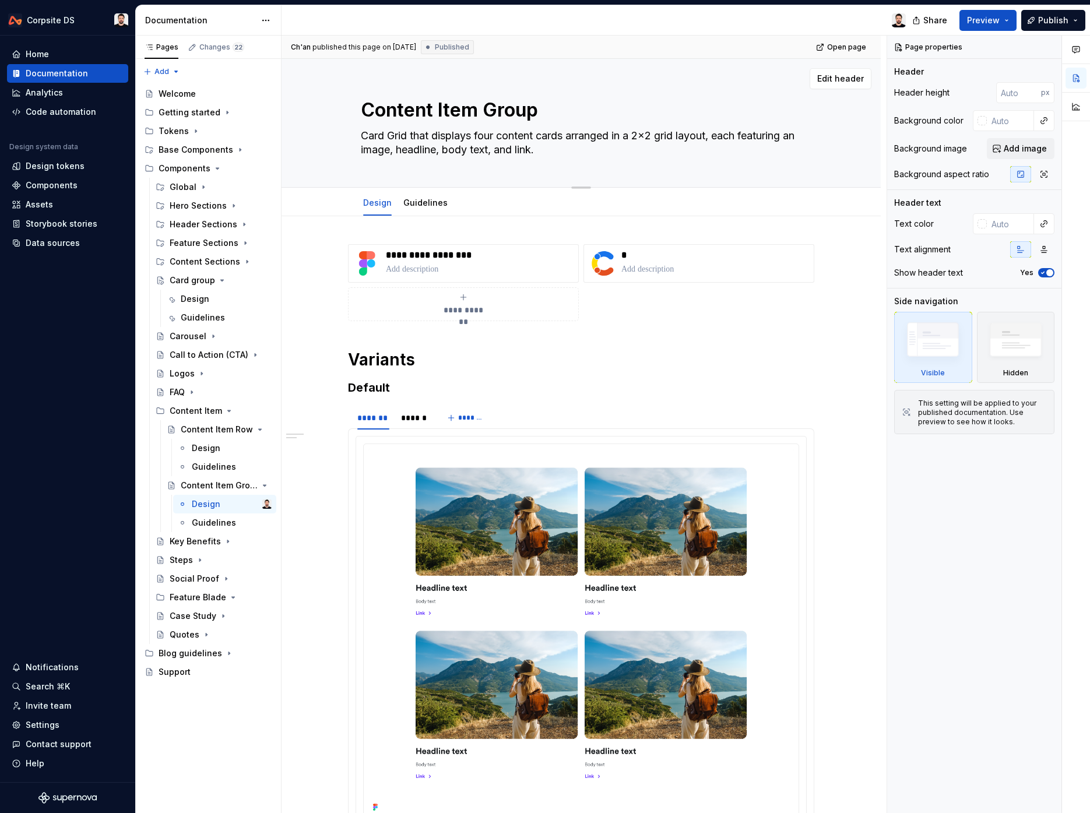
click at [444, 108] on textarea "Content Item Group" at bounding box center [578, 110] width 441 height 28
click at [444, 107] on textarea "Content Item Group" at bounding box center [578, 110] width 441 height 28
paste textarea "Card Grid"
click at [568, 153] on textarea "Card Grid that displays four content cards arranged in a 2x2 grid layout, each …" at bounding box center [578, 142] width 441 height 33
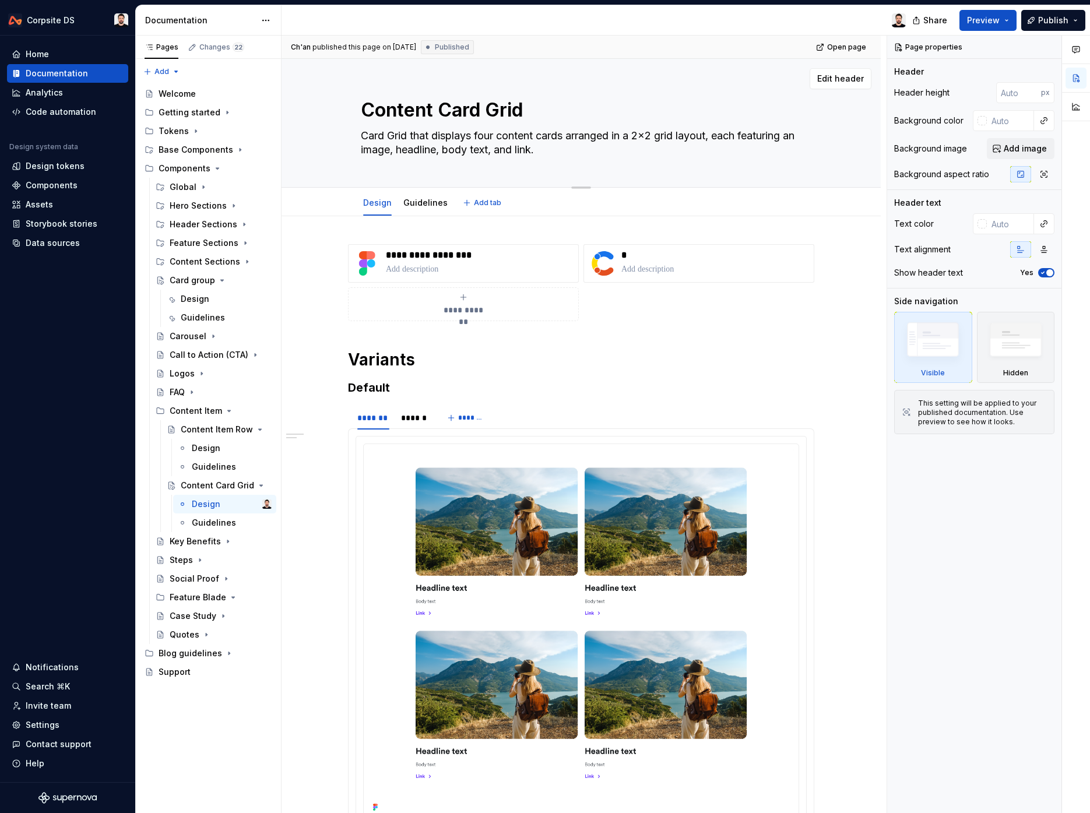
click at [585, 151] on textarea "Card Grid that displays four content cards arranged in a 2x2 grid layout, each …" at bounding box center [578, 142] width 441 height 33
click at [221, 281] on icon "Page tree" at bounding box center [222, 280] width 3 height 1
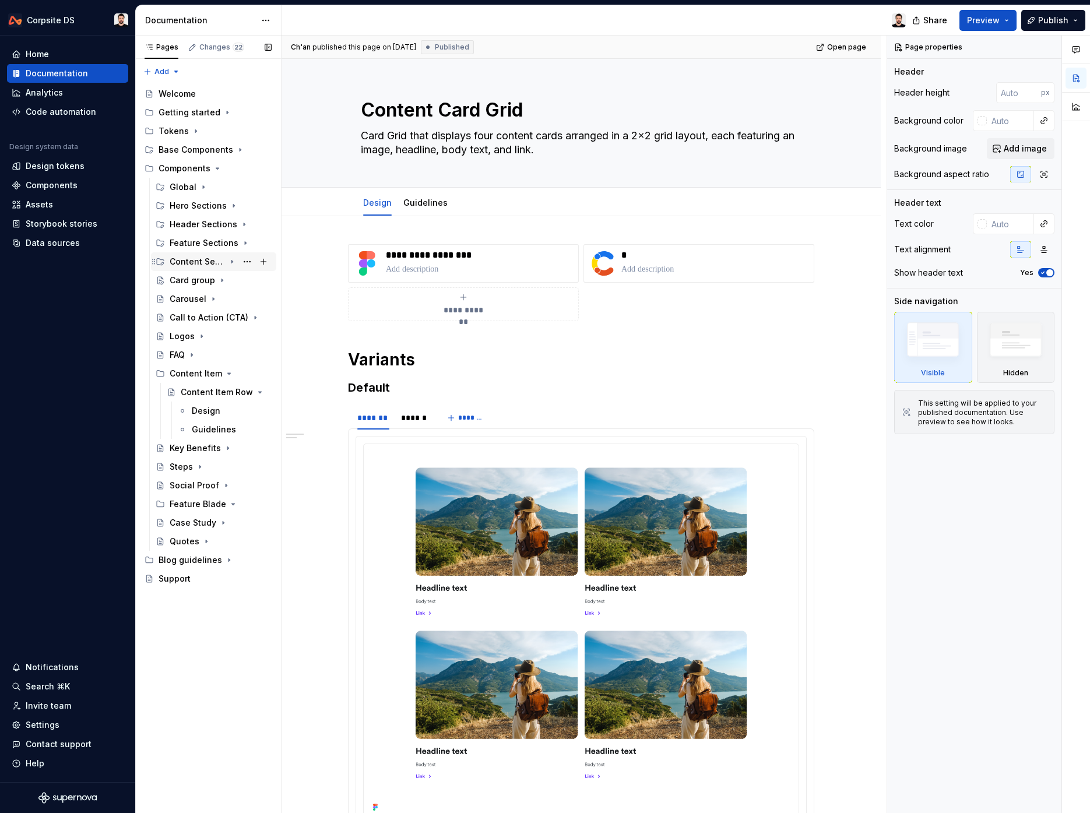
click at [233, 262] on icon "Page tree" at bounding box center [231, 262] width 1 height 3
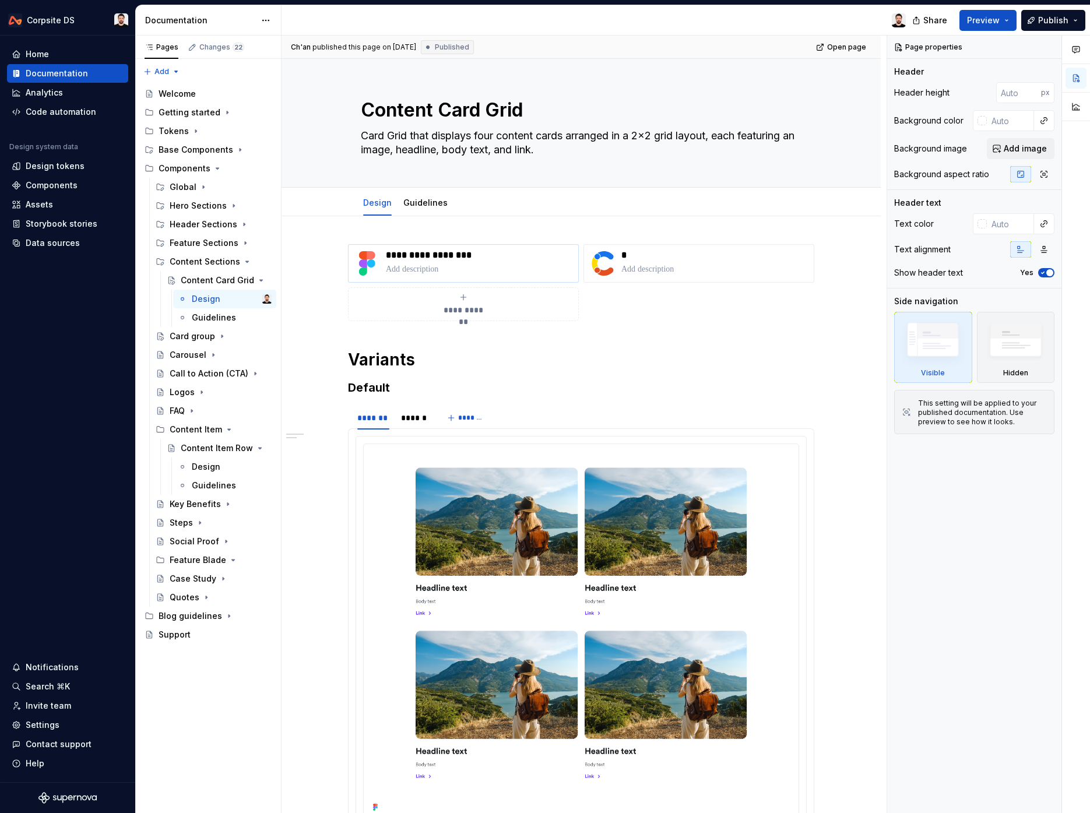
click at [424, 254] on p "**********" at bounding box center [480, 255] width 188 height 12
type textarea "*"
click at [424, 254] on p "**********" at bounding box center [480, 255] width 188 height 12
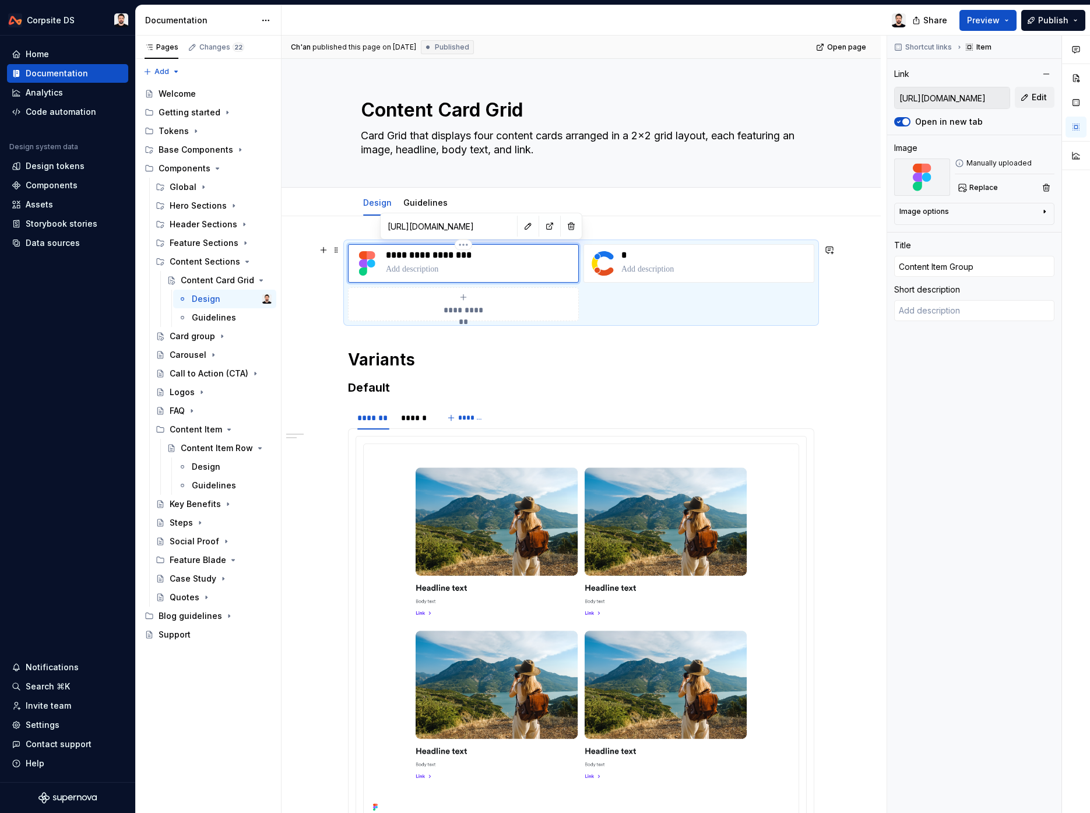
click at [435, 255] on p "**********" at bounding box center [480, 255] width 188 height 12
type textarea "*"
type input "Content Item Grou"
type textarea "*"
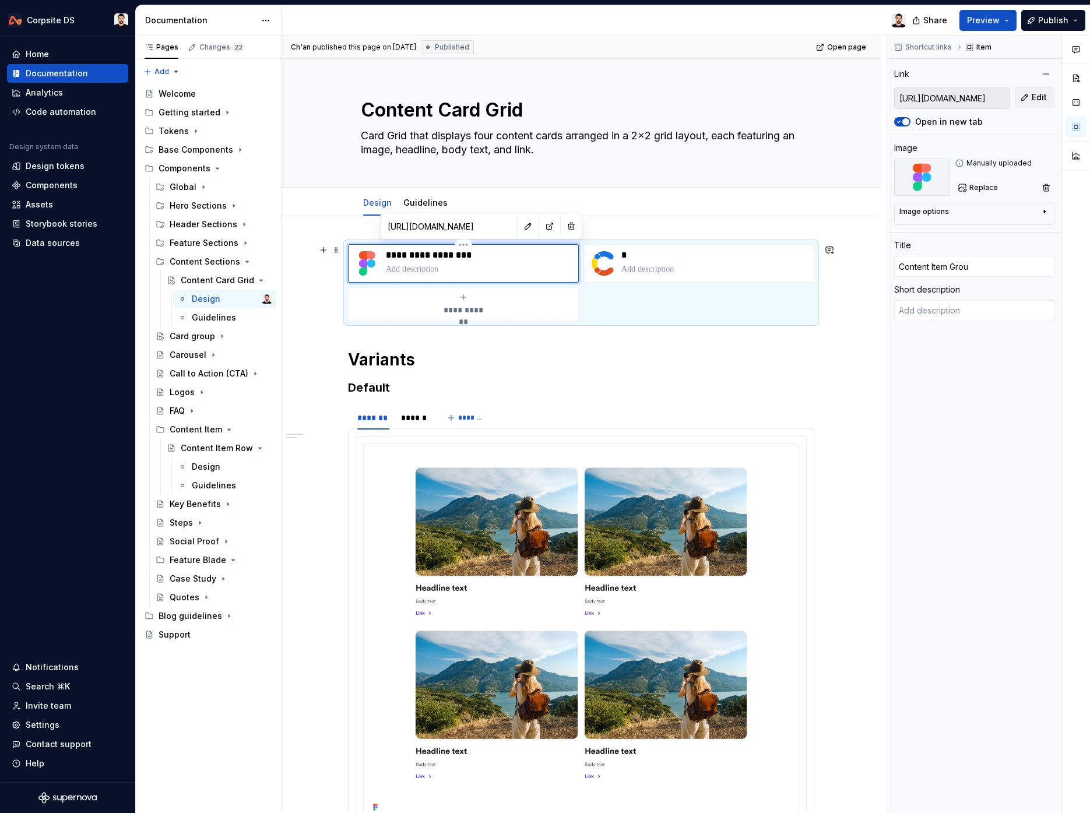
type input "Content Item Gro"
type textarea "*"
type input "Content Item Gr"
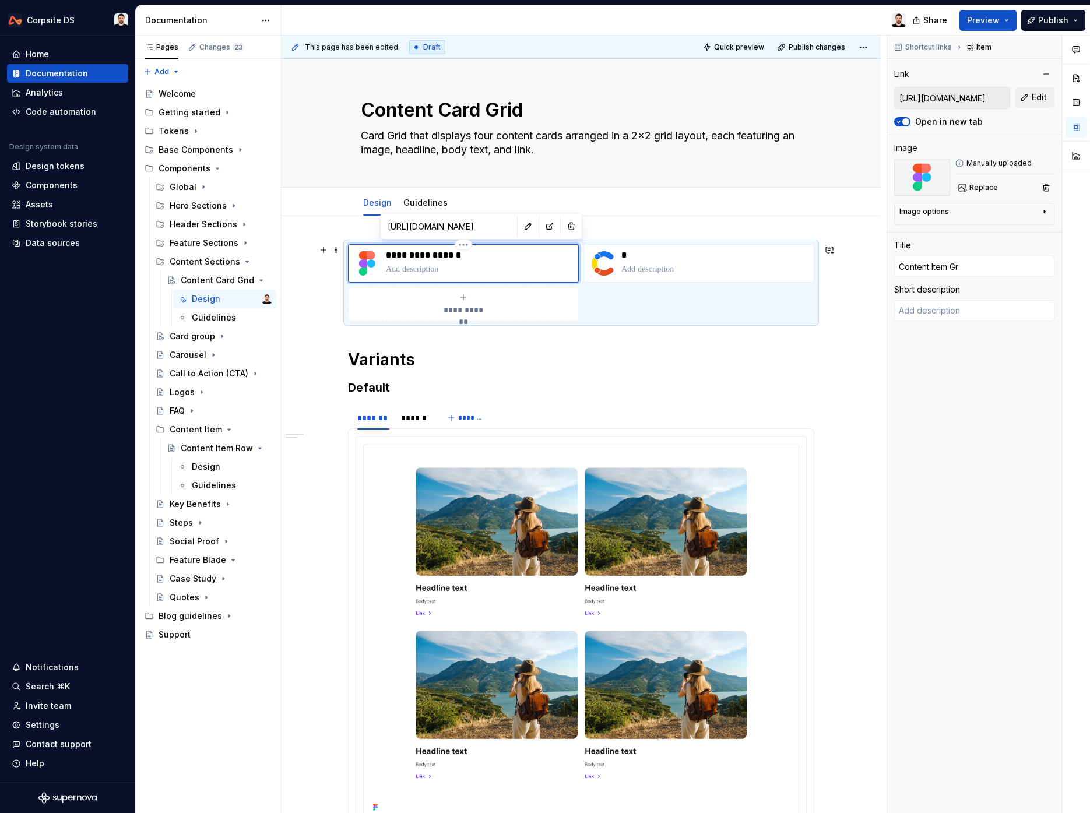
type textarea "*"
type input "Content Item G"
type textarea "*"
type input "Content Item"
type textarea "*"
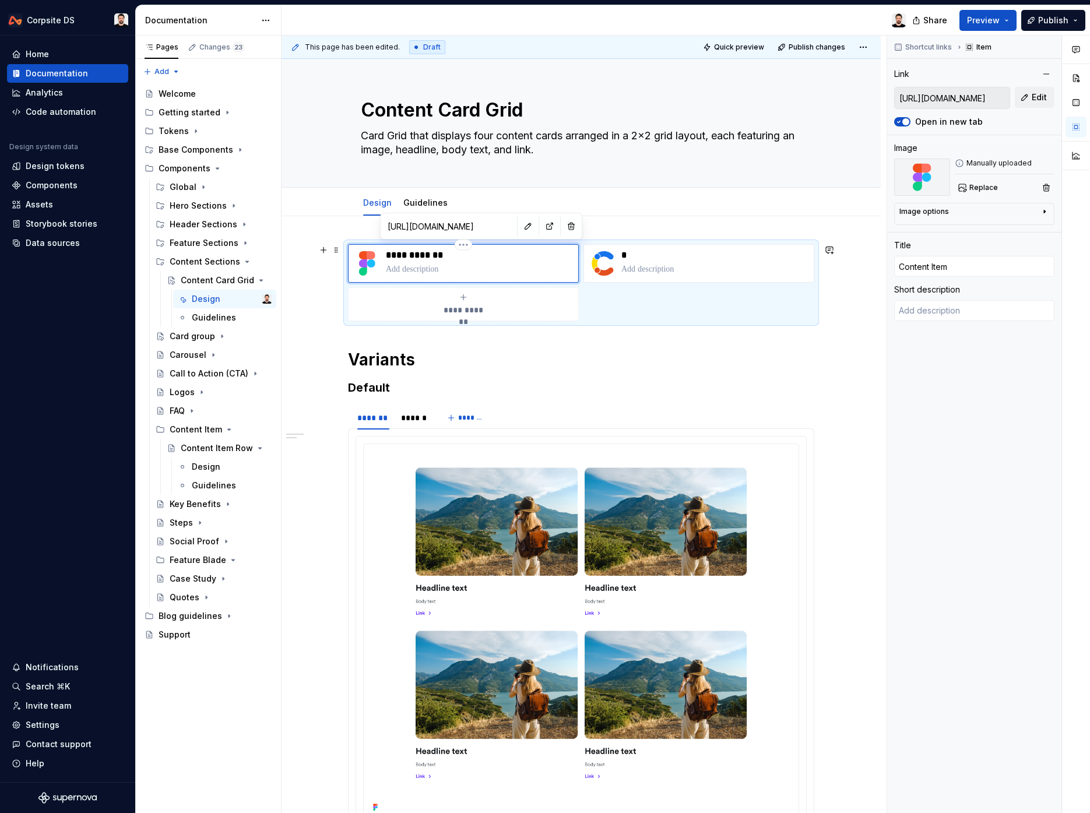
type input "Content Item"
type textarea "*"
type input "Content Ite"
type textarea "*"
type input "Content It"
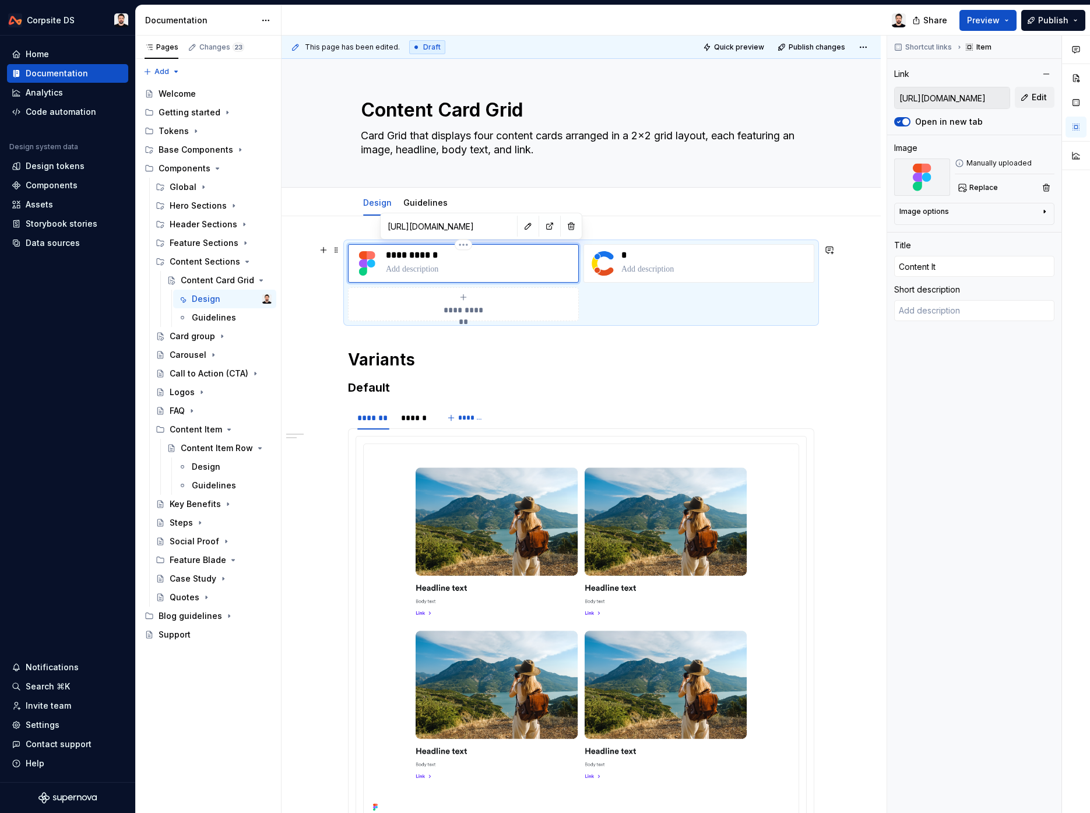
type textarea "*"
type input "Content I"
type textarea "*"
type input "Content"
type textarea "*"
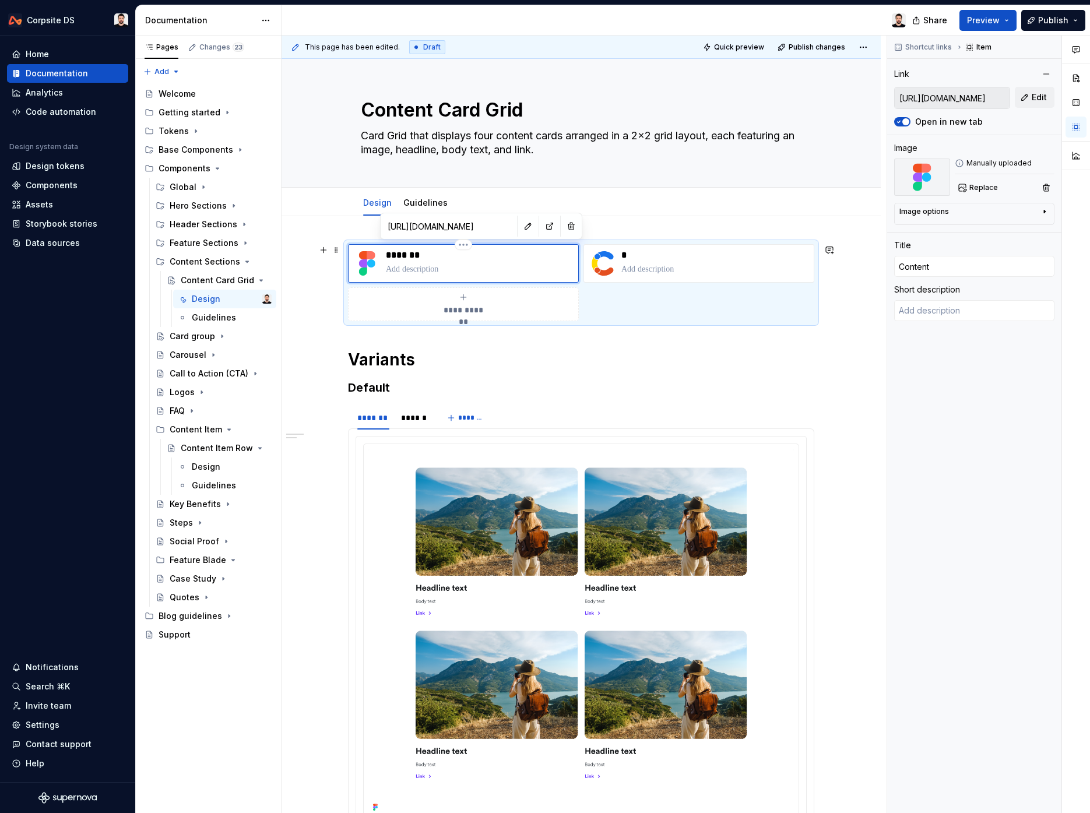
type input "Content C"
type textarea "*"
type input "Content Ca"
type textarea "*"
type input "Content Car"
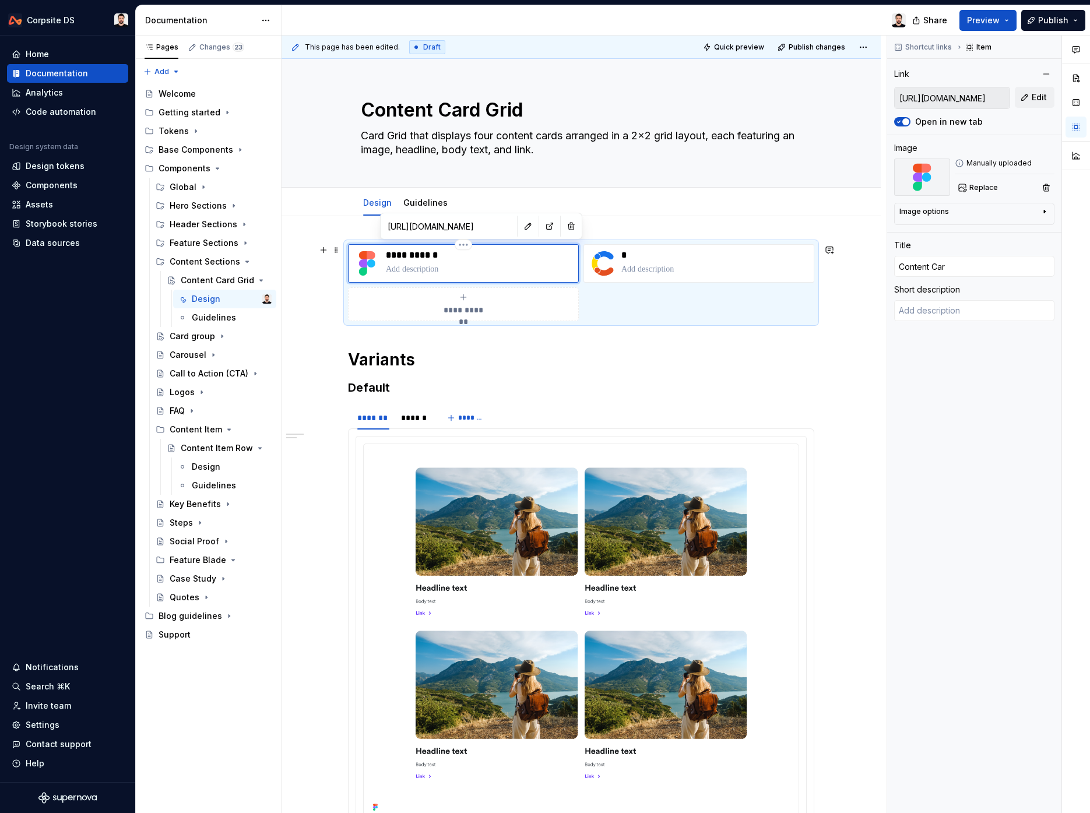
type textarea "*"
type input "Content Card"
type textarea "*"
type input "Content Card"
type textarea "*"
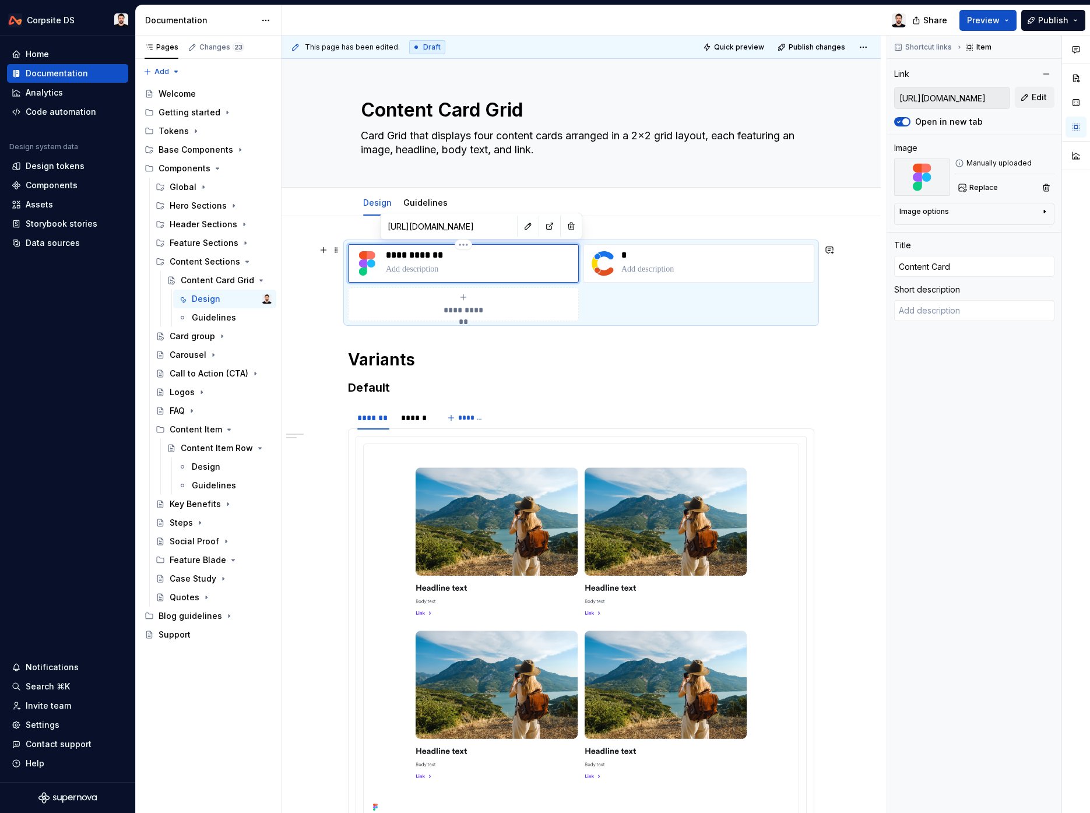
type input "Content Card G"
type textarea "*"
type input "Content Card Gr"
type textarea "*"
type input "Content Card Gri"
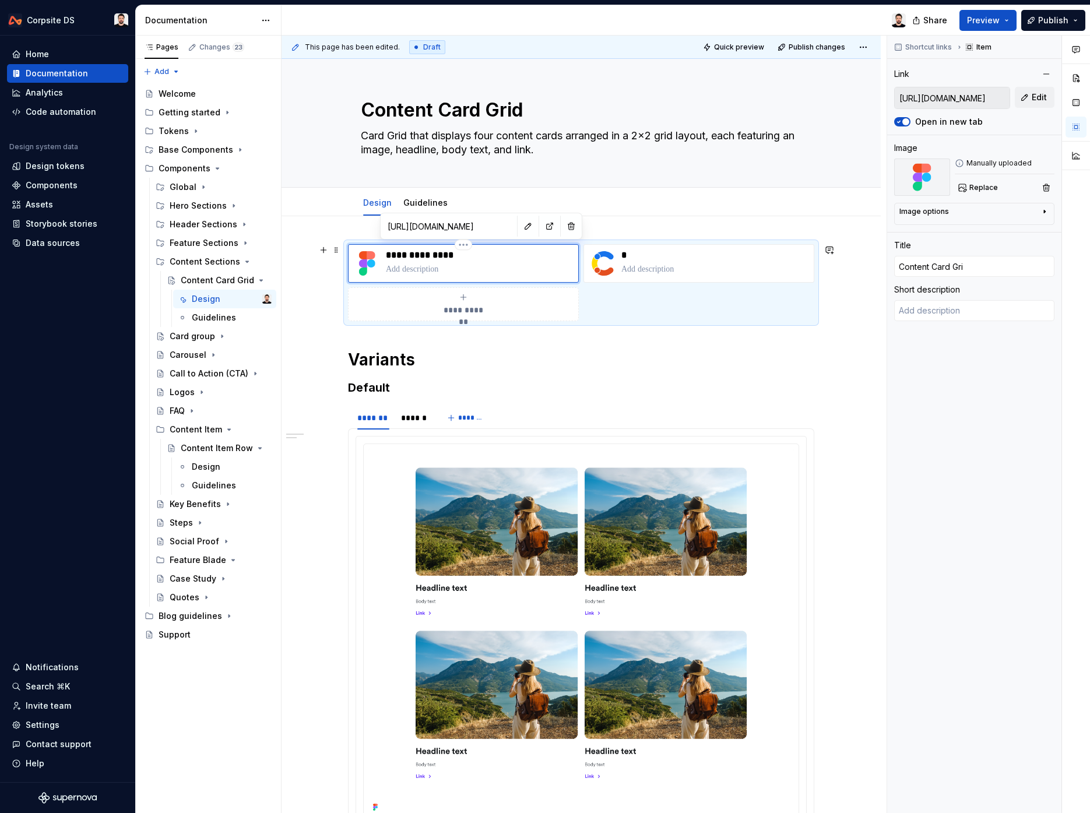
type textarea "*"
type input "Content Card Grid"
click at [520, 227] on button "button" at bounding box center [528, 226] width 16 height 16
type textarea "*"
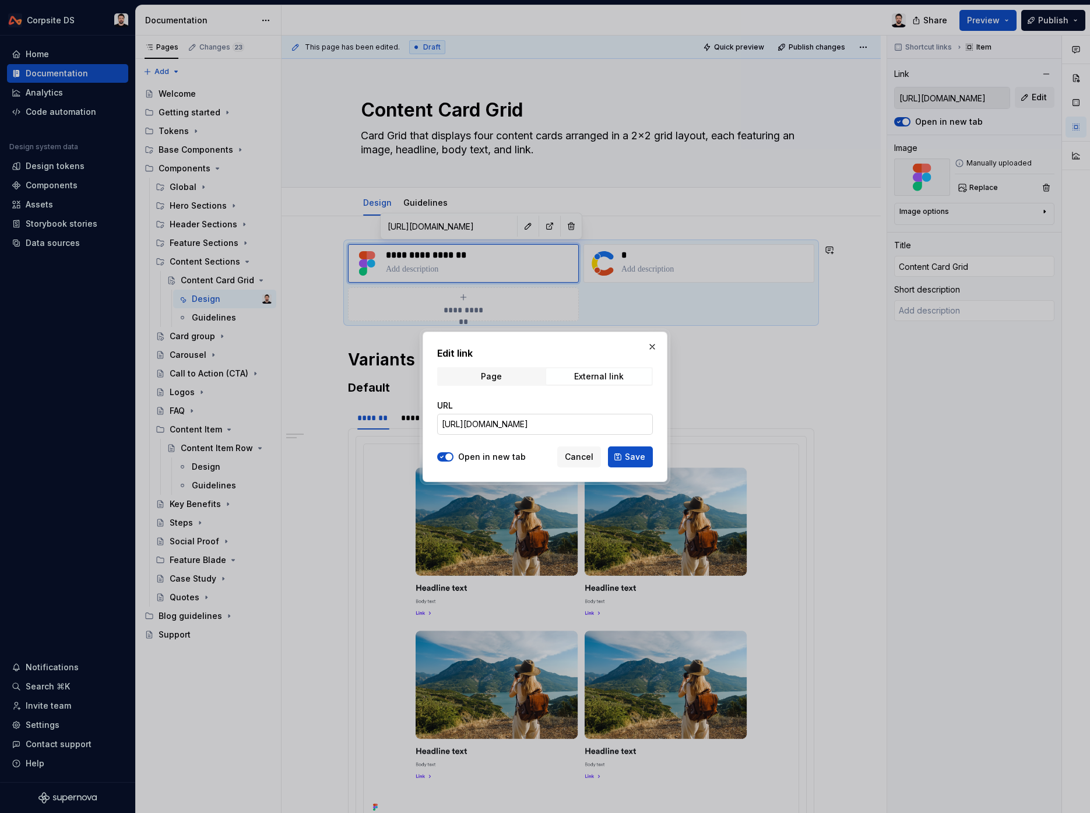
click at [504, 420] on input "https://www.figma.com/design/ITgunUYNCpYpe4gonXow8q/%F0%9F%9A%A7-Components-v2?…" at bounding box center [545, 424] width 216 height 21
paste input "Vw9AKn8Bg4D3VMc"
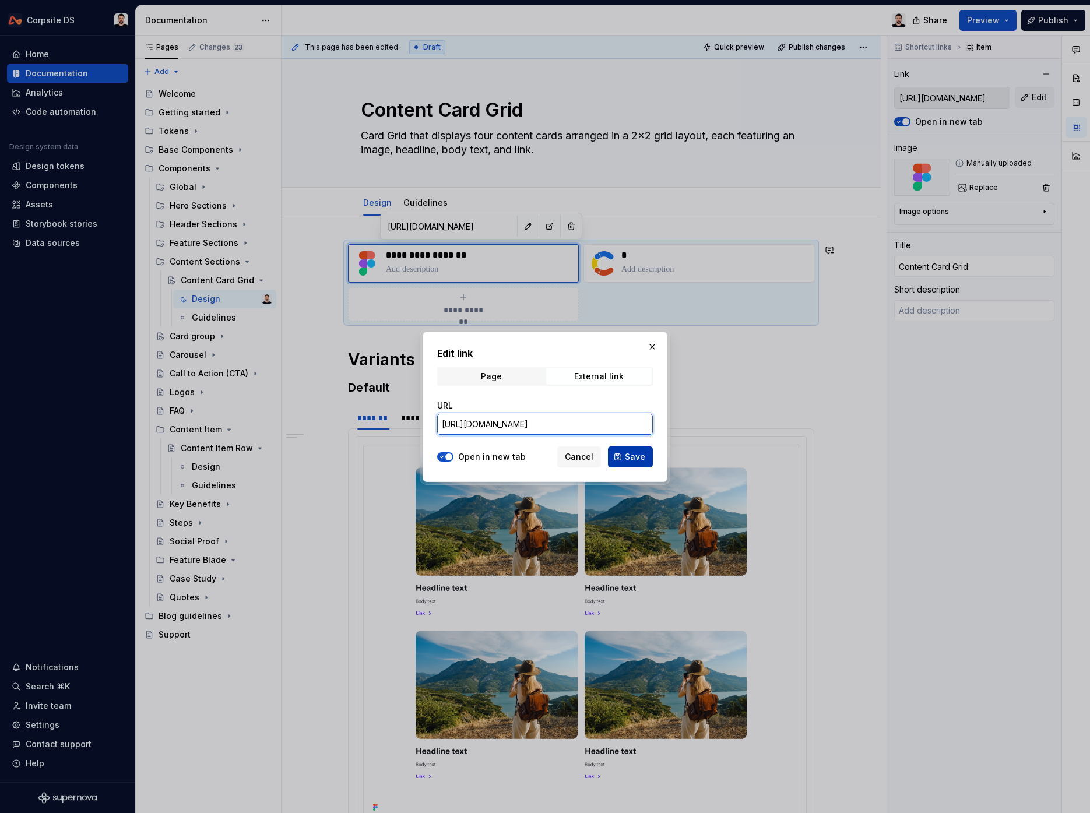
type input "https://www.figma.com/design/ITgunUYNCpYpe4gonXow8q/%F0%9F%9A%A7-Components-v2?…"
click at [629, 455] on span "Save" at bounding box center [635, 457] width 20 height 12
type textarea "*"
type input "https://www.figma.com/design/ITgunUYNCpYpe4gonXow8q/%F0%9F%9A%A7-Components-v2?…"
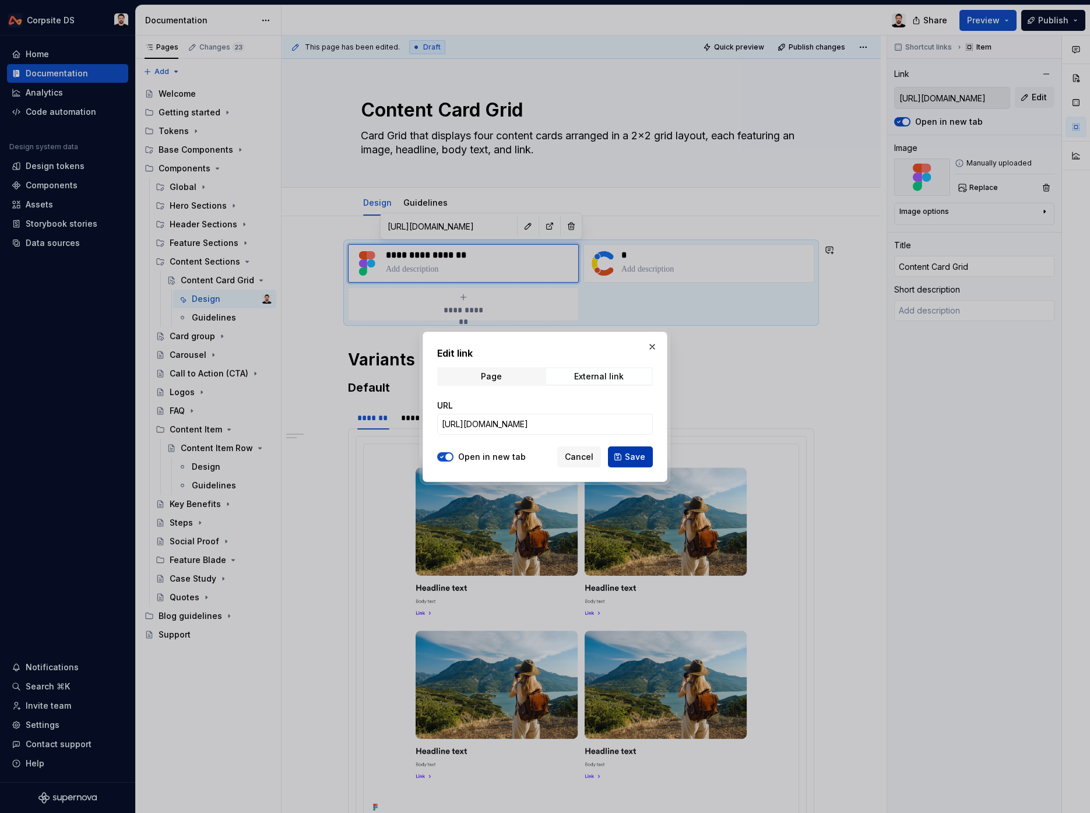
type input "https://www.figma.com/design/ITgunUYNCpYpe4gonXow8q/%F0%9F%9A%A7-Components-v2?…"
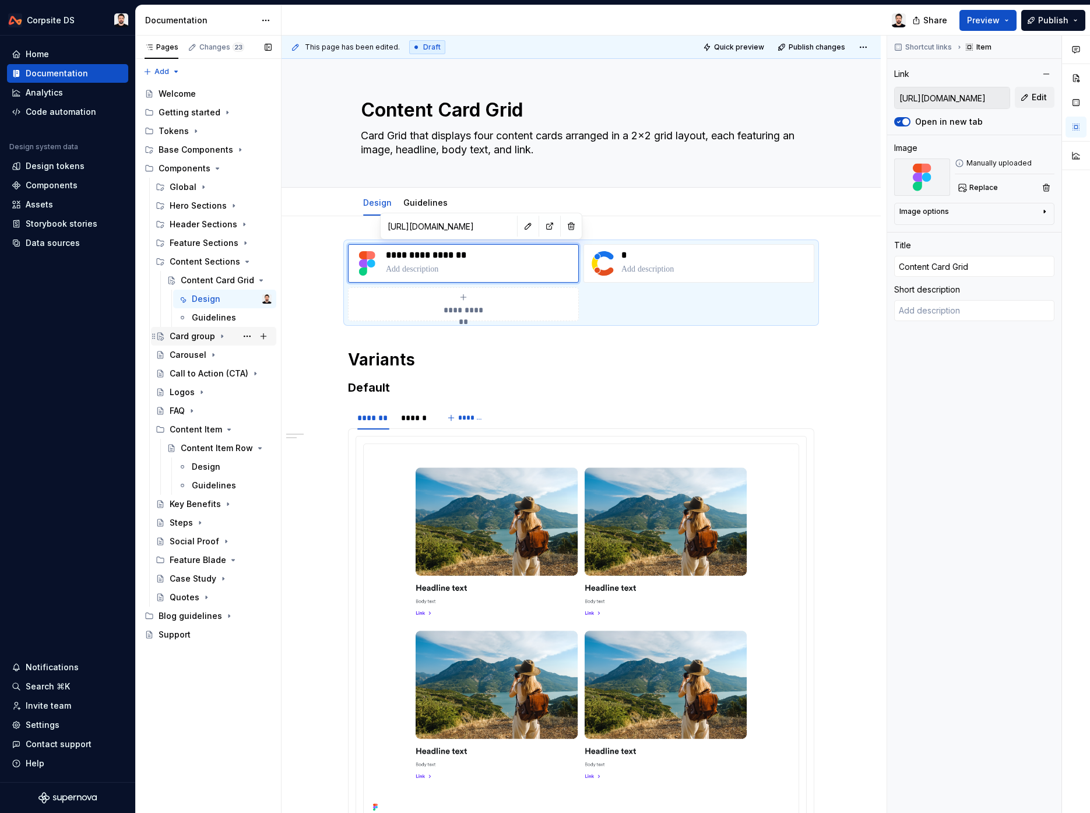
click at [218, 333] on icon "Page tree" at bounding box center [221, 336] width 9 height 9
click at [220, 337] on icon "Page tree" at bounding box center [221, 336] width 9 height 9
click at [231, 336] on icon "Page tree" at bounding box center [231, 336] width 1 height 3
click at [199, 331] on div "Card group" at bounding box center [203, 336] width 44 height 12
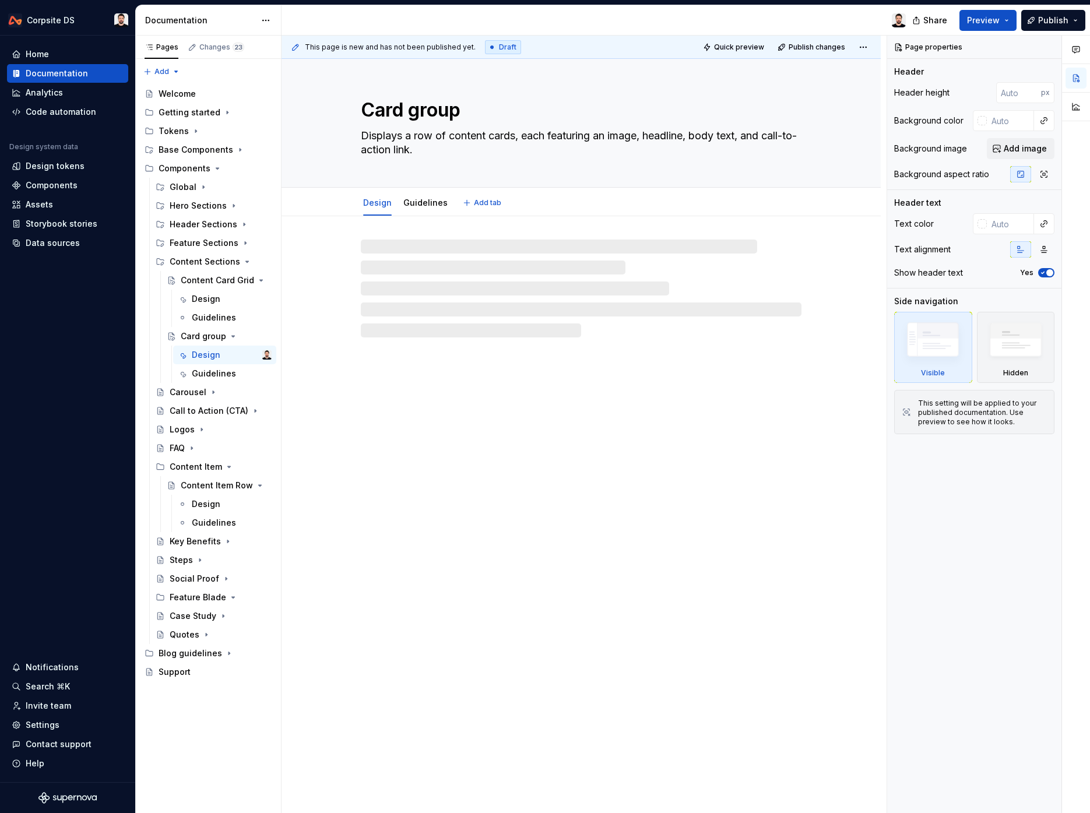
click at [436, 109] on textarea "Card group" at bounding box center [578, 110] width 441 height 28
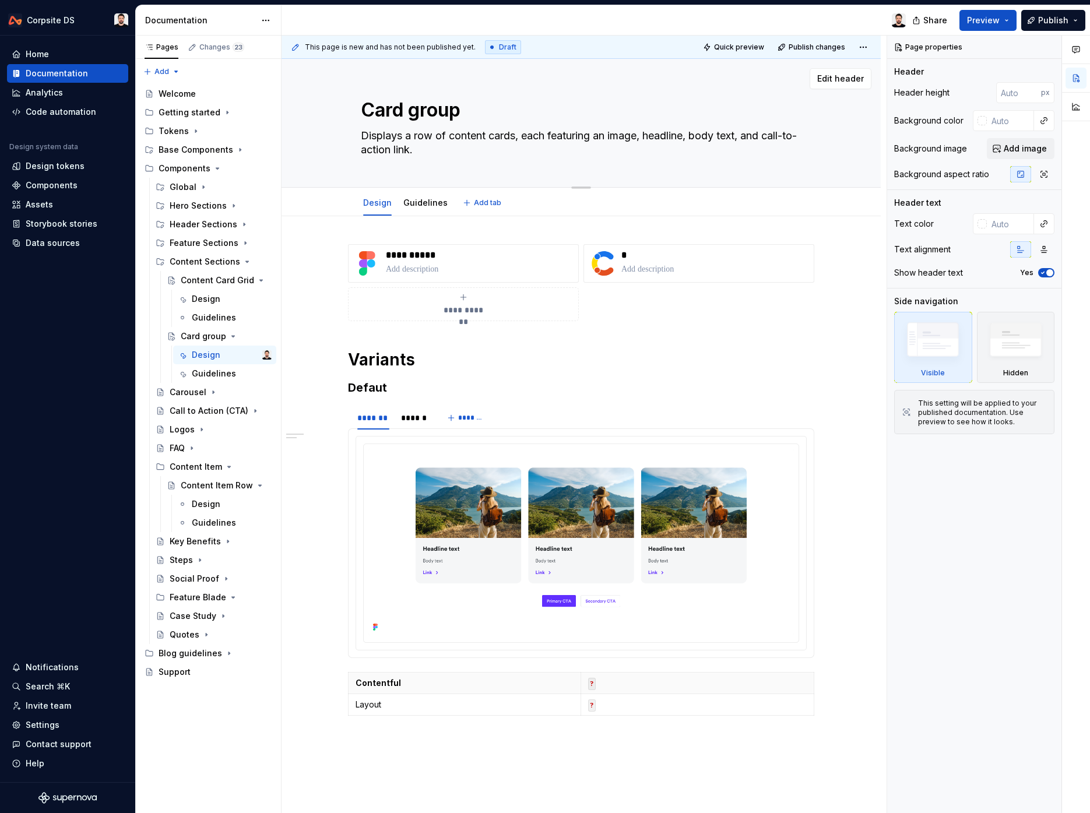
click at [454, 108] on textarea "Card group" at bounding box center [578, 110] width 441 height 28
drag, startPoint x: 418, startPoint y: 106, endPoint x: 369, endPoint y: 103, distance: 49.7
click at [369, 103] on textarea "Card group" at bounding box center [578, 110] width 441 height 28
paste textarea "ontent Card G"
type textarea "*"
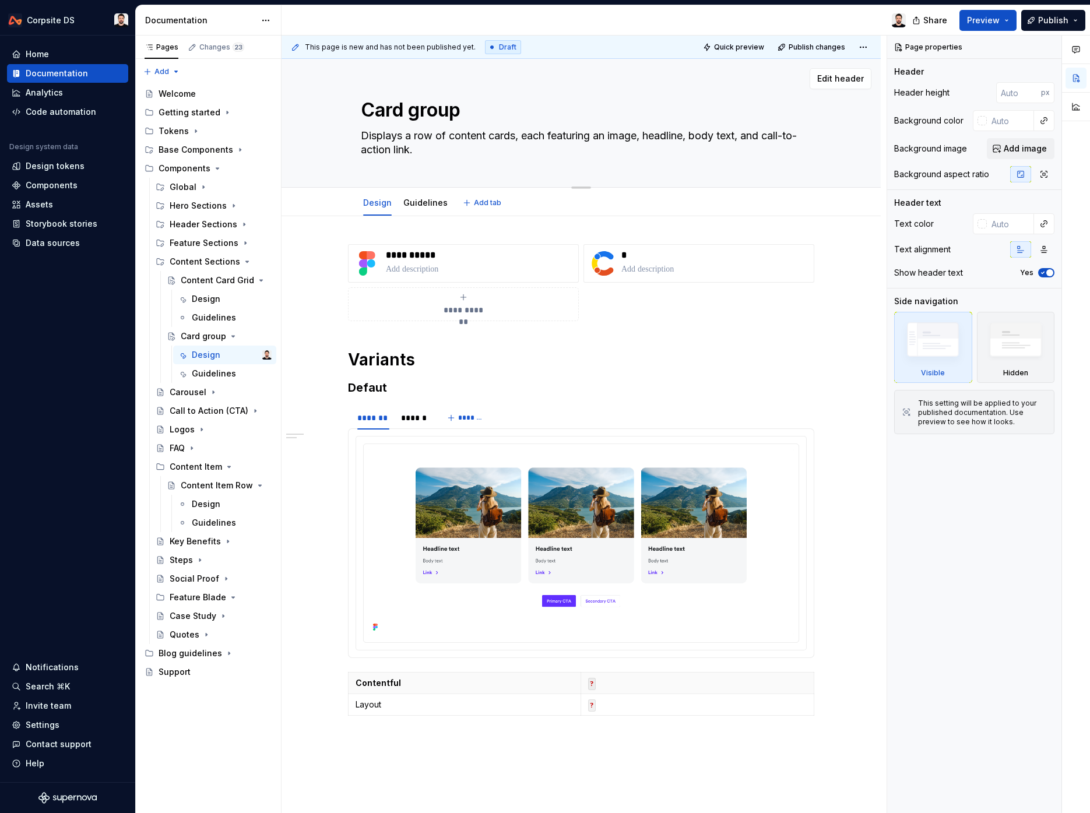
type textarea "Content Card Group"
type textarea "*"
type textarea "Content Card Group"
click at [420, 254] on p "**********" at bounding box center [480, 255] width 188 height 12
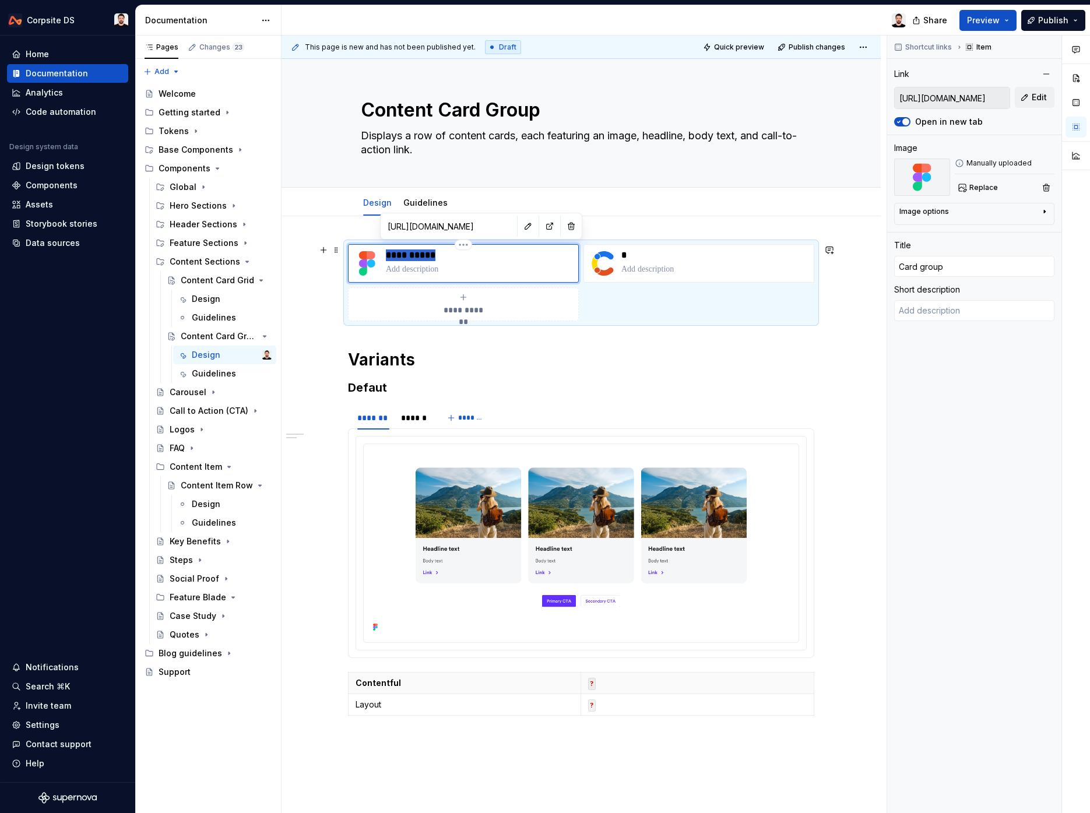
click at [420, 254] on p "**********" at bounding box center [480, 255] width 188 height 12
type textarea "*"
type input "Content Card Group"
click at [520, 226] on button "button" at bounding box center [528, 226] width 16 height 16
type textarea "*"
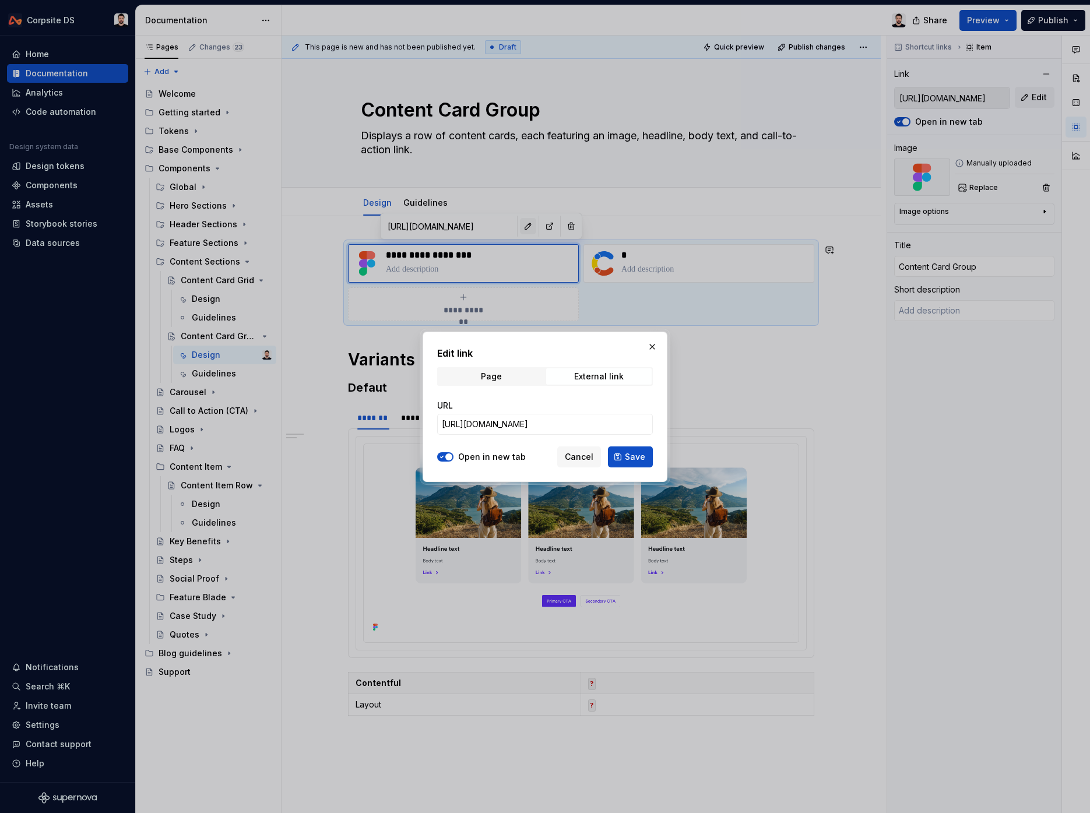
click at [495, 226] on div at bounding box center [545, 406] width 1090 height 813
click at [531, 416] on input "[URL][DOMAIN_NAME]" at bounding box center [545, 424] width 216 height 21
click at [530, 417] on input "[URL][DOMAIN_NAME]" at bounding box center [545, 424] width 216 height 21
paste input "799&t=HVw9AKn8Bg4D3VMc"
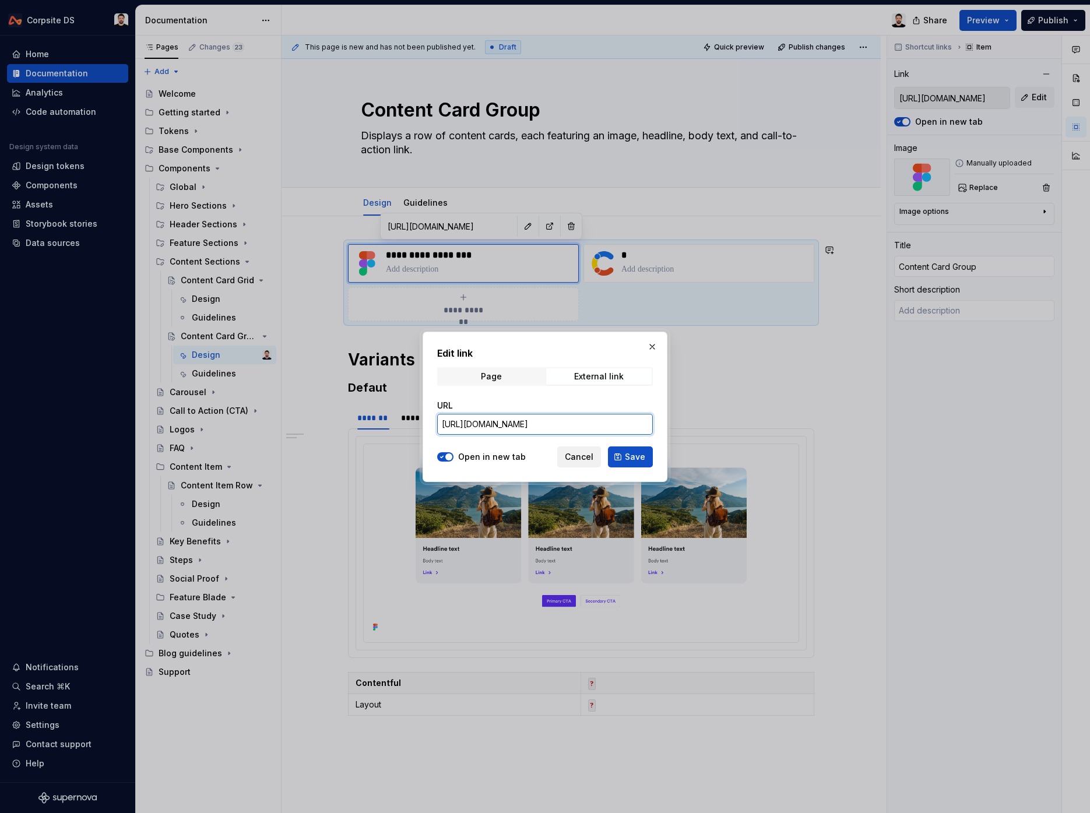
scroll to position [0, 353]
type input "https://www.figma.com/design/ITgunUYNCpYpe4gonXow8q/%F0%9F%9A%A7-Components-v2?…"
click at [621, 458] on button "Save" at bounding box center [630, 456] width 45 height 21
type textarea "*"
type input "https://www.figma.com/design/ITgunUYNCpYpe4gonXow8q/%F0%9F%9A%A7-Components-v2?…"
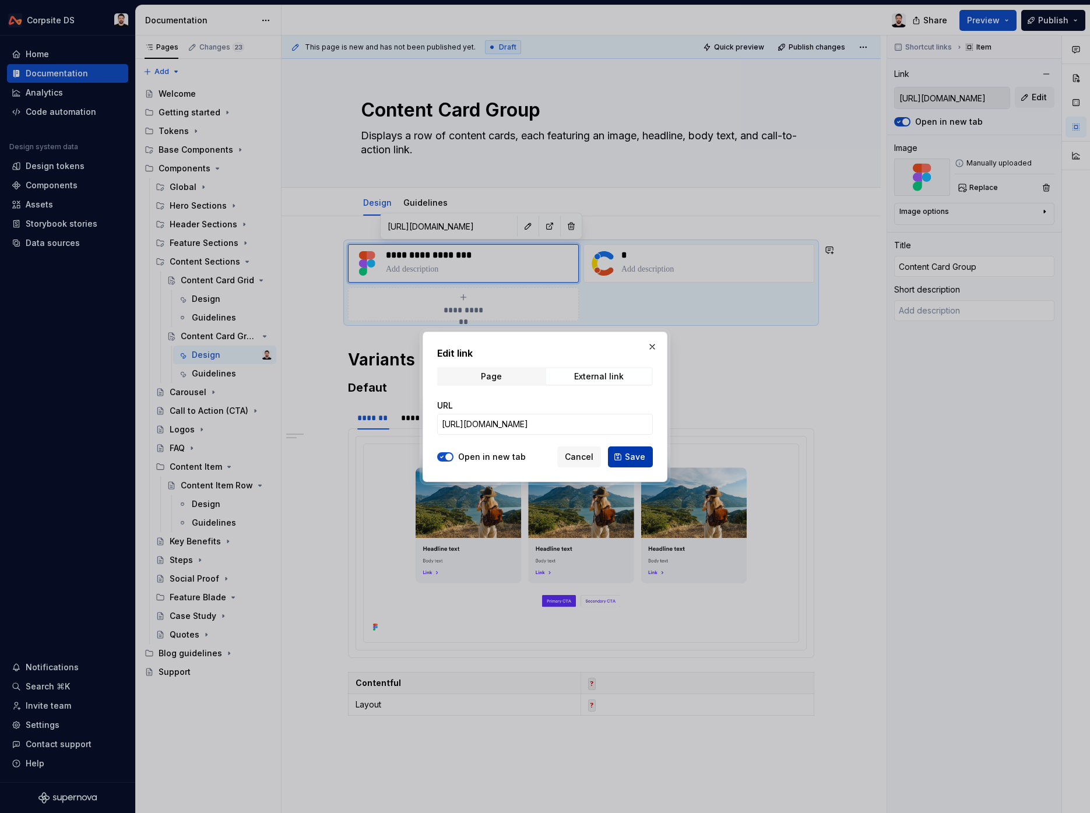
type input "https://www.figma.com/design/ITgunUYNCpYpe4gonXow8q/%F0%9F%9A%A7-Components-v2?…"
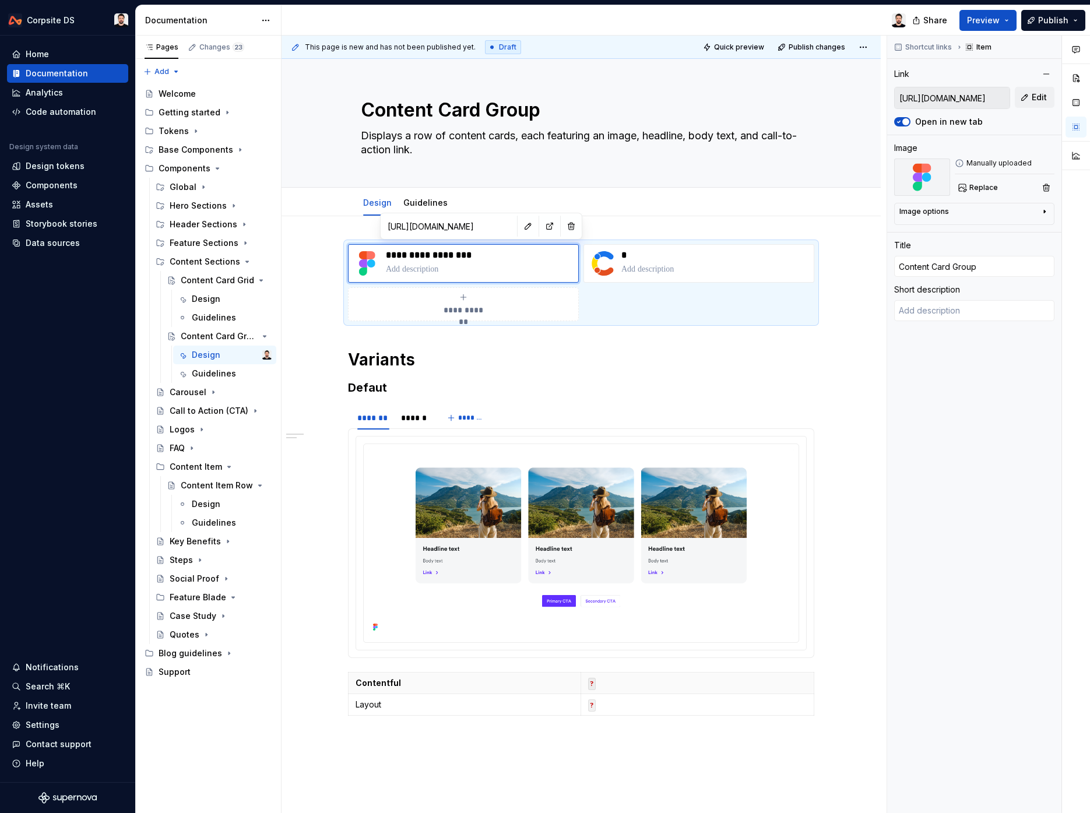
click at [823, 26] on div at bounding box center [599, 20] width 634 height 30
type textarea "*"
